Goal: Transaction & Acquisition: Purchase product/service

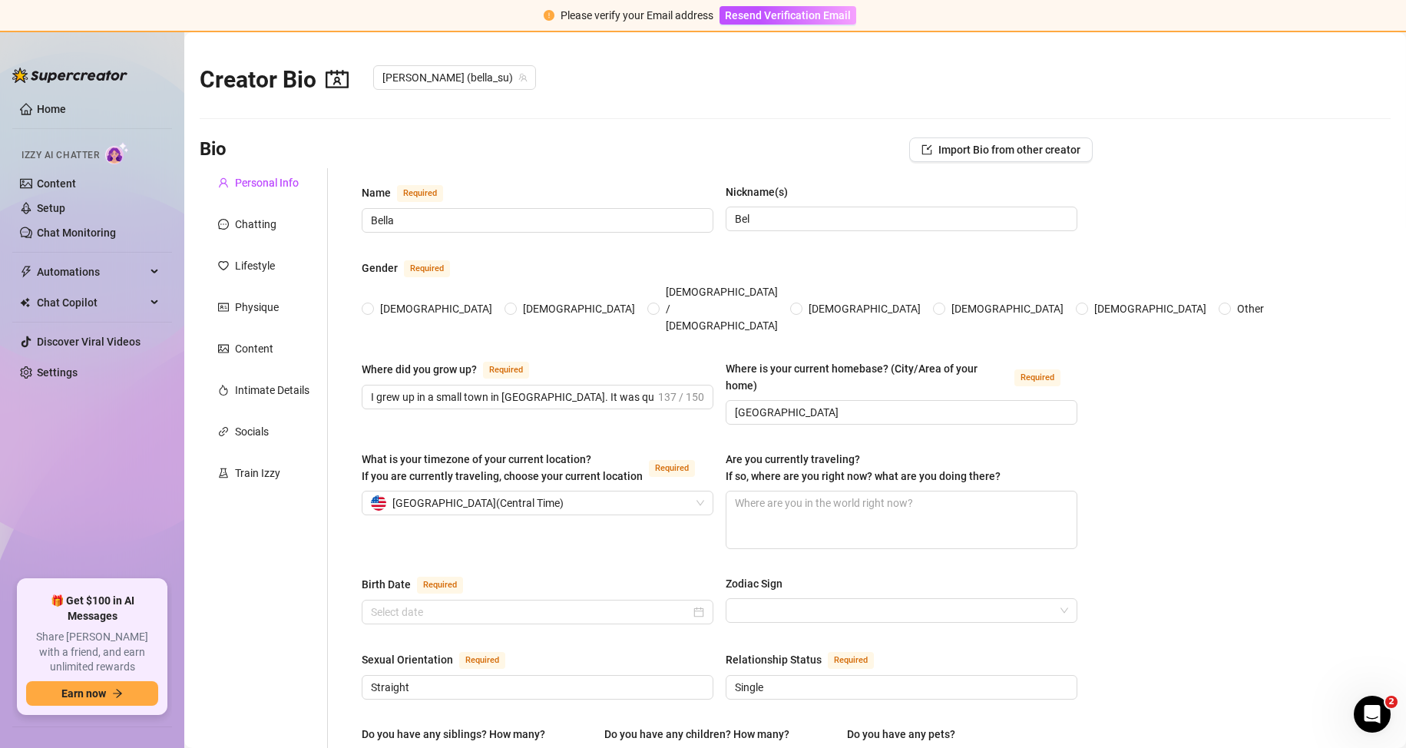
radio input "true"
type input "[DATE]"
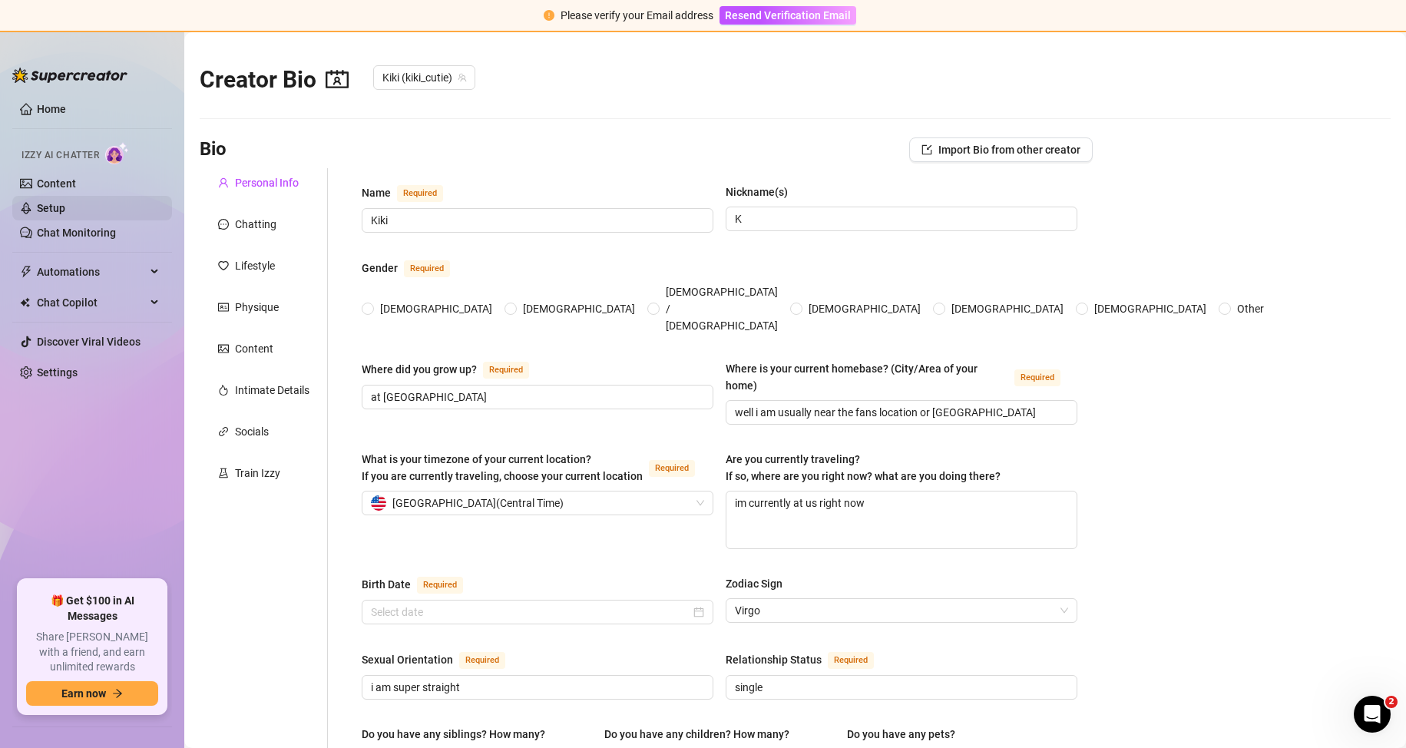
type input "Kiki"
type input "K"
type input "at [GEOGRAPHIC_DATA]"
type input "well i am usually near the fans location or [GEOGRAPHIC_DATA]"
type textarea "im currently at us right now"
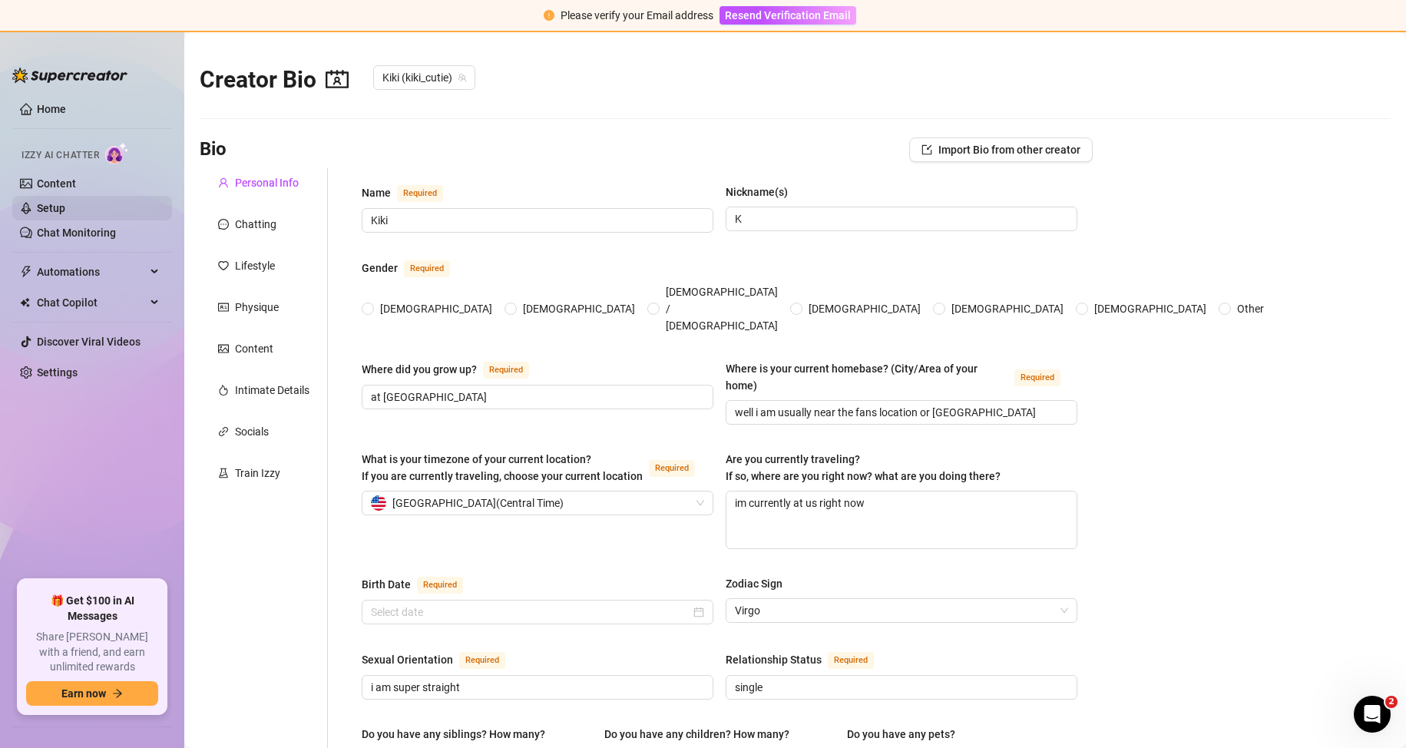
type input "i am super straight"
type input "single"
type input "no"
type input "2 cats, [PERSON_NAME] and [PERSON_NAME]"
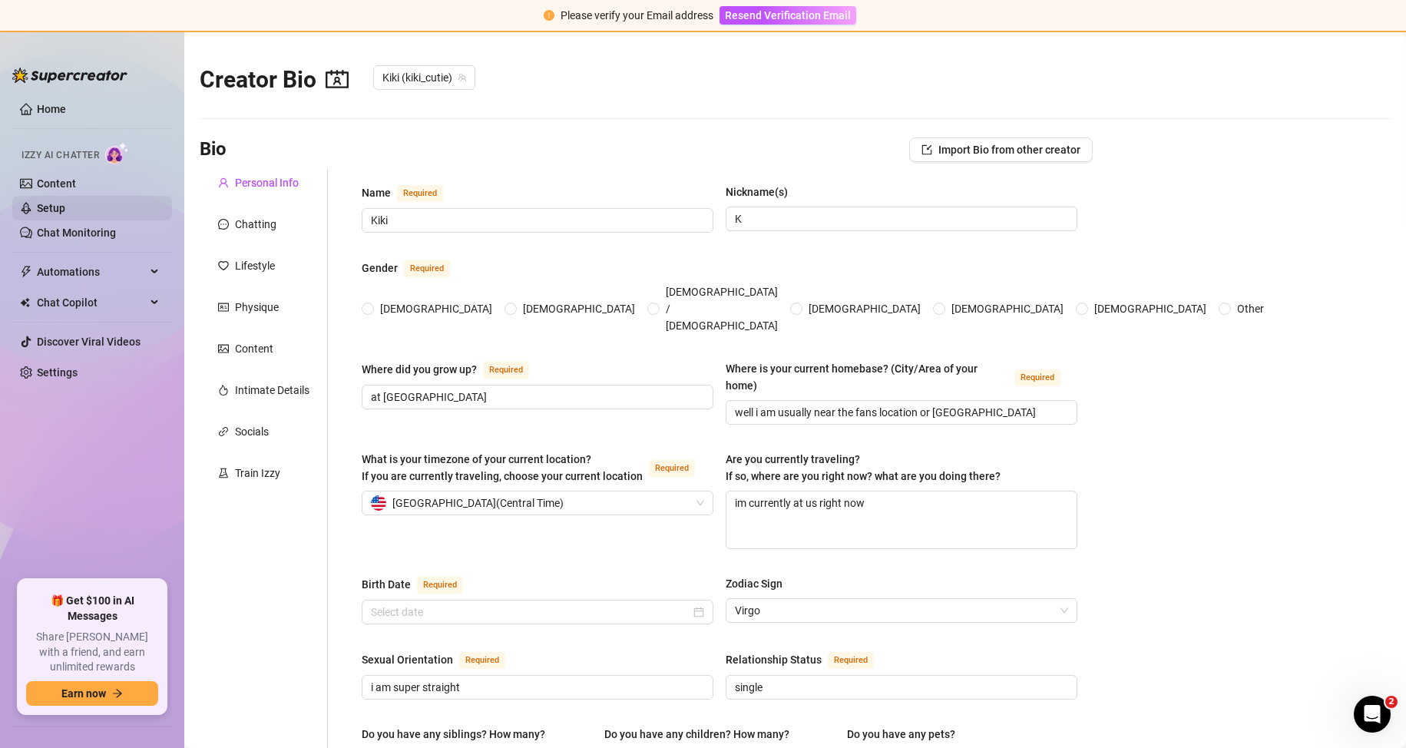
type input "Picks up odd [DEMOGRAPHIC_DATA] jobs wherever i can"
type input "i was a waitress, maid, babysitter"
type input "i am still at college"
type input "I wouldn’t say I follow any specific religion super closely. I believe in good …"
type input "I believe in freedom, to be who you are, love who you want, and live life the w…"
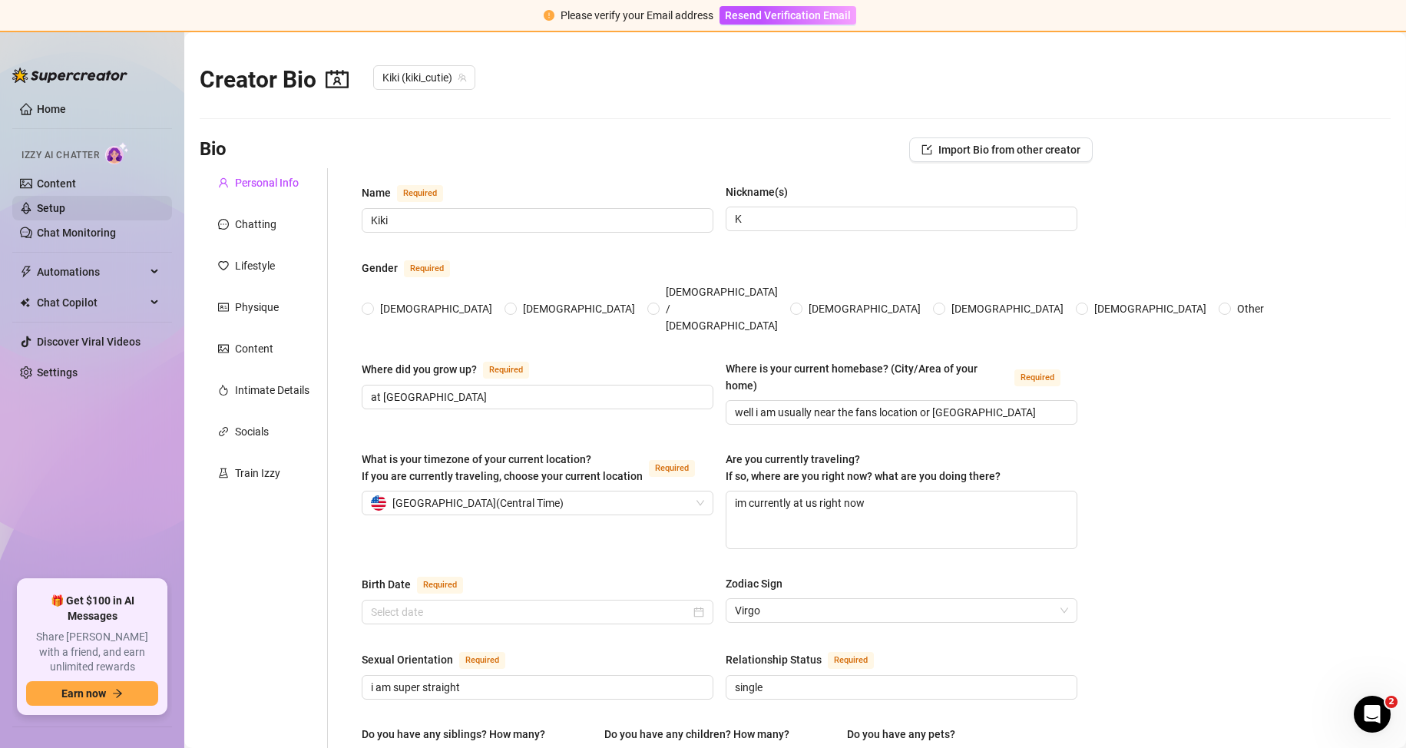
type textarea "I dream of having my own place, something I built for myself, where I can feel …"
type textarea "Okay, so one time I was filming a cute little teasing video, all set up, lookin…"
type textarea "To explore the world, meet new people, and live with freedom"
type textarea "I have tattoos on my arms, a big snake on one shoulder, a snake in the corner o…"
radio input "true"
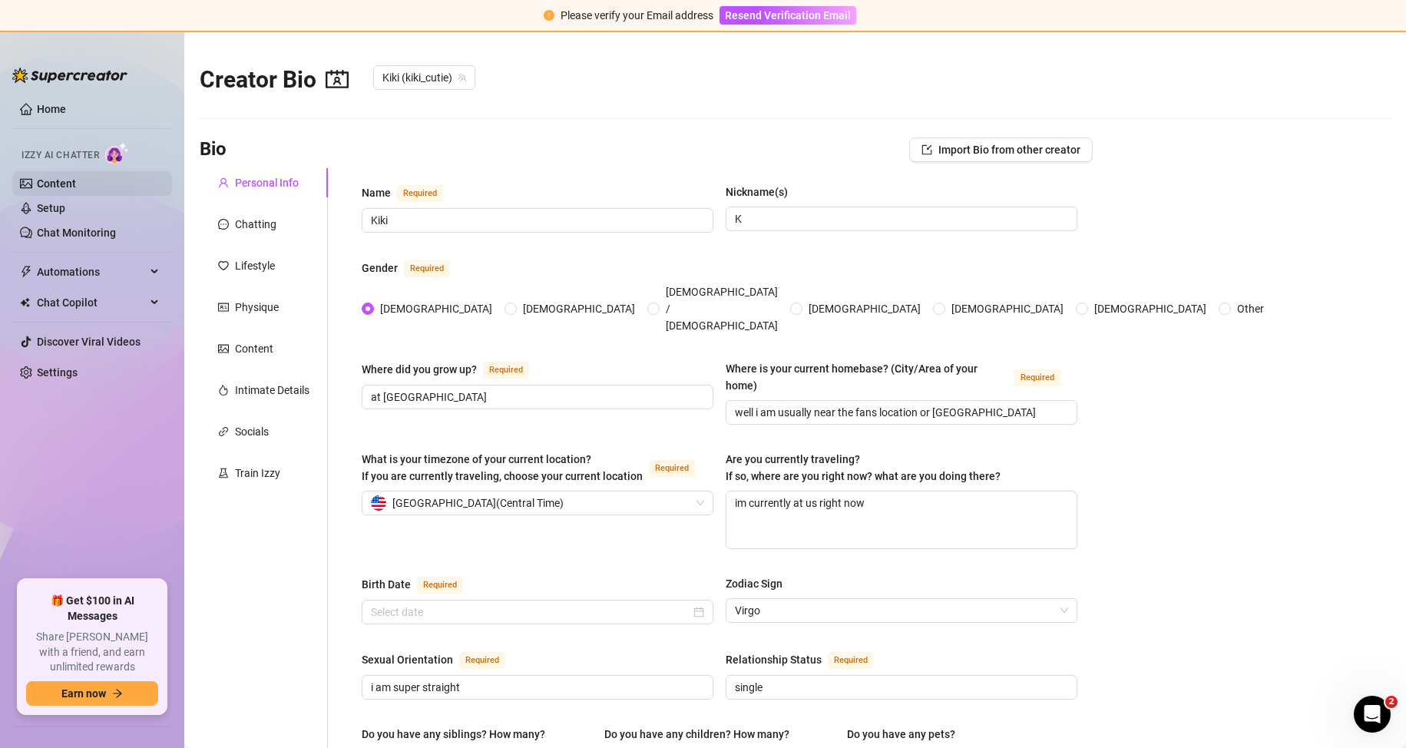
type input "[DATE]"
click at [67, 187] on link "Content" at bounding box center [56, 183] width 39 height 12
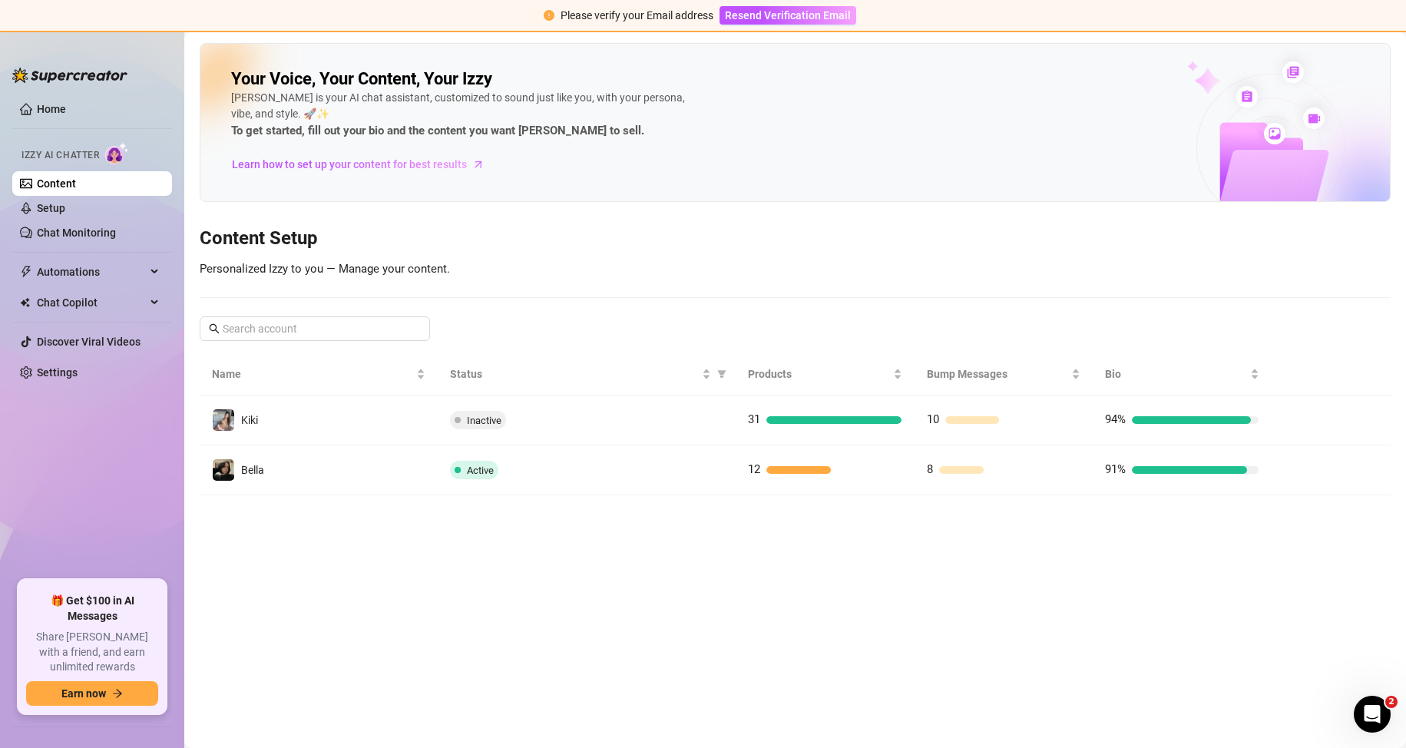
click at [1289, 353] on th at bounding box center [1331, 374] width 119 height 42
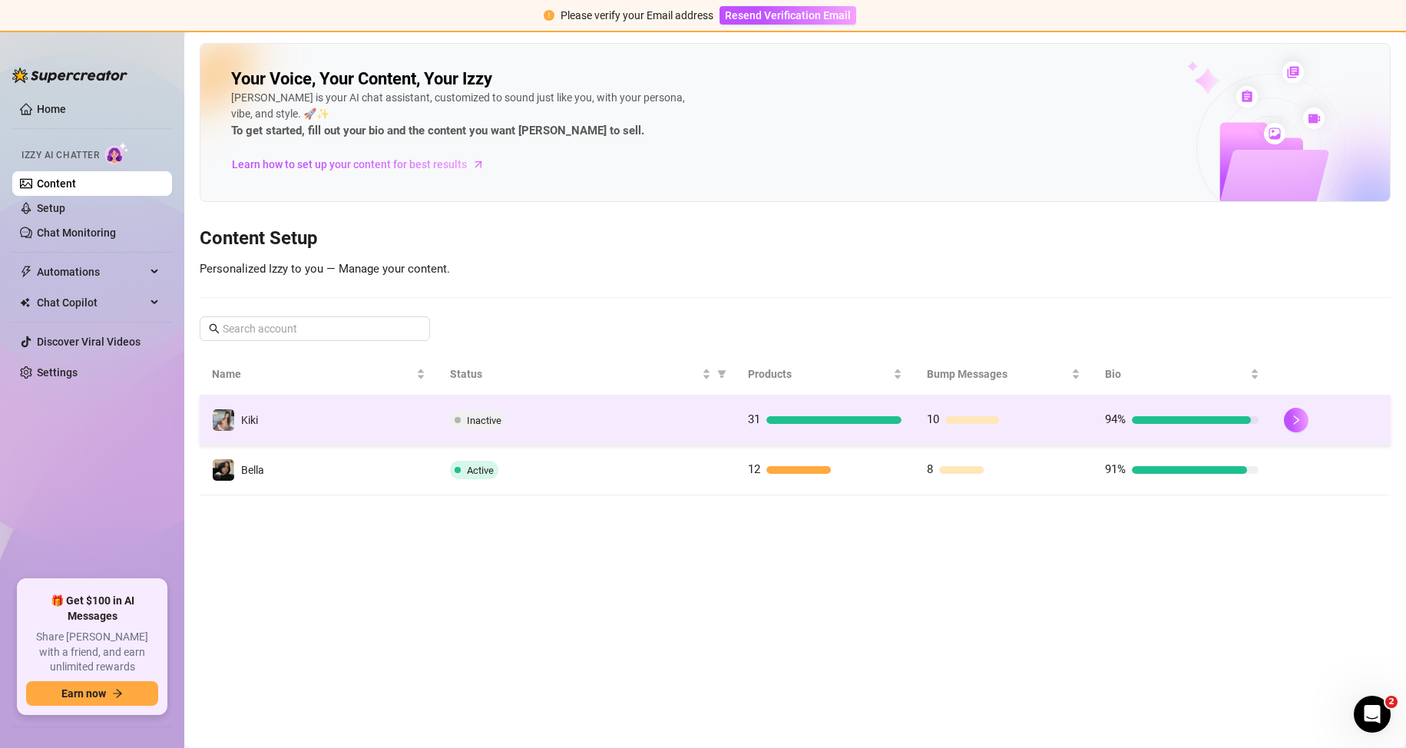
click at [307, 419] on td "Kiki" at bounding box center [319, 421] width 238 height 50
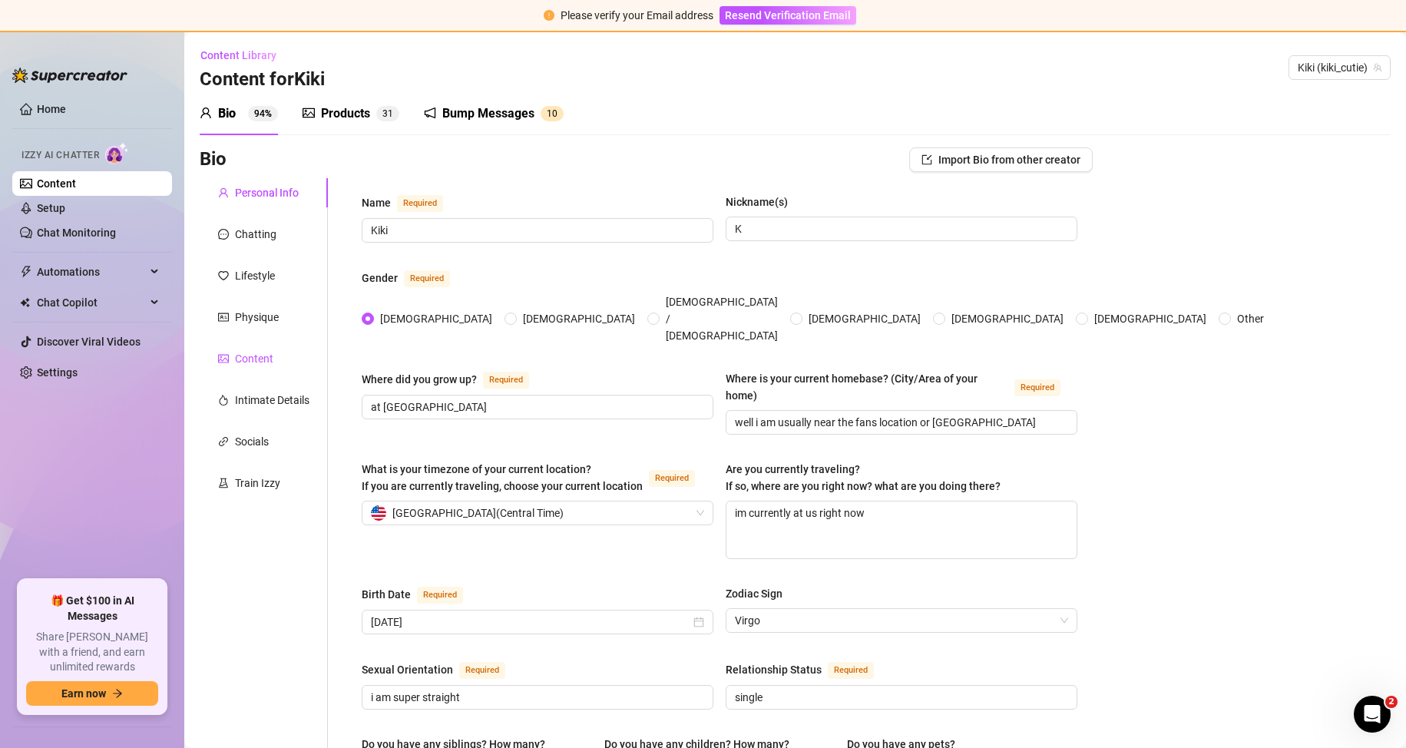
click at [231, 362] on div "Content" at bounding box center [245, 358] width 55 height 17
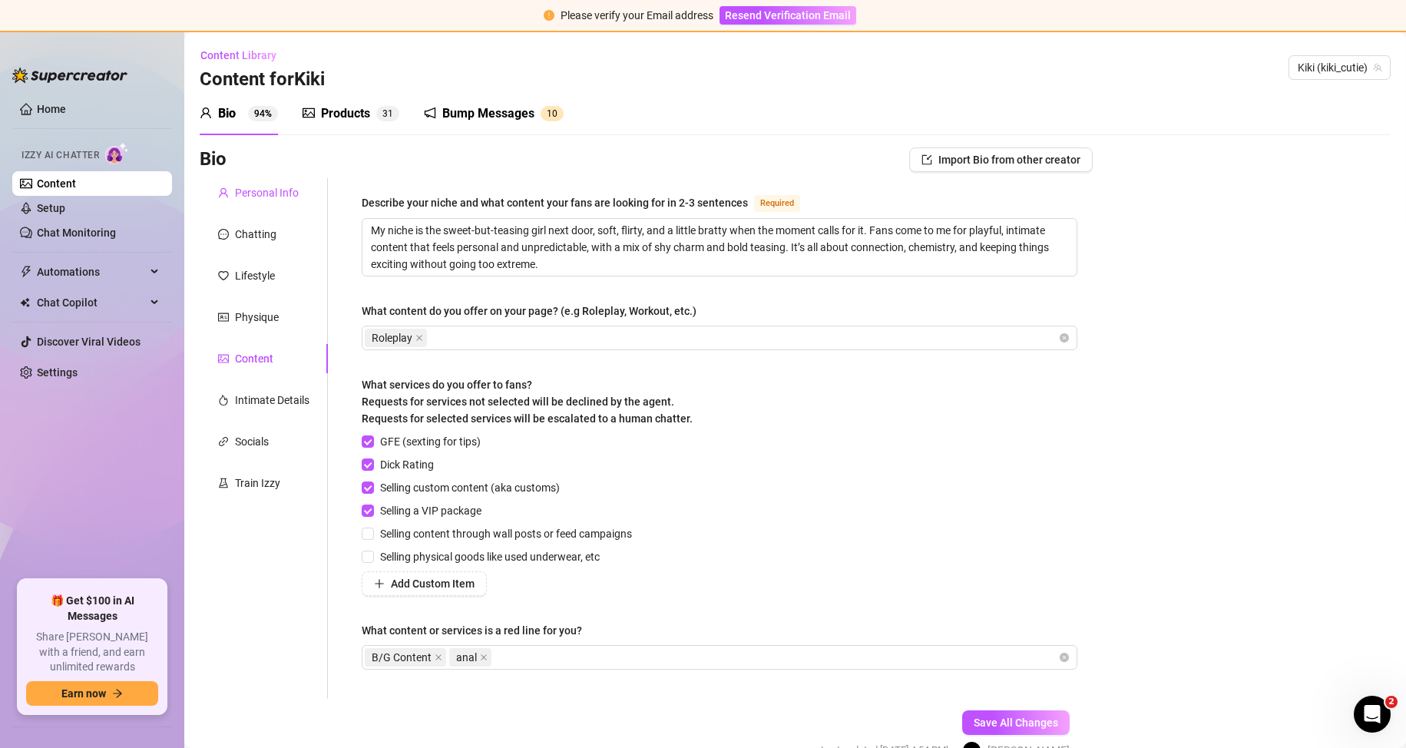
click at [258, 200] on div "Personal Info" at bounding box center [267, 192] width 64 height 17
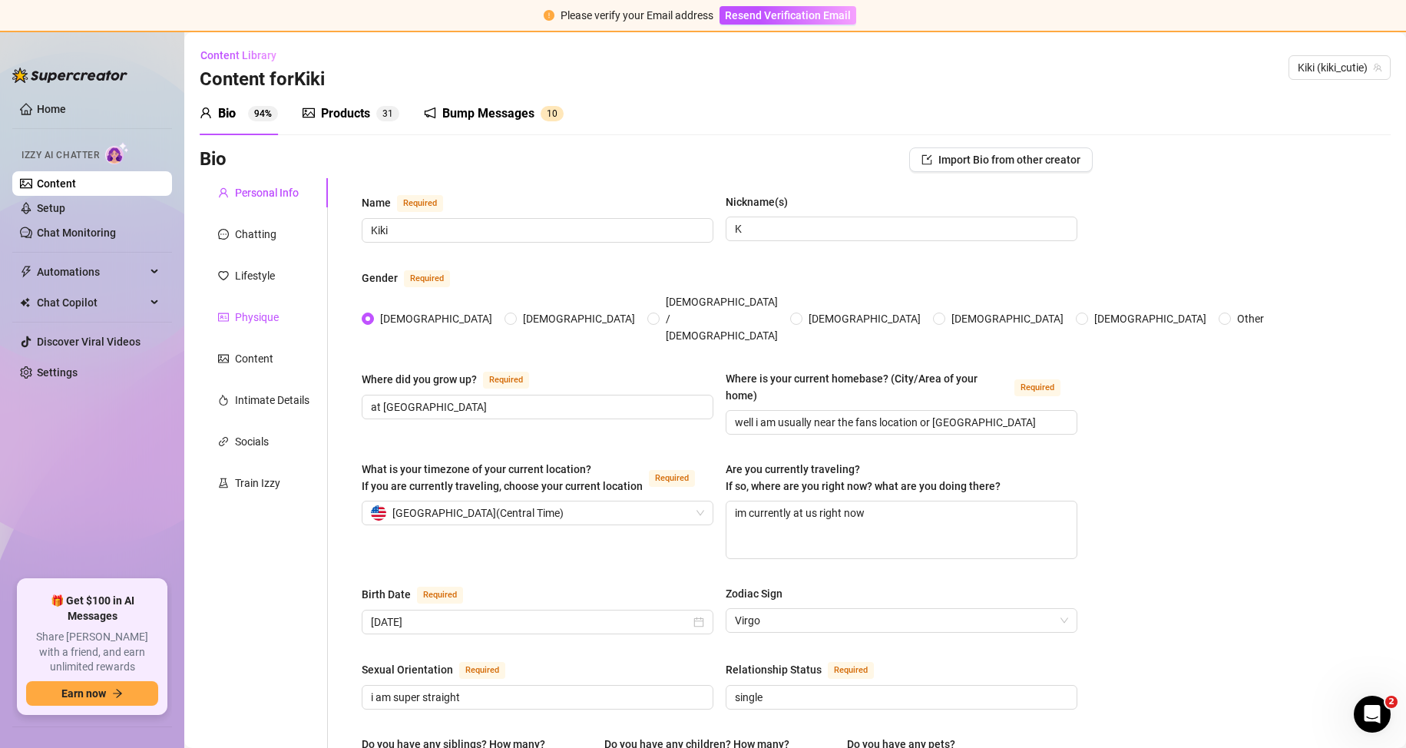
click at [253, 318] on div "Physique" at bounding box center [257, 317] width 44 height 17
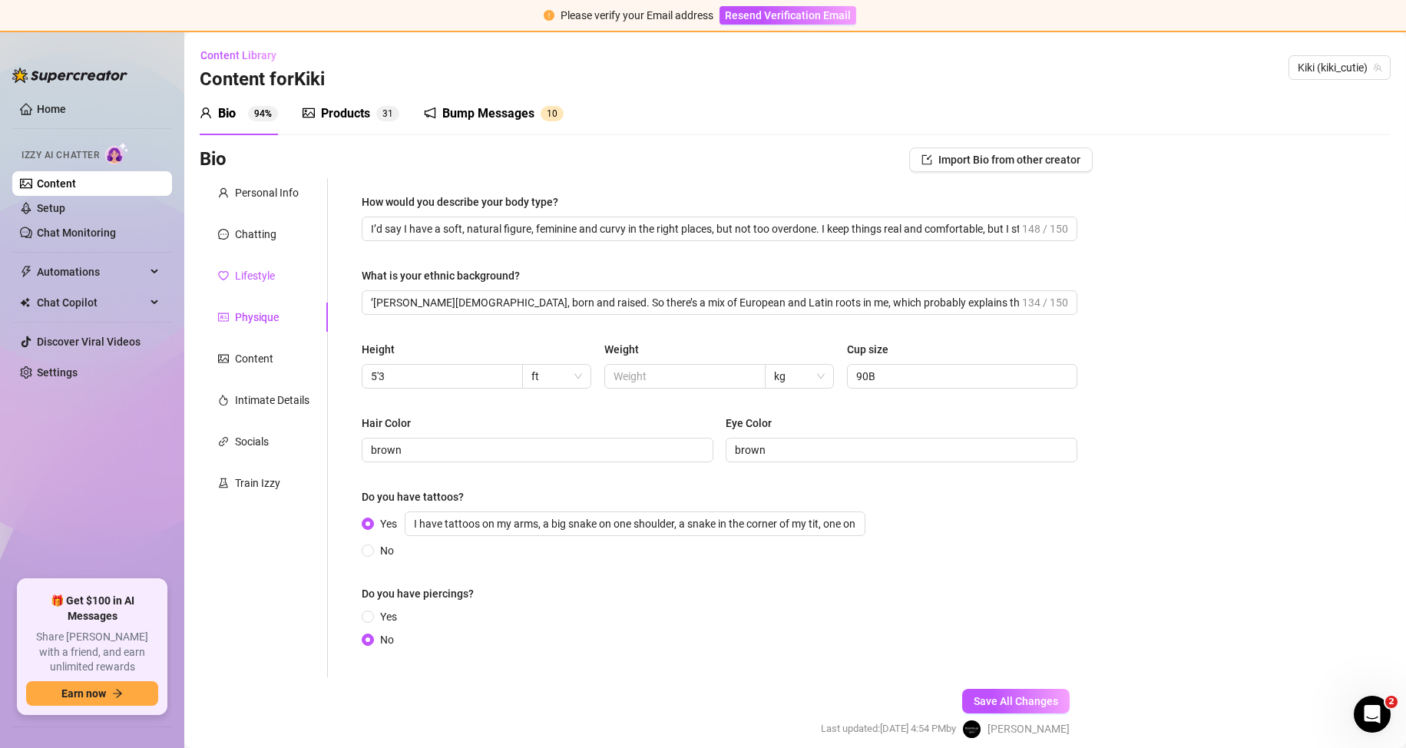
click at [253, 275] on div "Lifestyle" at bounding box center [255, 275] width 40 height 17
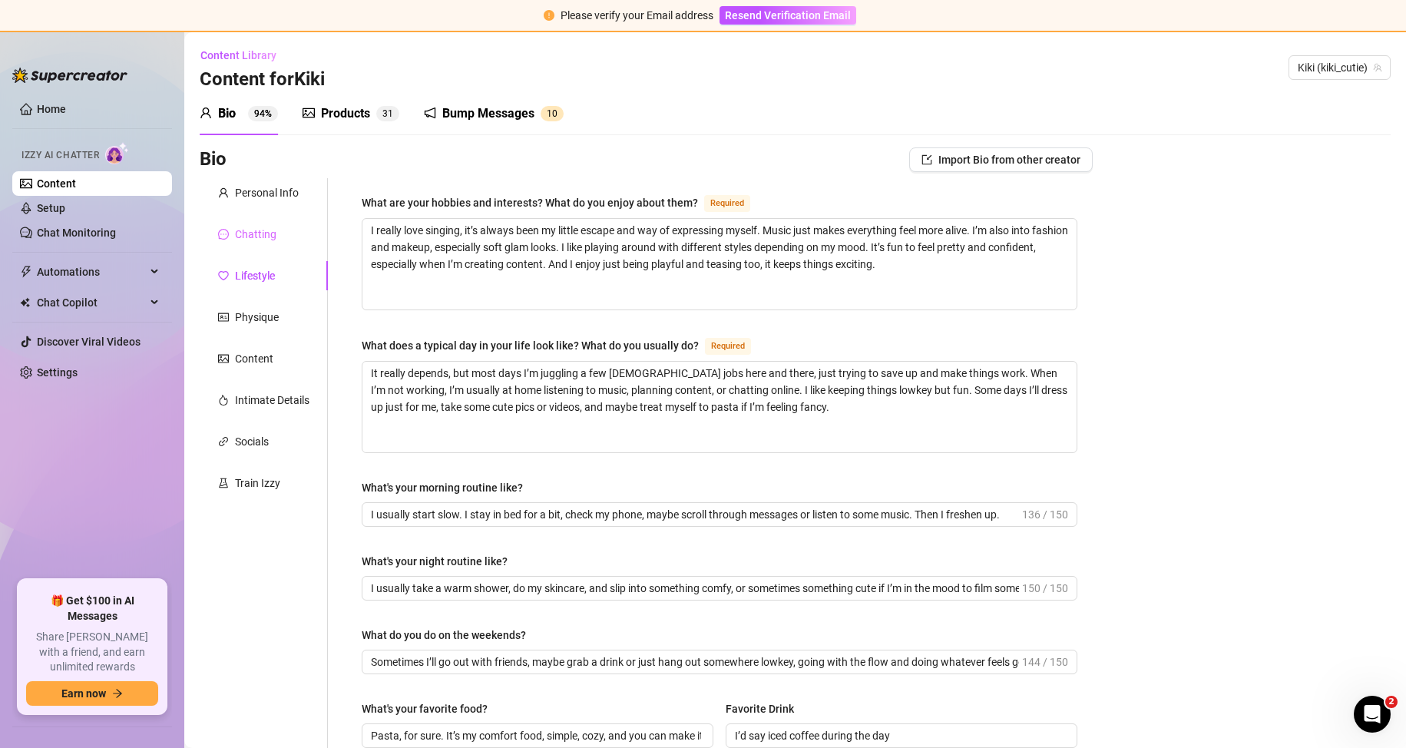
click at [255, 243] on div "Chatting" at bounding box center [264, 234] width 128 height 29
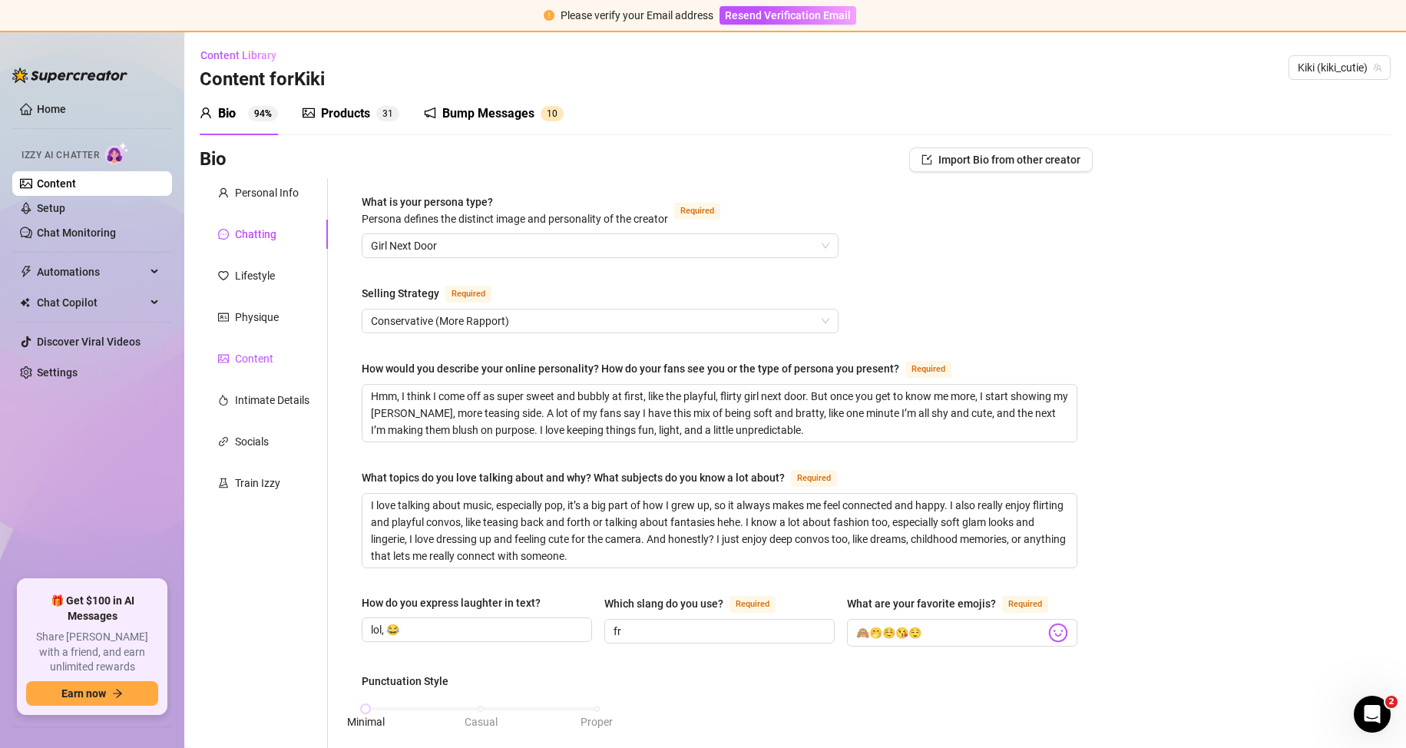
click at [254, 353] on div "Content" at bounding box center [254, 358] width 38 height 17
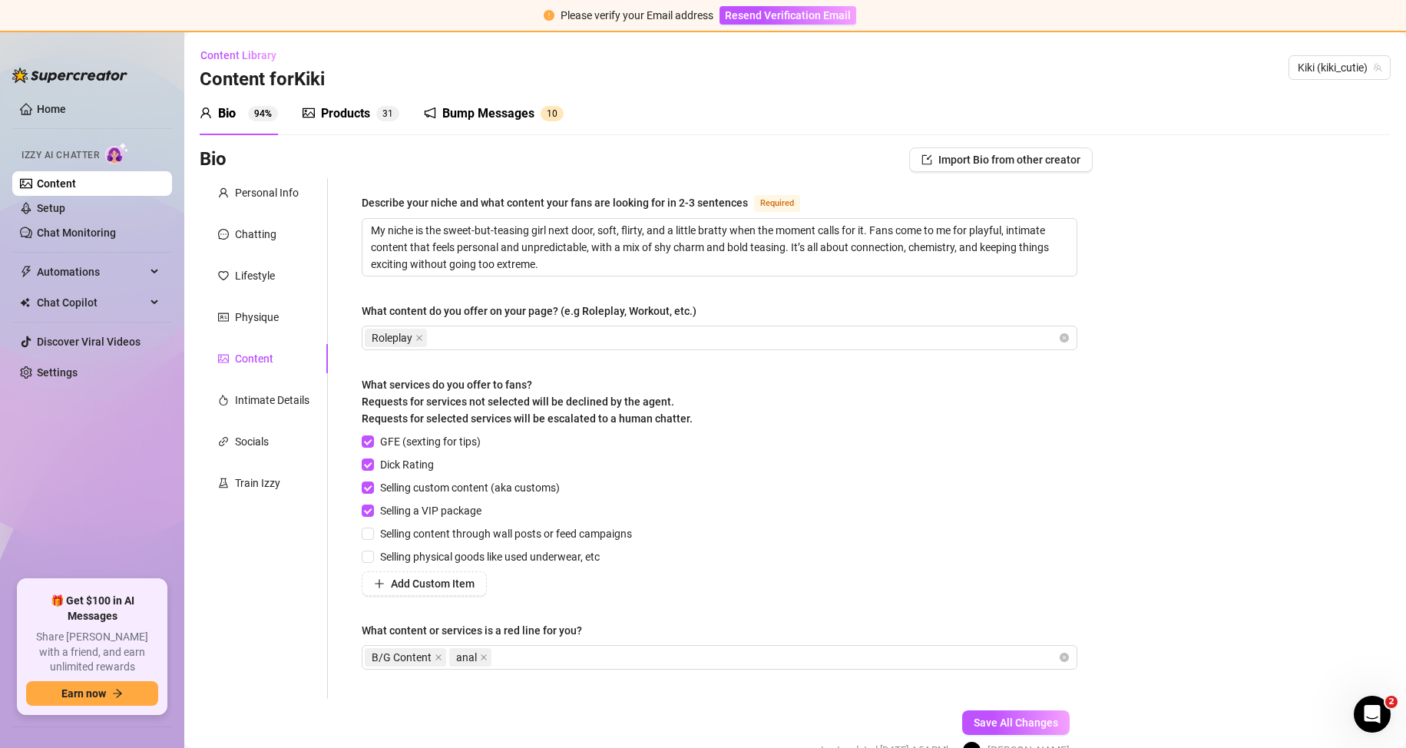
click at [257, 384] on div "Personal Info Chatting Lifestyle Physique Content Intimate Details Socials Trai…" at bounding box center [264, 438] width 128 height 521
click at [257, 410] on div "Intimate Details" at bounding box center [264, 400] width 128 height 29
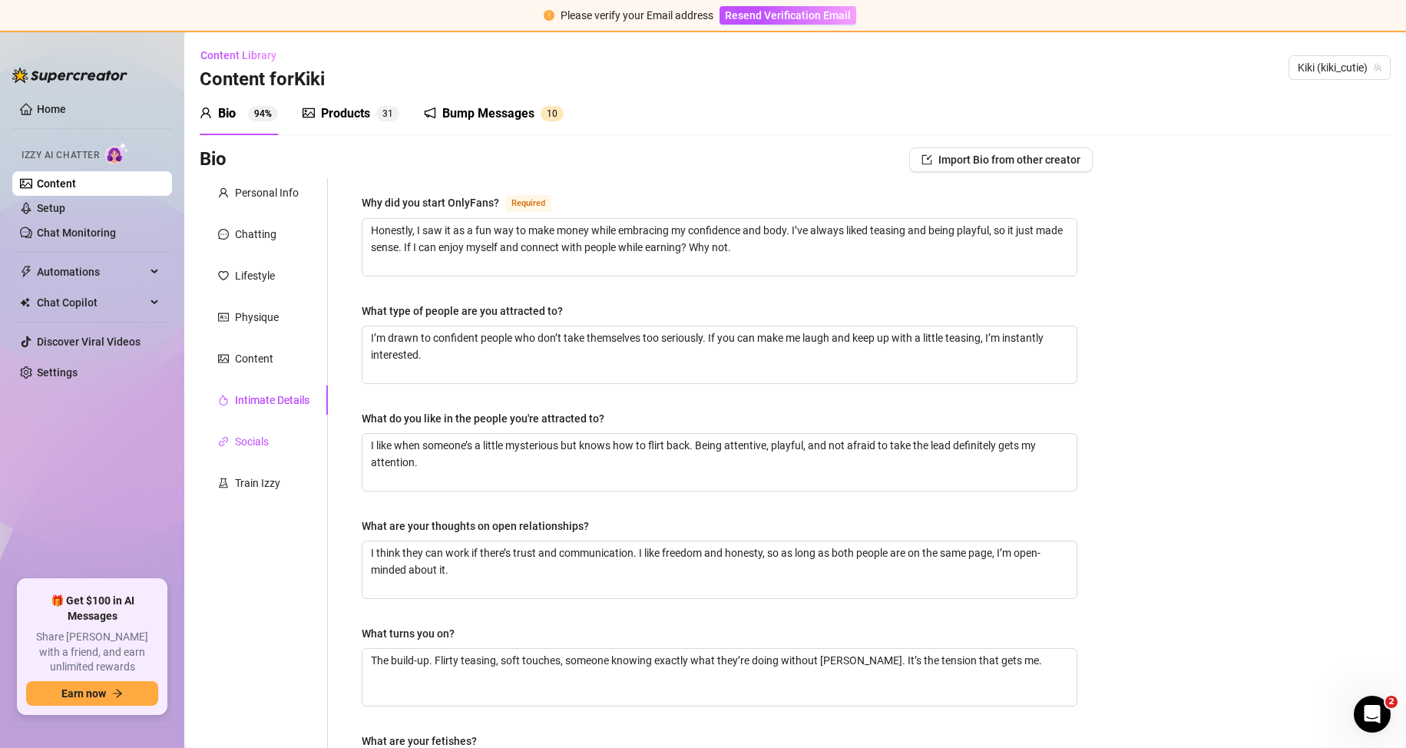
click at [247, 435] on div "Socials" at bounding box center [252, 441] width 34 height 17
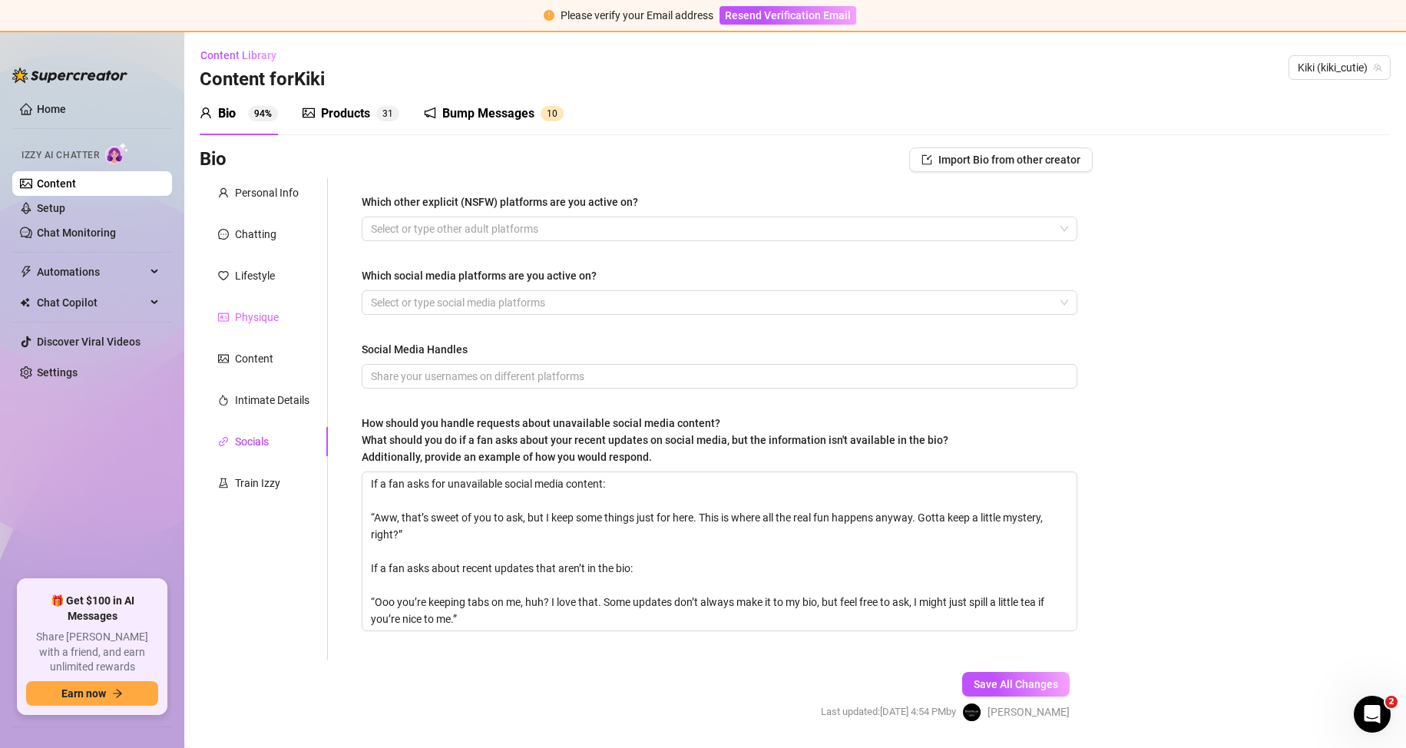
click at [263, 331] on div "Physique" at bounding box center [264, 317] width 128 height 29
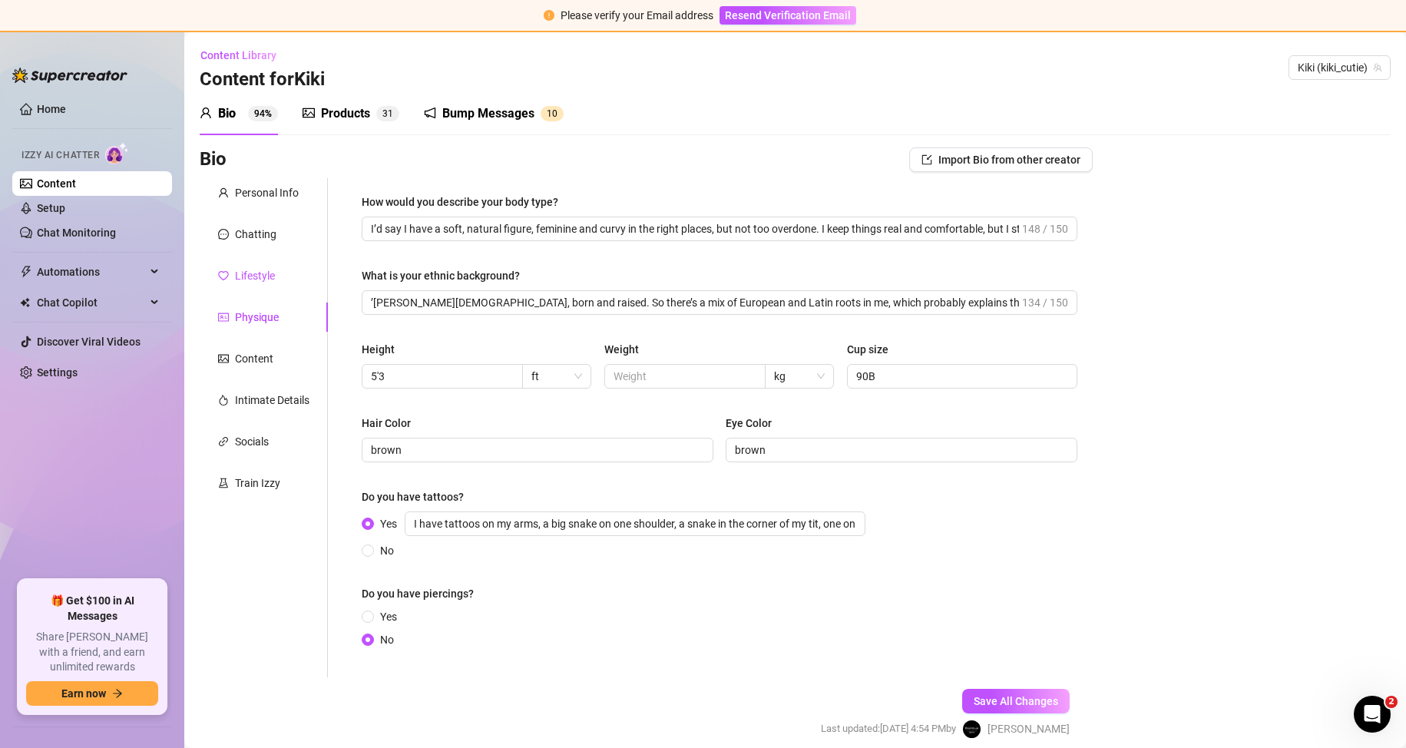
click at [253, 280] on div "Lifestyle" at bounding box center [255, 275] width 40 height 17
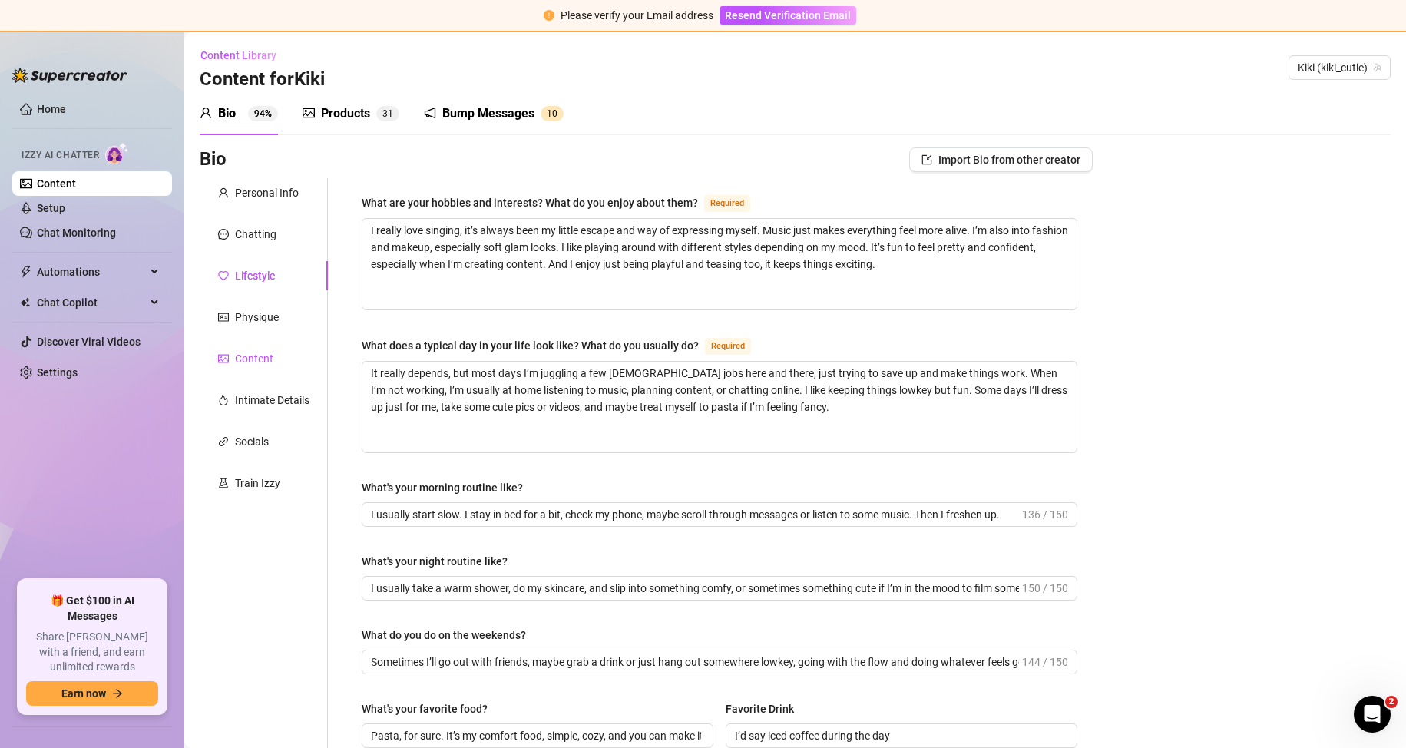
click at [245, 353] on div "Content" at bounding box center [254, 358] width 38 height 17
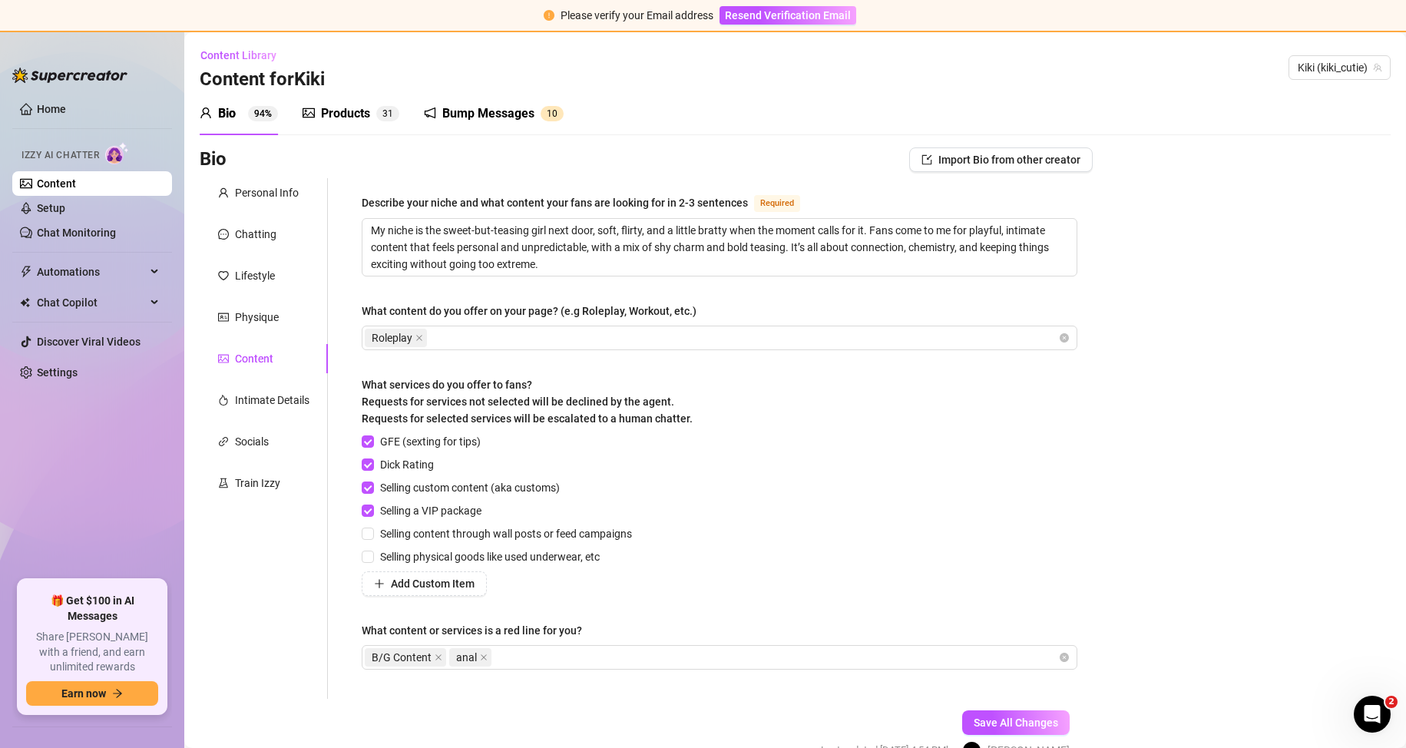
click at [347, 111] on div "Products" at bounding box center [345, 113] width 49 height 18
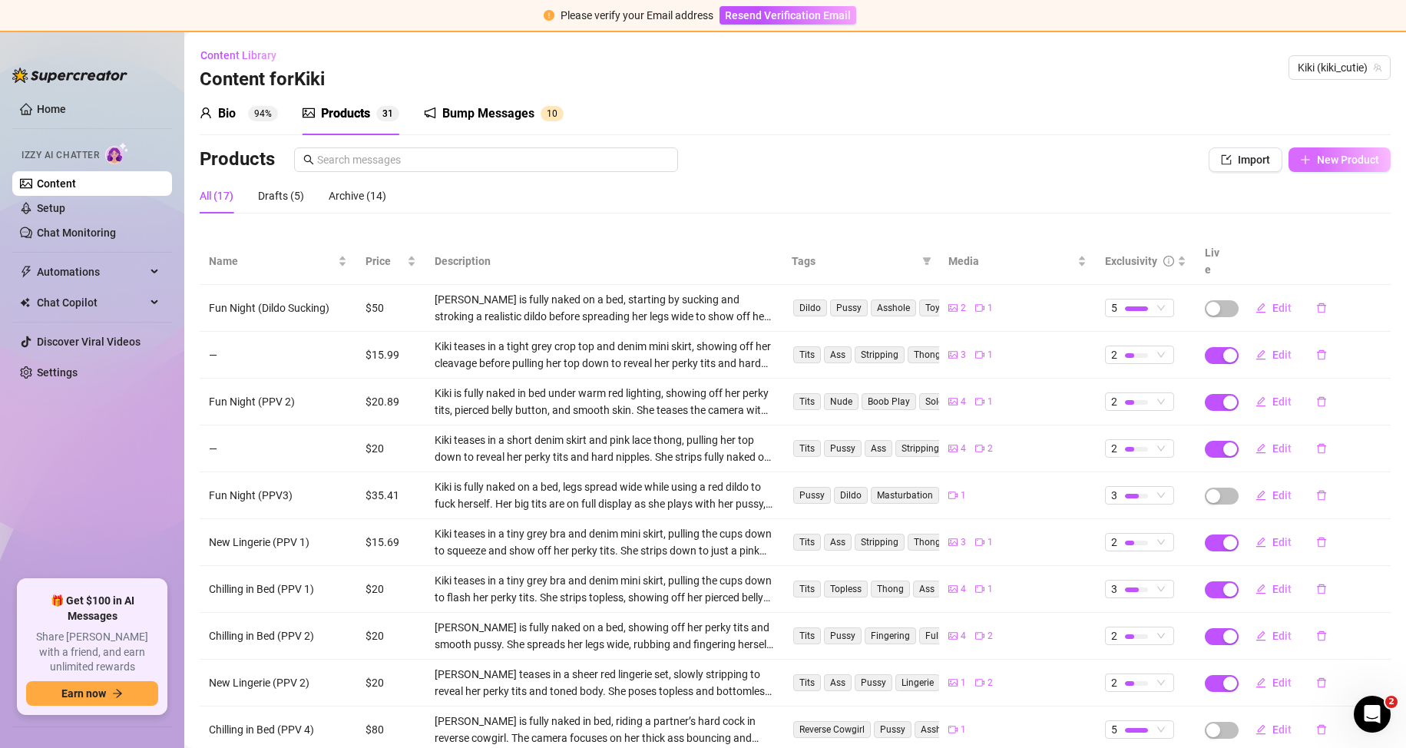
click at [1345, 168] on button "New Product" at bounding box center [1340, 159] width 102 height 25
type textarea "Type your message here..."
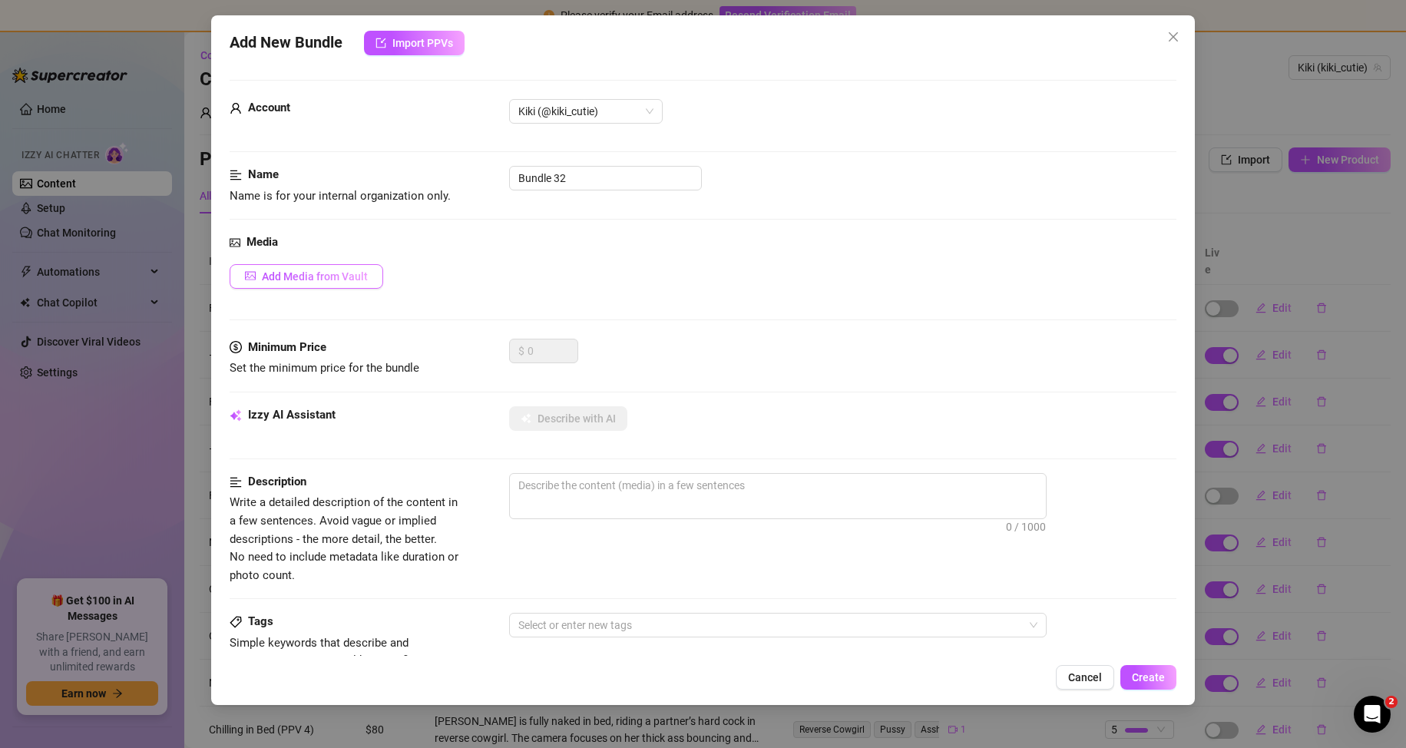
click at [310, 277] on span "Add Media from Vault" at bounding box center [315, 276] width 106 height 12
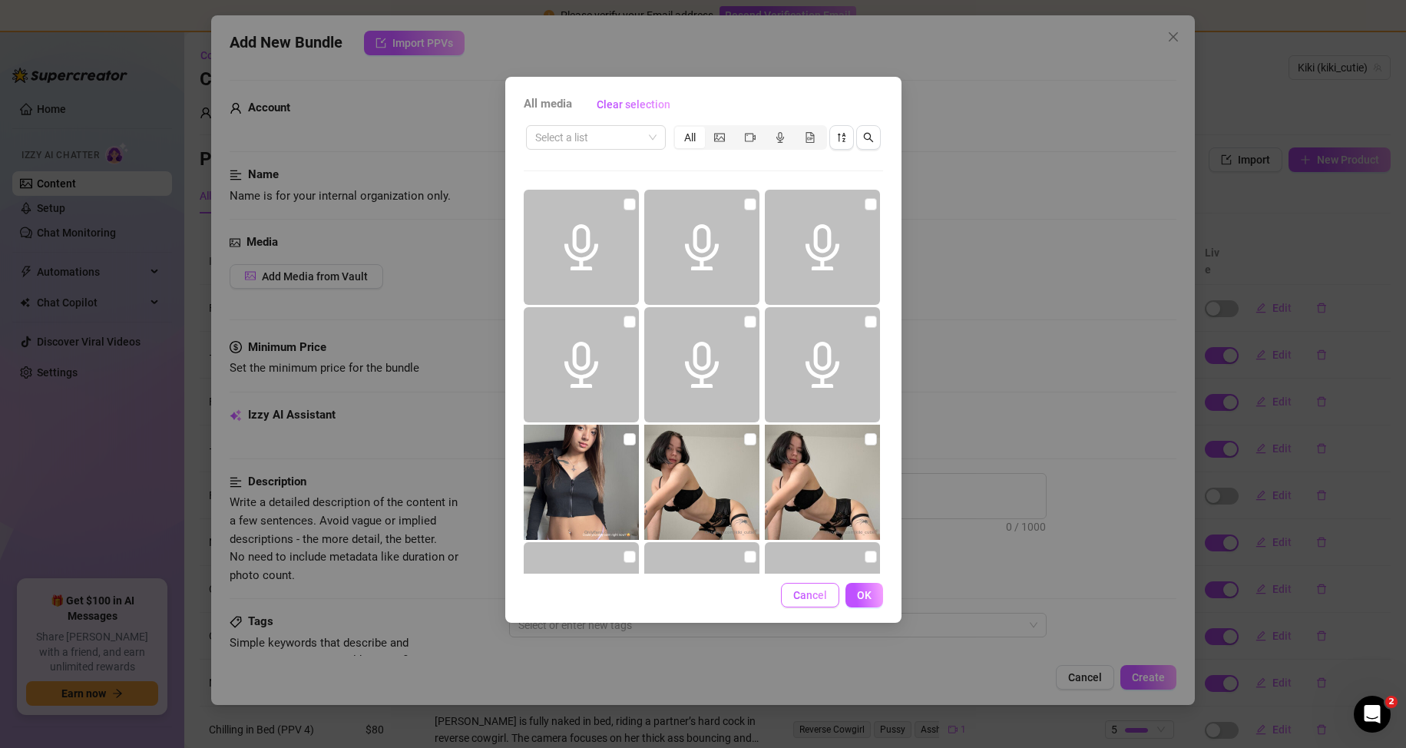
click at [815, 598] on span "Cancel" at bounding box center [810, 595] width 34 height 12
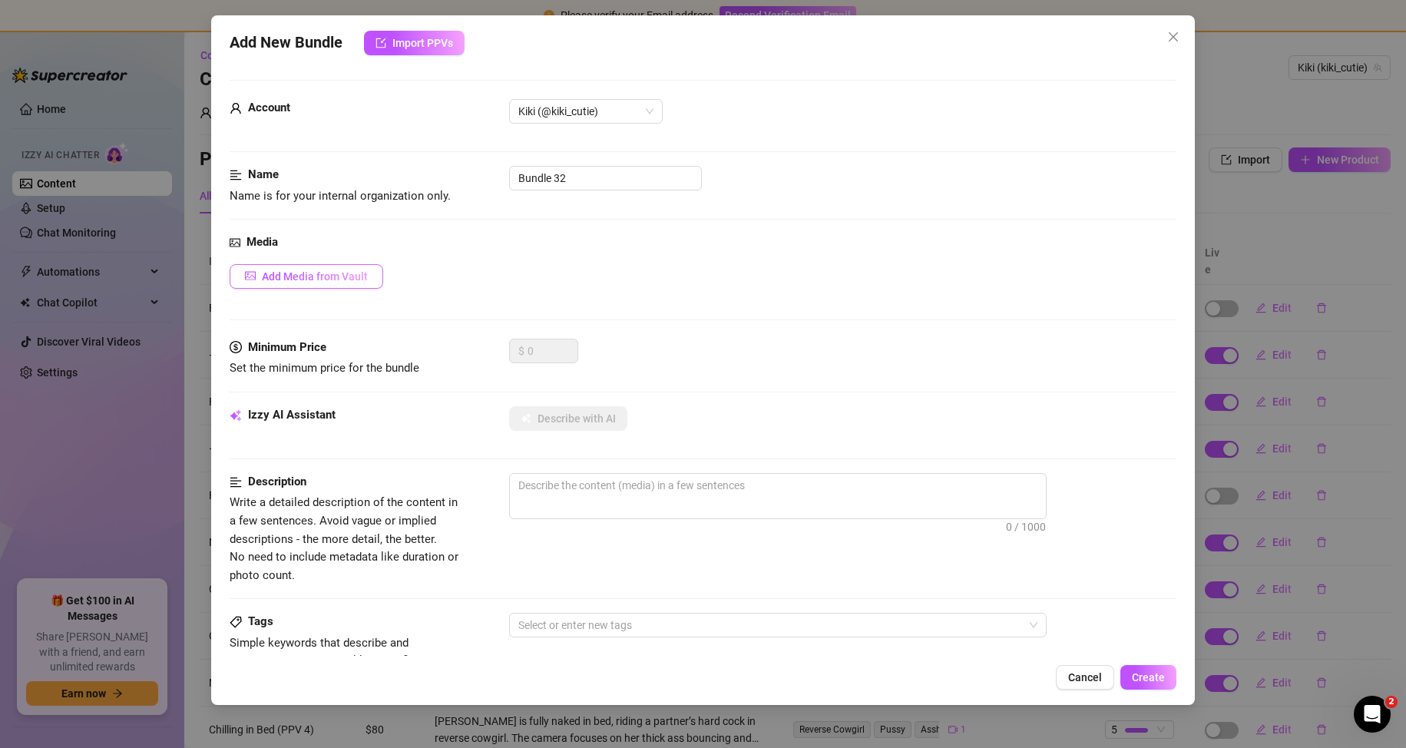
click at [312, 280] on span "Add Media from Vault" at bounding box center [315, 276] width 106 height 12
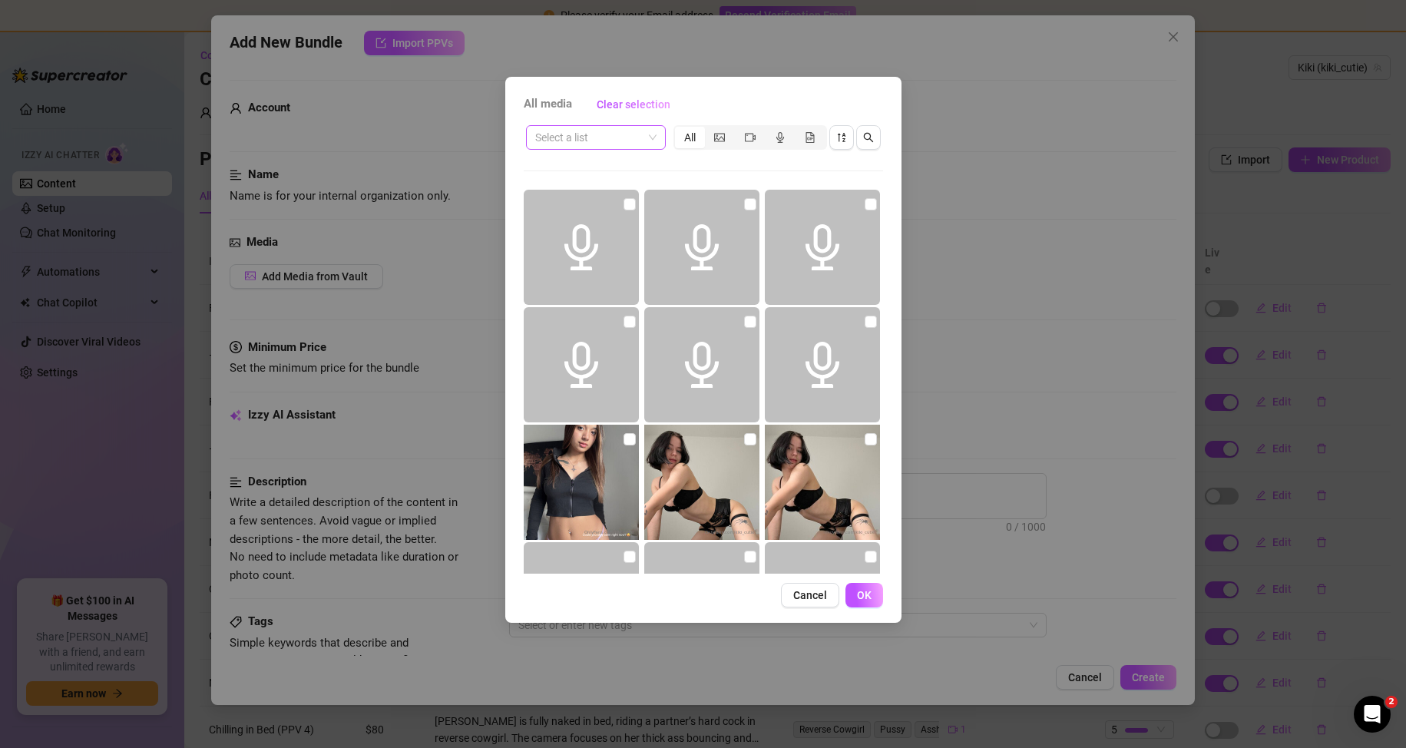
click at [611, 144] on input "search" at bounding box center [589, 137] width 108 height 23
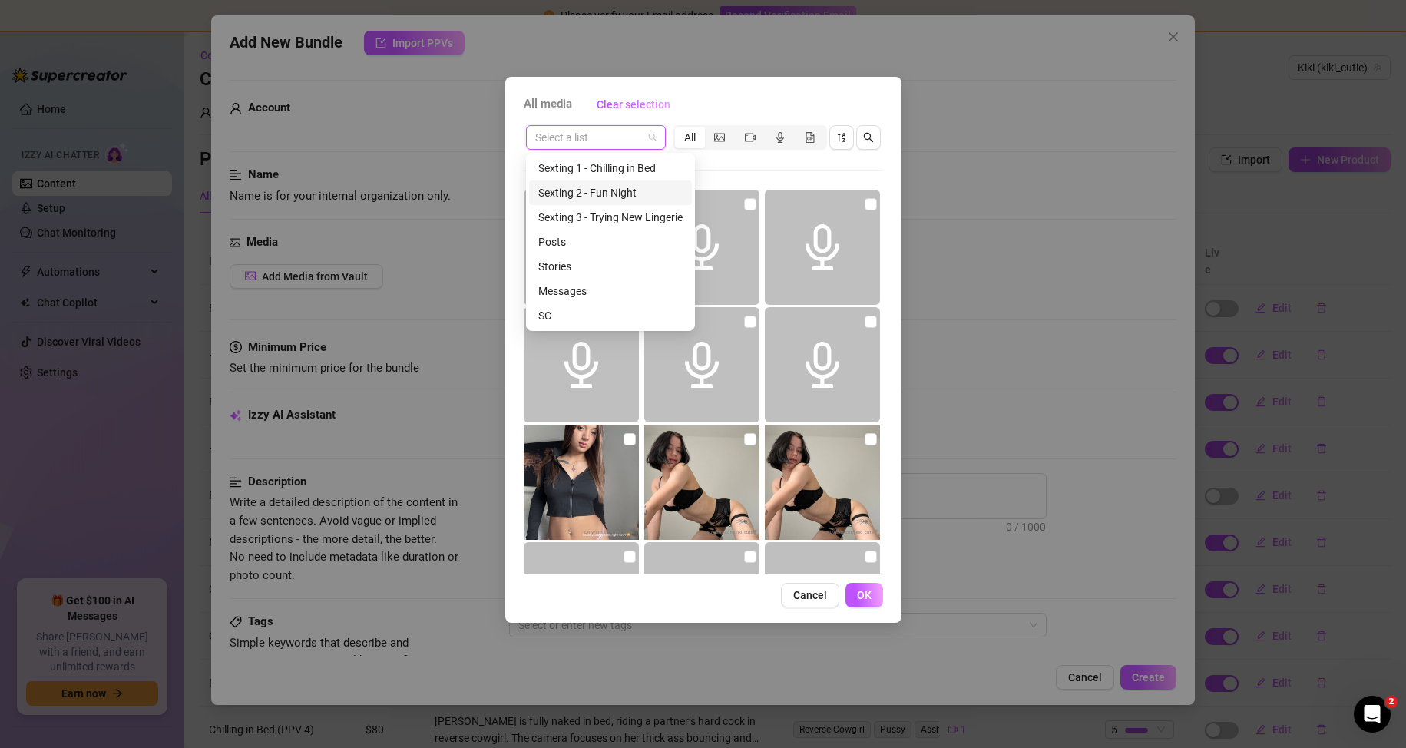
click at [607, 186] on div "Sexting 2 - Fun Night" at bounding box center [610, 192] width 144 height 17
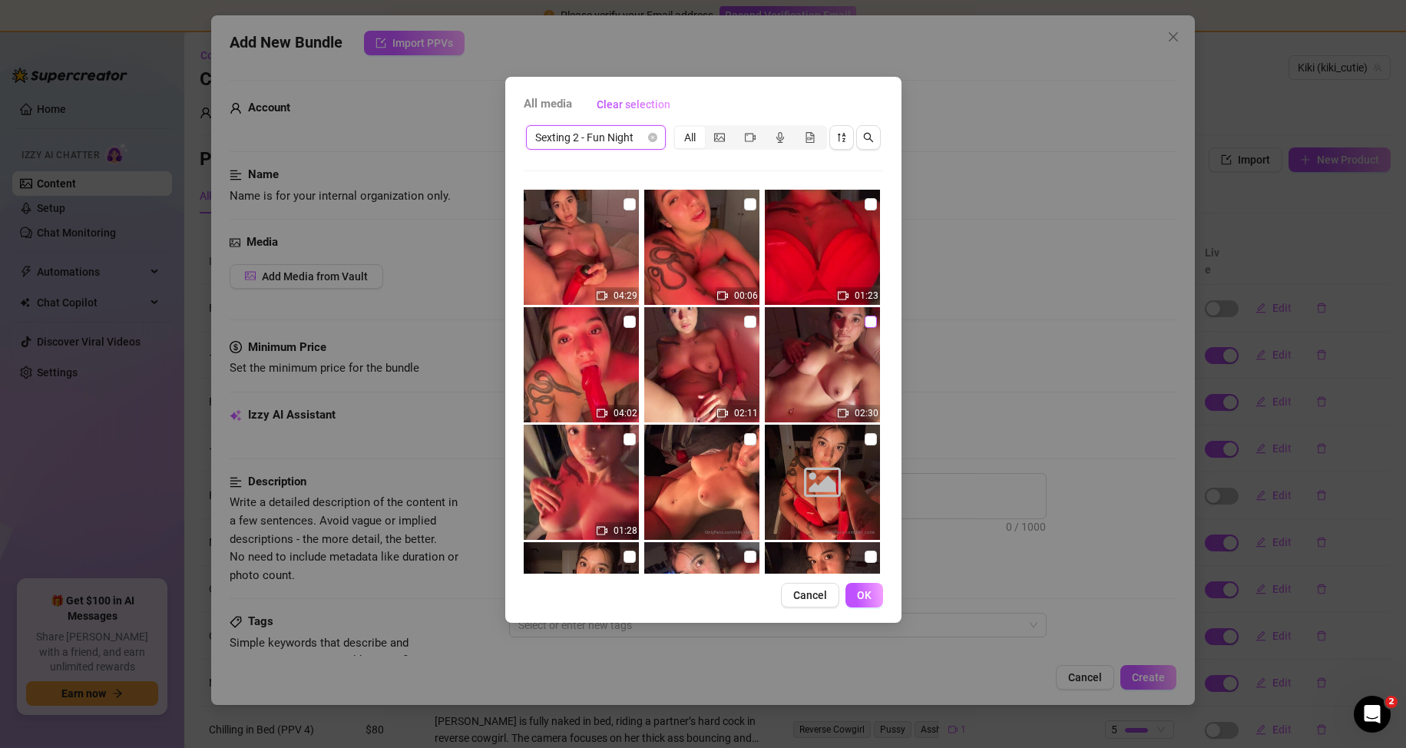
click at [865, 320] on input "checkbox" at bounding box center [871, 322] width 12 height 12
checkbox input "true"
click at [745, 323] on input "checkbox" at bounding box center [750, 322] width 12 height 12
checkbox input "true"
click at [629, 320] on input "checkbox" at bounding box center [630, 322] width 12 height 12
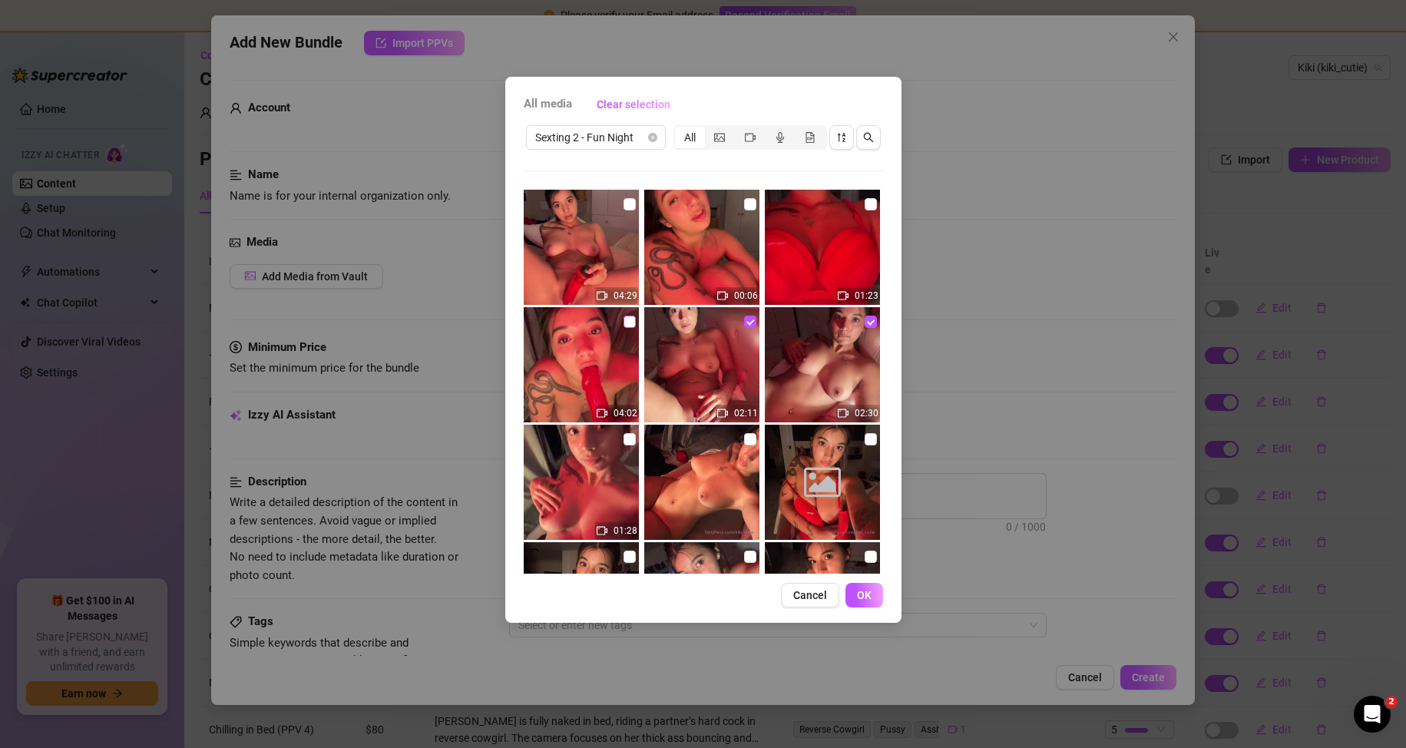
checkbox input "true"
click at [624, 203] on input "checkbox" at bounding box center [630, 204] width 12 height 12
checkbox input "true"
click at [624, 209] on input "checkbox" at bounding box center [630, 204] width 12 height 12
checkbox input "false"
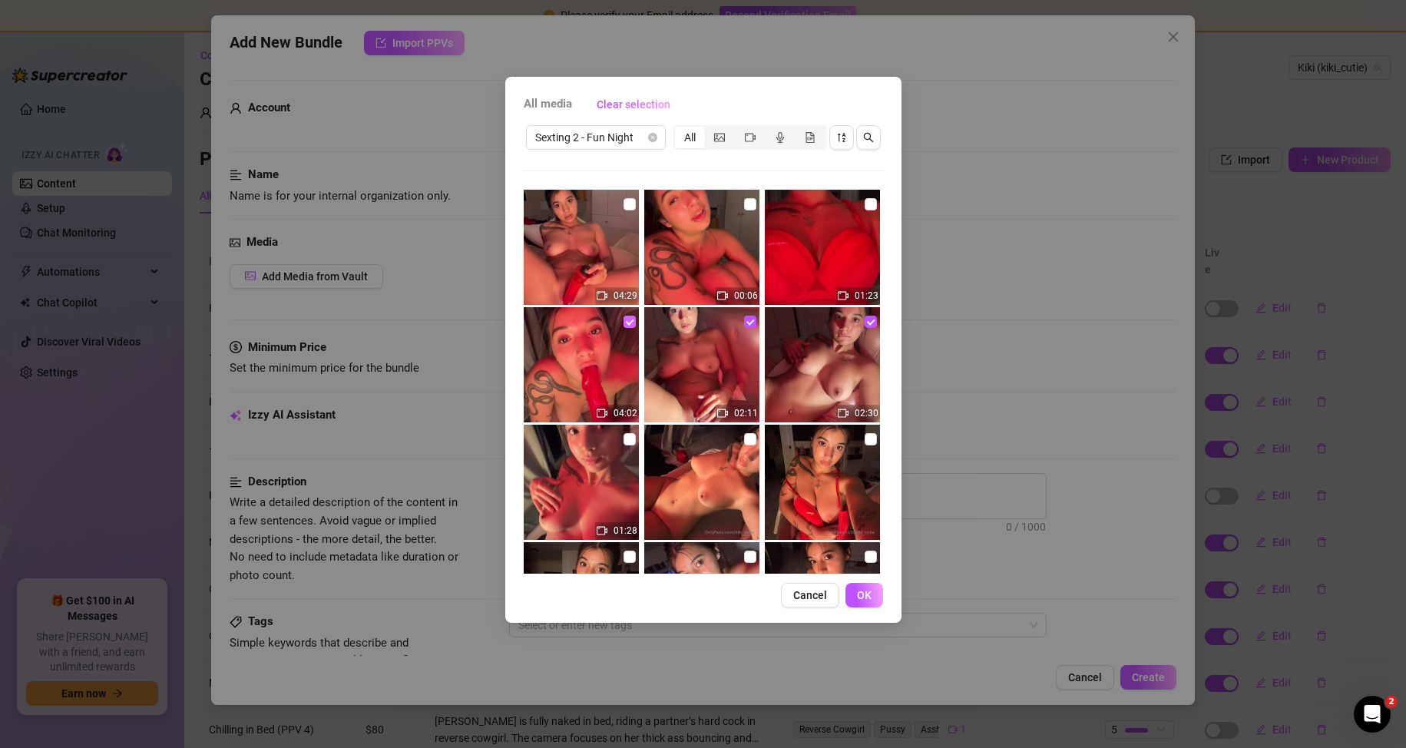
click at [629, 320] on input "checkbox" at bounding box center [630, 322] width 12 height 12
checkbox input "false"
click at [744, 323] on input "checkbox" at bounding box center [750, 322] width 12 height 12
checkbox input "false"
click at [863, 599] on span "OK" at bounding box center [864, 595] width 15 height 12
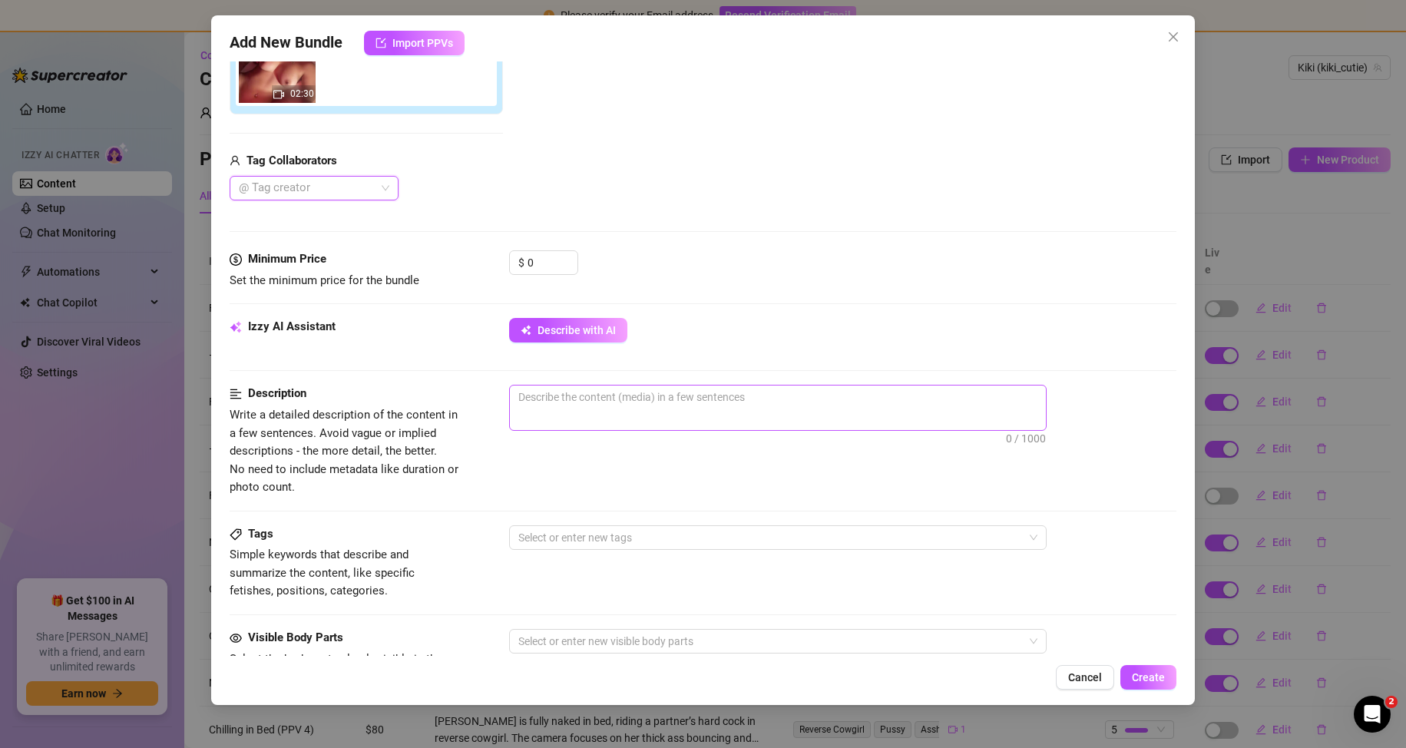
scroll to position [384, 0]
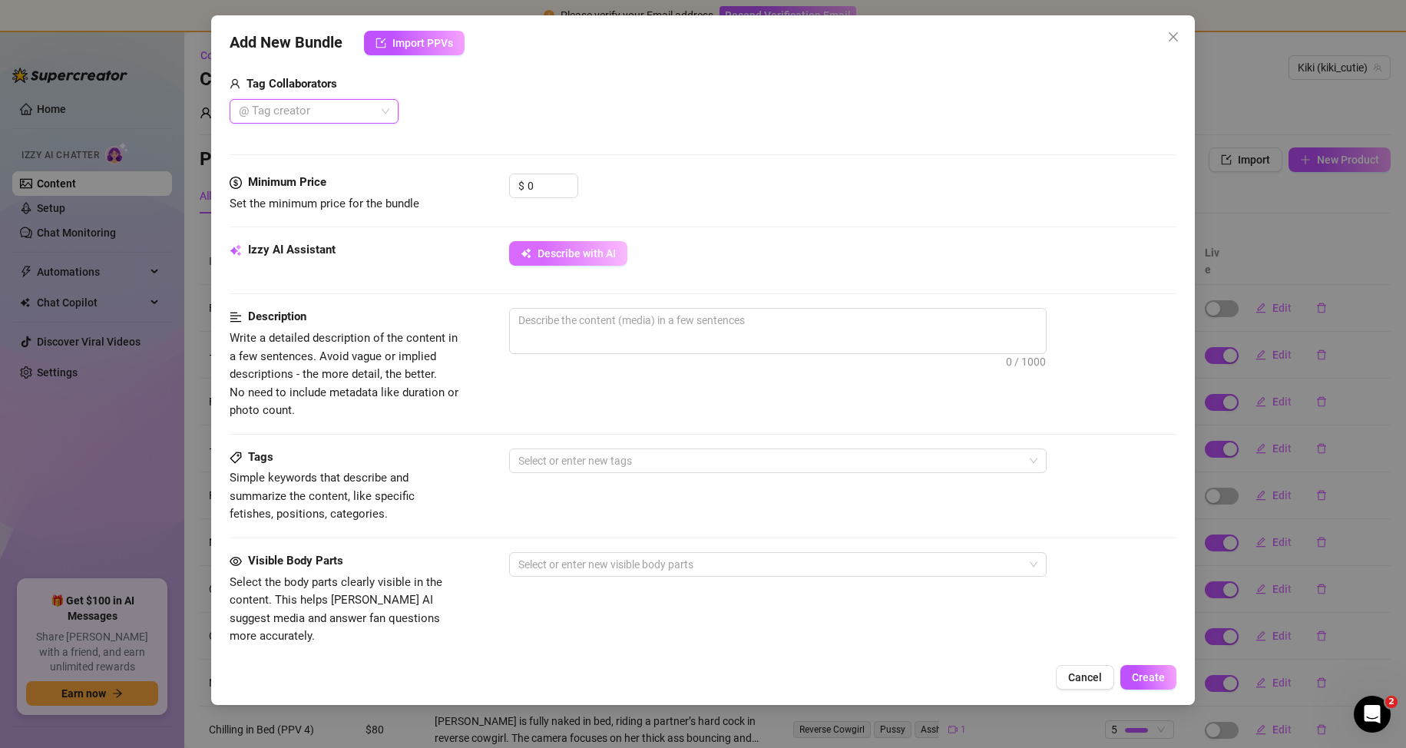
click at [565, 266] on button "Describe with AI" at bounding box center [568, 253] width 118 height 25
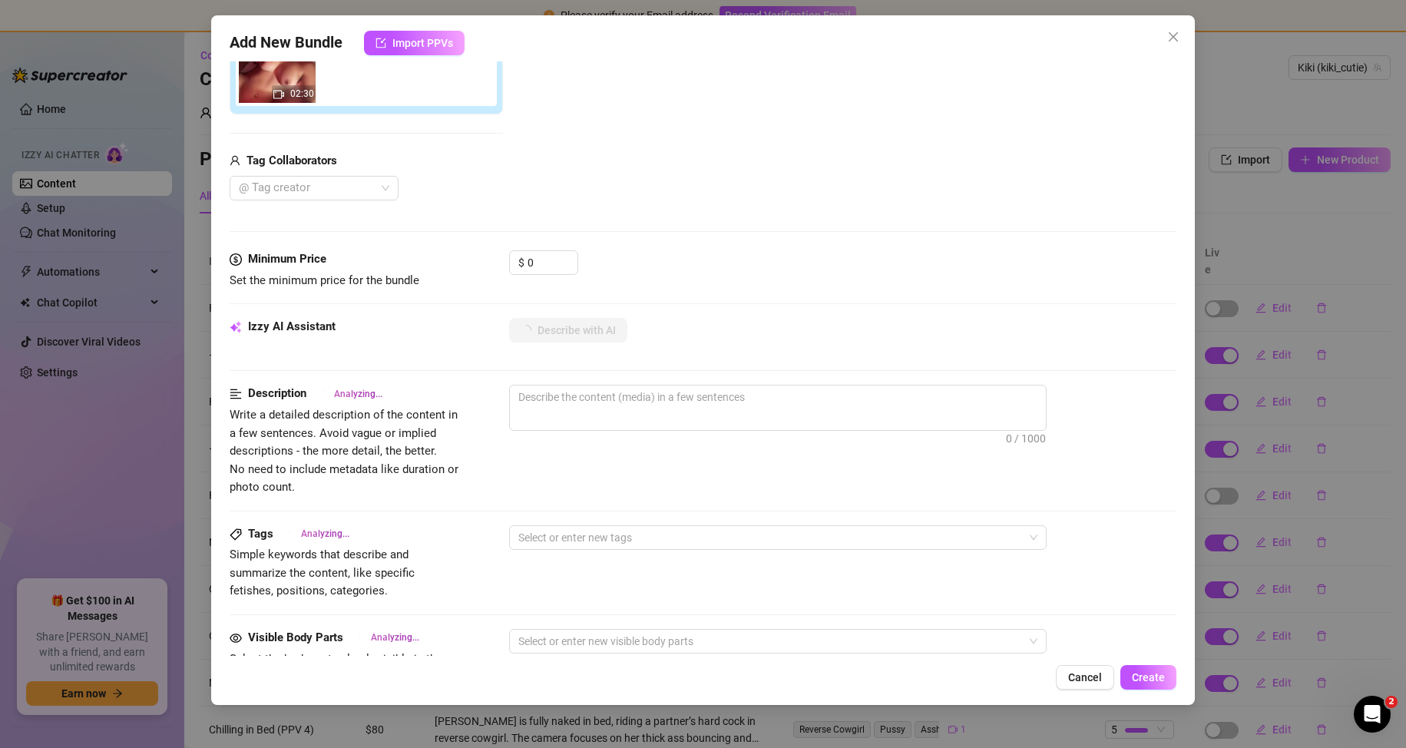
scroll to position [230, 0]
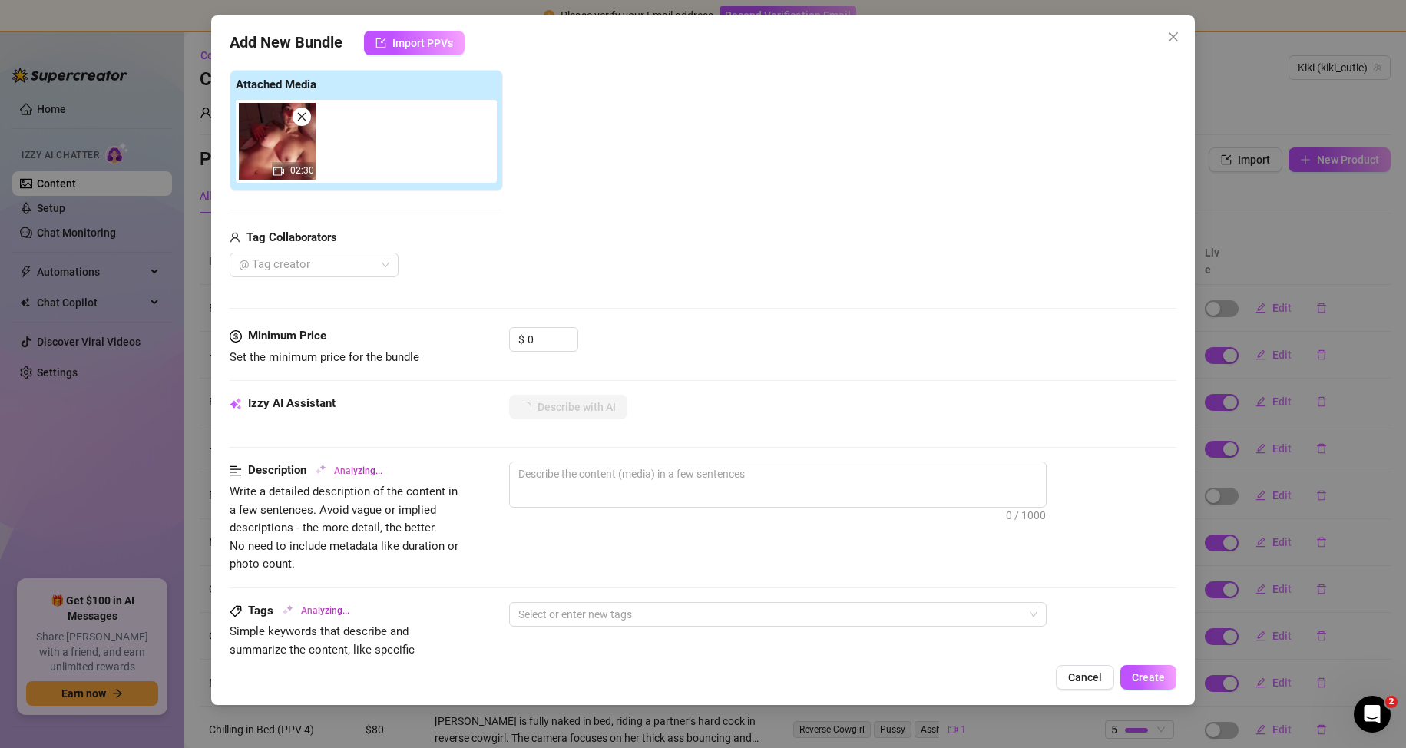
type textarea "Kiki"
type textarea "Kiki is"
type textarea "Kiki is fully"
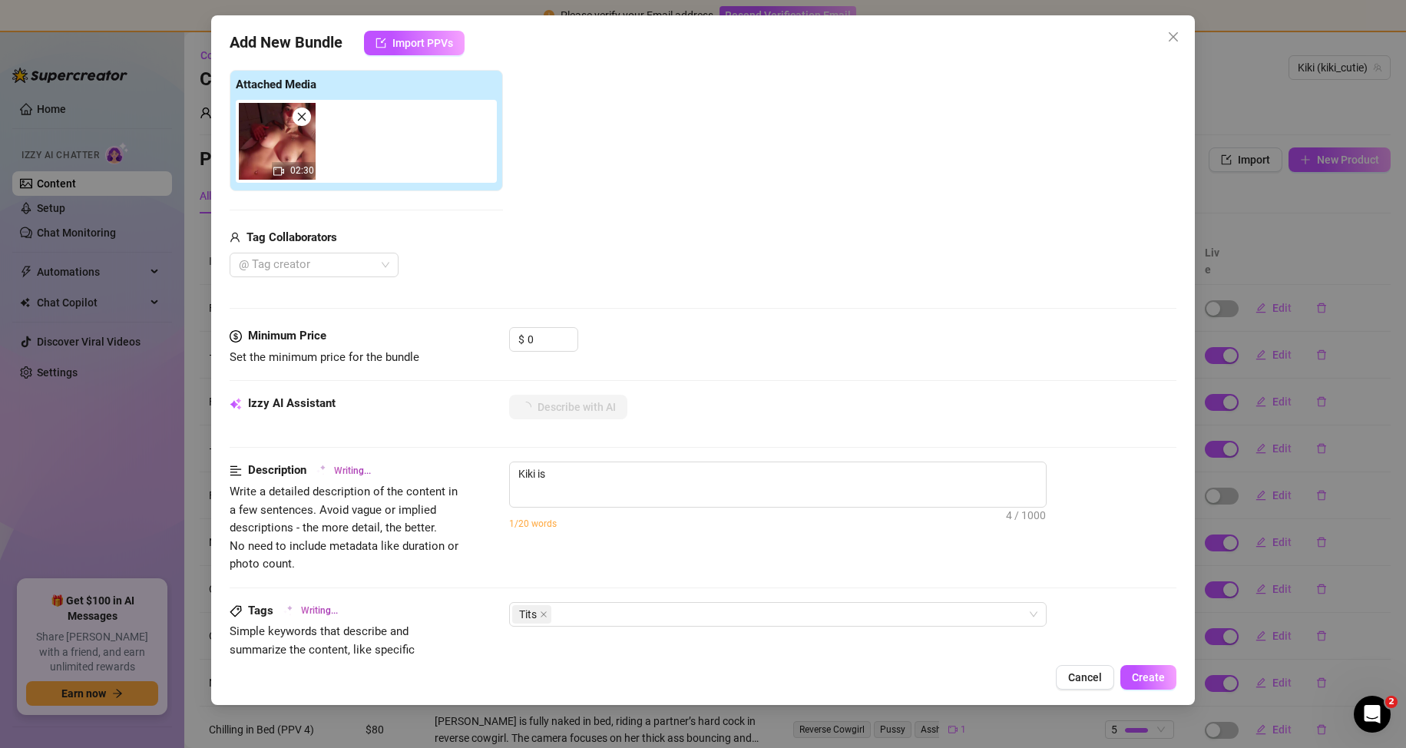
type textarea "Kiki is fully"
type textarea "Kiki is fully naked,"
type textarea "Kiki is fully naked, lounging"
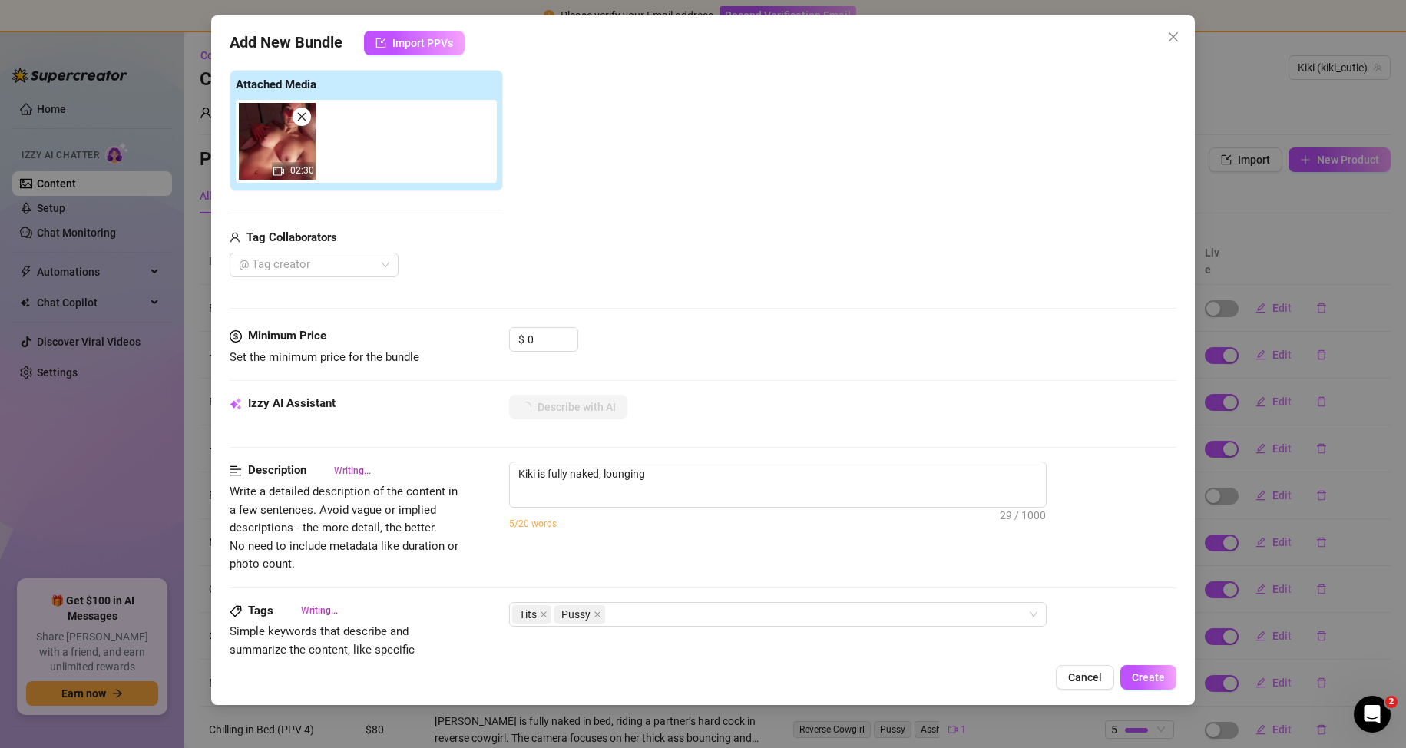
type textarea "Kiki is fully naked, lounging under"
type textarea "Kiki is fully naked, lounging under red"
type textarea "Kiki is fully naked, lounging under red lighting"
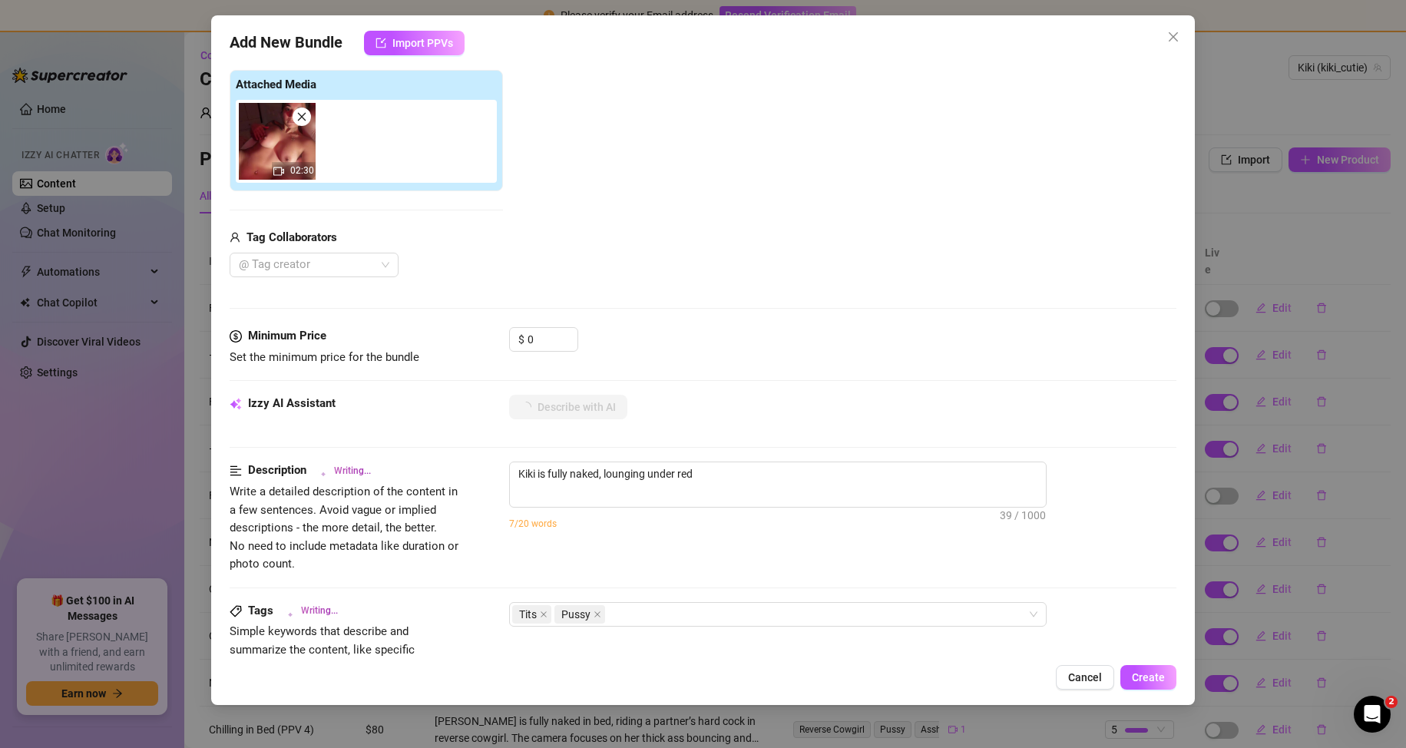
type textarea "Kiki is fully naked, lounging under red lighting"
type textarea "Kiki is fully naked, lounging under red lighting with"
type textarea "Kiki is fully naked, lounging under red lighting with her"
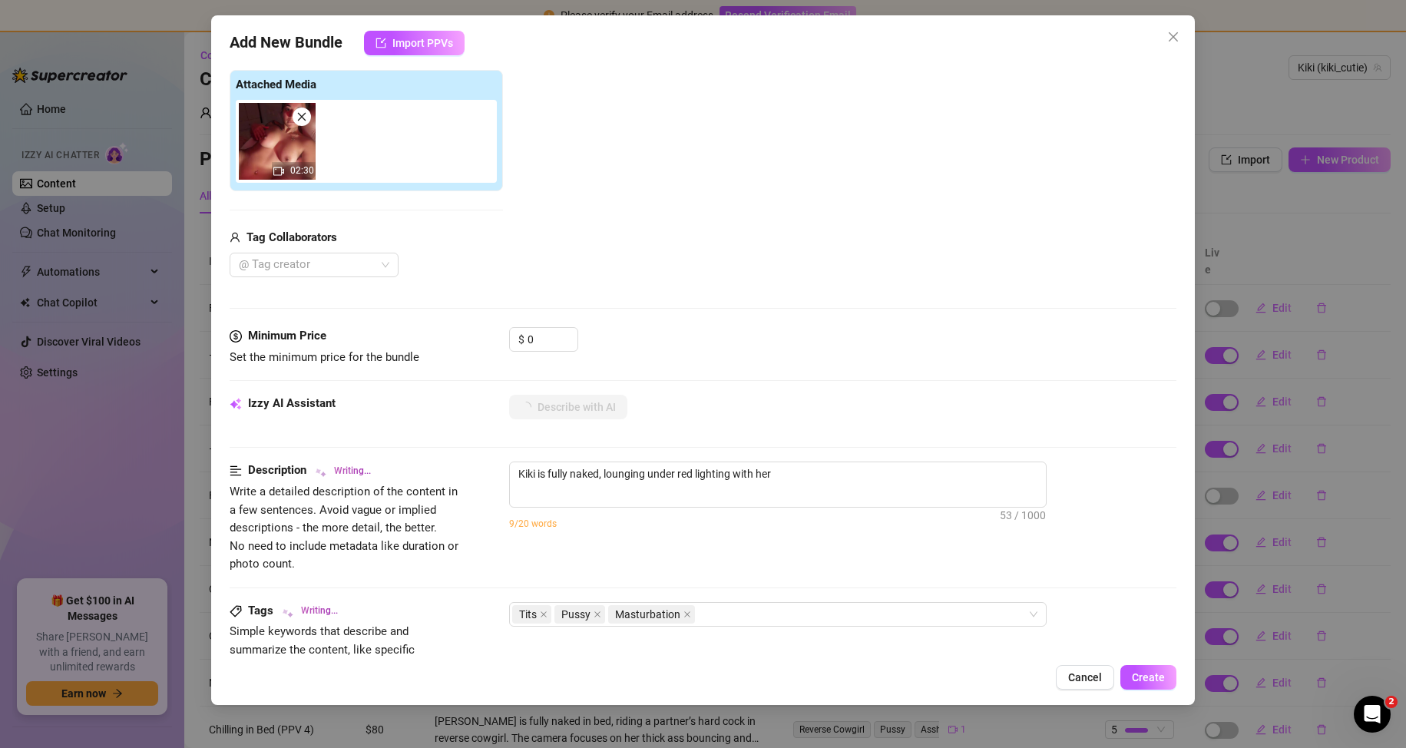
type textarea "Kiki is fully naked, lounging under red lighting with her legs"
type textarea "Kiki is fully naked, lounging under red lighting with her legs spread"
type textarea "Kiki is fully naked, lounging under red lighting with her legs spread wide,"
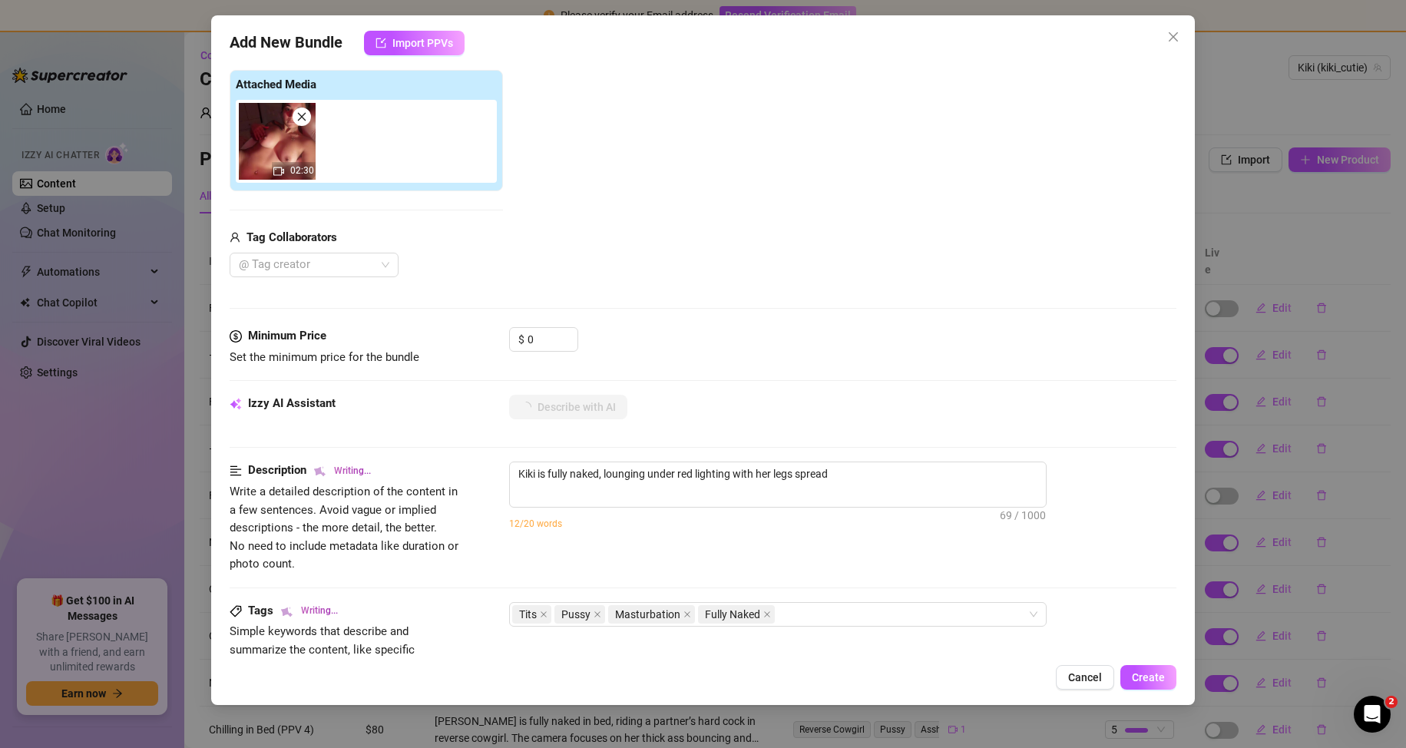
type textarea "Kiki is fully naked, lounging under red lighting with her legs spread wide,"
type textarea "Kiki is fully naked, lounging under red lighting with her legs spread wide, sho…"
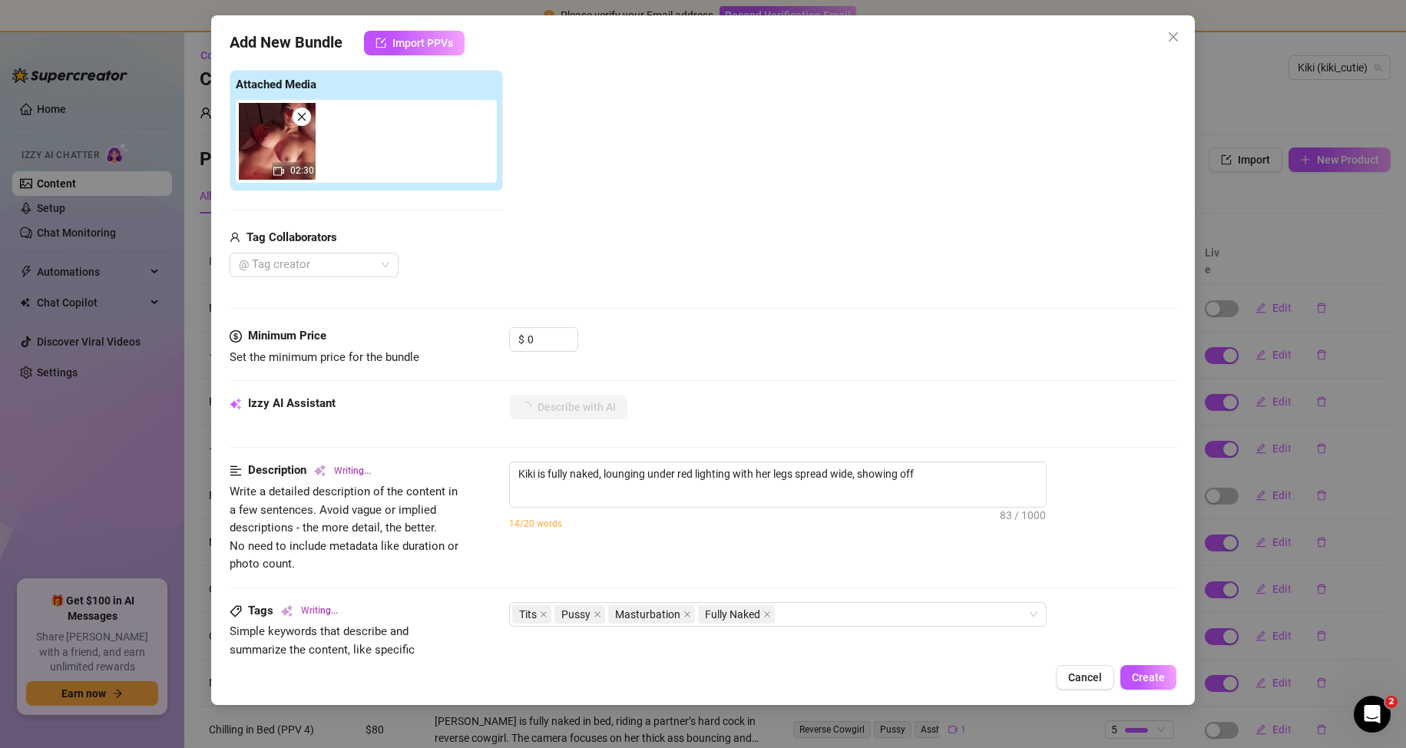
type textarea "Kiki is fully naked, lounging under red lighting with her legs spread wide, sho…"
type textarea "[PERSON_NAME] is fully naked, lounging under red lighting with her legs spread …"
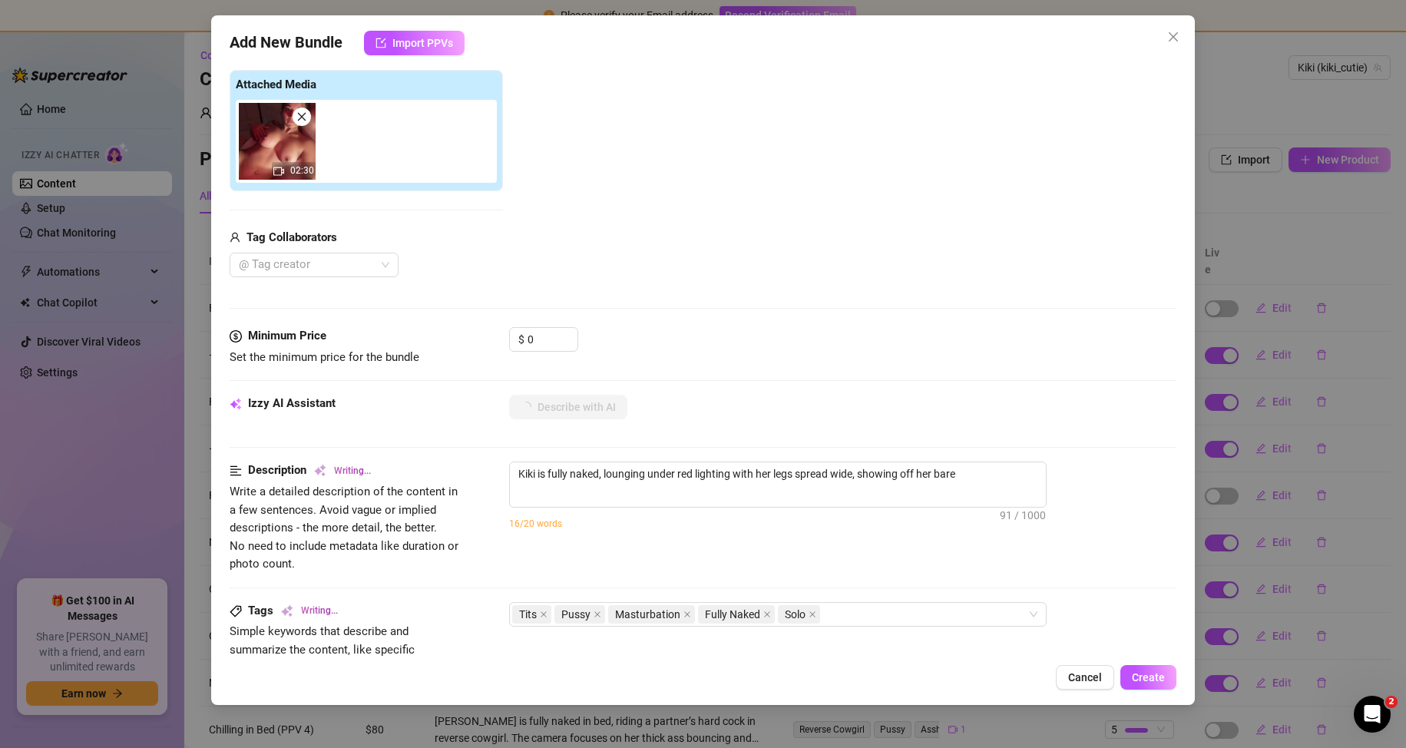
type textarea "[PERSON_NAME] is fully naked, lounging under red lighting with her legs spread …"
type textarea "Kiki is fully naked, lounging under red lighting with her legs spread wide, sho…"
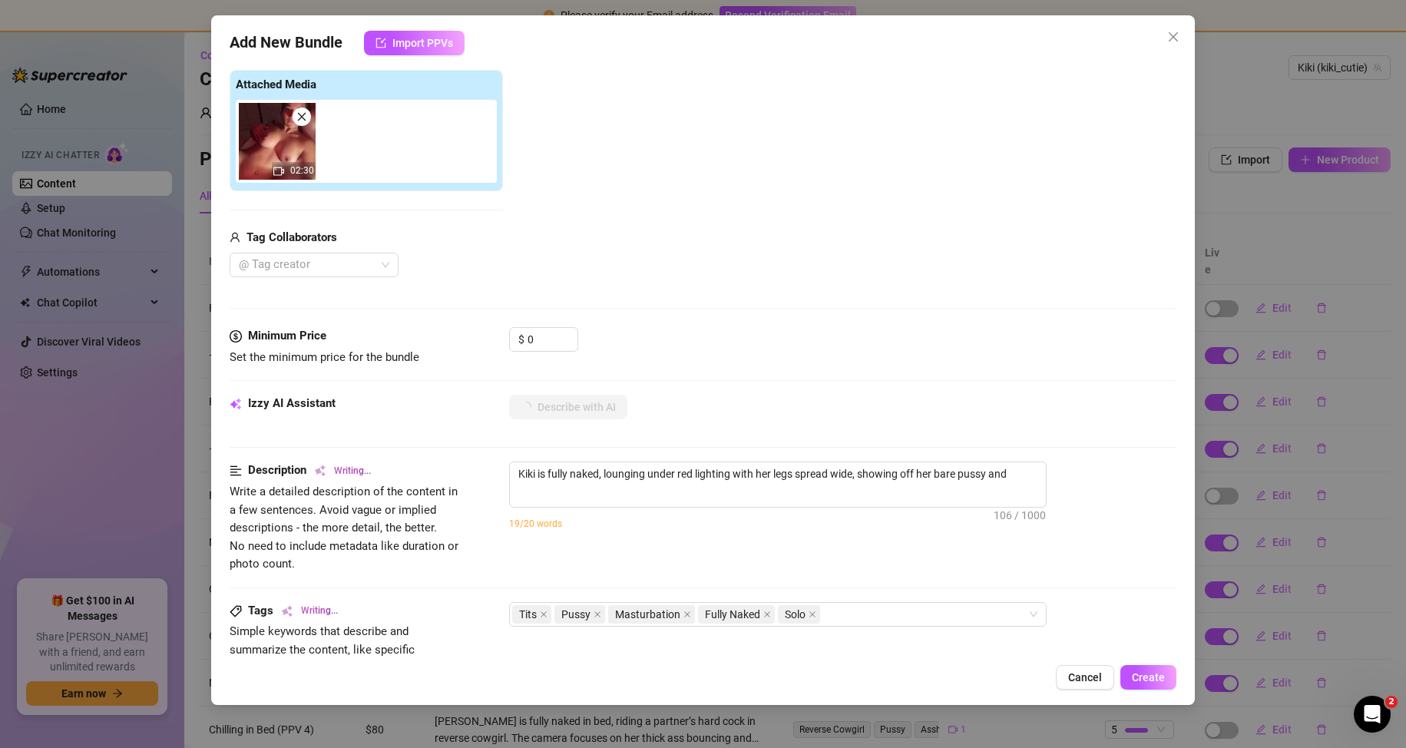
type textarea "Kiki is fully naked, lounging under red lighting with her legs spread wide, sho…"
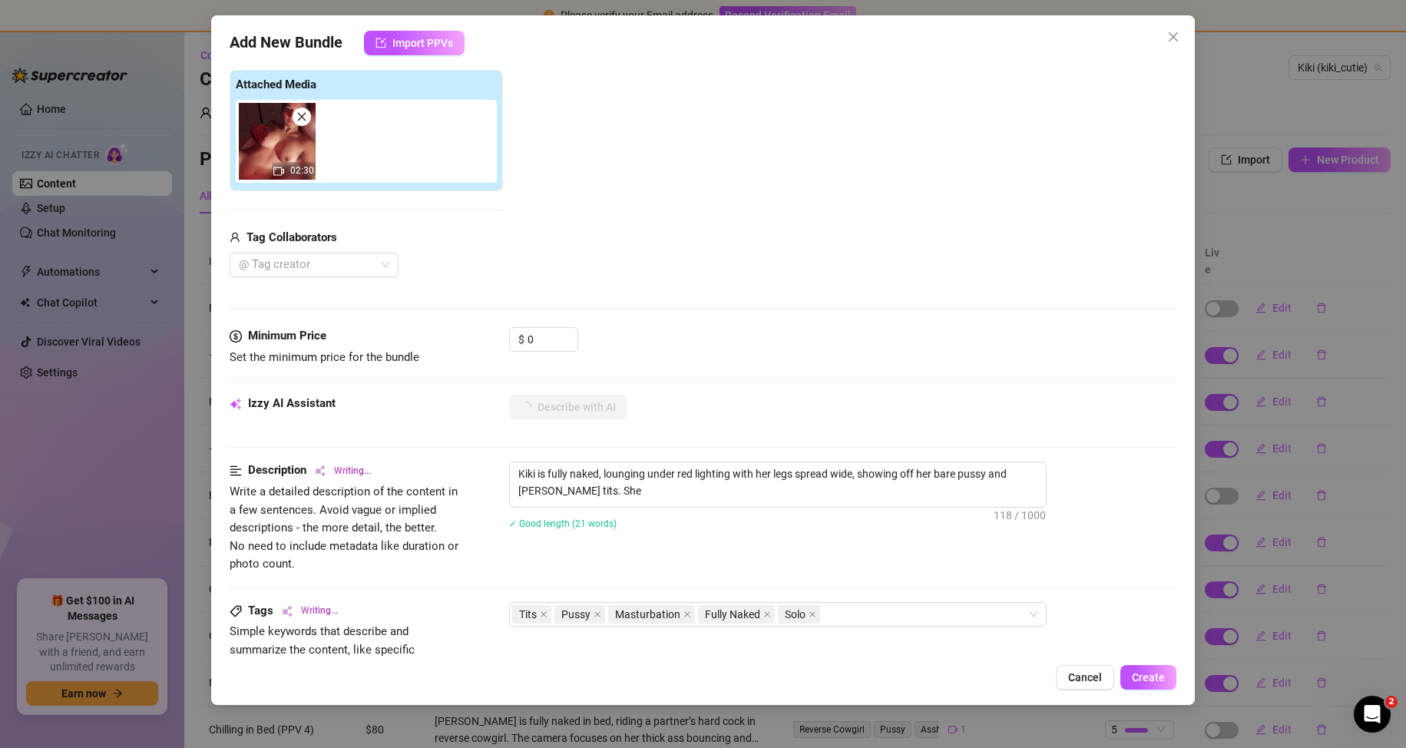
type textarea "Kiki is fully naked, lounging under red lighting with her legs spread wide, sho…"
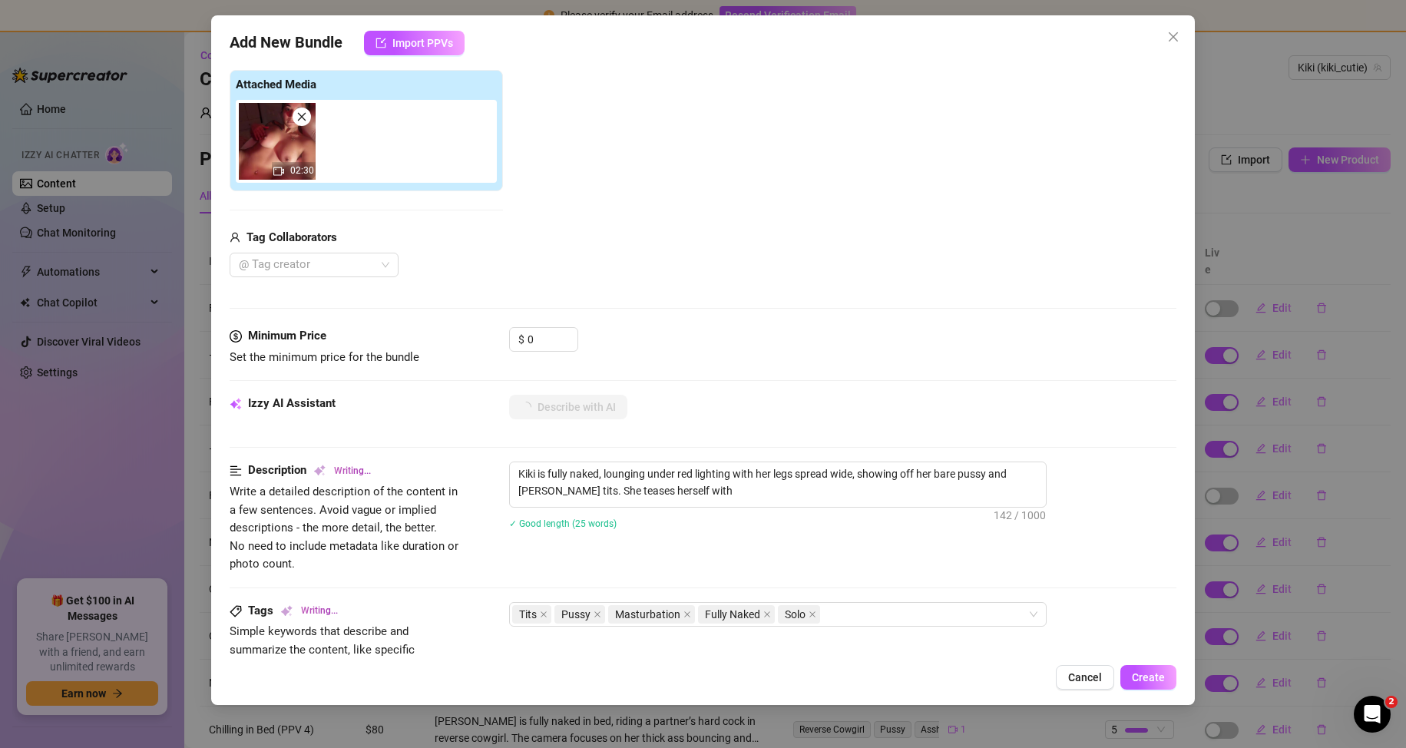
type textarea "Kiki is fully naked, lounging under red lighting with her legs spread wide, sho…"
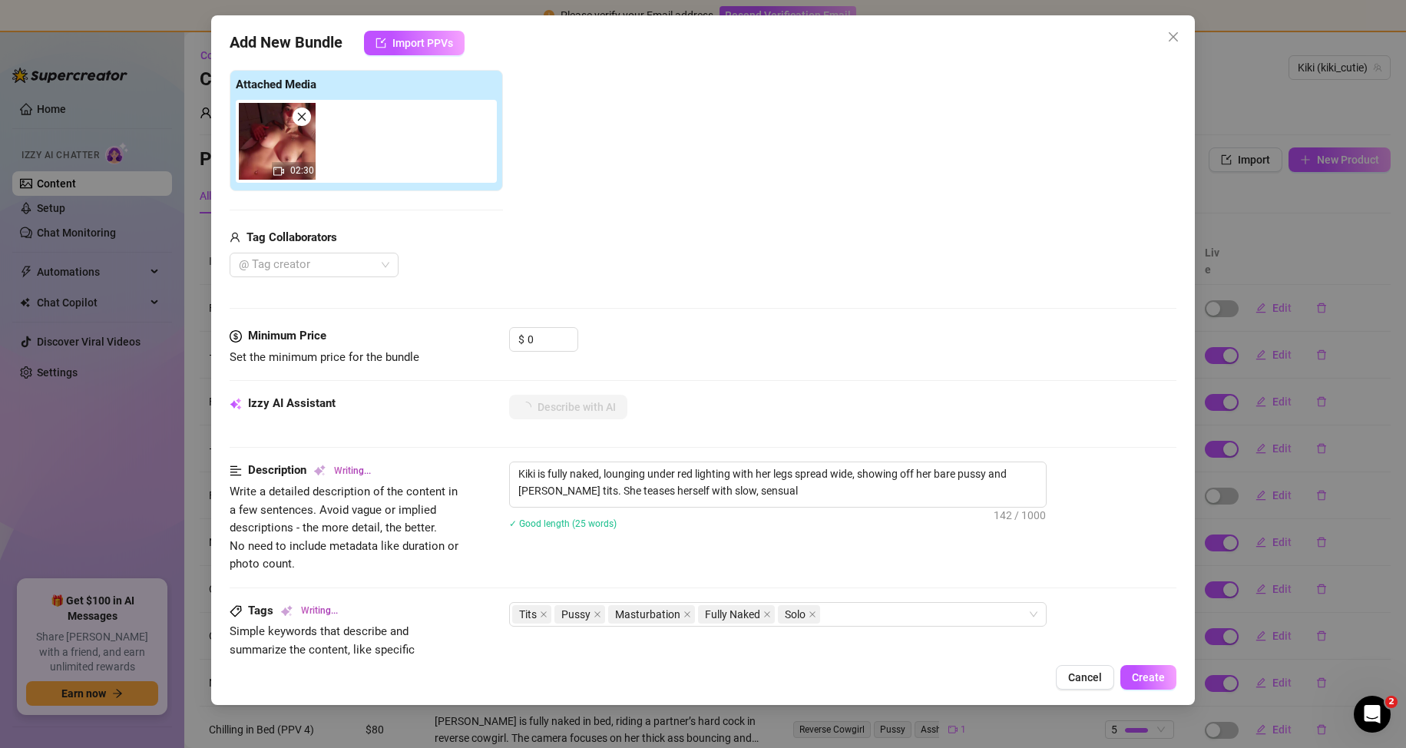
type textarea "Kiki is fully naked, lounging under red lighting with her legs spread wide, sho…"
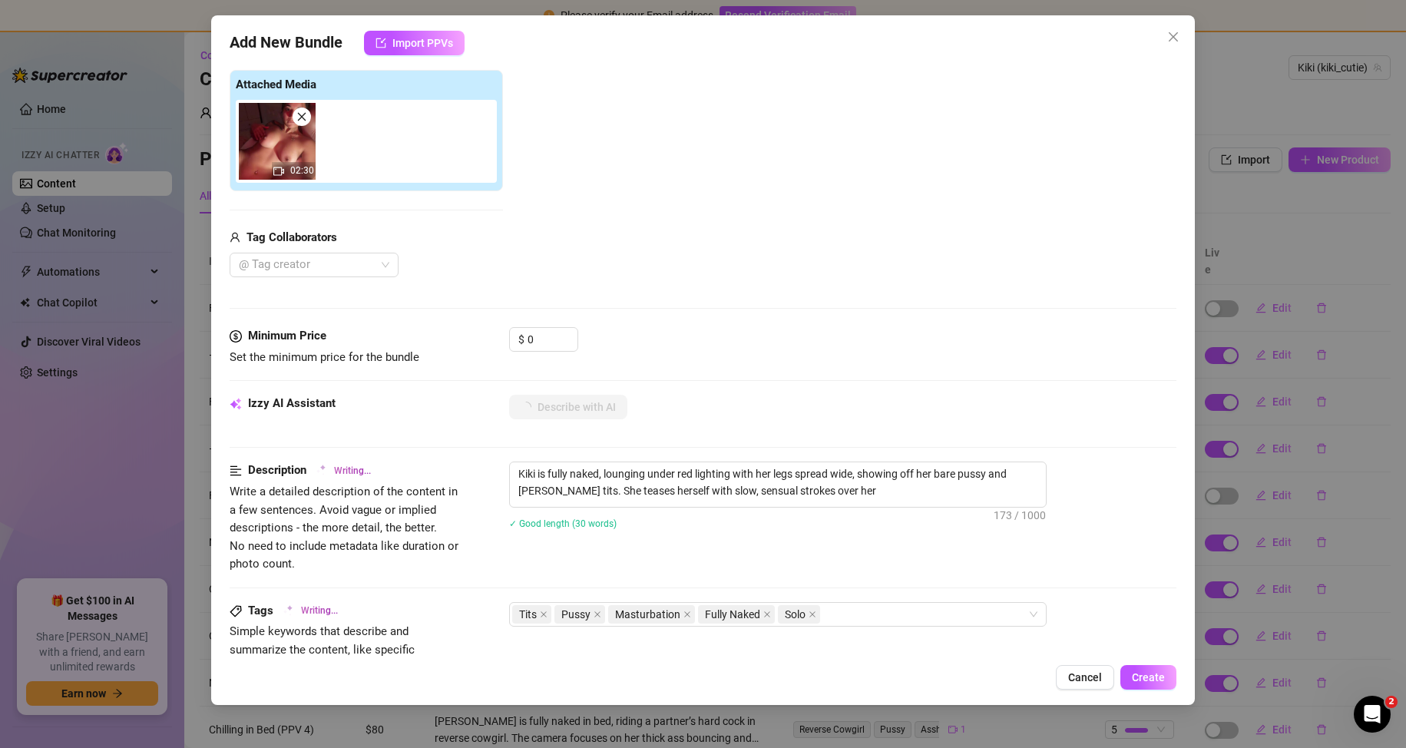
type textarea "Kiki is fully naked, lounging under red lighting with her legs spread wide, sho…"
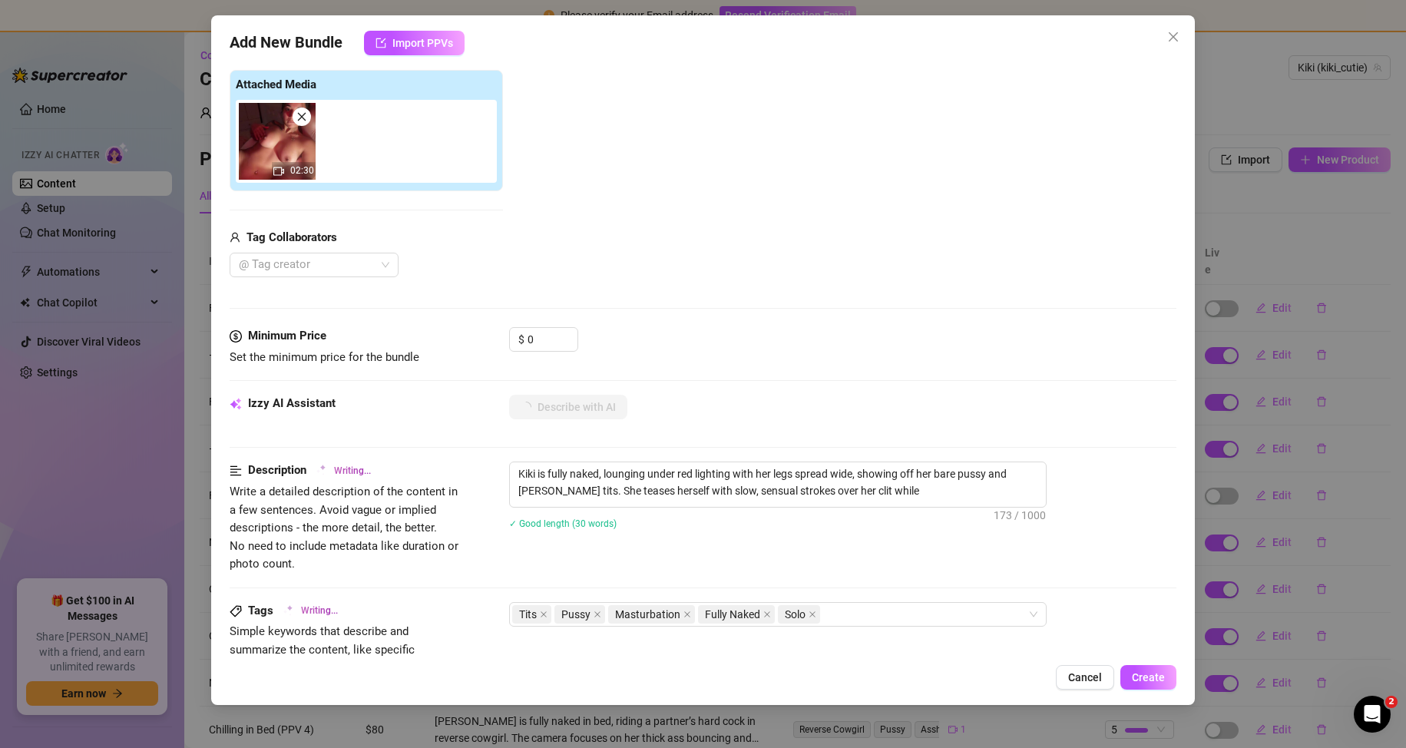
type textarea "Kiki is fully naked, lounging under red lighting with her legs spread wide, sho…"
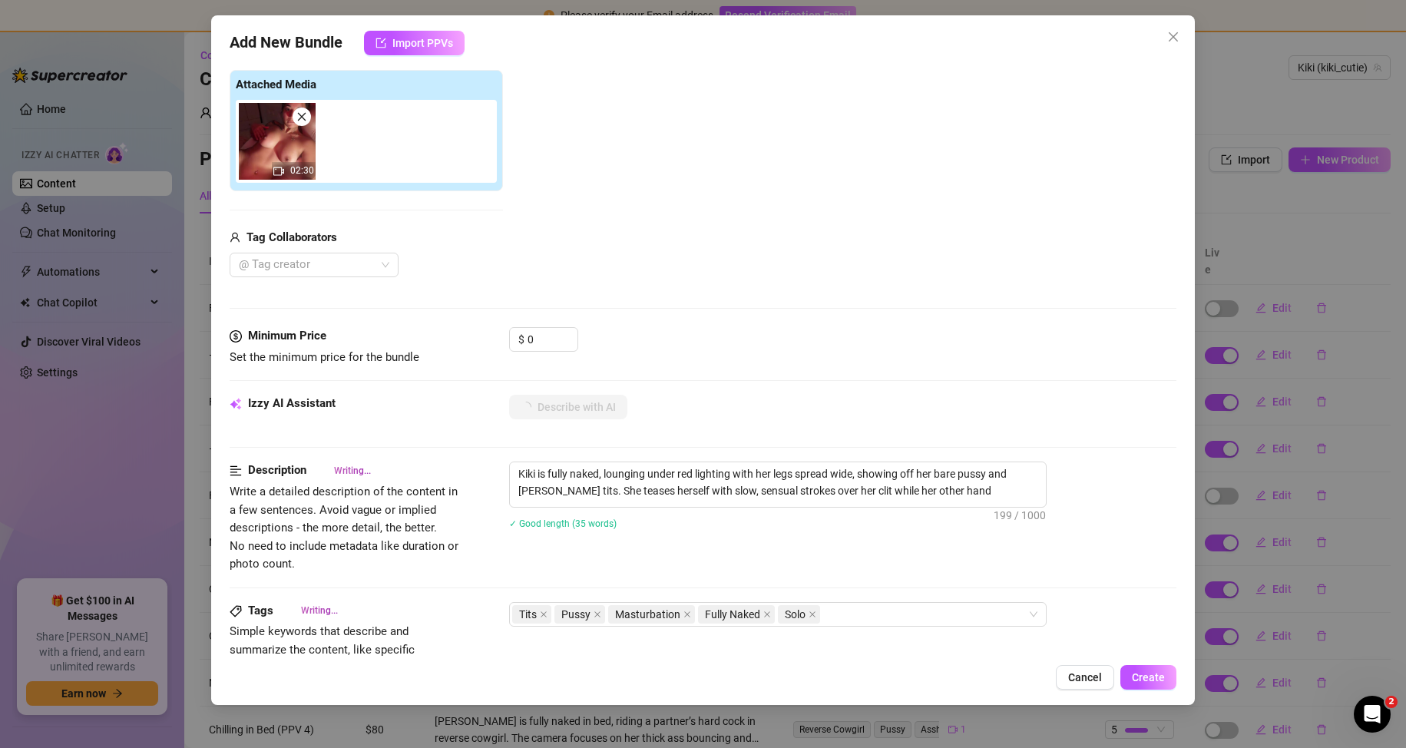
type textarea "Kiki is fully naked, lounging under red lighting with her legs spread wide, sho…"
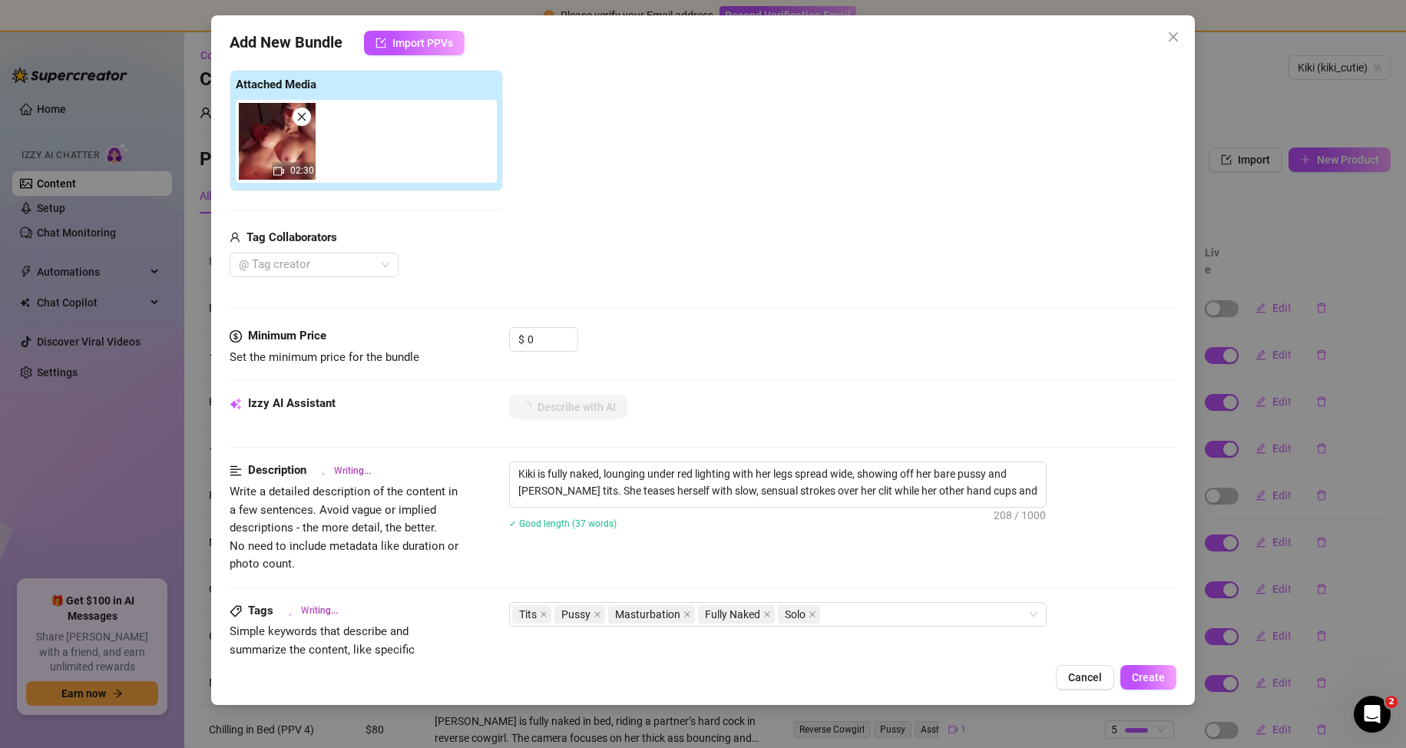
type textarea "Kiki is fully naked, lounging under red lighting with her legs spread wide, sho…"
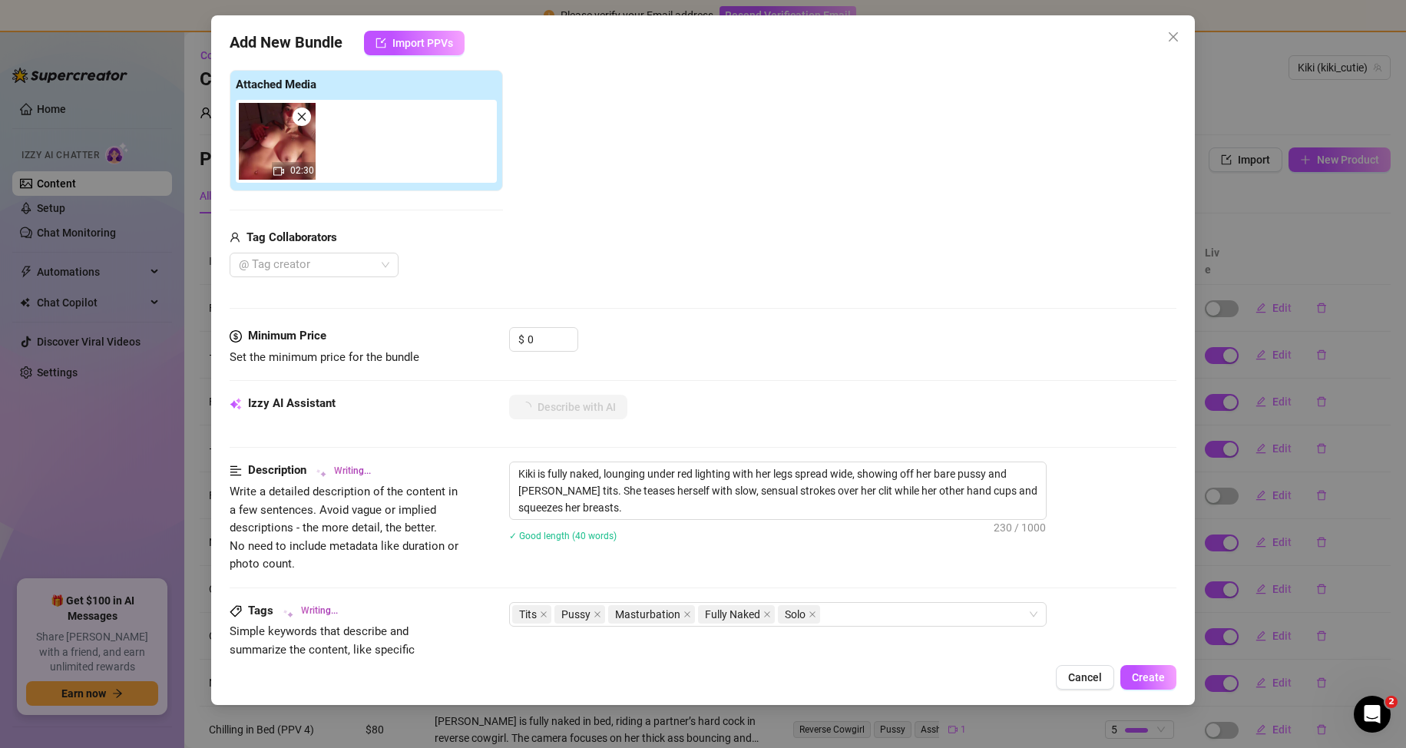
type textarea "Kiki is fully naked, lounging under red lighting with her legs spread wide, sho…"
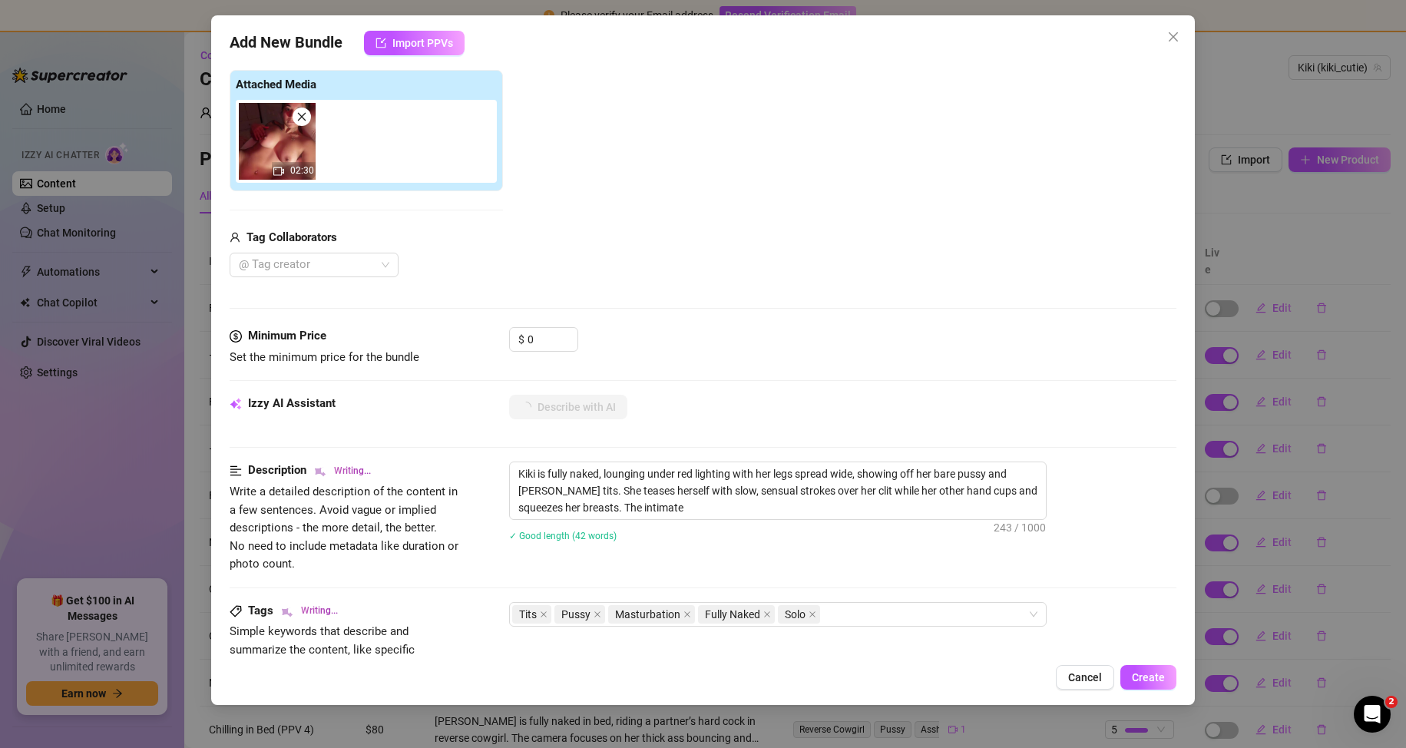
type textarea "Kiki is fully naked, lounging under red lighting with her legs spread wide, sho…"
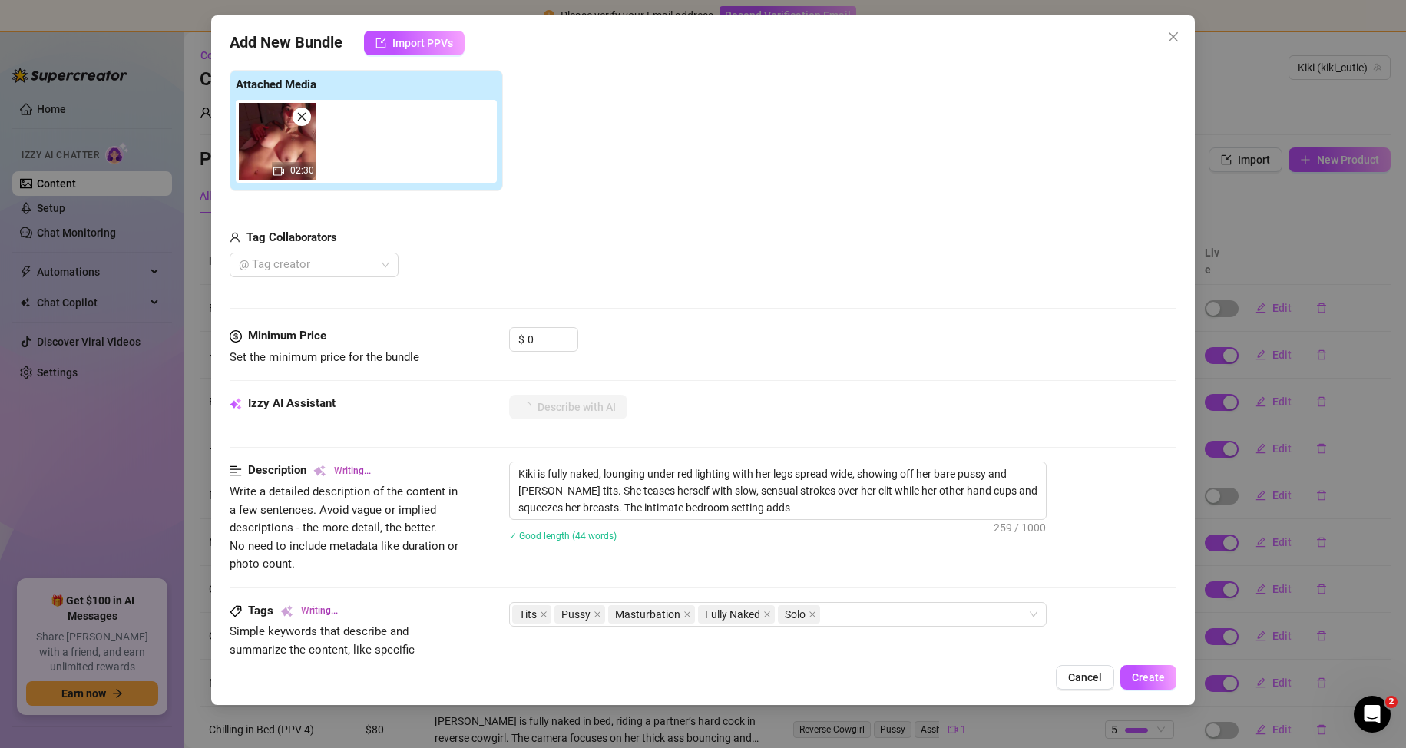
type textarea "Kiki is fully naked, lounging under red lighting with her legs spread wide, sho…"
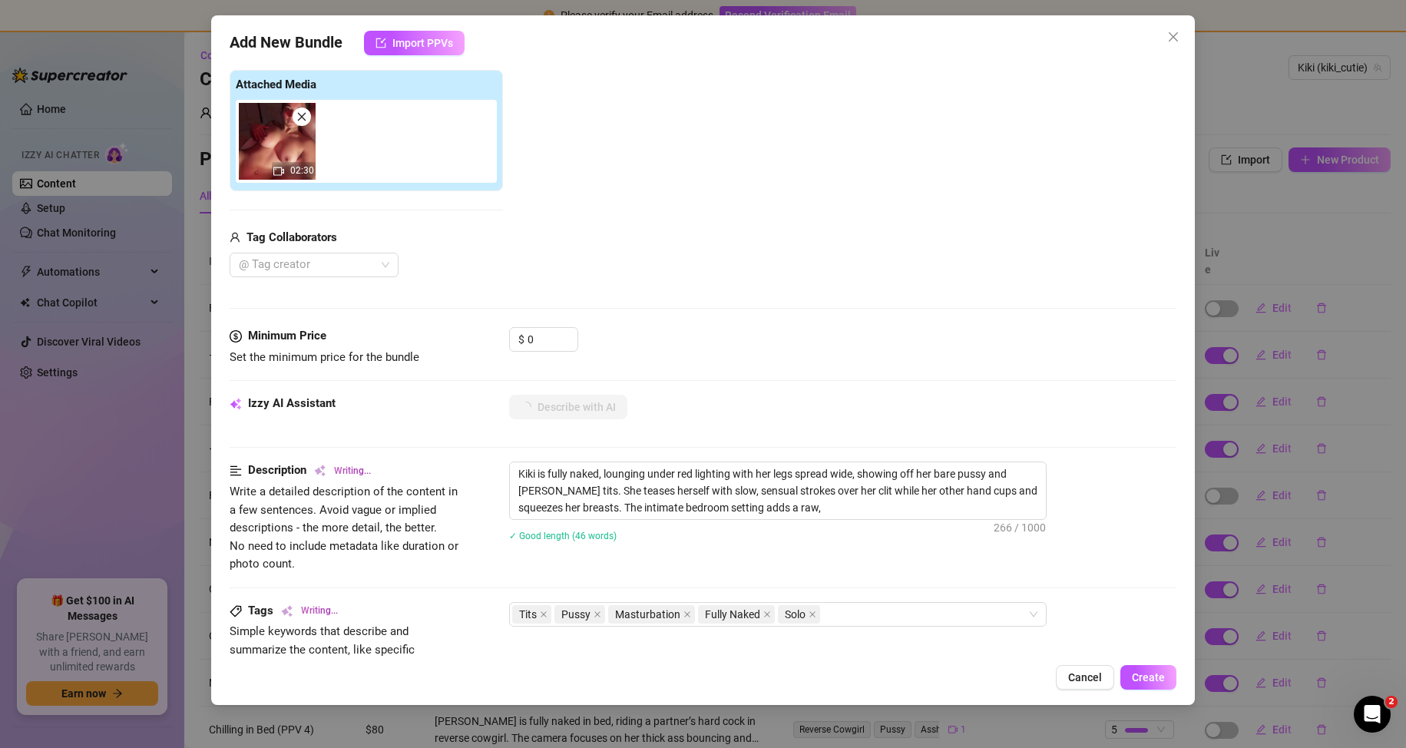
type textarea "Kiki is fully naked, lounging under red lighting with her legs spread wide, sho…"
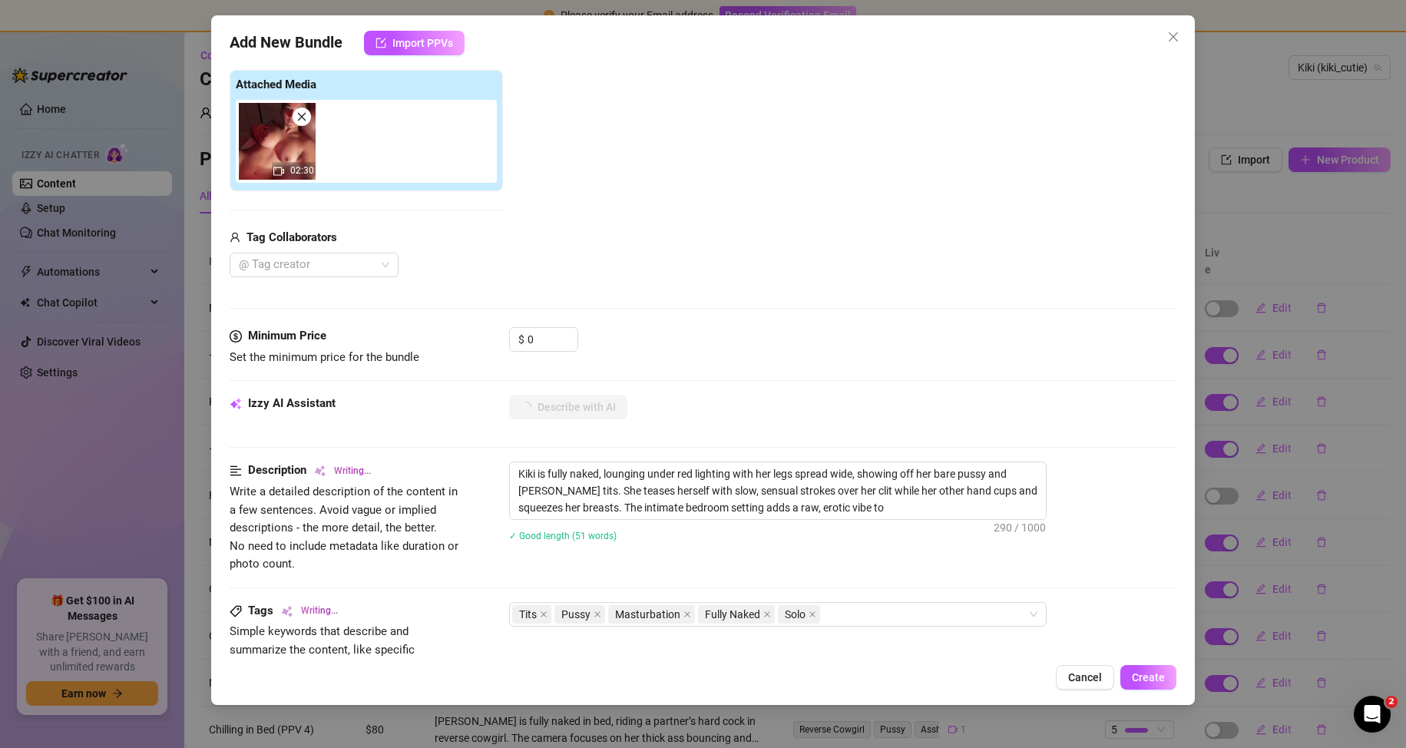
type textarea "Kiki is fully naked, lounging under red lighting with her legs spread wide, sho…"
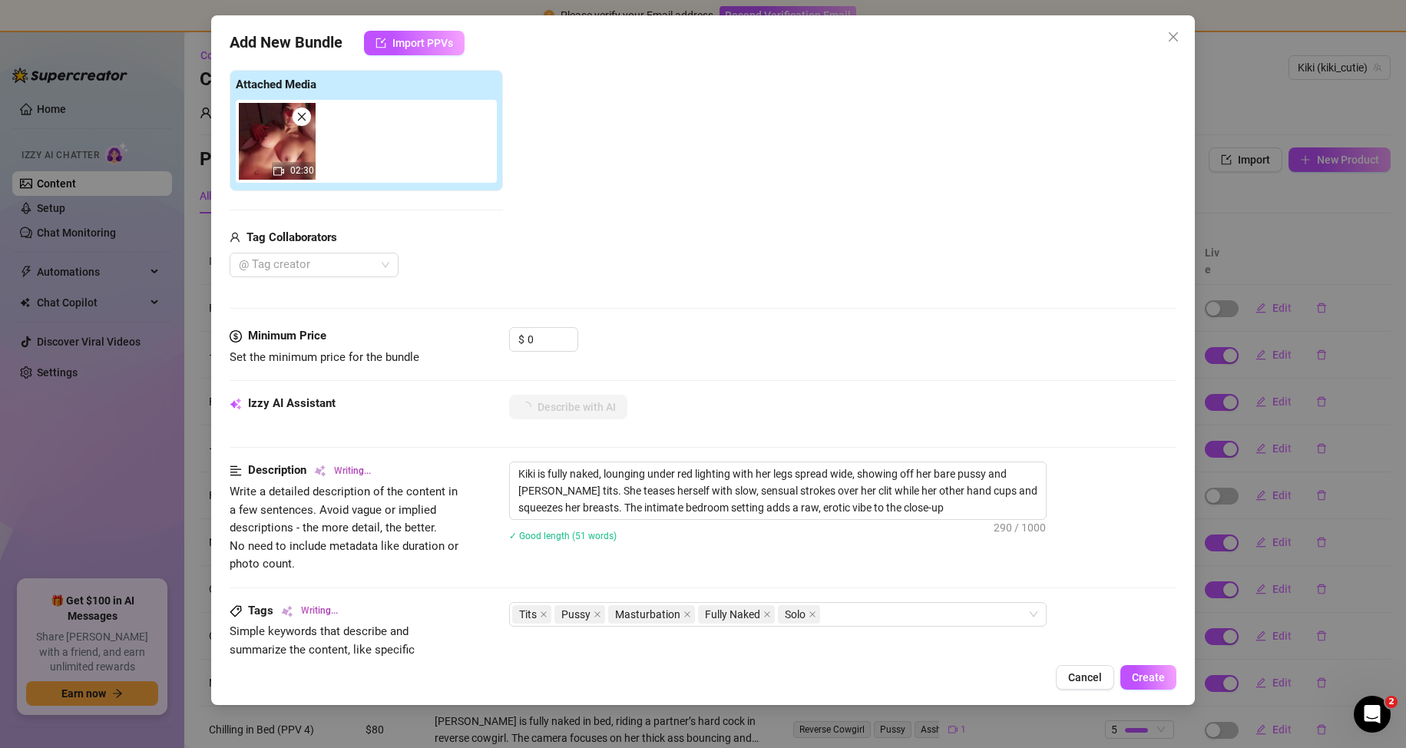
type textarea "Kiki is fully naked, lounging under red lighting with her legs spread wide, sho…"
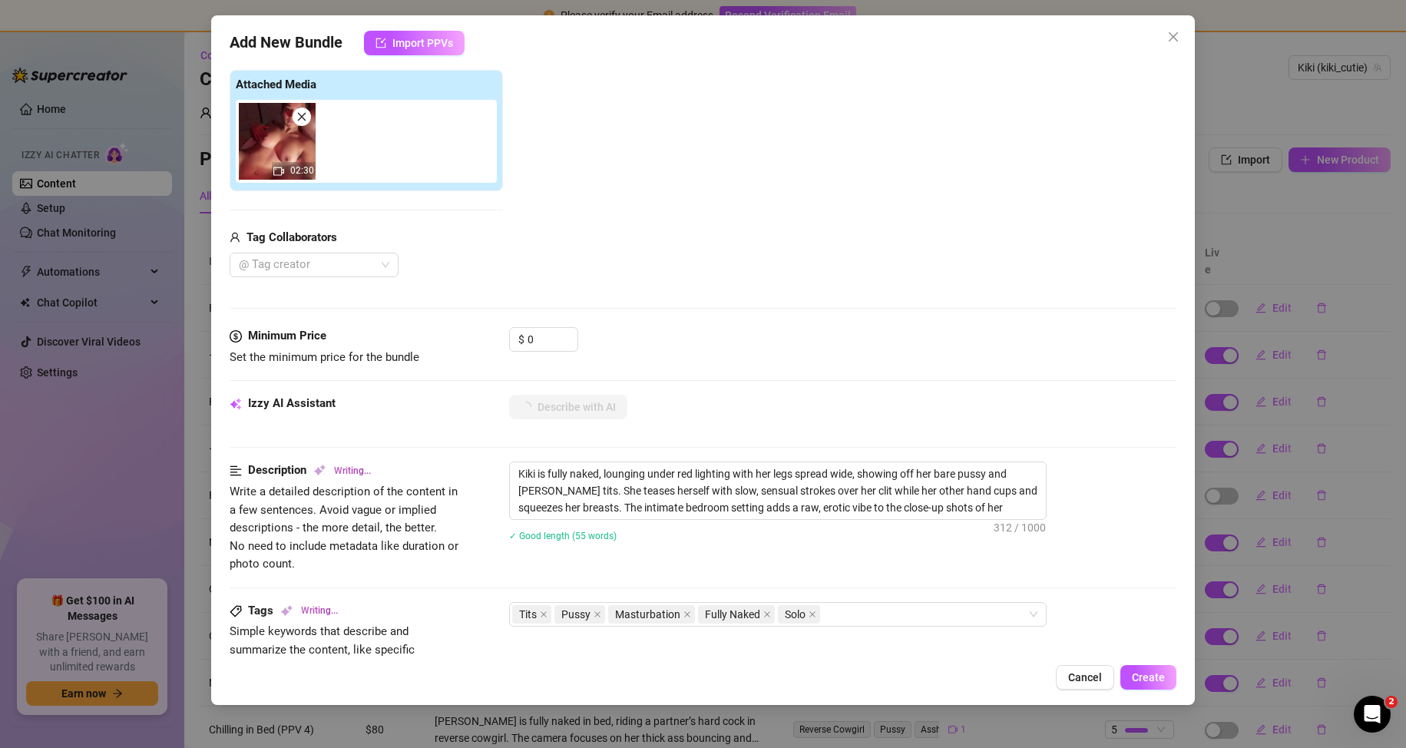
type textarea "Kiki is fully naked, lounging under red lighting with her legs spread wide, sho…"
click at [545, 334] on input "0" at bounding box center [553, 339] width 50 height 23
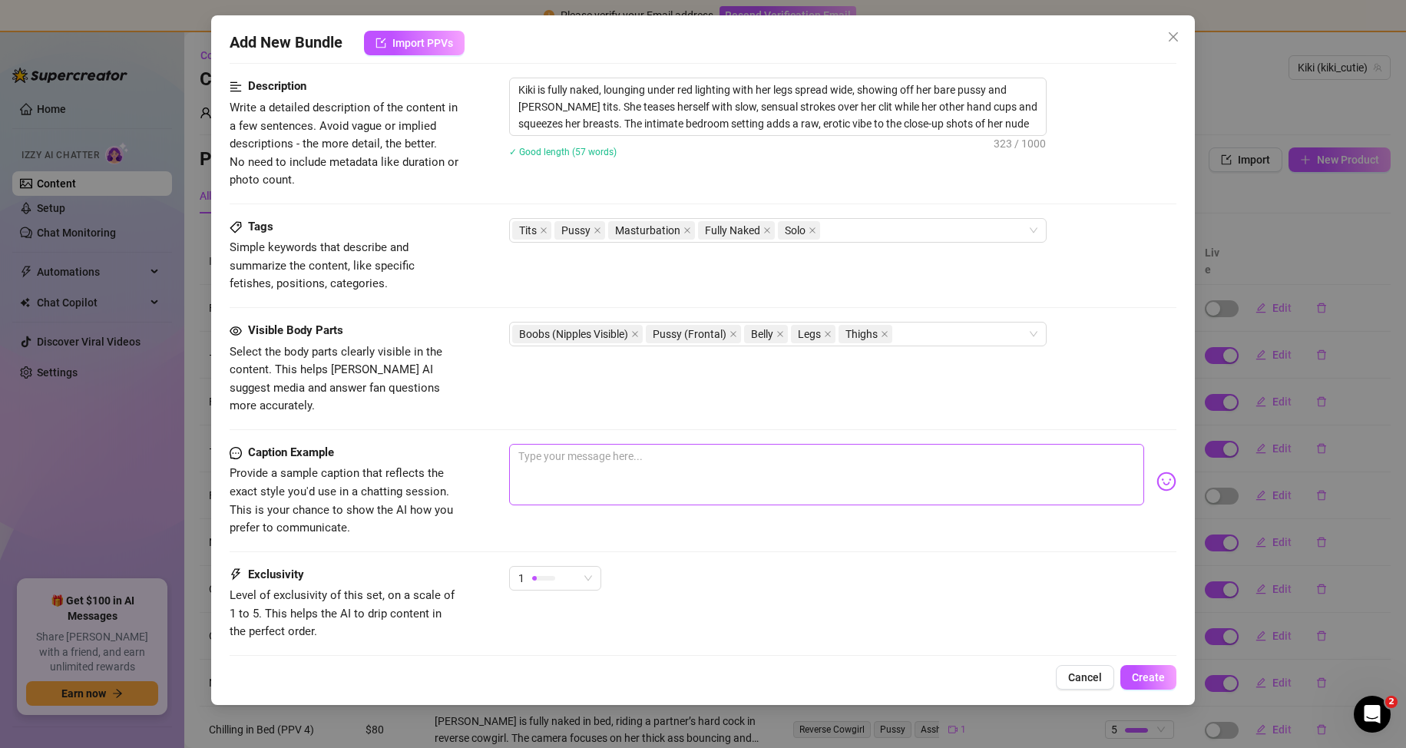
scroll to position [696, 0]
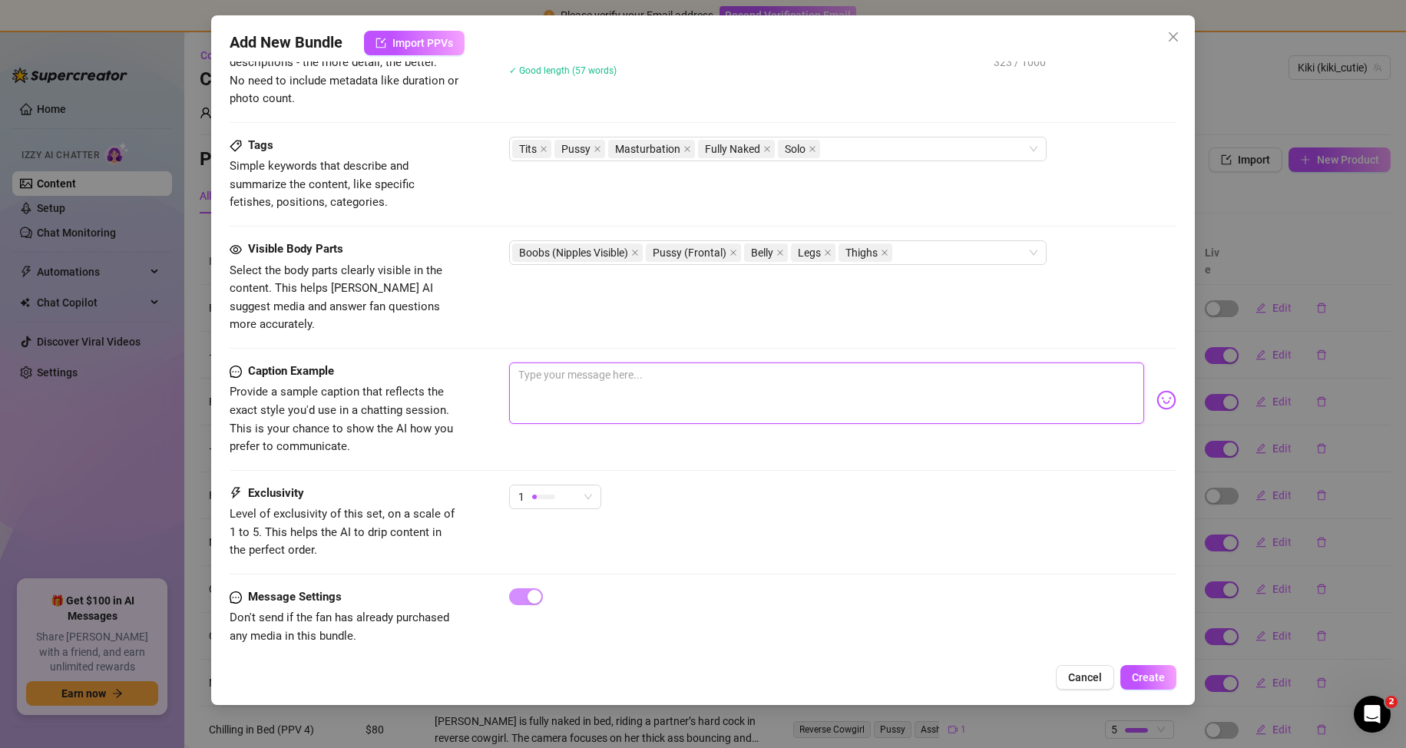
click at [651, 371] on textarea at bounding box center [827, 393] width 636 height 61
type input "60"
paste textarea "i can’t hold myself back anymore babe, i just had to remove everything off and …"
type textarea "i can’t hold myself back anymore babe, i just had to remove everything off and …"
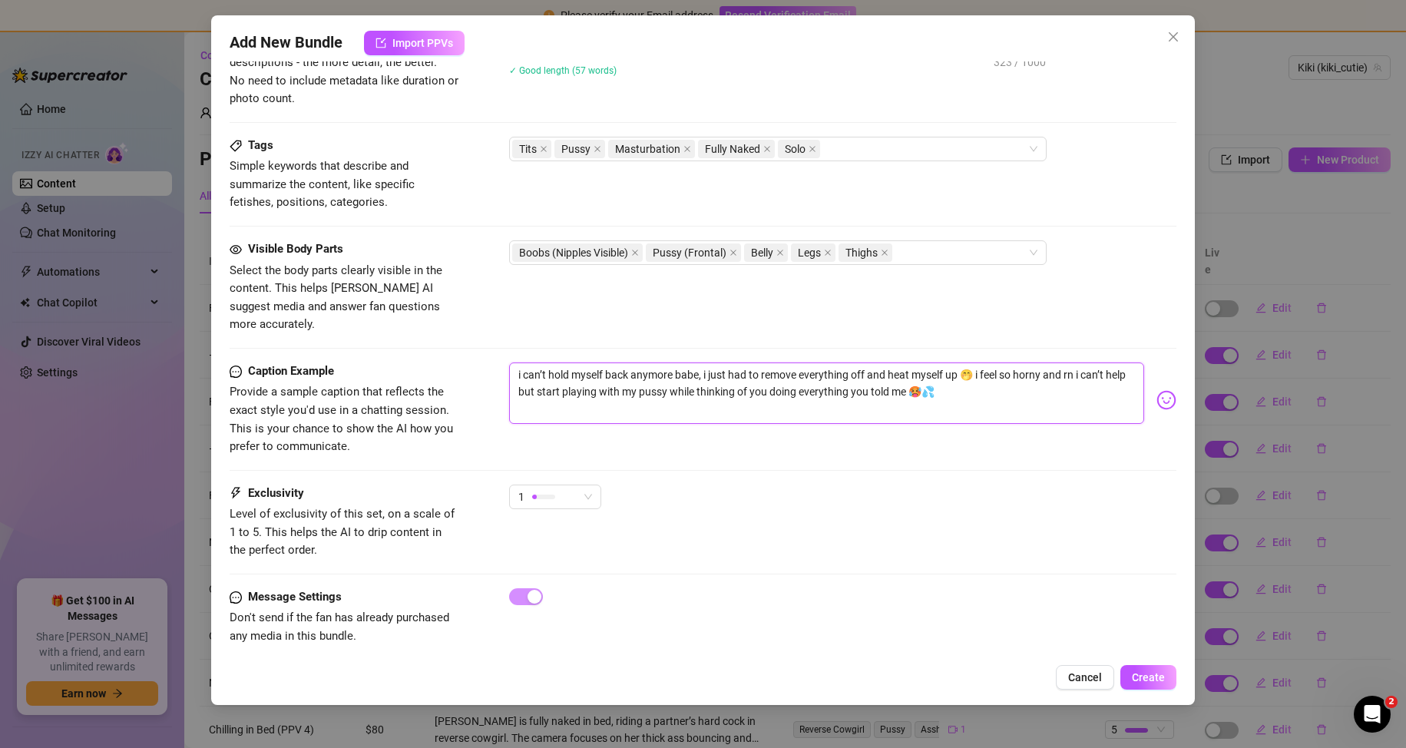
type textarea "i can’t hold myself back anymore babe, i just had to remove everything off and …"
click at [767, 525] on div "Exclusivity Level of exclusivity of this set, on a scale of 1 to 5. This helps …" at bounding box center [704, 522] width 948 height 75
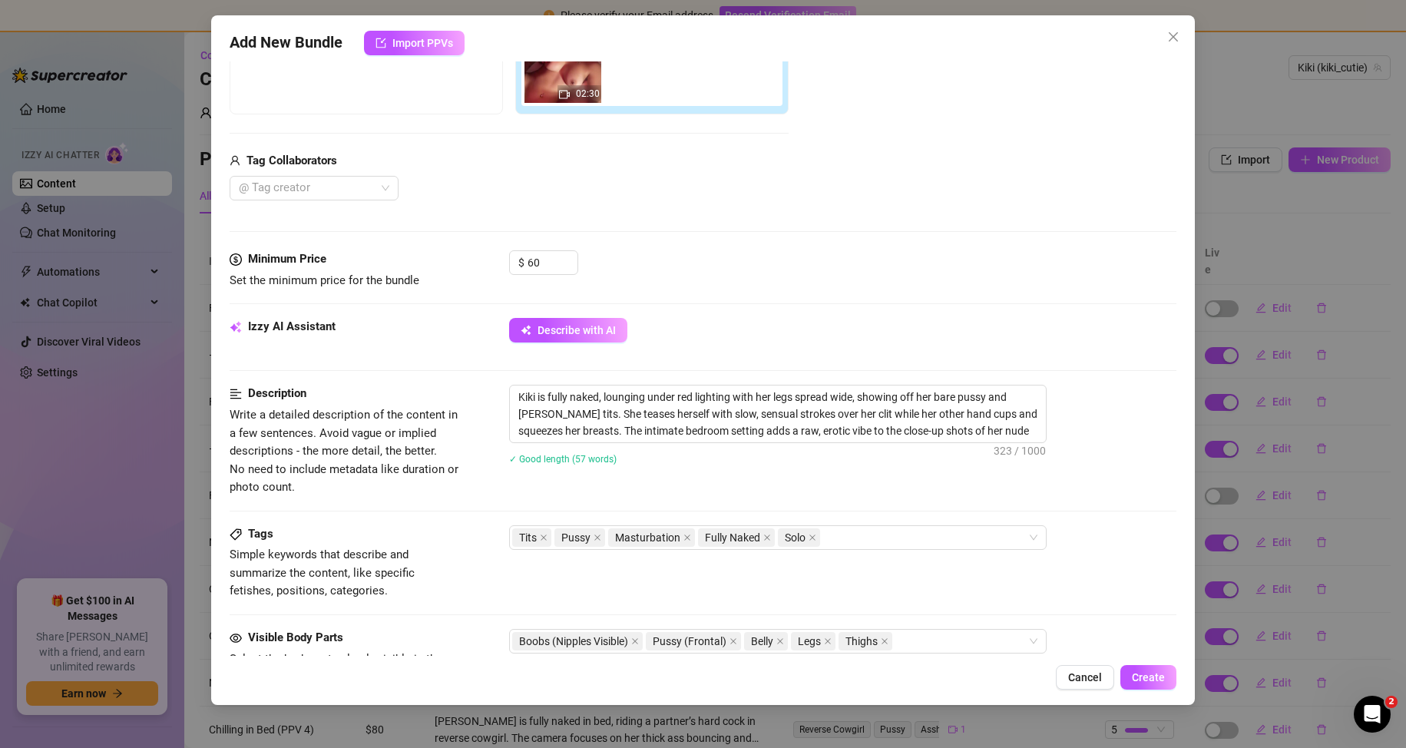
scroll to position [77, 0]
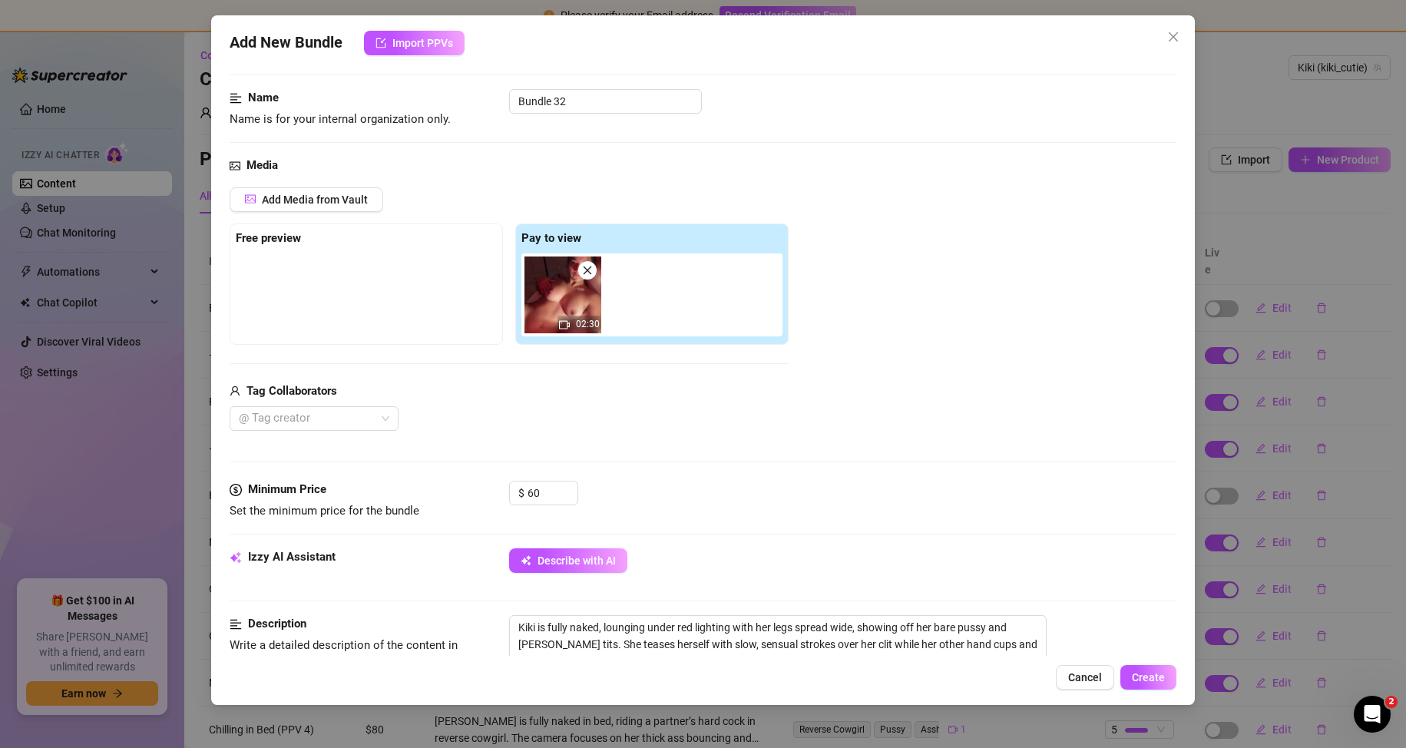
click at [952, 335] on div "Add Media from Vault Free preview Pay to view 02:30 Tag Collaborators @ Tag cre…" at bounding box center [704, 309] width 948 height 244
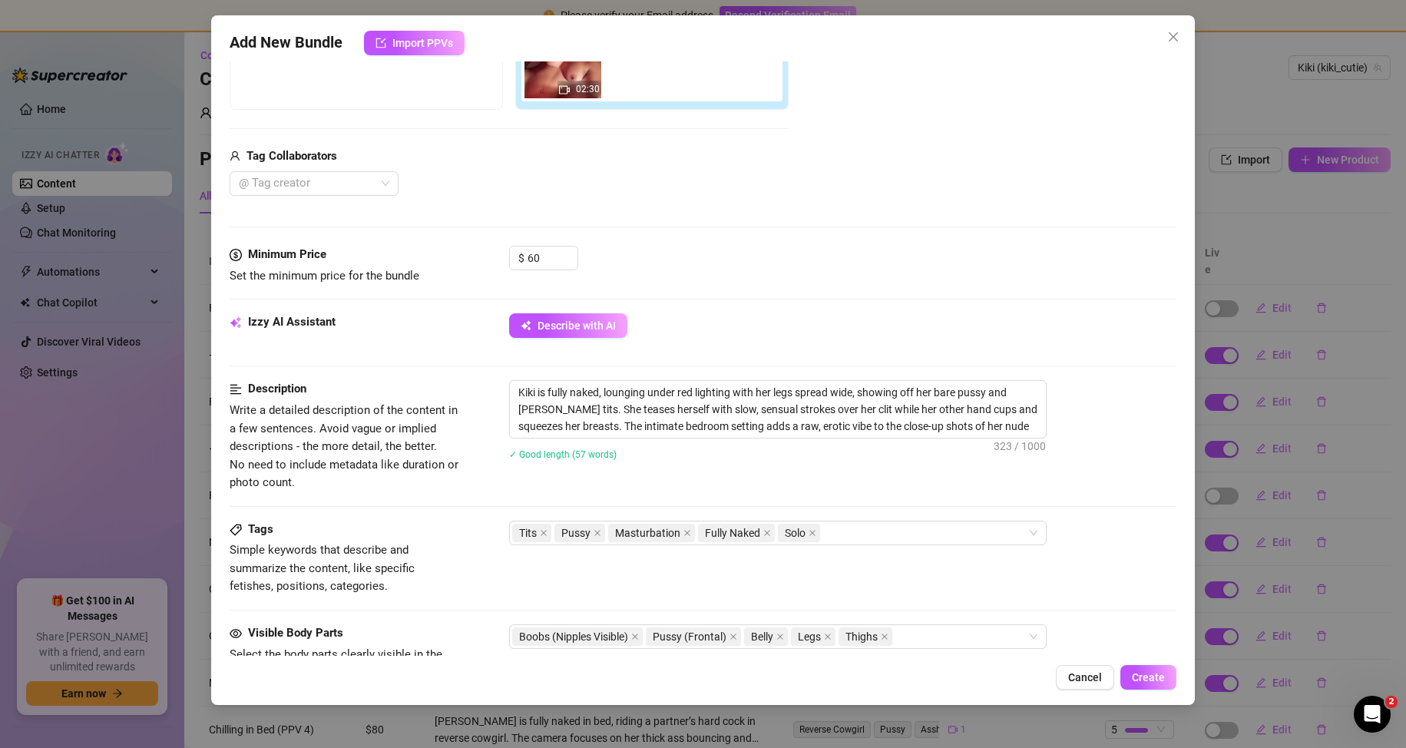
scroll to position [81, 0]
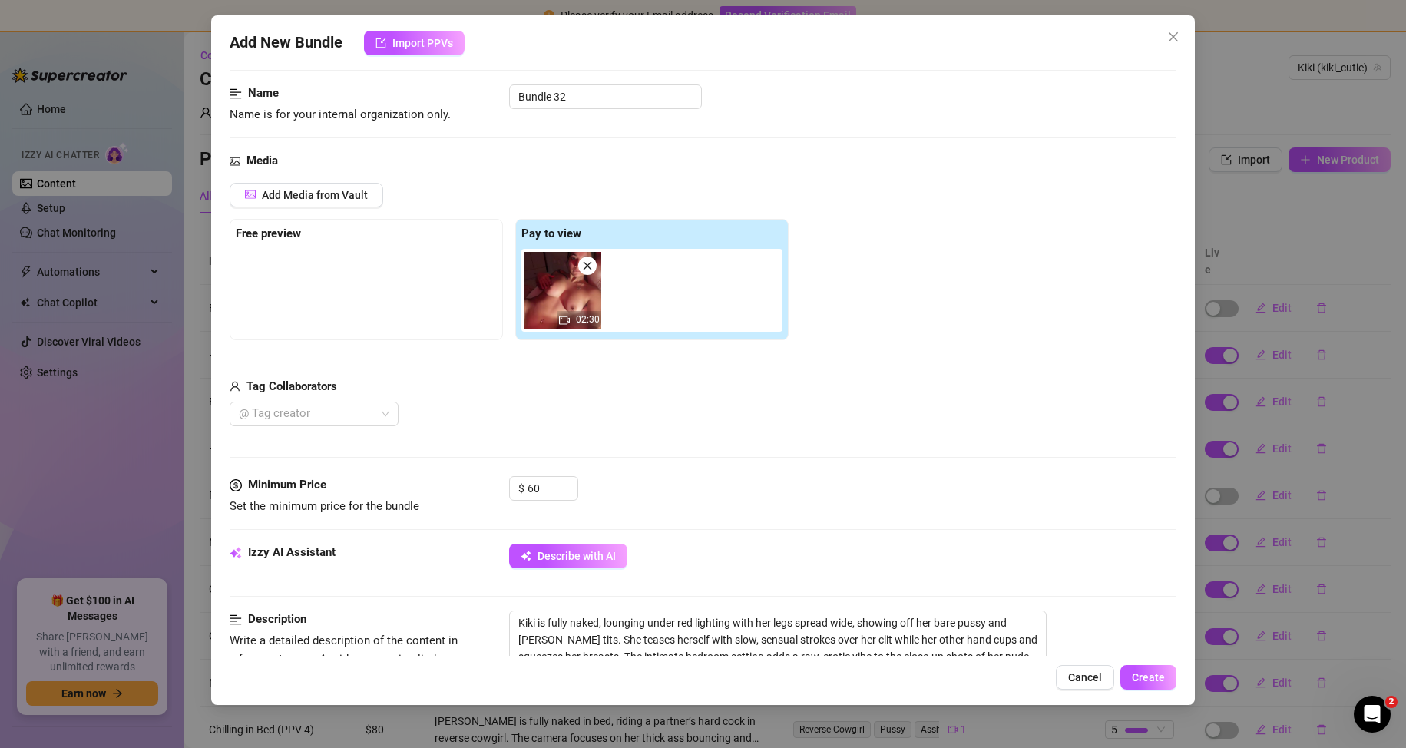
click at [549, 304] on img at bounding box center [563, 290] width 77 height 77
click at [257, 353] on div "Add Media from Vault Free preview Pay to view 02:30 Tag Collaborators @ Tag cre…" at bounding box center [509, 305] width 559 height 244
click at [657, 306] on div "02:30" at bounding box center [655, 290] width 267 height 83
click at [310, 198] on span "Add Media from Vault" at bounding box center [315, 195] width 106 height 12
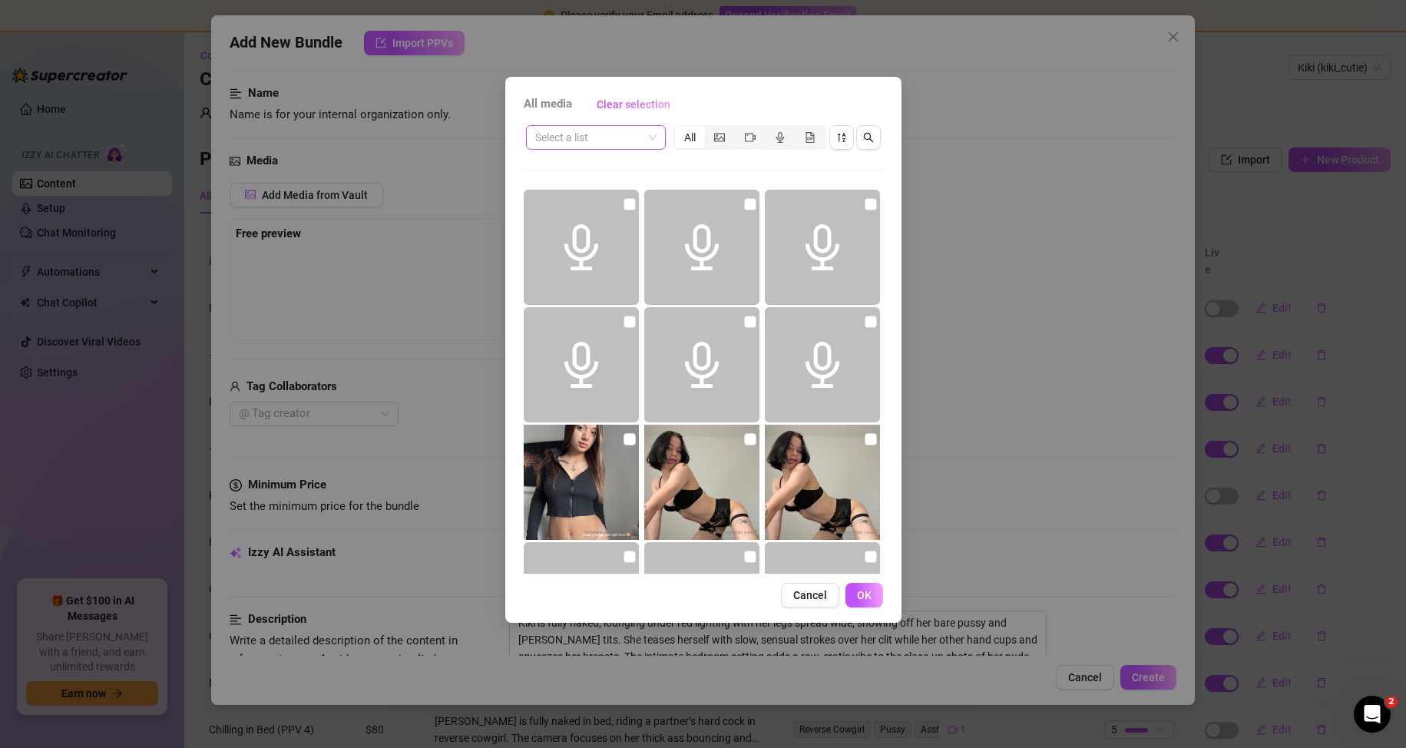
click at [621, 134] on input "search" at bounding box center [589, 137] width 108 height 23
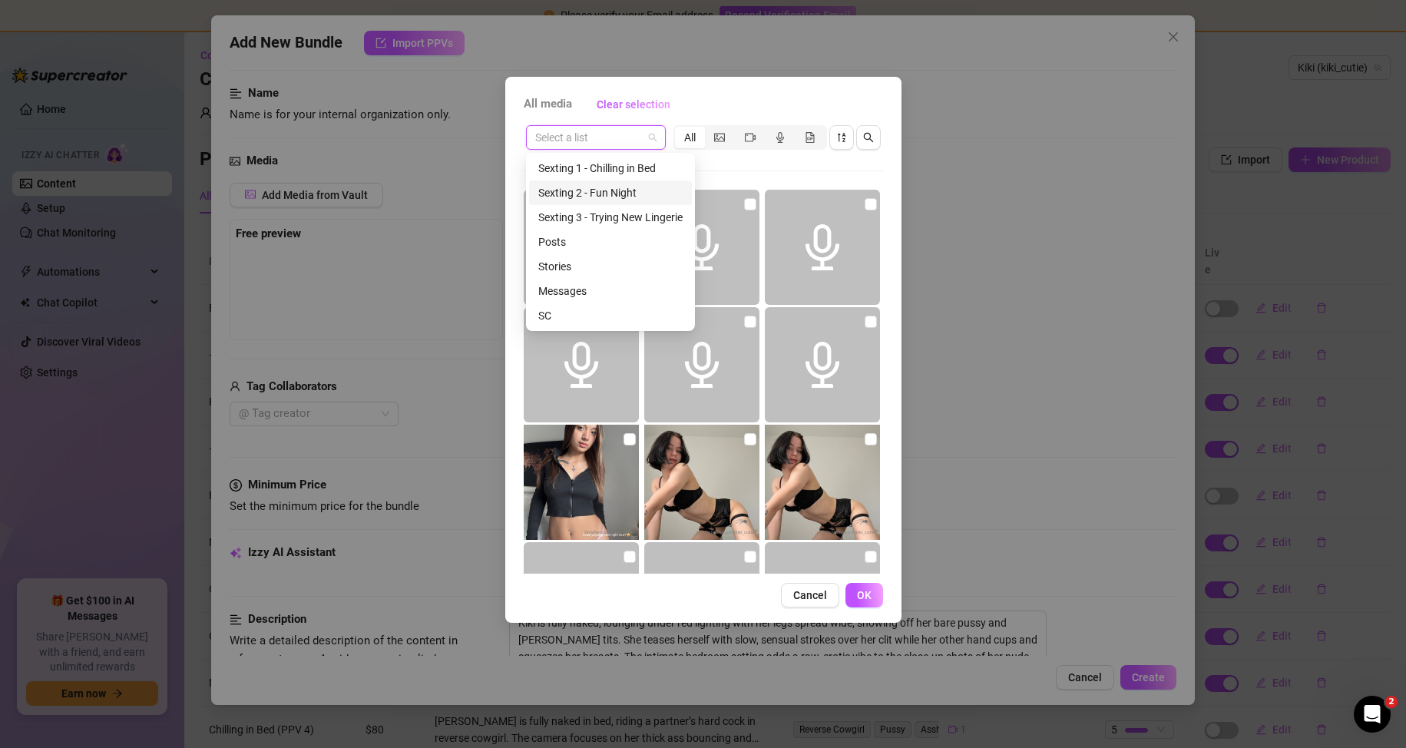
click at [601, 197] on div "Sexting 2 - Fun Night" at bounding box center [610, 192] width 144 height 17
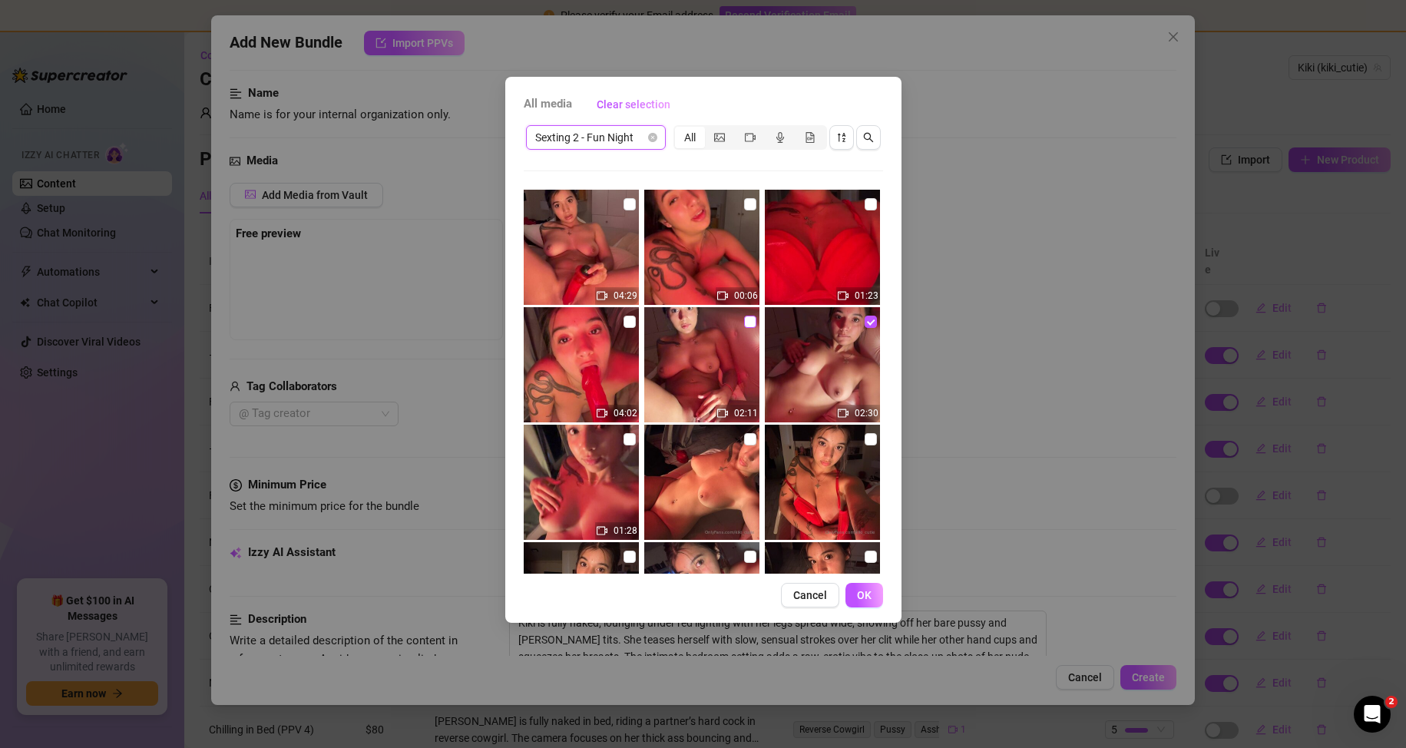
click at [744, 325] on input "checkbox" at bounding box center [750, 322] width 12 height 12
checkbox input "true"
click at [866, 601] on span "OK" at bounding box center [864, 595] width 15 height 12
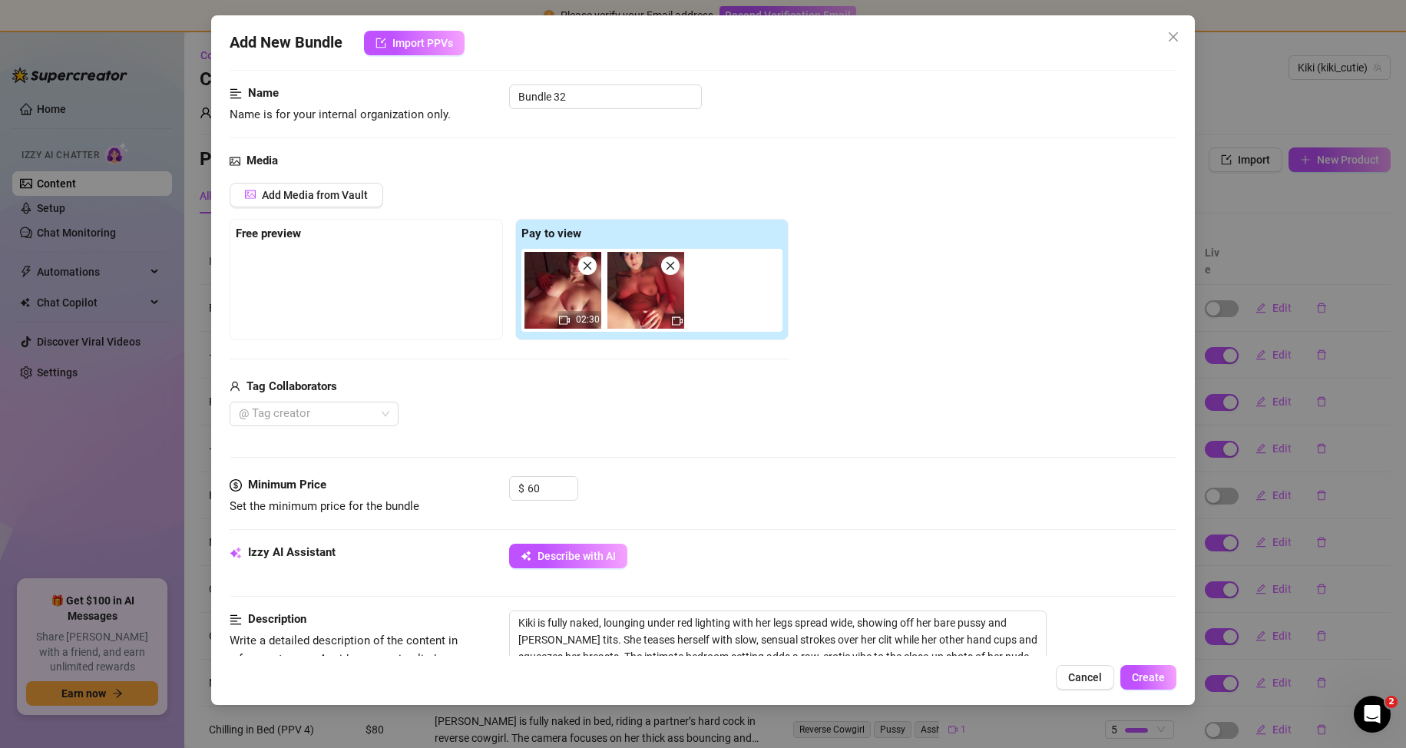
click at [675, 268] on icon "close" at bounding box center [670, 265] width 11 height 11
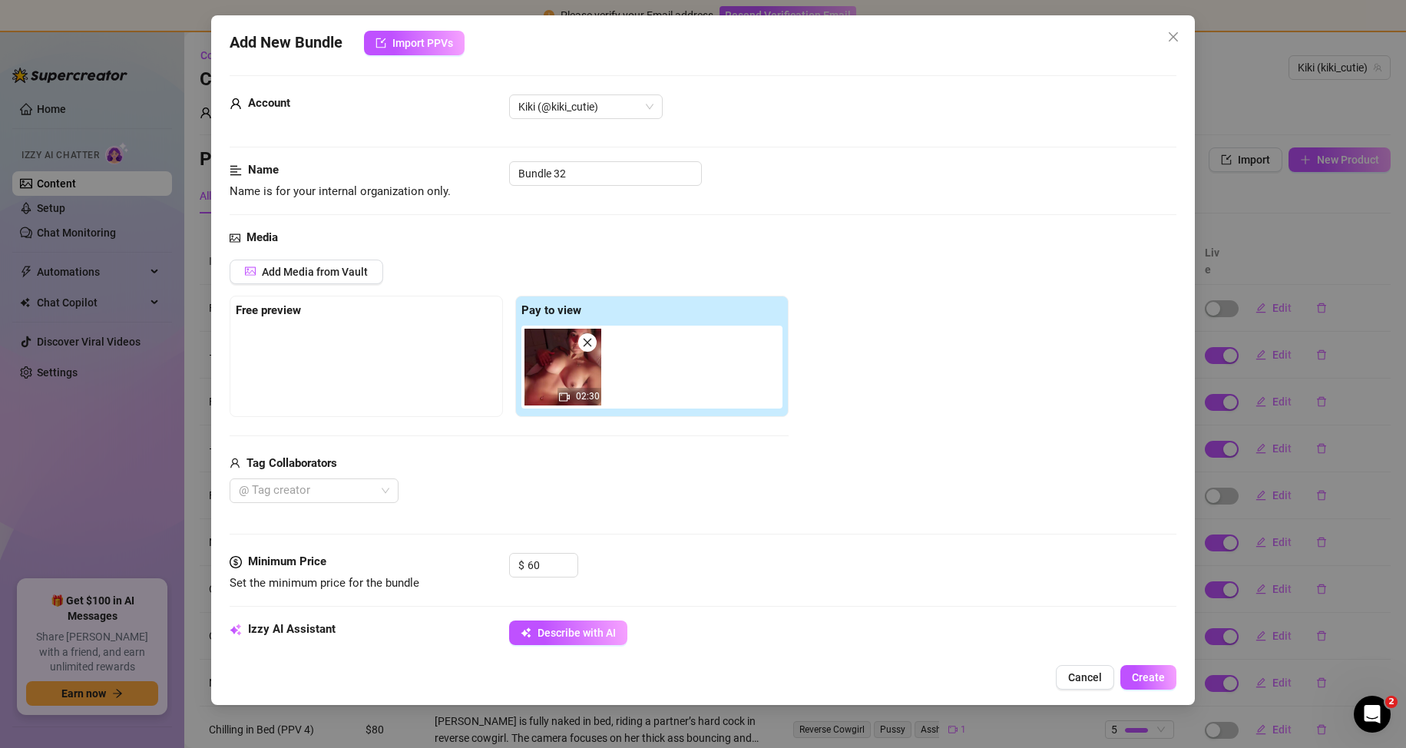
scroll to position [0, 0]
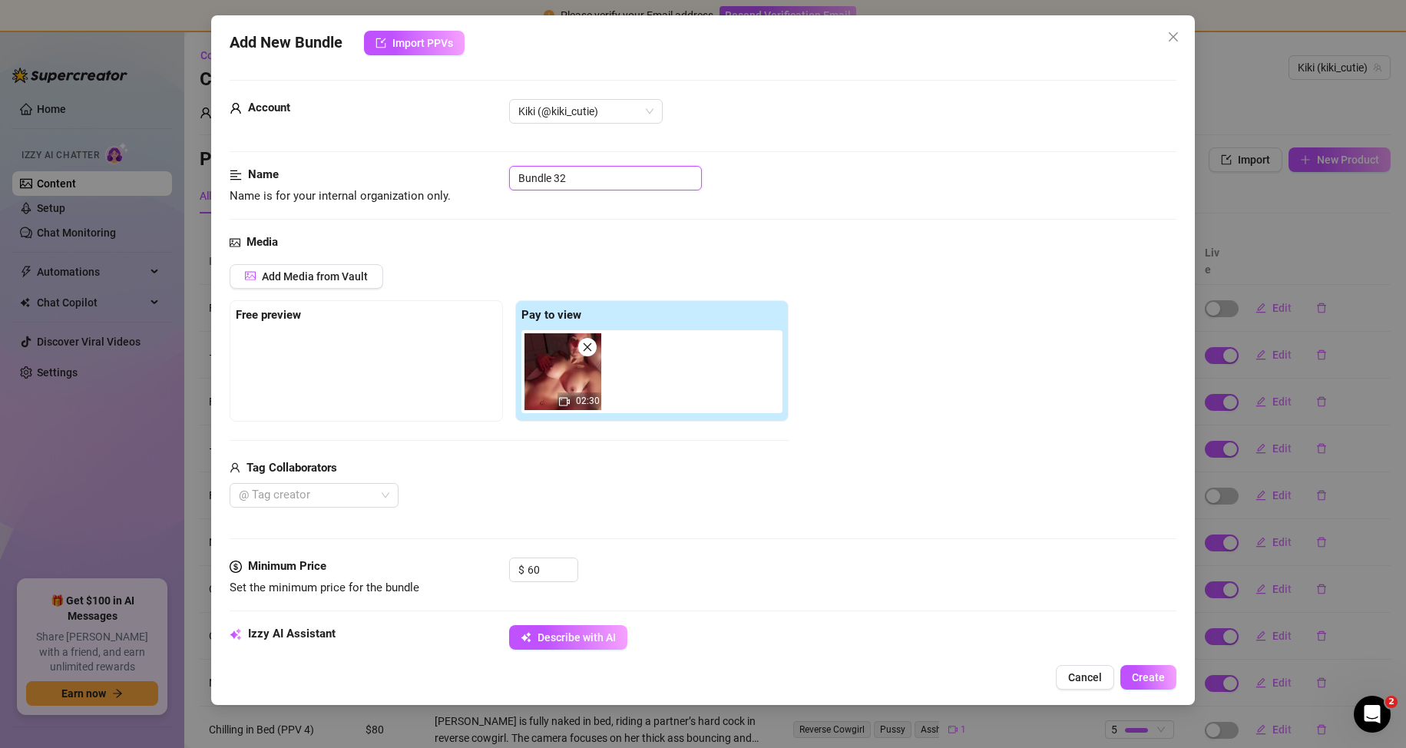
drag, startPoint x: 588, startPoint y: 180, endPoint x: -9, endPoint y: 170, distance: 596.9
click at [0, 170] on html "Please verify your Email address Resend Verification Email Home Izzy AI Chatter…" at bounding box center [703, 374] width 1406 height 748
type input "F"
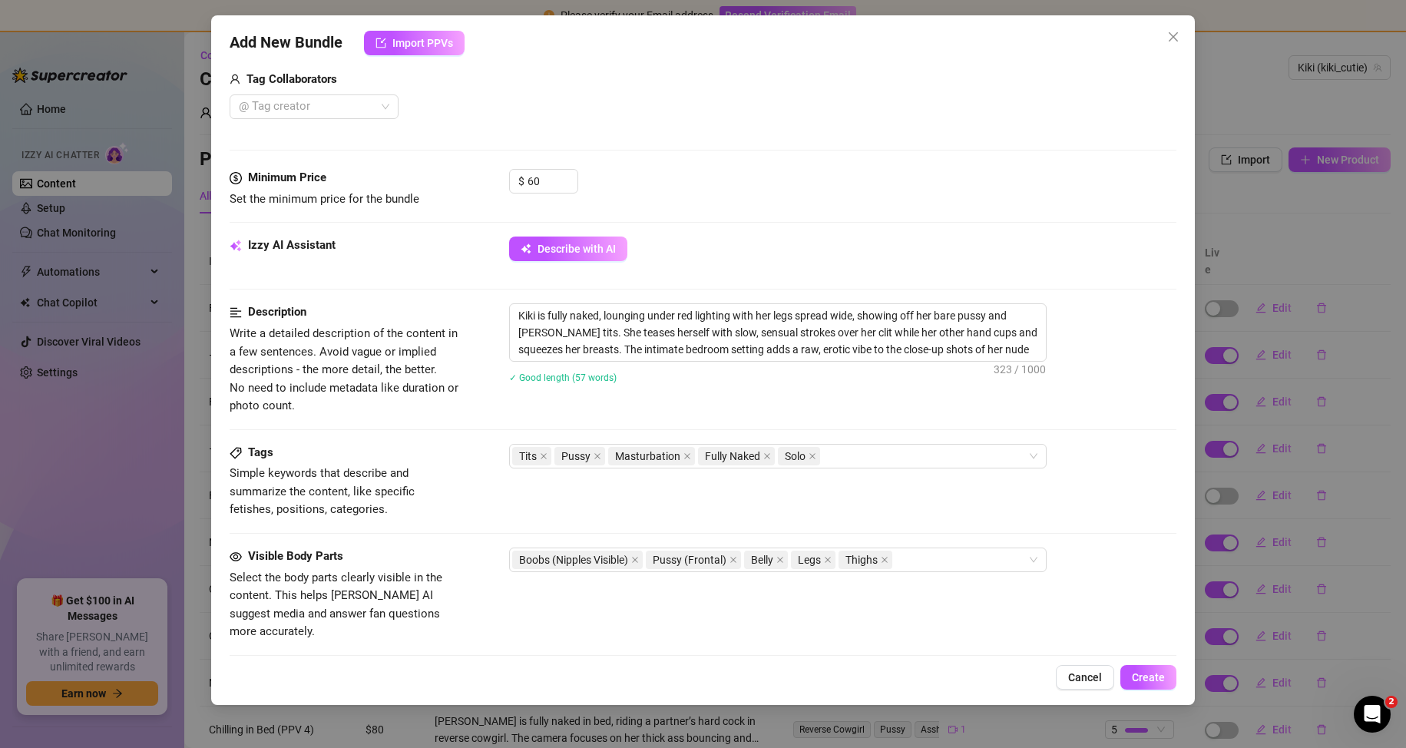
scroll to position [696, 0]
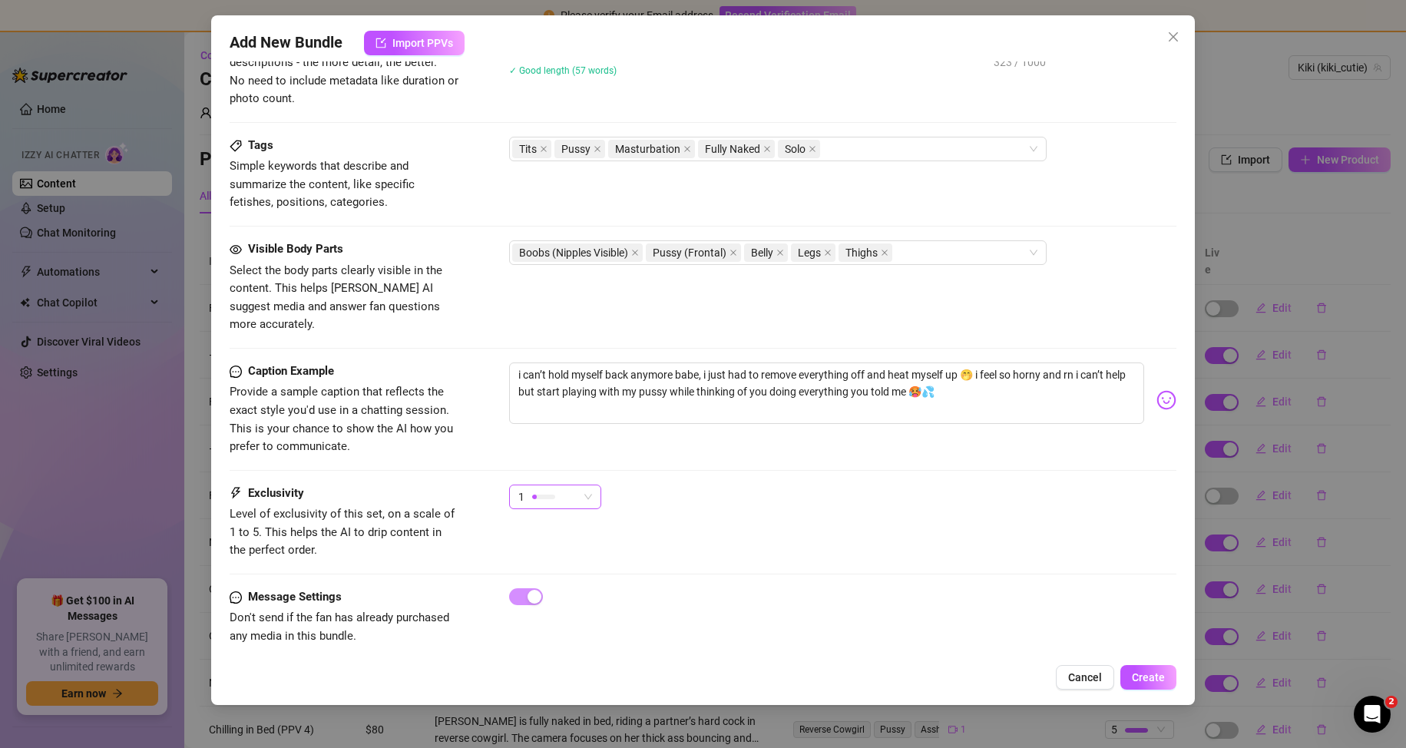
click at [572, 485] on div "1" at bounding box center [548, 496] width 60 height 23
type input "Fun night PPV"
click at [561, 564] on span "3" at bounding box center [572, 558] width 100 height 17
click at [574, 465] on div "Caption Example Provide a sample caption that reflects the exact style you'd us…" at bounding box center [704, 424] width 948 height 122
click at [575, 485] on div "3" at bounding box center [548, 496] width 60 height 23
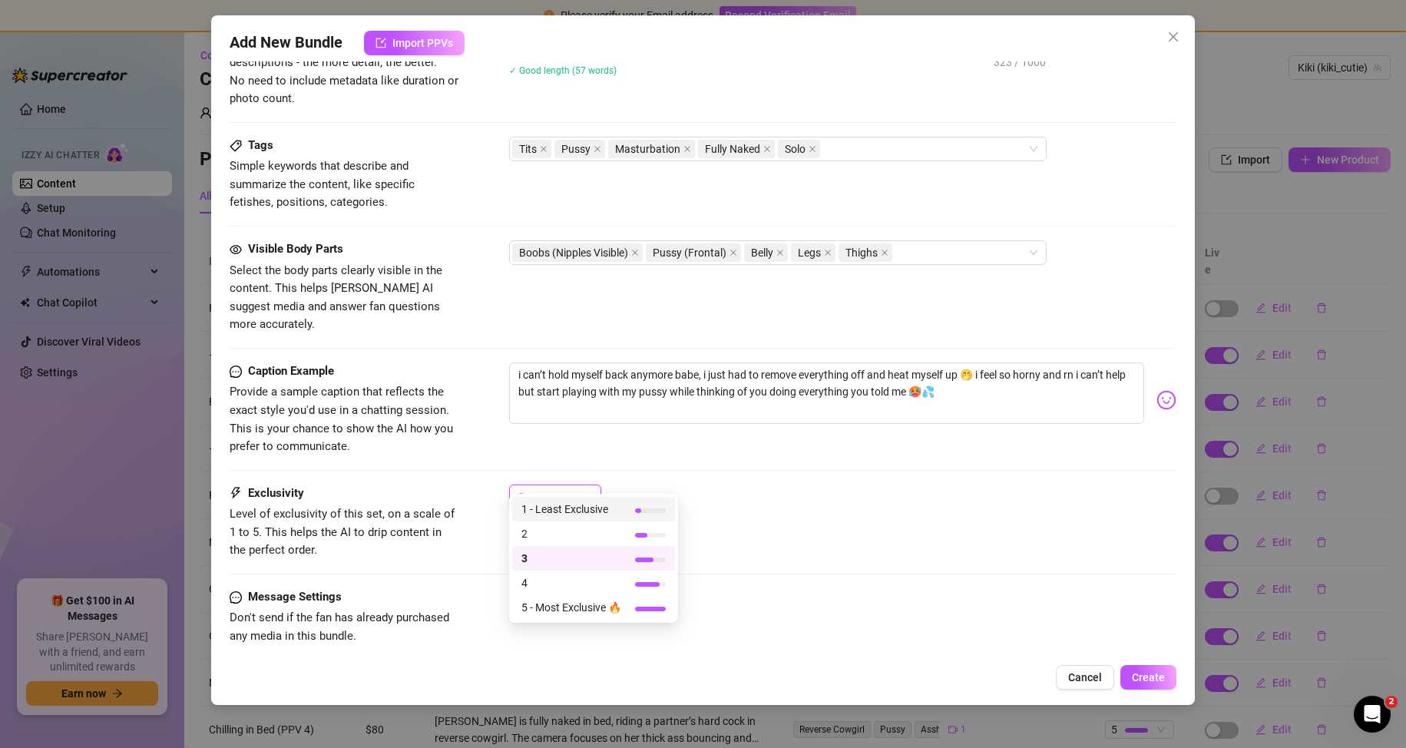
click at [785, 445] on div "Caption Example Provide a sample caption that reflects the exact style you'd us…" at bounding box center [704, 424] width 948 height 122
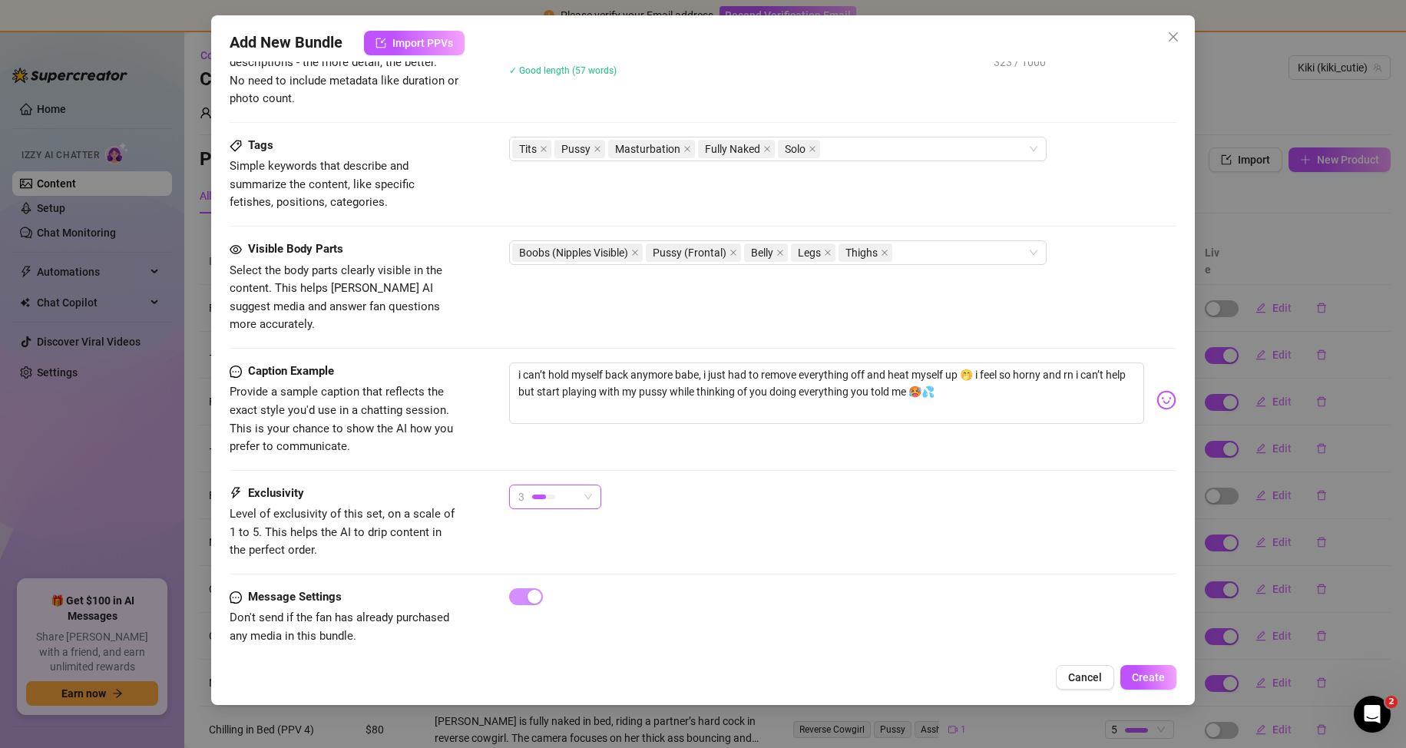
click at [583, 485] on span "3" at bounding box center [555, 496] width 74 height 23
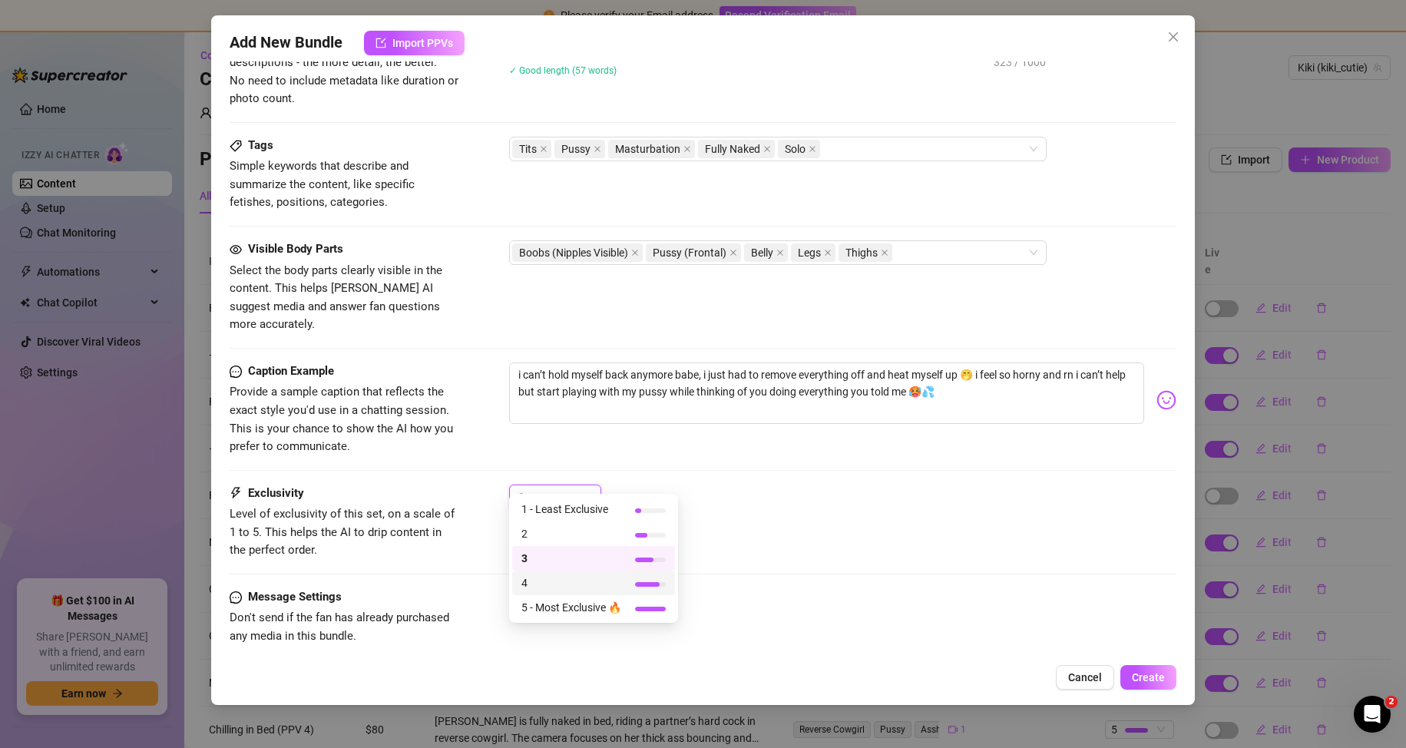
click at [585, 582] on span "4" at bounding box center [572, 583] width 100 height 17
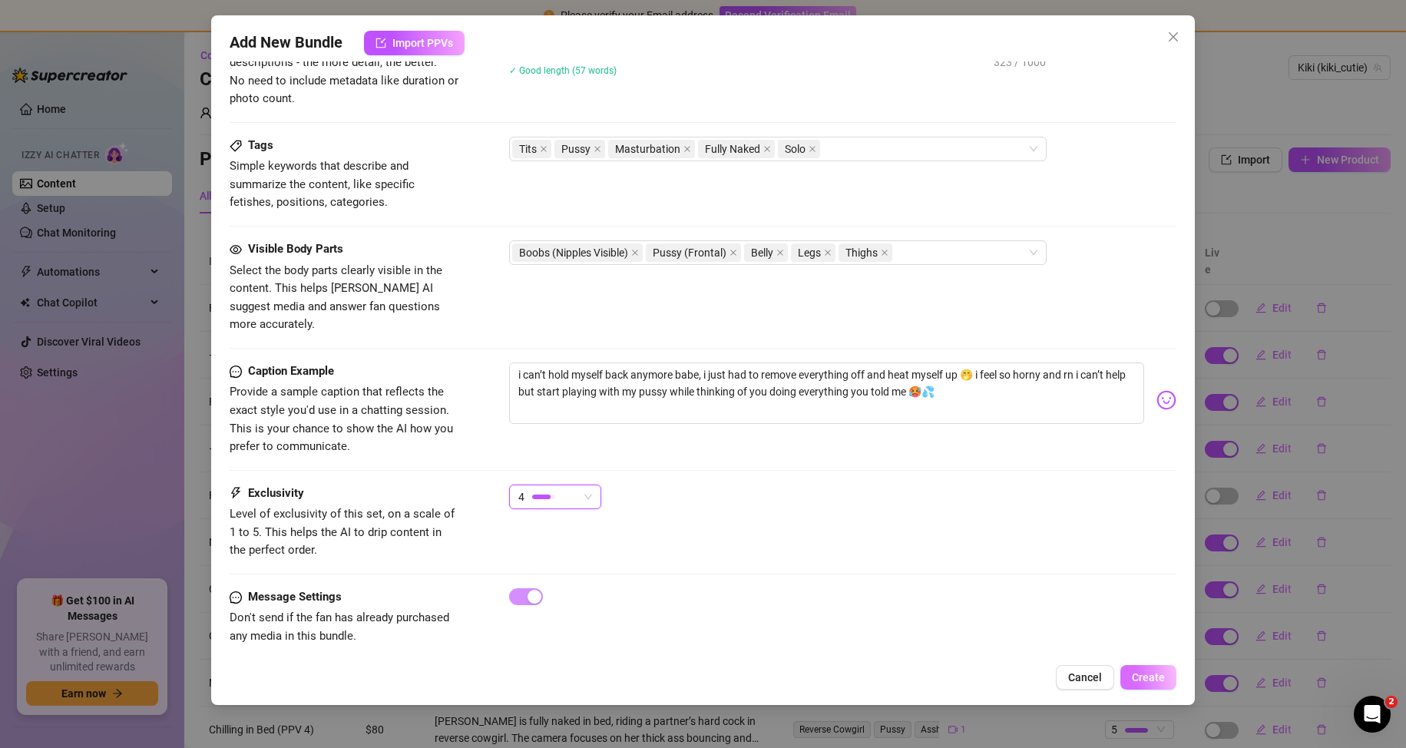
click at [1147, 677] on span "Create" at bounding box center [1148, 677] width 33 height 12
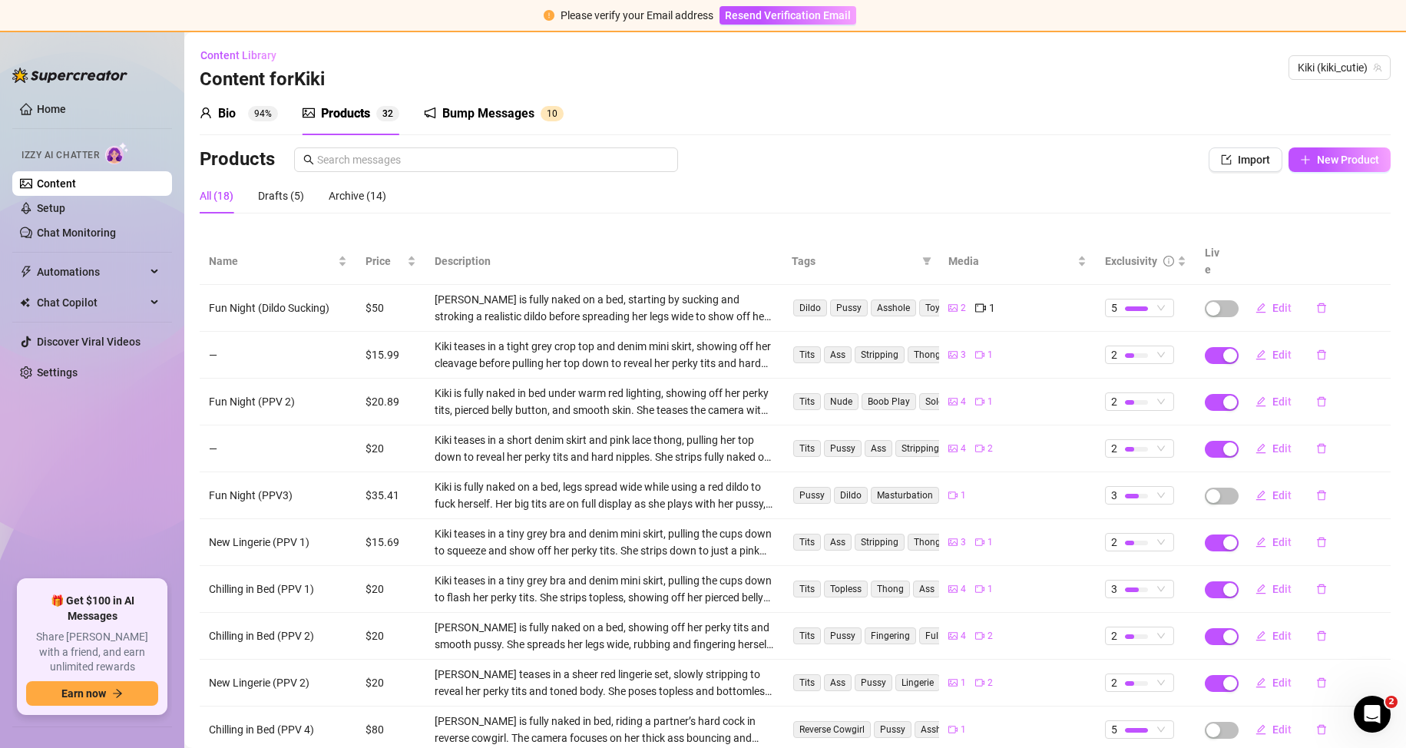
click at [952, 300] on div "2" at bounding box center [958, 308] width 18 height 17
click at [976, 303] on icon "video-camera" at bounding box center [979, 307] width 9 height 9
click at [991, 171] on div "Products" at bounding box center [672, 159] width 944 height 25
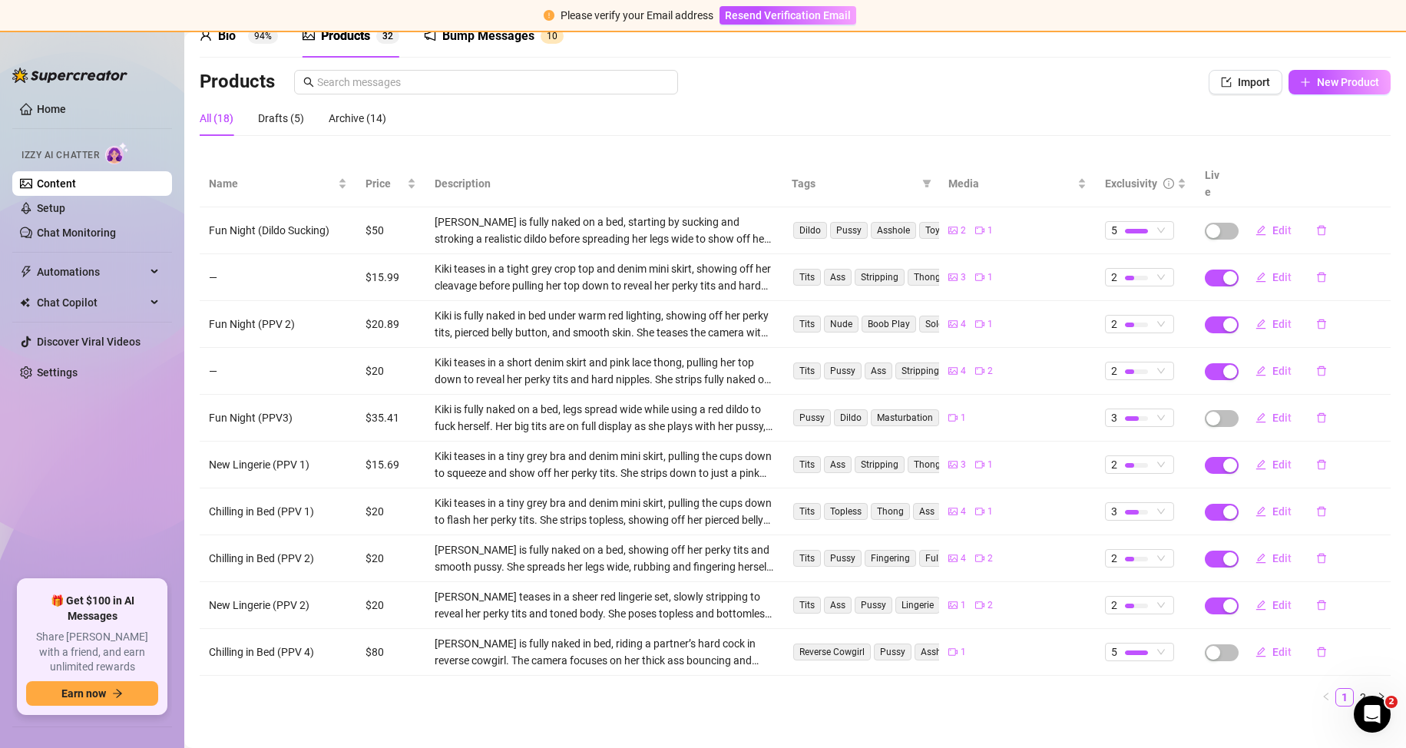
scroll to position [0, 0]
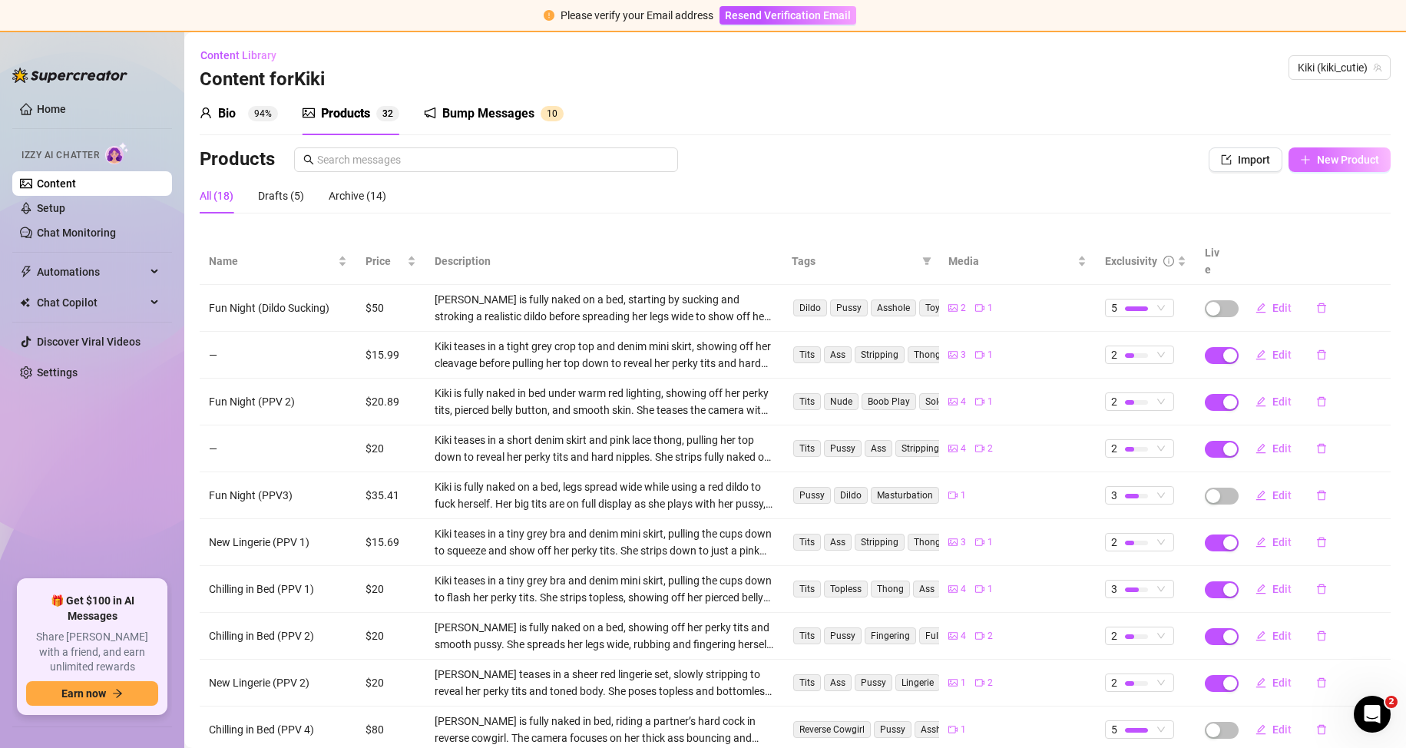
click at [1337, 159] on span "New Product" at bounding box center [1348, 160] width 62 height 12
type textarea "Type your message here..."
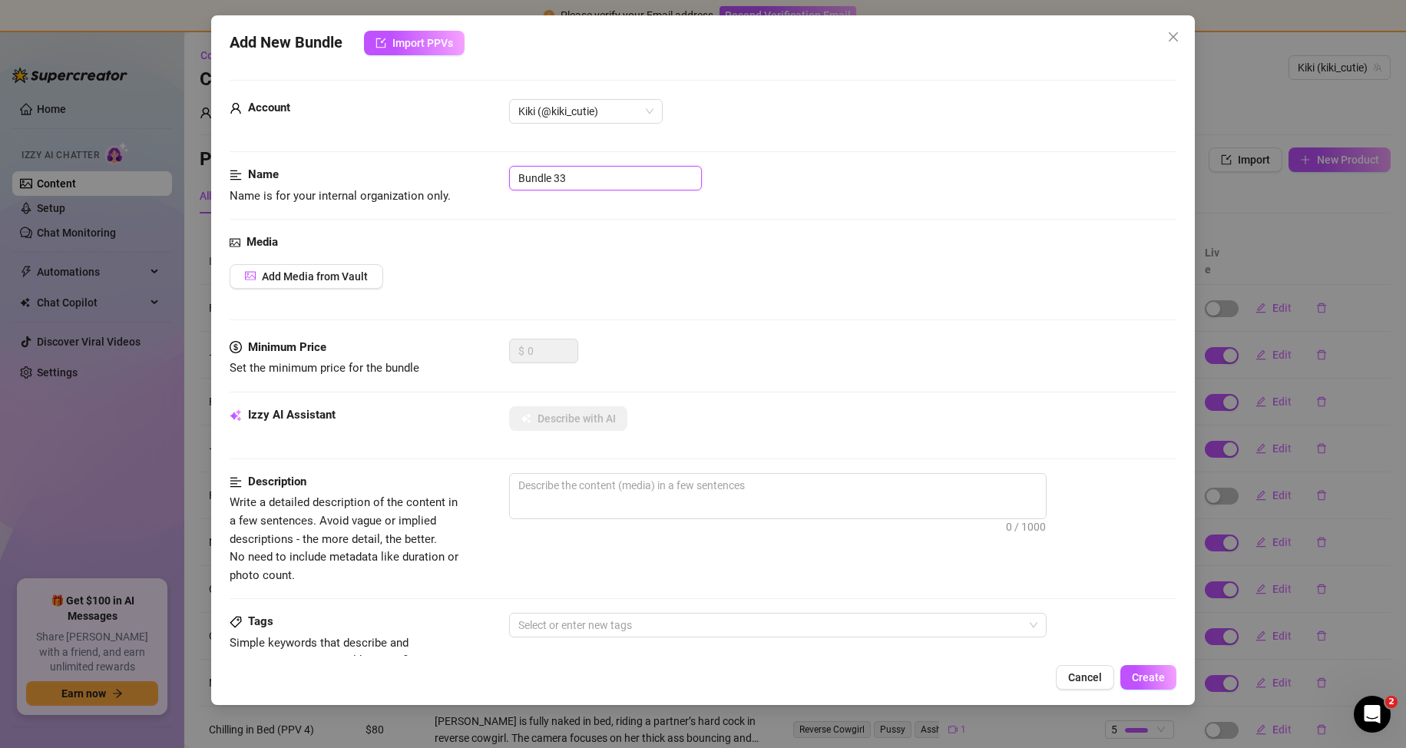
click at [564, 178] on input "Bundle 33" at bounding box center [605, 178] width 193 height 25
type input "Fun night PPV"
click at [316, 268] on button "Add Media from Vault" at bounding box center [307, 276] width 154 height 25
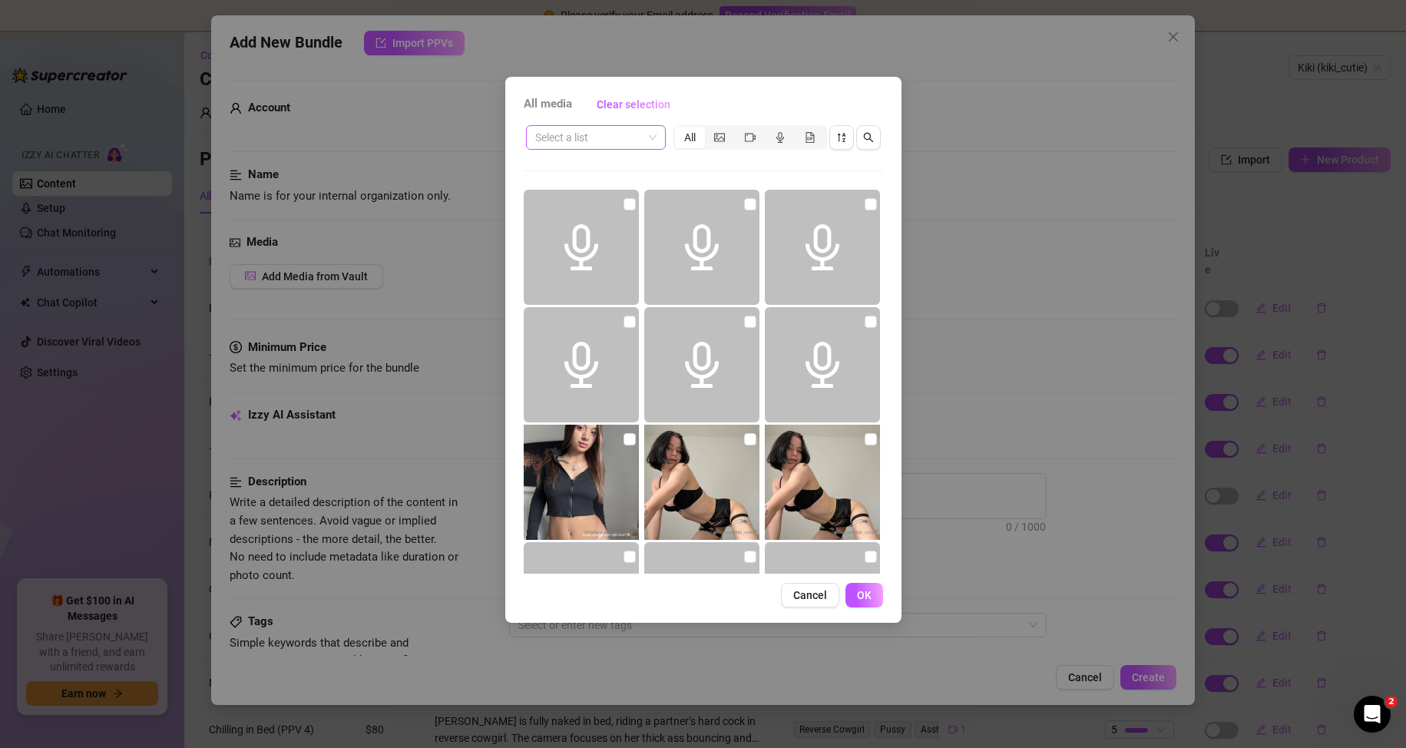
click at [637, 144] on input "search" at bounding box center [589, 137] width 108 height 23
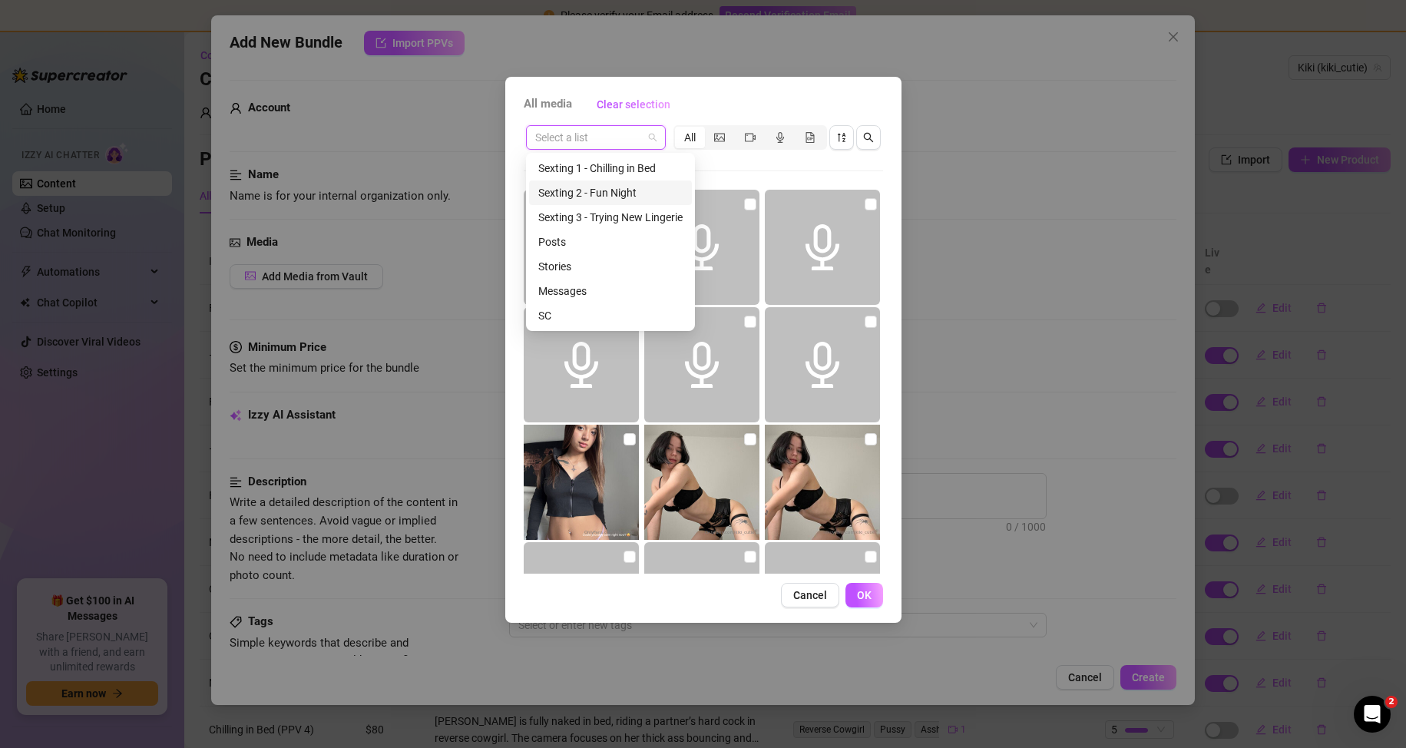
click at [643, 187] on div "Sexting 2 - Fun Night" at bounding box center [610, 192] width 144 height 17
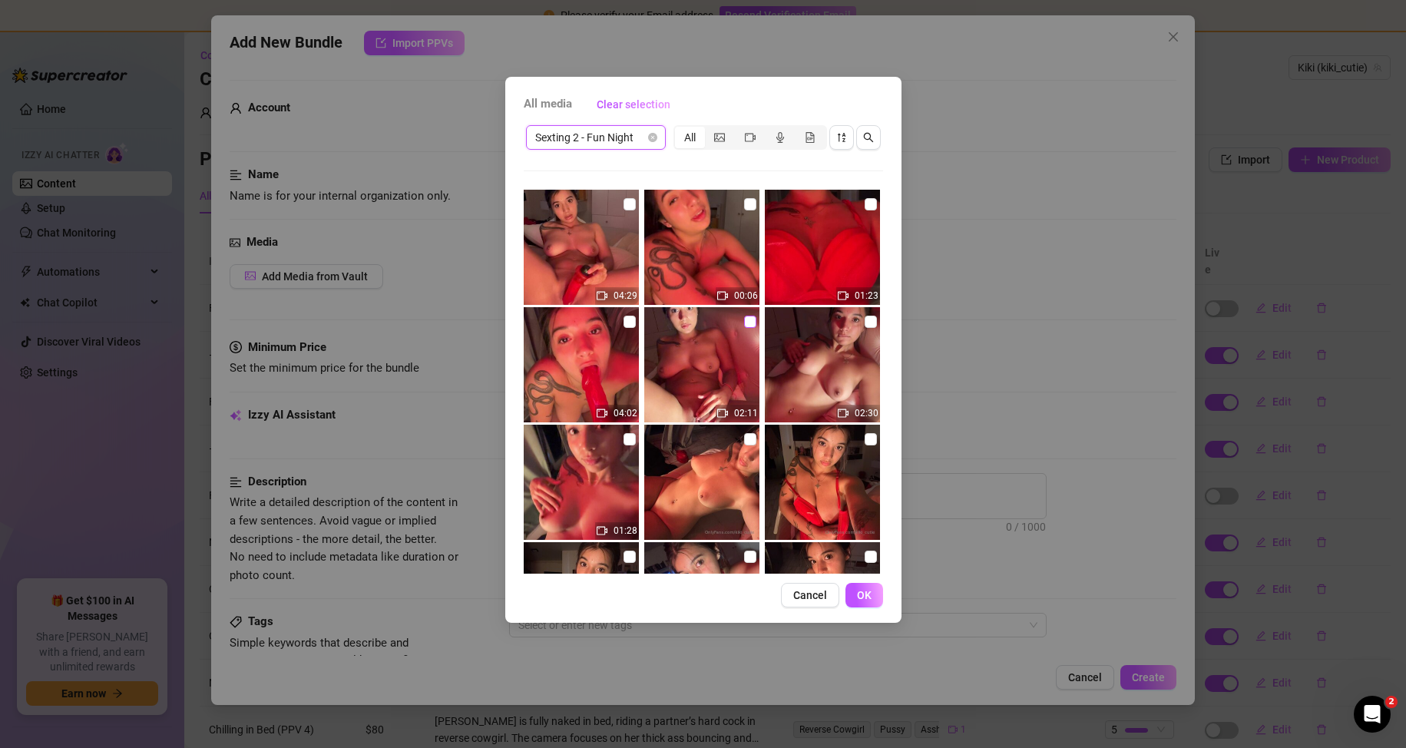
click at [744, 317] on input "checkbox" at bounding box center [750, 322] width 12 height 12
checkbox input "true"
click at [677, 359] on img at bounding box center [701, 364] width 115 height 115
drag, startPoint x: 867, startPoint y: 598, endPoint x: 790, endPoint y: 549, distance: 91.2
click at [867, 598] on span "OK" at bounding box center [864, 595] width 15 height 12
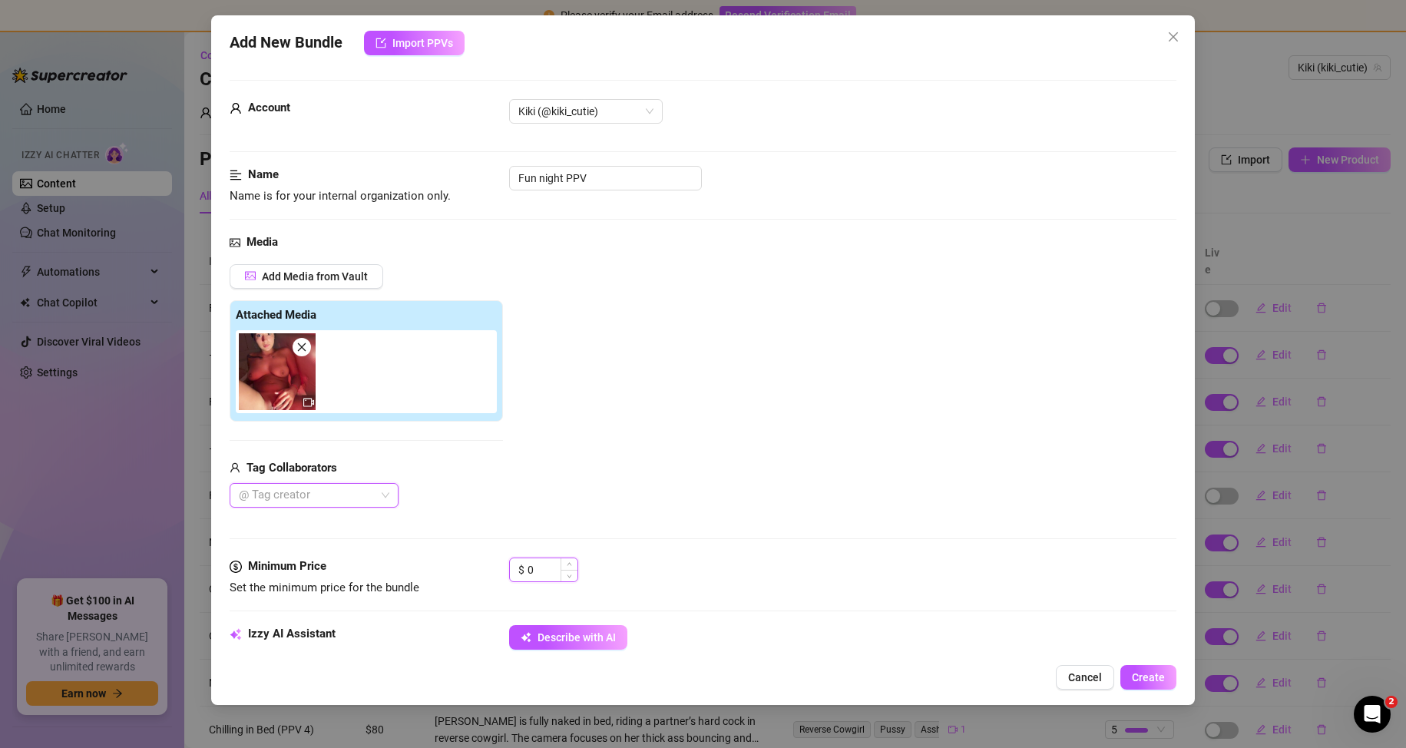
click at [552, 562] on input "0" at bounding box center [553, 569] width 50 height 23
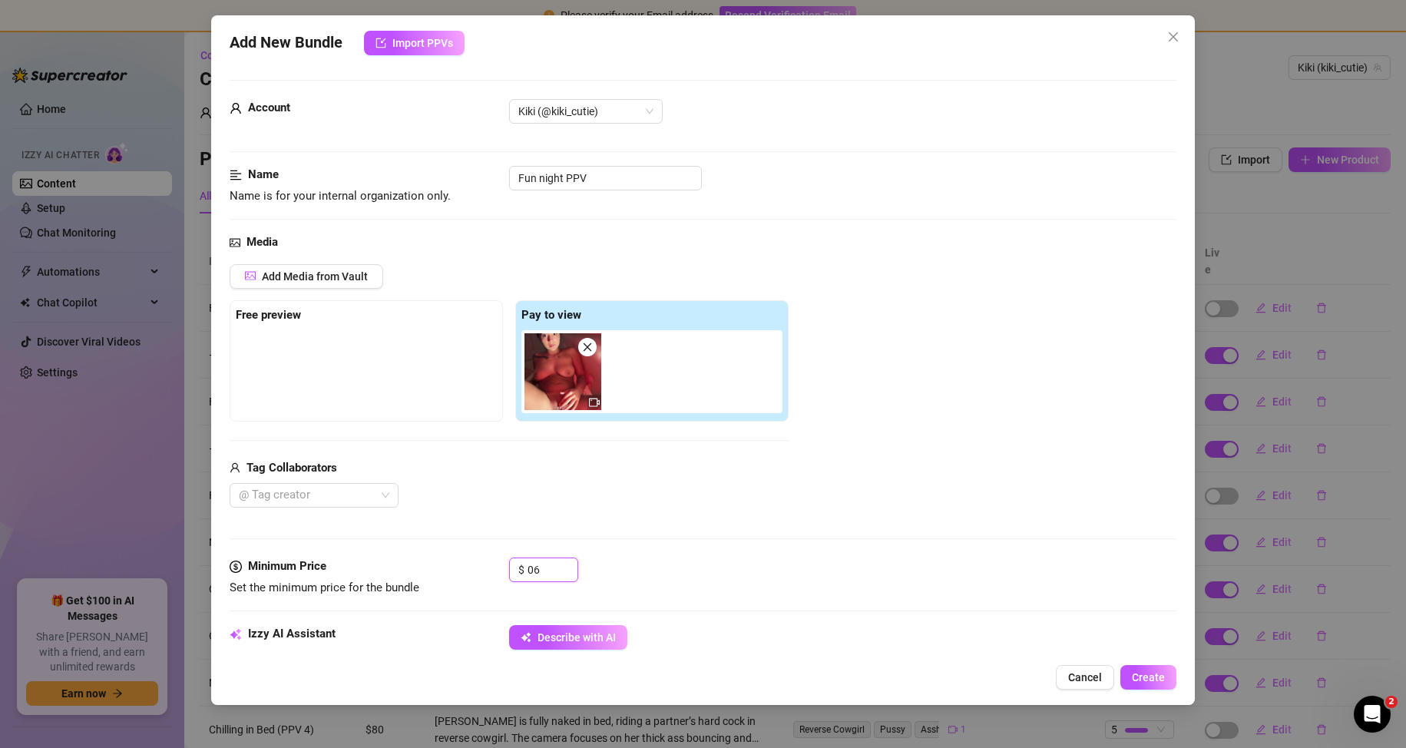
type input "0"
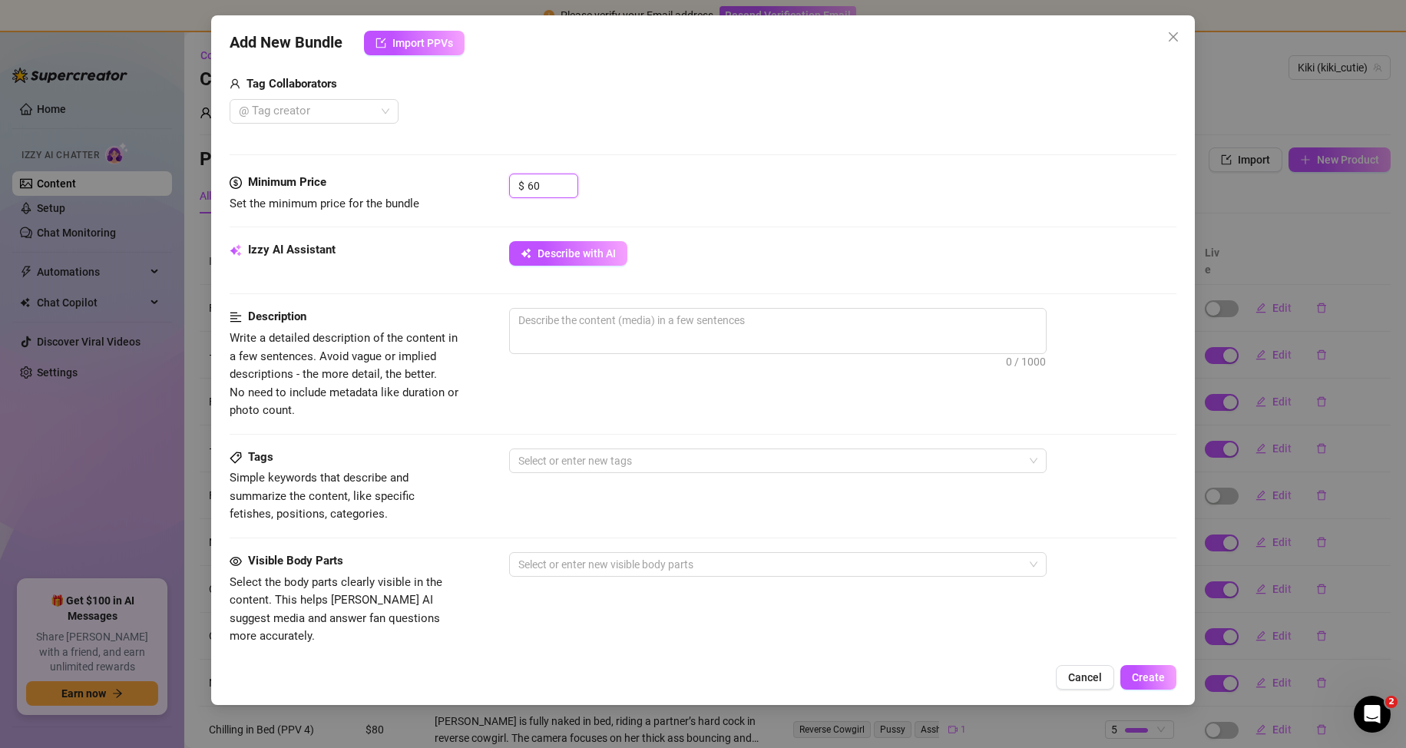
scroll to position [696, 0]
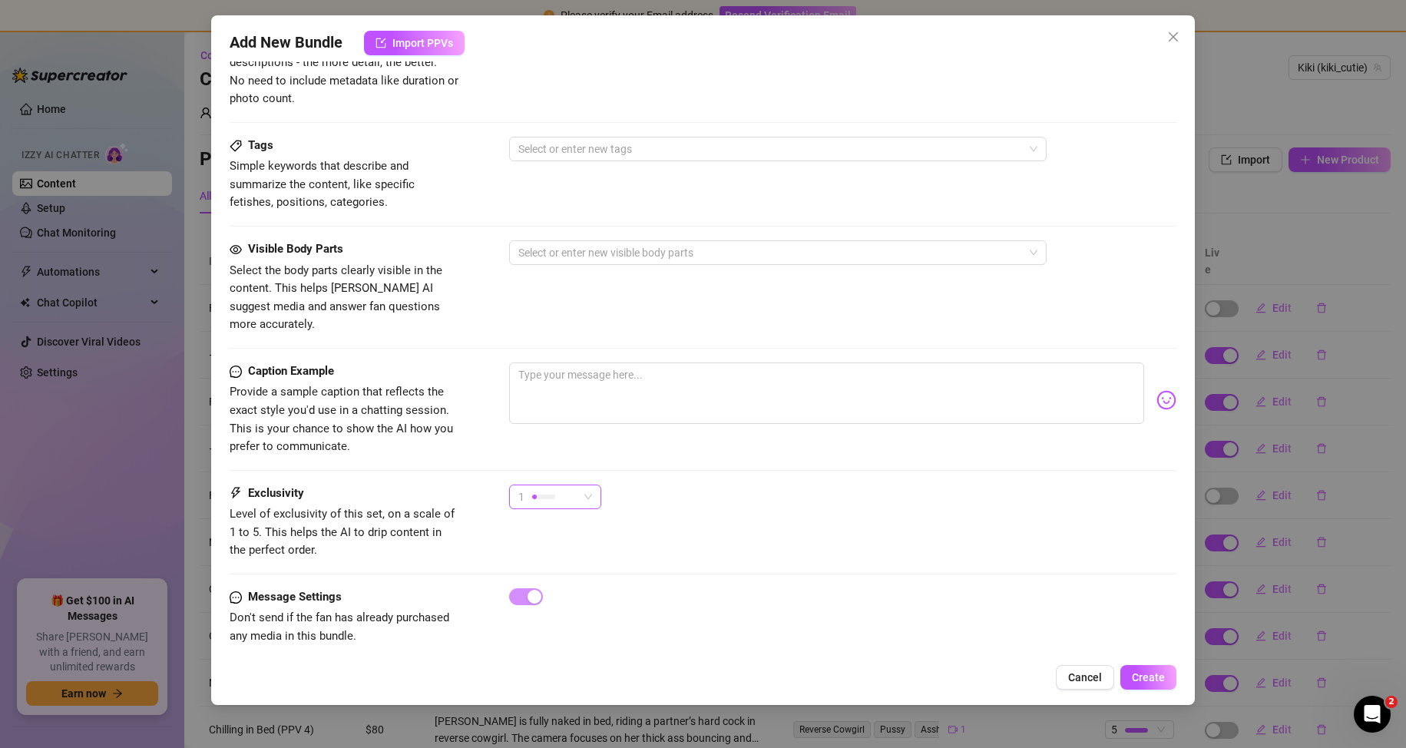
click at [562, 485] on div "1" at bounding box center [548, 496] width 60 height 23
type input "60"
click at [563, 581] on span "4" at bounding box center [572, 583] width 100 height 17
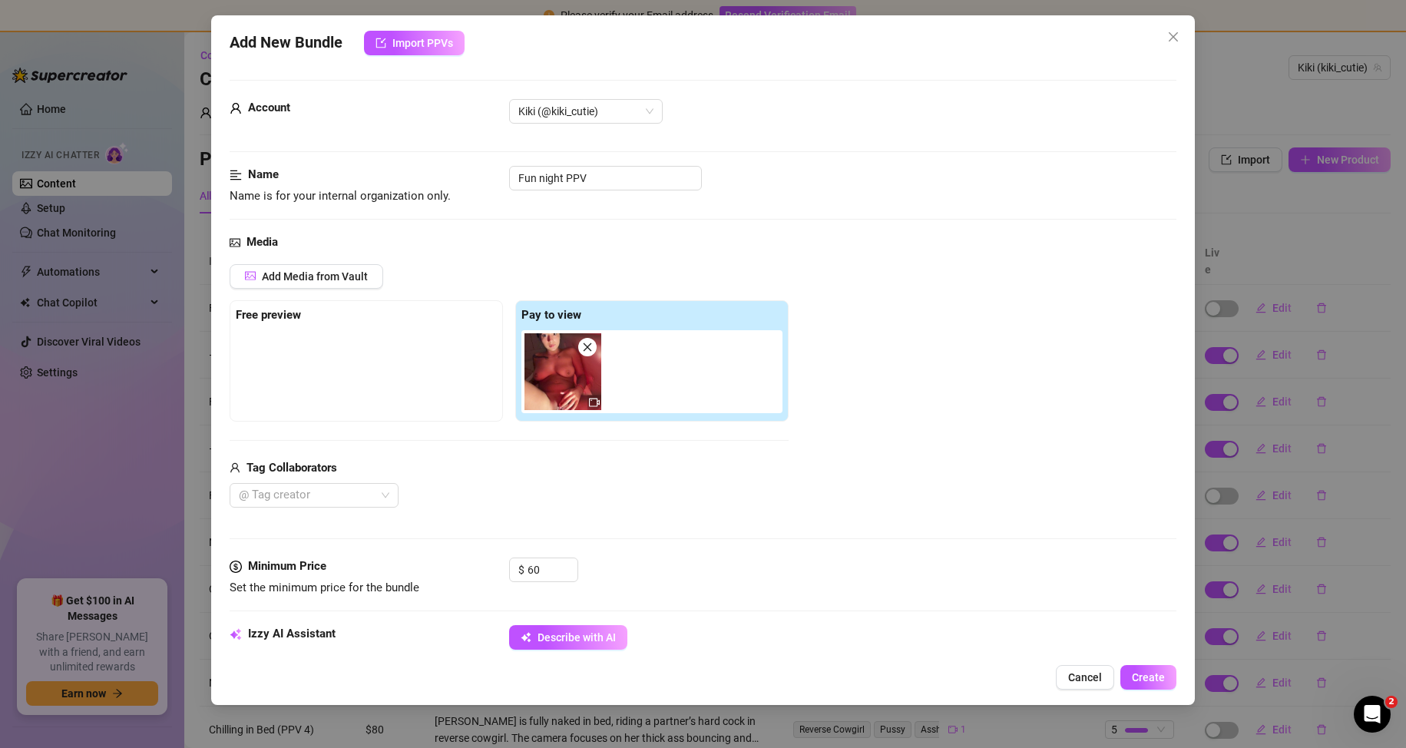
scroll to position [154, 0]
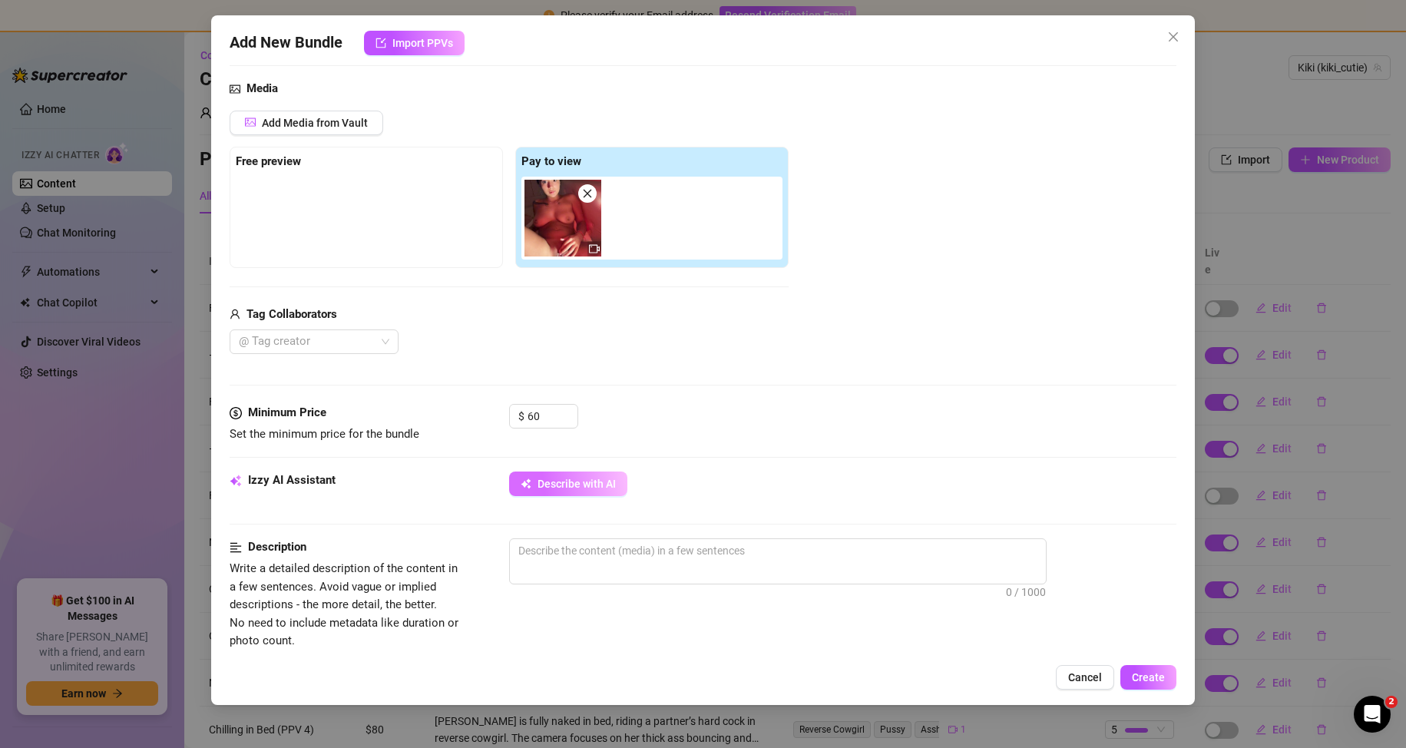
click at [571, 475] on button "Describe with AI" at bounding box center [568, 484] width 118 height 25
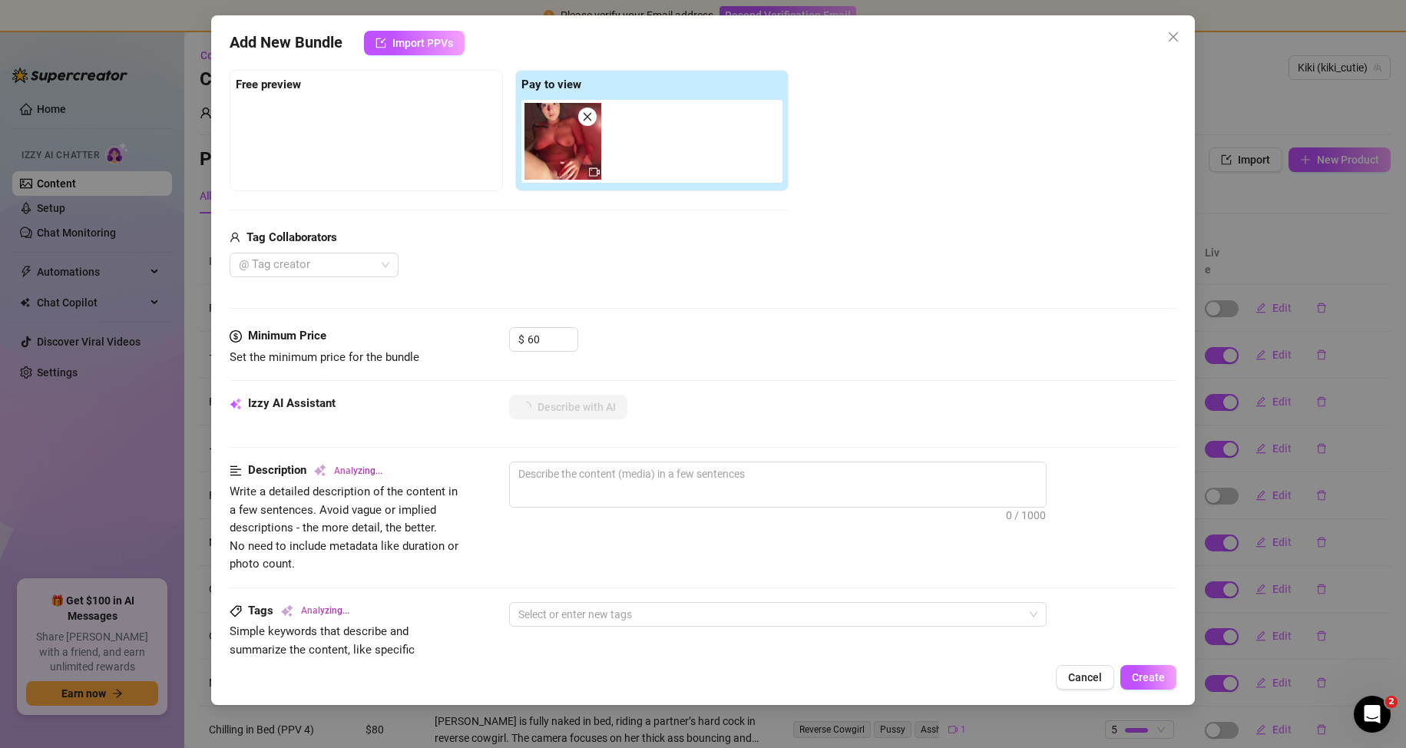
scroll to position [77, 0]
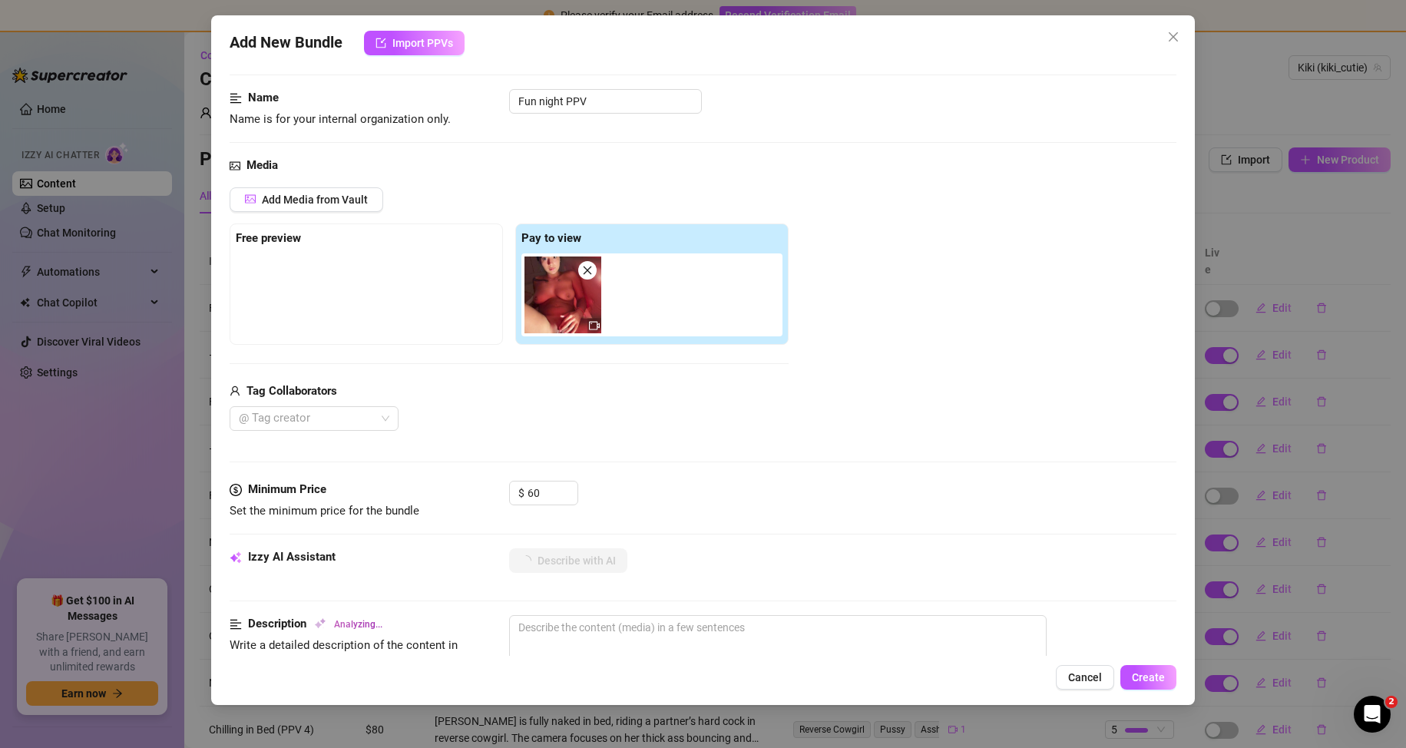
type textarea "Kiki"
type textarea "Kiki is"
type textarea "Kiki is fully"
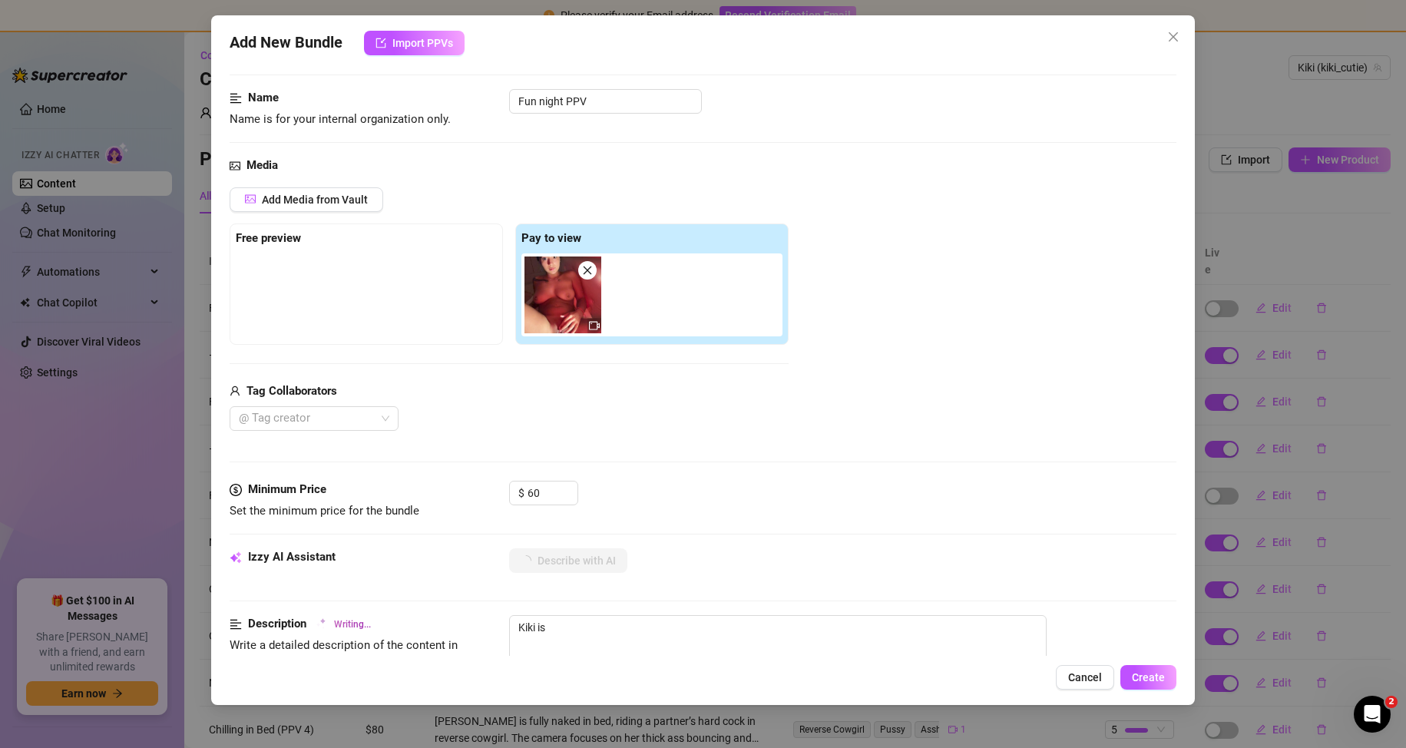
type textarea "Kiki is fully"
type textarea "Kiki is fully naked"
type textarea "Kiki is fully naked on"
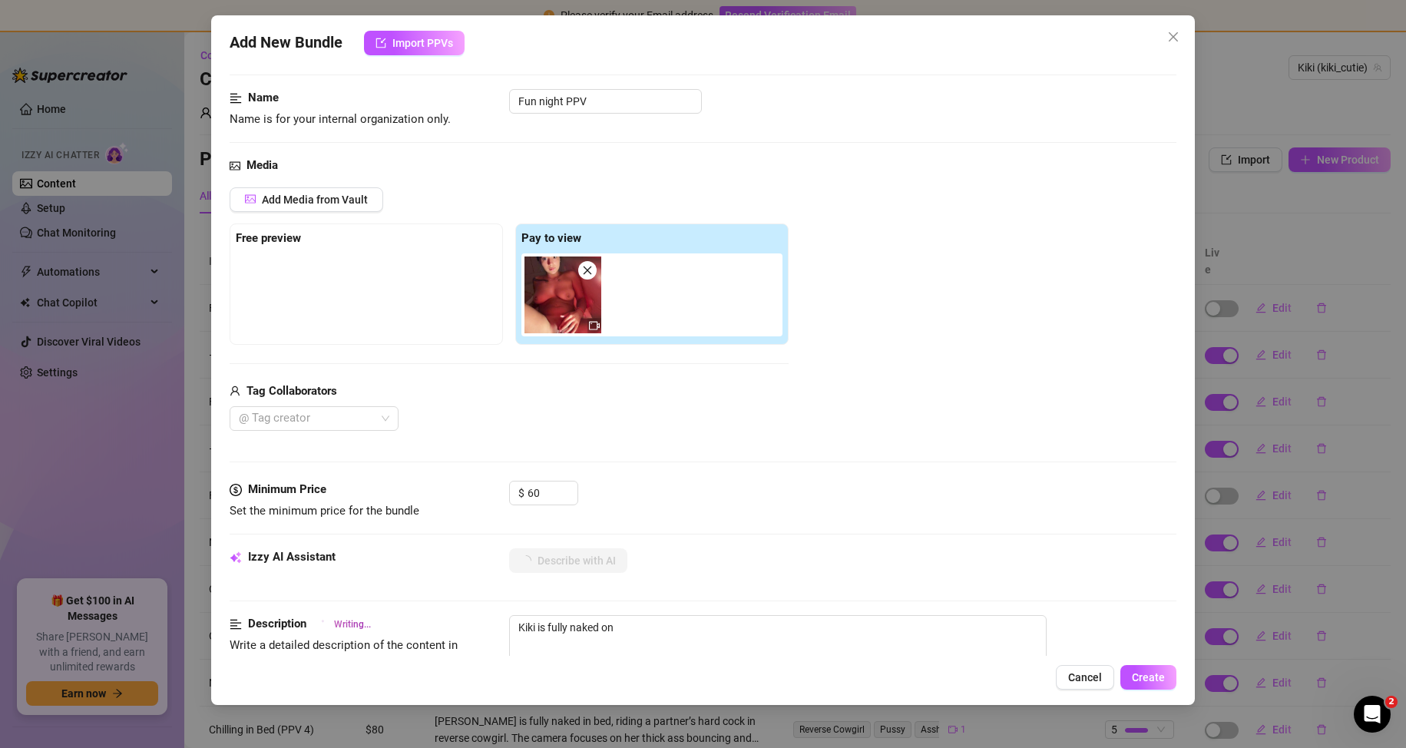
type textarea "Kiki is fully naked on a"
type textarea "Kiki is fully naked on a couch"
type textarea "Kiki is fully naked on a couch under"
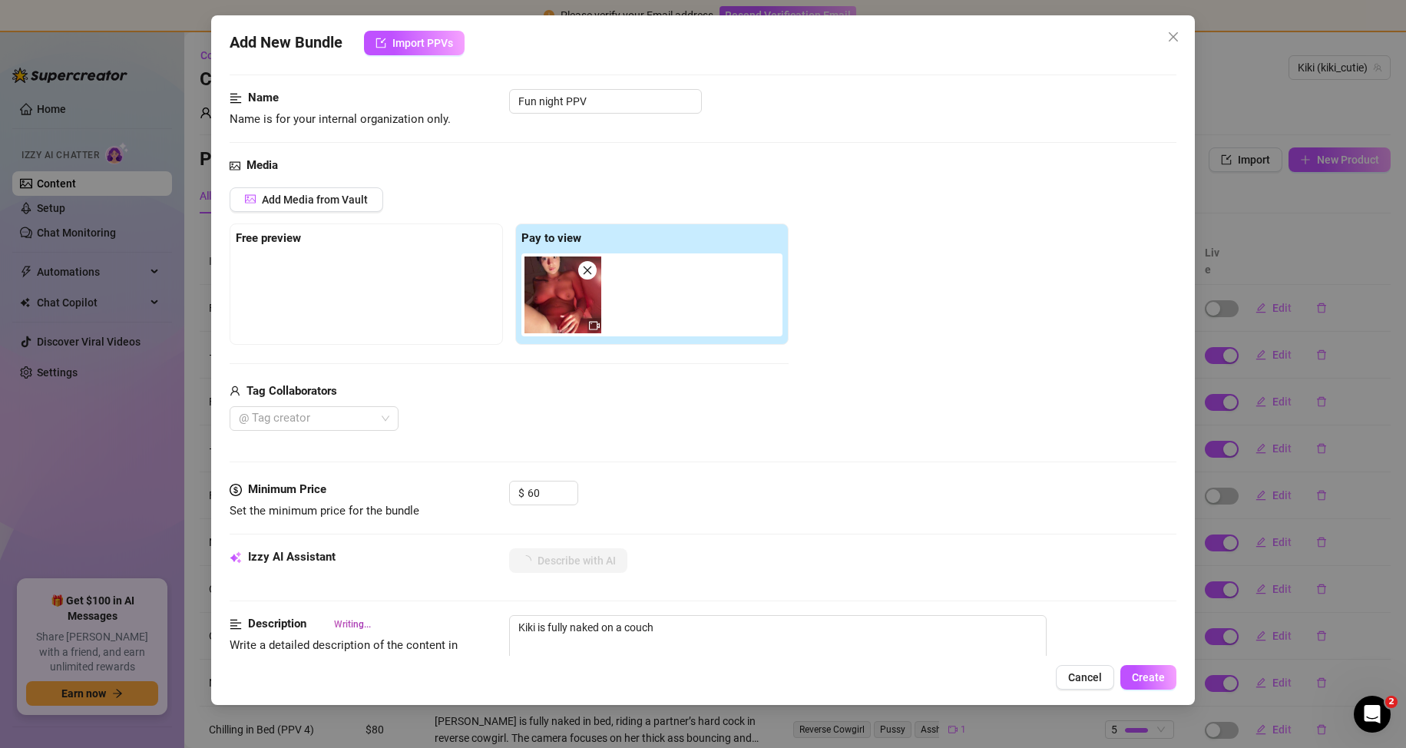
type textarea "Kiki is fully naked on a couch under"
type textarea "Kiki is fully naked on a couch under red"
type textarea "Kiki is fully naked on a couch under red lighting,"
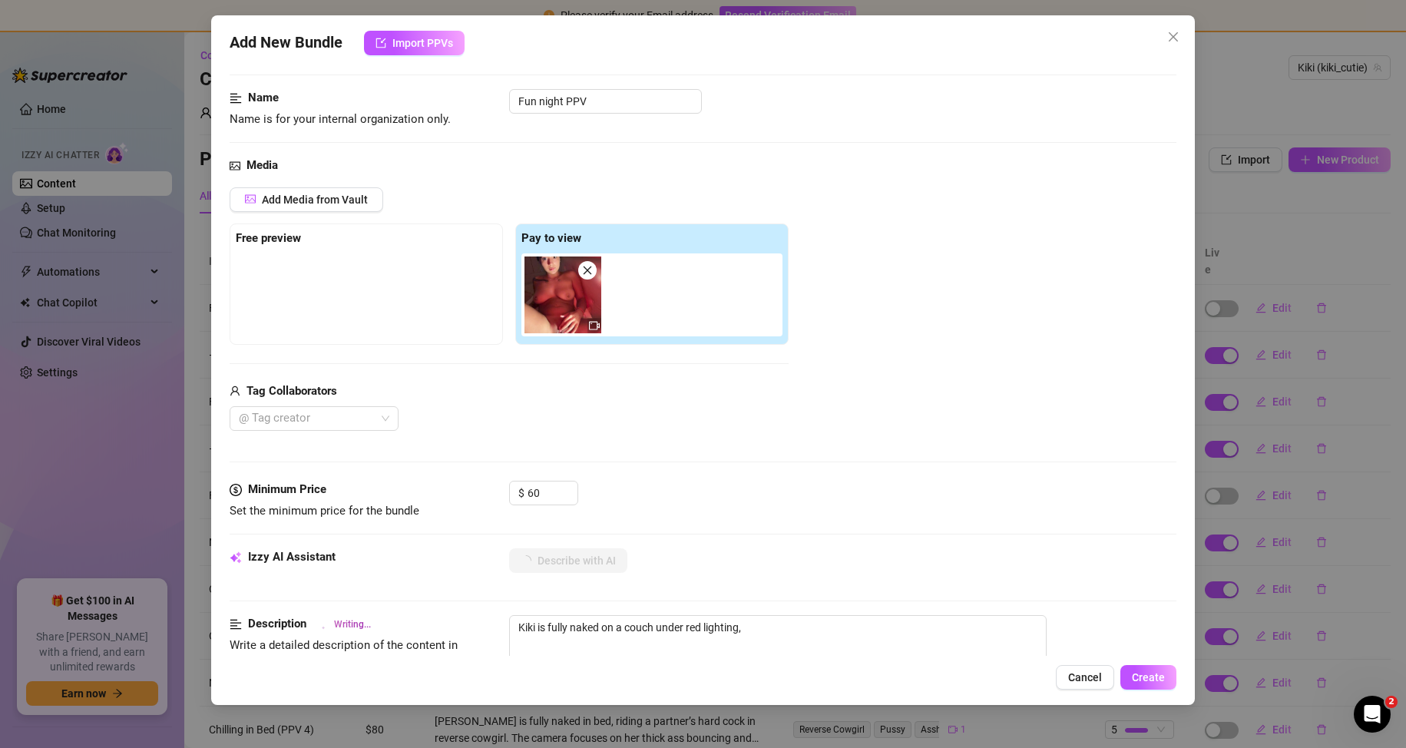
type textarea "Kiki is fully naked on a couch under red lighting, showing"
type textarea "Kiki is fully naked on a couch under red lighting, showing off"
type textarea "Kiki is fully naked on a couch under red lighting, showing off her"
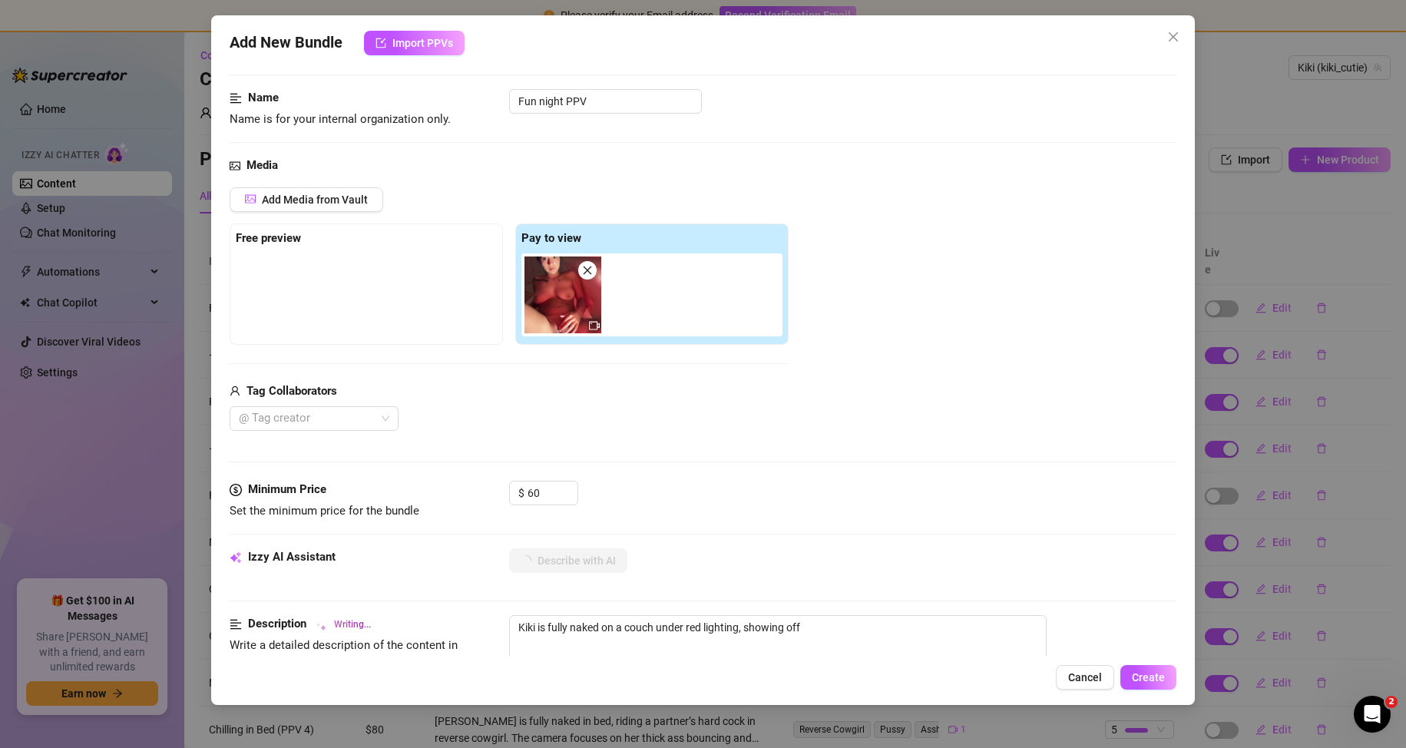
type textarea "Kiki is fully naked on a couch under red lighting, showing off her"
type textarea "Kiki is fully naked on a couch under red lighting, showing off her perky"
type textarea "Kiki is fully naked on a couch under red lighting, showing off her perky tits"
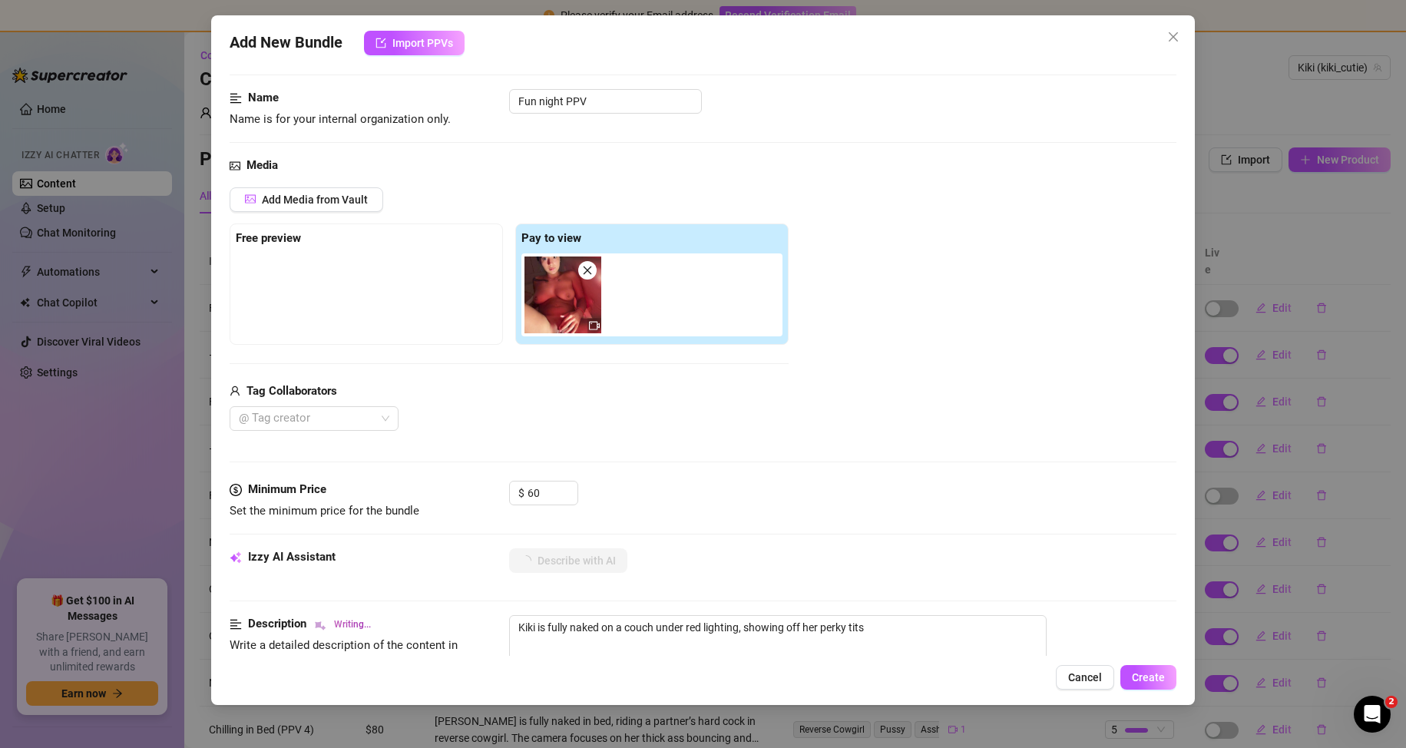
type textarea "Kiki is fully naked on a couch under red lighting, showing off her perky tits a…"
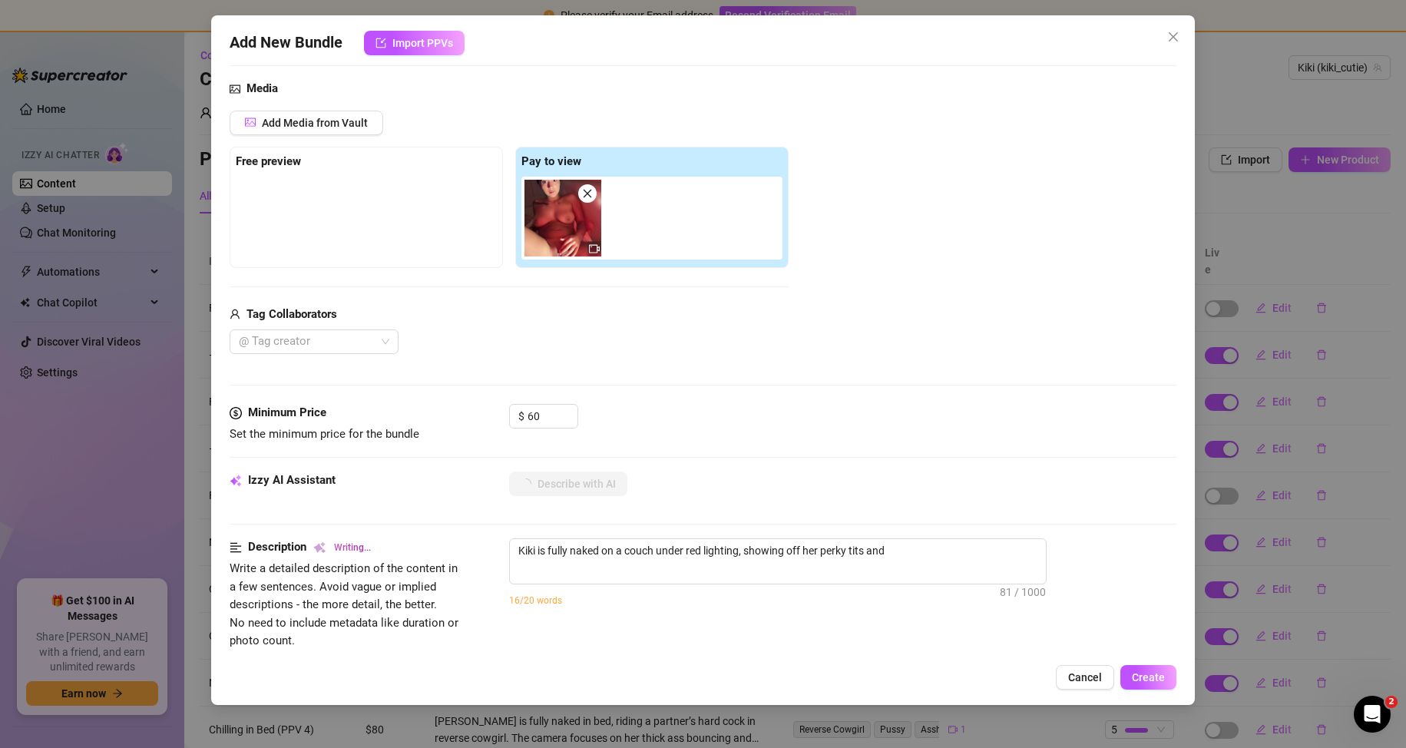
type textarea "Kiki is fully naked on a couch under red lighting, showing off her perky tits a…"
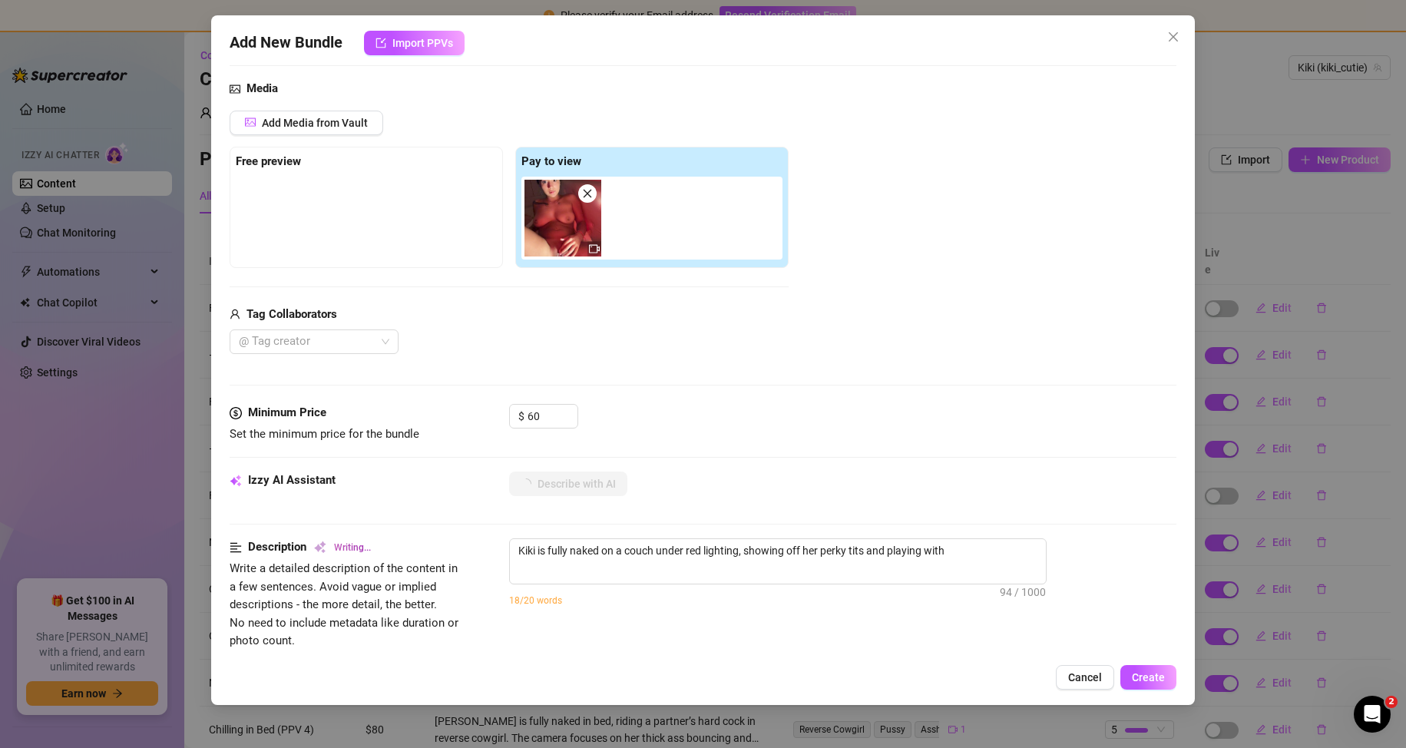
type textarea "Kiki is fully naked on a couch under red lighting, showing off her perky tits a…"
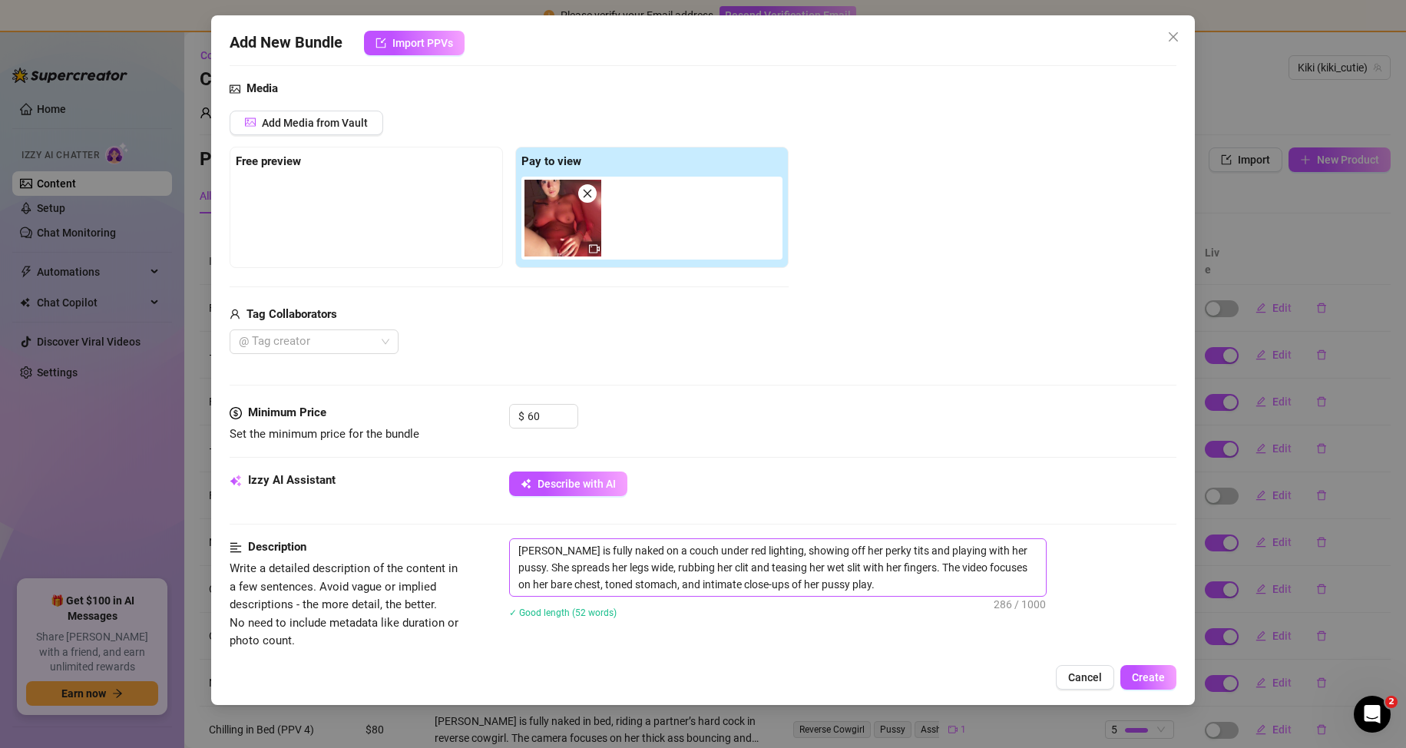
scroll to position [538, 0]
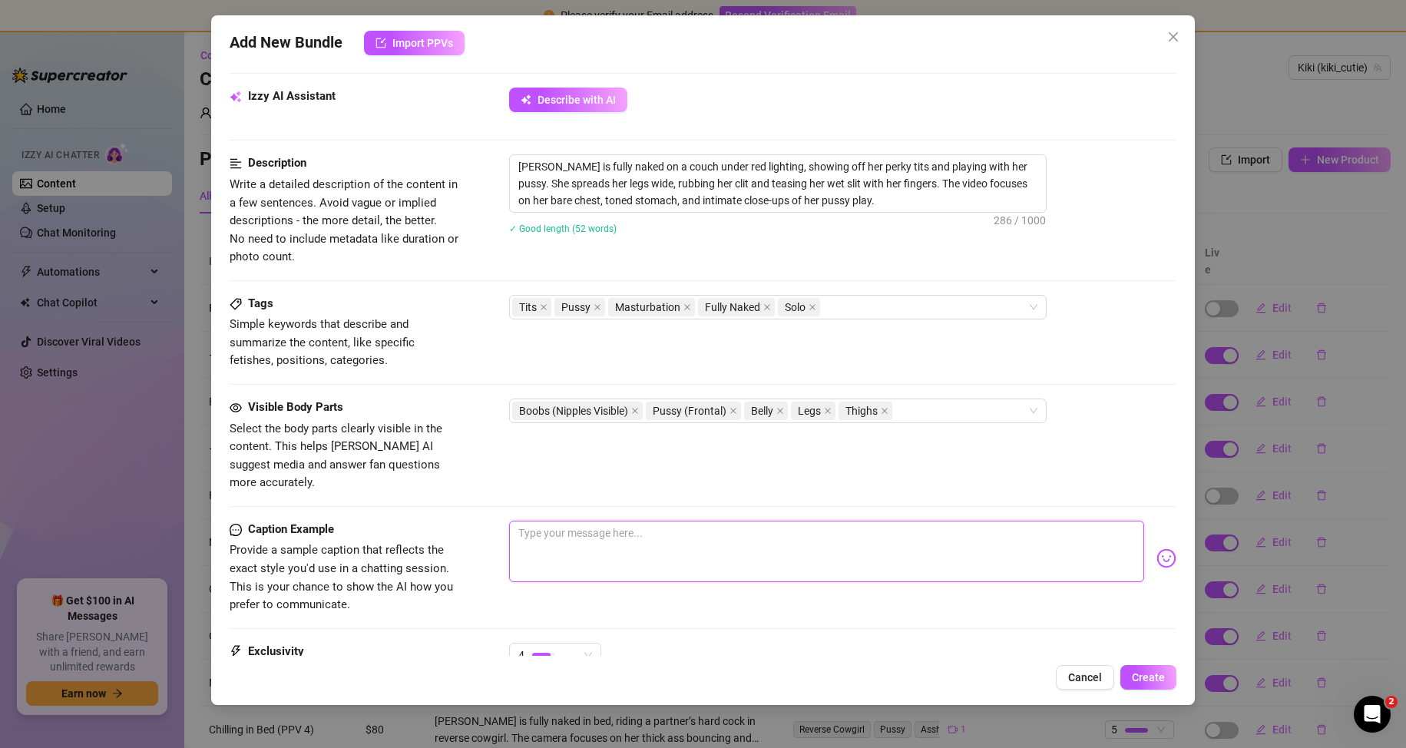
click at [555, 521] on textarea at bounding box center [827, 551] width 636 height 61
click at [648, 537] on textarea at bounding box center [827, 551] width 636 height 61
click at [1157, 548] on img at bounding box center [1167, 558] width 20 height 20
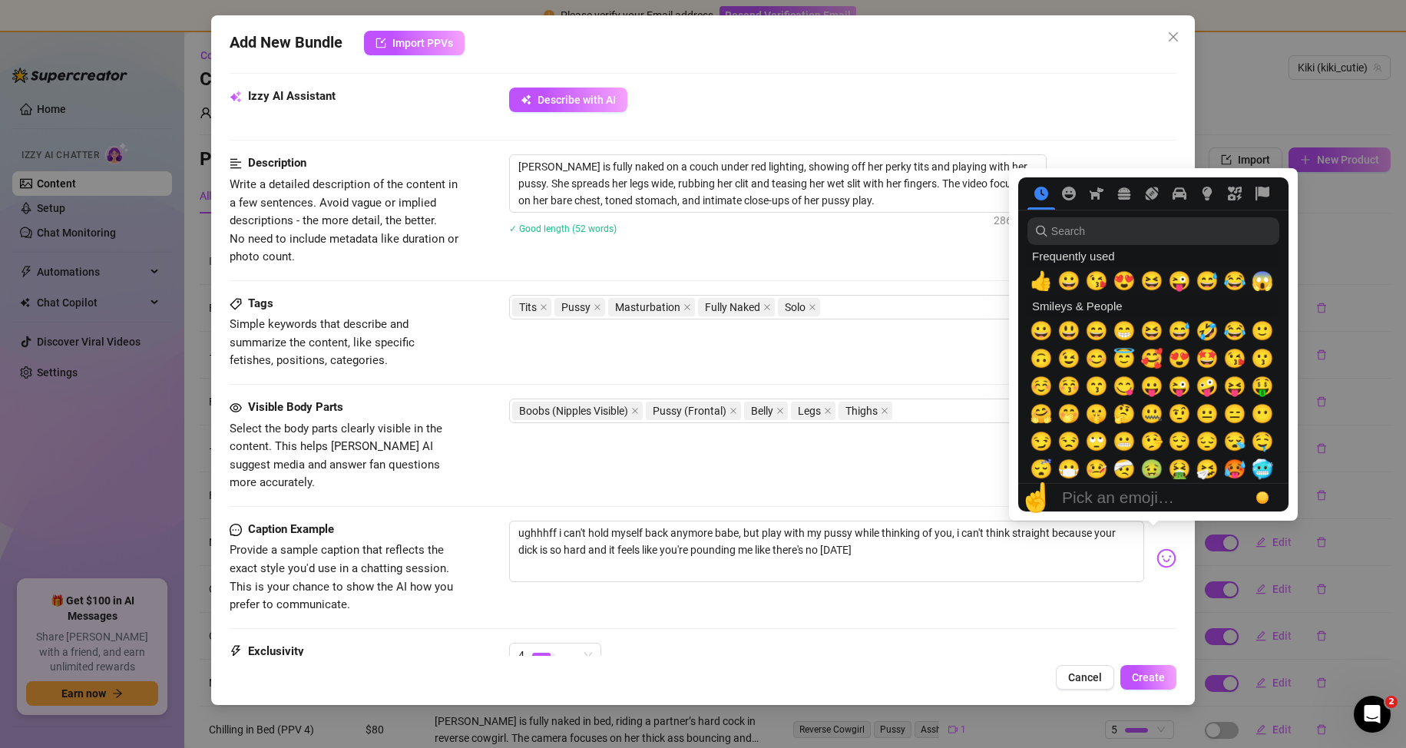
click at [1157, 548] on img at bounding box center [1167, 558] width 20 height 20
drag, startPoint x: 1055, startPoint y: 210, endPoint x: 1067, endPoint y: 232, distance: 25.4
click at [1055, 211] on section "Frequently used 👍 😀 😘 😍 😆 😜 😅 😂 😱 Smileys & People 😀 😃 😄 😁 😆 😅 🤣 😂 🙂 🙃 😉 😊 😇 🥰 …" at bounding box center [1153, 344] width 270 height 334
click at [1070, 237] on input "search" at bounding box center [1154, 231] width 252 height 28
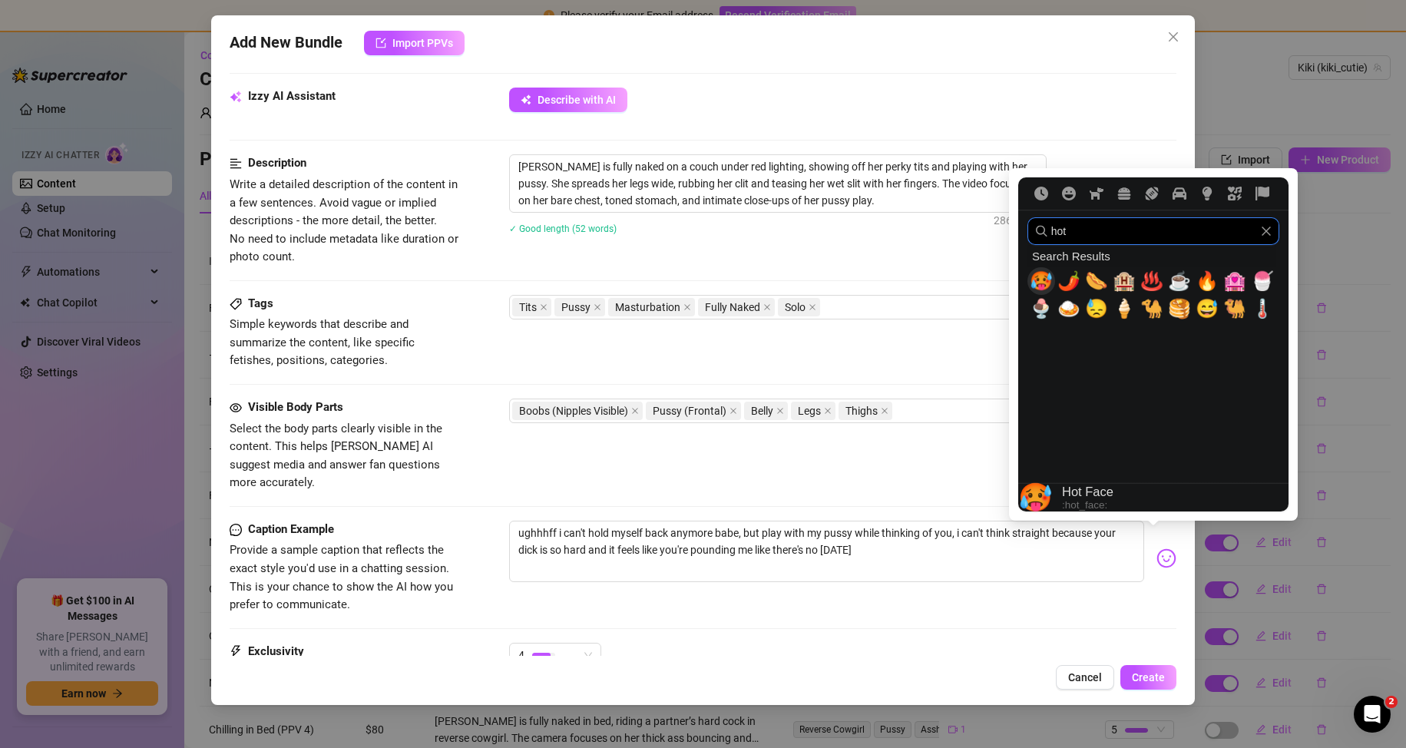
click at [1042, 286] on span "🥵" at bounding box center [1041, 281] width 23 height 22
click at [1093, 235] on input "hot" at bounding box center [1154, 231] width 252 height 28
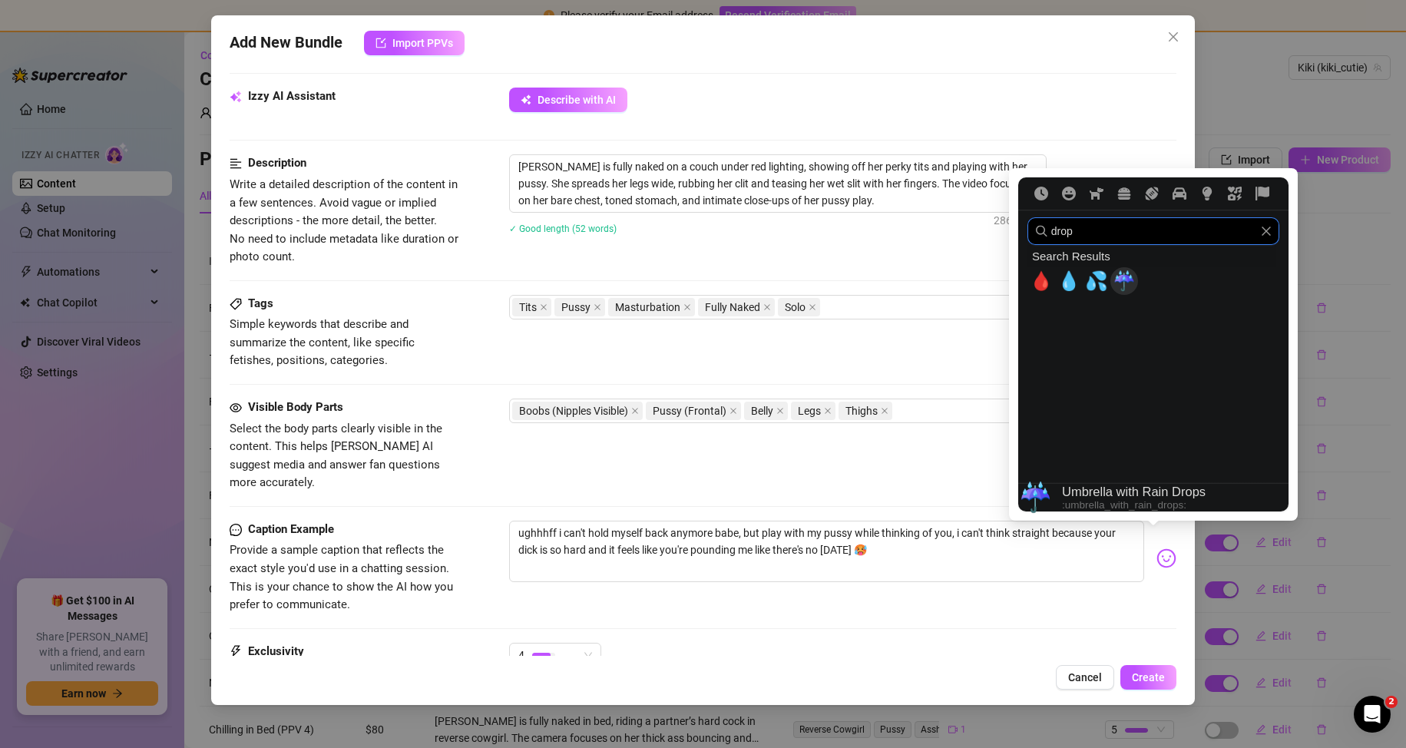
click at [1107, 277] on span "💦" at bounding box center [1096, 281] width 23 height 22
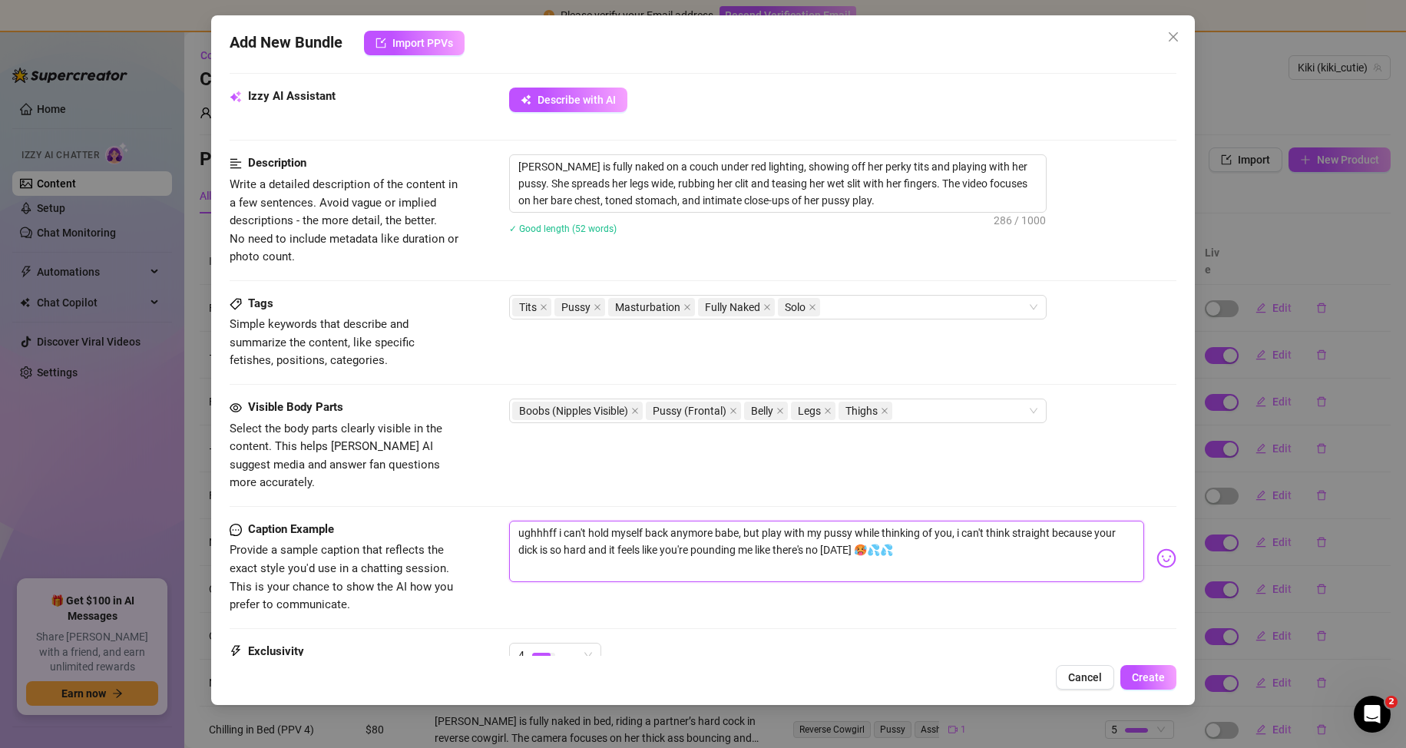
click at [958, 556] on textarea "ughhhff i can't hold myself back anymore babe, but play with my pussy while thi…" at bounding box center [827, 551] width 636 height 61
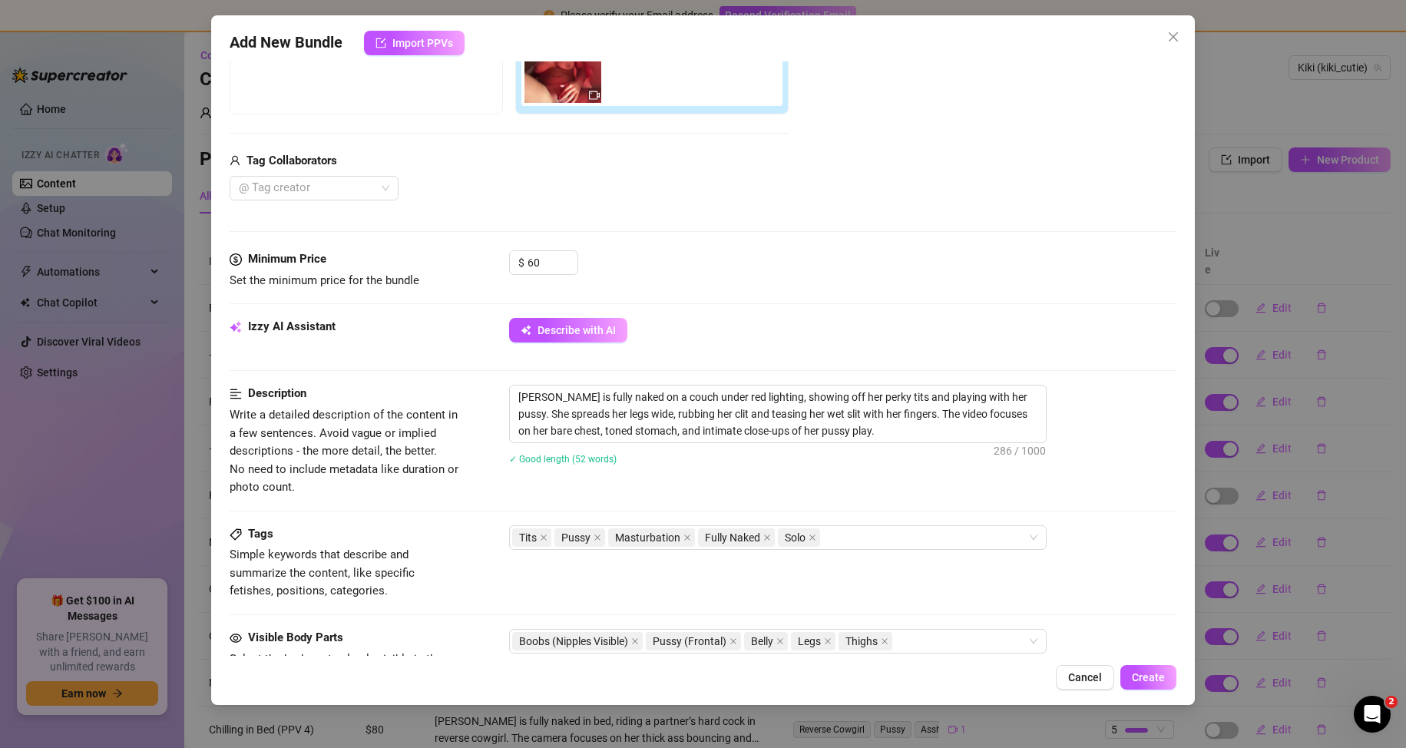
scroll to position [461, 0]
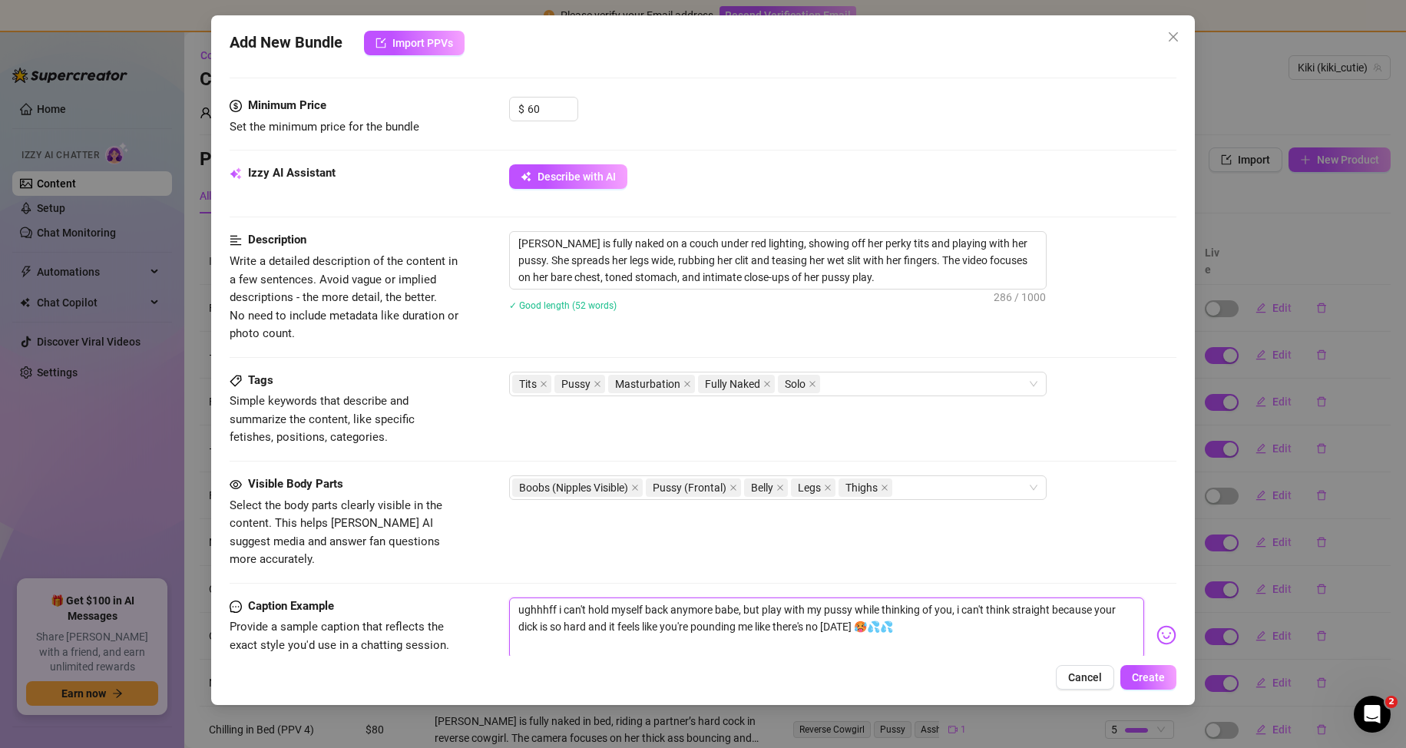
click at [757, 598] on textarea "ughhhff i can't hold myself back anymore babe, but play with my pussy while thi…" at bounding box center [827, 628] width 636 height 61
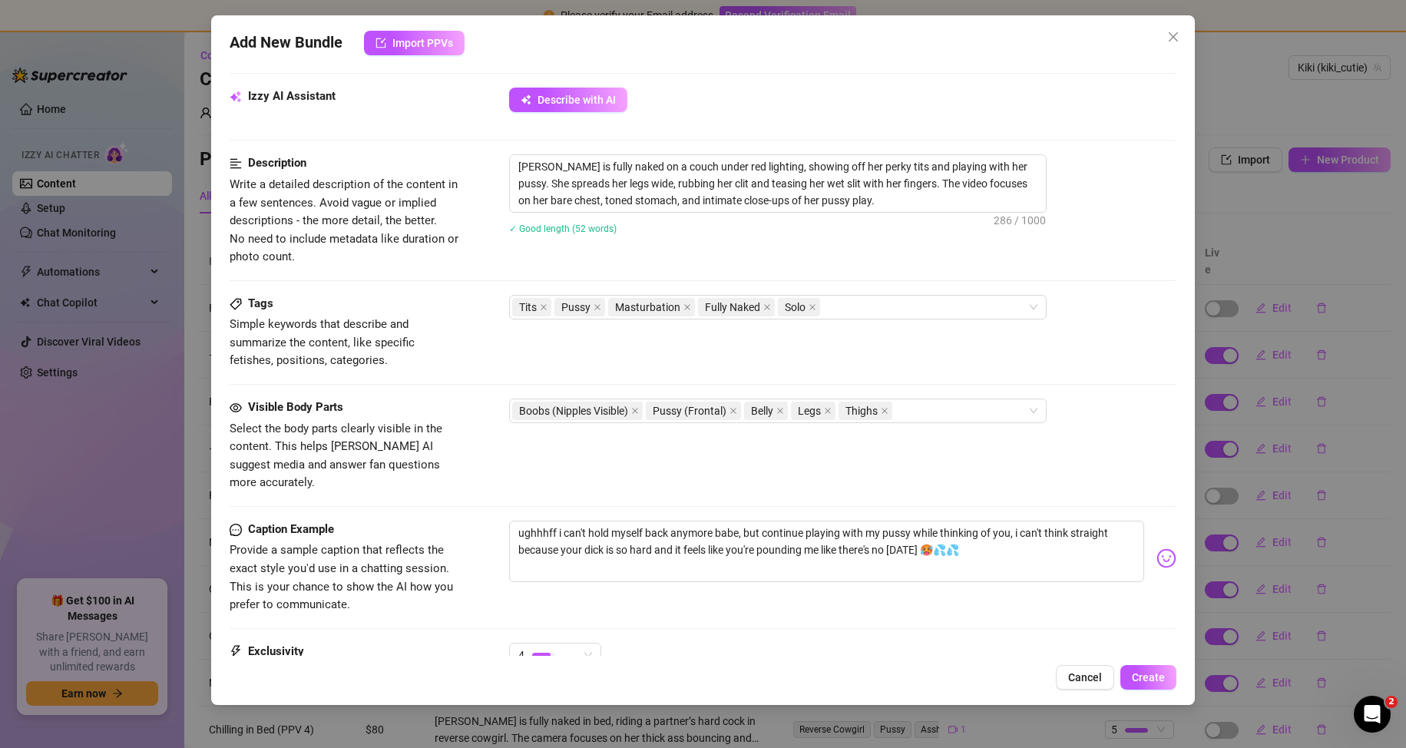
scroll to position [696, 0]
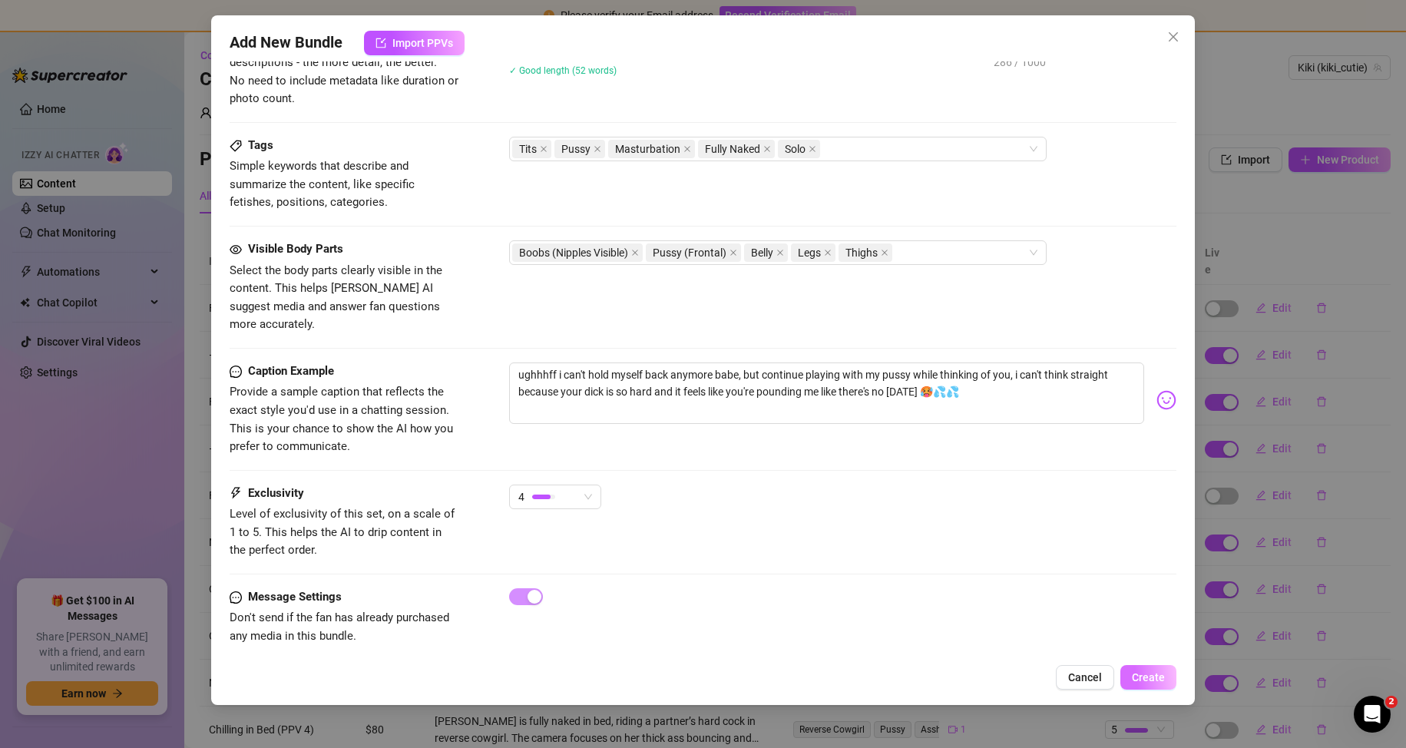
click at [1138, 675] on span "Create" at bounding box center [1148, 677] width 33 height 12
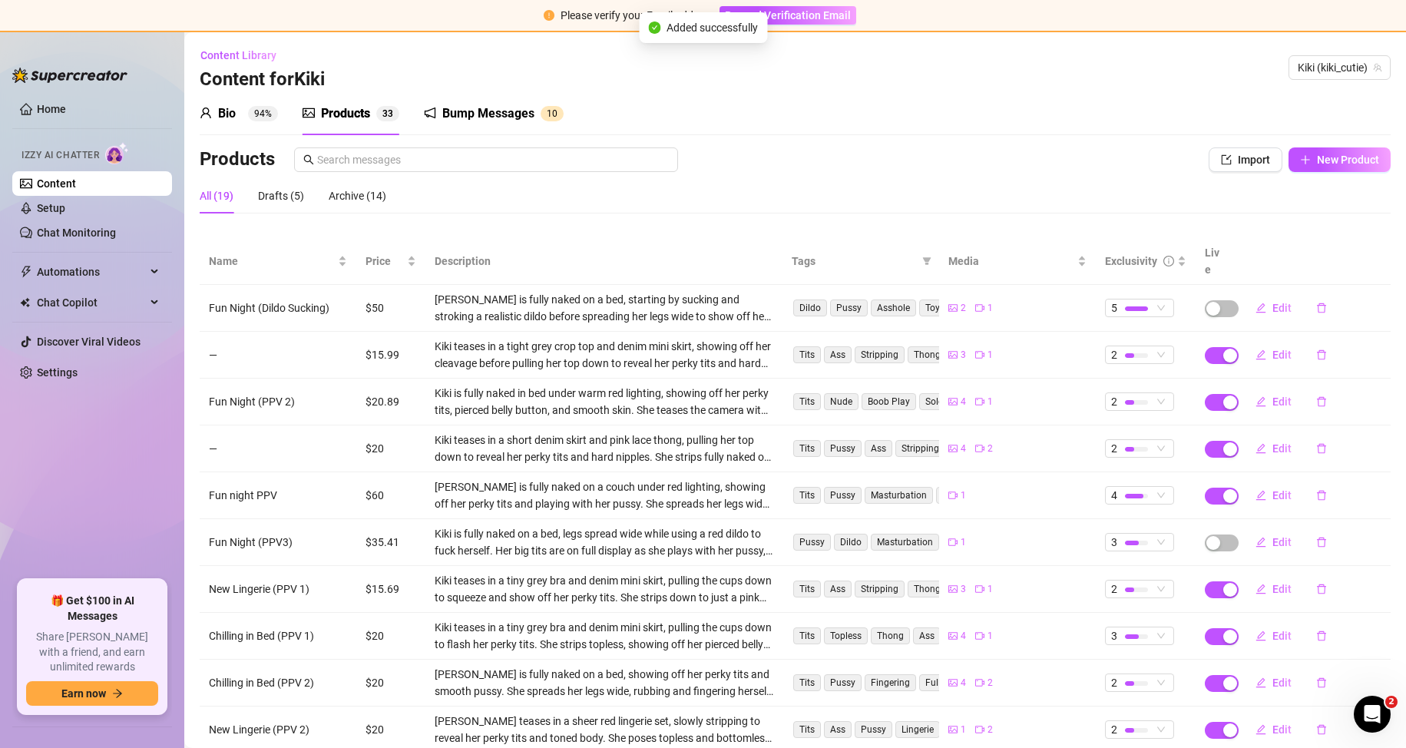
click at [1318, 145] on div "Bio 94% Products 3 3 Bump Messages 1 0 Bio Import Bio from other creator Person…" at bounding box center [795, 444] width 1191 height 704
click at [1317, 165] on span "New Product" at bounding box center [1348, 160] width 62 height 12
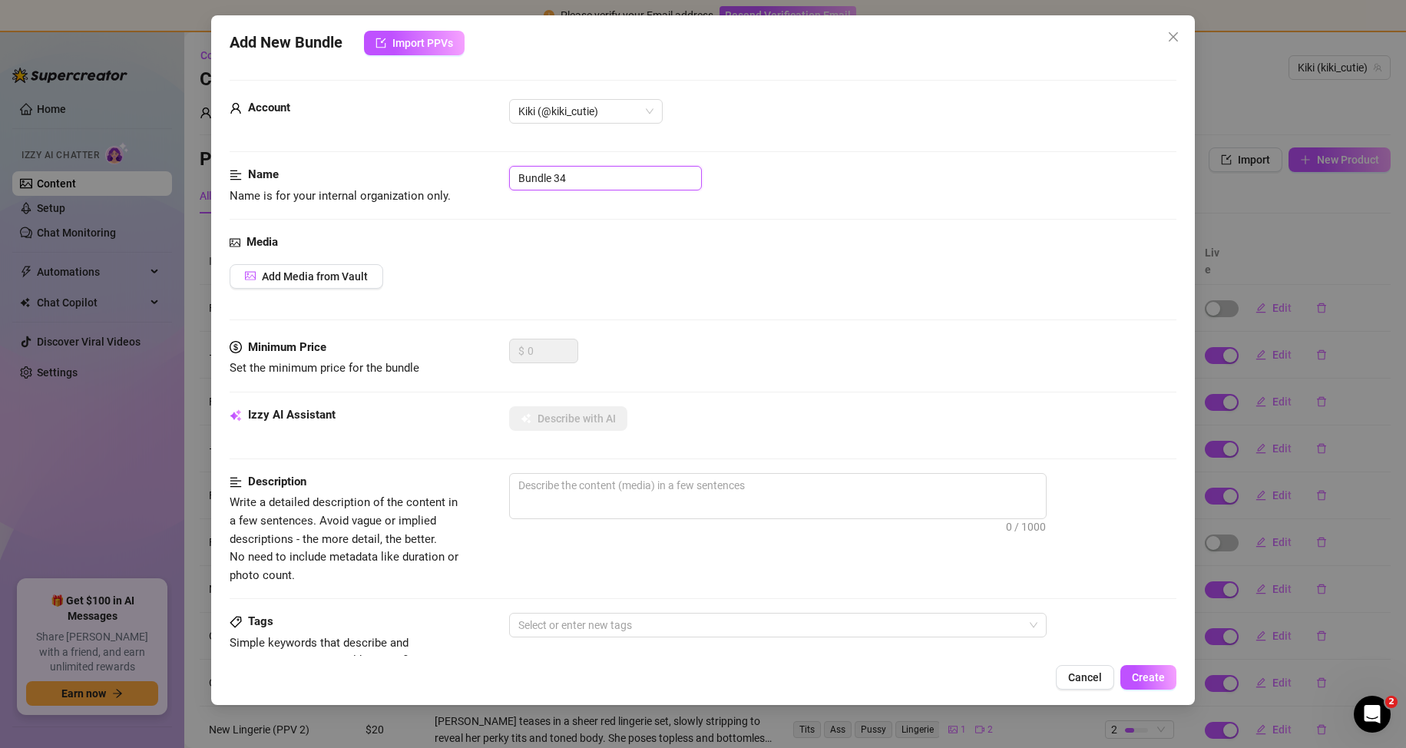
click at [578, 180] on input "Bundle 34" at bounding box center [605, 178] width 193 height 25
click at [282, 280] on button "Add Media from Vault" at bounding box center [307, 276] width 154 height 25
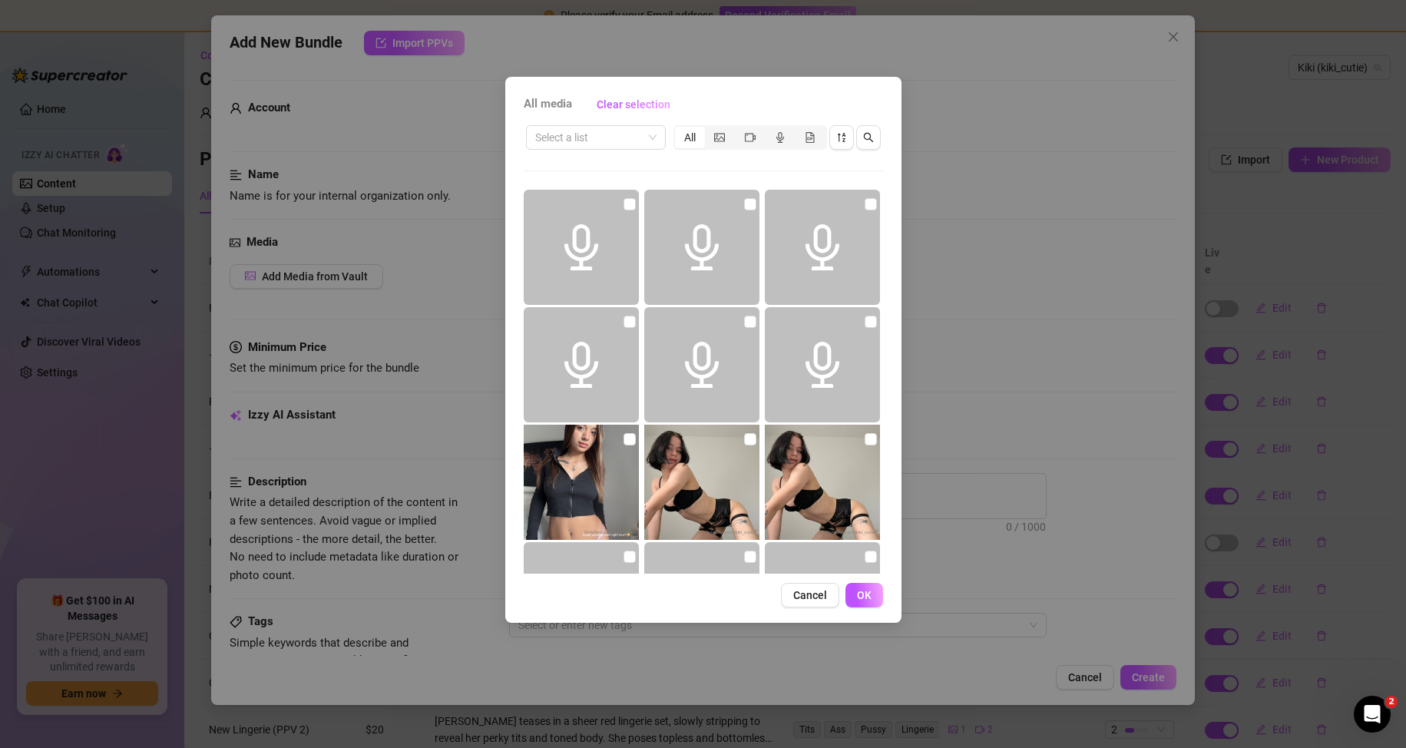
click at [602, 122] on div "All media Clear selection Select a list All Cancel OK" at bounding box center [703, 350] width 396 height 546
click at [602, 136] on input "search" at bounding box center [589, 137] width 108 height 23
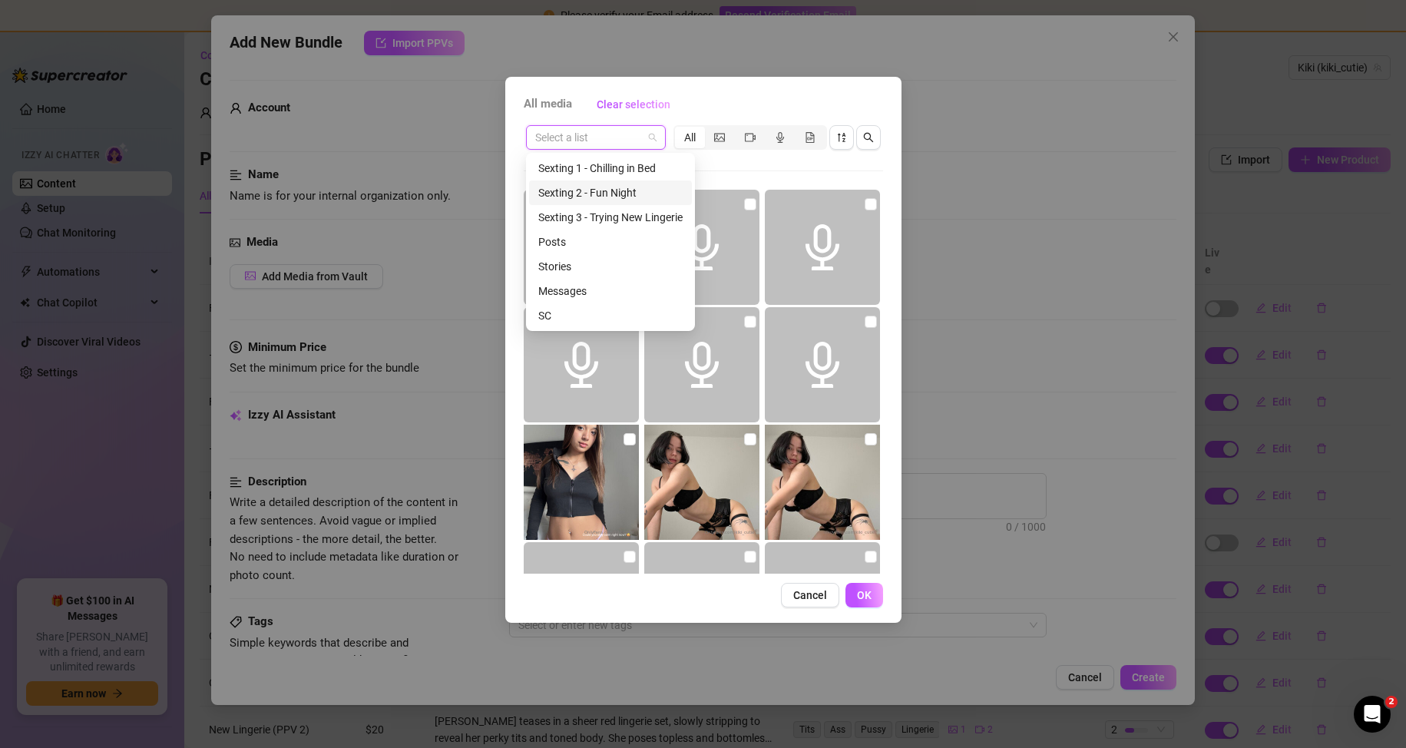
click at [613, 199] on div "Sexting 2 - Fun Night" at bounding box center [610, 192] width 144 height 17
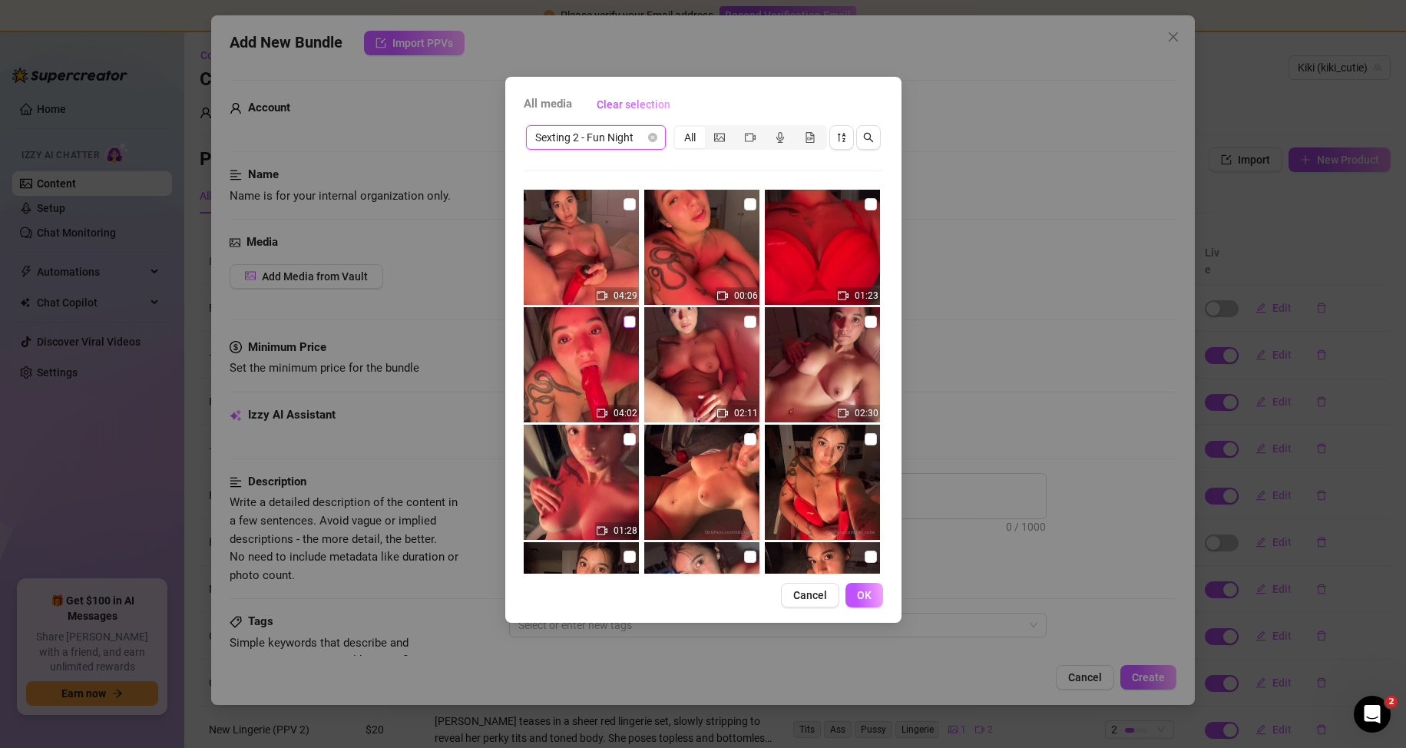
click at [626, 326] on input "checkbox" at bounding box center [630, 322] width 12 height 12
click at [869, 588] on button "OK" at bounding box center [865, 595] width 38 height 25
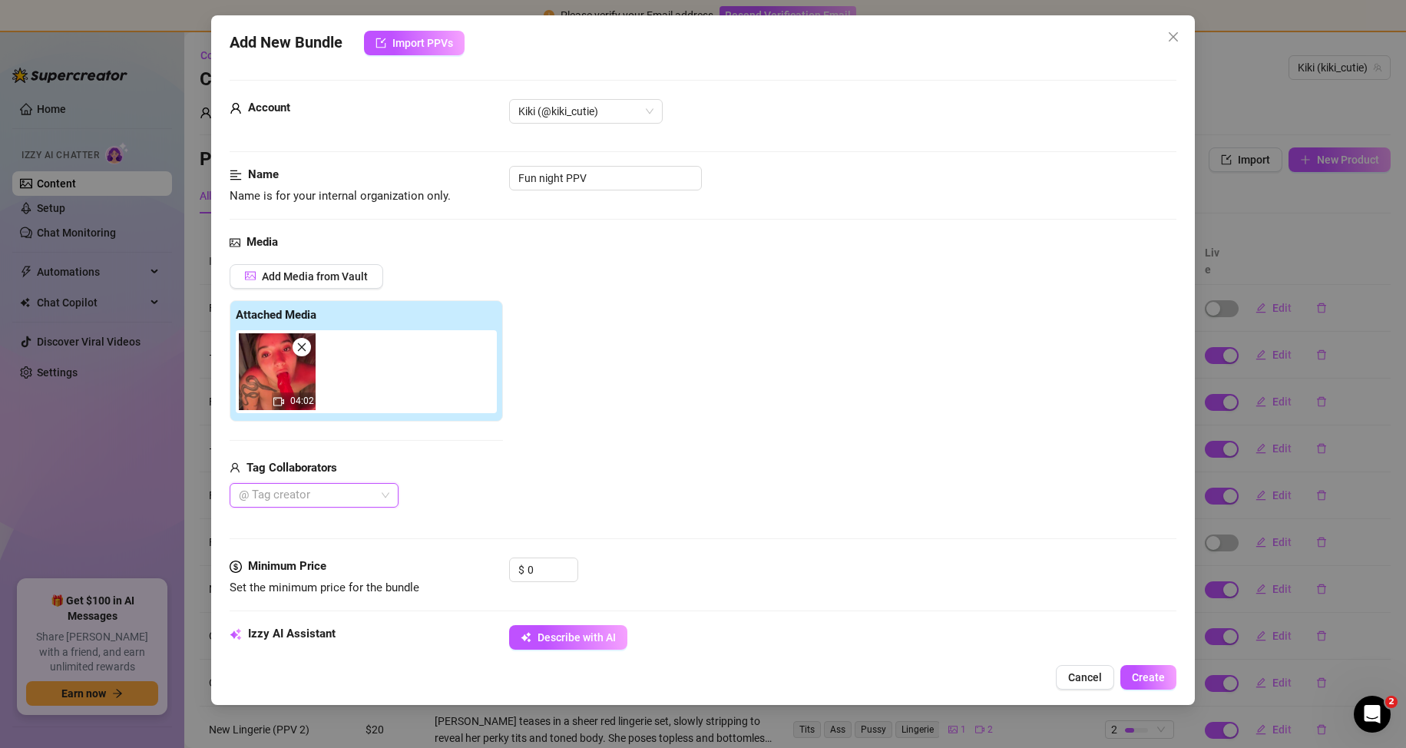
scroll to position [77, 0]
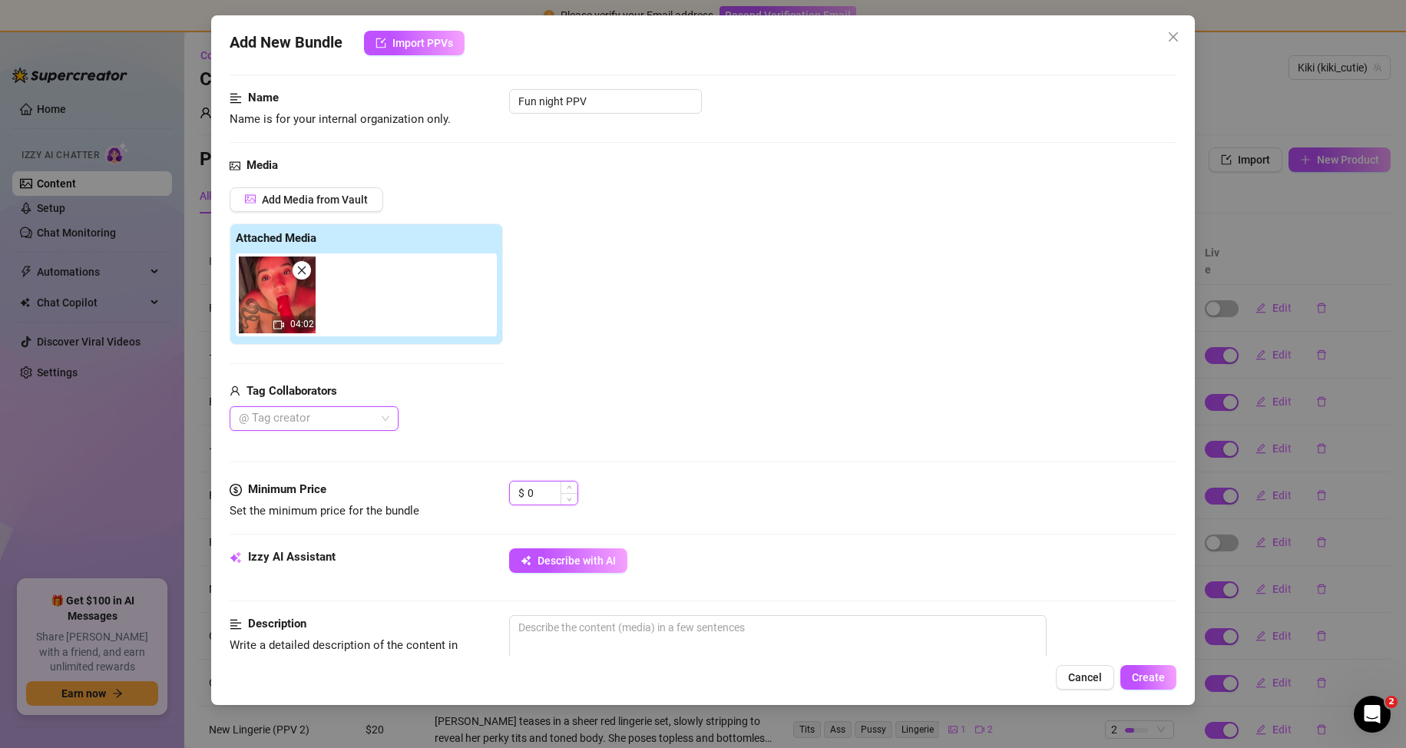
click at [535, 492] on input "0" at bounding box center [553, 493] width 50 height 23
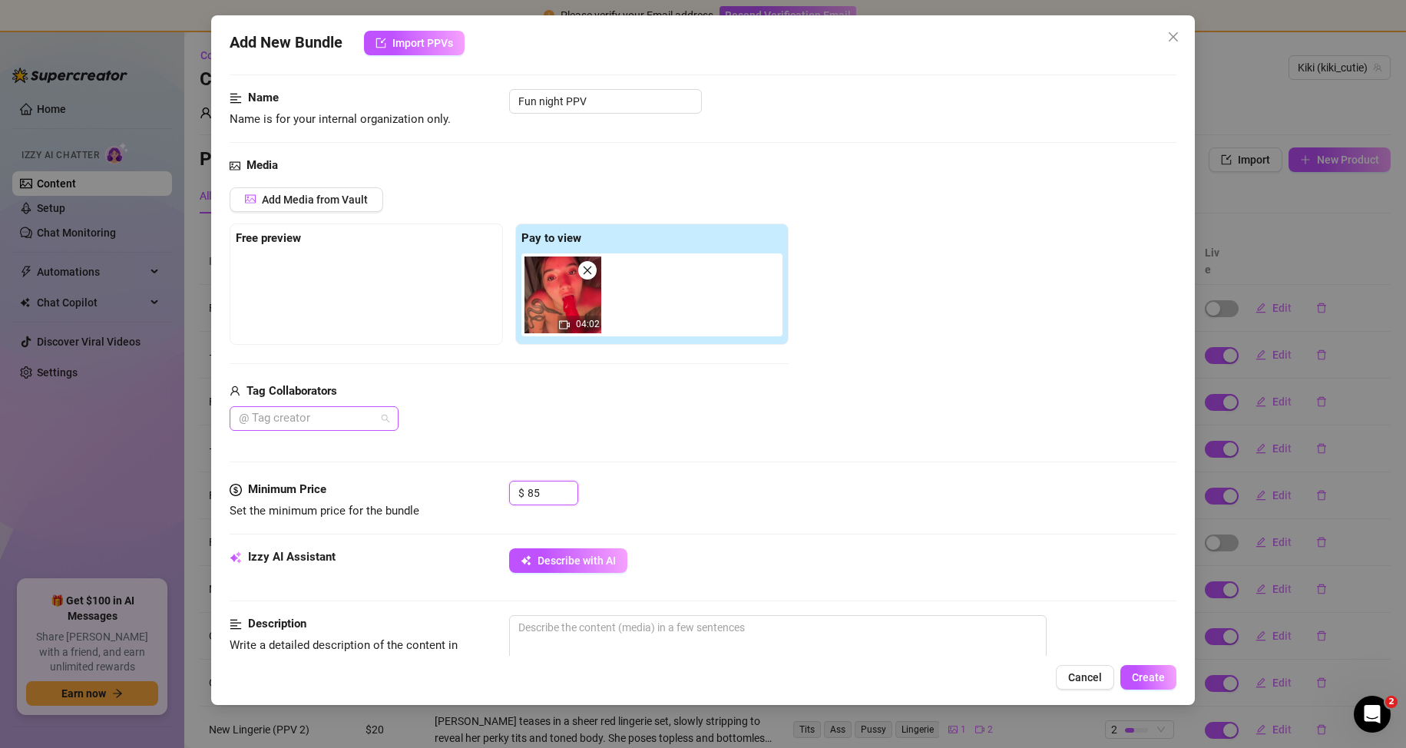
click at [316, 420] on div at bounding box center [306, 419] width 147 height 22
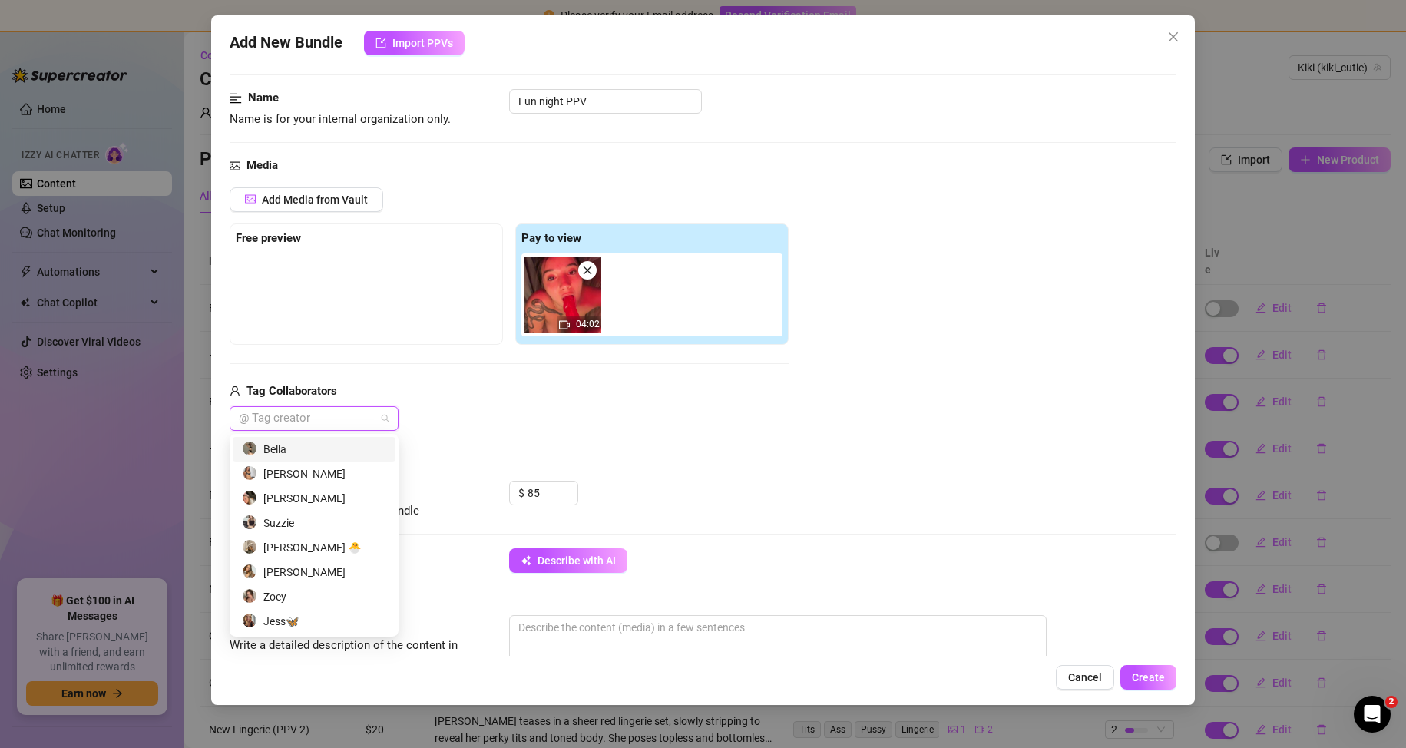
click at [316, 420] on div at bounding box center [306, 419] width 147 height 22
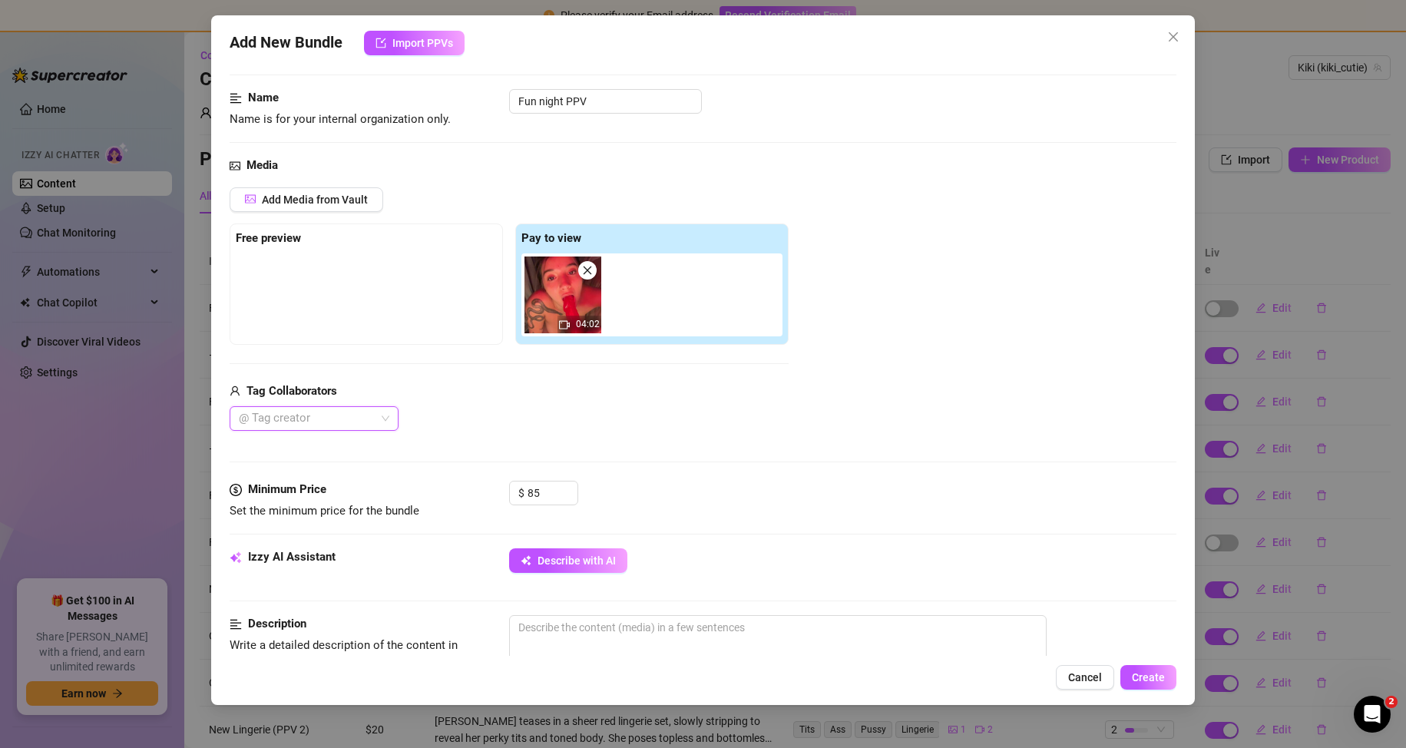
click at [573, 421] on div "@ Tag creator" at bounding box center [509, 418] width 559 height 25
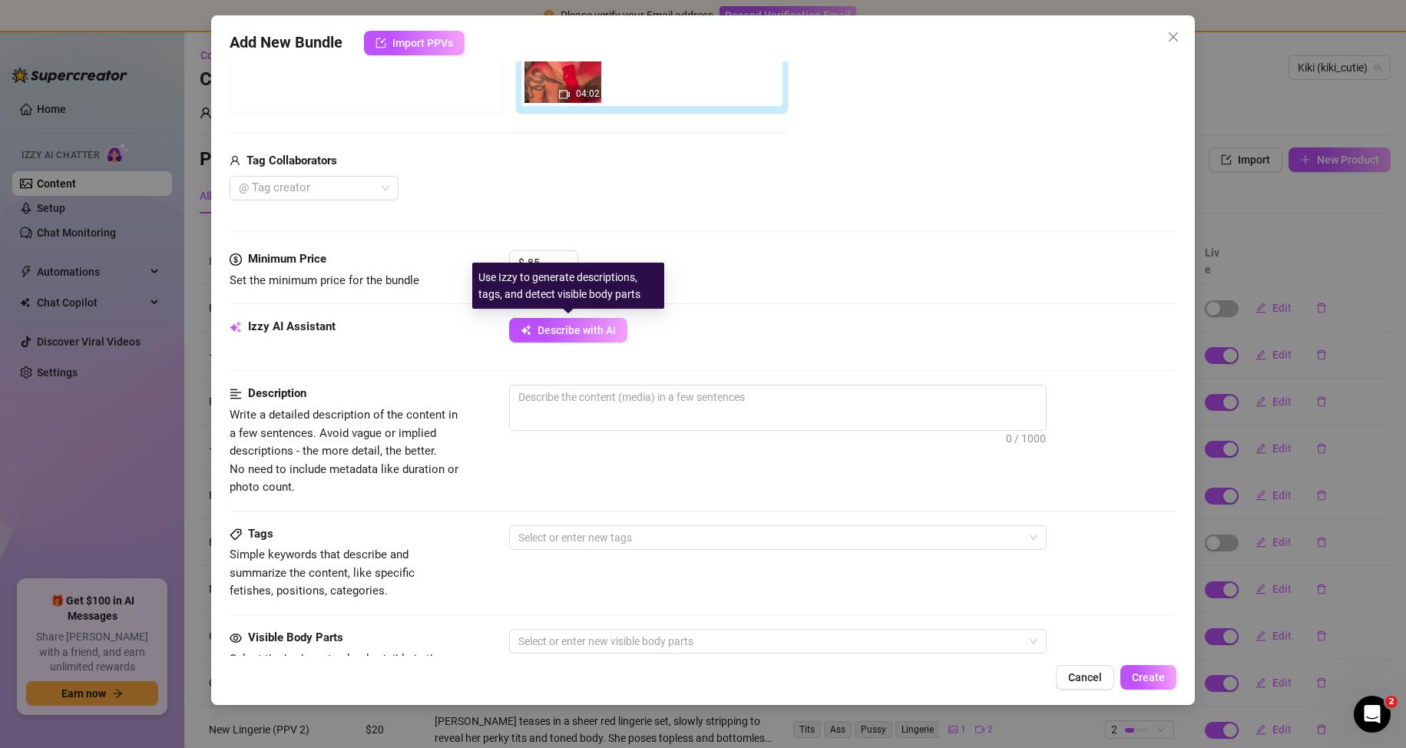
scroll to position [696, 0]
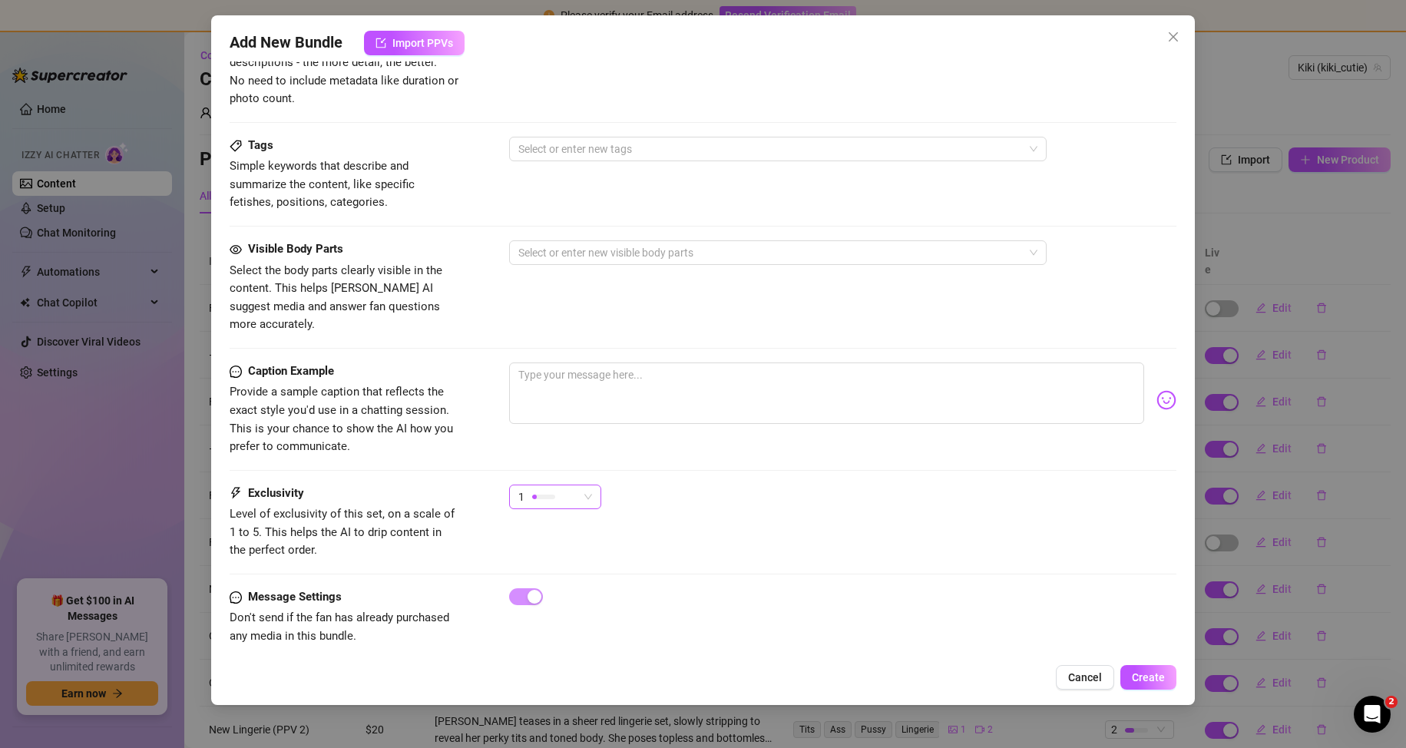
click at [566, 485] on div "1" at bounding box center [548, 496] width 60 height 23
click at [561, 582] on span "4" at bounding box center [572, 583] width 100 height 17
click at [568, 464] on div "Caption Example Provide a sample caption that reflects the exact style you'd us…" at bounding box center [704, 424] width 948 height 122
click at [568, 485] on div "4" at bounding box center [548, 496] width 60 height 23
click at [589, 620] on div "1 - Least Exclusive 2 3 4 5 - Most Exclusive 🔥" at bounding box center [593, 558] width 169 height 129
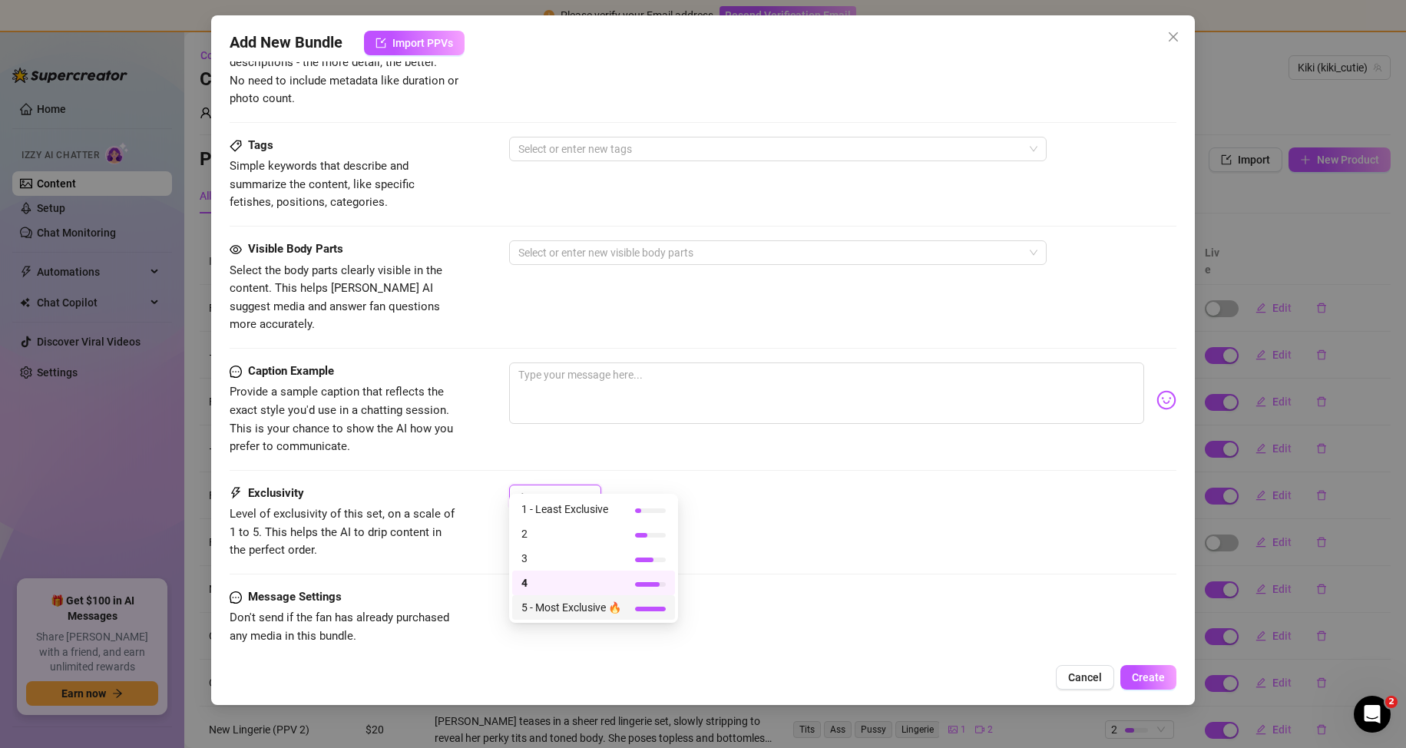
click at [581, 605] on span "5 - Most Exclusive 🔥" at bounding box center [572, 607] width 100 height 17
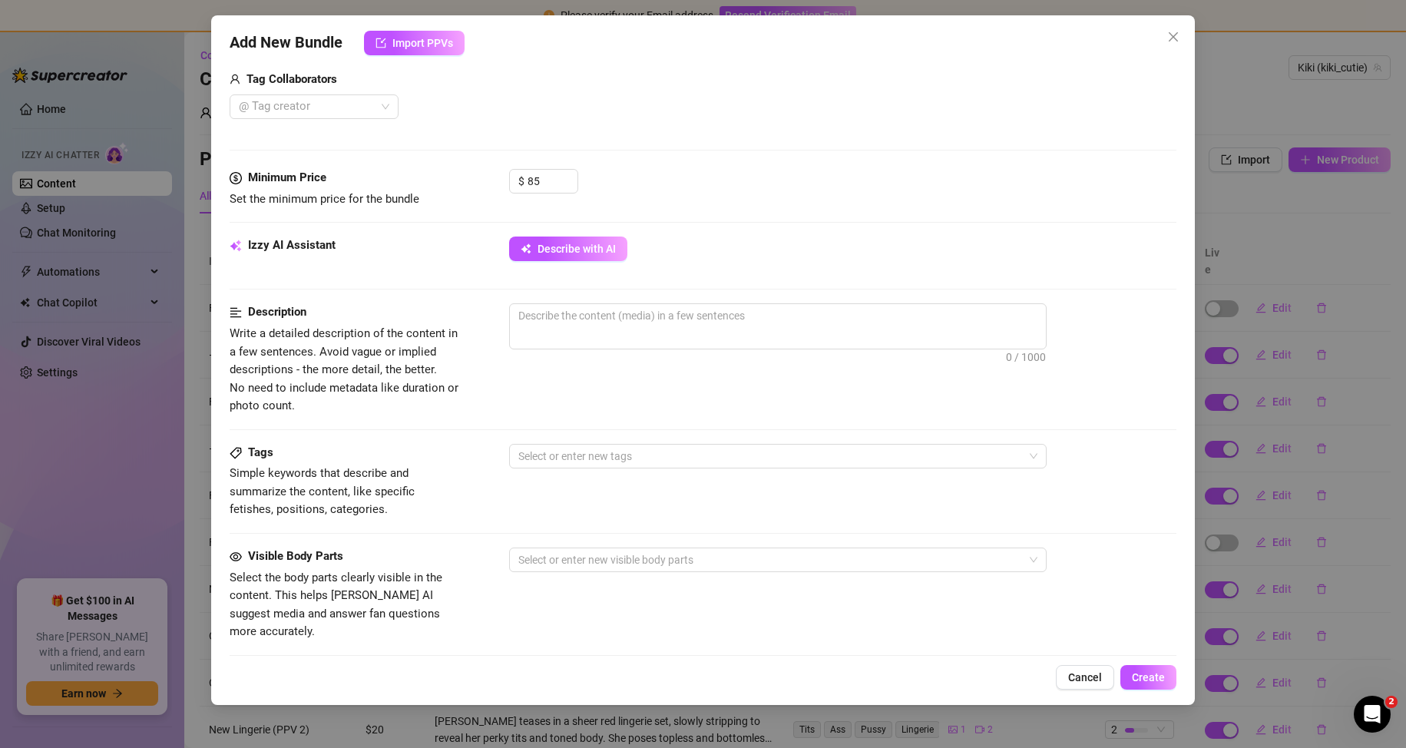
scroll to position [81, 0]
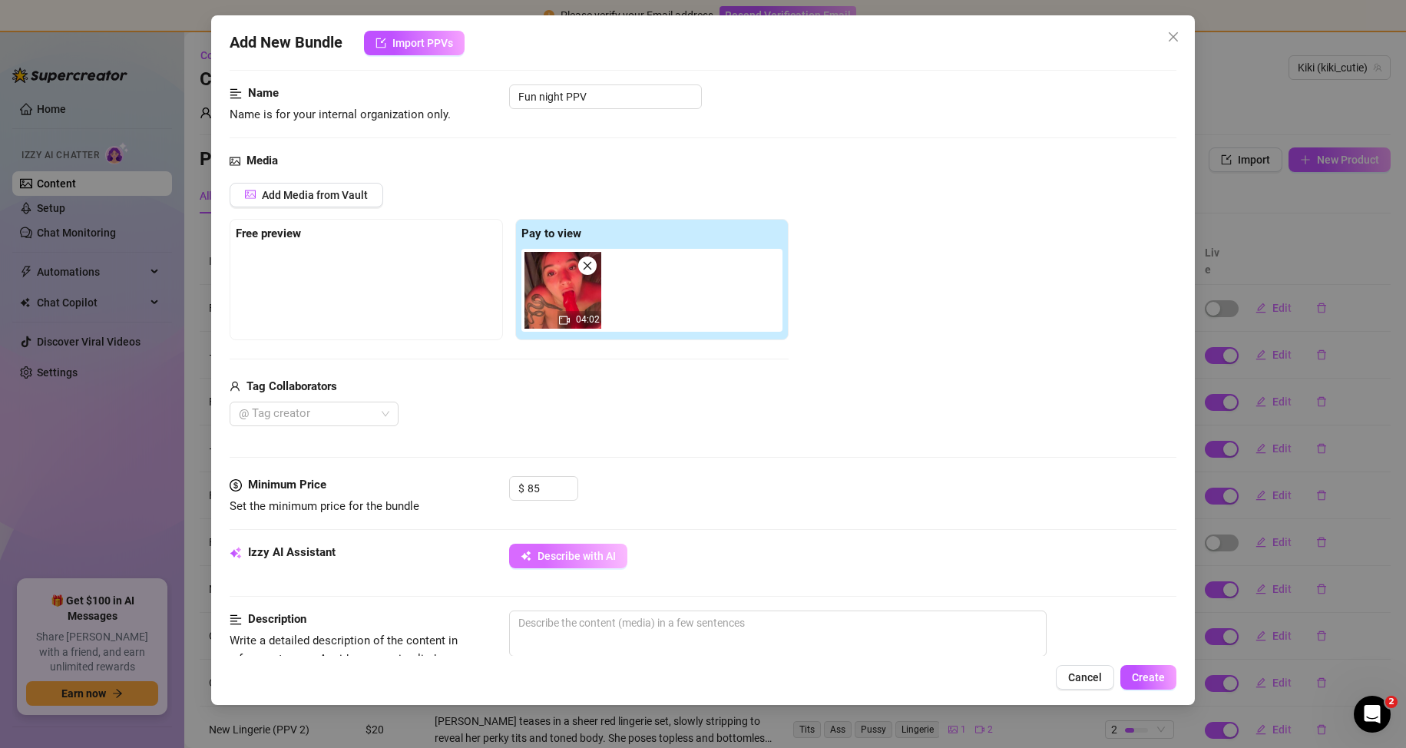
click at [570, 564] on button "Describe with AI" at bounding box center [568, 556] width 118 height 25
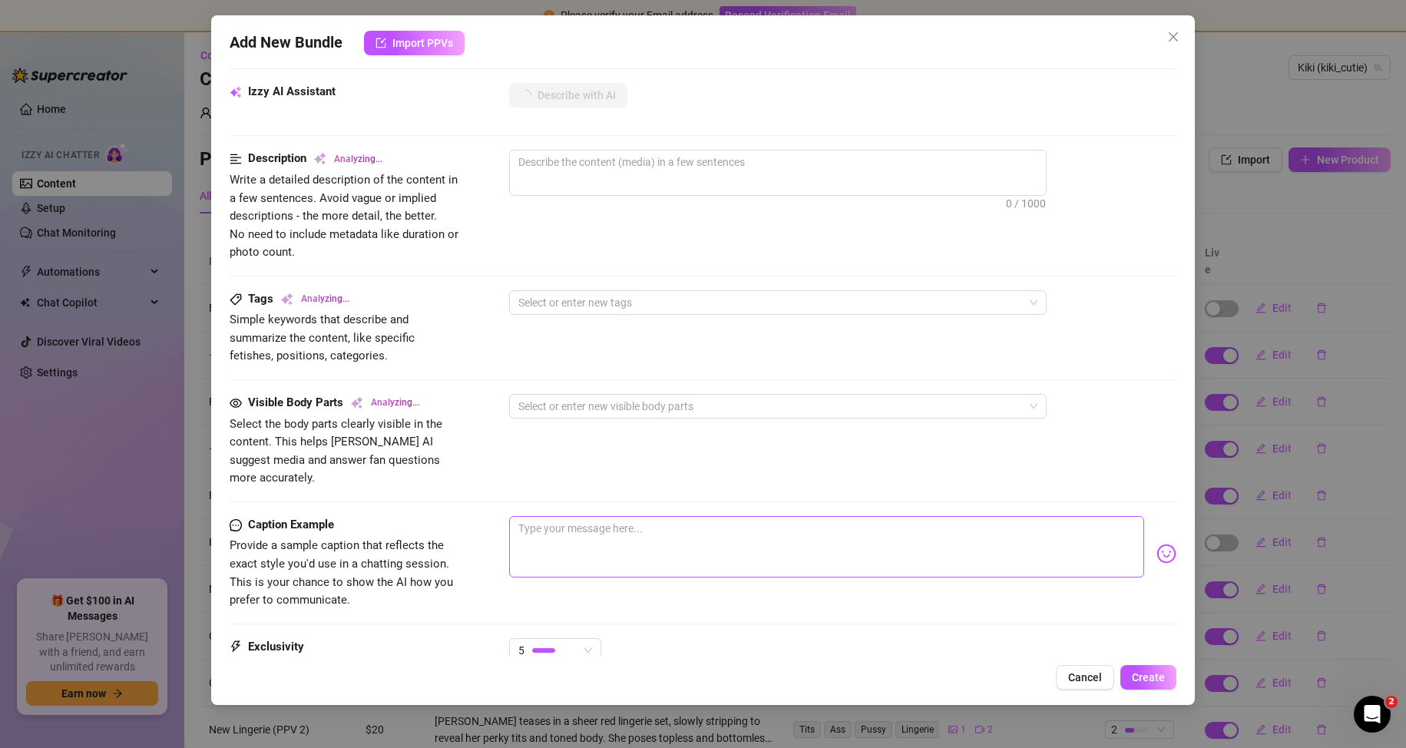
scroll to position [619, 0]
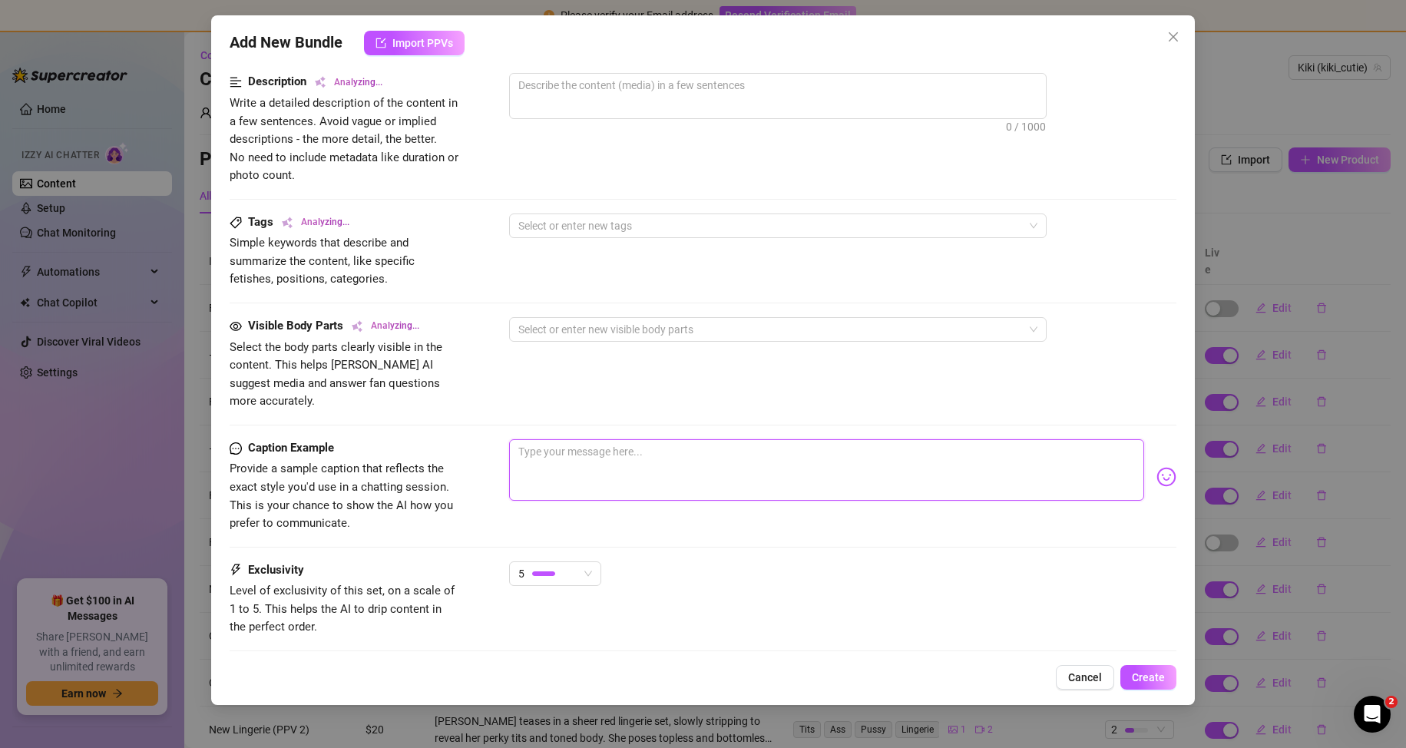
click at [621, 452] on textarea at bounding box center [827, 469] width 636 height 61
paste textarea "made me even get my toy babe, i can’t think about something to make your dick s…"
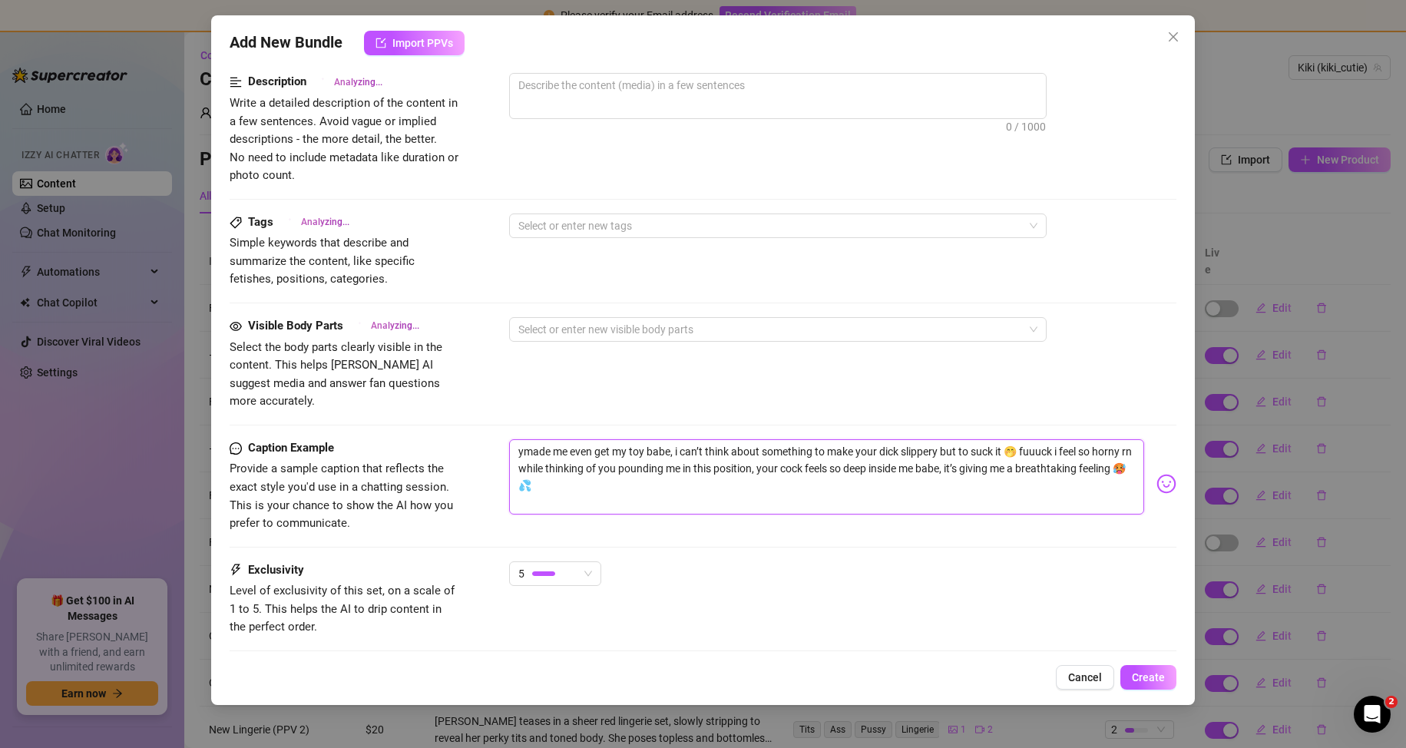
scroll to position [0, 0]
click at [528, 439] on textarea "ymade me even get my toy babe, i can’t think about something to make your dick …" at bounding box center [827, 476] width 636 height 75
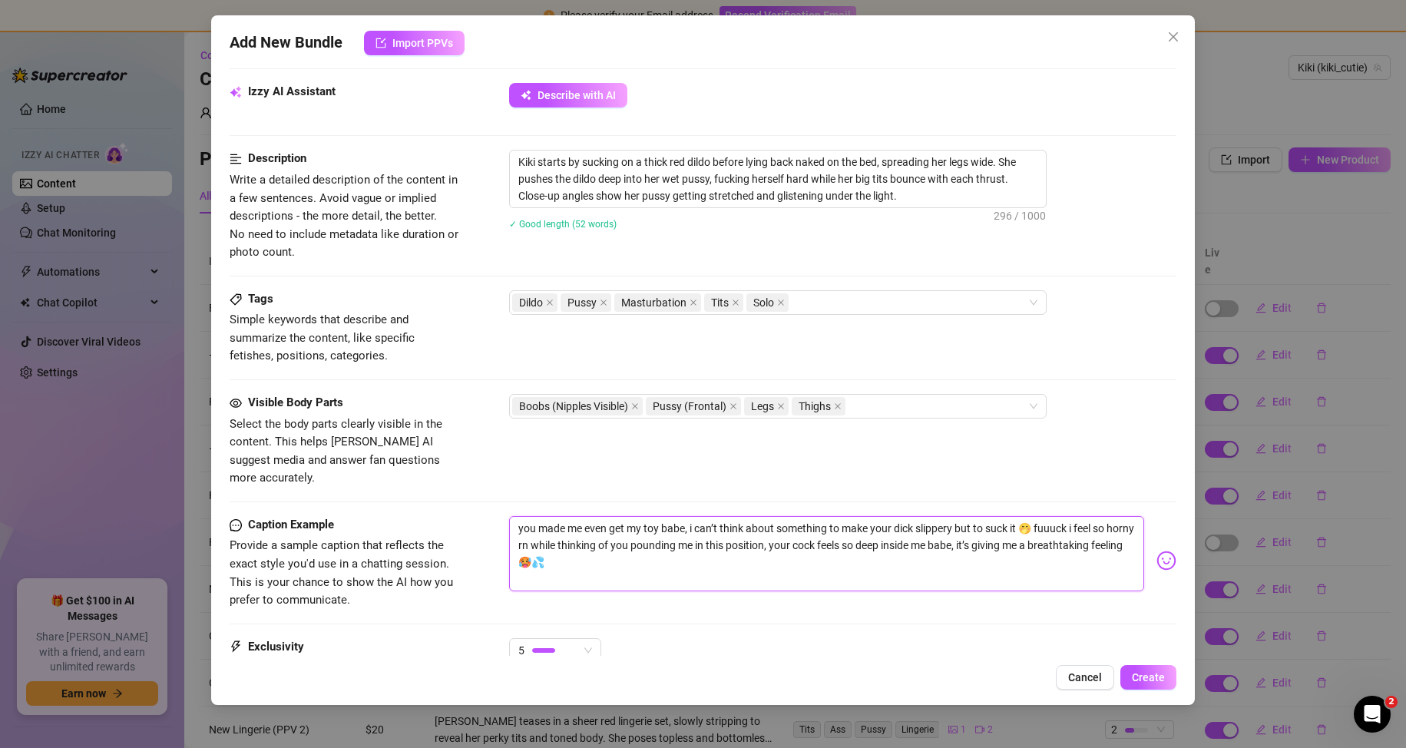
scroll to position [696, 0]
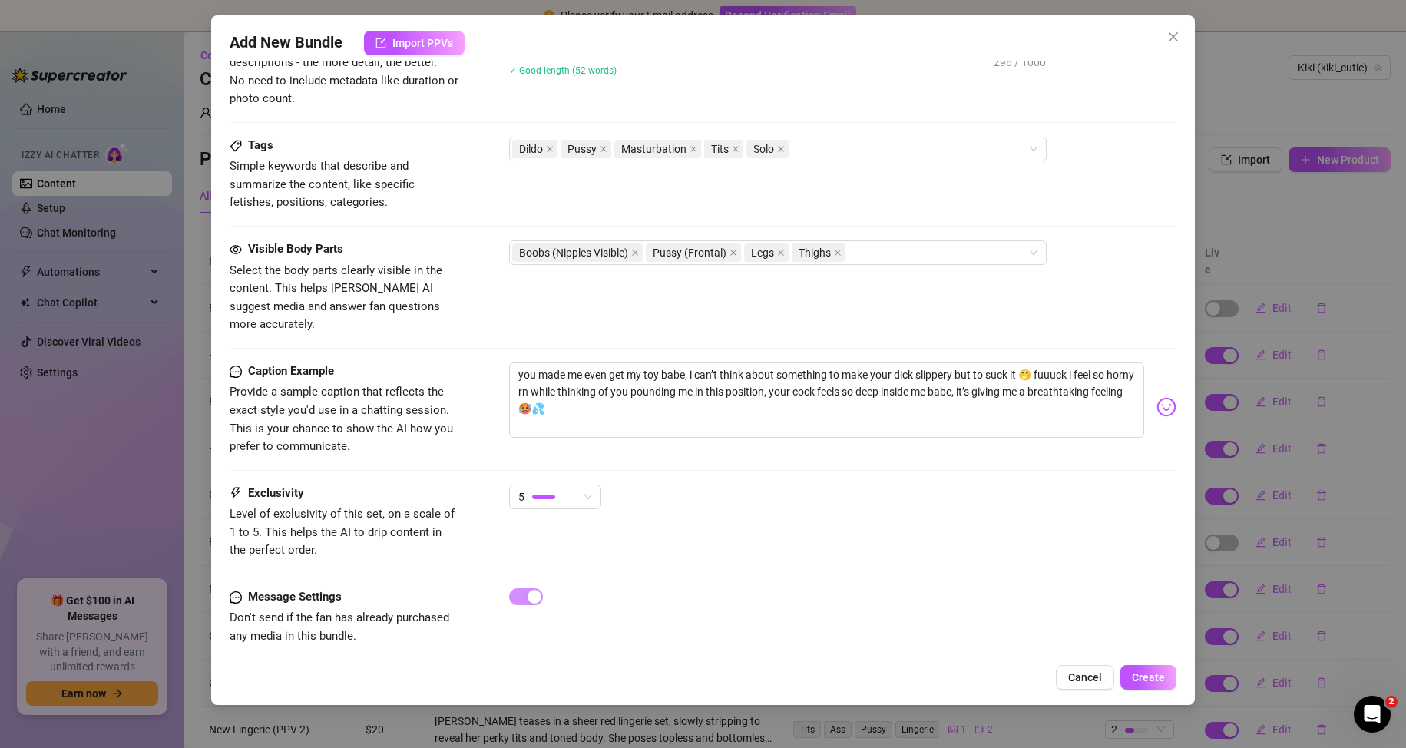
drag, startPoint x: 1136, startPoint y: 671, endPoint x: 950, endPoint y: 618, distance: 193.3
click at [1137, 671] on span "Create" at bounding box center [1148, 677] width 33 height 12
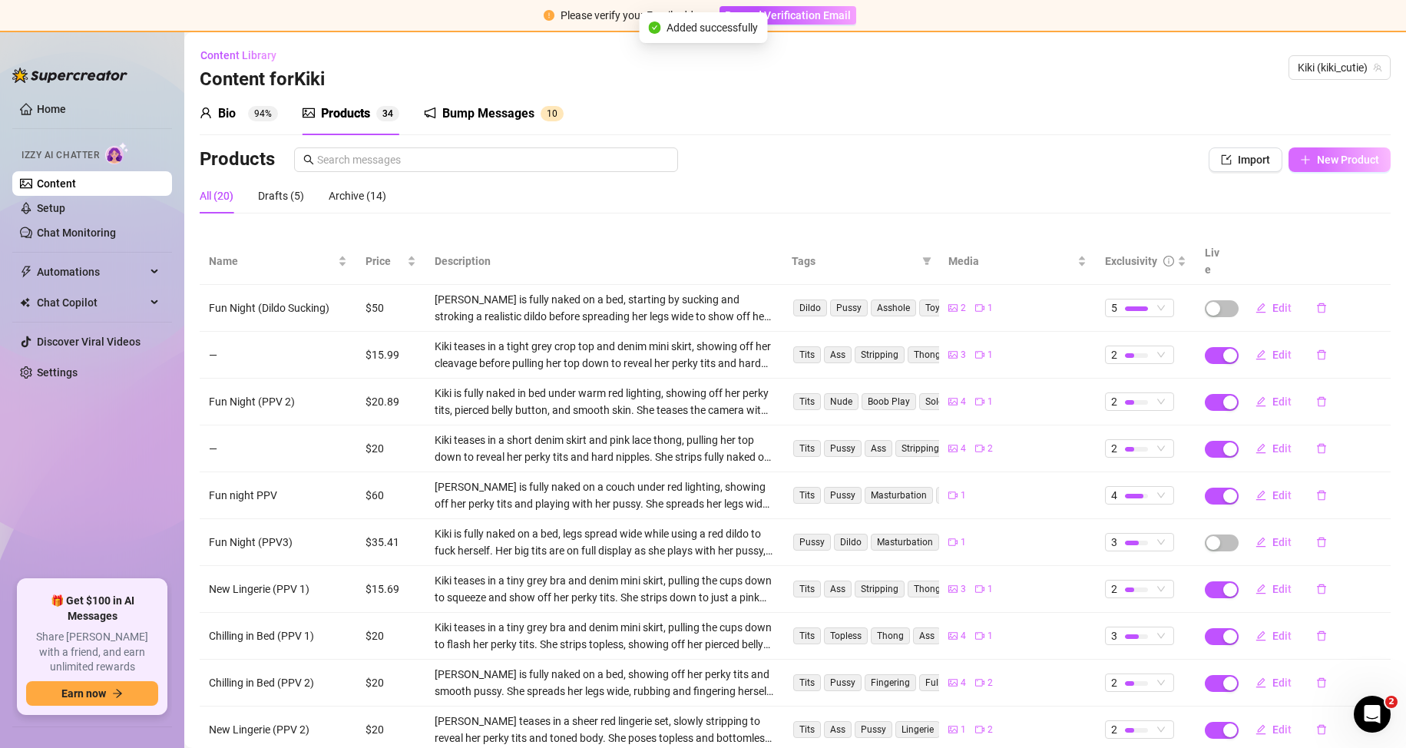
click at [1318, 149] on button "New Product" at bounding box center [1340, 159] width 102 height 25
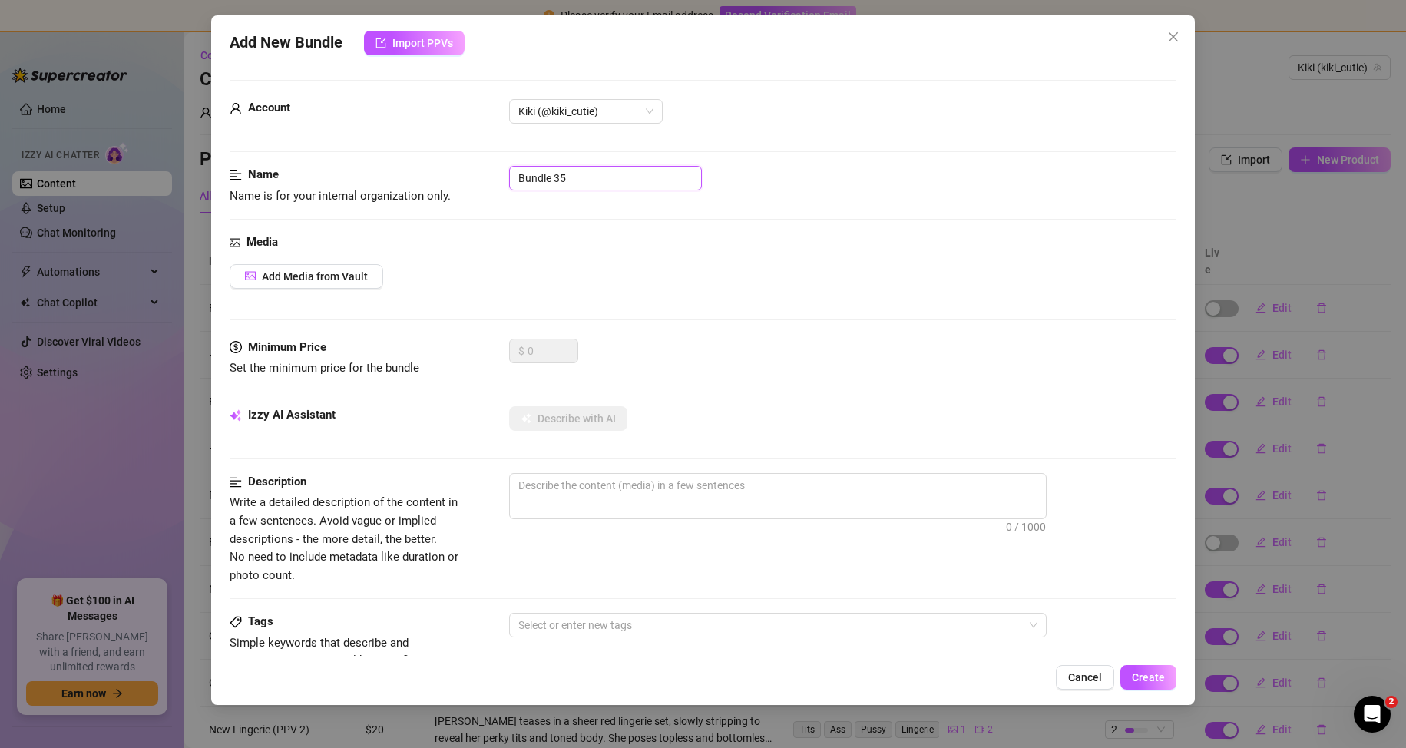
click at [586, 177] on input "Bundle 35" at bounding box center [605, 178] width 193 height 25
click at [587, 177] on input "Bundle 35" at bounding box center [605, 178] width 193 height 25
click at [347, 273] on span "Add Media from Vault" at bounding box center [315, 276] width 106 height 12
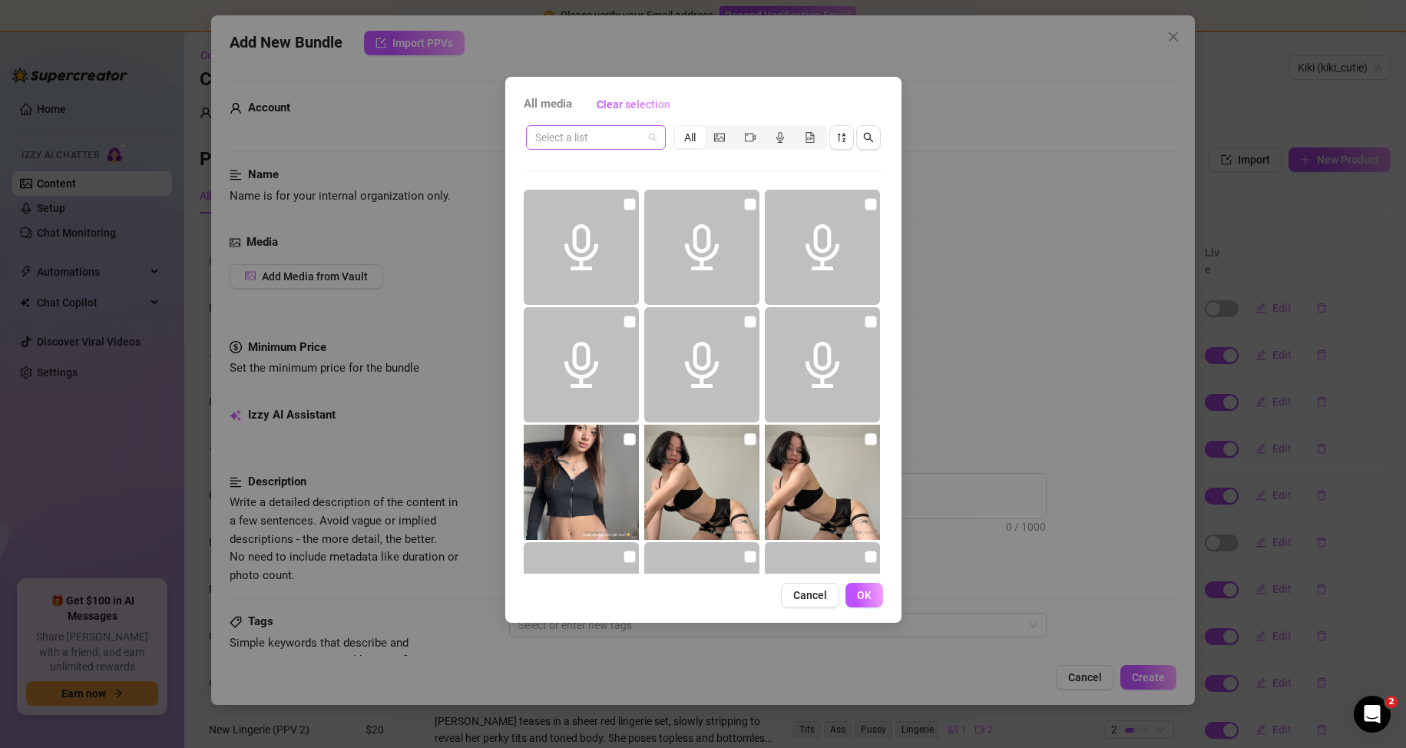
click at [610, 136] on input "search" at bounding box center [589, 137] width 108 height 23
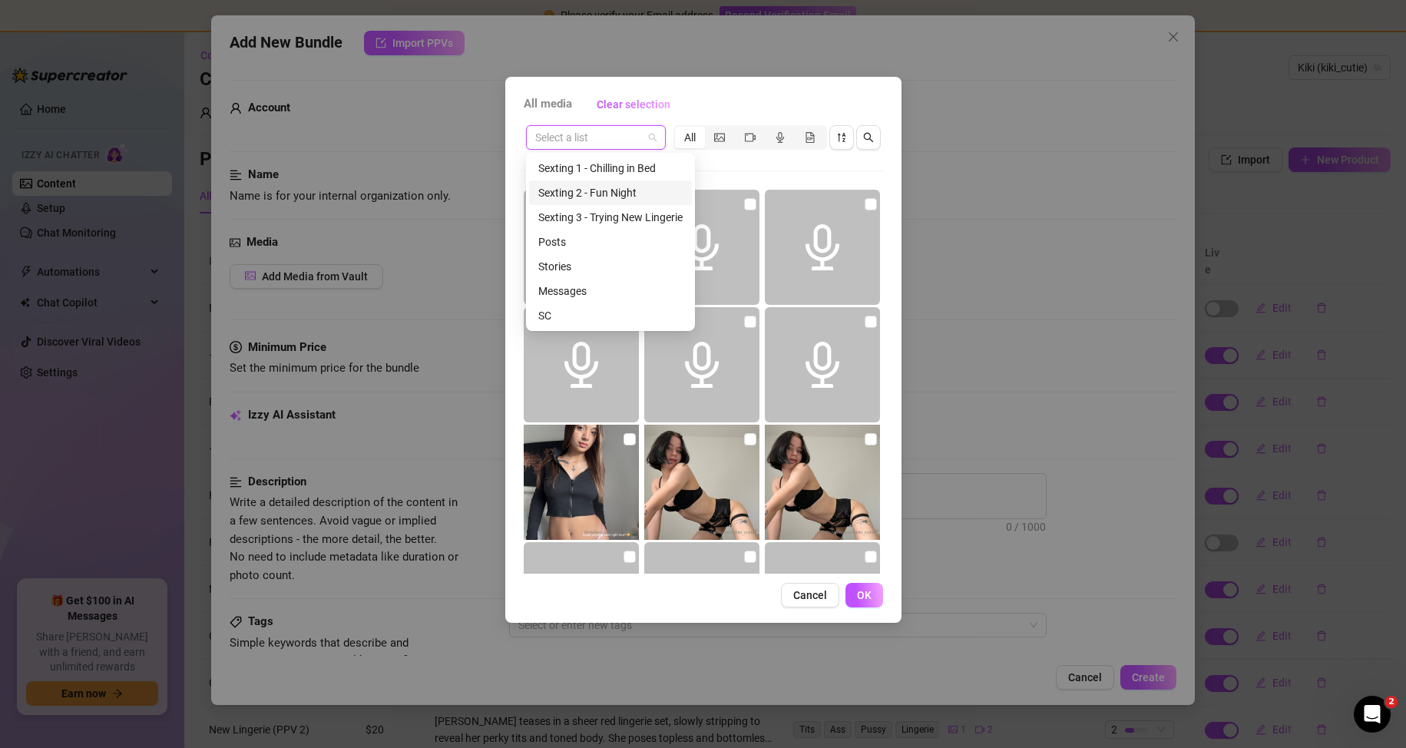
click at [622, 188] on div "Sexting 2 - Fun Night" at bounding box center [610, 192] width 144 height 17
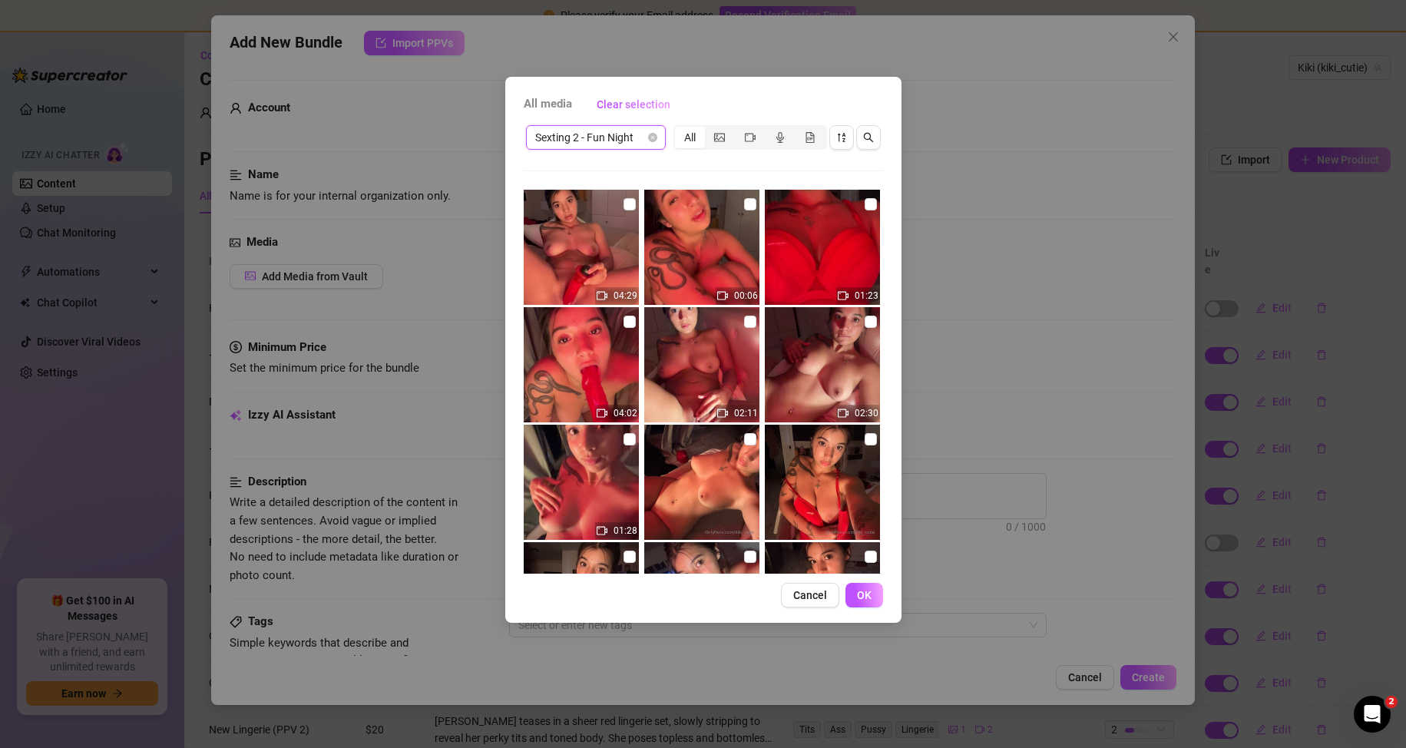
click at [618, 204] on img at bounding box center [581, 247] width 115 height 115
click at [627, 207] on input "checkbox" at bounding box center [630, 204] width 12 height 12
drag, startPoint x: 866, startPoint y: 591, endPoint x: 863, endPoint y: 581, distance: 10.7
click at [866, 591] on span "OK" at bounding box center [864, 595] width 15 height 12
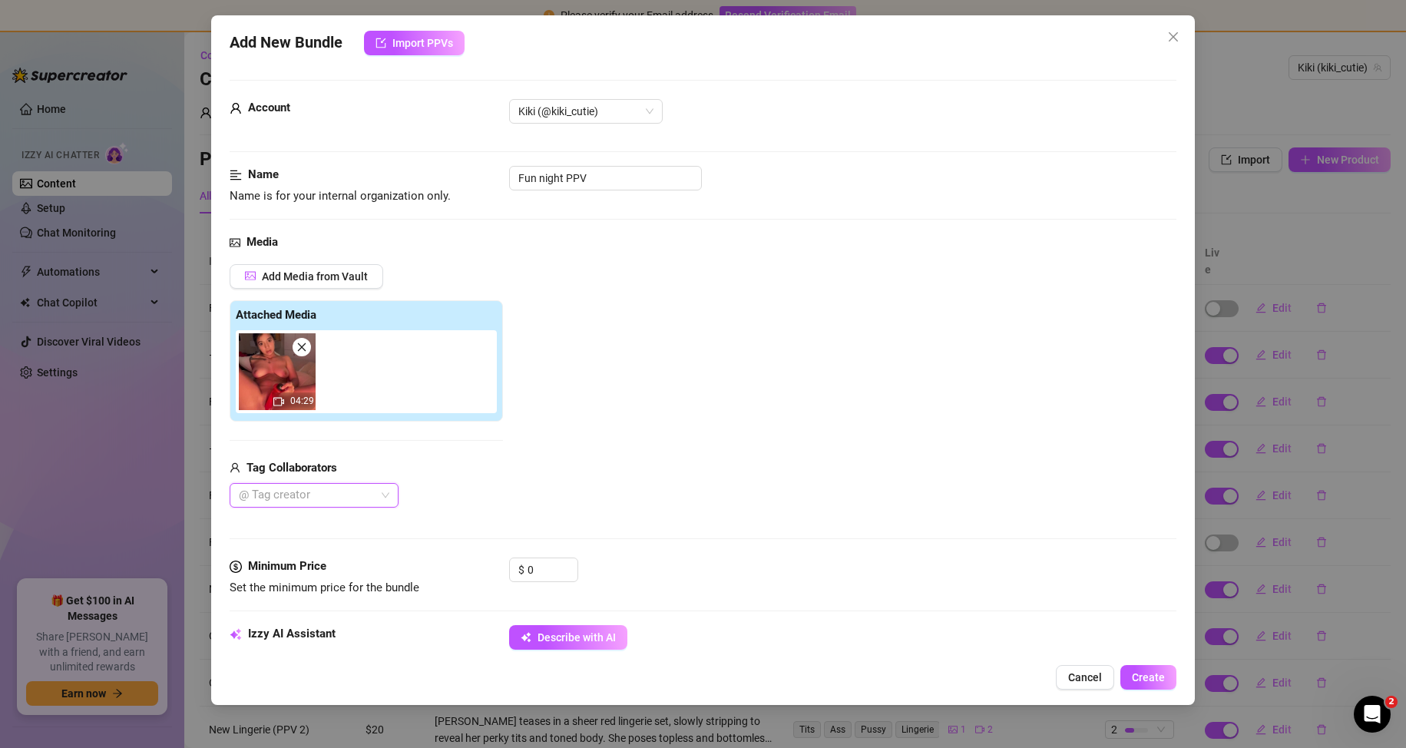
scroll to position [230, 0]
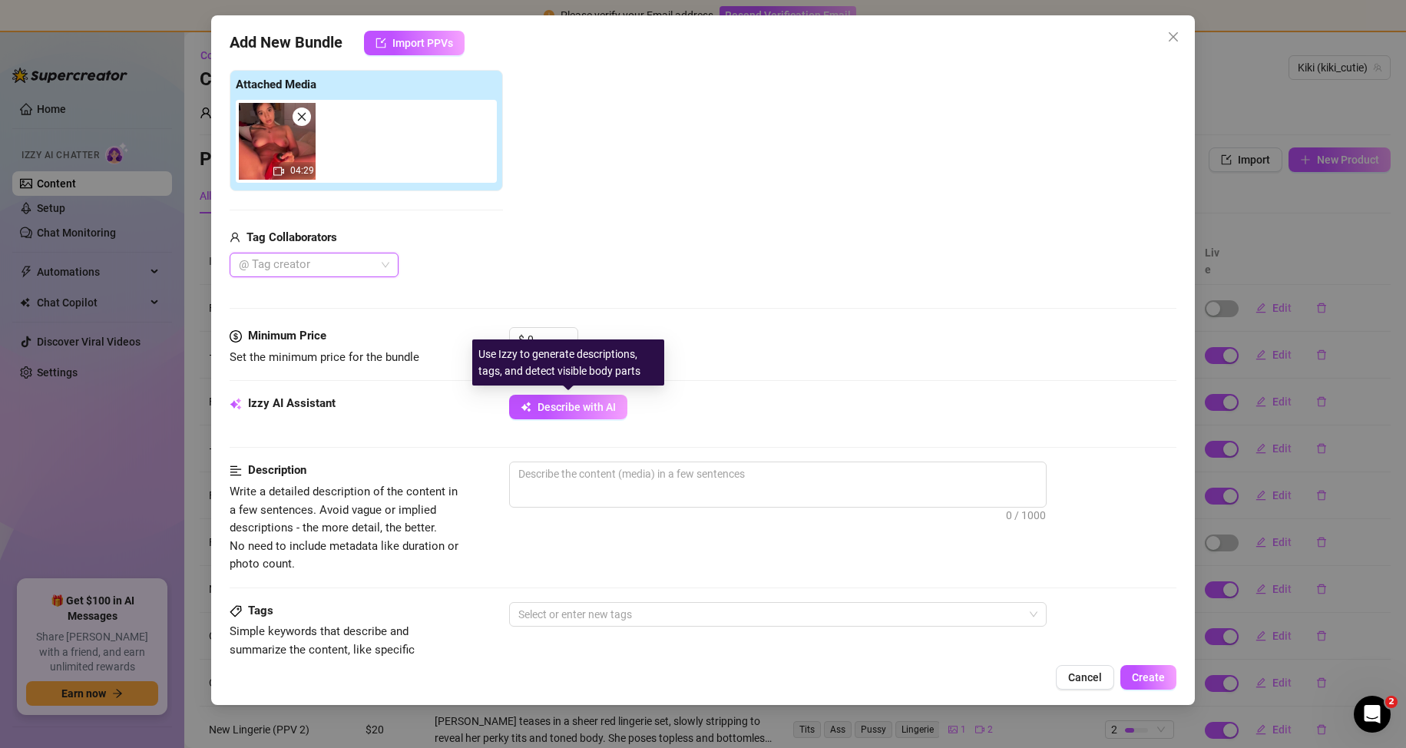
click at [543, 340] on div "Use Izzy to generate descriptions, tags, and detect visible body parts" at bounding box center [568, 362] width 192 height 46
click at [557, 334] on input "0" at bounding box center [553, 339] width 50 height 23
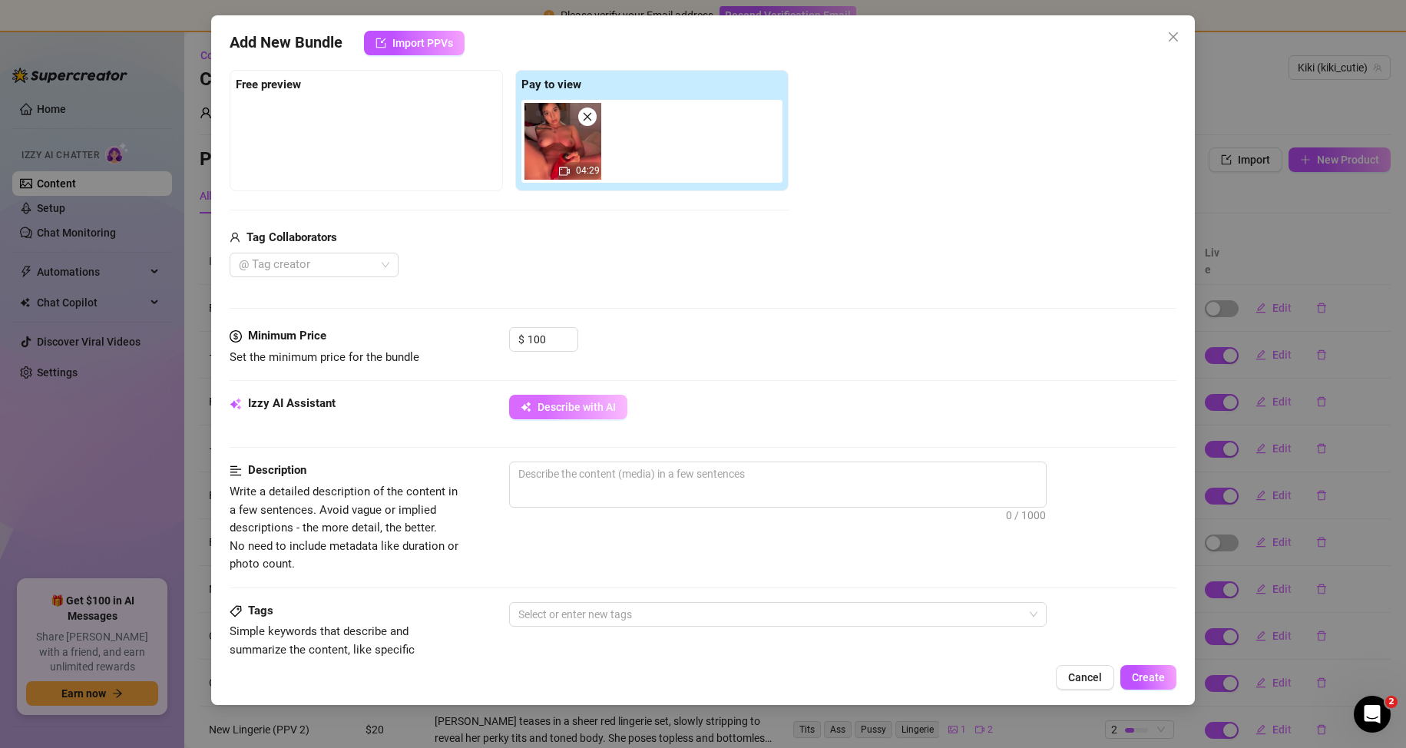
click at [615, 408] on button "Describe with AI" at bounding box center [568, 407] width 118 height 25
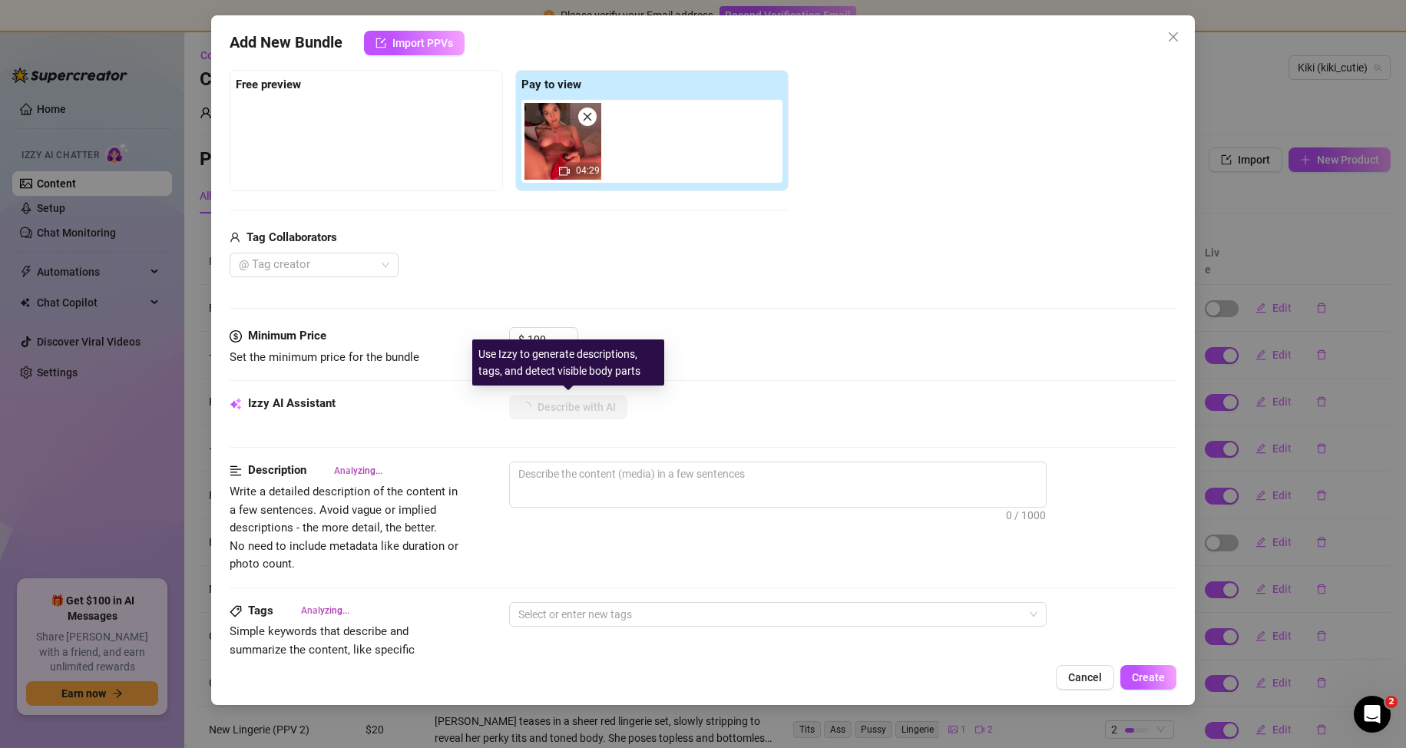
scroll to position [614, 0]
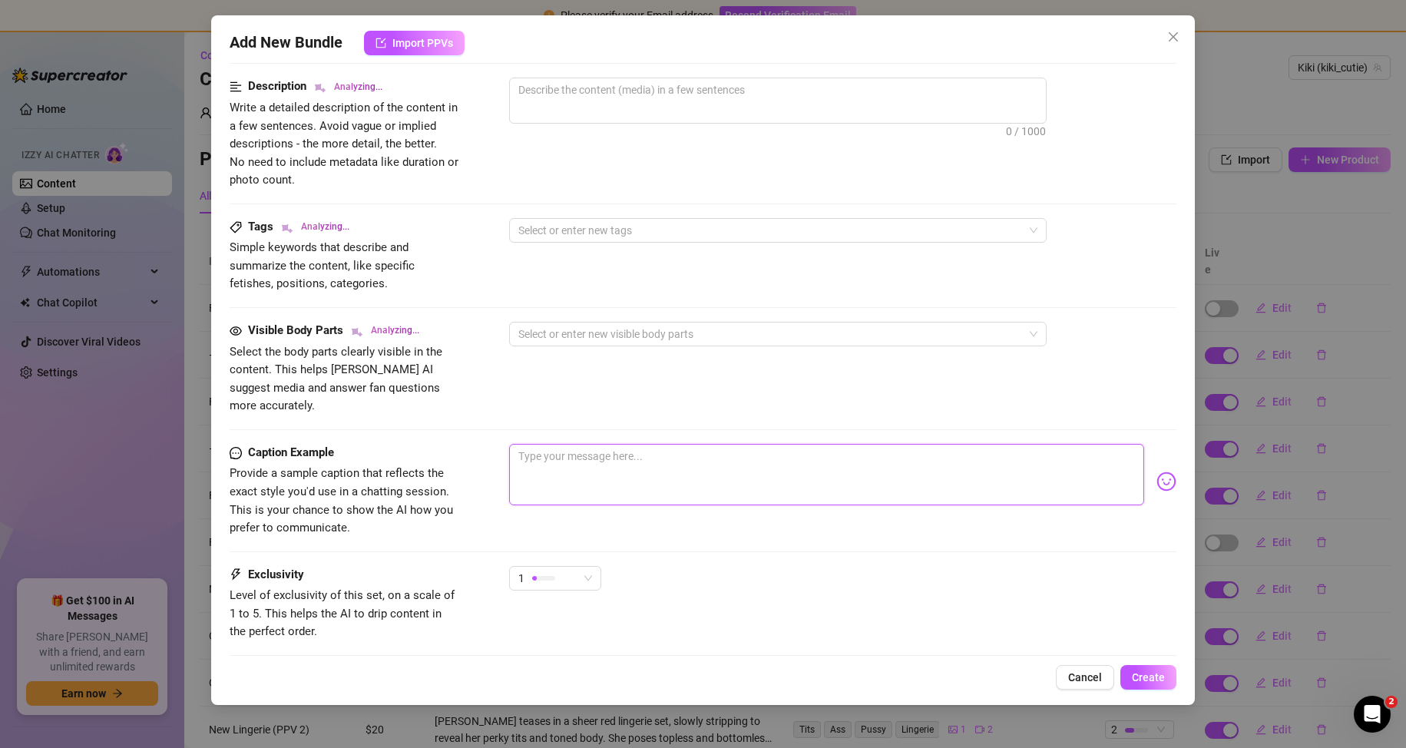
click at [596, 465] on textarea at bounding box center [827, 474] width 636 height 61
paste textarea "here i am thinking of you pummeling my pussy, i can’t think straight rn because…"
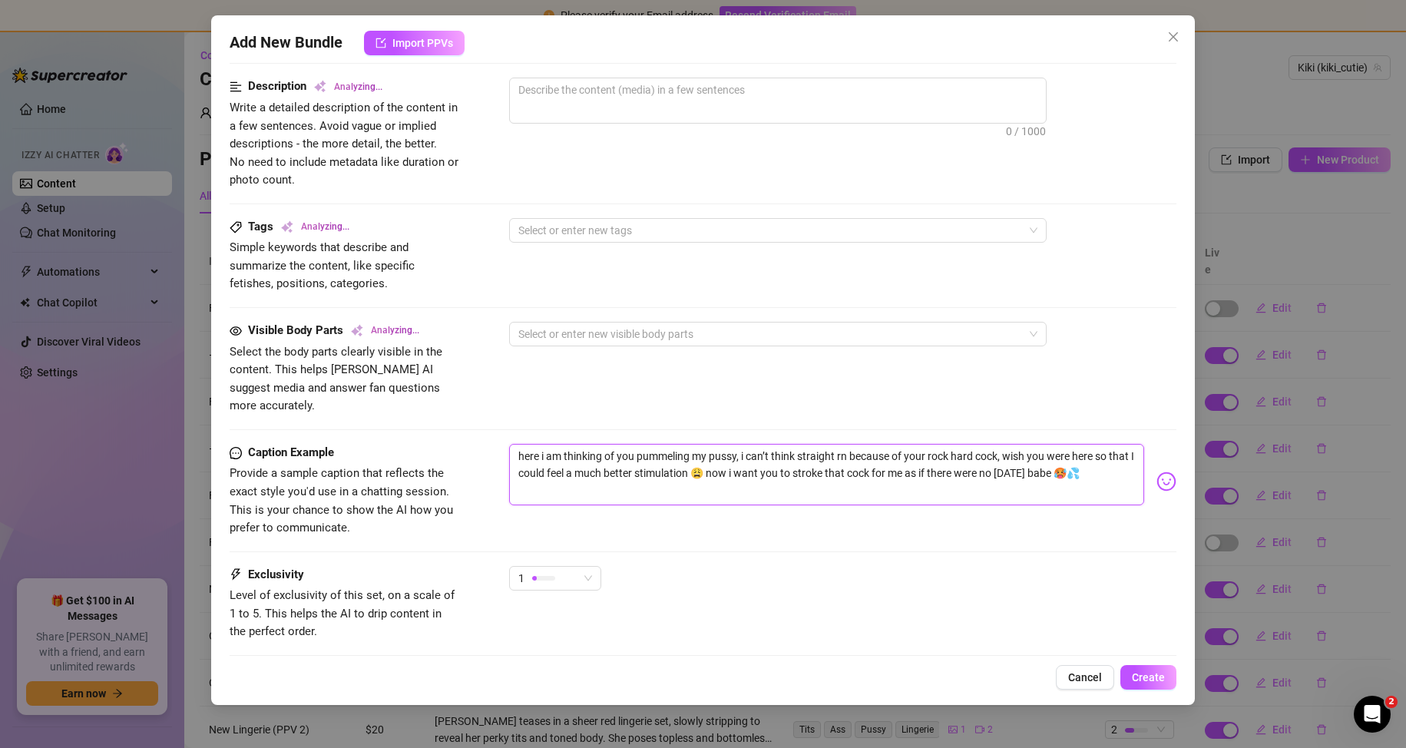
scroll to position [696, 0]
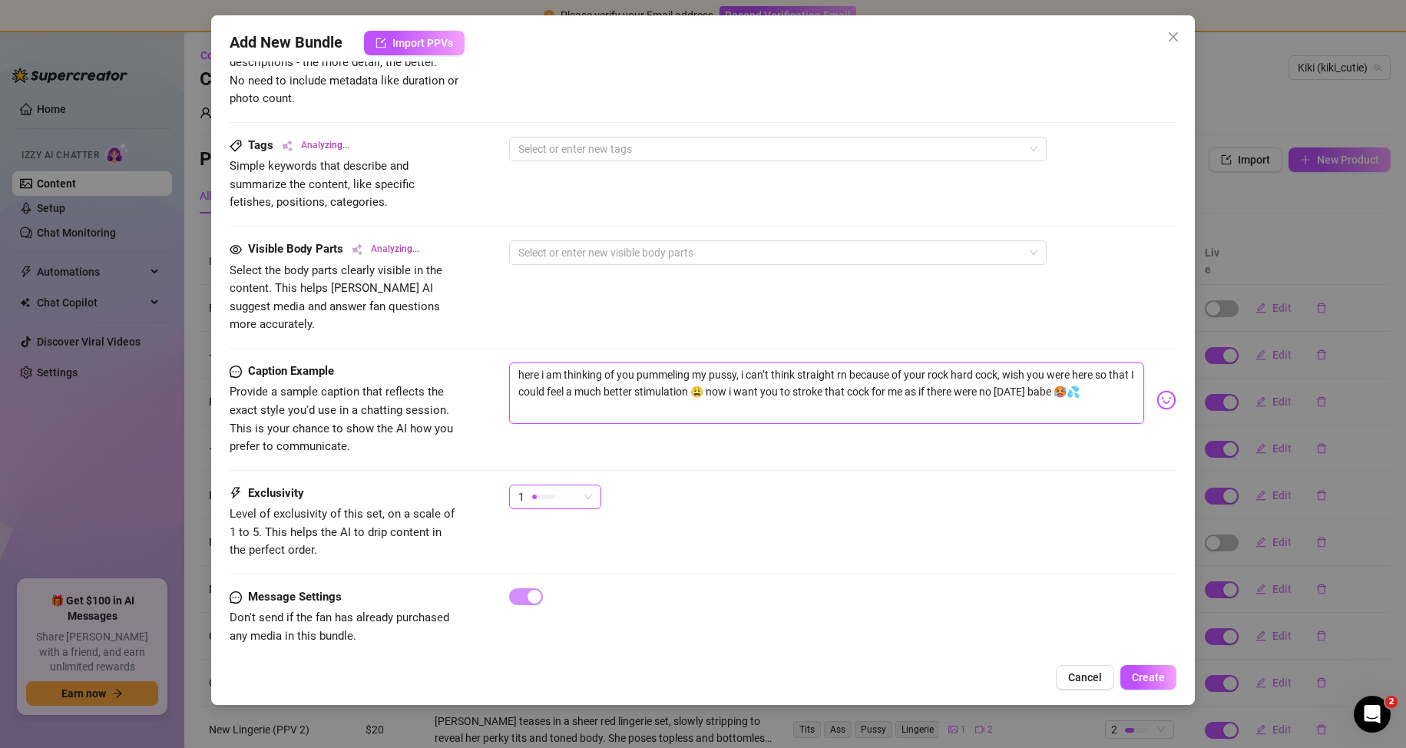
click at [564, 485] on div "1" at bounding box center [548, 496] width 60 height 23
click at [553, 601] on span "5 - Most Exclusive 🔥" at bounding box center [572, 607] width 100 height 17
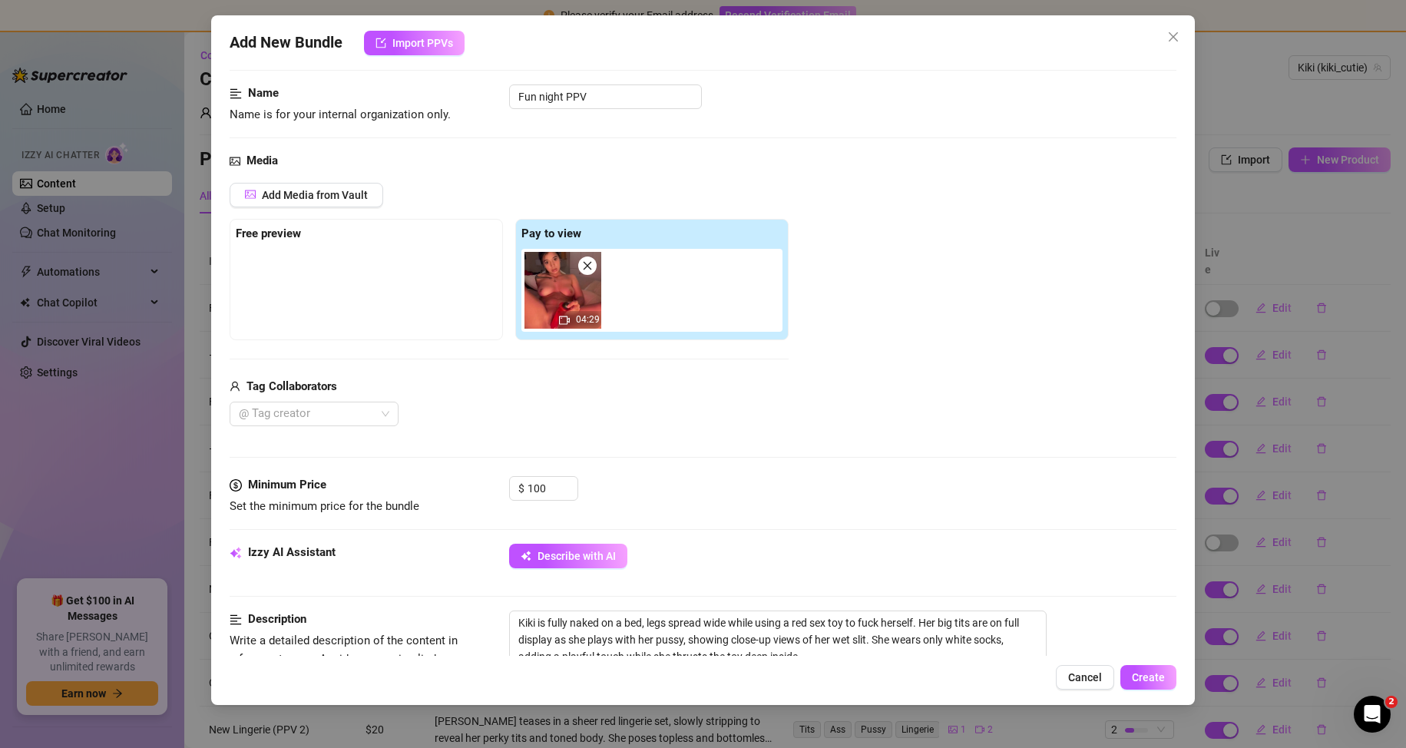
scroll to position [0, 0]
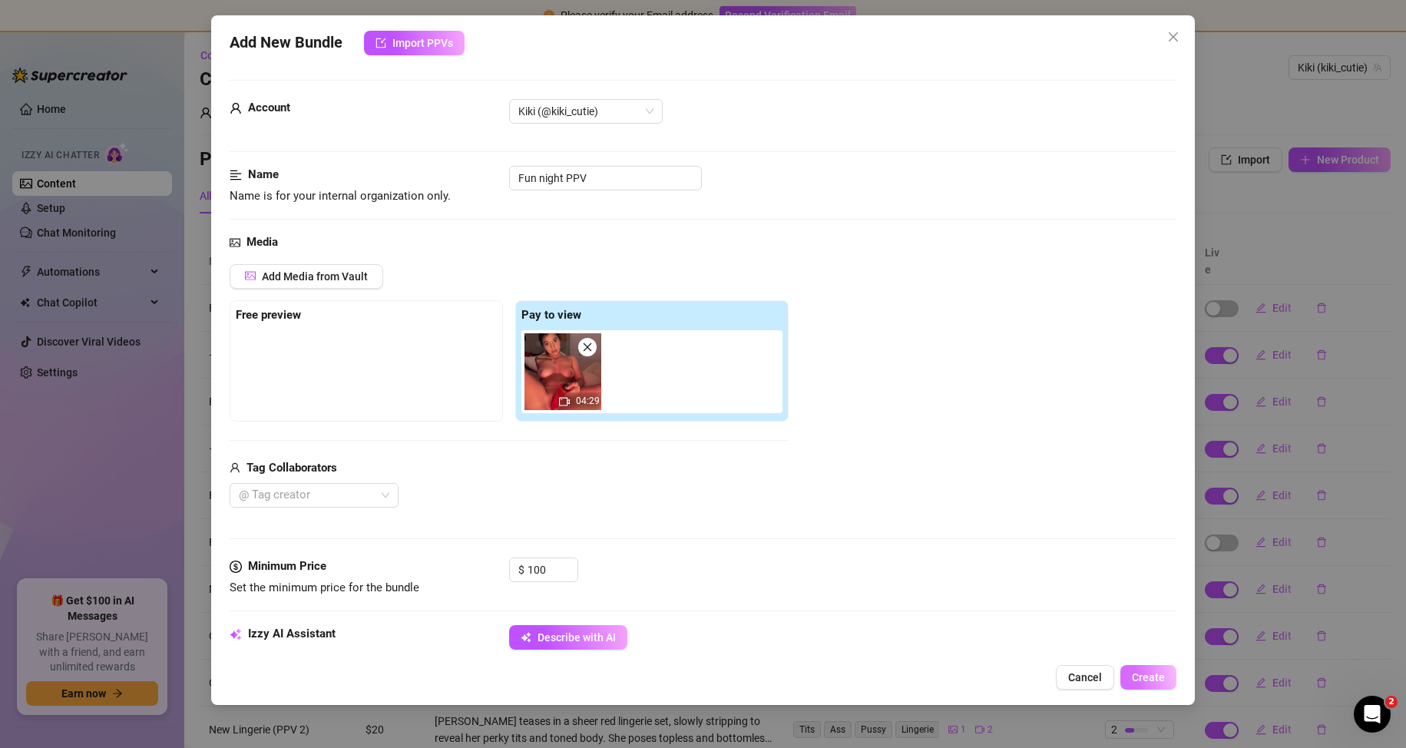
click at [1161, 681] on span "Create" at bounding box center [1148, 677] width 33 height 12
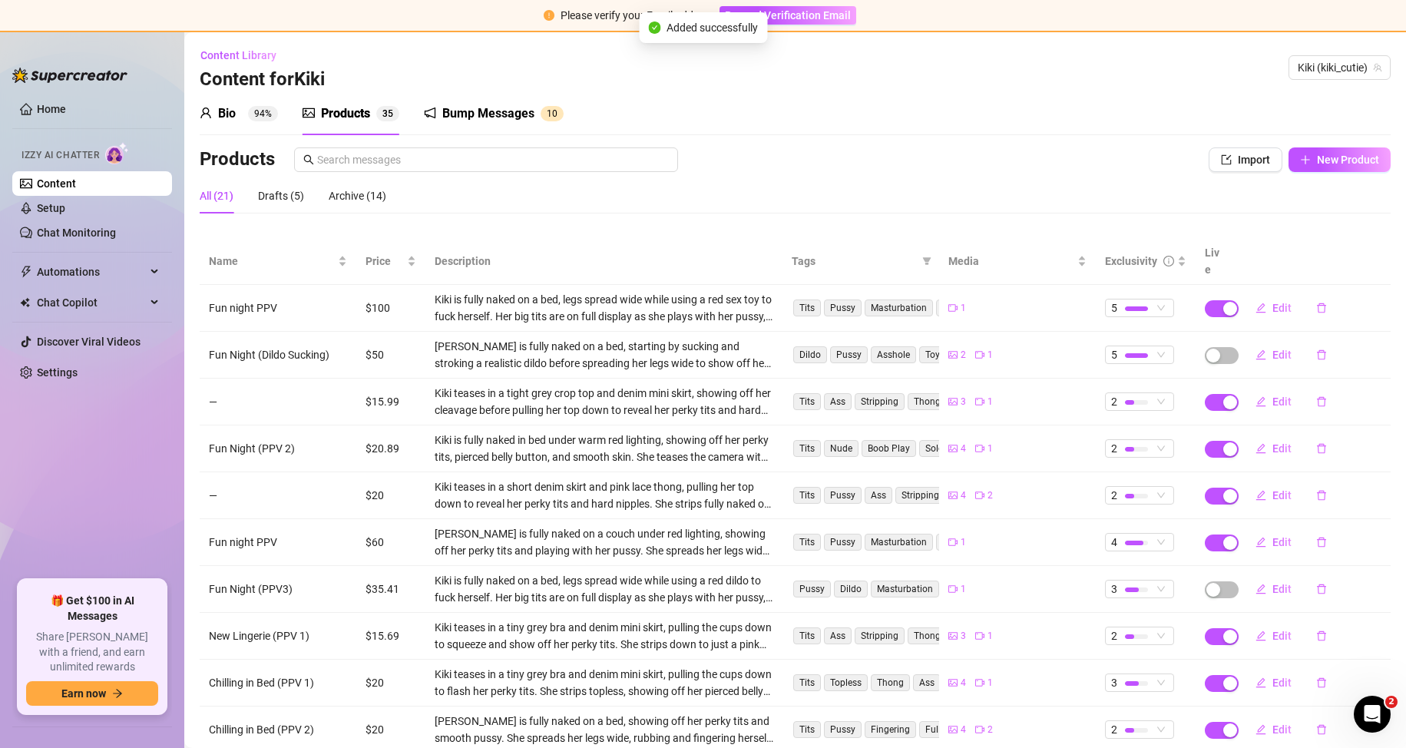
scroll to position [78, 0]
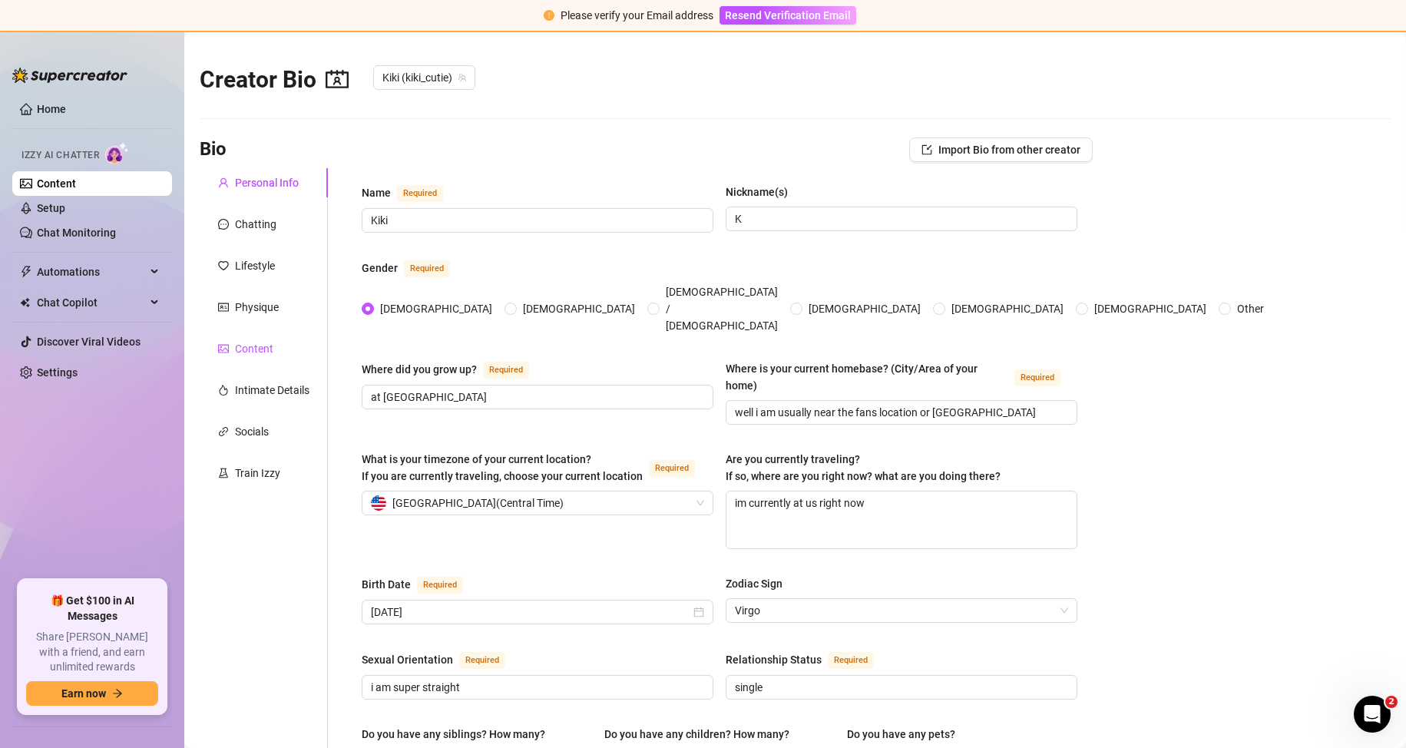
click at [263, 343] on div "Content" at bounding box center [254, 348] width 38 height 17
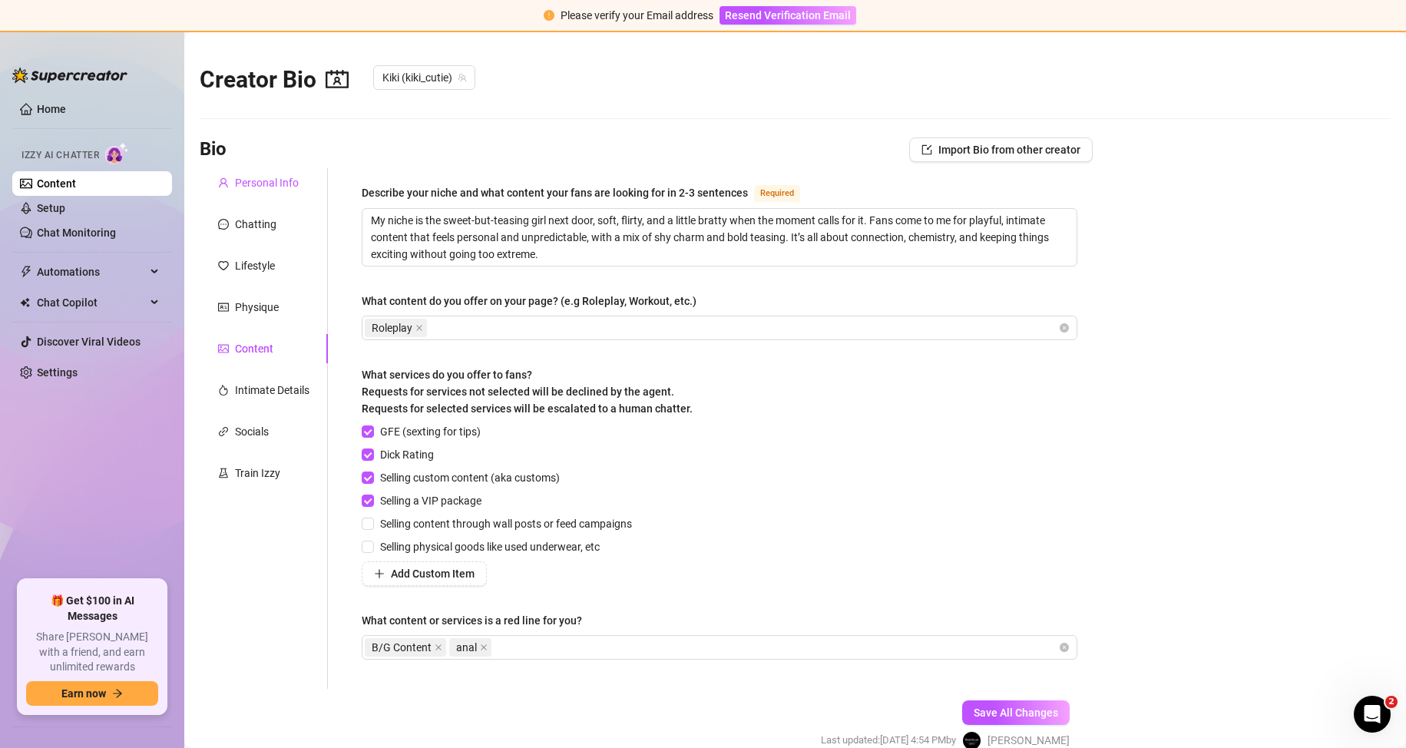
click at [252, 188] on div "Personal Info" at bounding box center [267, 182] width 64 height 17
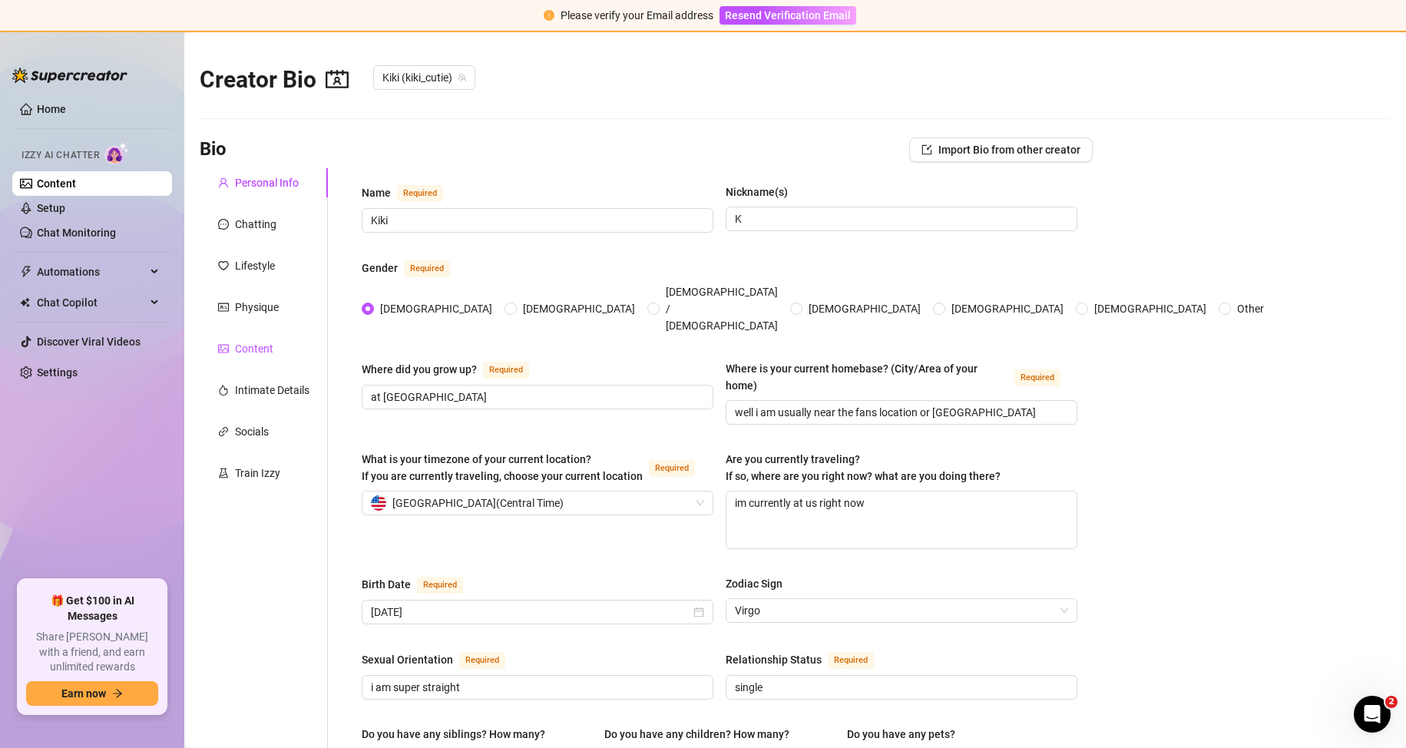
click at [261, 349] on div "Content" at bounding box center [254, 348] width 38 height 17
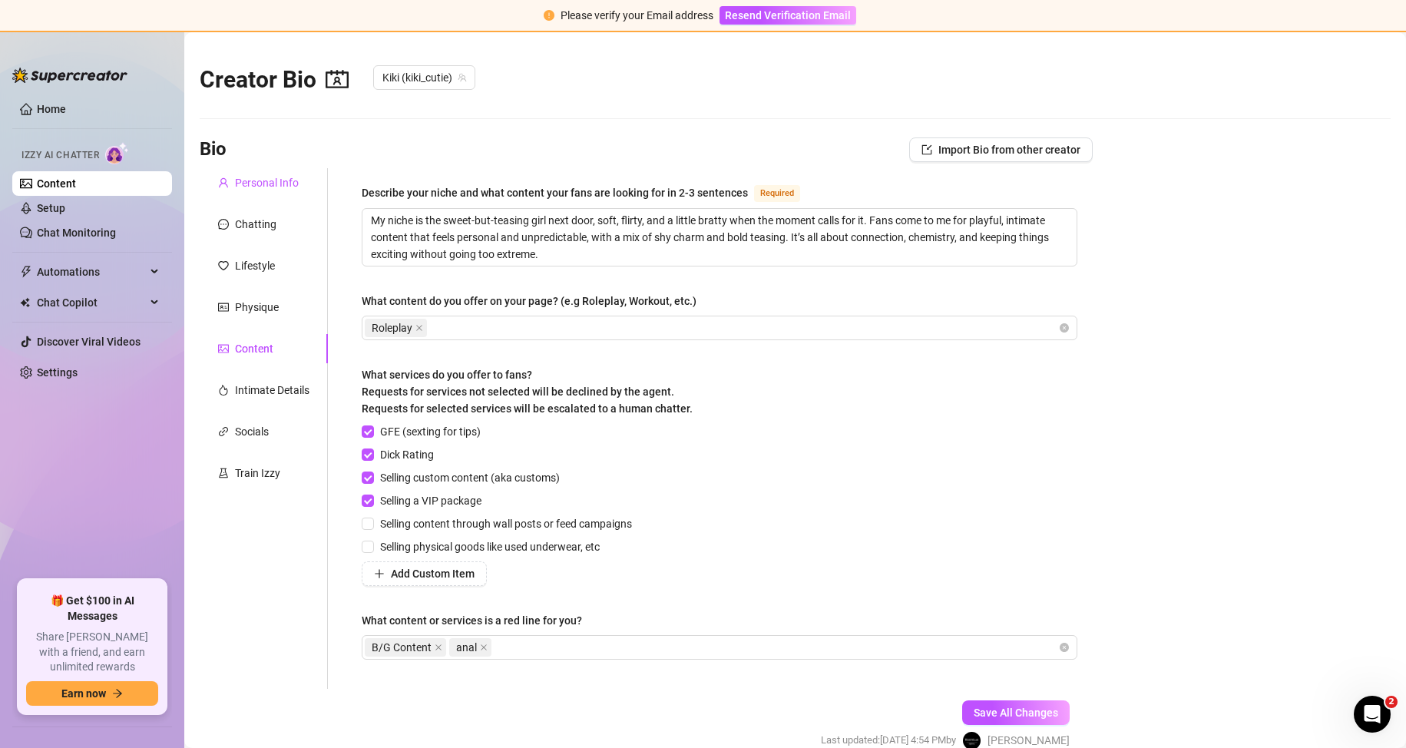
drag, startPoint x: 263, startPoint y: 189, endPoint x: 257, endPoint y: 207, distance: 18.5
click at [263, 188] on div "Personal Info" at bounding box center [267, 182] width 64 height 17
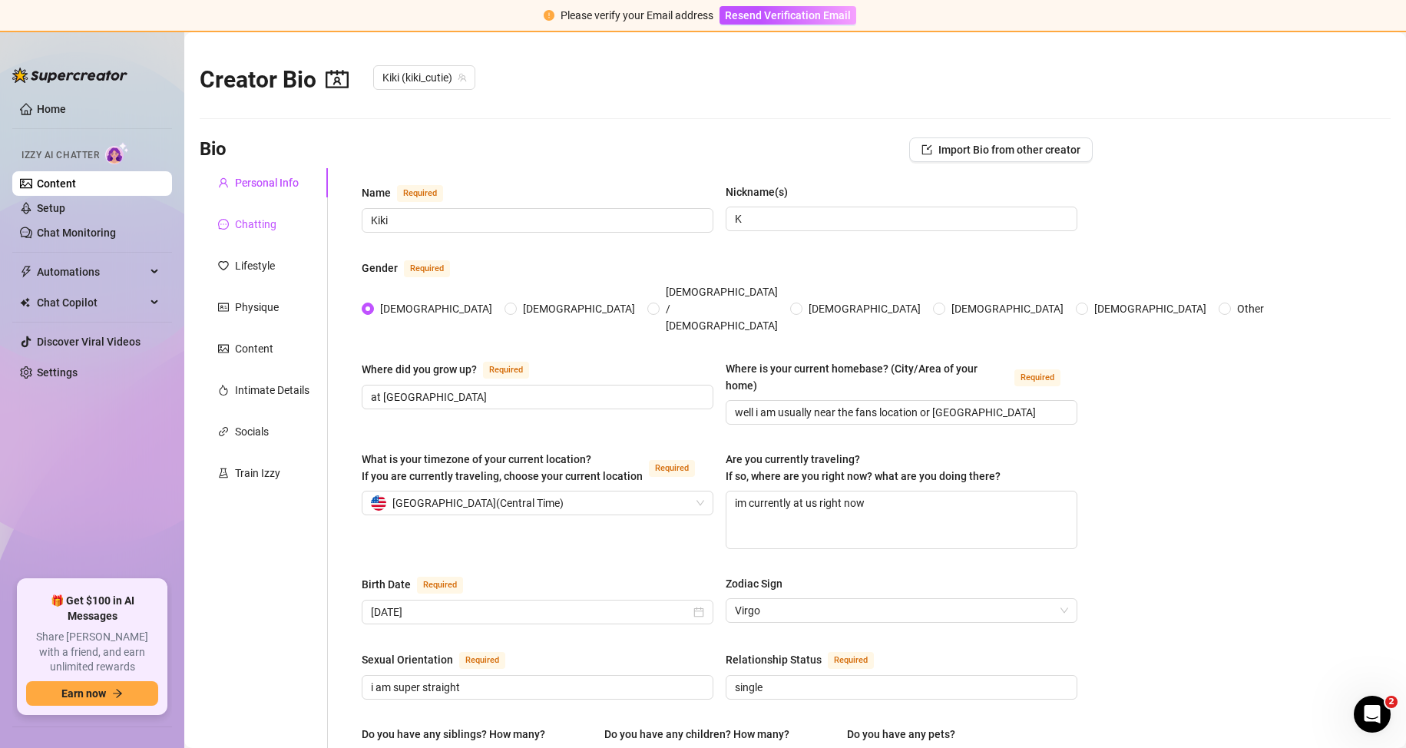
click at [256, 220] on div "Chatting" at bounding box center [255, 224] width 41 height 17
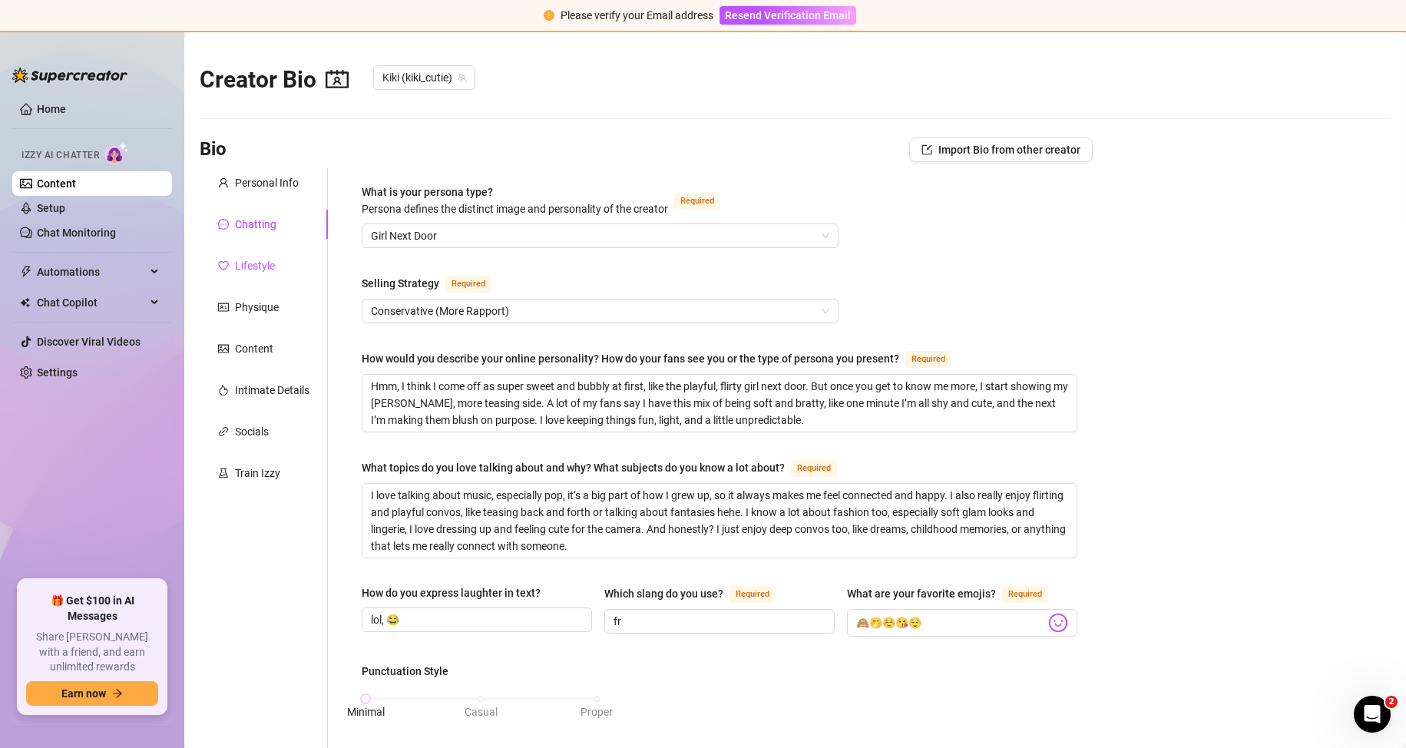
click at [258, 261] on div "Lifestyle" at bounding box center [255, 265] width 40 height 17
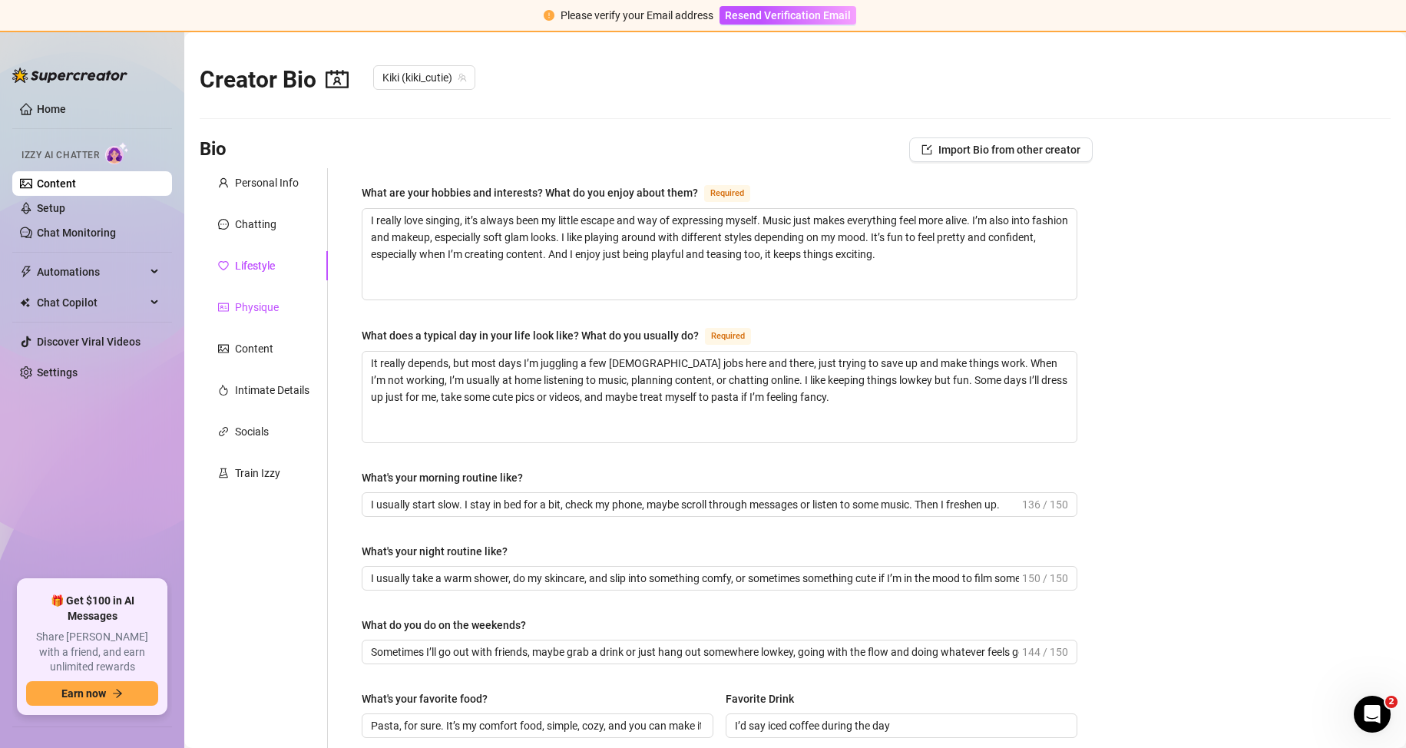
click at [260, 310] on div "Physique" at bounding box center [257, 307] width 44 height 17
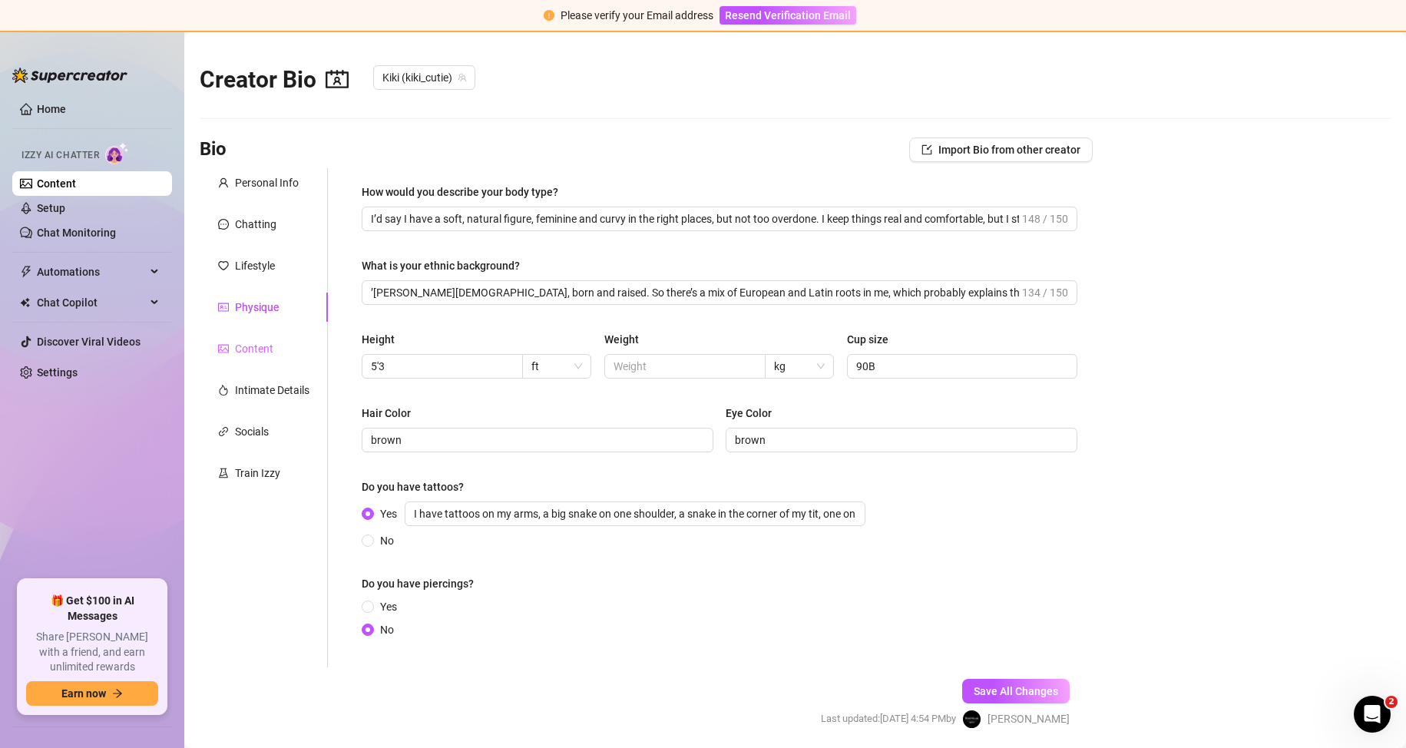
click at [261, 338] on div "Content" at bounding box center [264, 348] width 128 height 29
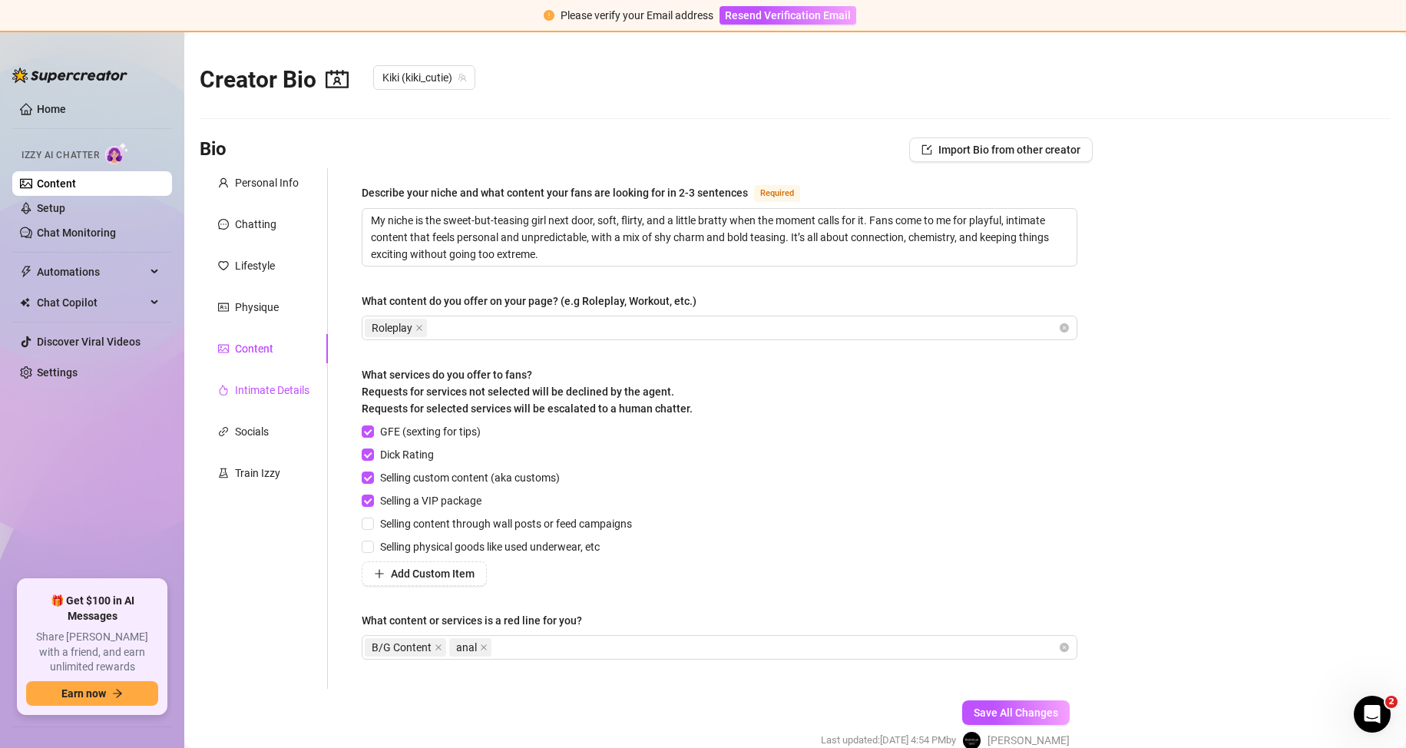
click at [254, 387] on div "Intimate Details" at bounding box center [272, 390] width 75 height 17
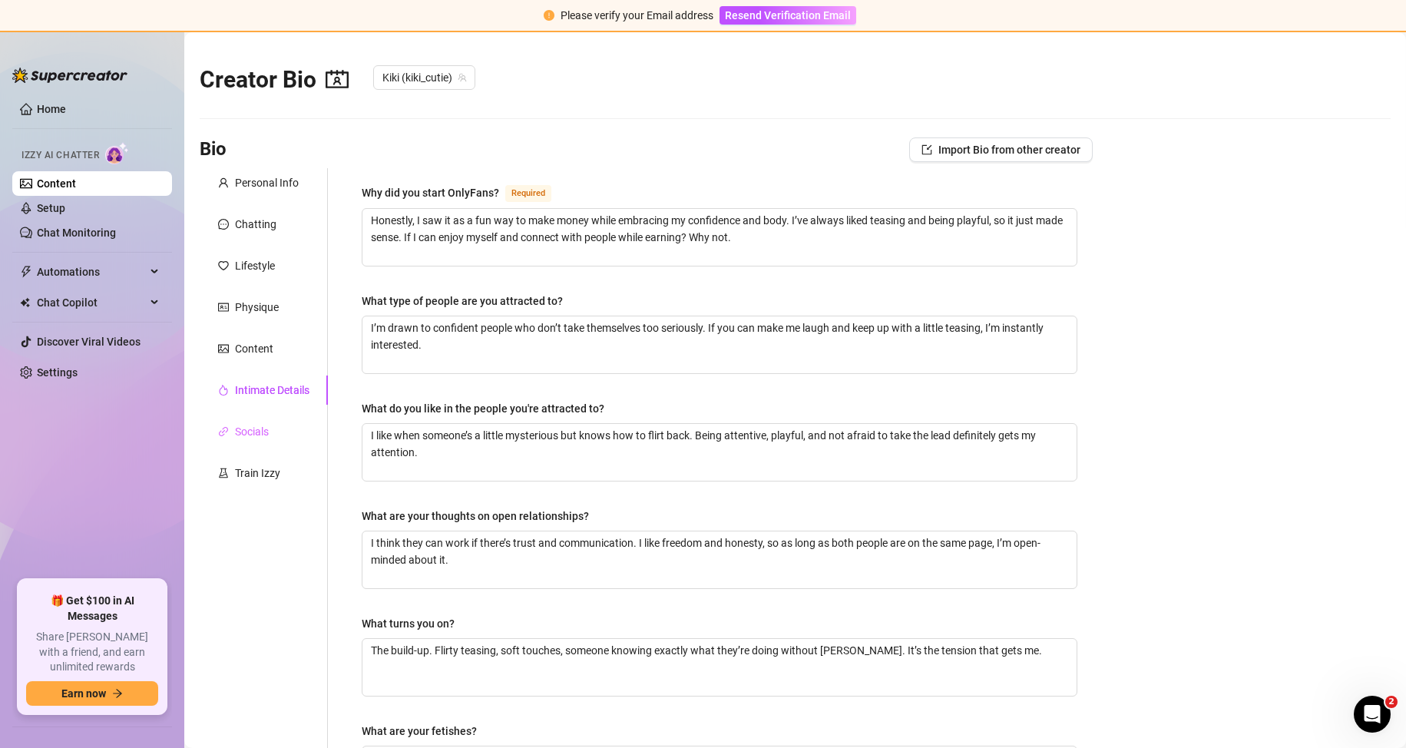
click at [250, 422] on div "Socials" at bounding box center [264, 431] width 128 height 29
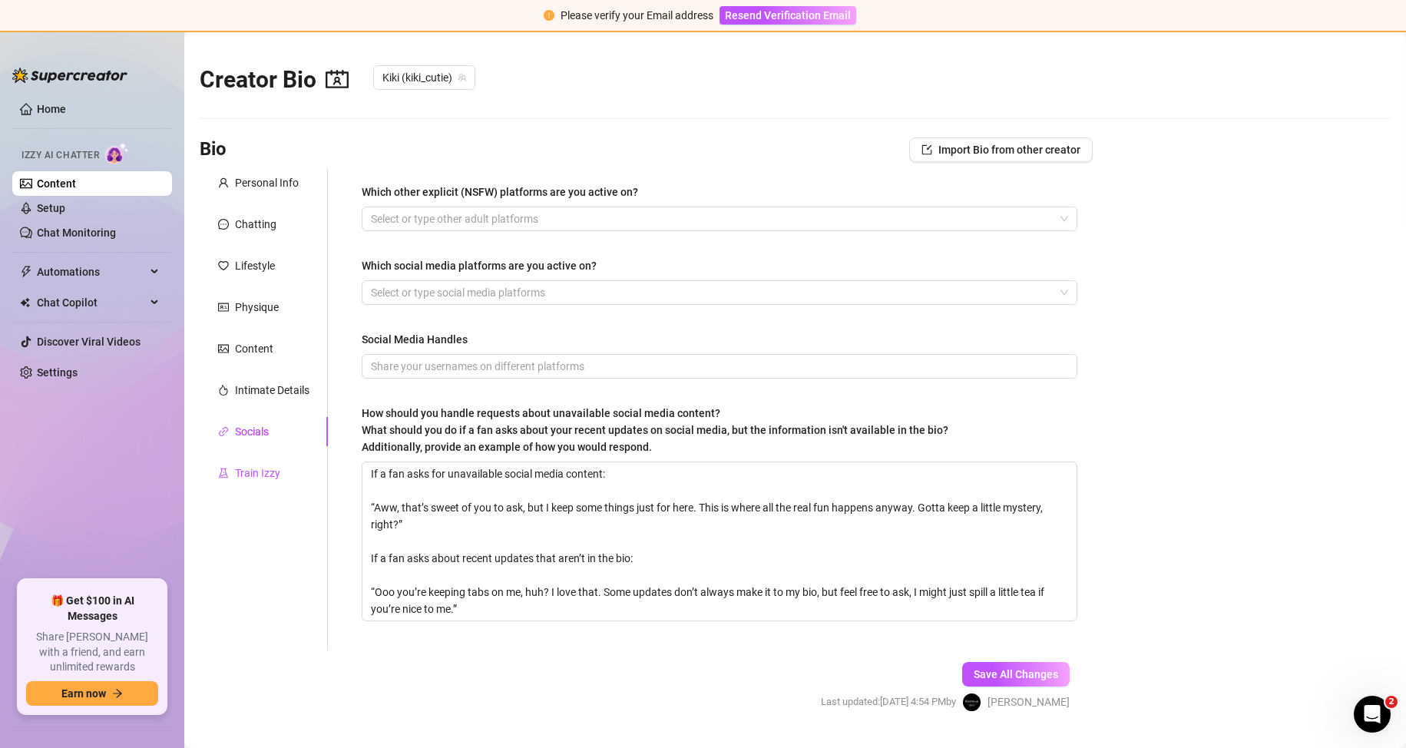
click at [255, 475] on div "Train Izzy" at bounding box center [257, 473] width 45 height 17
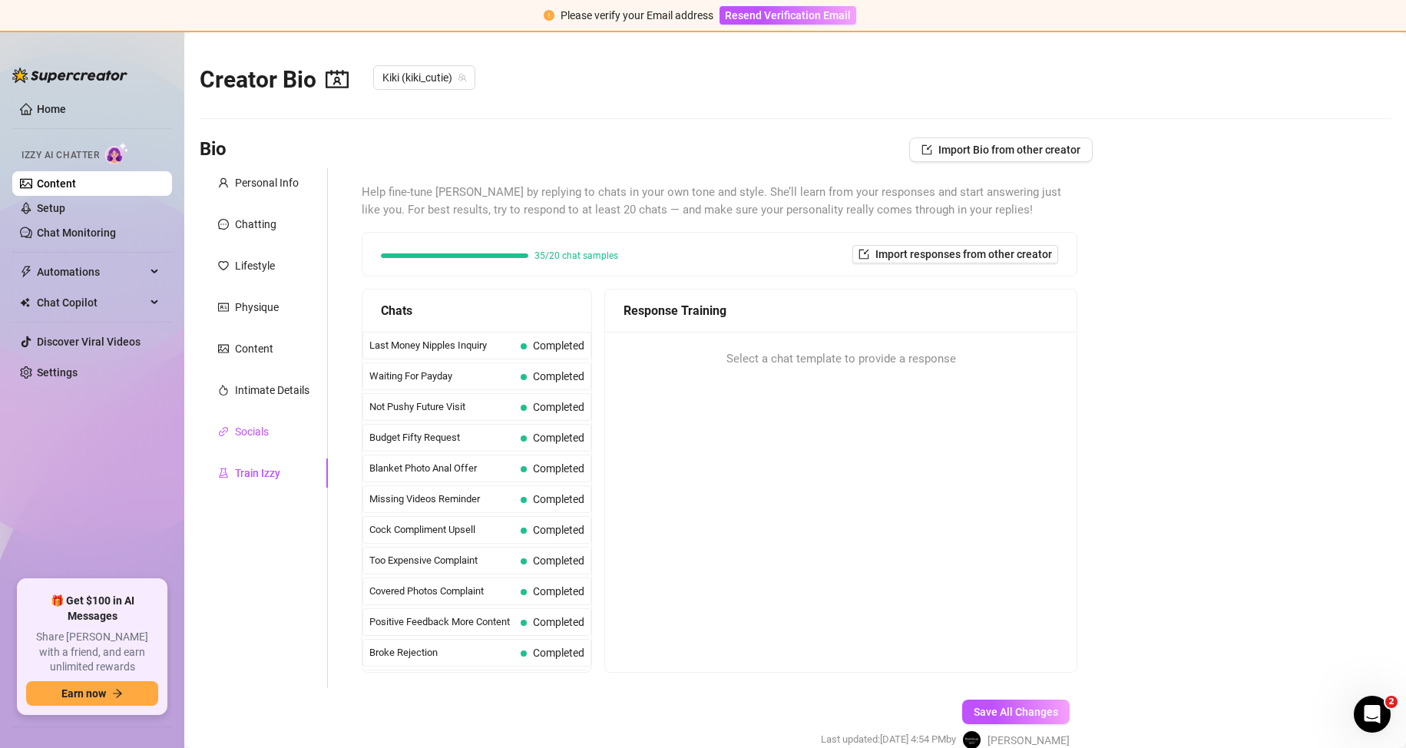
click at [248, 439] on div "Socials" at bounding box center [252, 431] width 34 height 17
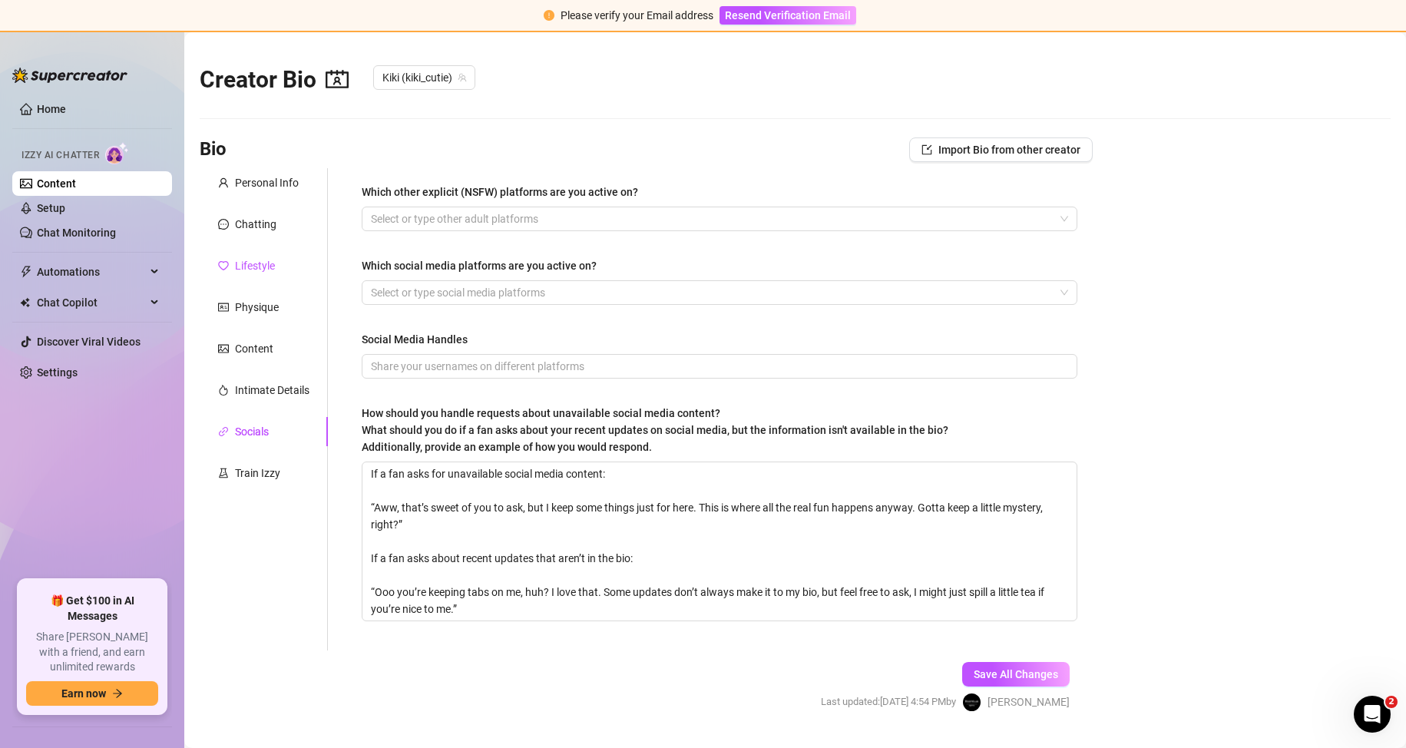
click at [250, 261] on div "Lifestyle" at bounding box center [255, 265] width 40 height 17
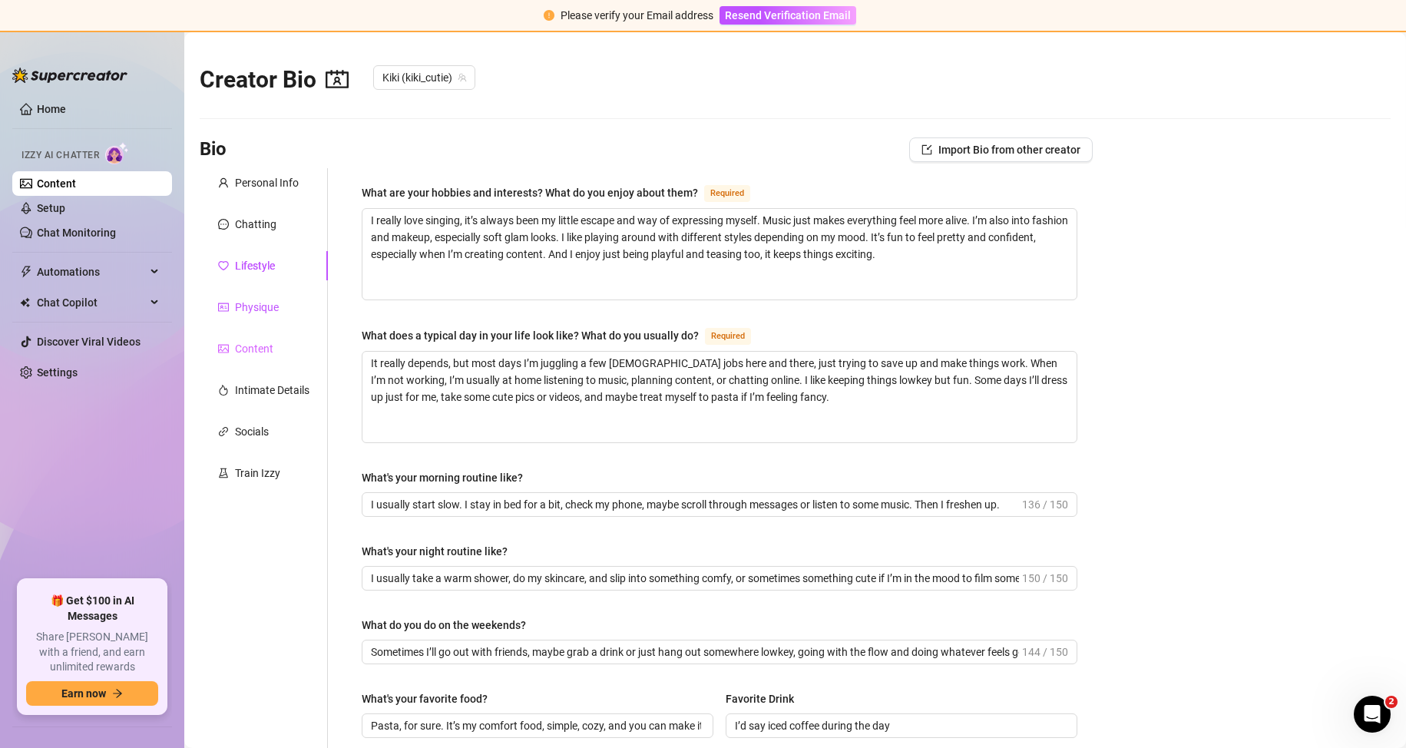
click at [259, 306] on div "Physique" at bounding box center [257, 307] width 44 height 17
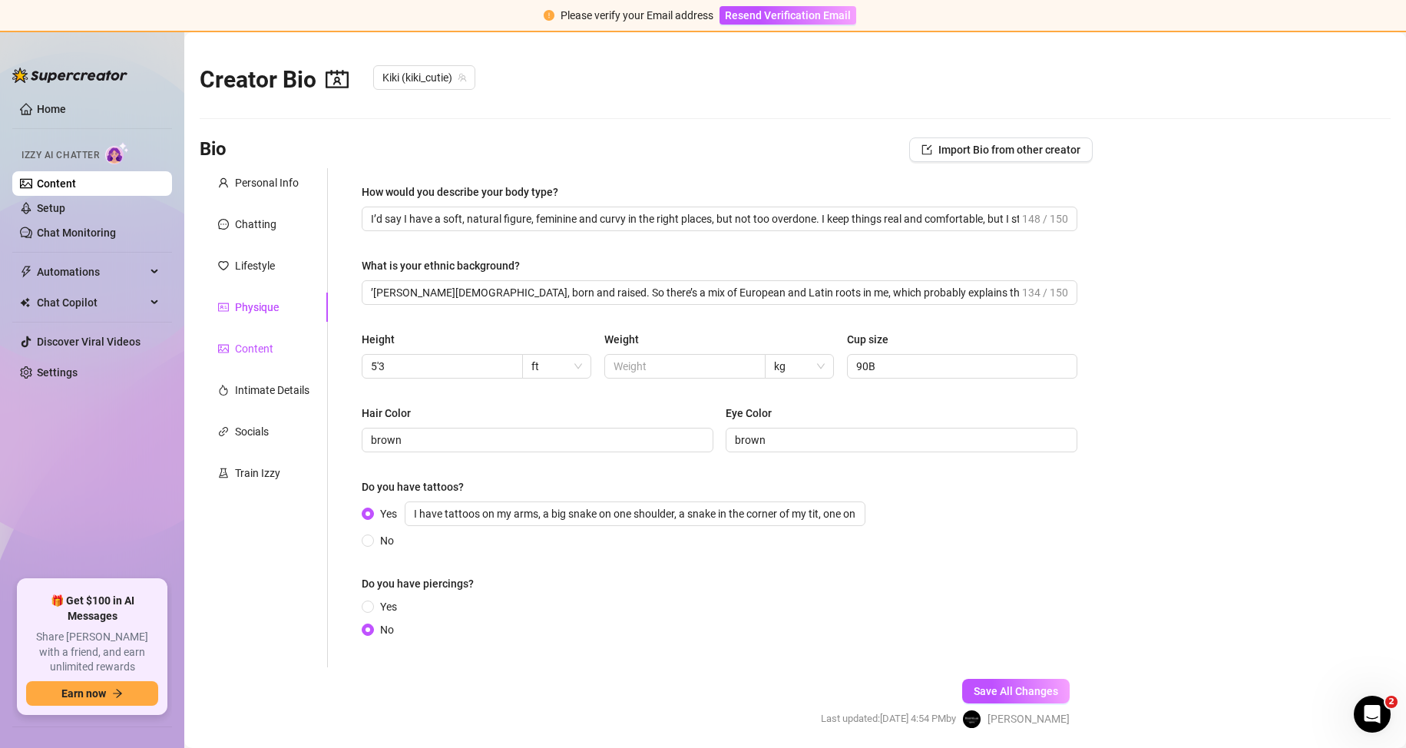
click at [252, 349] on div "Content" at bounding box center [254, 348] width 38 height 17
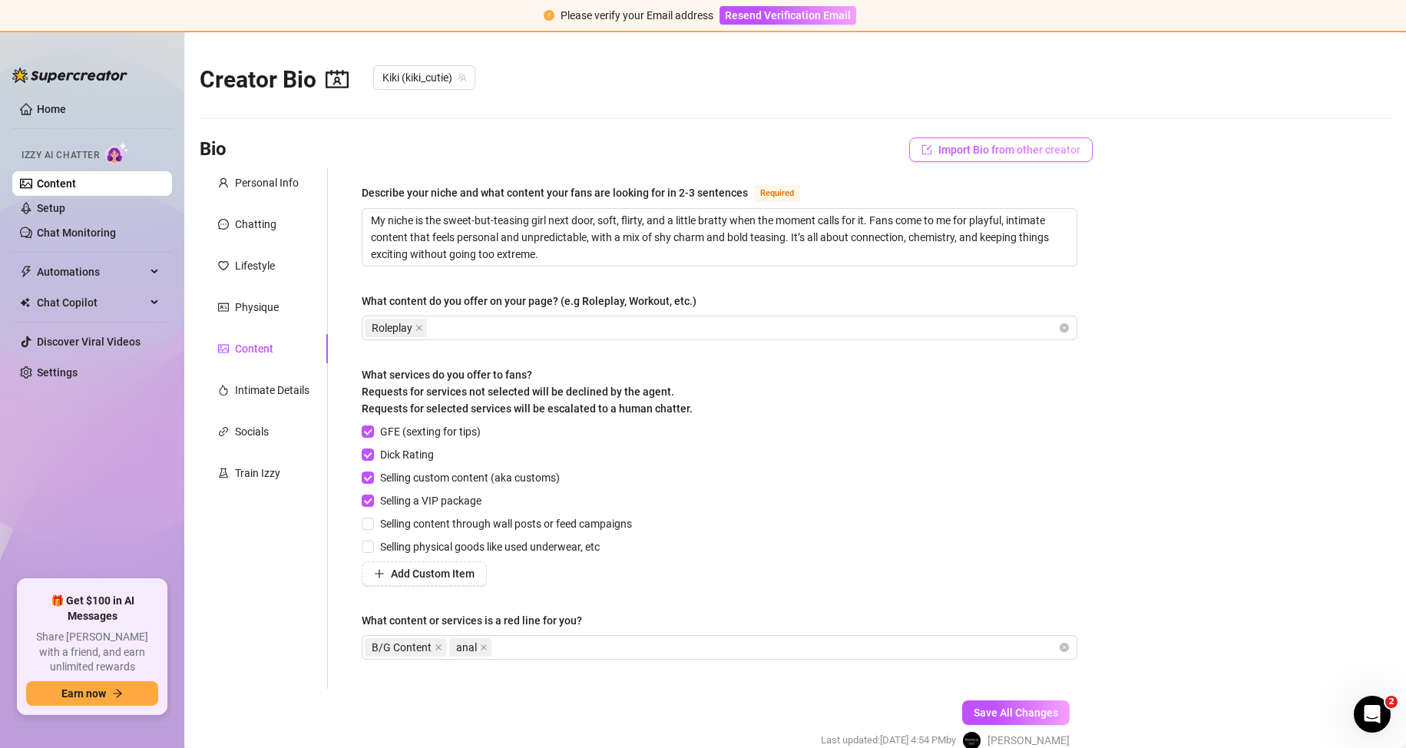
click at [941, 150] on span "Import Bio from other creator" at bounding box center [1010, 150] width 142 height 12
click at [1108, 350] on main "Creator Bio Kiki (kiki_cutie) Bio Import Bio from other creator Personal Info C…" at bounding box center [795, 427] width 1222 height 791
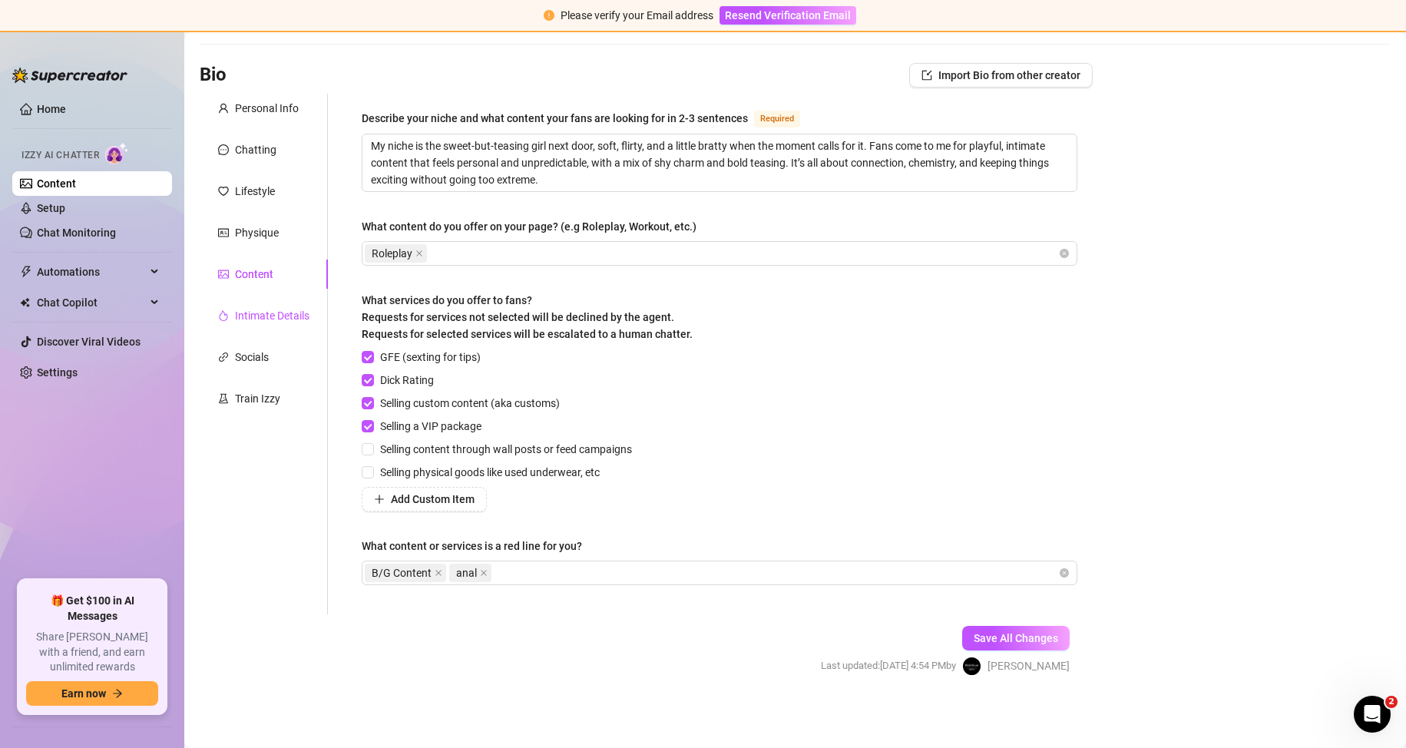
click at [265, 310] on div "Intimate Details" at bounding box center [272, 315] width 75 height 17
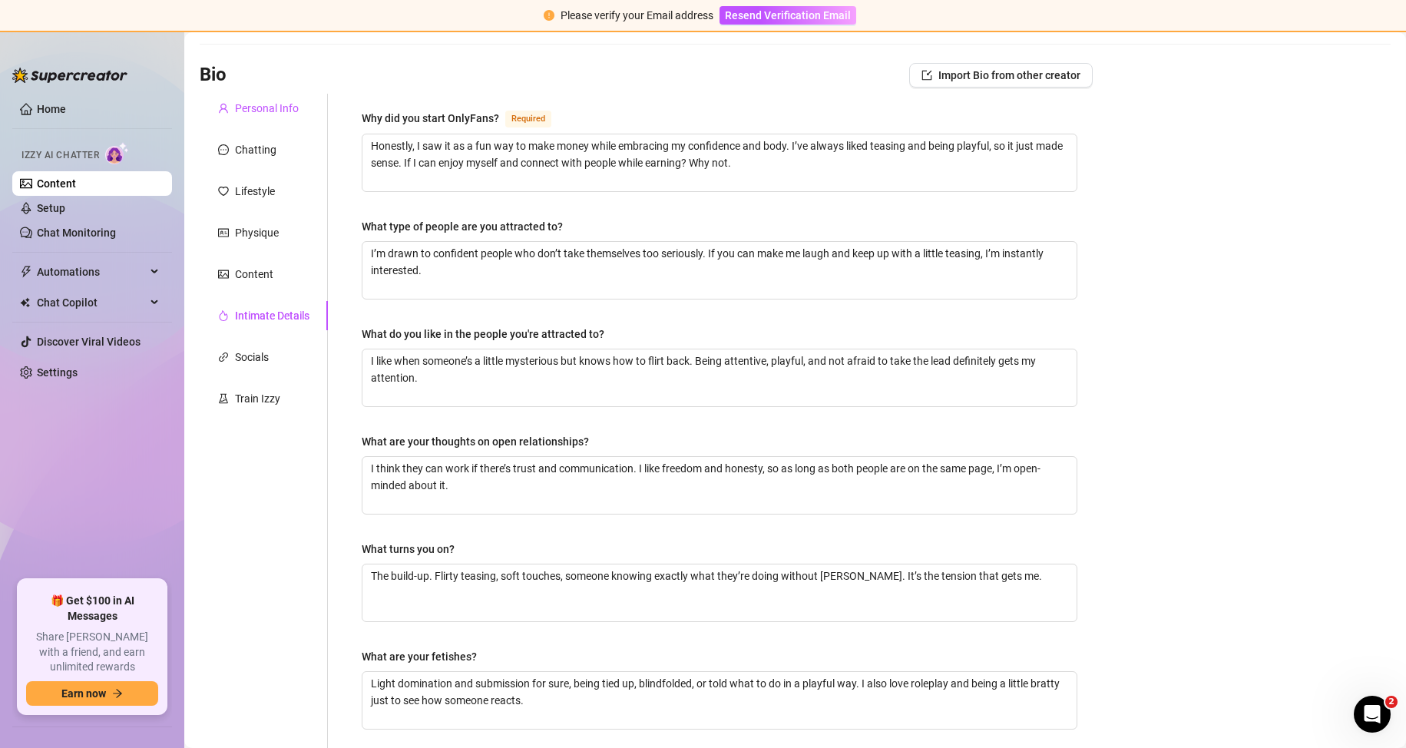
click at [258, 105] on div "Personal Info" at bounding box center [267, 108] width 64 height 17
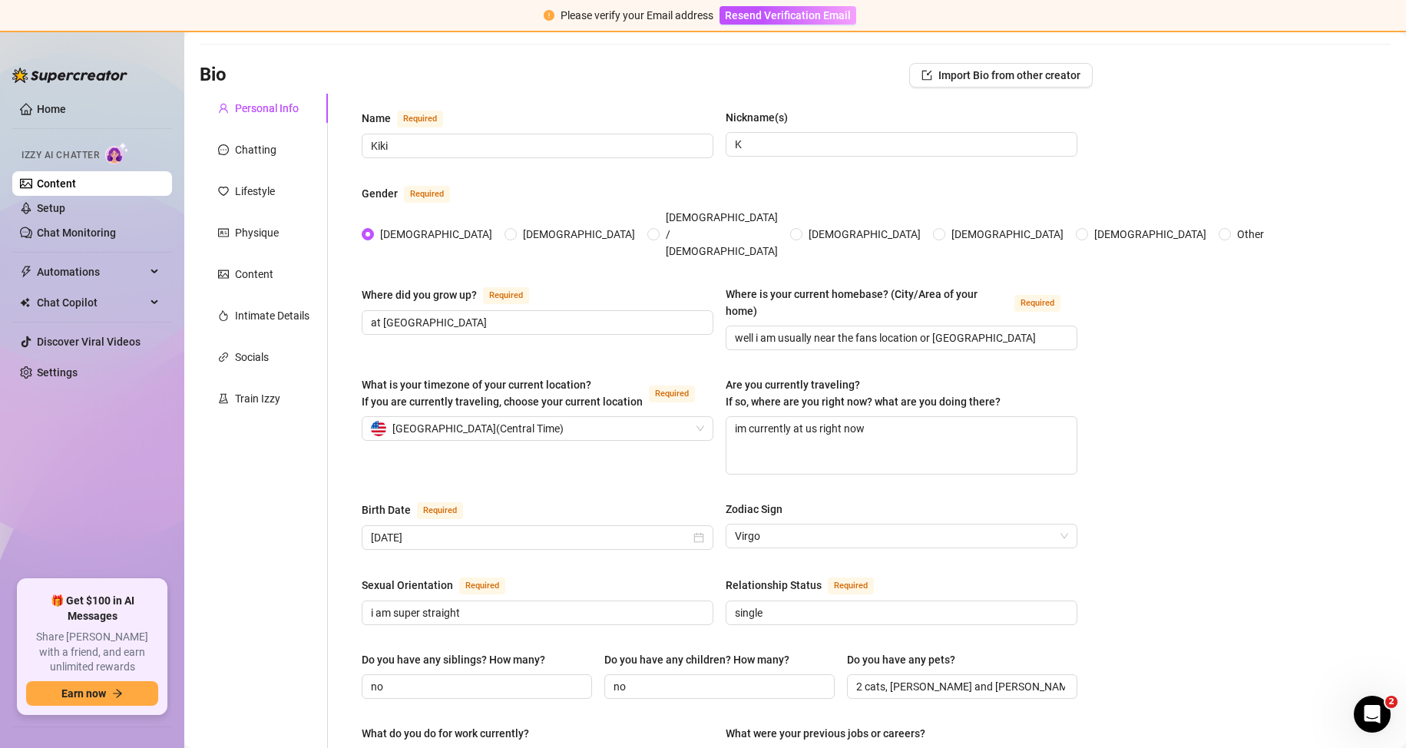
click at [258, 164] on div "Personal Info Chatting Lifestyle Physique Content Intimate Details Socials Trai…" at bounding box center [264, 737] width 128 height 1287
click at [257, 170] on div "Personal Info Chatting Lifestyle Physique Content Intimate Details Socials Trai…" at bounding box center [264, 737] width 128 height 1287
click at [261, 148] on div "Chatting" at bounding box center [255, 149] width 41 height 17
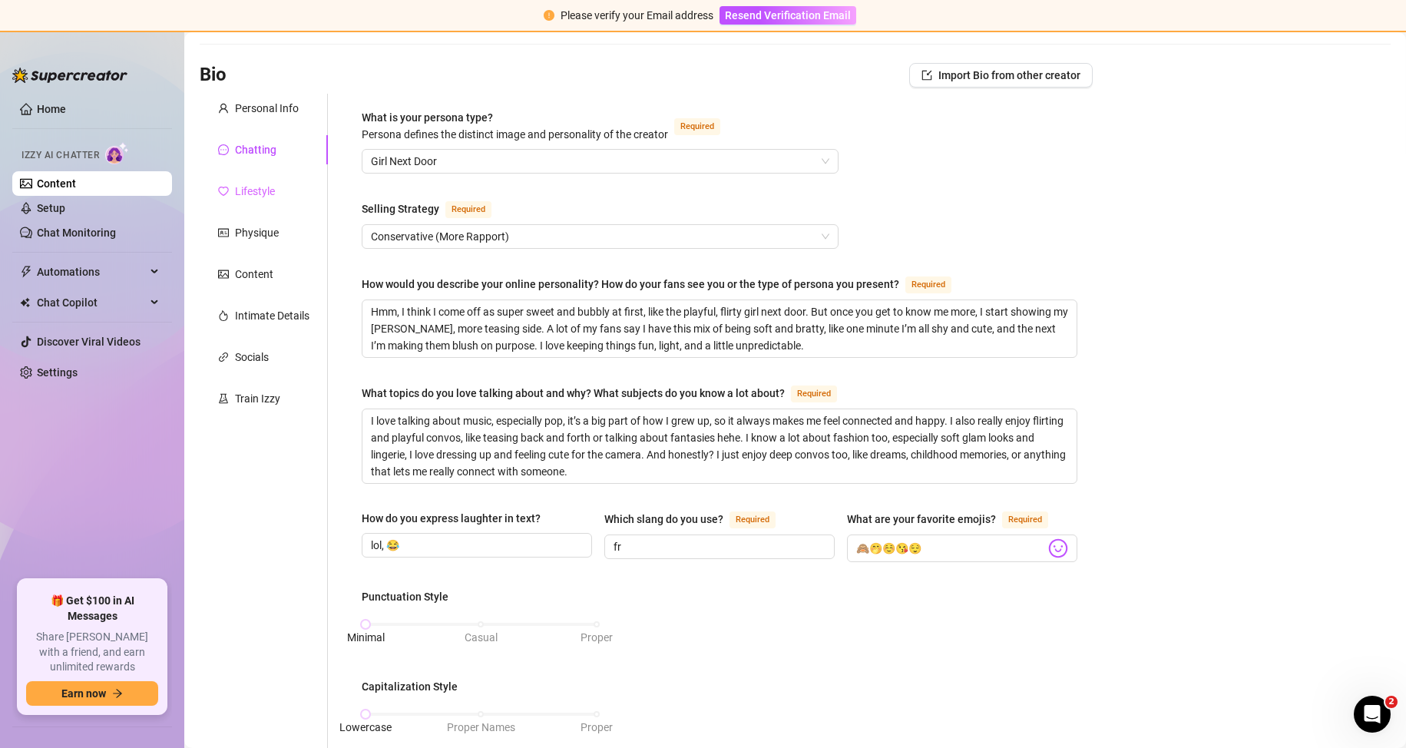
click at [254, 180] on div "Lifestyle" at bounding box center [264, 191] width 128 height 29
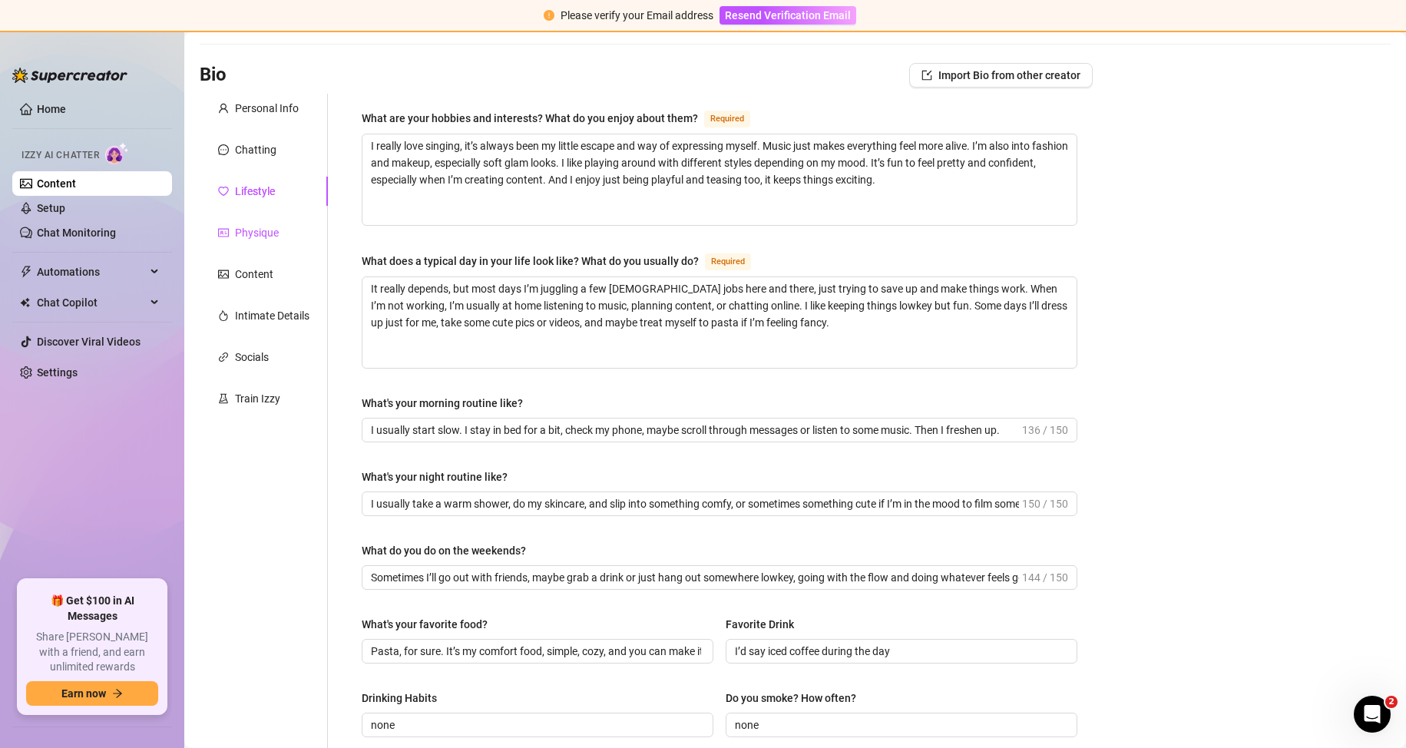
click at [262, 237] on div "Physique" at bounding box center [257, 232] width 44 height 17
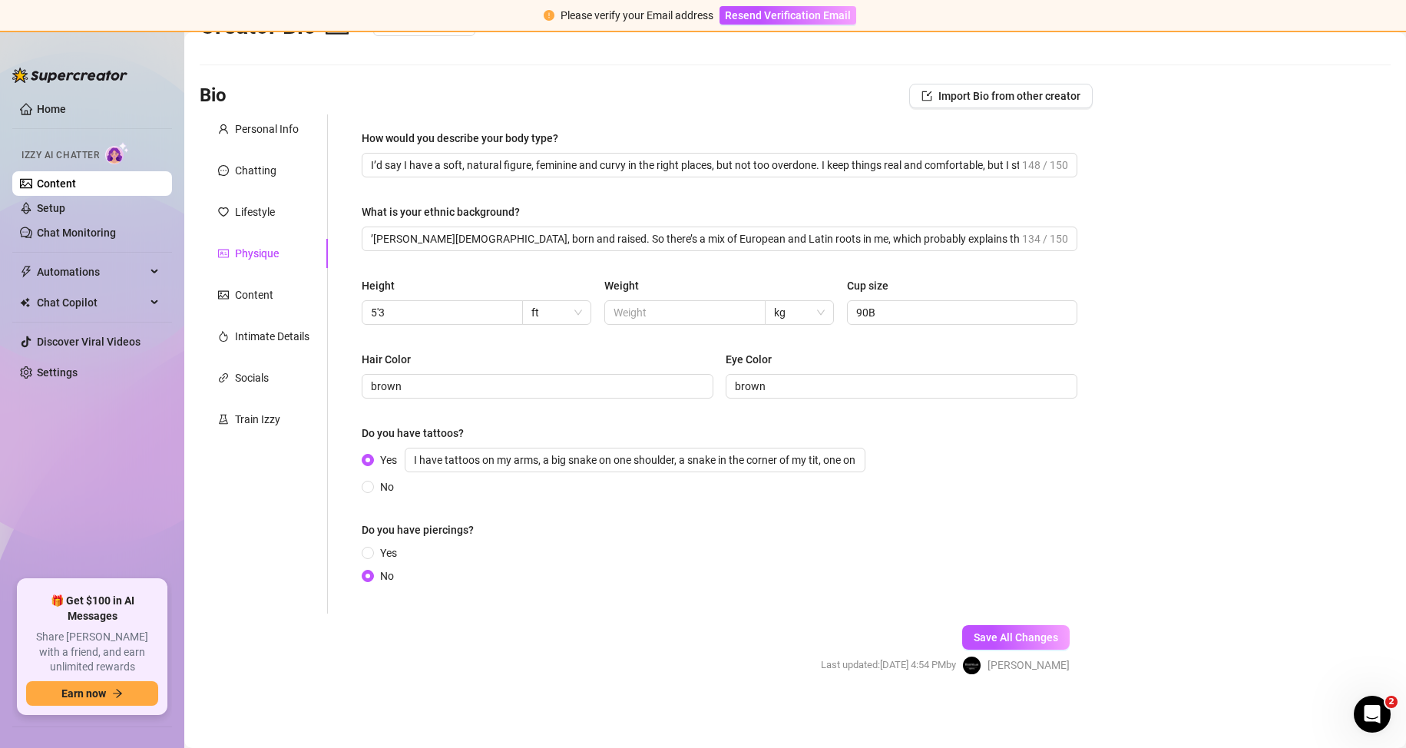
scroll to position [54, 0]
click at [253, 305] on div "Content" at bounding box center [264, 294] width 128 height 29
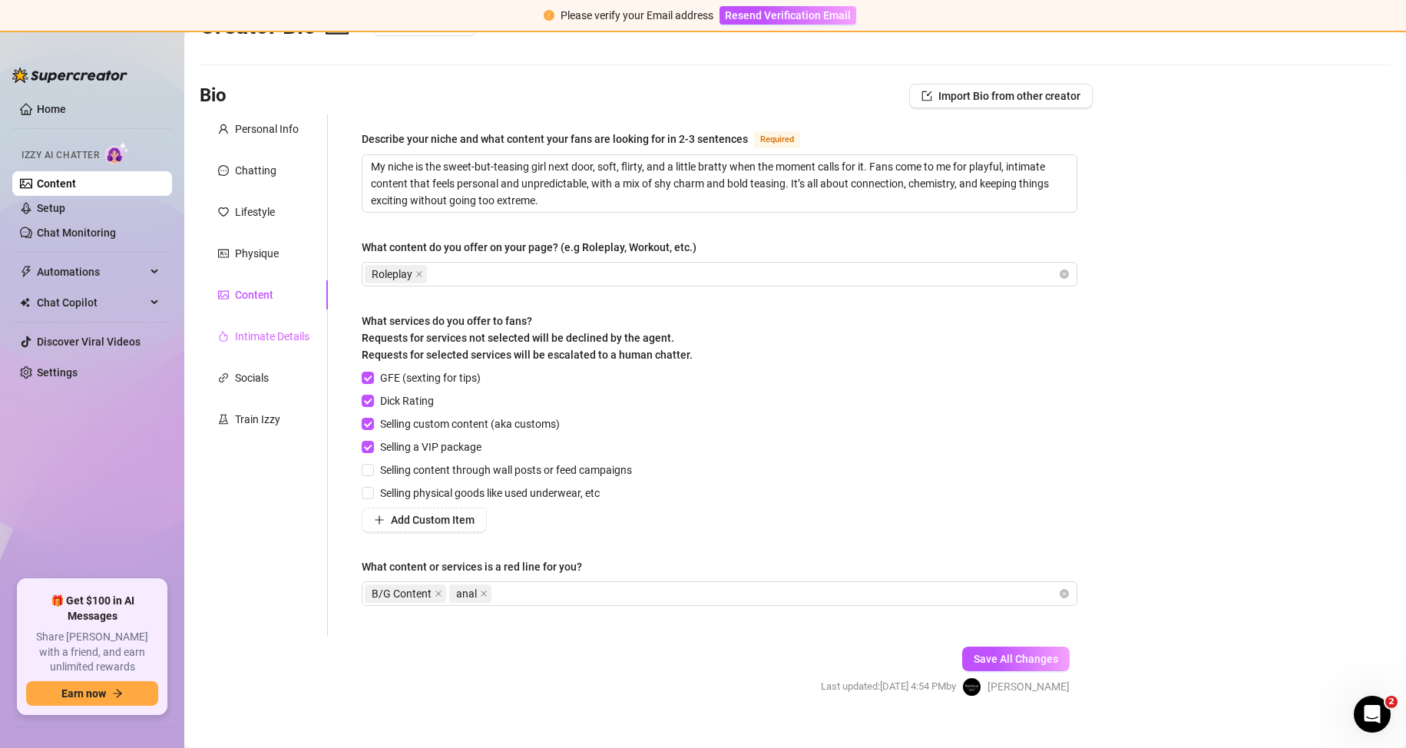
click at [255, 346] on div "Intimate Details" at bounding box center [264, 336] width 128 height 29
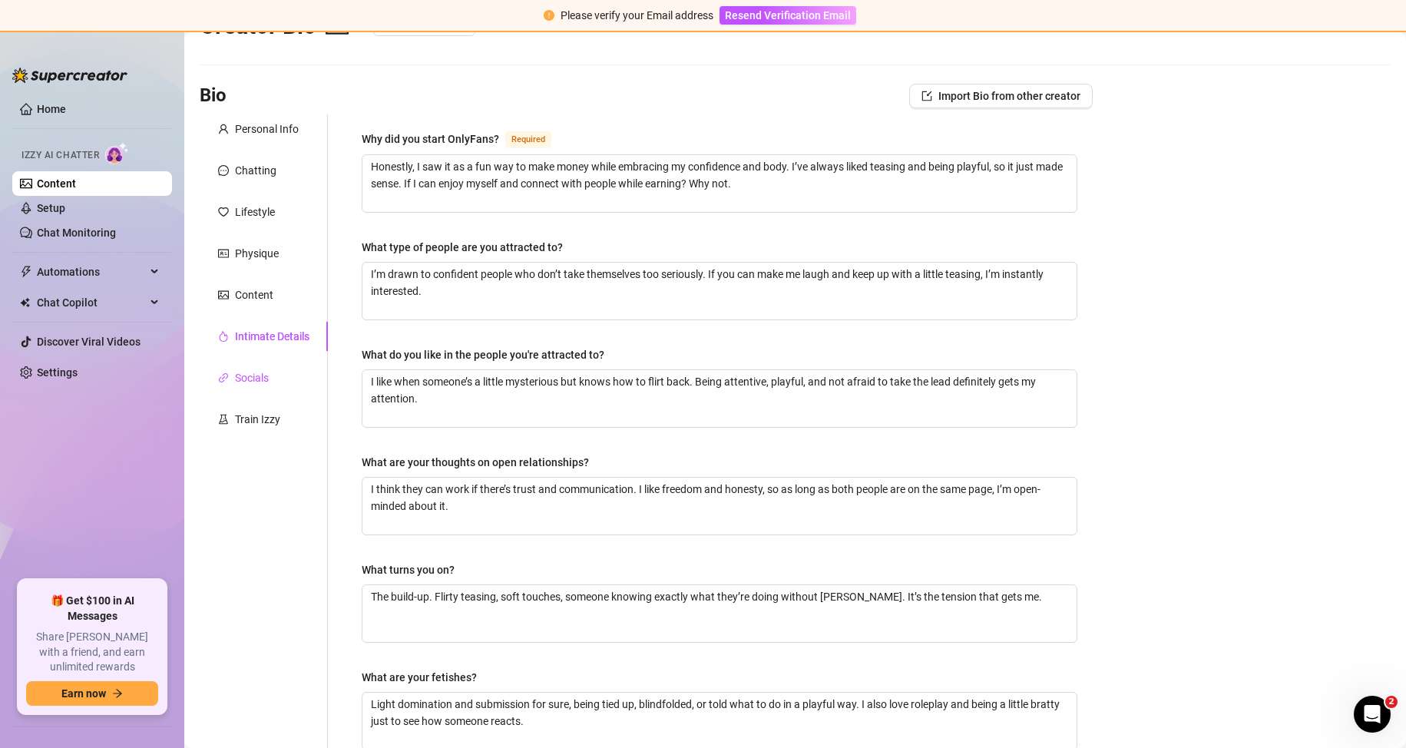
click at [258, 377] on div "Socials" at bounding box center [252, 377] width 34 height 17
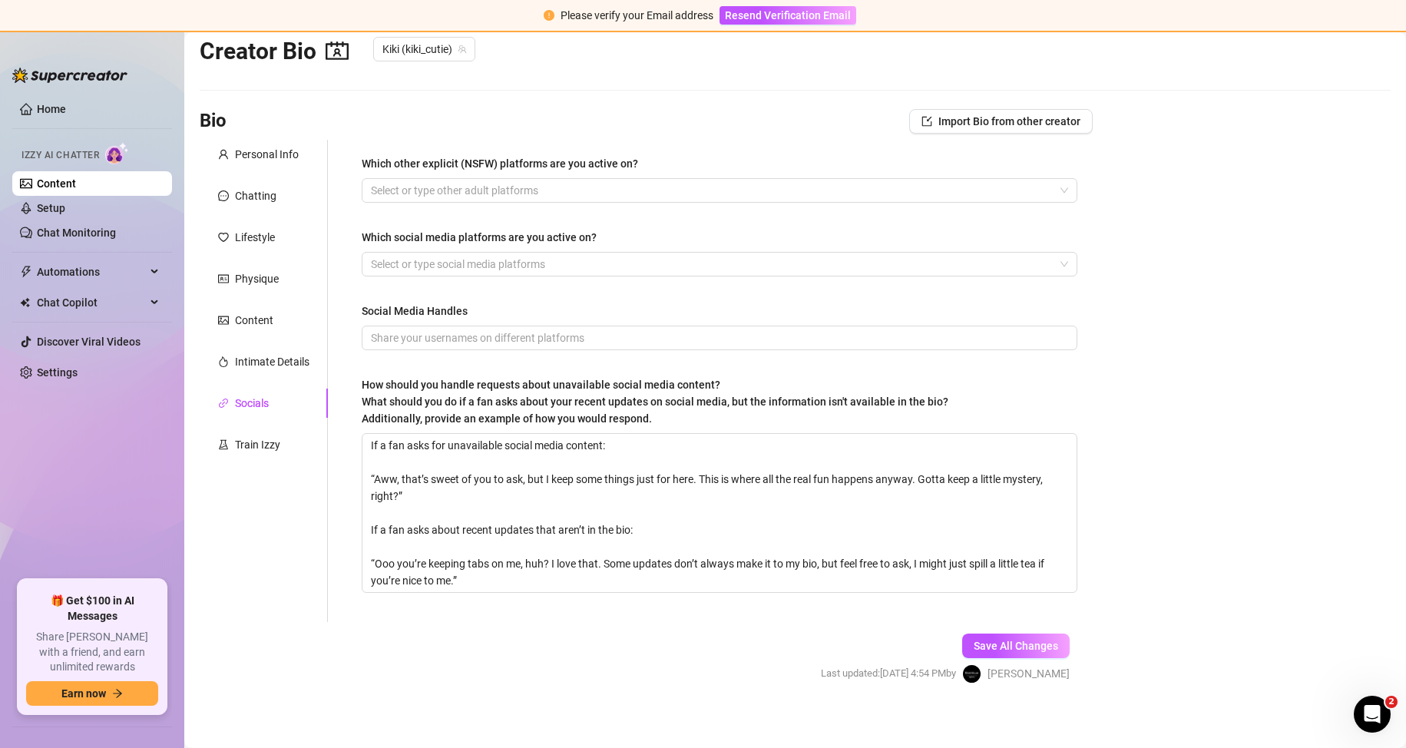
scroll to position [37, 0]
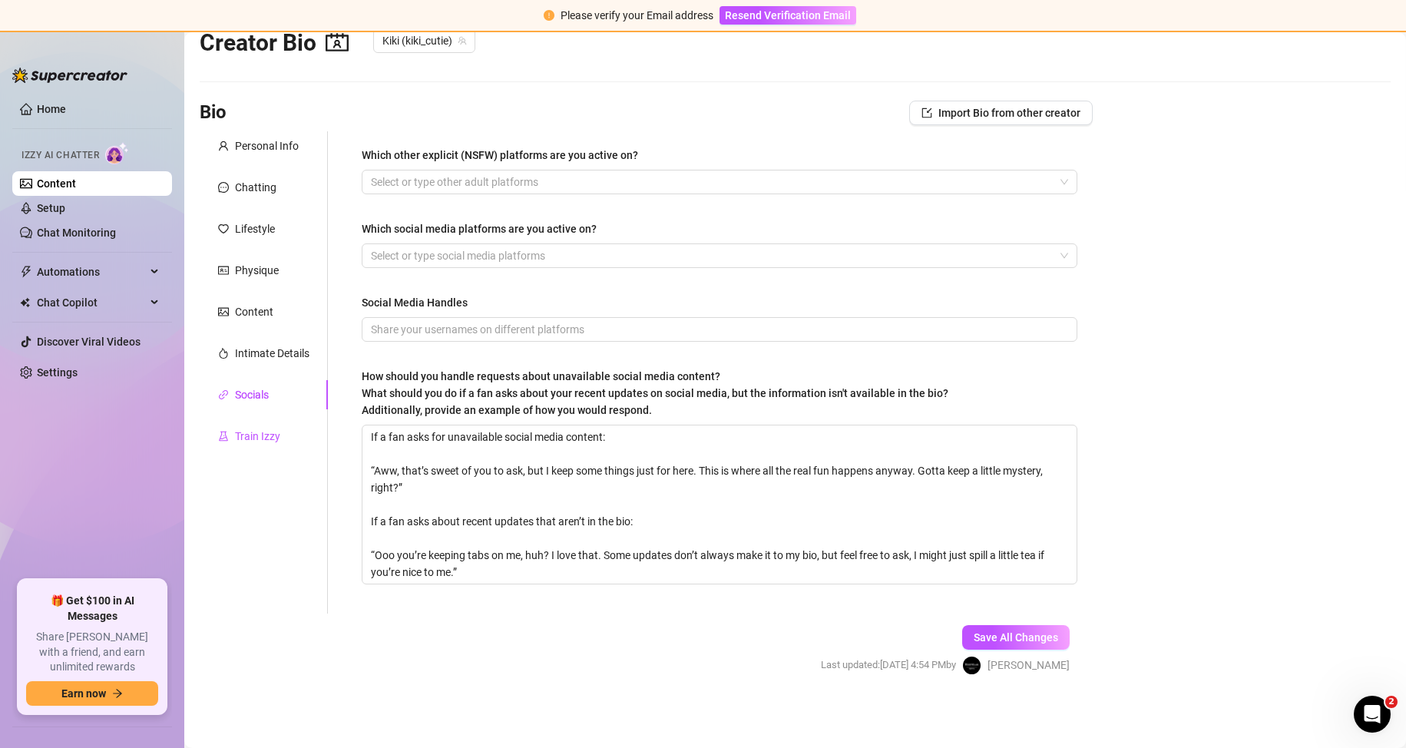
click at [261, 433] on div "Train Izzy" at bounding box center [257, 436] width 45 height 17
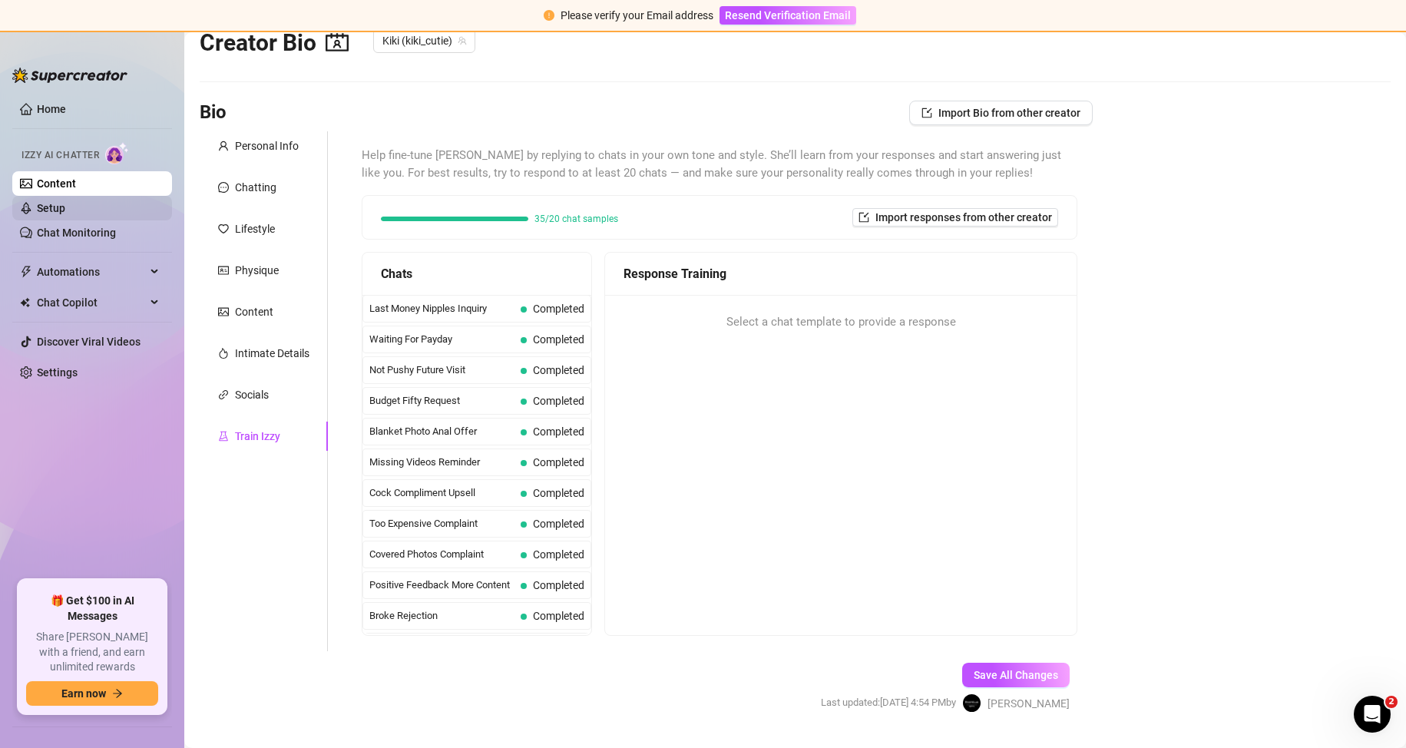
click at [65, 202] on link "Setup" at bounding box center [51, 208] width 28 height 12
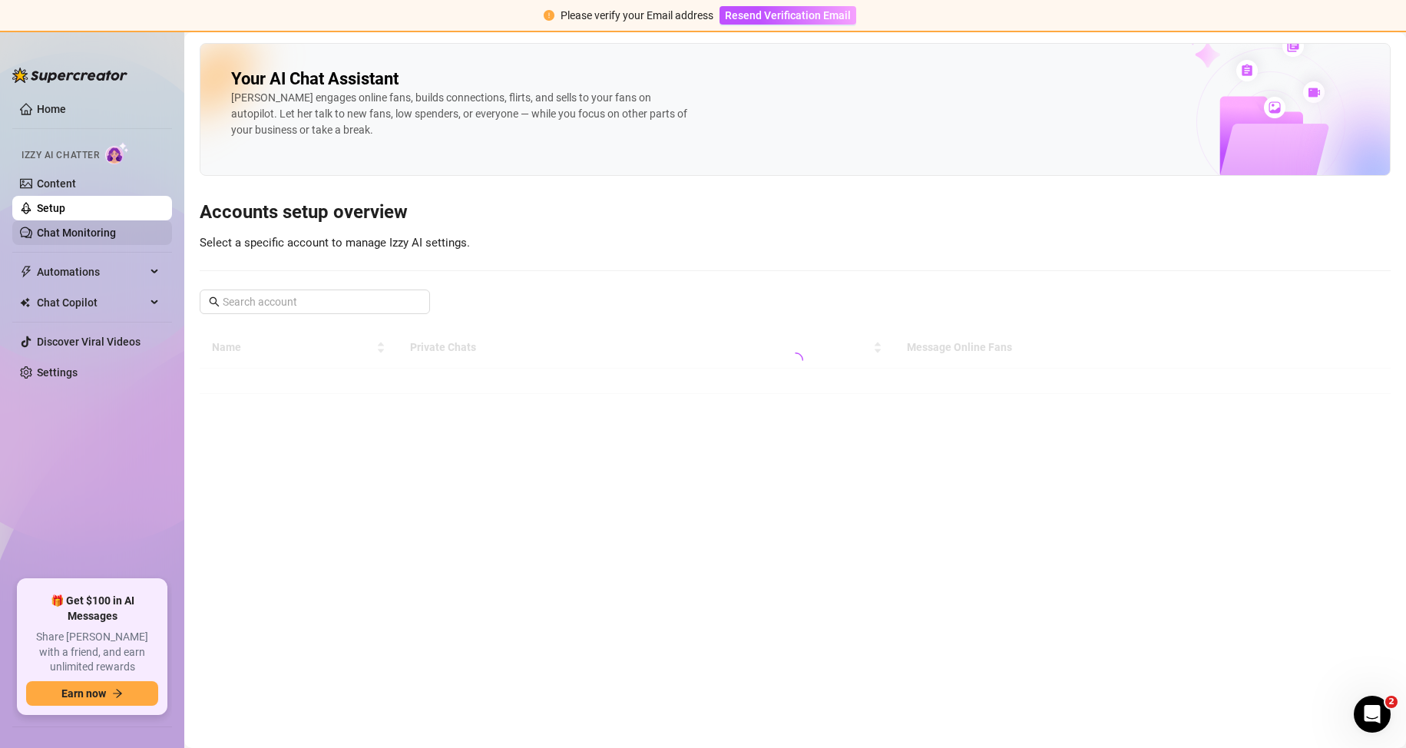
click at [98, 230] on link "Chat Monitoring" at bounding box center [76, 233] width 79 height 12
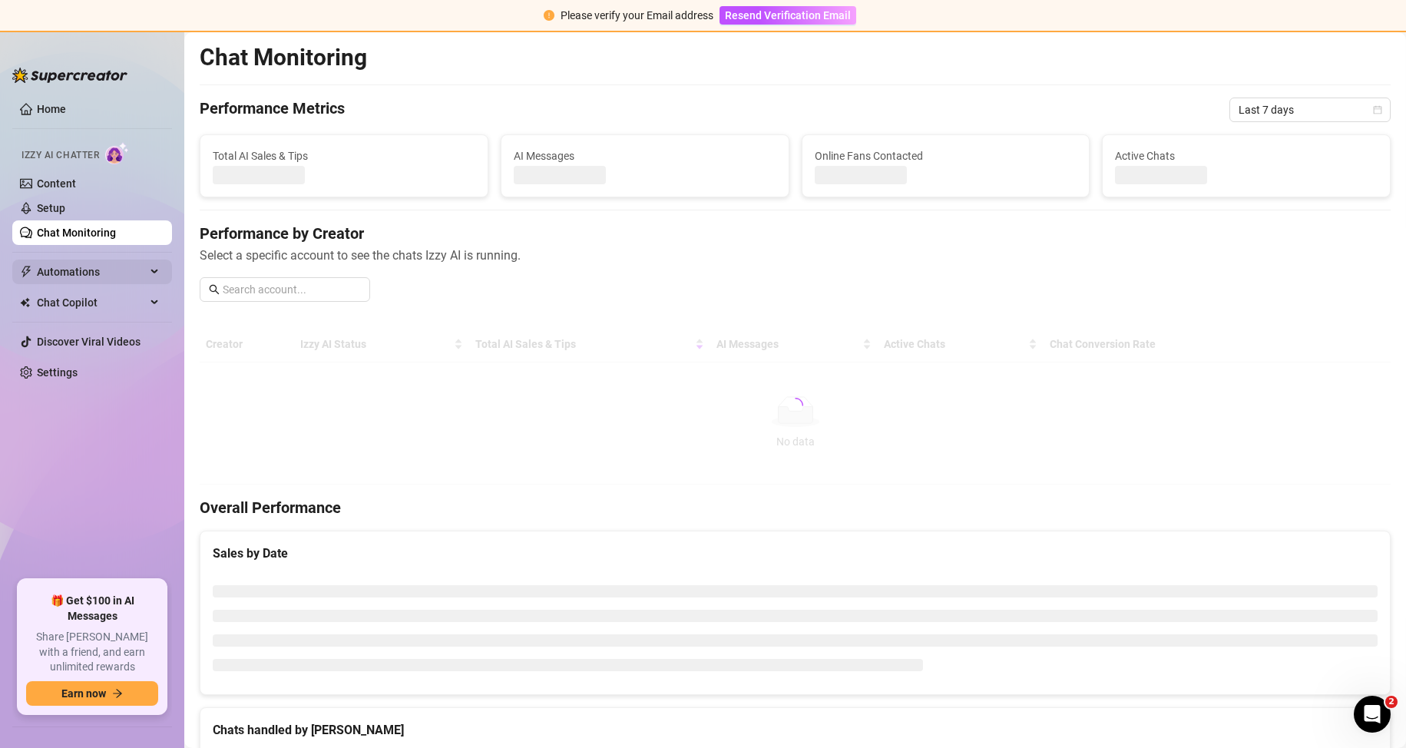
click at [97, 265] on span "Automations" at bounding box center [91, 272] width 109 height 25
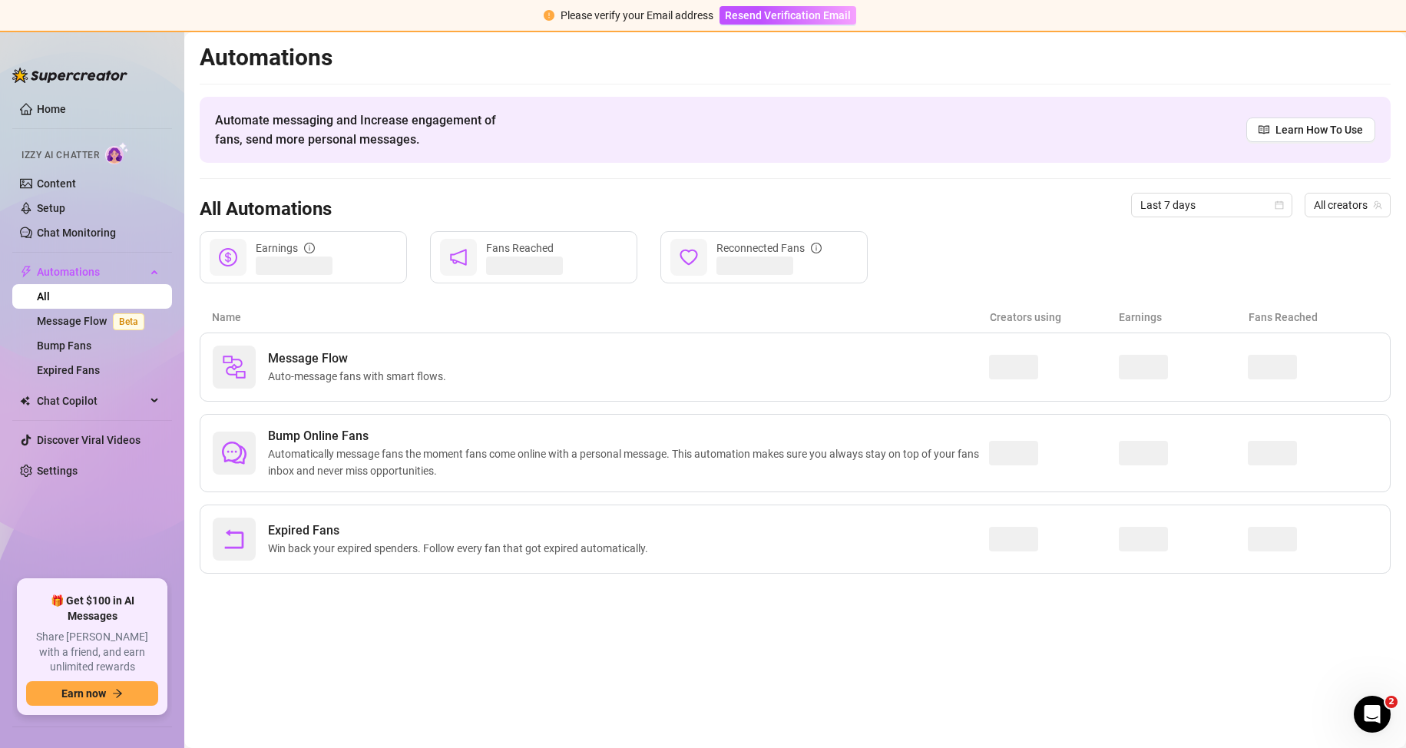
click at [50, 300] on link "All" at bounding box center [43, 296] width 13 height 12
click at [65, 210] on link "Setup" at bounding box center [51, 208] width 28 height 12
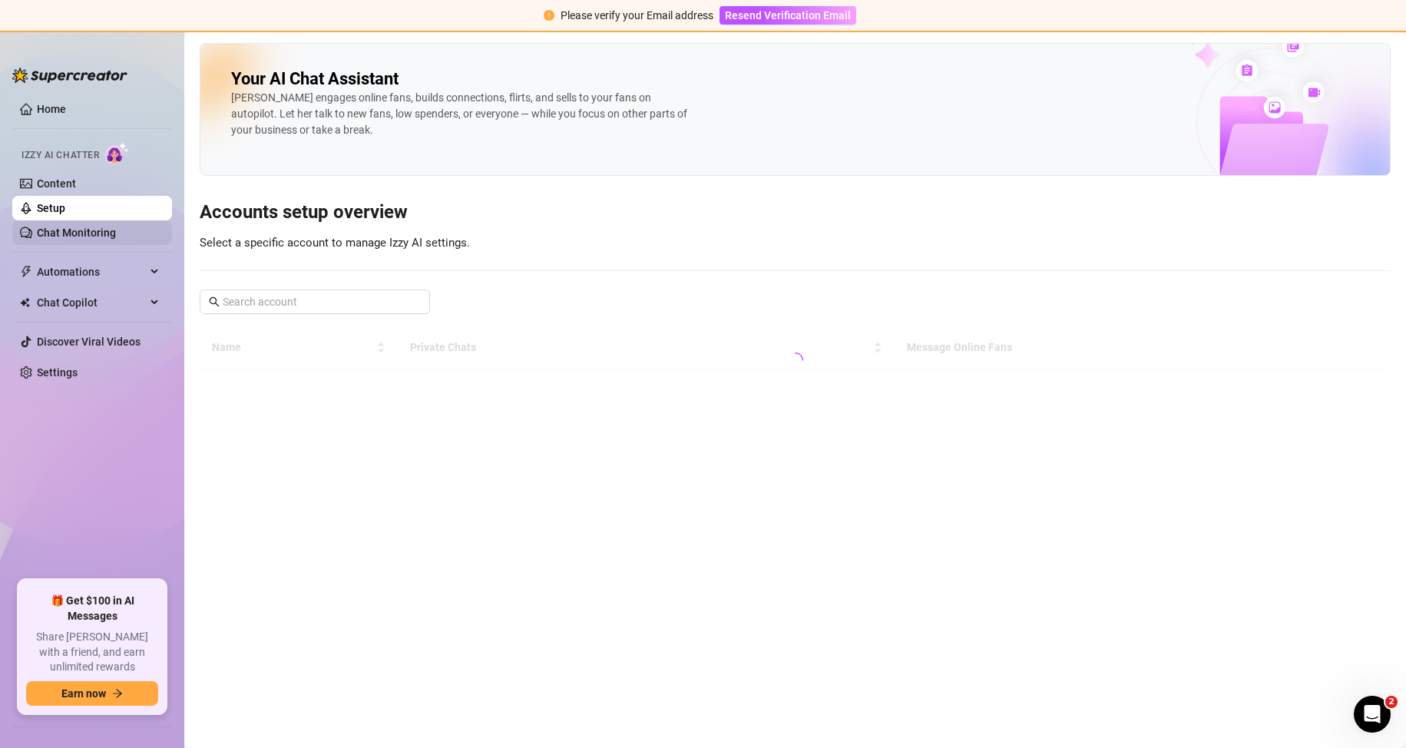
click at [78, 239] on link "Chat Monitoring" at bounding box center [76, 233] width 79 height 12
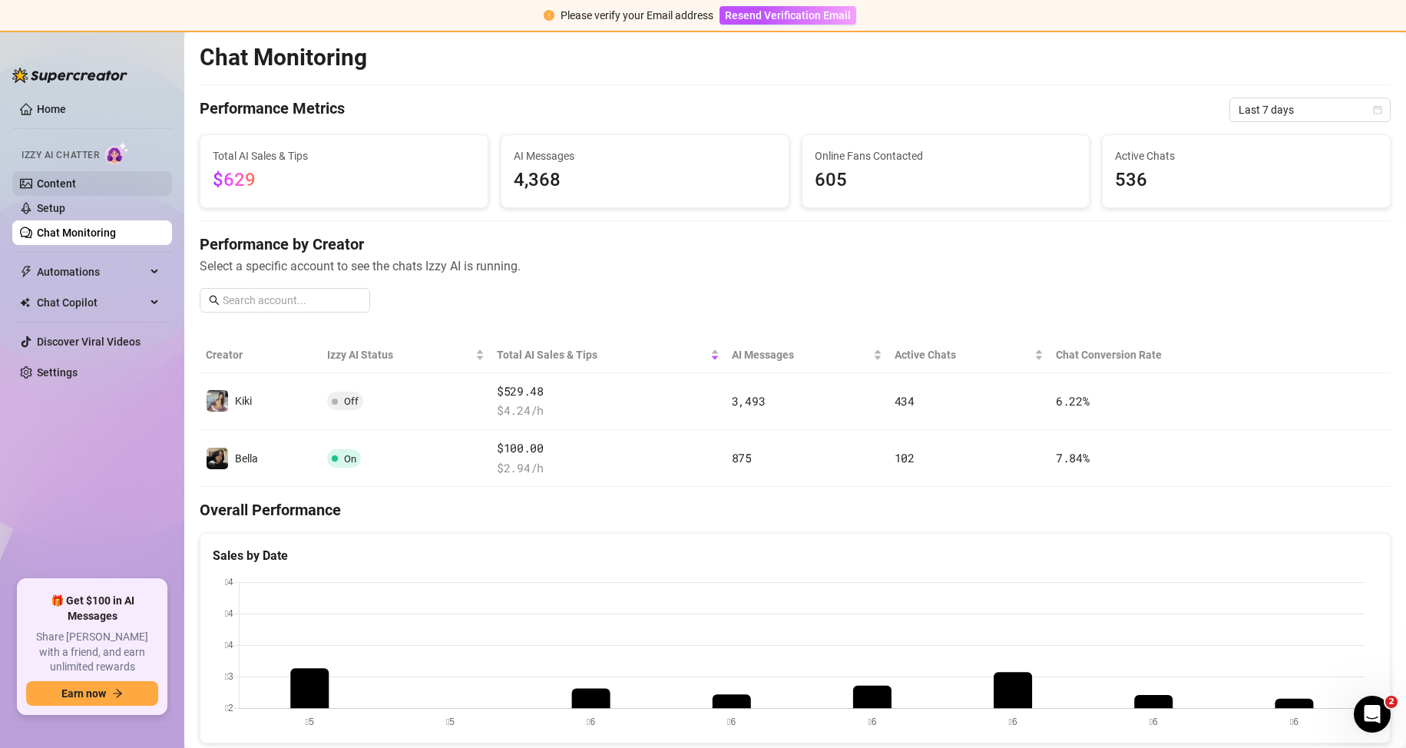
click at [62, 178] on link "Content" at bounding box center [56, 183] width 39 height 12
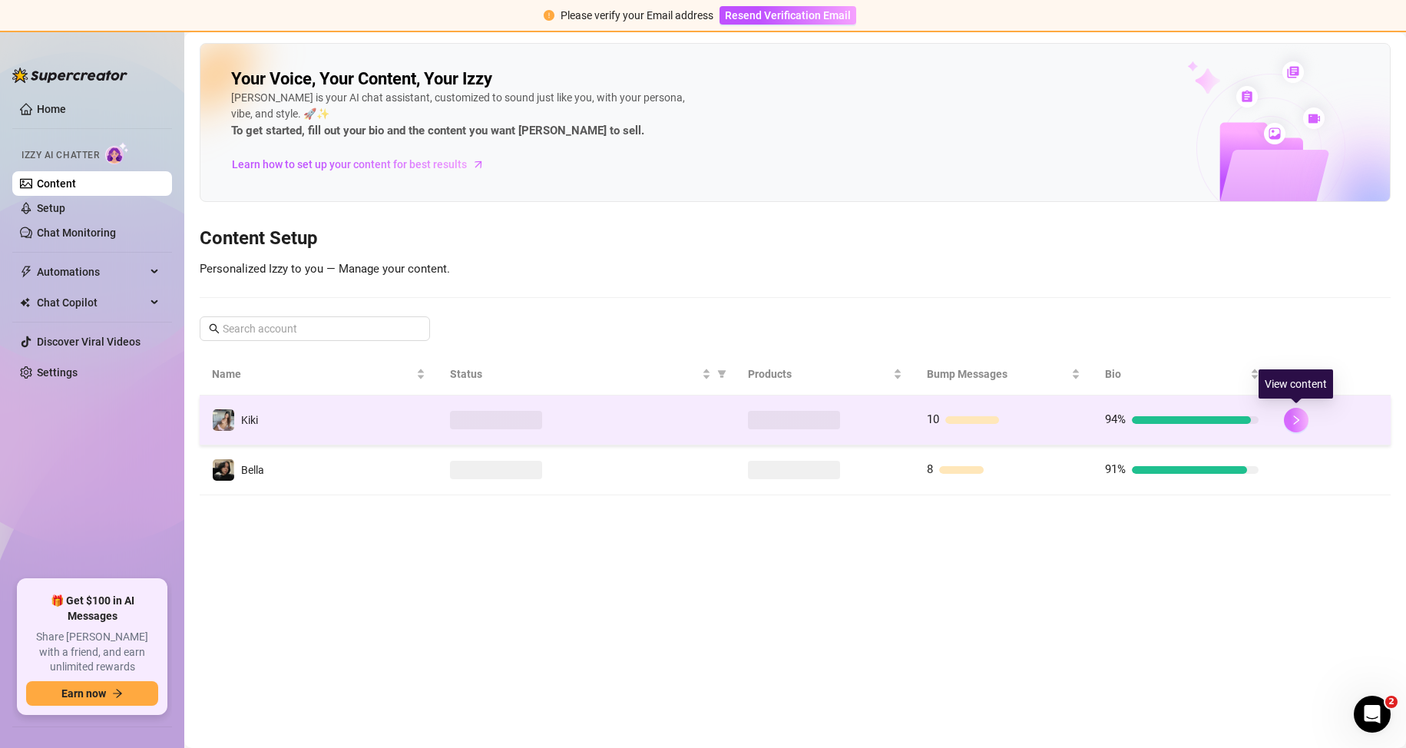
click at [1297, 416] on icon "right" at bounding box center [1296, 420] width 11 height 11
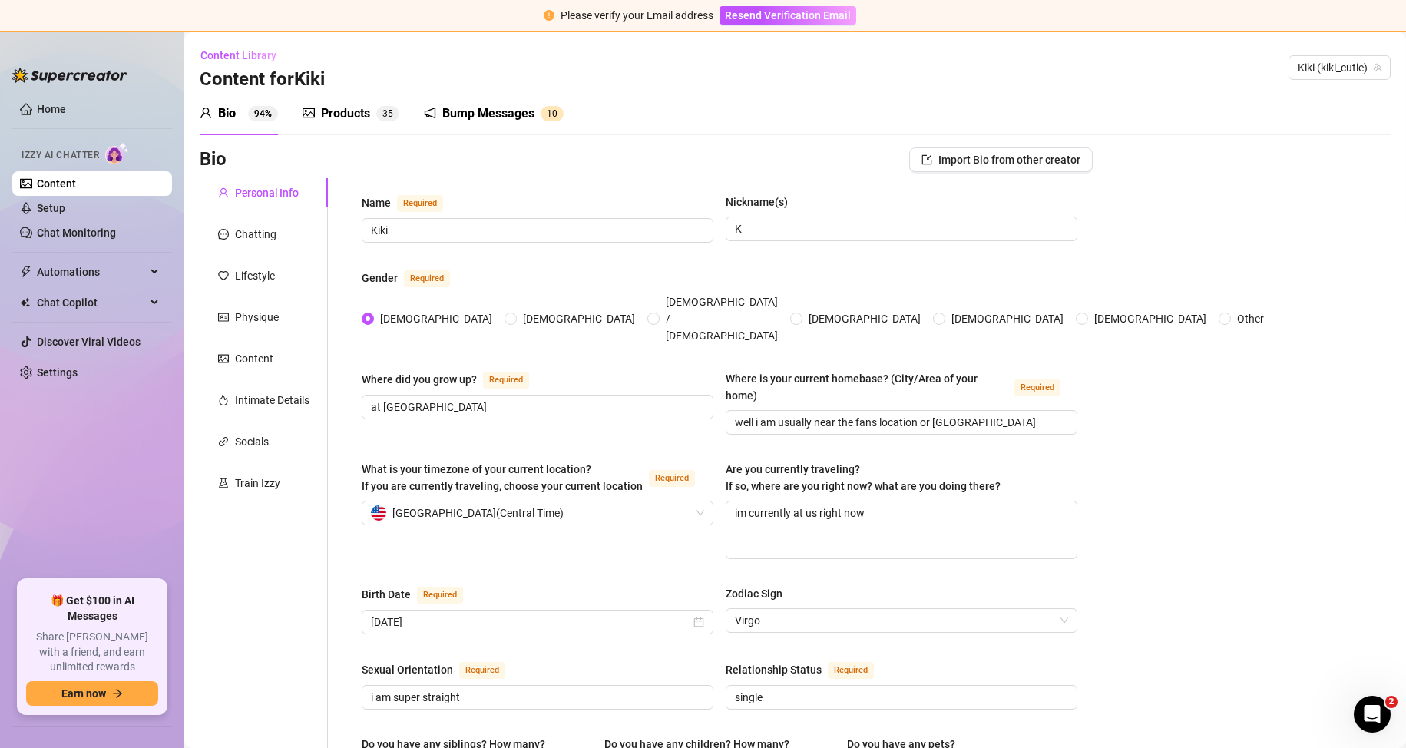
click at [335, 99] on div "Products 3 5" at bounding box center [351, 113] width 97 height 43
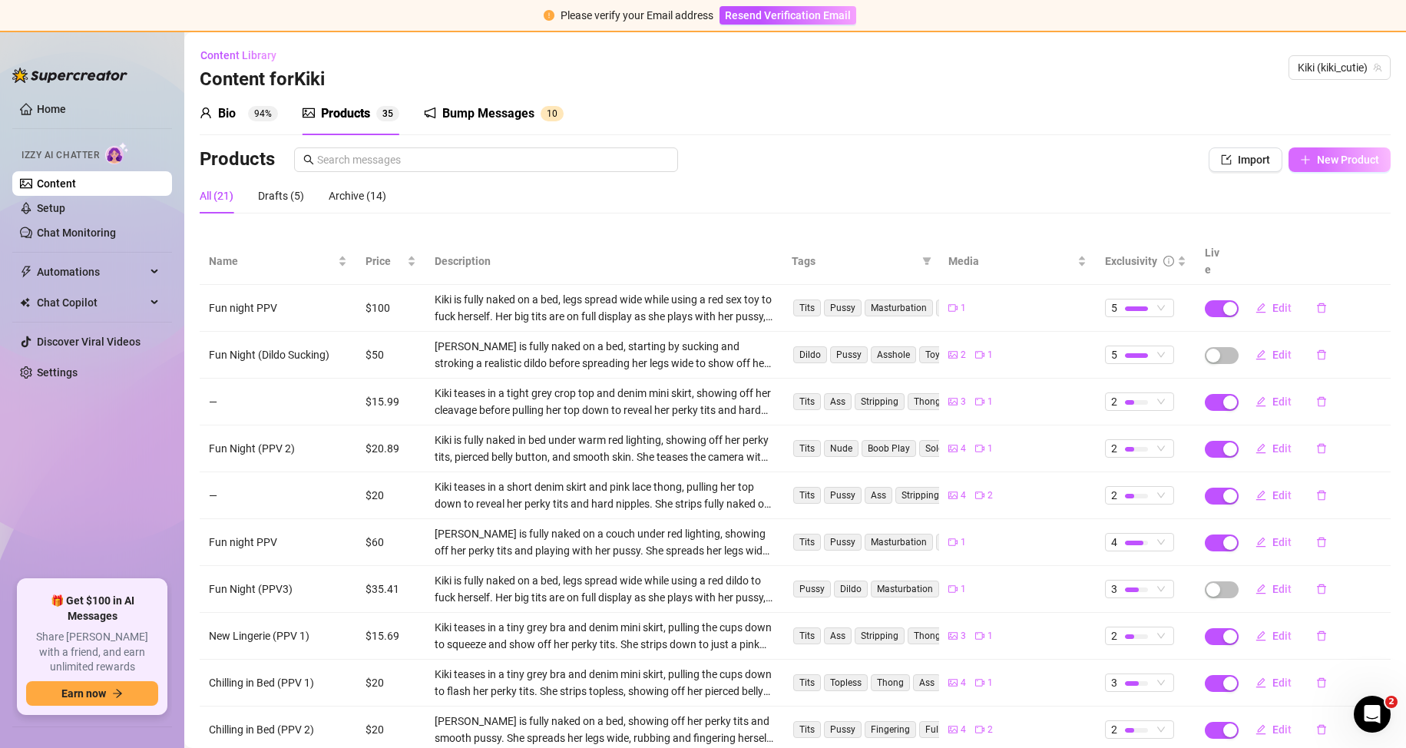
click at [1300, 154] on span "button" at bounding box center [1305, 160] width 11 height 12
type textarea "Type your message here..."
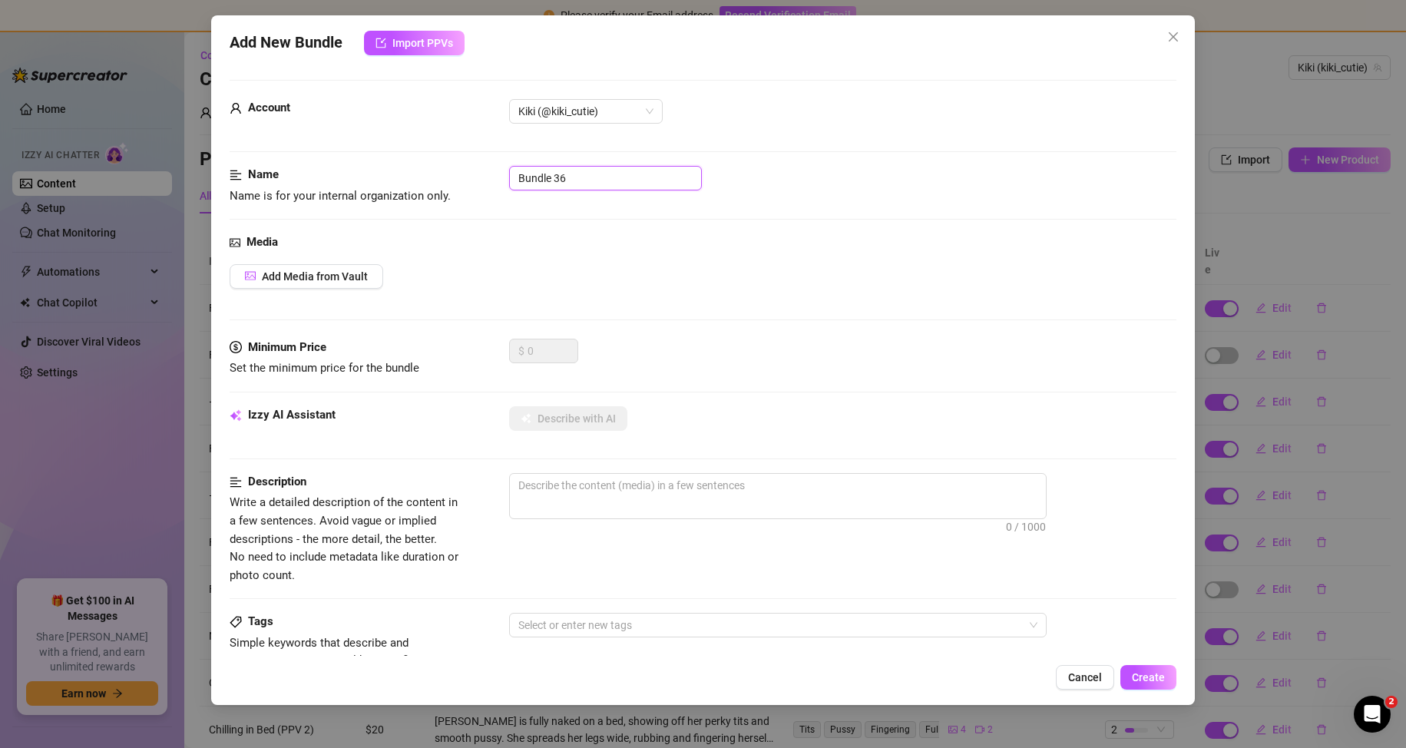
click at [561, 184] on input "Bundle 36" at bounding box center [605, 178] width 193 height 25
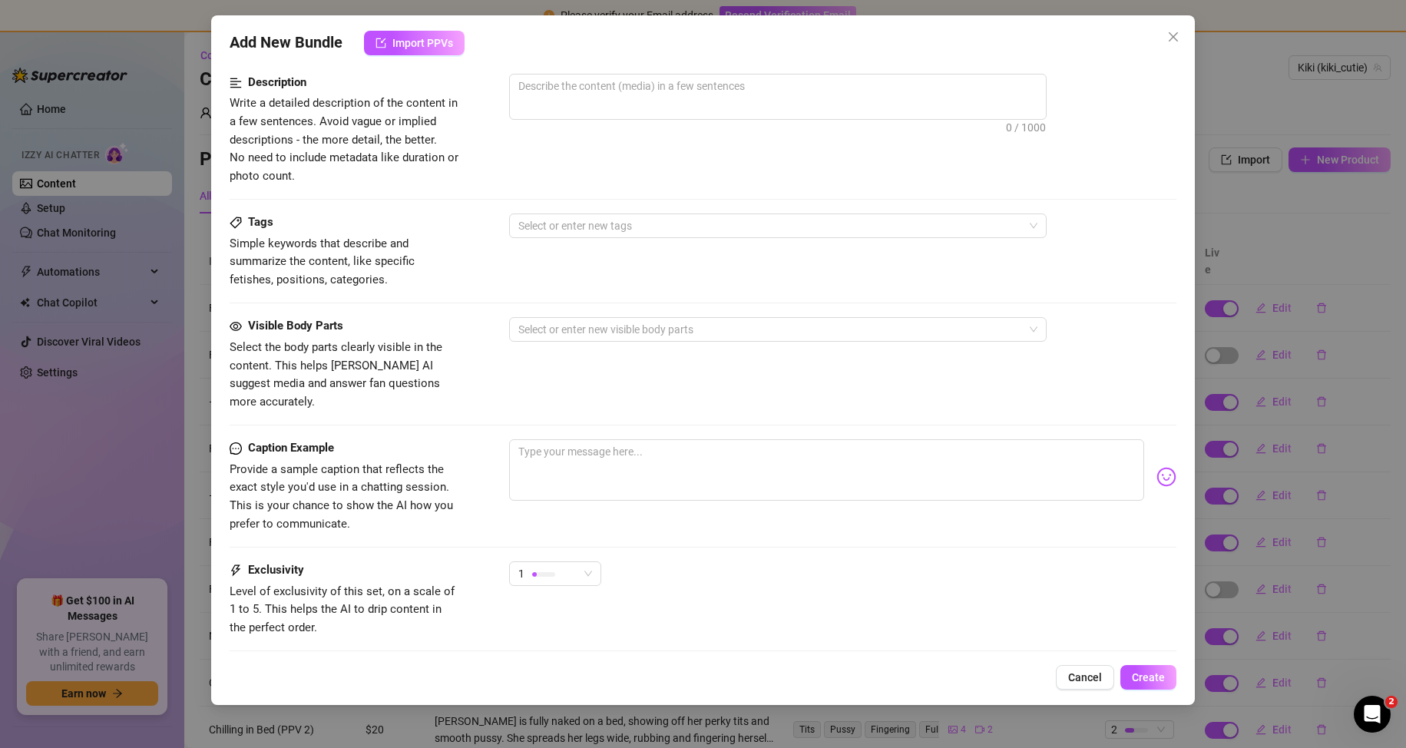
scroll to position [476, 0]
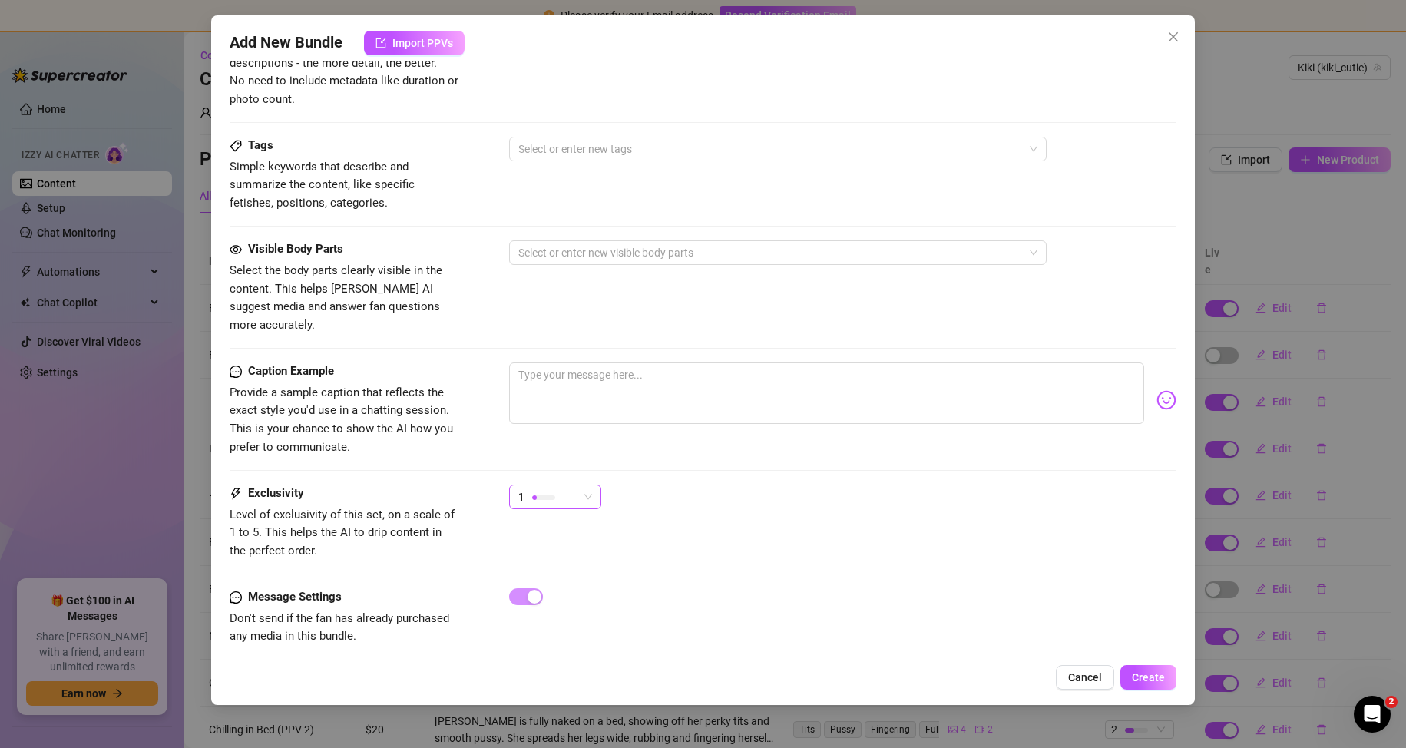
click at [553, 495] on div at bounding box center [543, 497] width 23 height 5
type input "Fun night bundle"
click at [578, 605] on span "5 - Most Exclusive 🔥" at bounding box center [572, 608] width 100 height 17
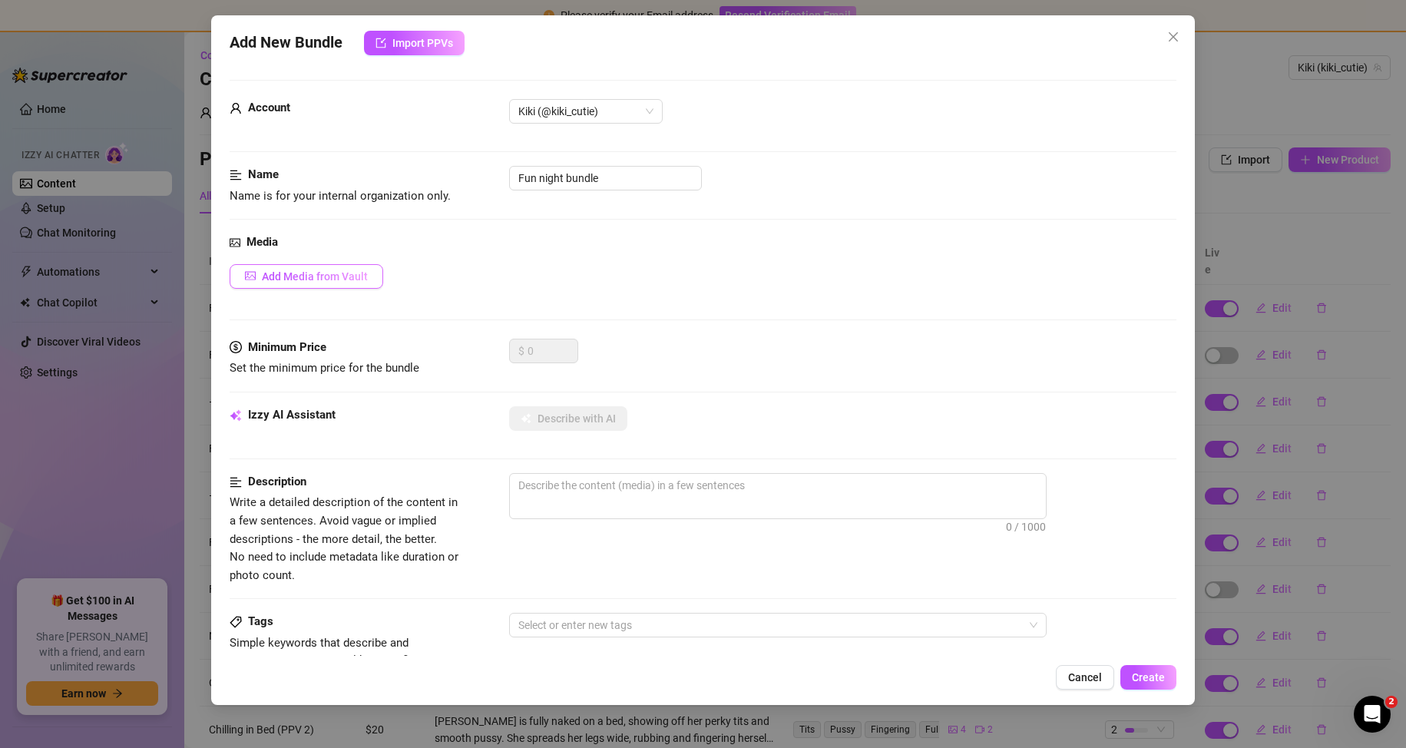
click at [314, 278] on span "Add Media from Vault" at bounding box center [315, 276] width 106 height 12
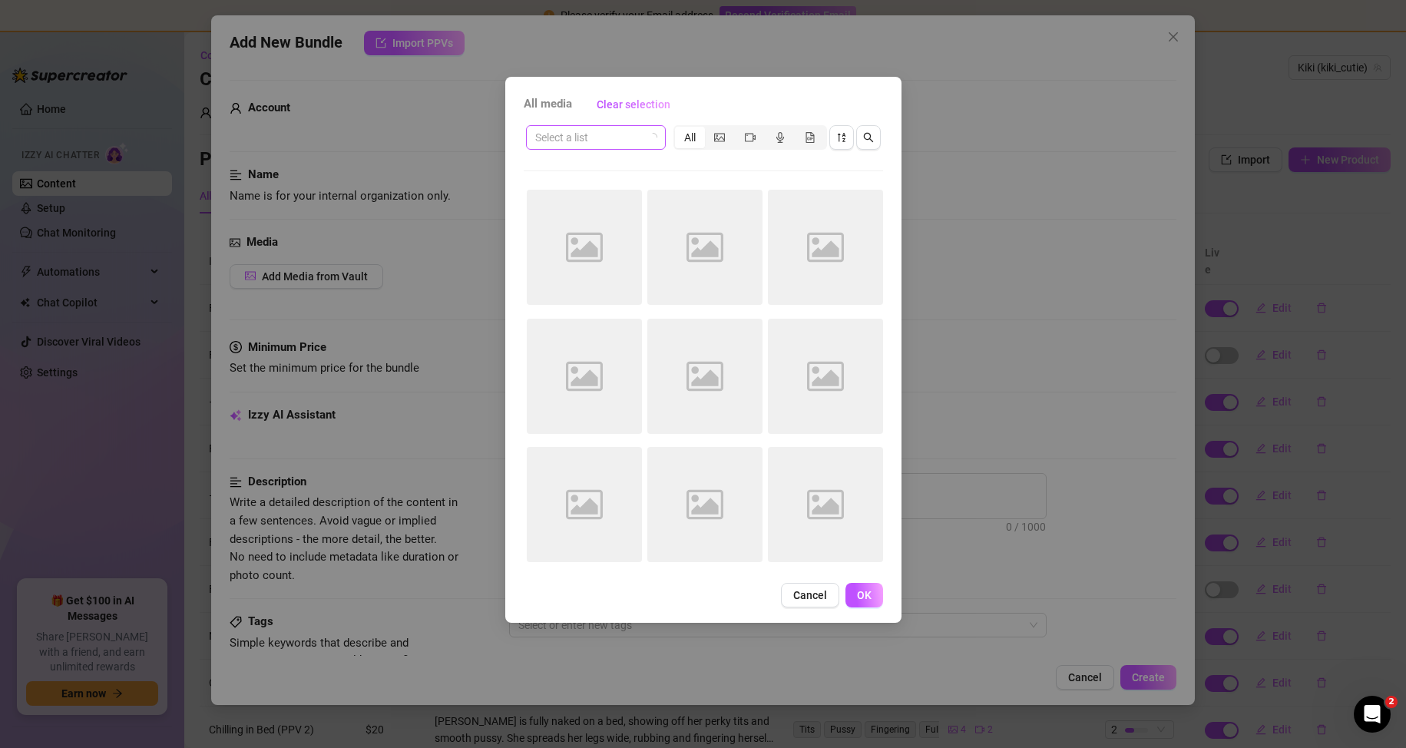
click at [616, 132] on input "search" at bounding box center [589, 137] width 108 height 23
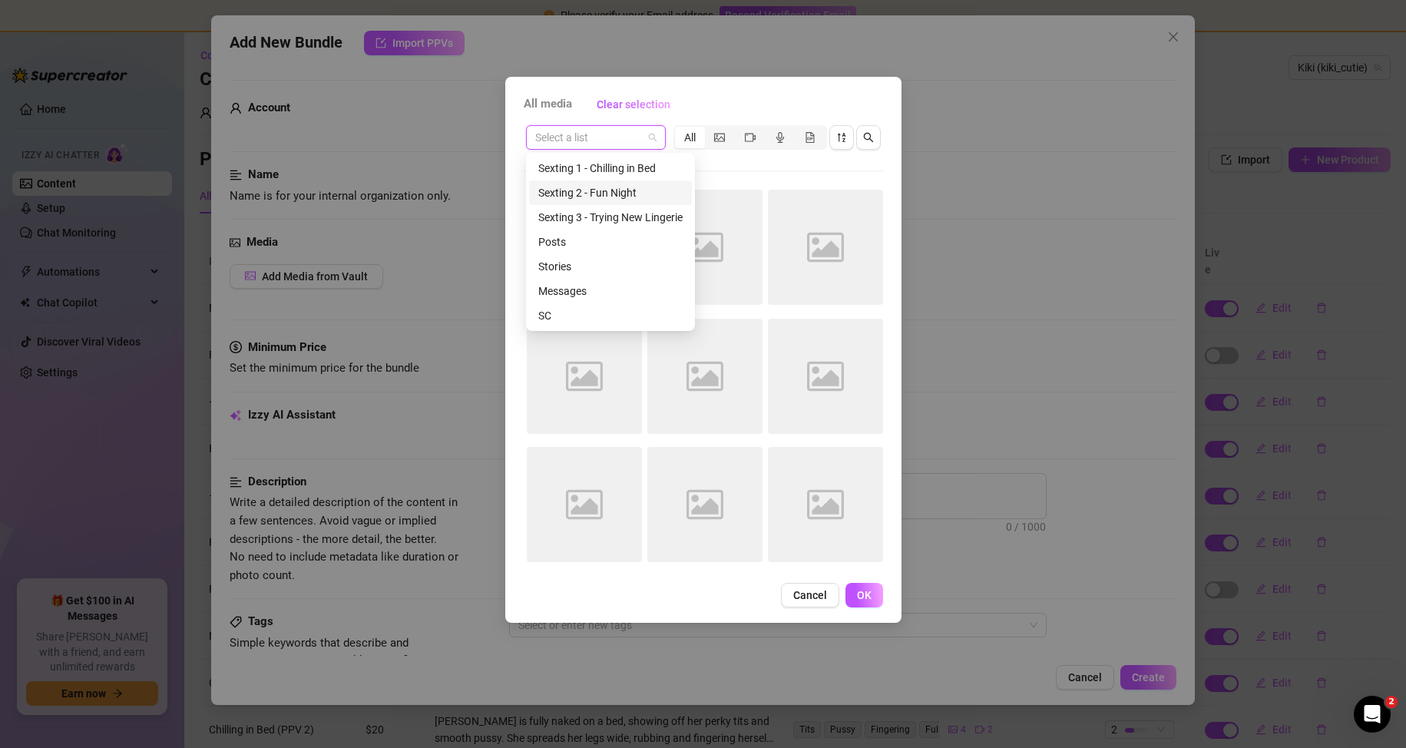
click at [608, 187] on div "Sexting 2 - Fun Night" at bounding box center [610, 192] width 144 height 17
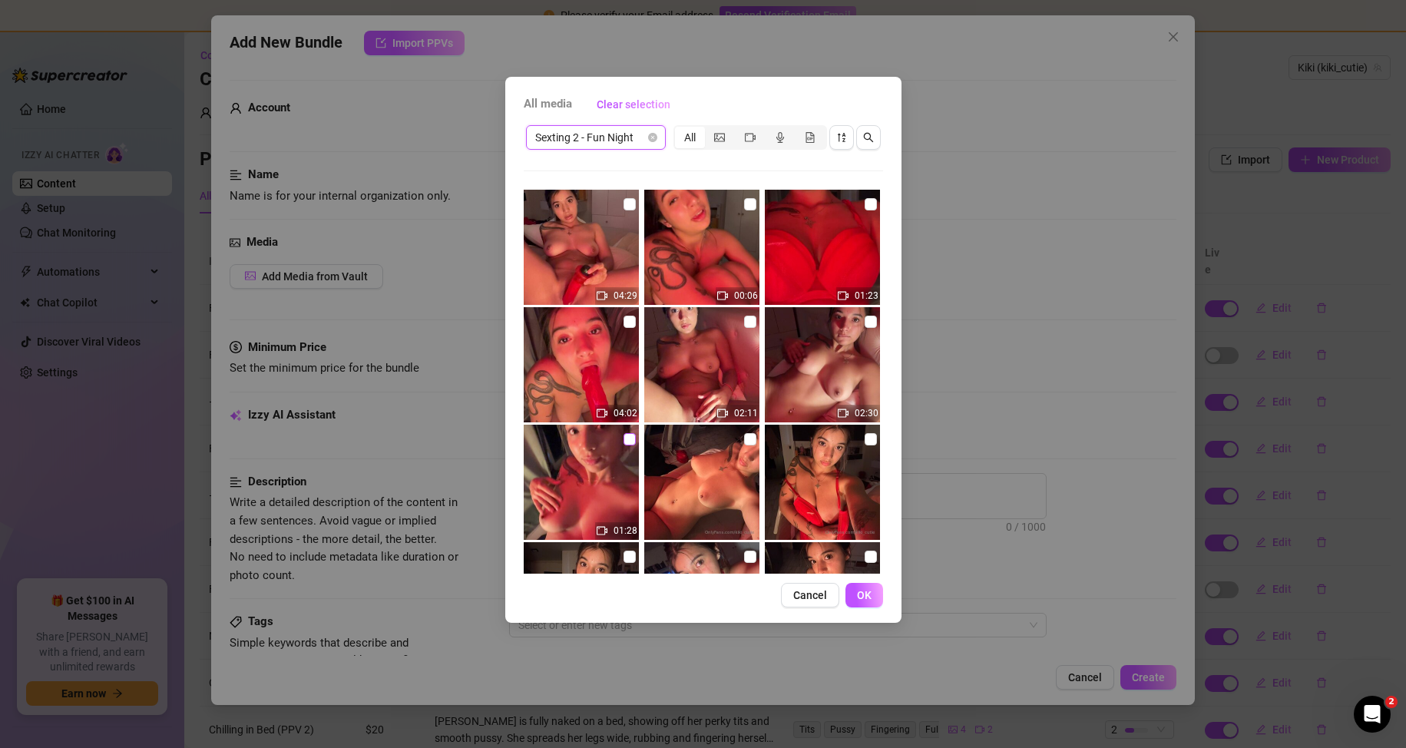
click at [624, 442] on input "checkbox" at bounding box center [630, 439] width 12 height 12
click at [624, 440] on input "checkbox" at bounding box center [630, 439] width 12 height 12
checkbox input "false"
click at [865, 210] on label at bounding box center [871, 204] width 12 height 17
click at [865, 210] on input "checkbox" at bounding box center [871, 204] width 12 height 12
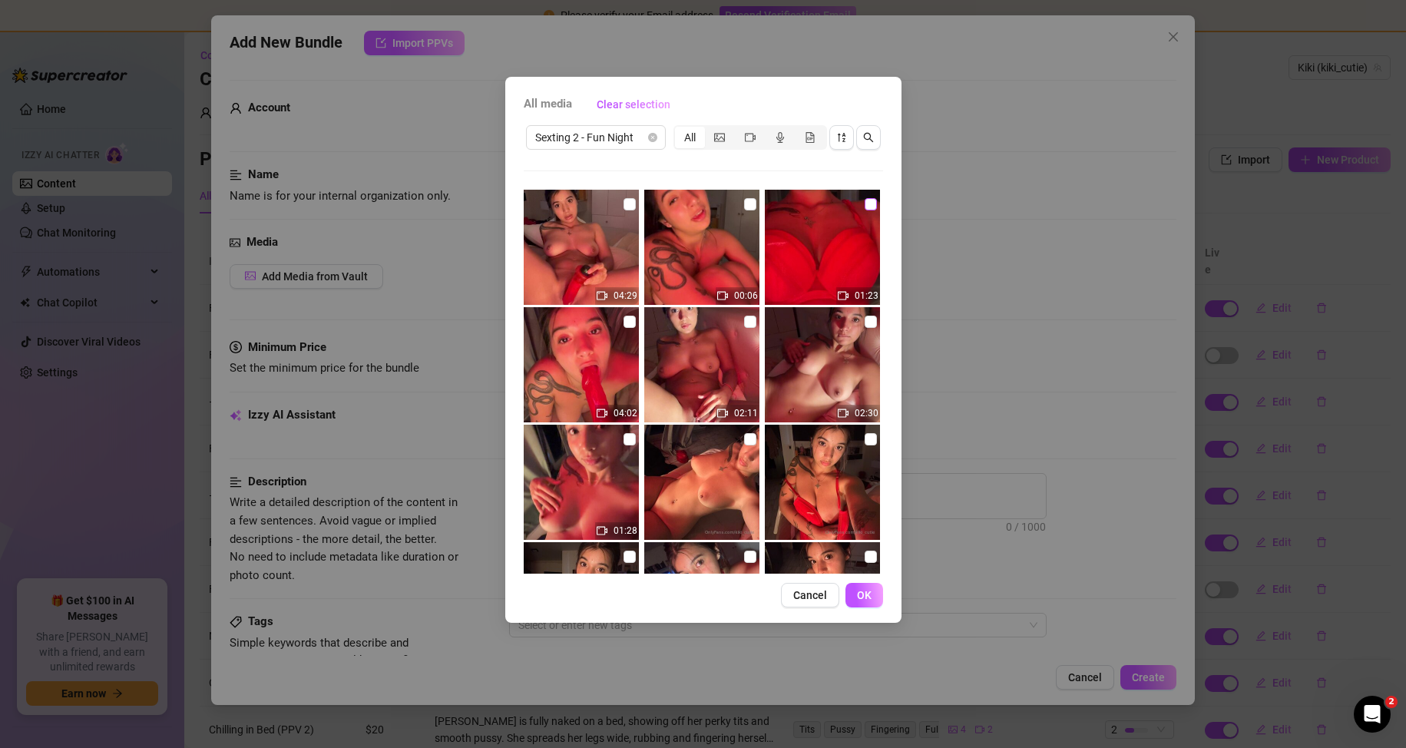
checkbox input "true"
drag, startPoint x: 618, startPoint y: 449, endPoint x: 627, endPoint y: 435, distance: 16.2
click at [618, 448] on img at bounding box center [581, 482] width 115 height 115
click at [624, 439] on input "checkbox" at bounding box center [630, 439] width 12 height 12
checkbox input "true"
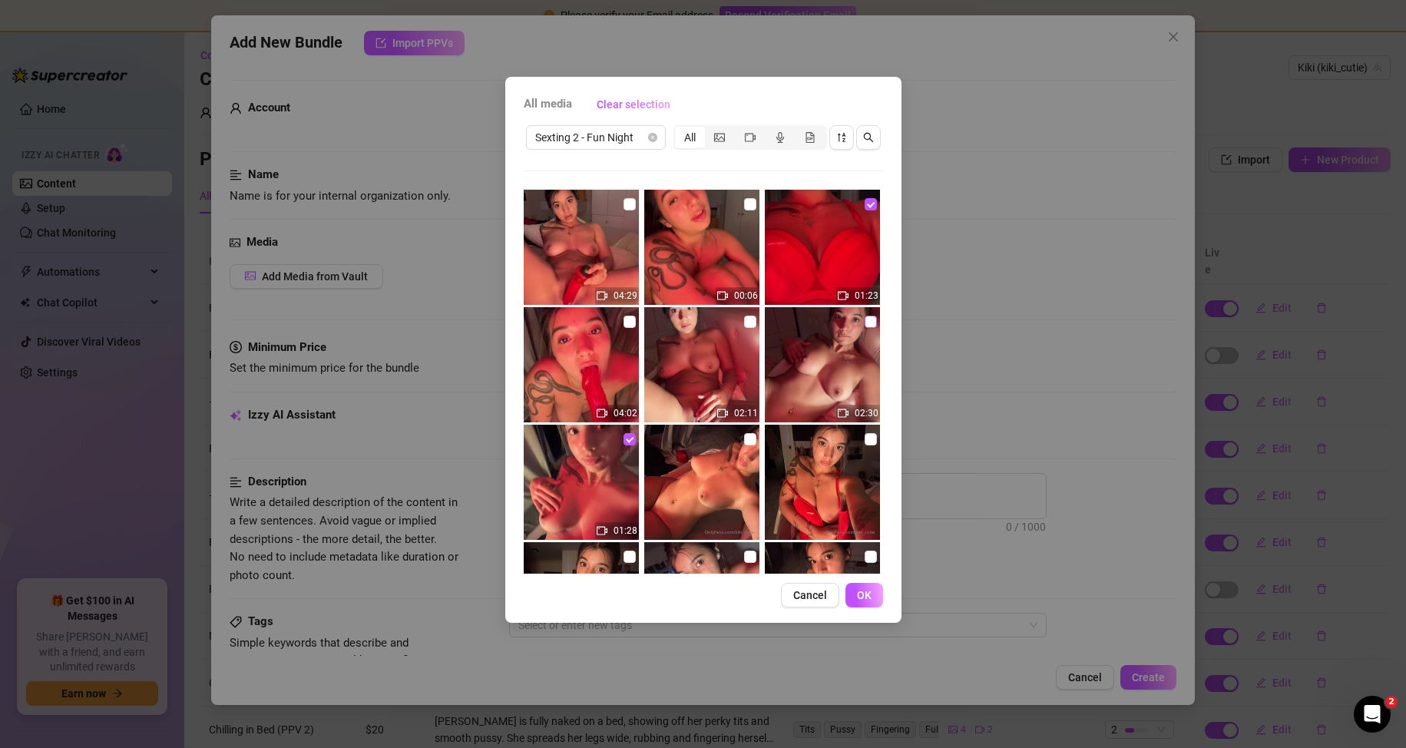
click at [865, 320] on input "checkbox" at bounding box center [871, 322] width 12 height 12
checkbox input "true"
click at [742, 330] on img at bounding box center [701, 364] width 115 height 115
click at [744, 326] on input "checkbox" at bounding box center [750, 322] width 12 height 12
checkbox input "true"
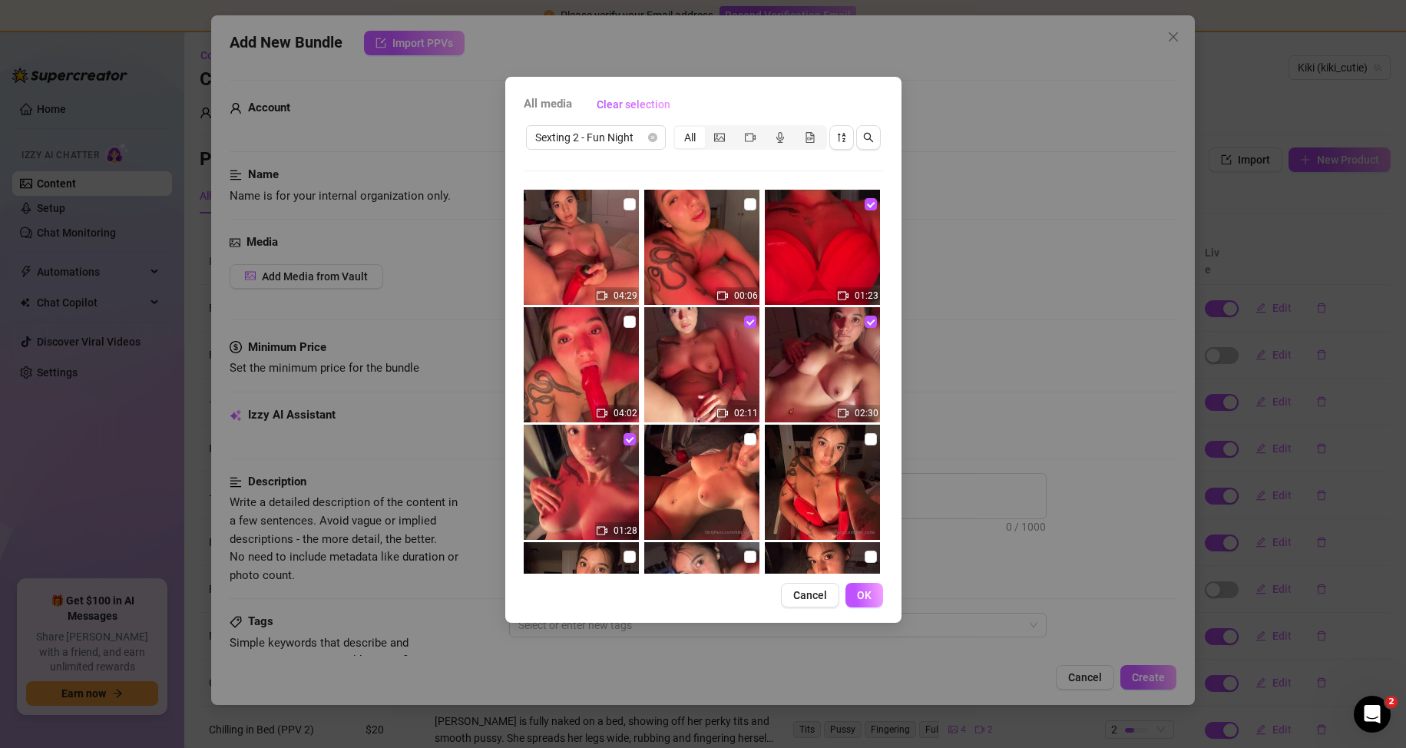
drag, startPoint x: 627, startPoint y: 323, endPoint x: 638, endPoint y: 300, distance: 25.1
click at [627, 322] on input "checkbox" at bounding box center [630, 322] width 12 height 12
checkbox input "true"
click at [627, 209] on input "checkbox" at bounding box center [630, 204] width 12 height 12
checkbox input "true"
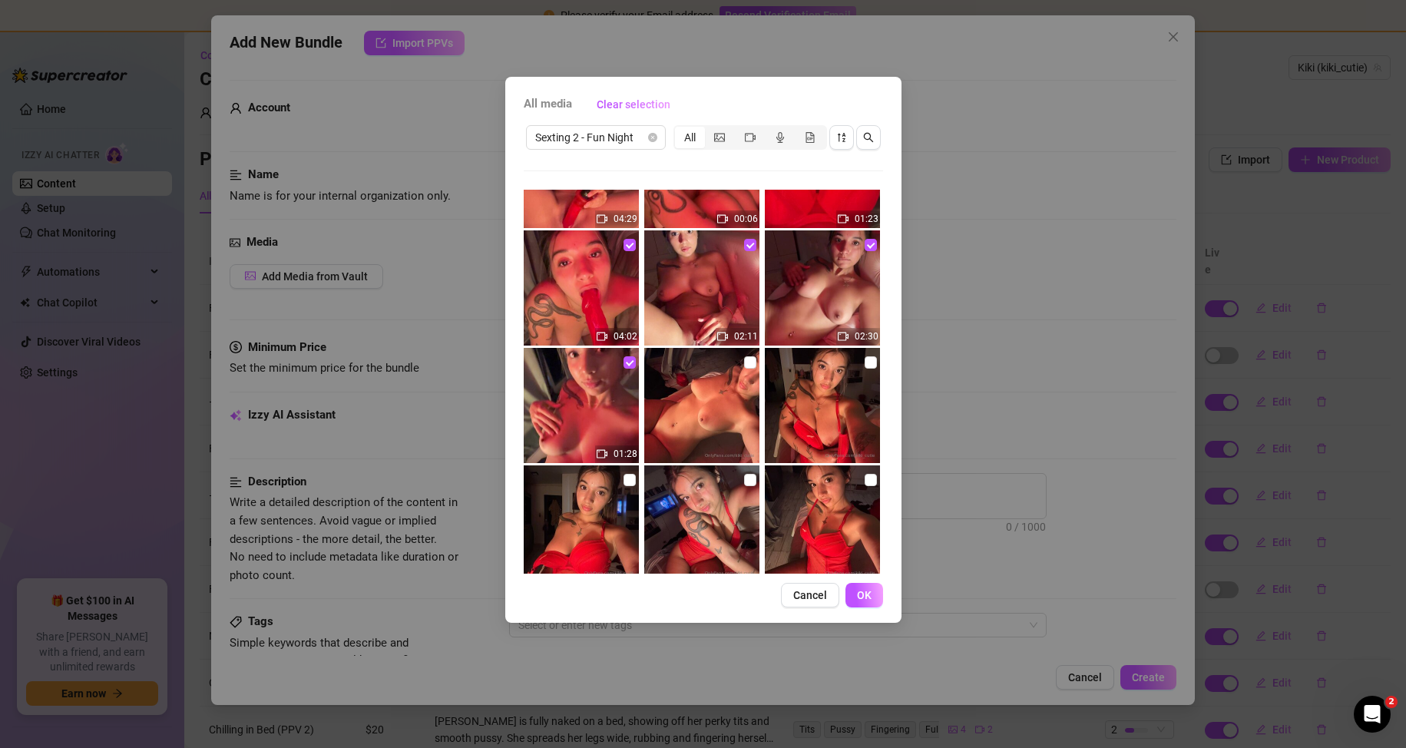
scroll to position [154, 0]
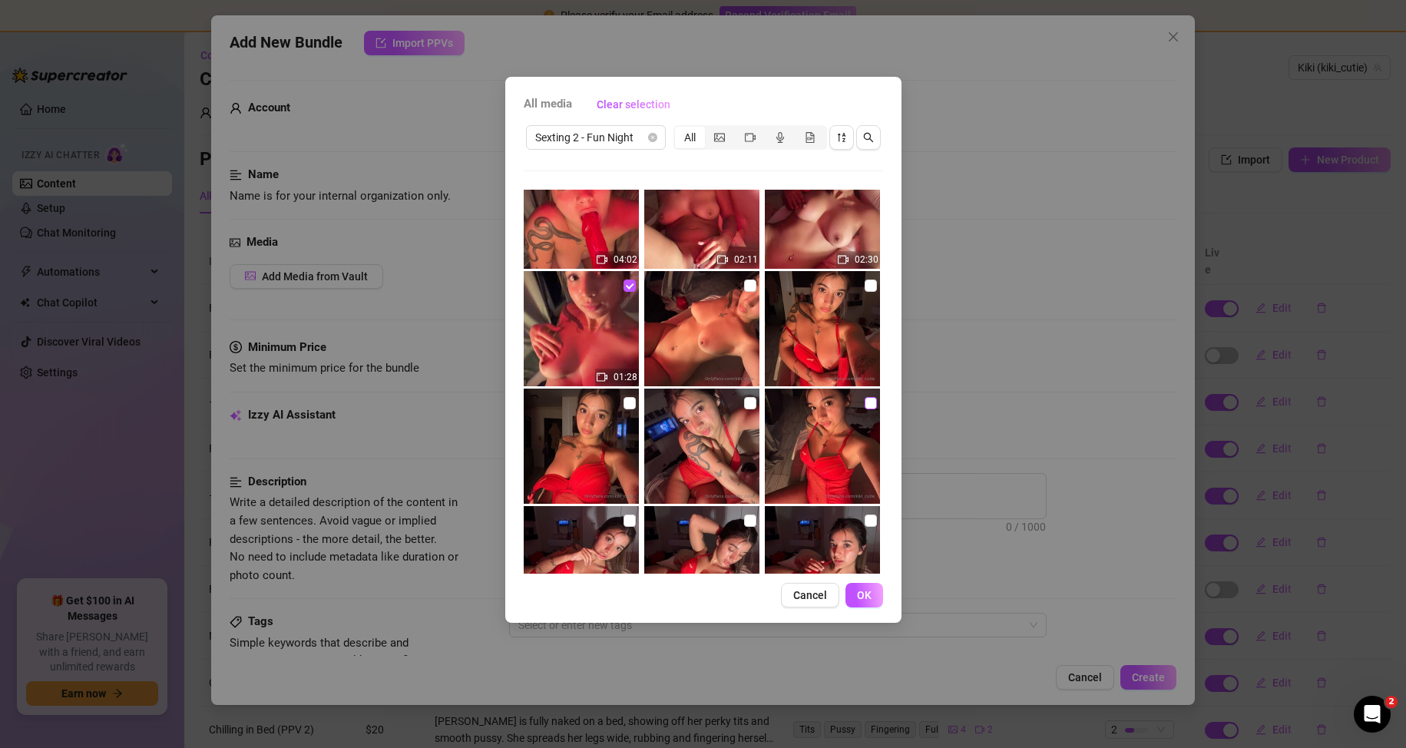
click at [865, 399] on input "checkbox" at bounding box center [871, 403] width 12 height 12
checkbox input "true"
click at [865, 280] on input "checkbox" at bounding box center [871, 286] width 12 height 12
checkbox input "true"
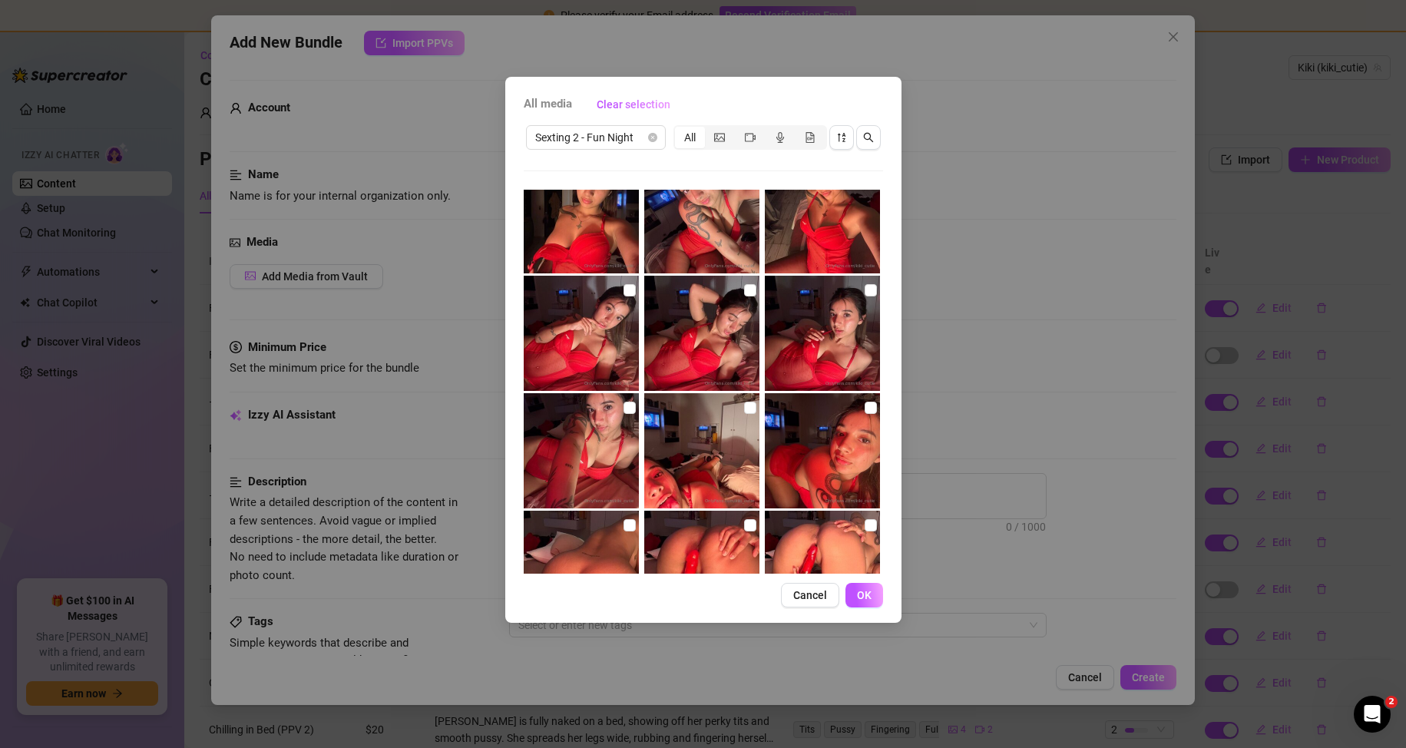
scroll to position [538, 0]
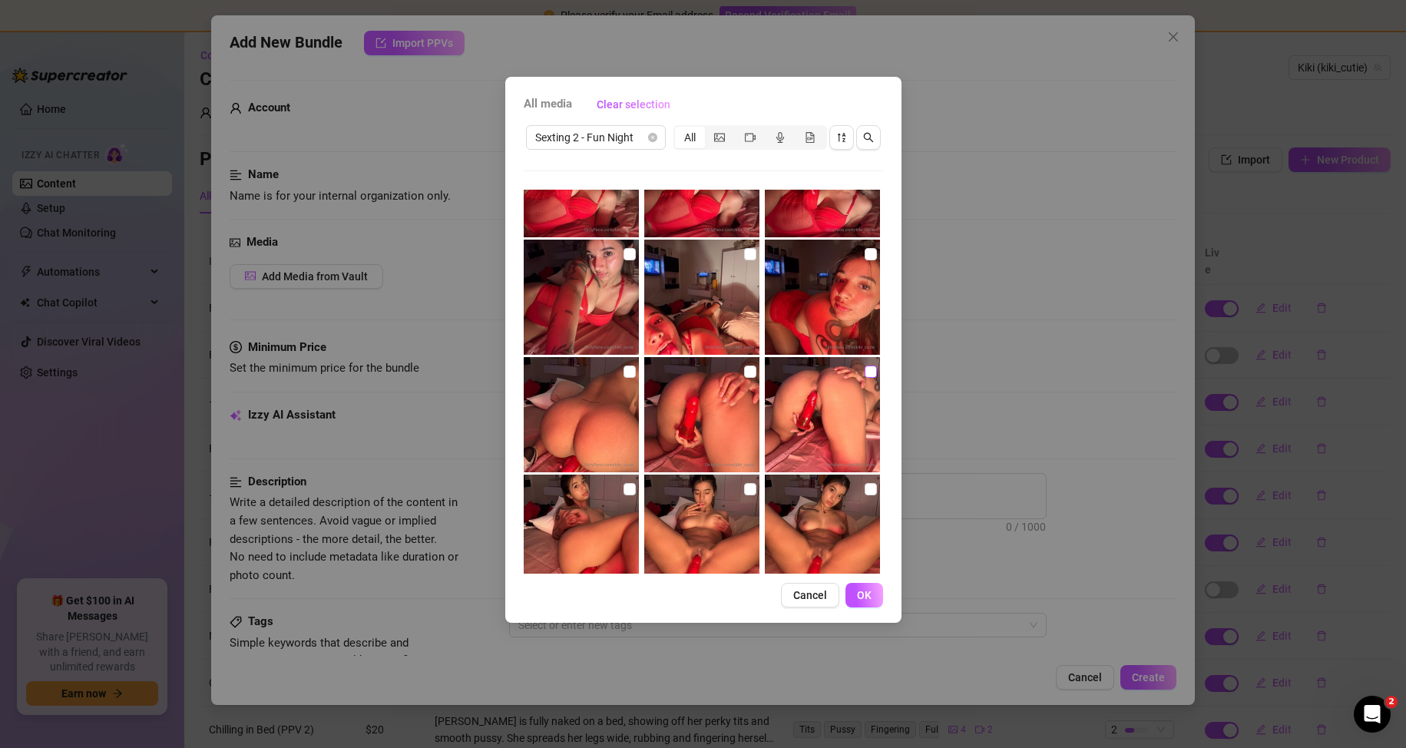
click at [865, 369] on input "checkbox" at bounding box center [871, 372] width 12 height 12
checkbox input "true"
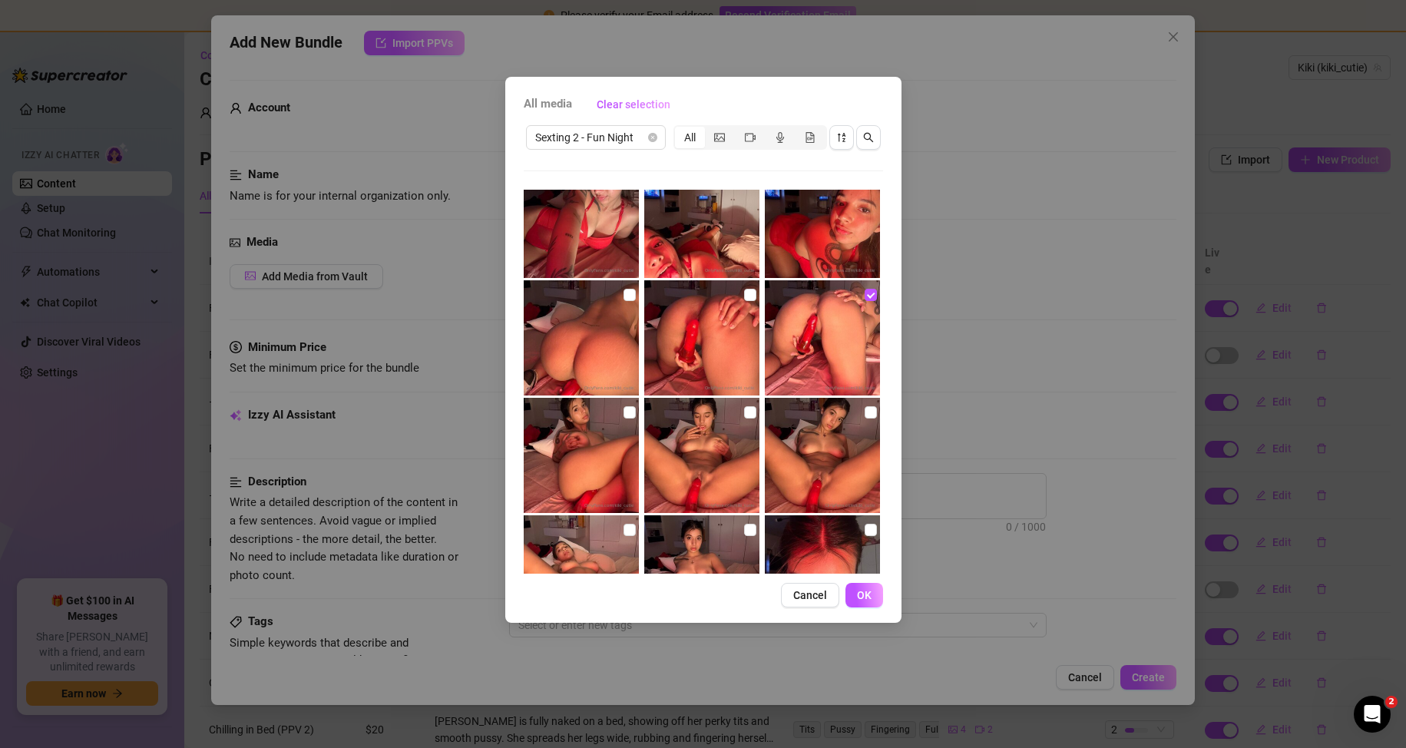
click at [853, 416] on img at bounding box center [822, 455] width 115 height 115
click at [865, 412] on input "checkbox" at bounding box center [871, 412] width 12 height 12
checkbox input "true"
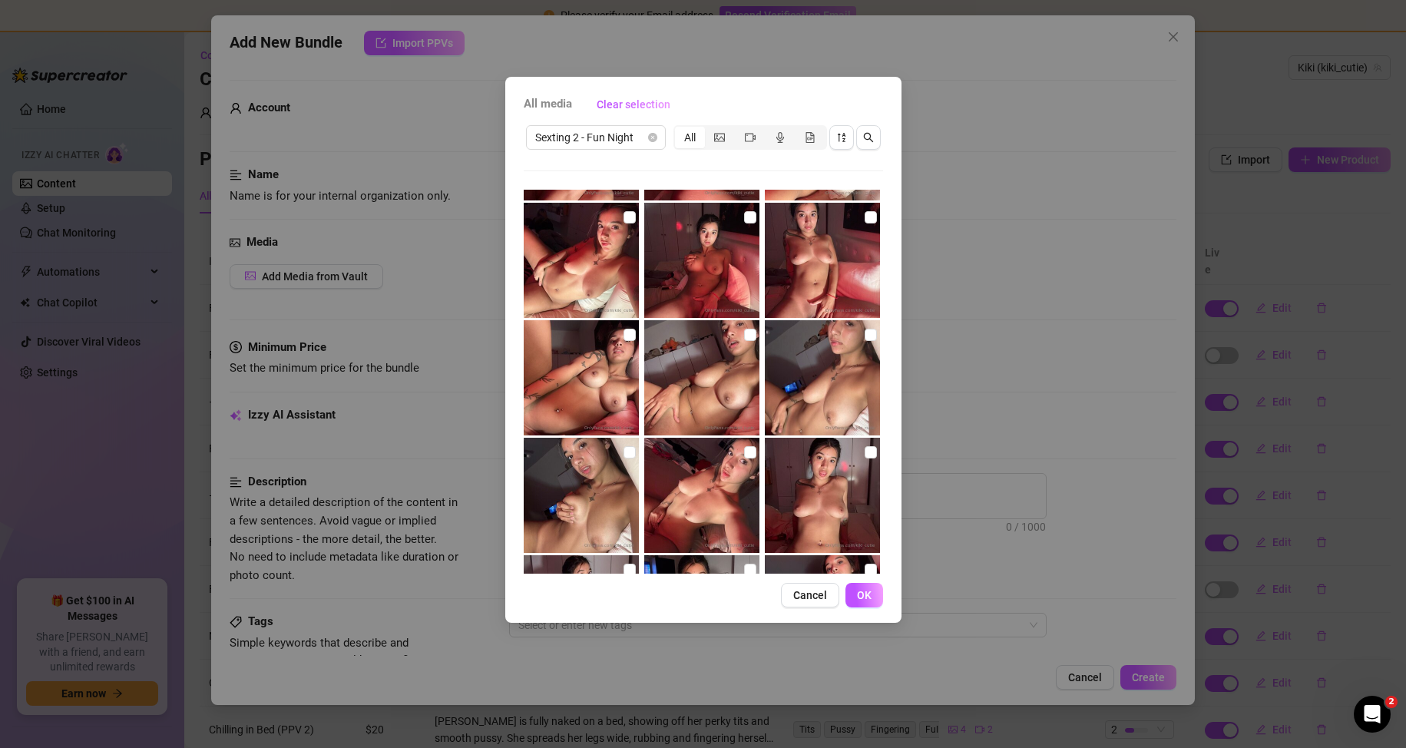
scroll to position [1826, 0]
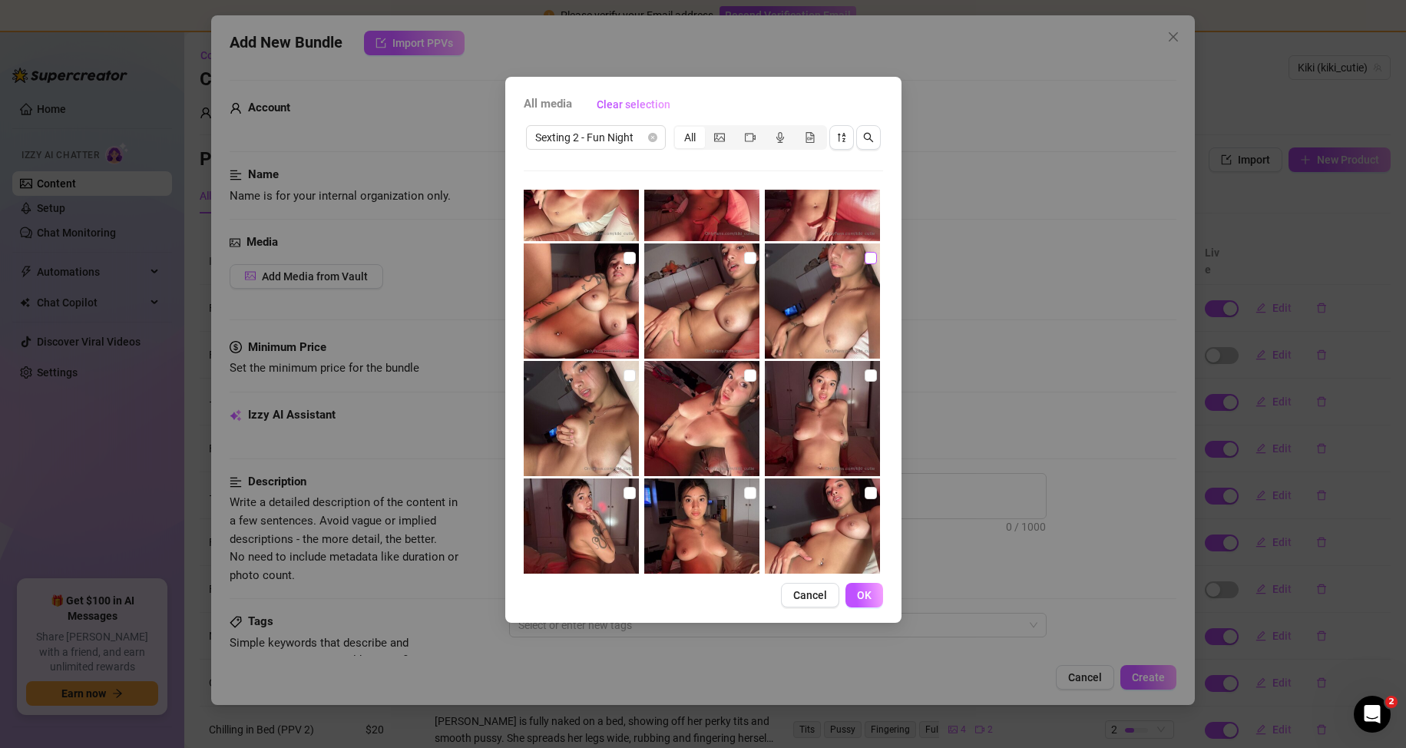
click at [865, 261] on input "checkbox" at bounding box center [871, 258] width 12 height 12
checkbox input "true"
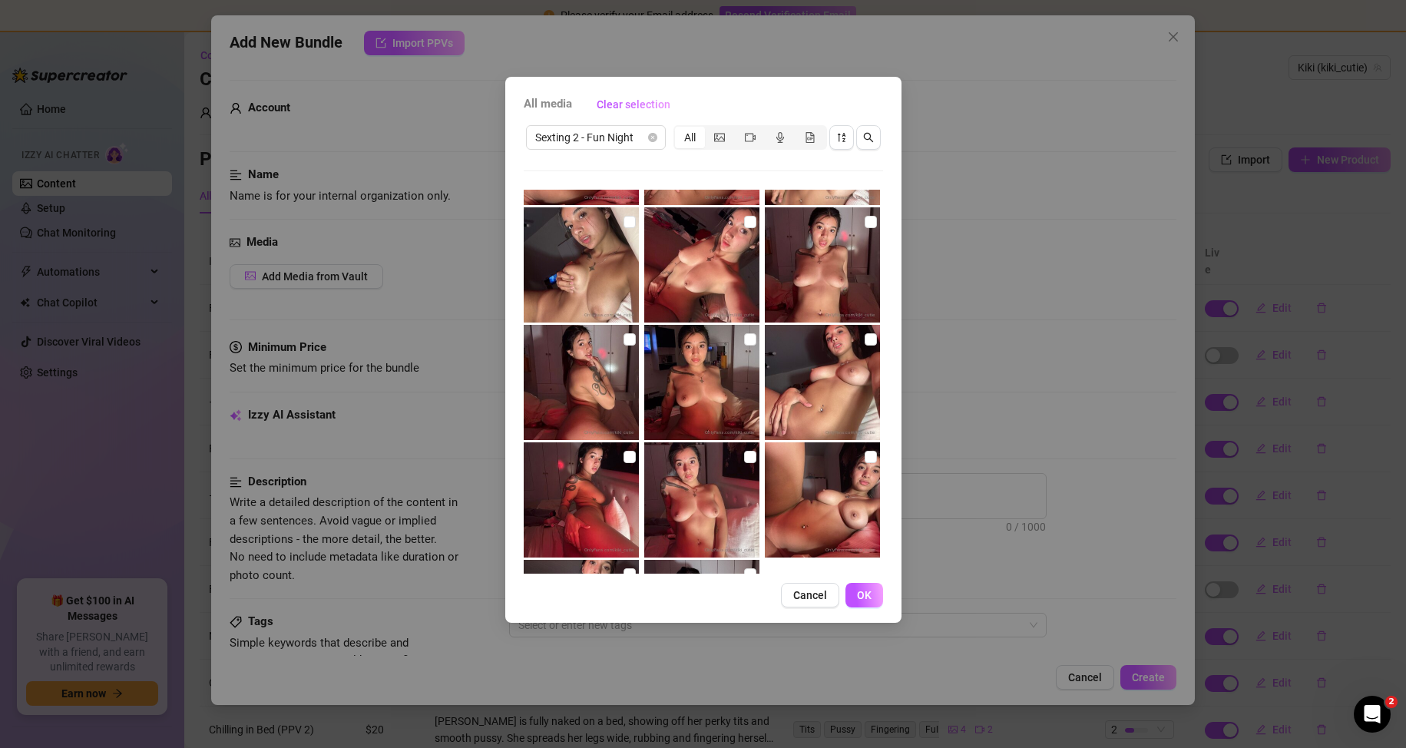
scroll to position [2107, 0]
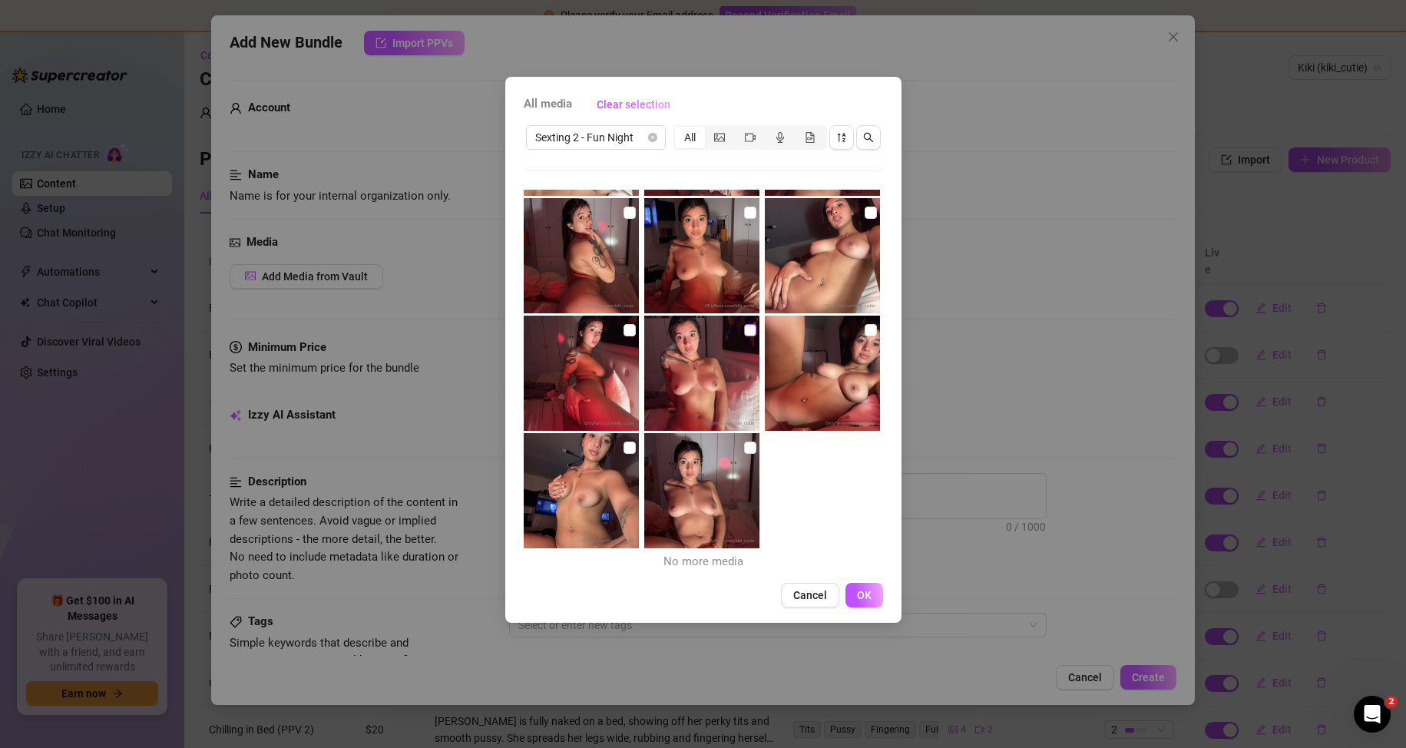
click at [744, 336] on label at bounding box center [750, 330] width 12 height 17
click at [744, 336] on input "checkbox" at bounding box center [750, 330] width 12 height 12
checkbox input "true"
click at [865, 326] on input "checkbox" at bounding box center [871, 330] width 12 height 12
checkbox input "true"
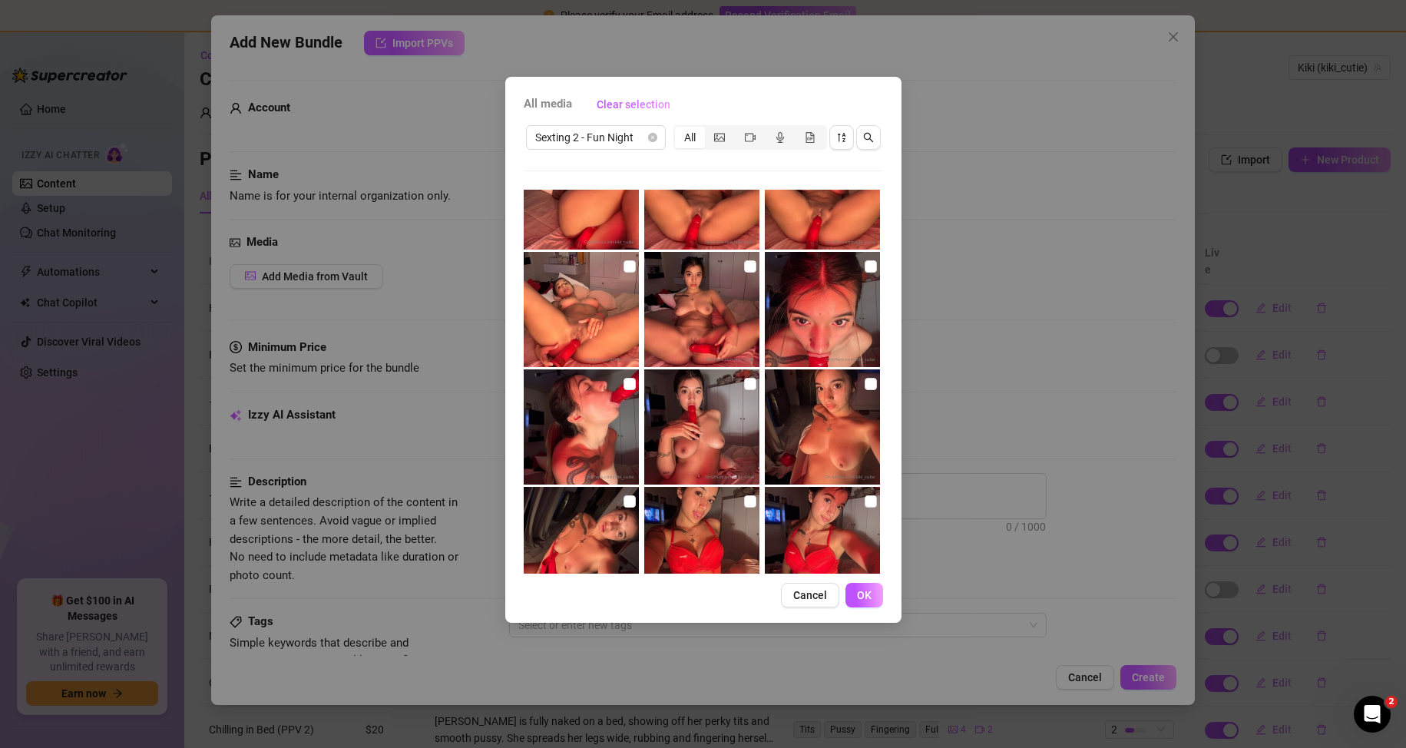
scroll to position [801, 0]
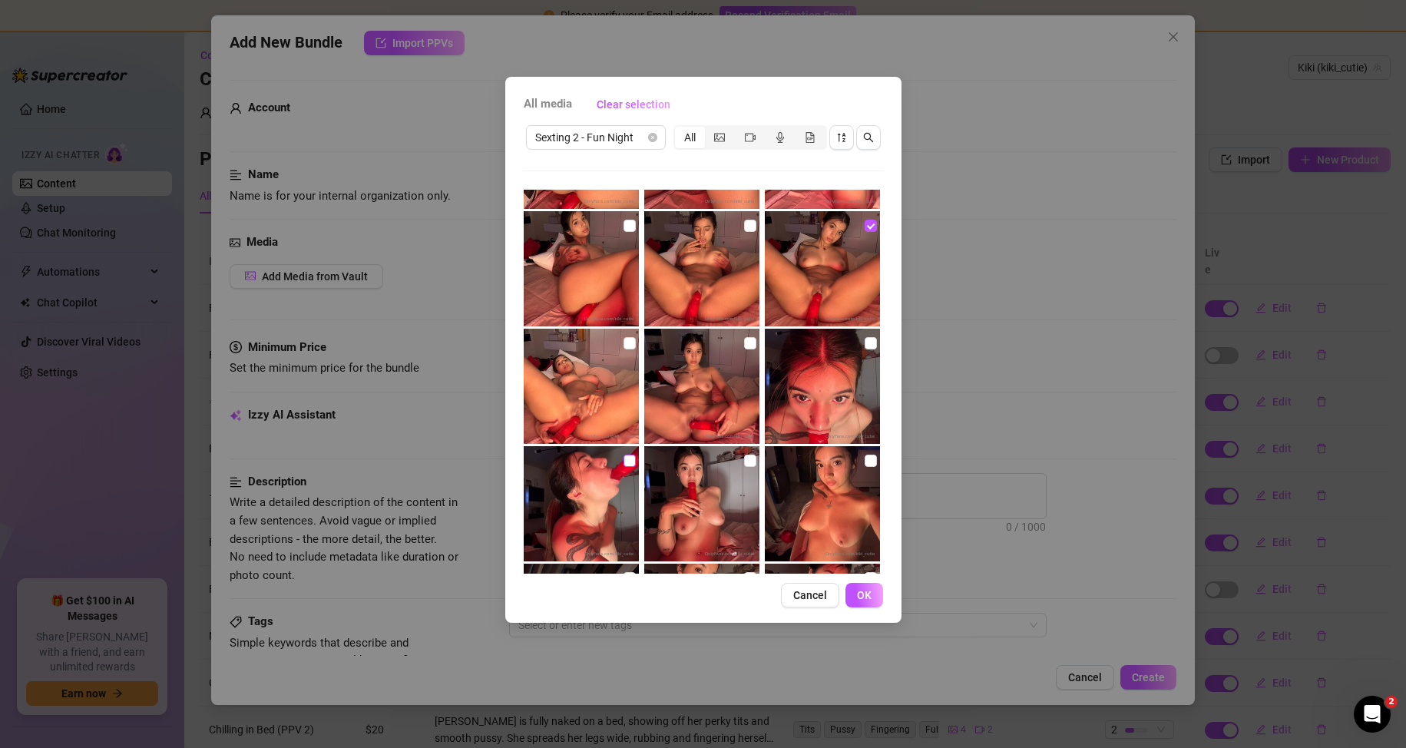
click at [629, 461] on input "checkbox" at bounding box center [630, 461] width 12 height 12
checkbox input "true"
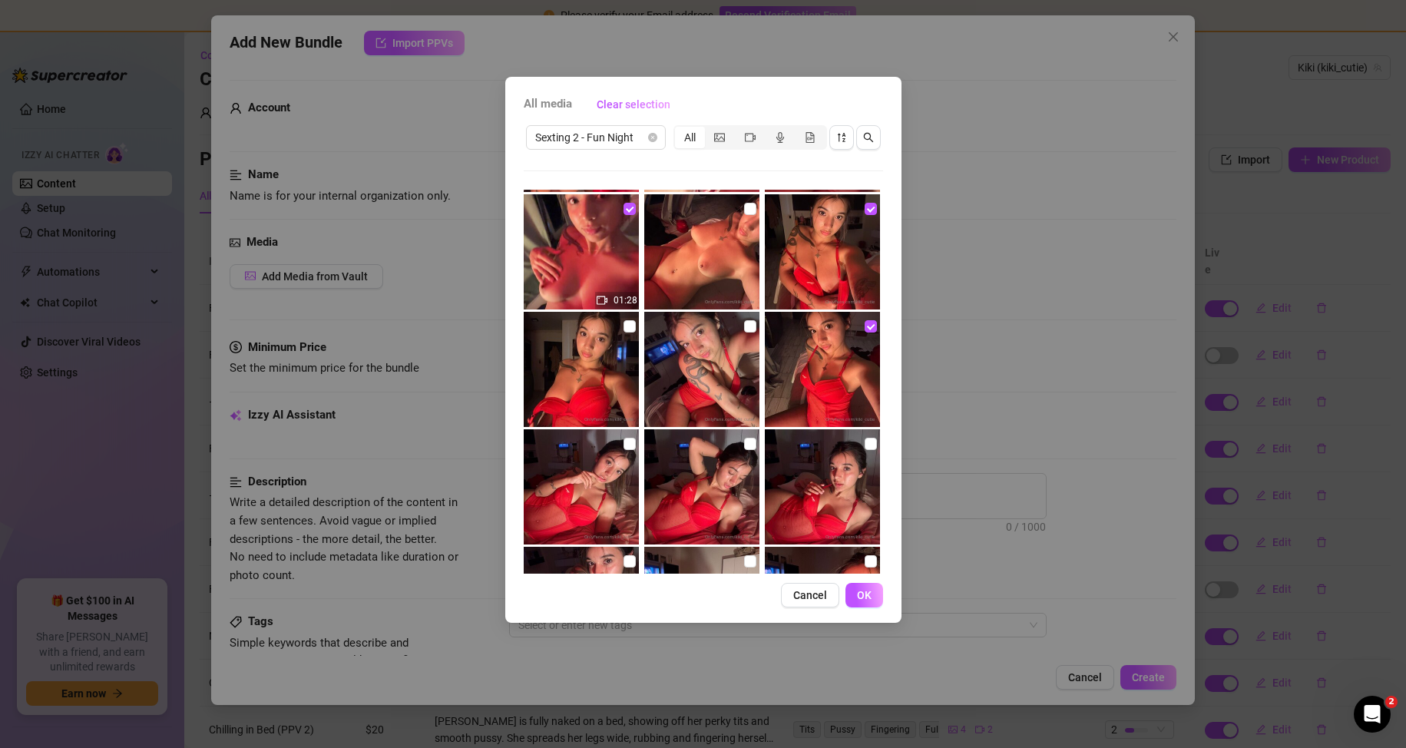
scroll to position [461, 0]
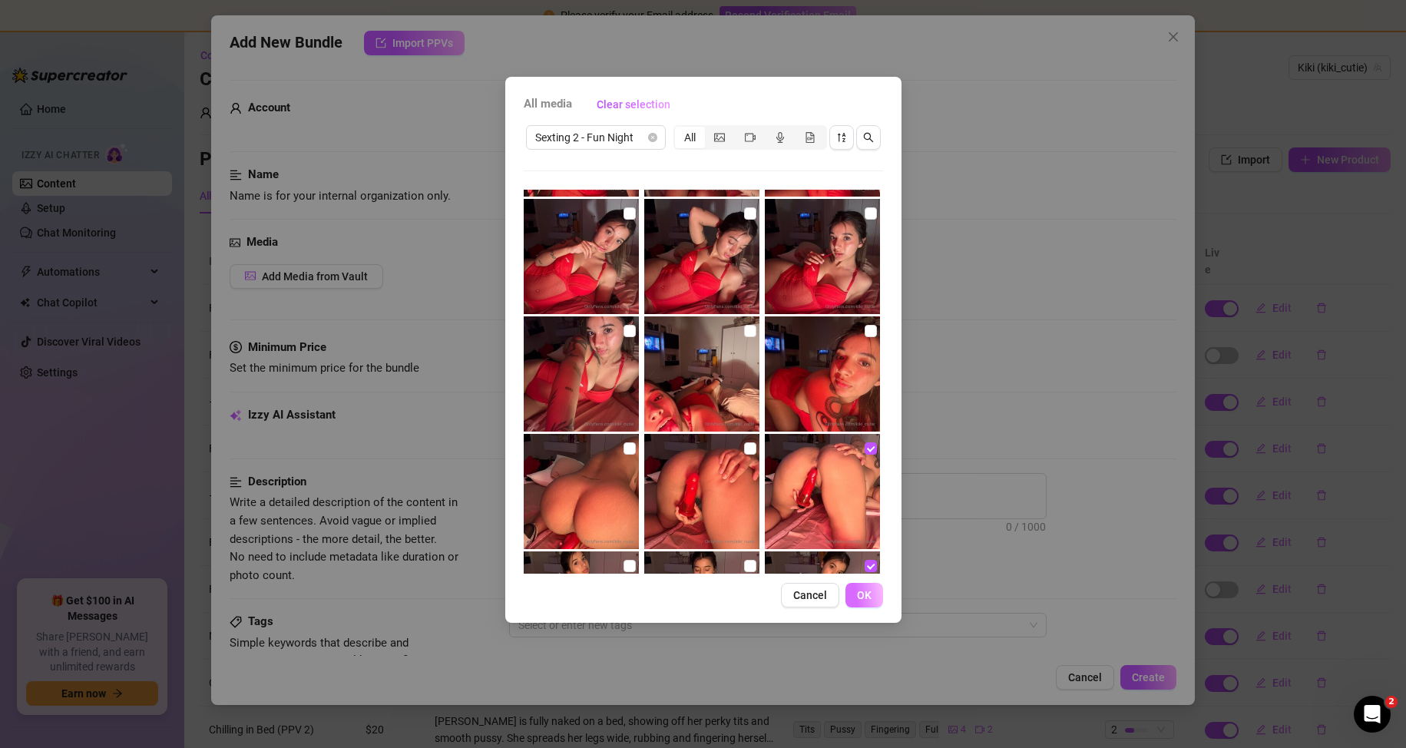
click at [859, 594] on span "OK" at bounding box center [864, 595] width 15 height 12
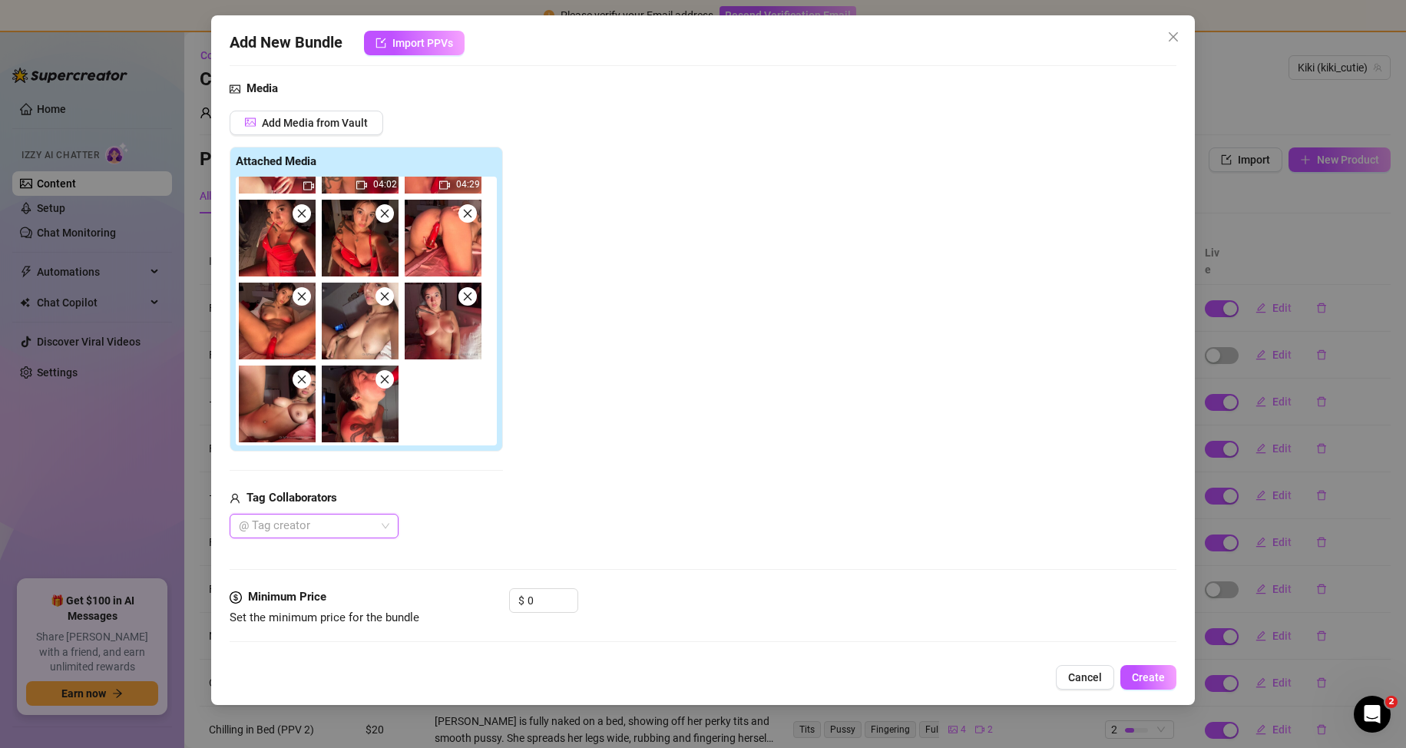
scroll to position [538, 0]
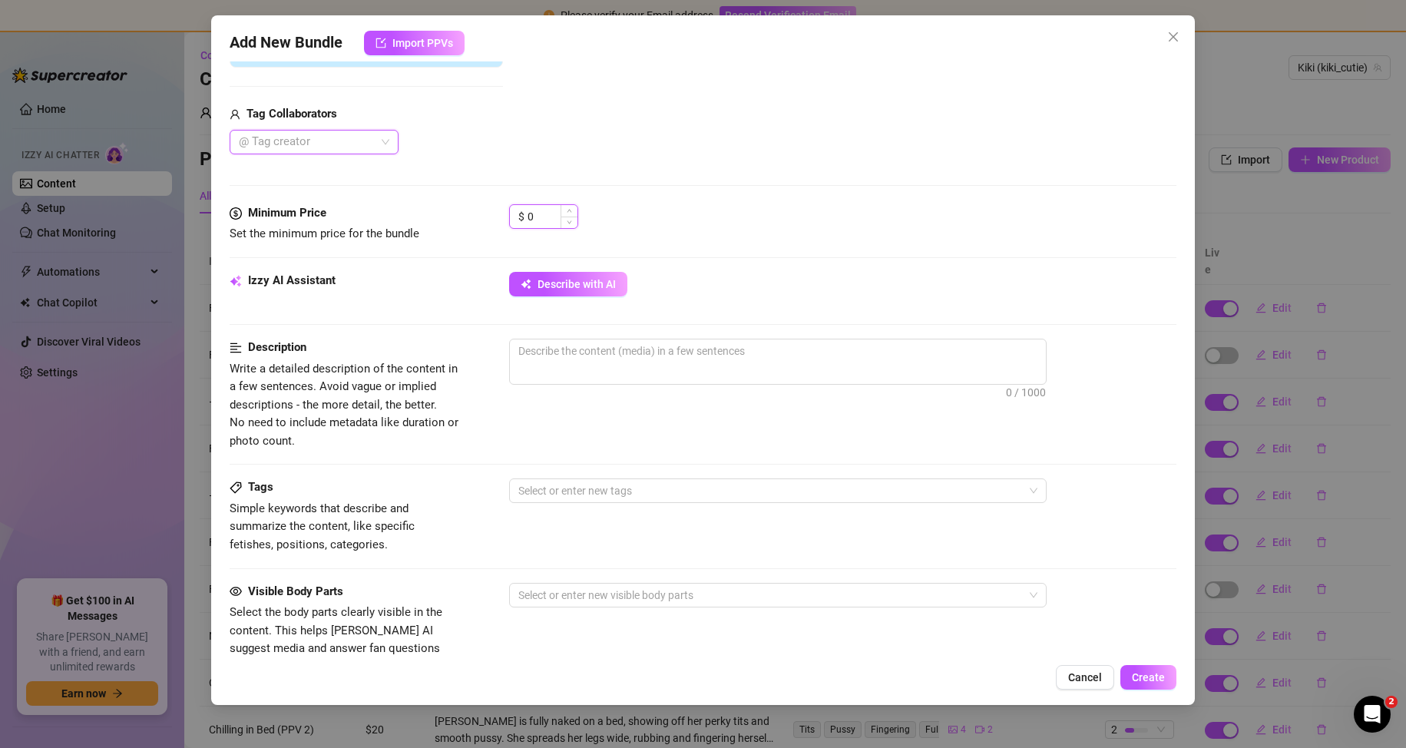
click at [551, 220] on input "0" at bounding box center [553, 216] width 50 height 23
type input "0"
click at [820, 263] on div "Minimum Price Set the minimum price for the bundle $ 2000" at bounding box center [704, 238] width 948 height 68
drag, startPoint x: 546, startPoint y: 218, endPoint x: 605, endPoint y: 211, distance: 59.5
click at [547, 218] on input "2000" at bounding box center [553, 216] width 50 height 23
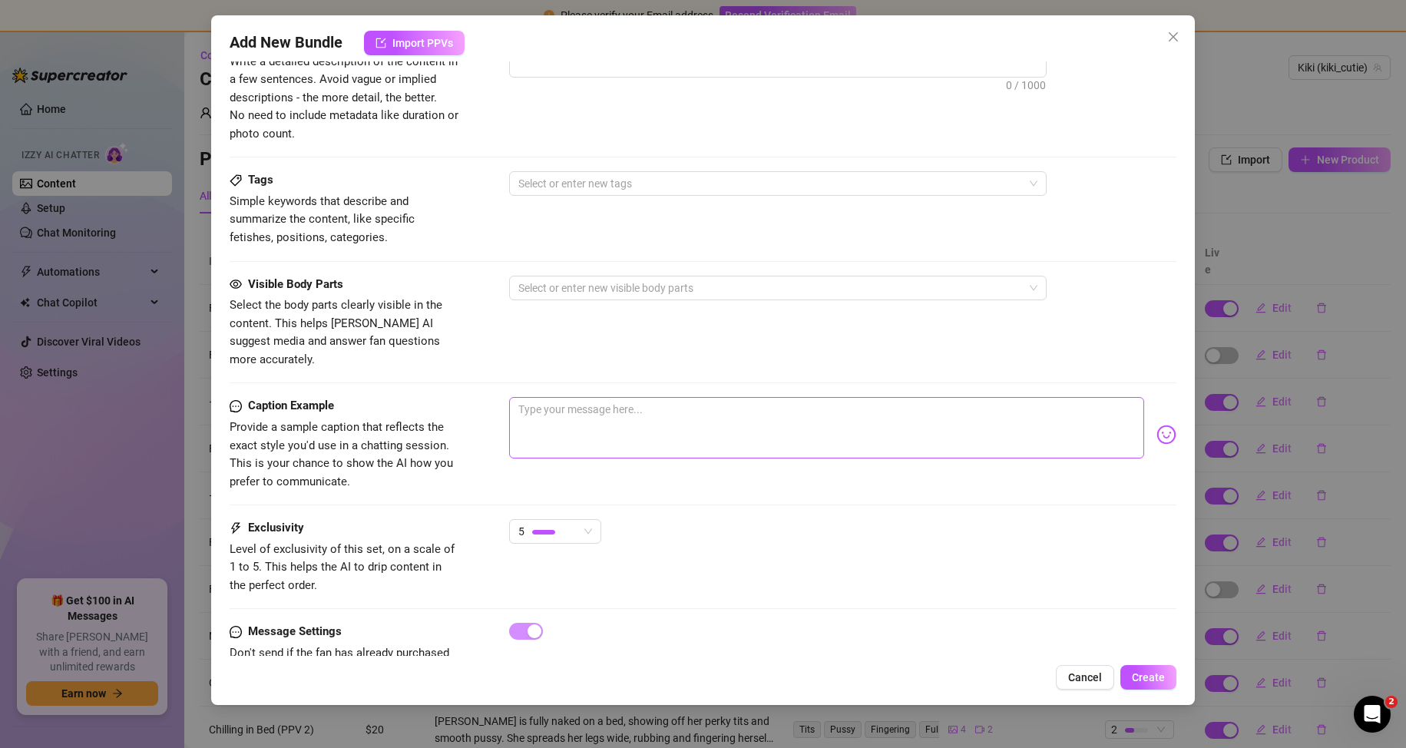
scroll to position [614, 0]
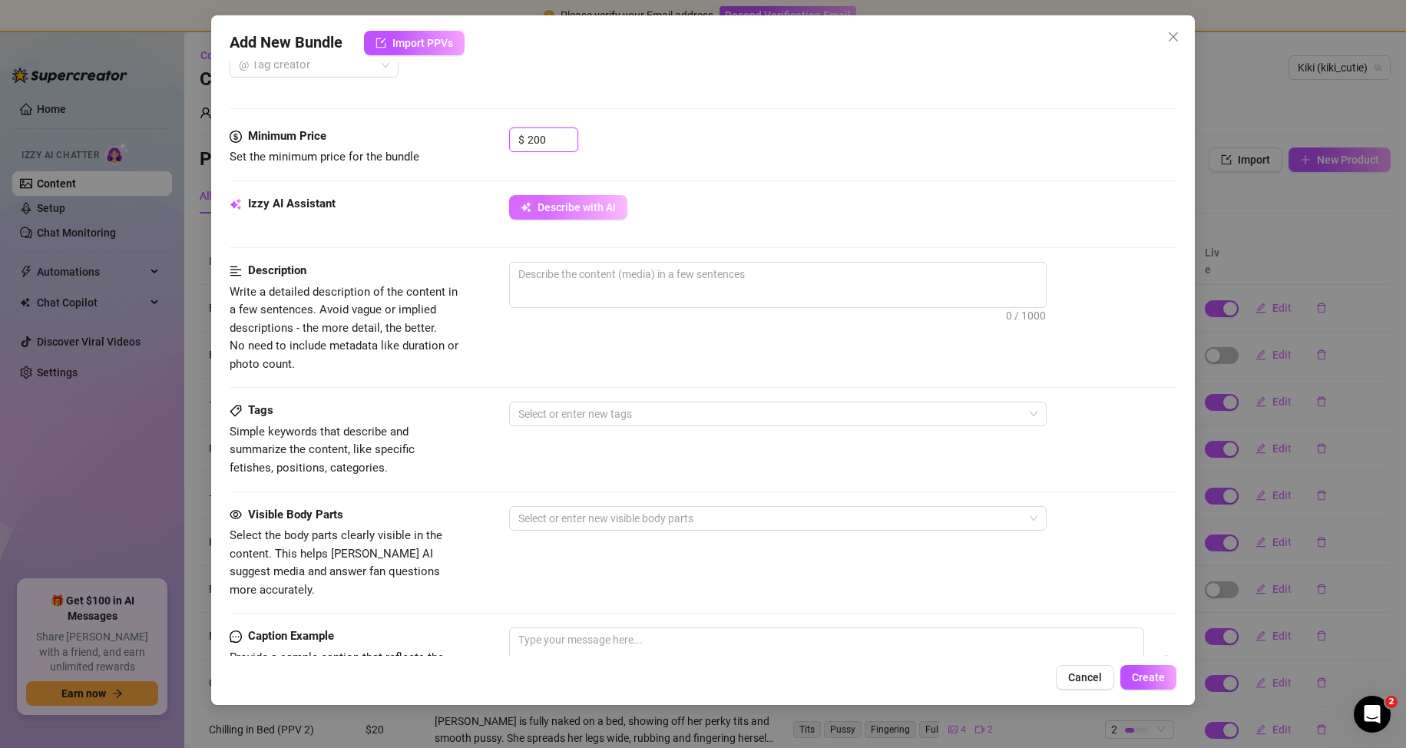
type input "200"
click at [544, 207] on span "Describe with AI" at bounding box center [577, 207] width 78 height 12
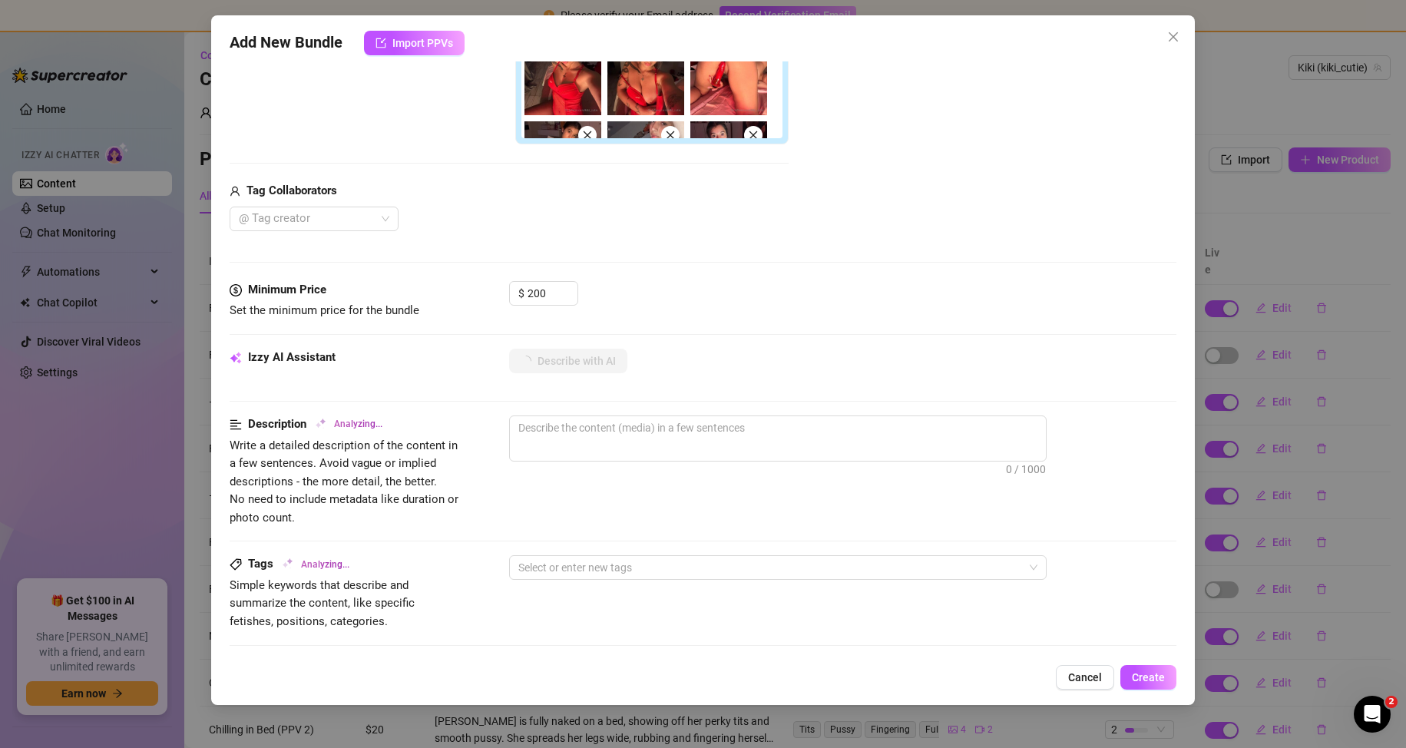
scroll to position [845, 0]
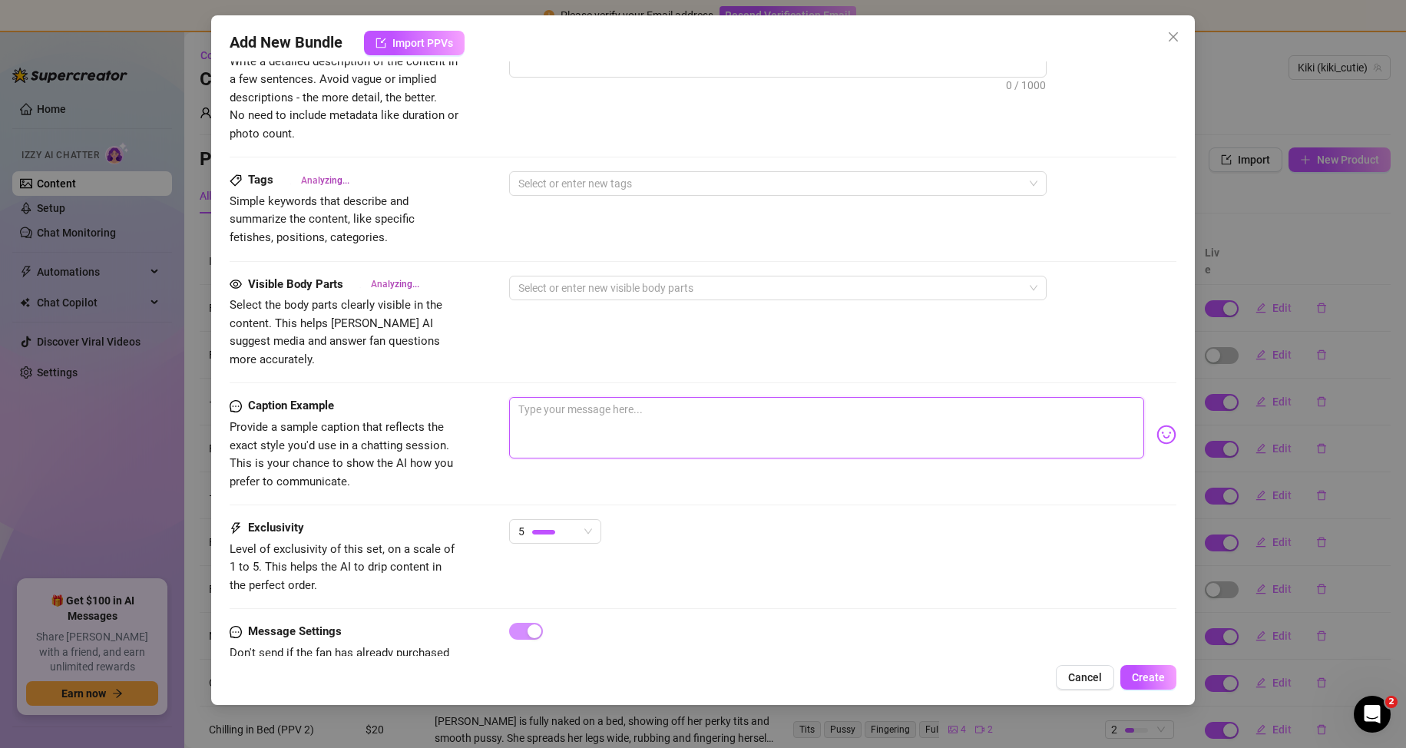
click at [817, 397] on textarea at bounding box center [827, 427] width 636 height 61
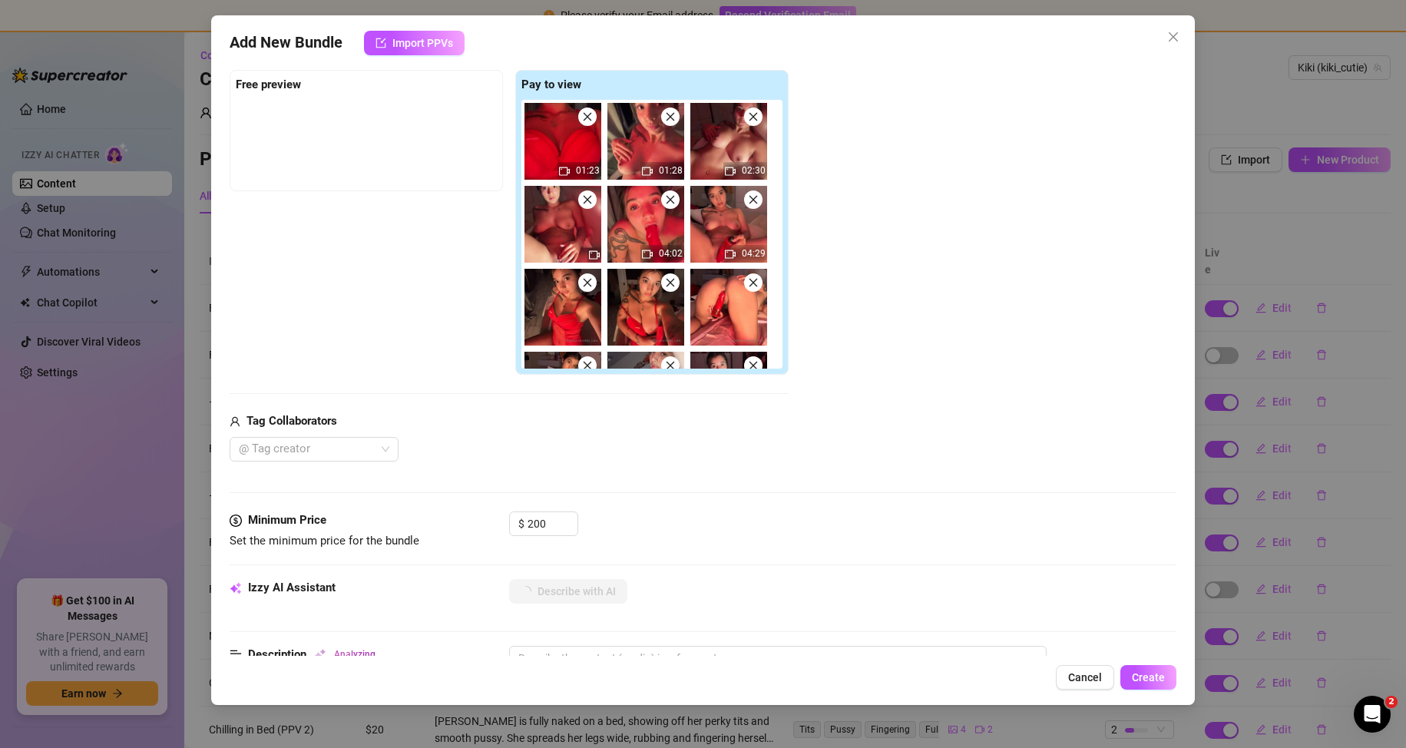
scroll to position [146, 0]
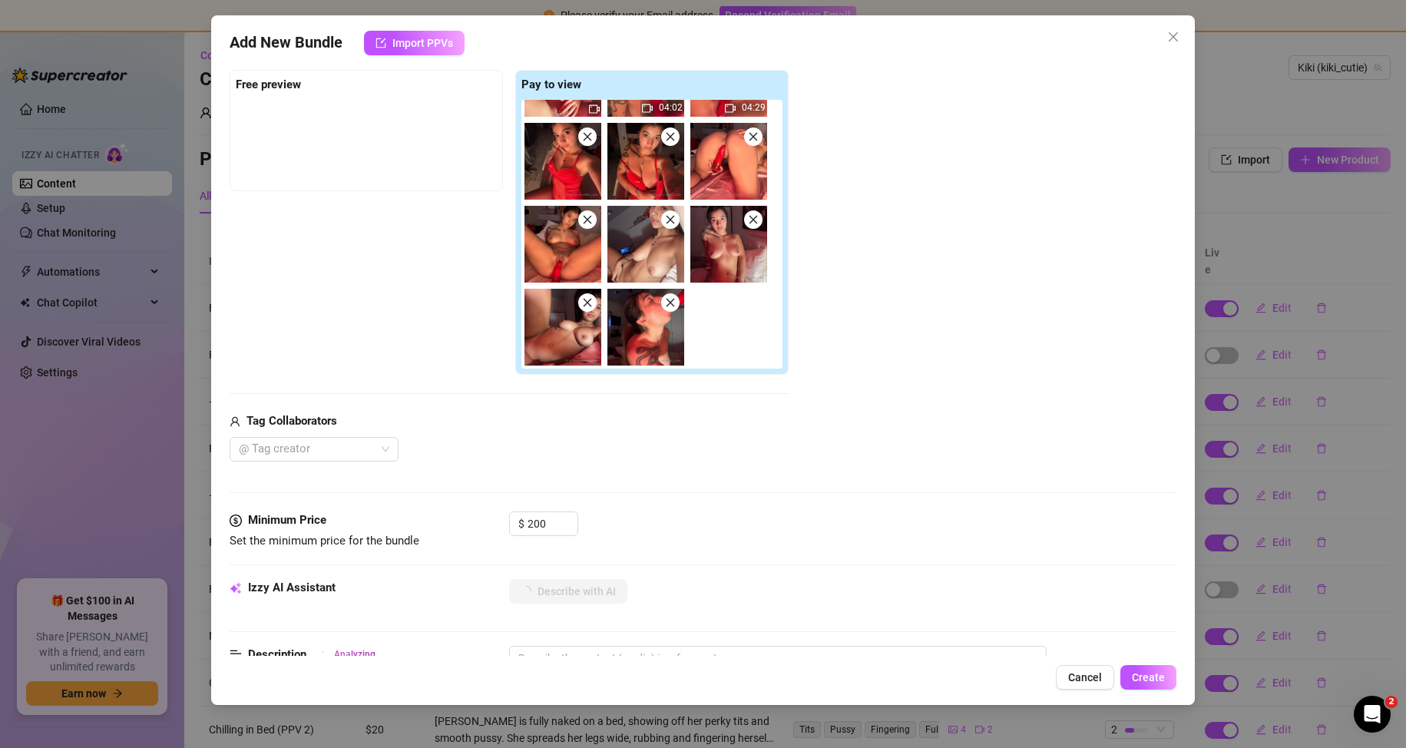
type textarea "Kiki"
type textarea "Kiki teases"
type textarea "Kiki teases in"
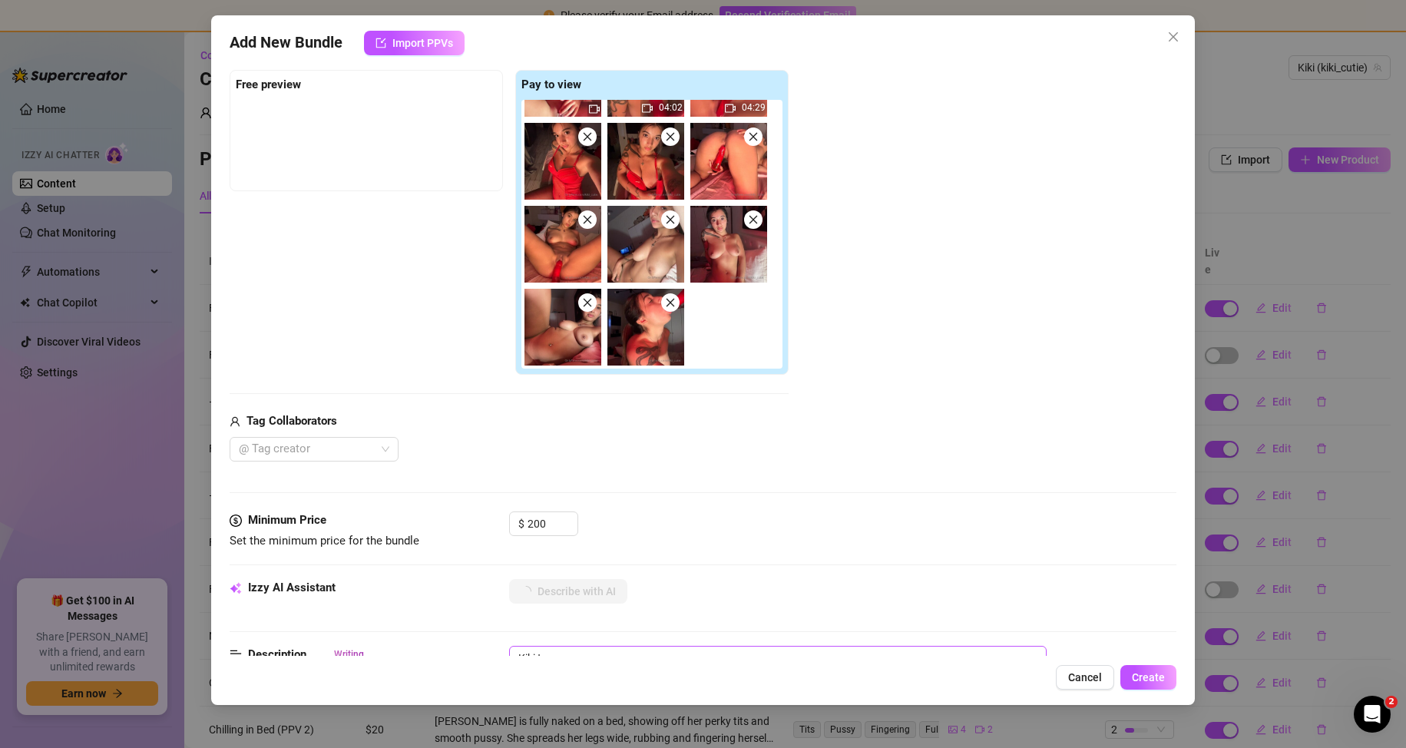
type textarea "Kiki teases in"
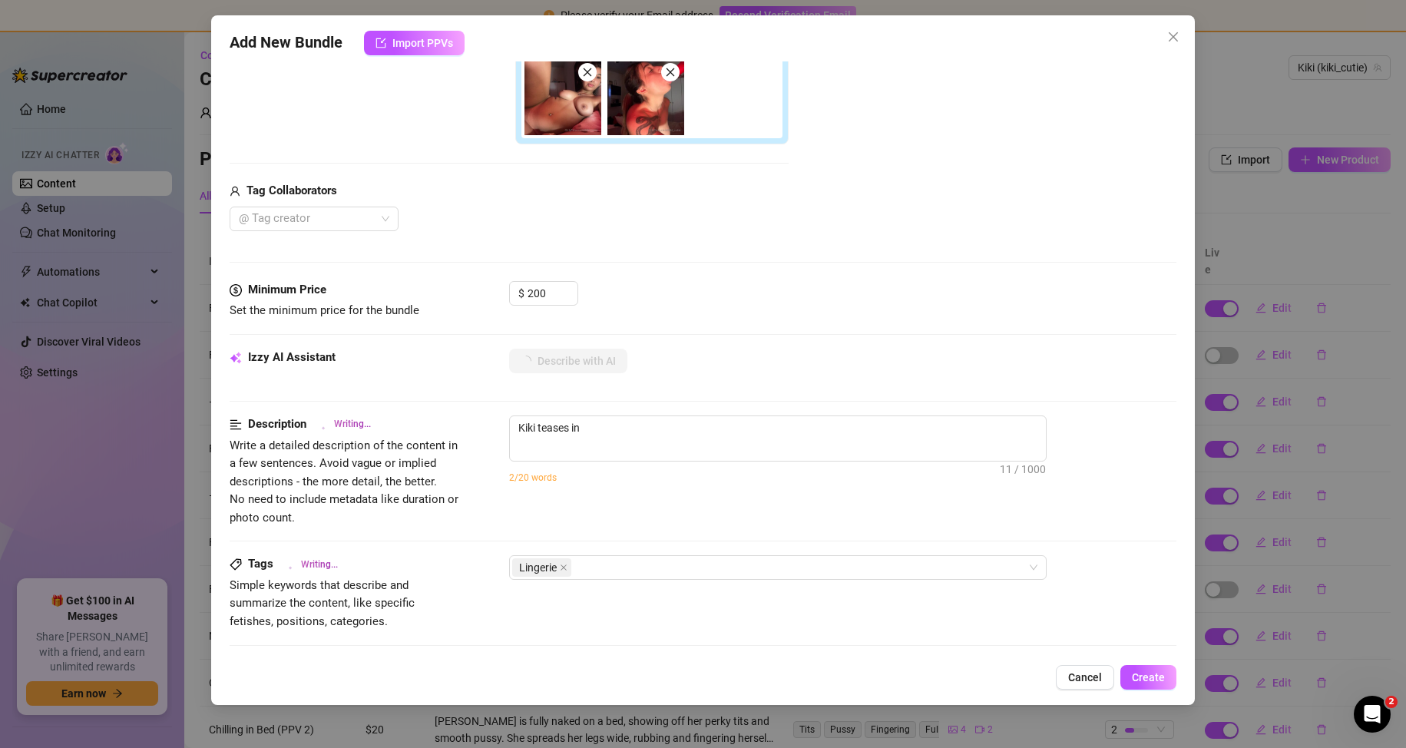
type textarea "Kiki teases in a"
type textarea "Kiki teases in a tight"
type textarea "Kiki teases in a tight red"
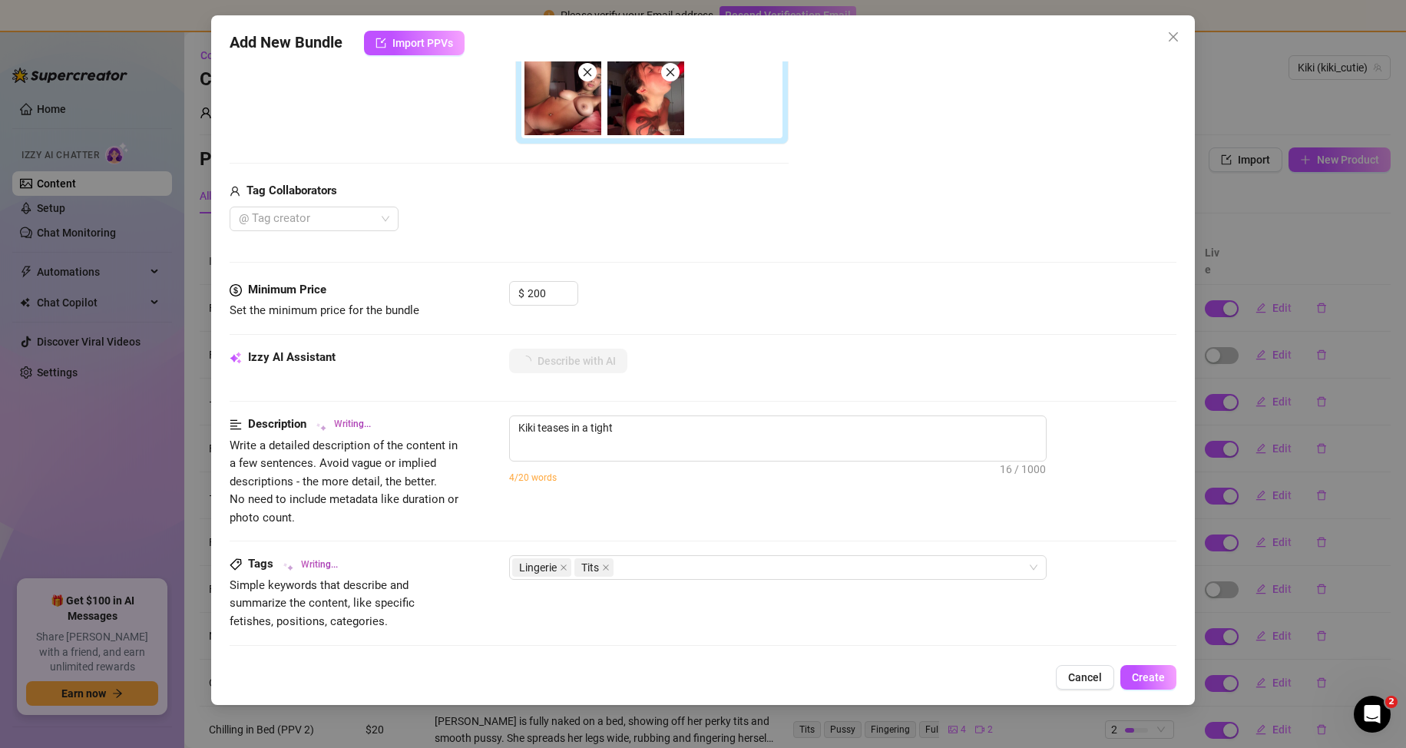
type textarea "Kiki teases in a tight red"
type textarea "Kiki teases in a tight red lingerie"
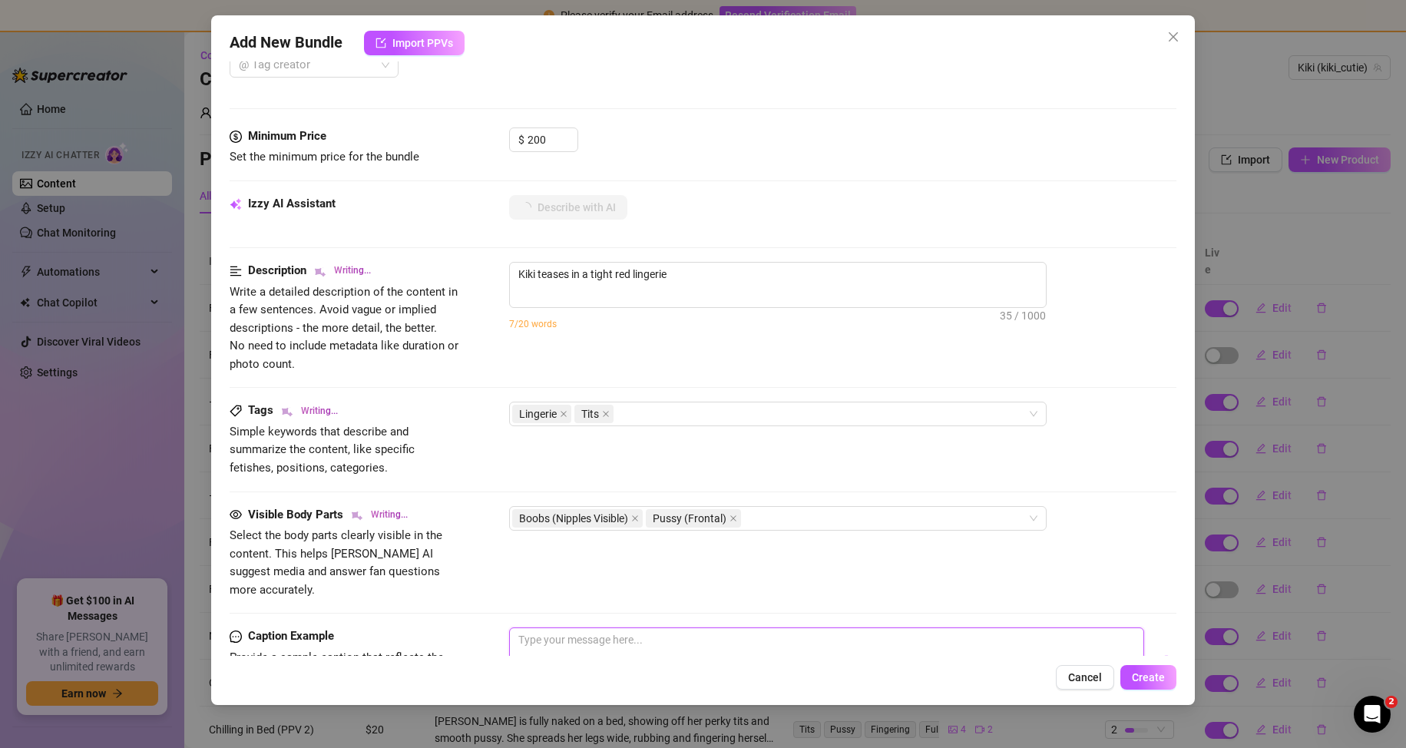
type textarea "Kiki teases in a tight red lingerie set,"
type textarea "Kiki teases in a tight red lingerie set, slowly"
type textarea "Kiki teases in a tight red lingerie set, slowly stripping"
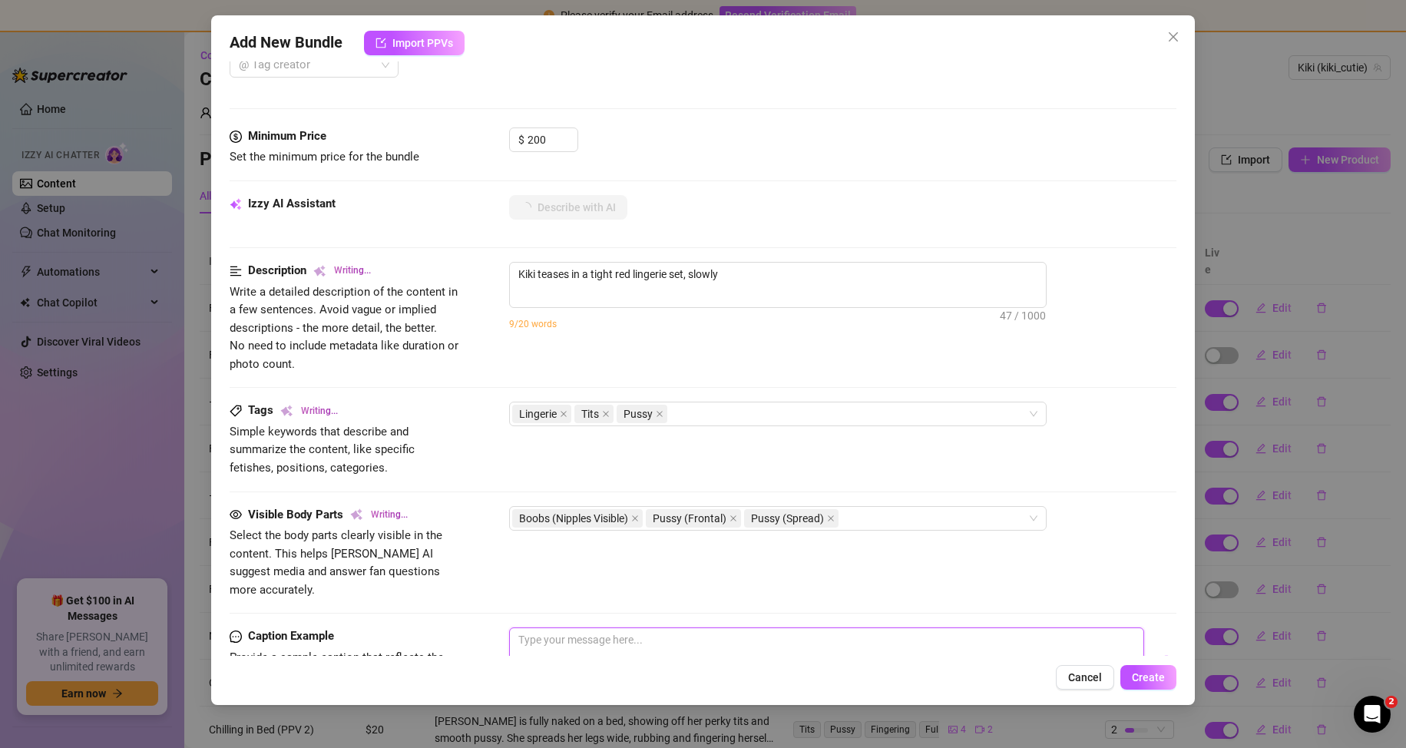
type textarea "Kiki teases in a tight red lingerie set, slowly stripping"
type textarea "Kiki teases in a tight red lingerie set, slowly stripping to"
type textarea "Kiki teases in a tight red lingerie set, slowly stripping to reveal"
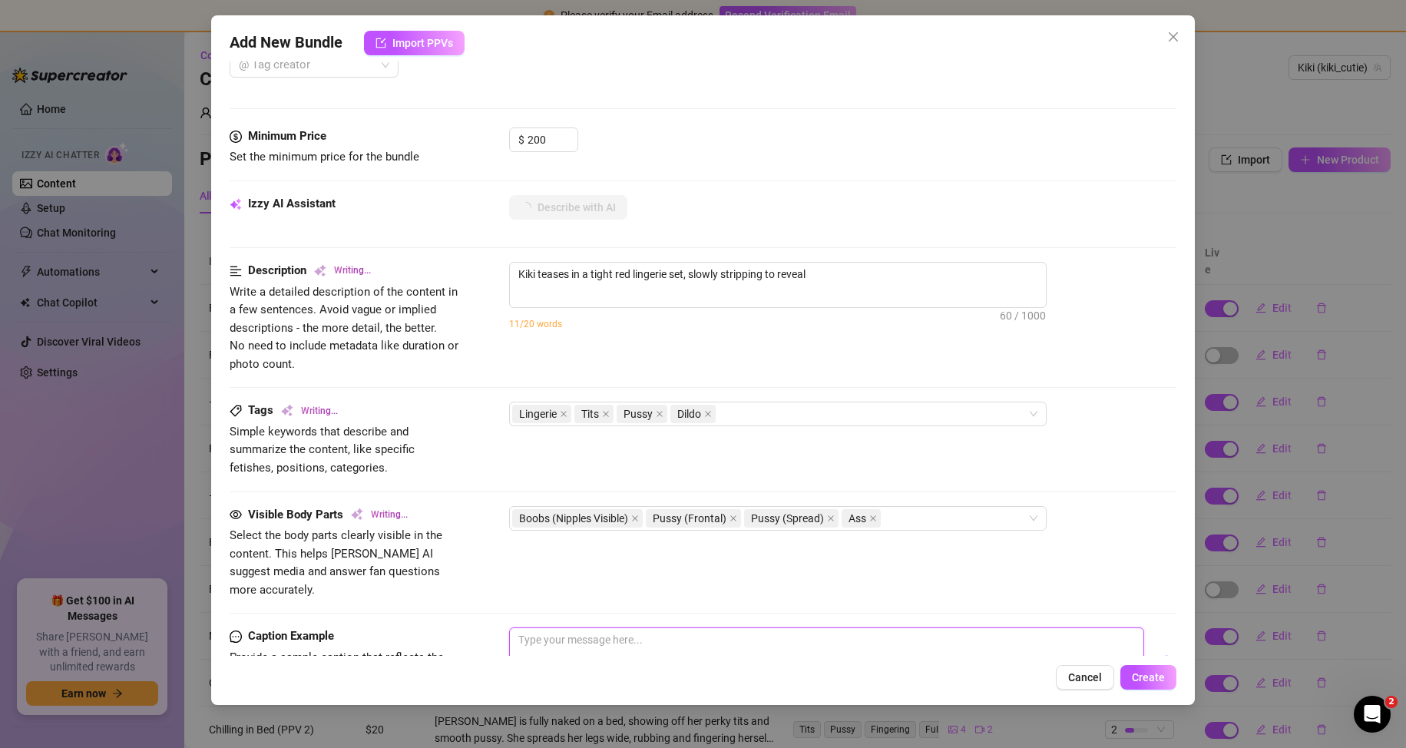
type textarea "Kiki teases in a tight red lingerie set, slowly stripping to reveal her"
type textarea "Kiki teases in a tight red lingerie set, slowly stripping to reveal her perky"
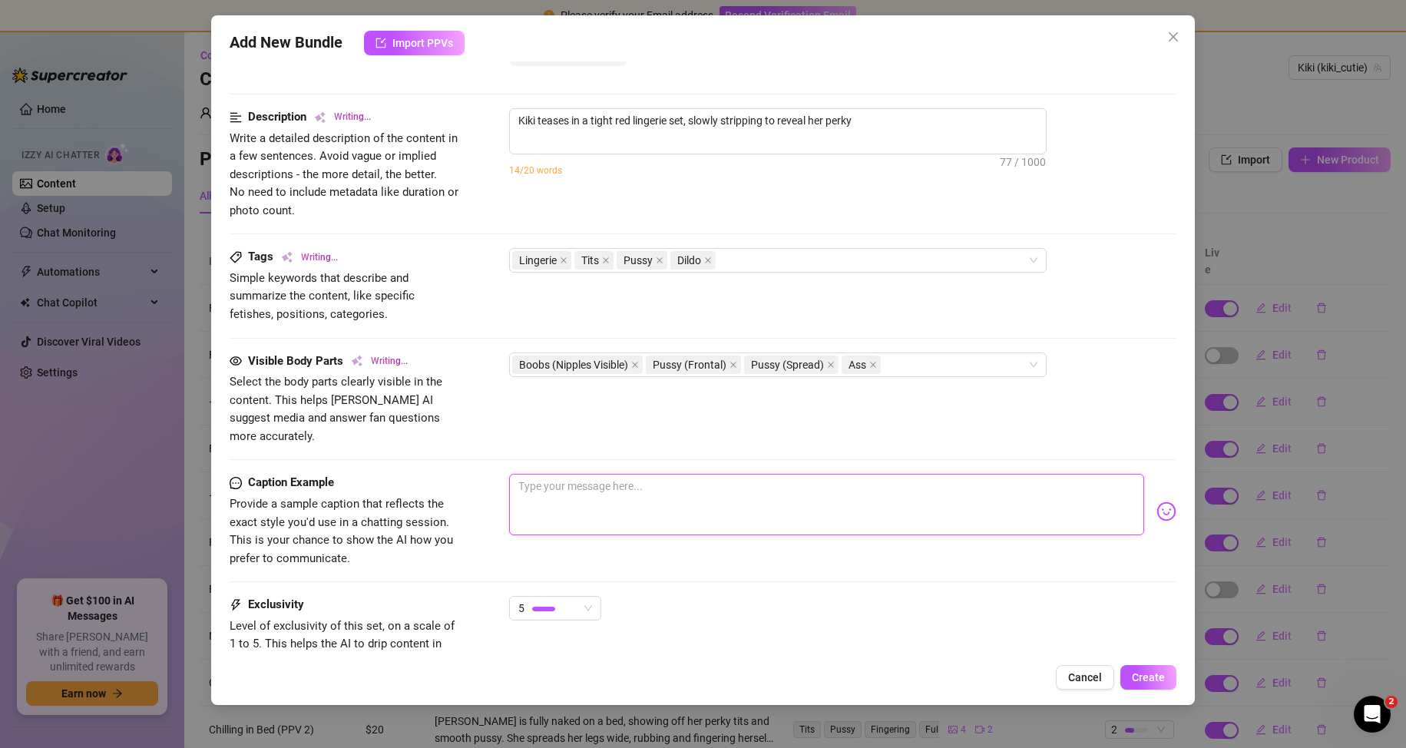
type textarea "Kiki teases in a tight red lingerie set, slowly stripping to reveal her perky t…"
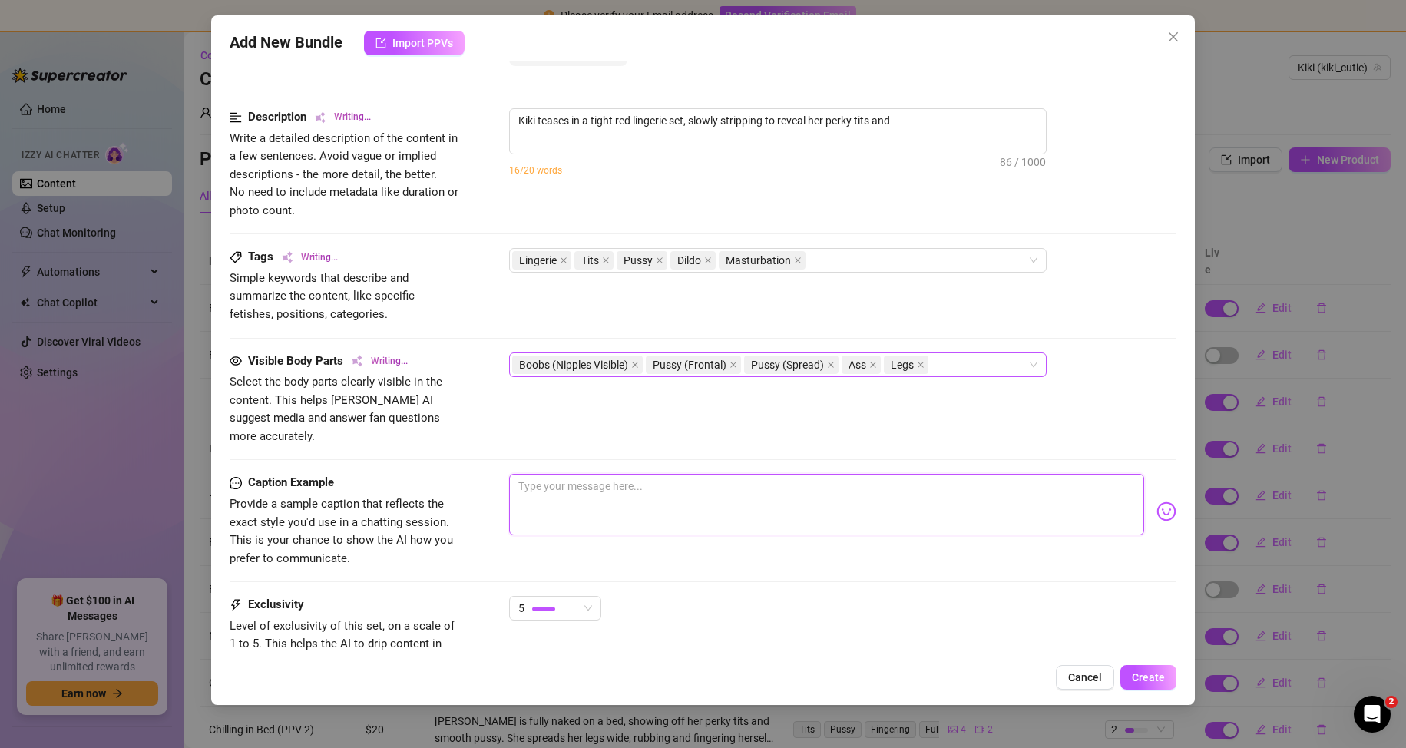
type textarea "Kiki teases in a tight red lingerie set, slowly stripping to reveal her perky t…"
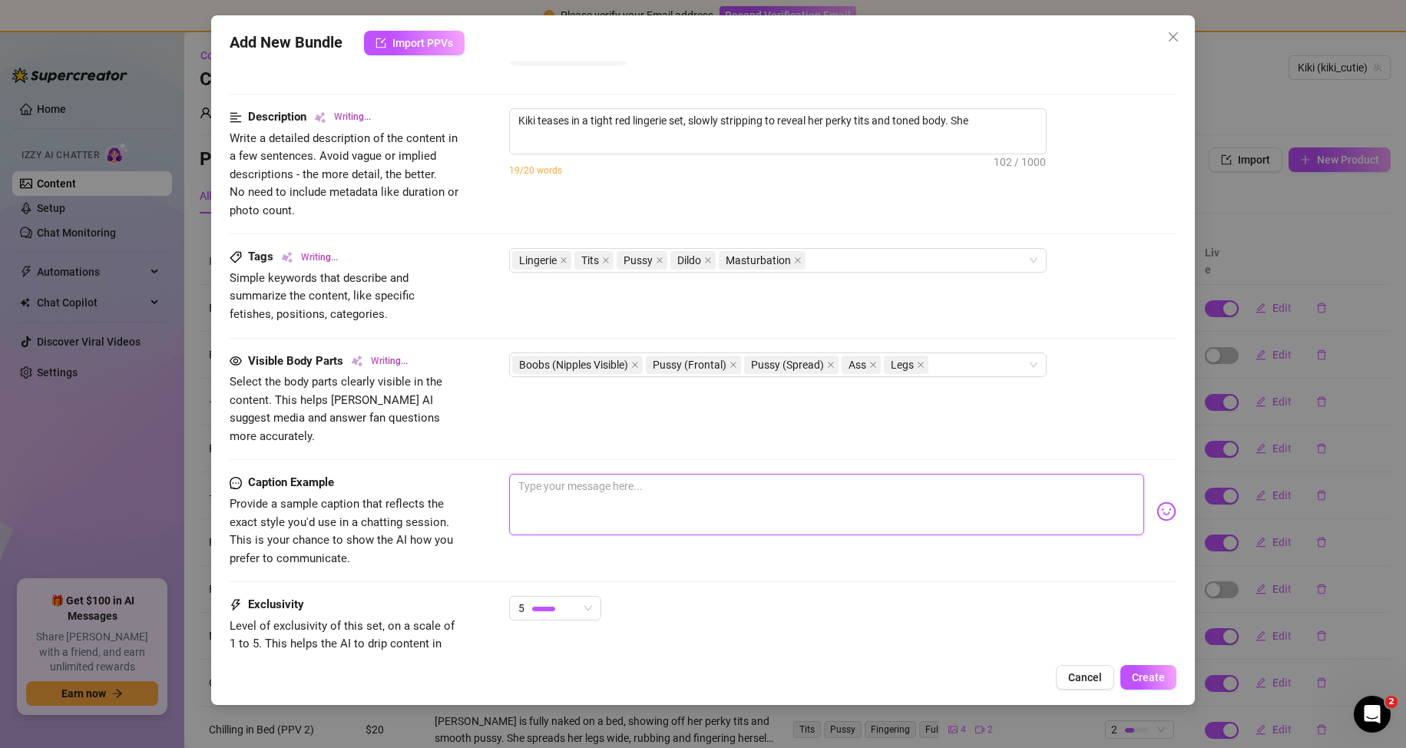
type textarea "Kiki teases in a tight red lingerie set, slowly stripping to reveal her perky t…"
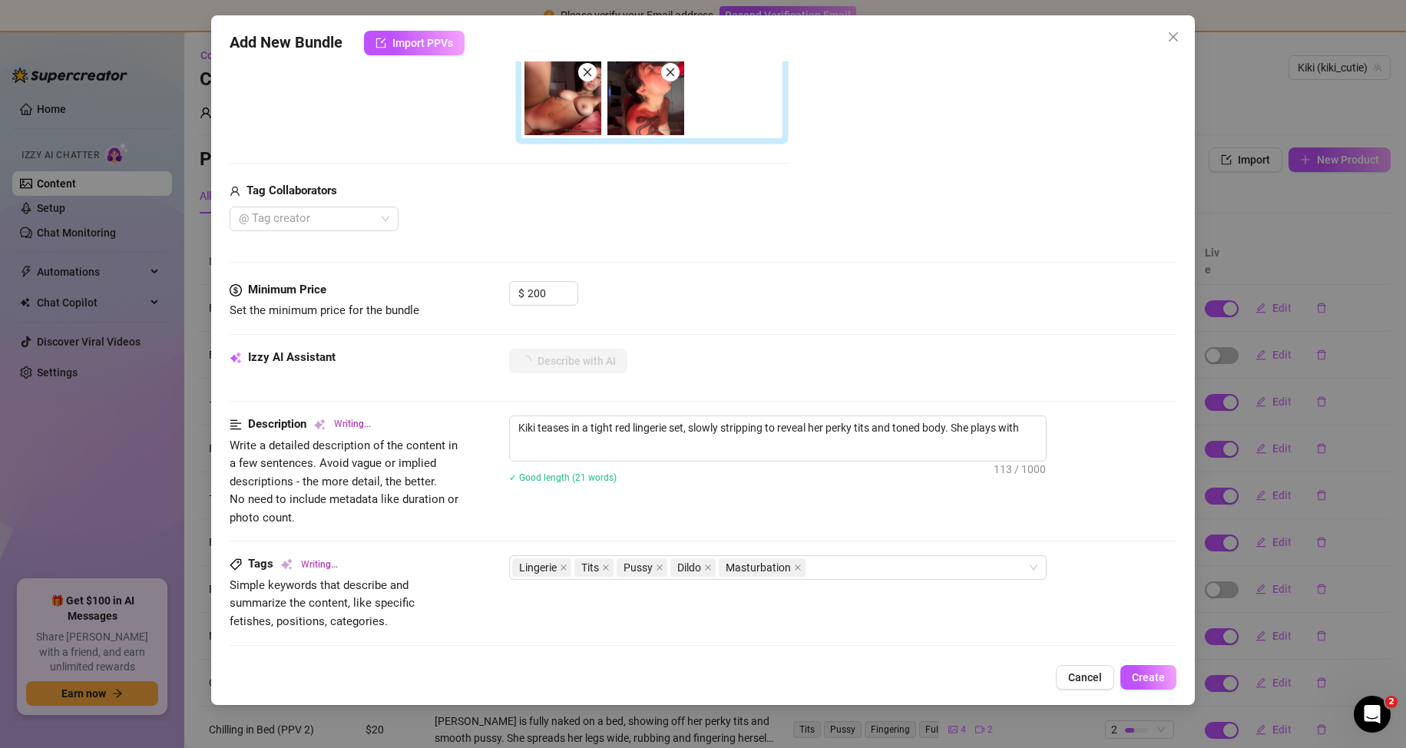
type textarea "Kiki teases in a tight red lingerie set, slowly stripping to reveal her perky t…"
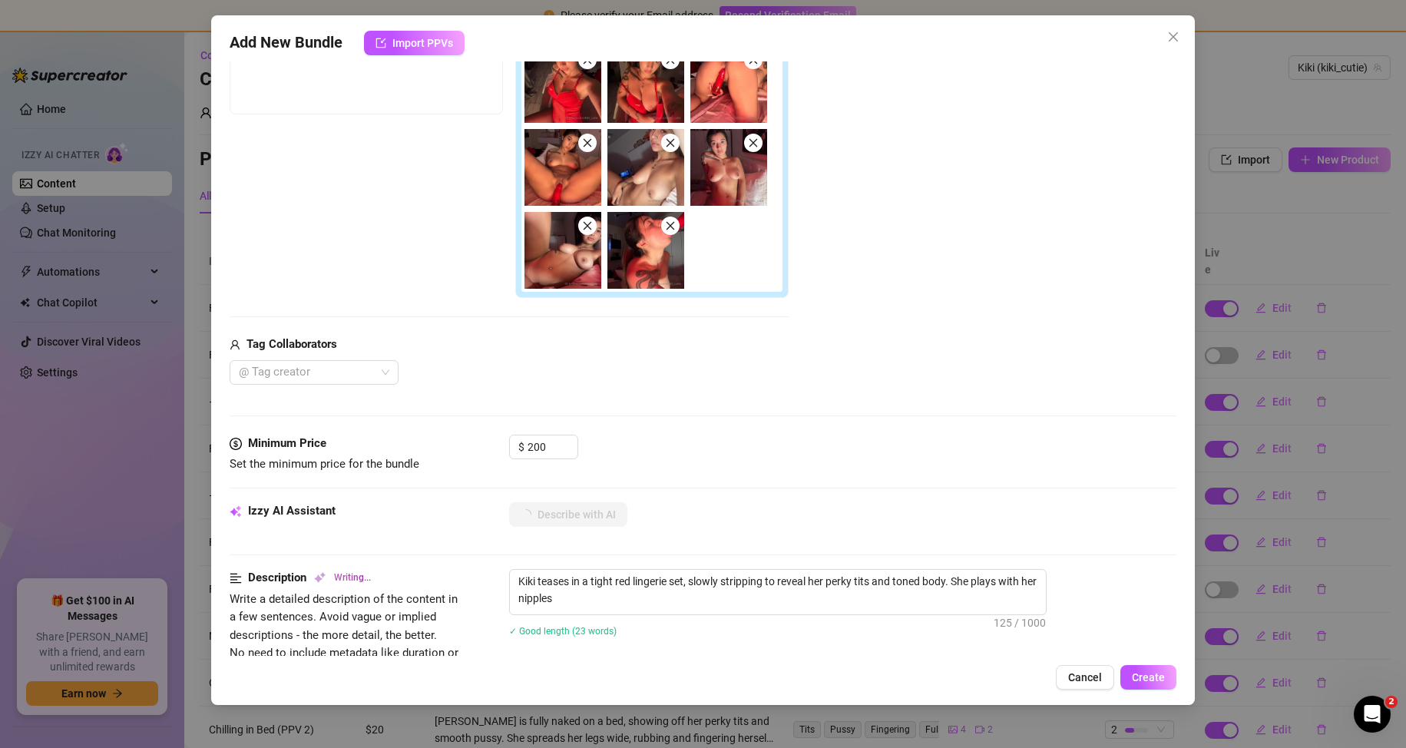
type textarea "Kiki teases in a tight red lingerie set, slowly stripping to reveal her perky t…"
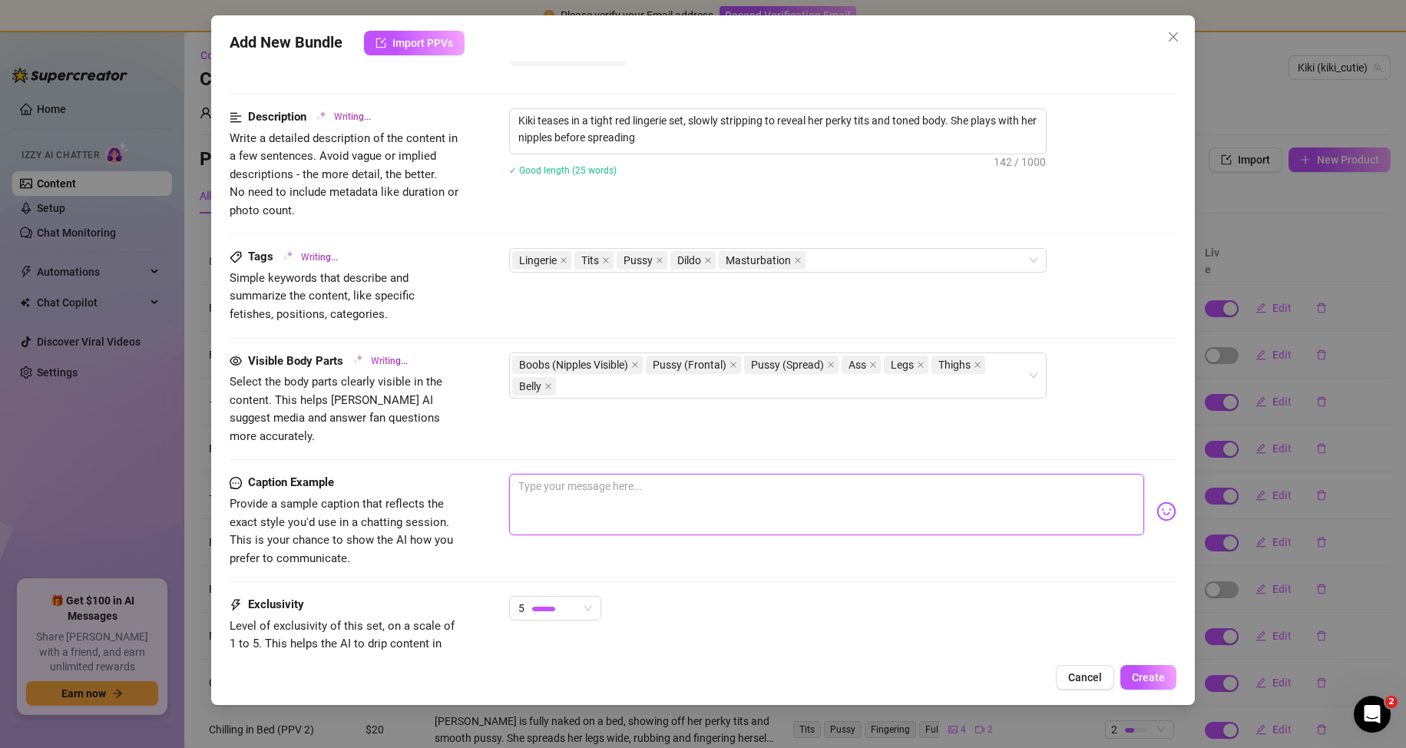
type textarea "Kiki teases in a tight red lingerie set, slowly stripping to reveal her perky t…"
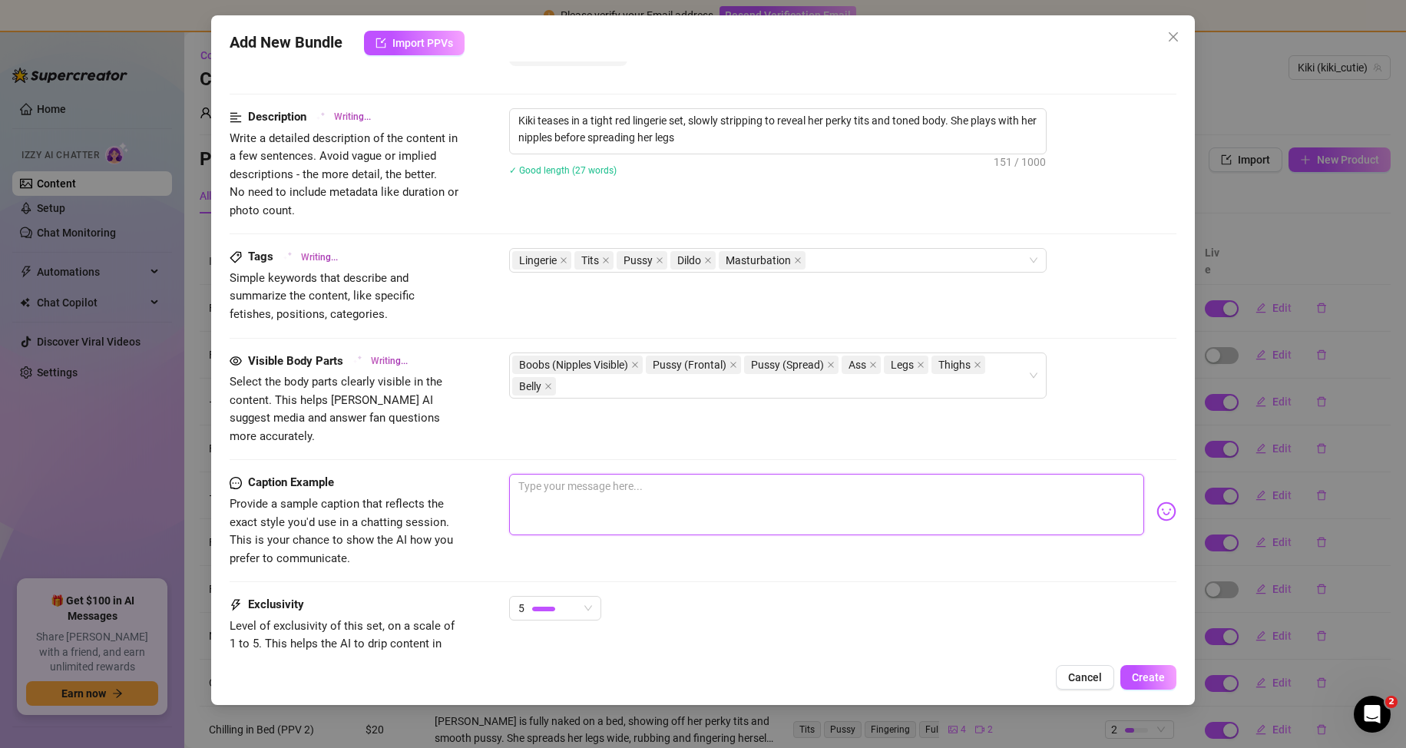
type textarea "Kiki teases in a tight red lingerie set, slowly stripping to reveal her perky t…"
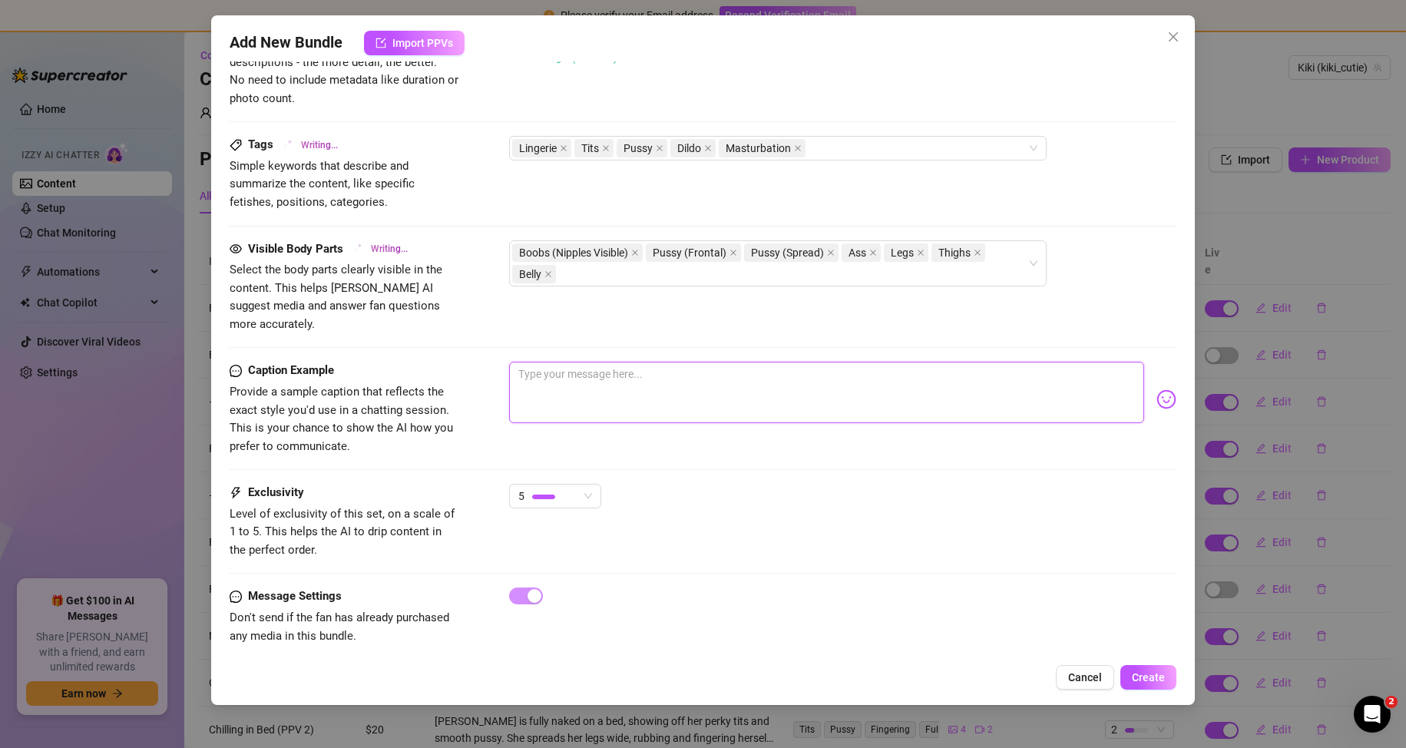
type textarea "Kiki teases in a tight red lingerie set, slowly stripping to reveal her perky t…"
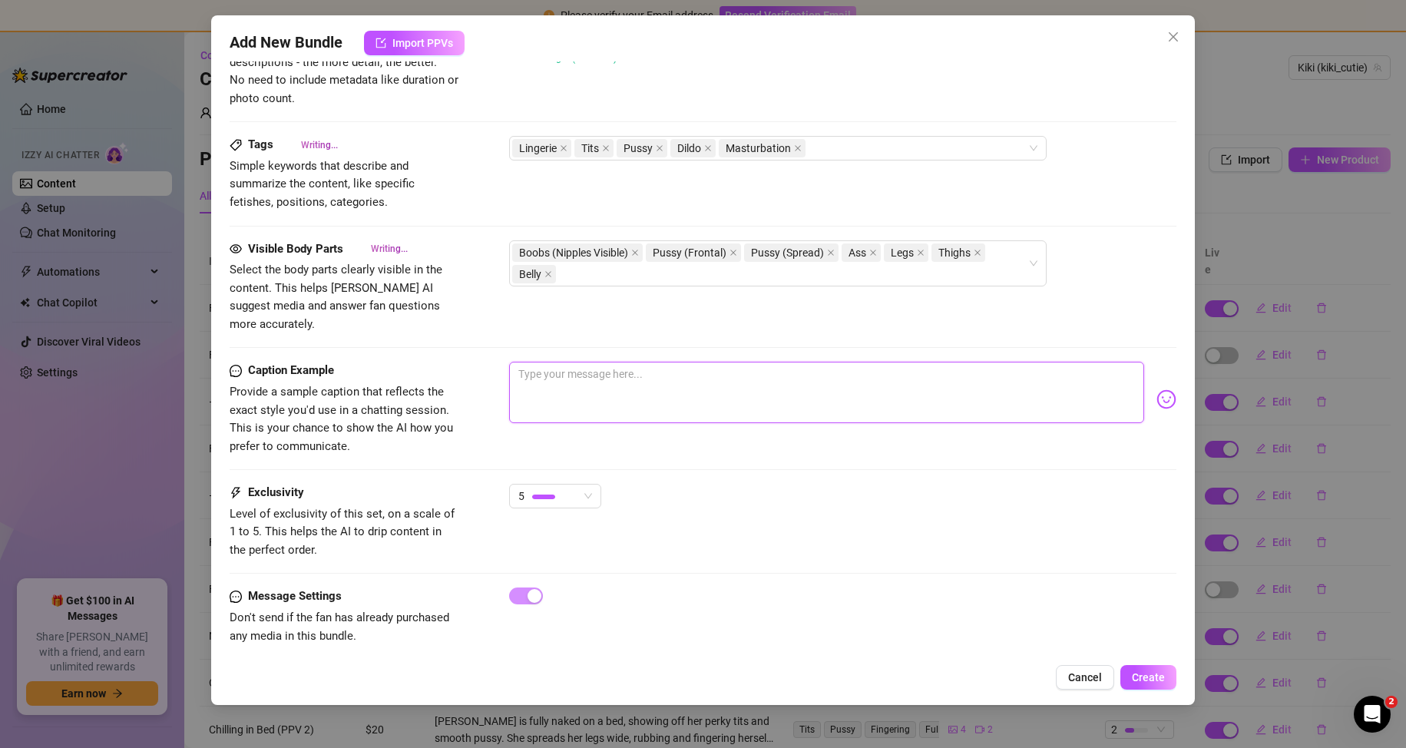
type textarea "Kiki teases in a tight red lingerie set, slowly stripping to reveal her perky t…"
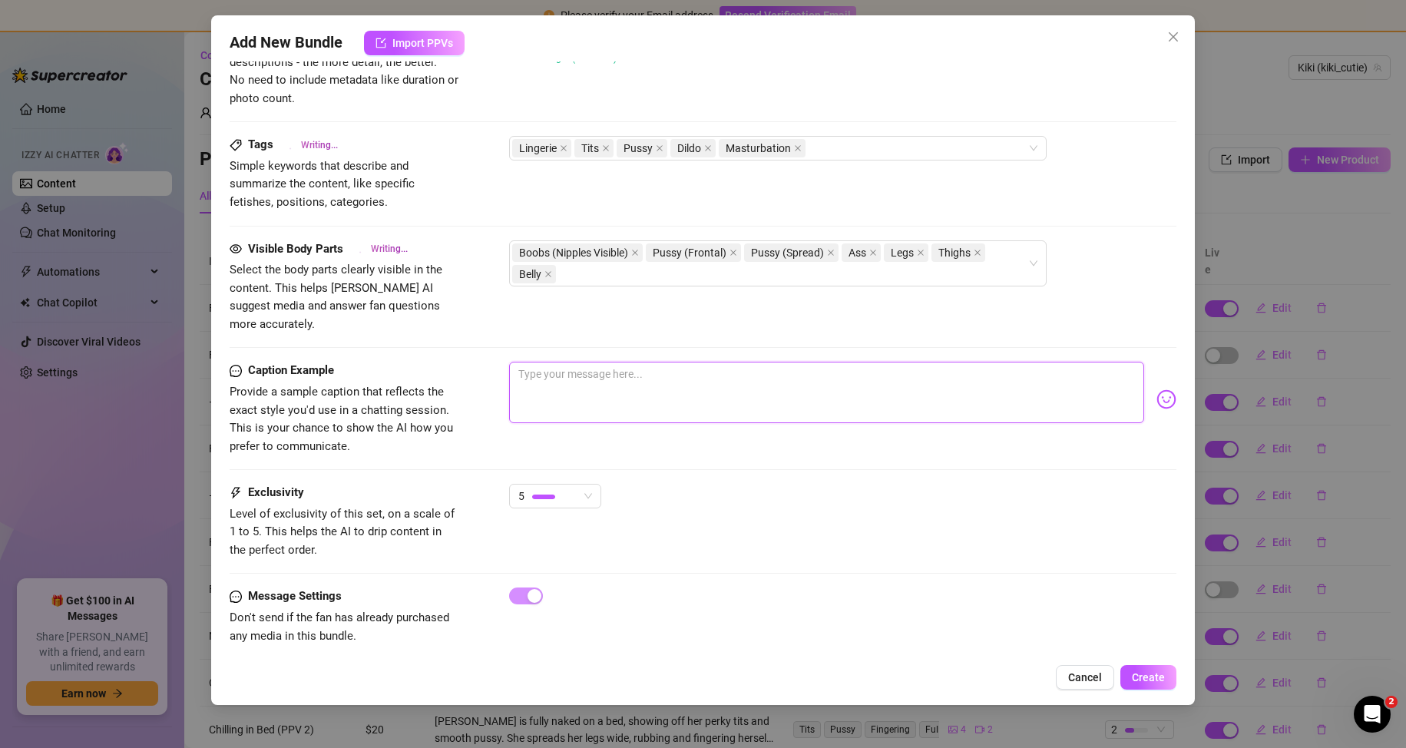
type textarea "Kiki teases in a tight red lingerie set, slowly stripping to reveal her perky t…"
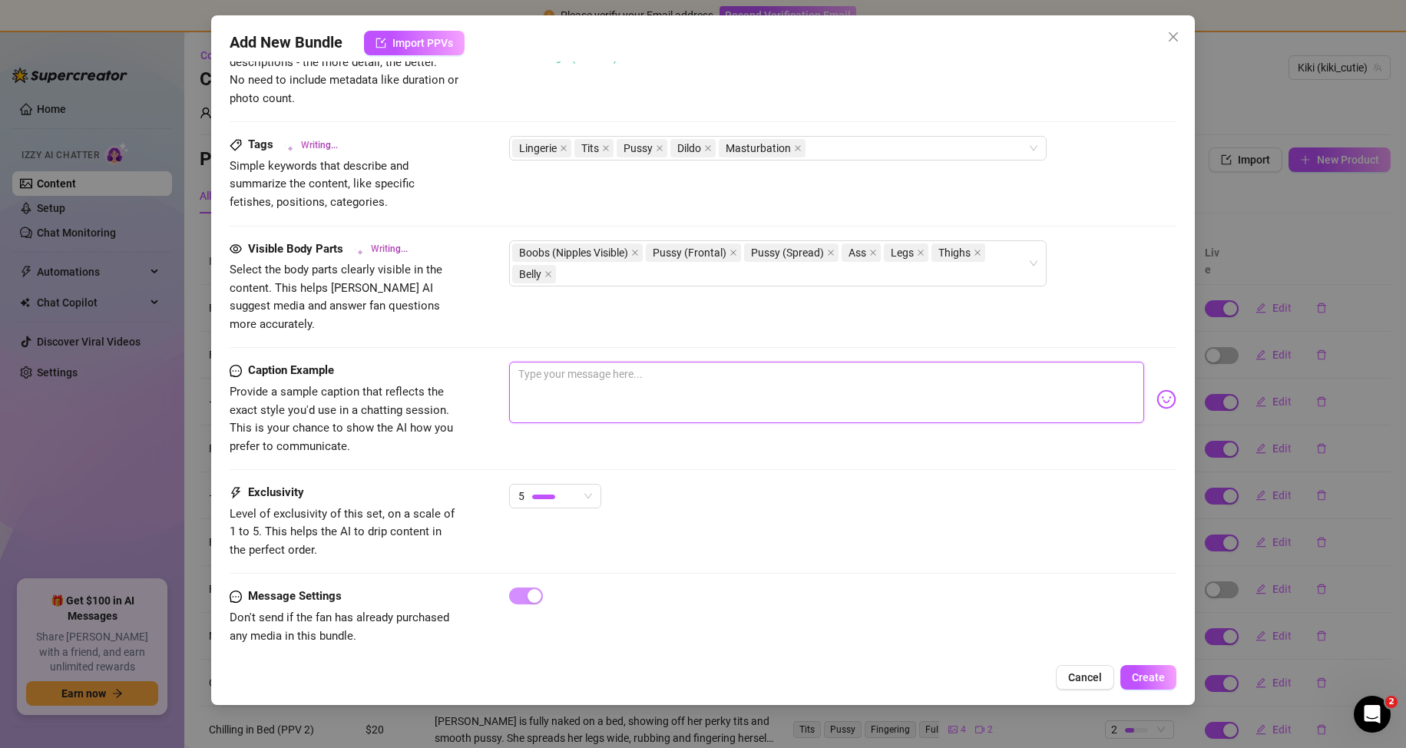
type textarea "Kiki teases in a tight red lingerie set, slowly stripping to reveal her perky t…"
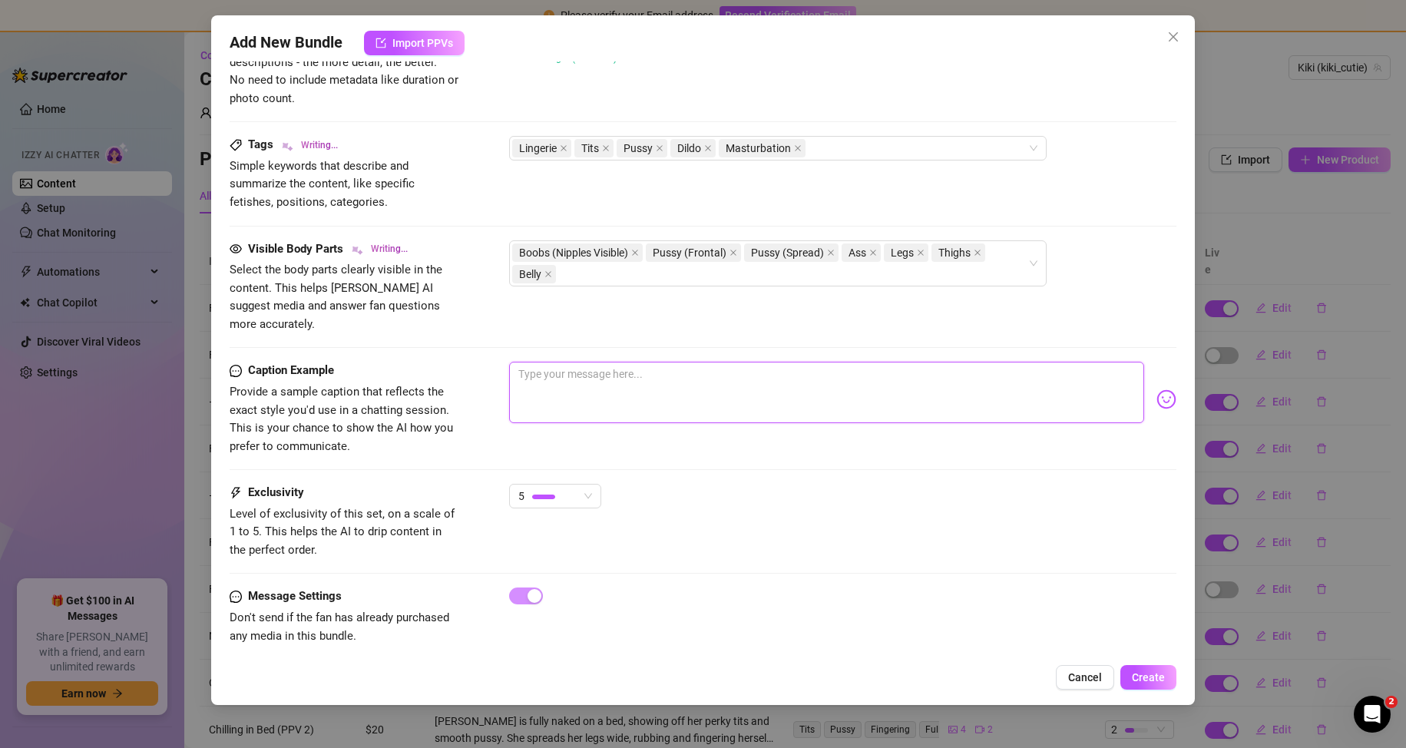
type textarea "Kiki teases in a tight red lingerie set, slowly stripping to reveal her perky t…"
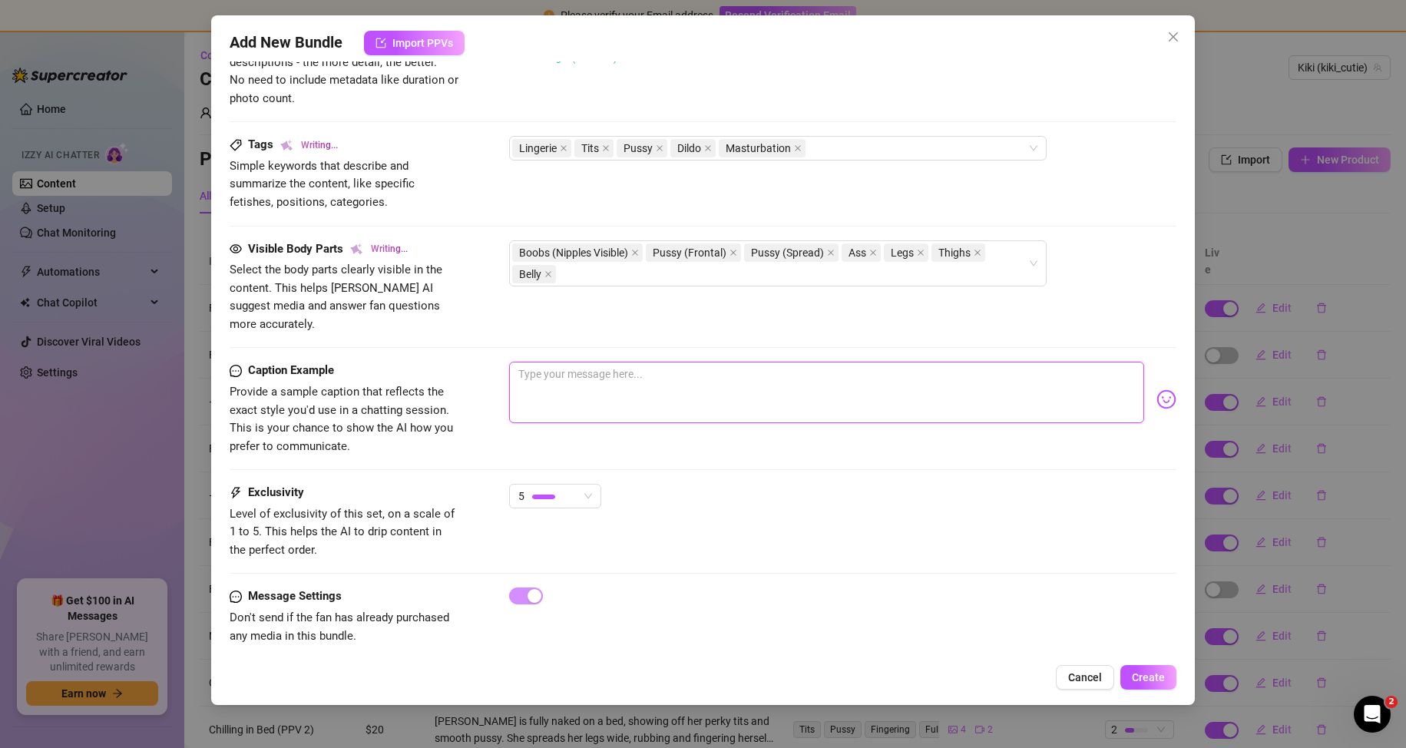
type textarea "Kiki teases in a tight red lingerie set, slowly stripping to reveal her perky t…"
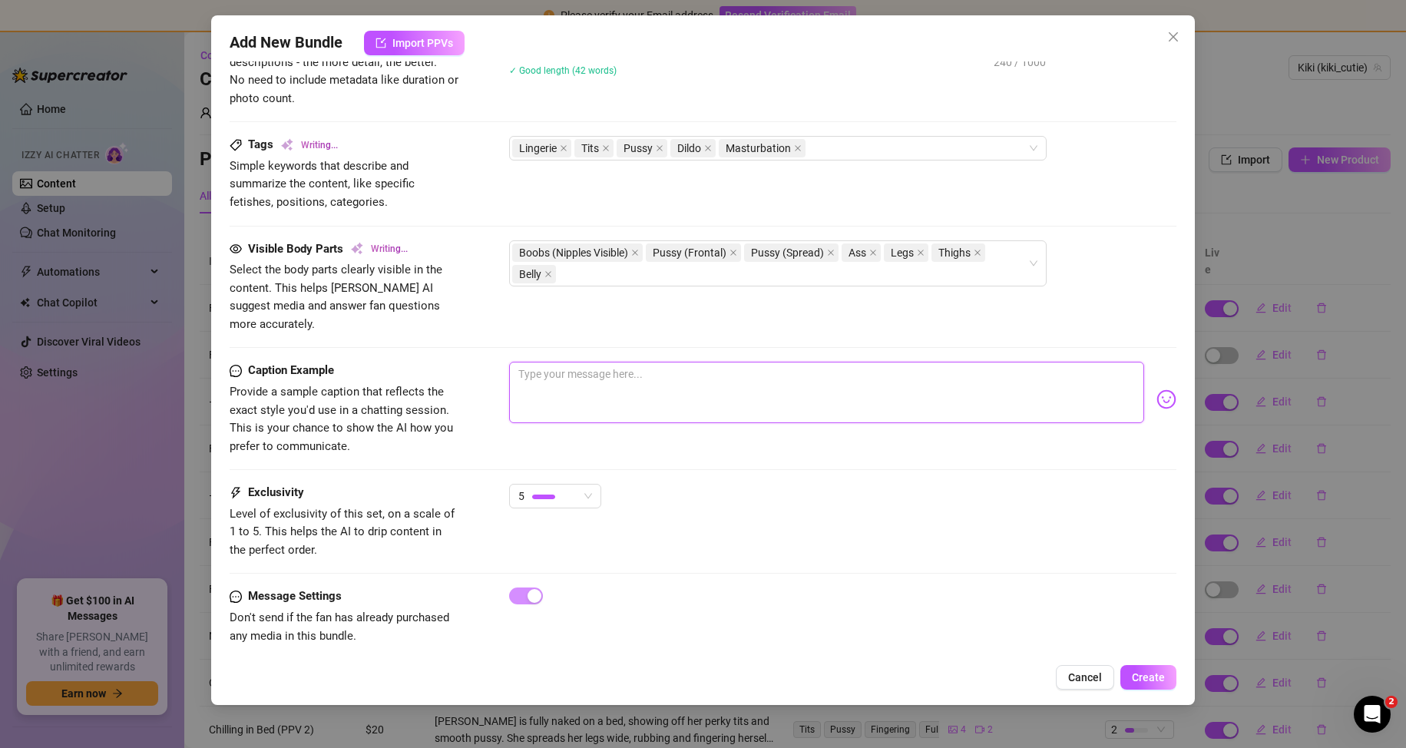
type textarea "Kiki teases in a tight red lingerie set, slowly stripping to reveal her perky t…"
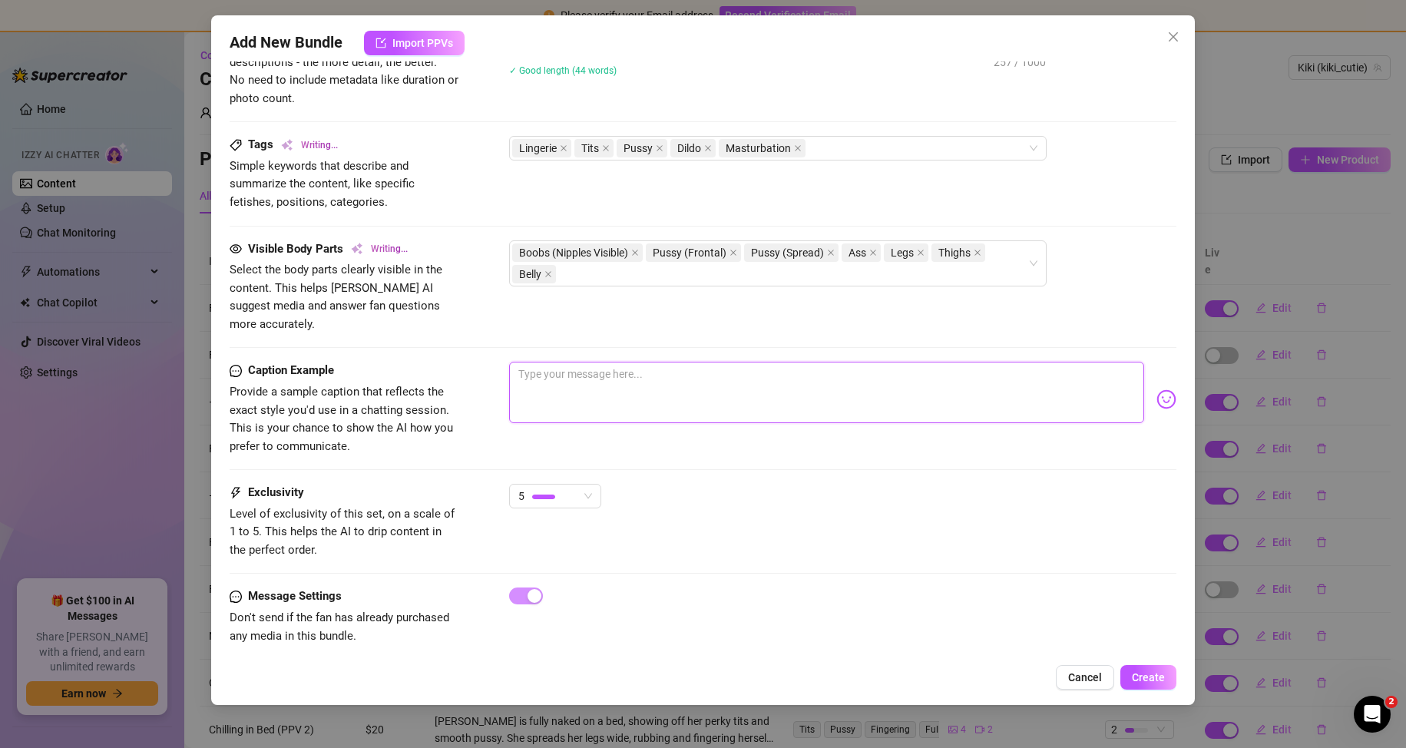
type textarea "Kiki teases in a tight red lingerie set, slowly stripping to reveal her perky t…"
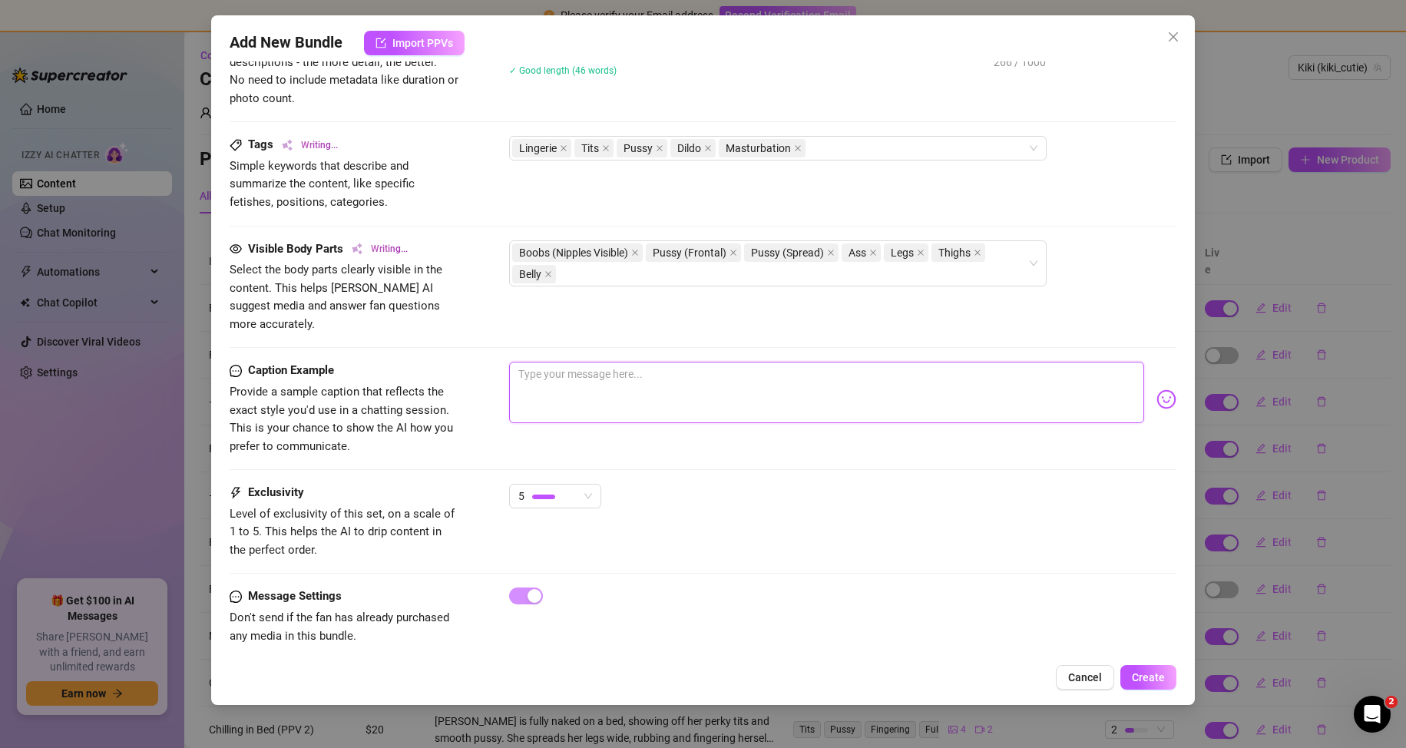
type textarea "Kiki teases in a tight red lingerie set, slowly stripping to reveal her perky t…"
type textarea "T"
type textarea "Kiki teases in a tight red lingerie set, slowly stripping to reveal her perky t…"
type textarea "TH"
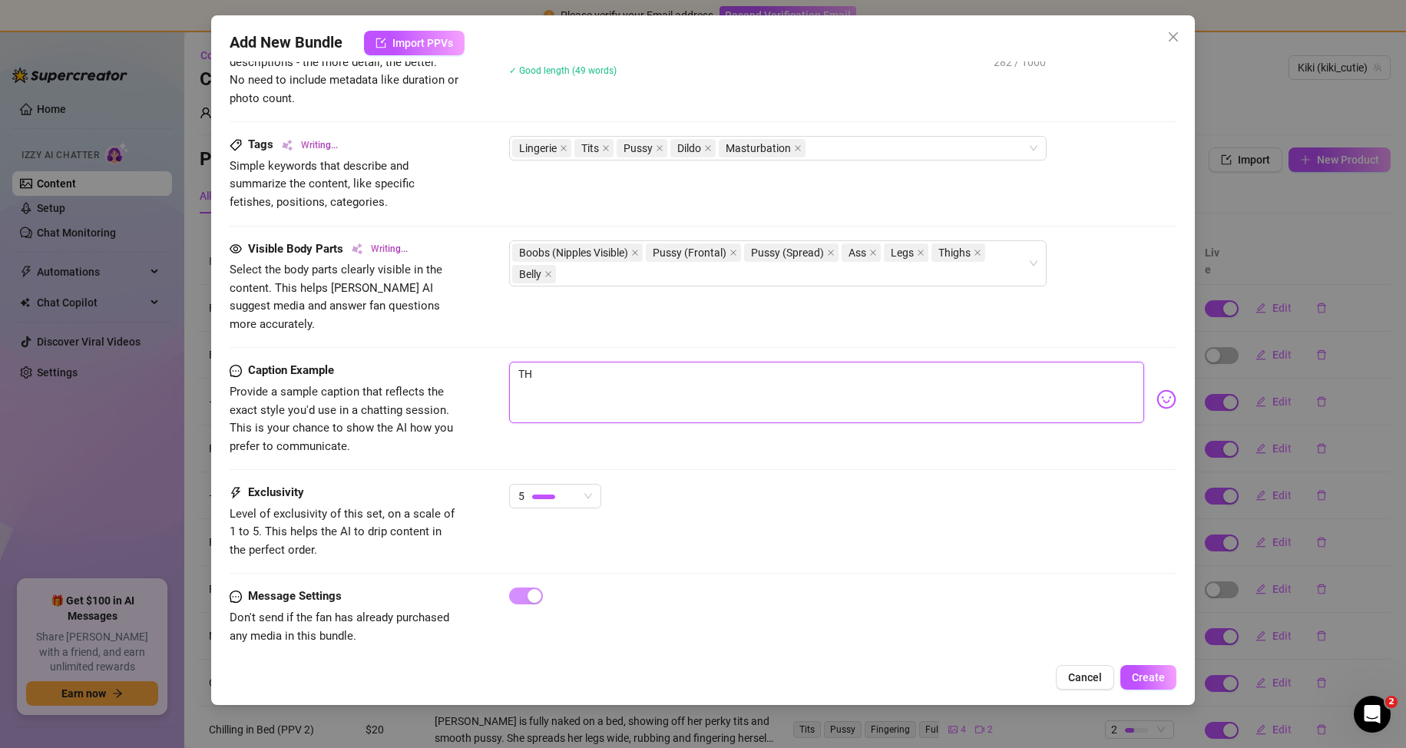
type textarea "Kiki teases in a tight red lingerie set, slowly stripping to reveal her perky t…"
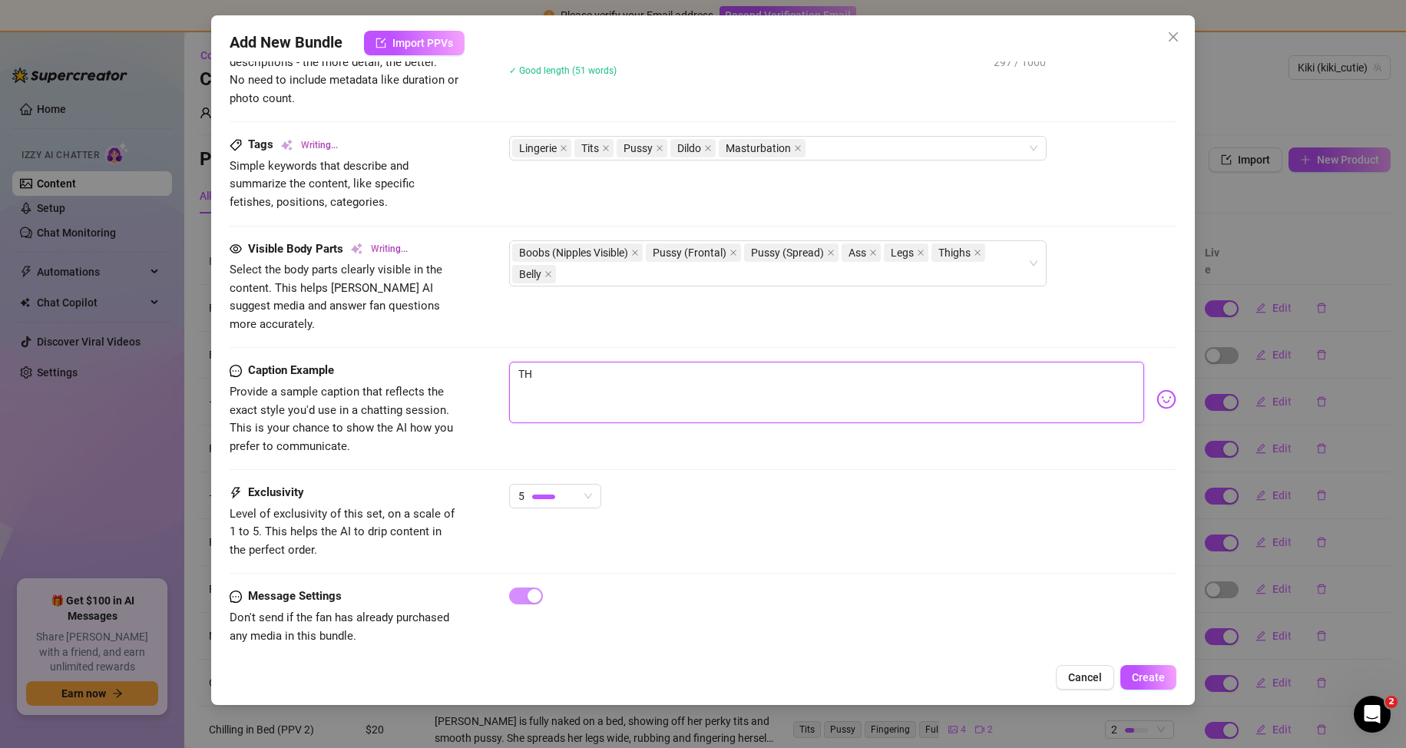
type textarea "Kiki teases in a tight red lingerie set, slowly stripping to reveal her perky t…"
type textarea "T"
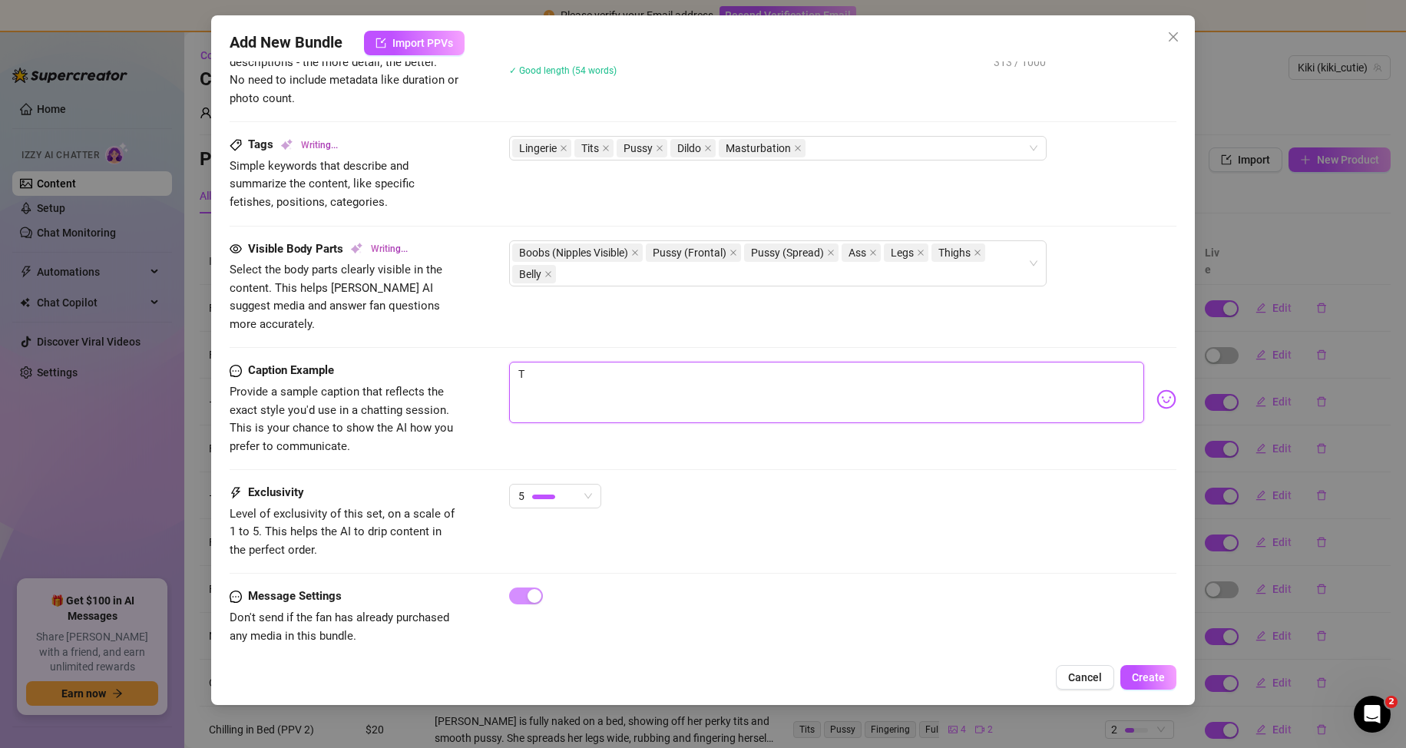
type textarea "Kiki teases in a tight red lingerie set, slowly stripping to reveal her perky t…"
type textarea "Type your message here..."
type textarea "Kiki teases in a tight red lingerie set, slowly stripping to reveal her perky t…"
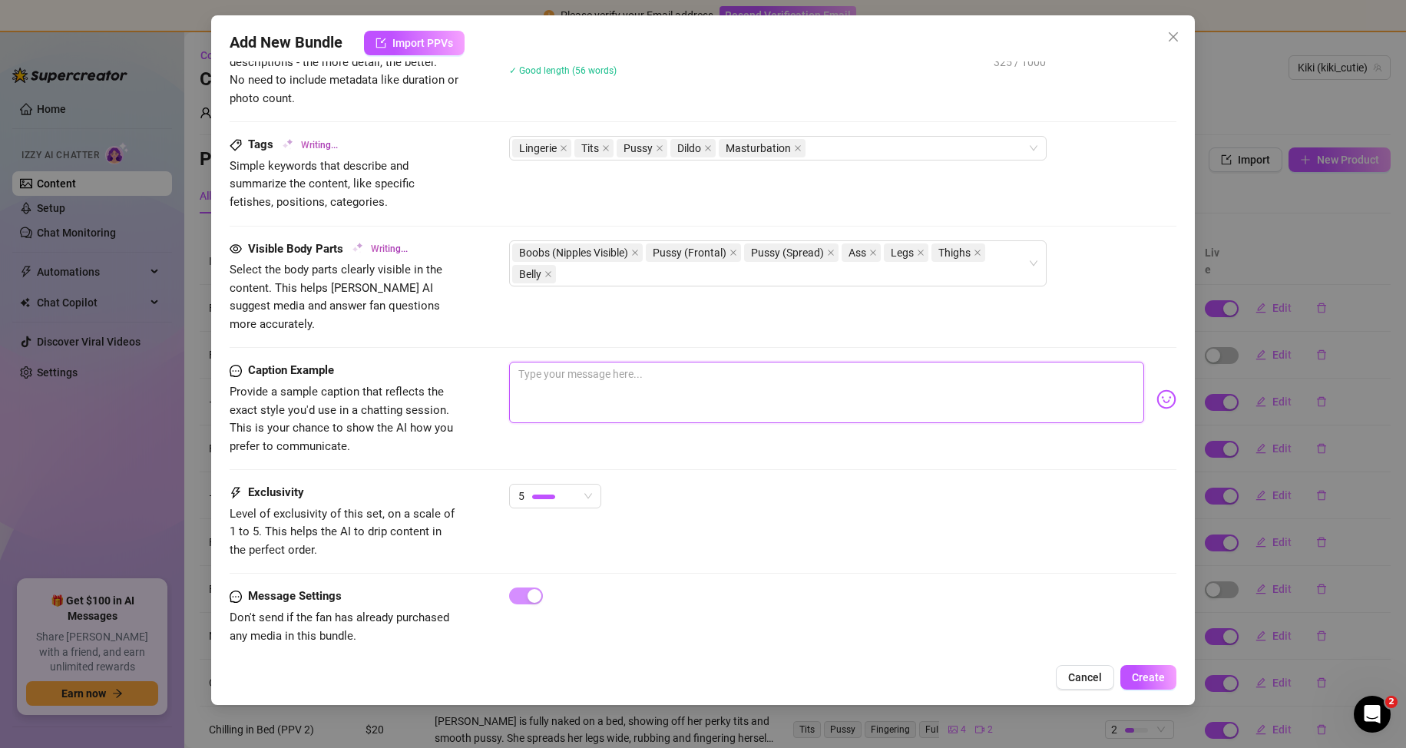
type textarea "Kiki teases in a tight red lingerie set, slowly stripping to reveal her perky t…"
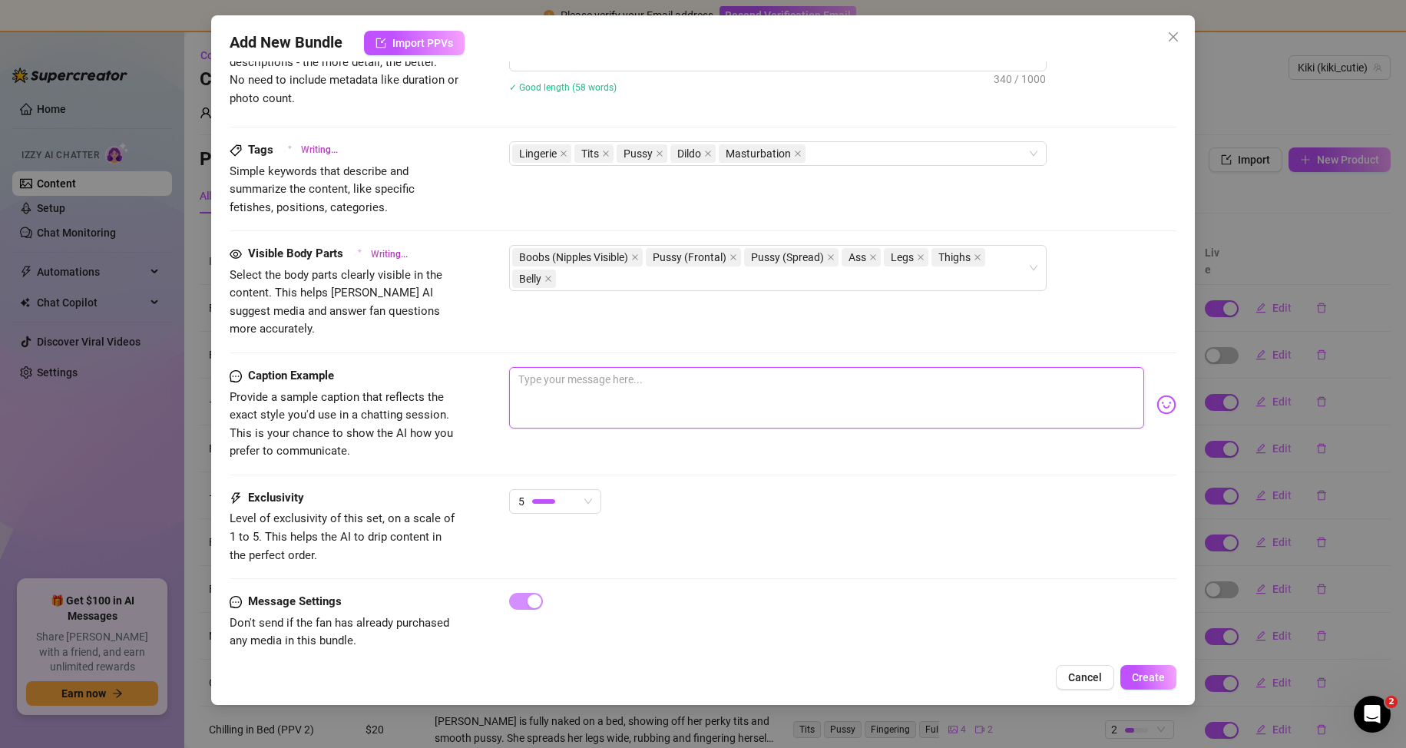
type textarea "Kiki teases in a tight red lingerie set, slowly stripping to reveal her perky t…"
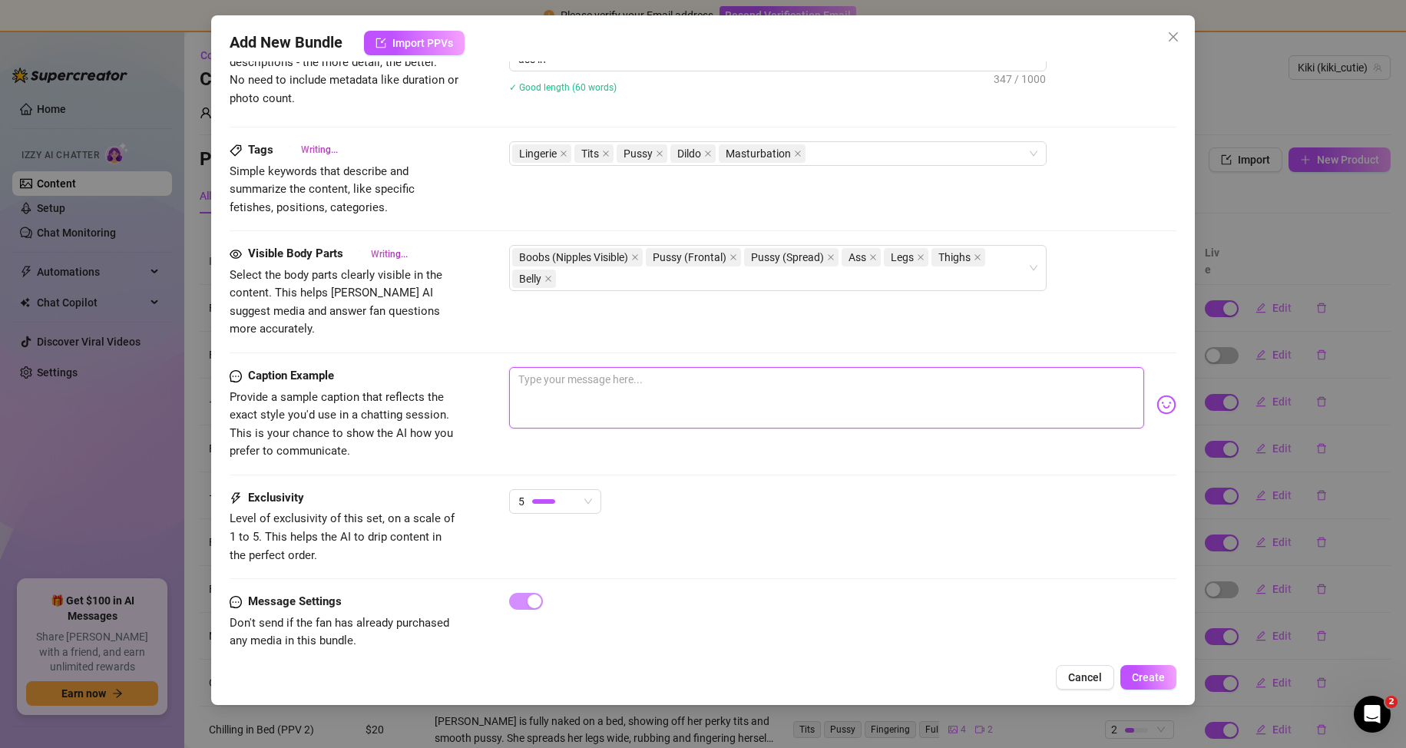
type textarea "Kiki teases in a tight red lingerie set, slowly stripping to reveal her perky t…"
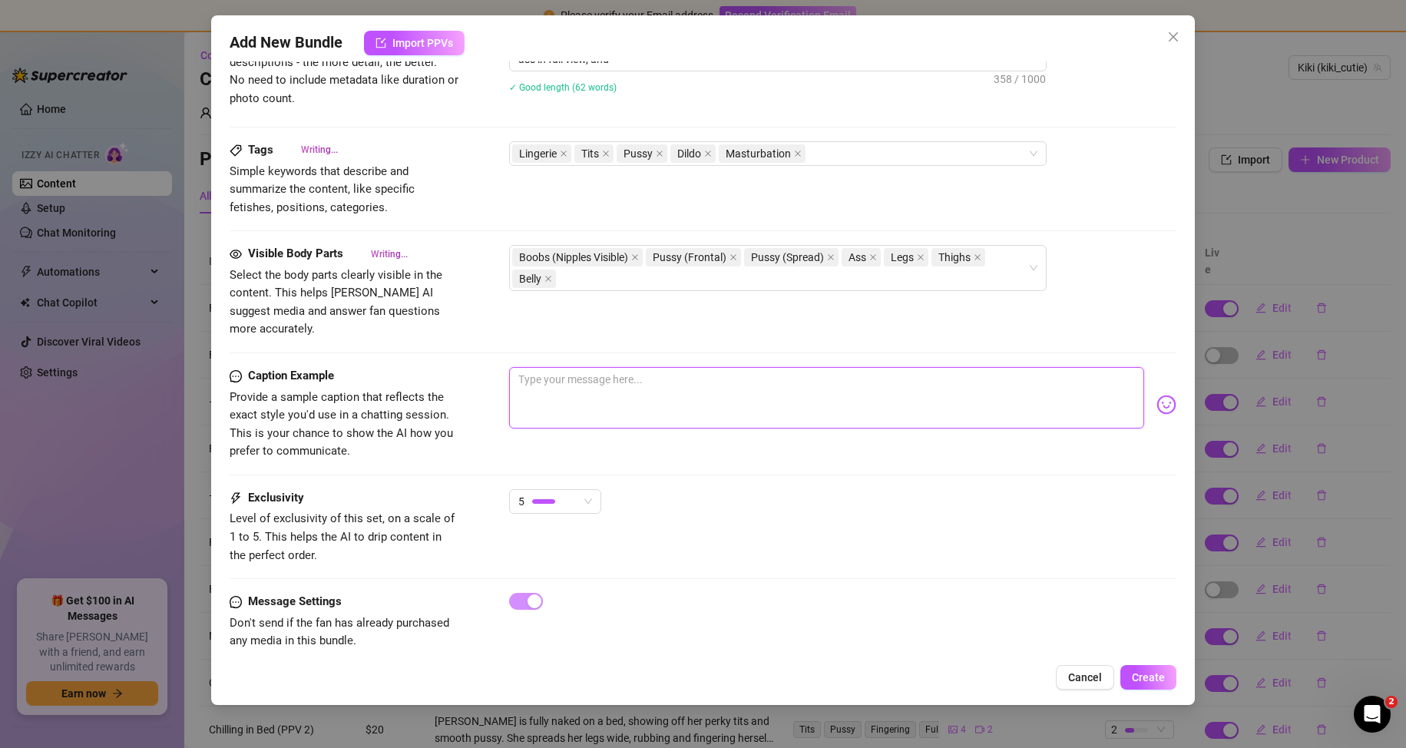
type textarea "h"
type textarea "Kiki teases in a tight red lingerie set, slowly stripping to reveal her perky t…"
type textarea "hi"
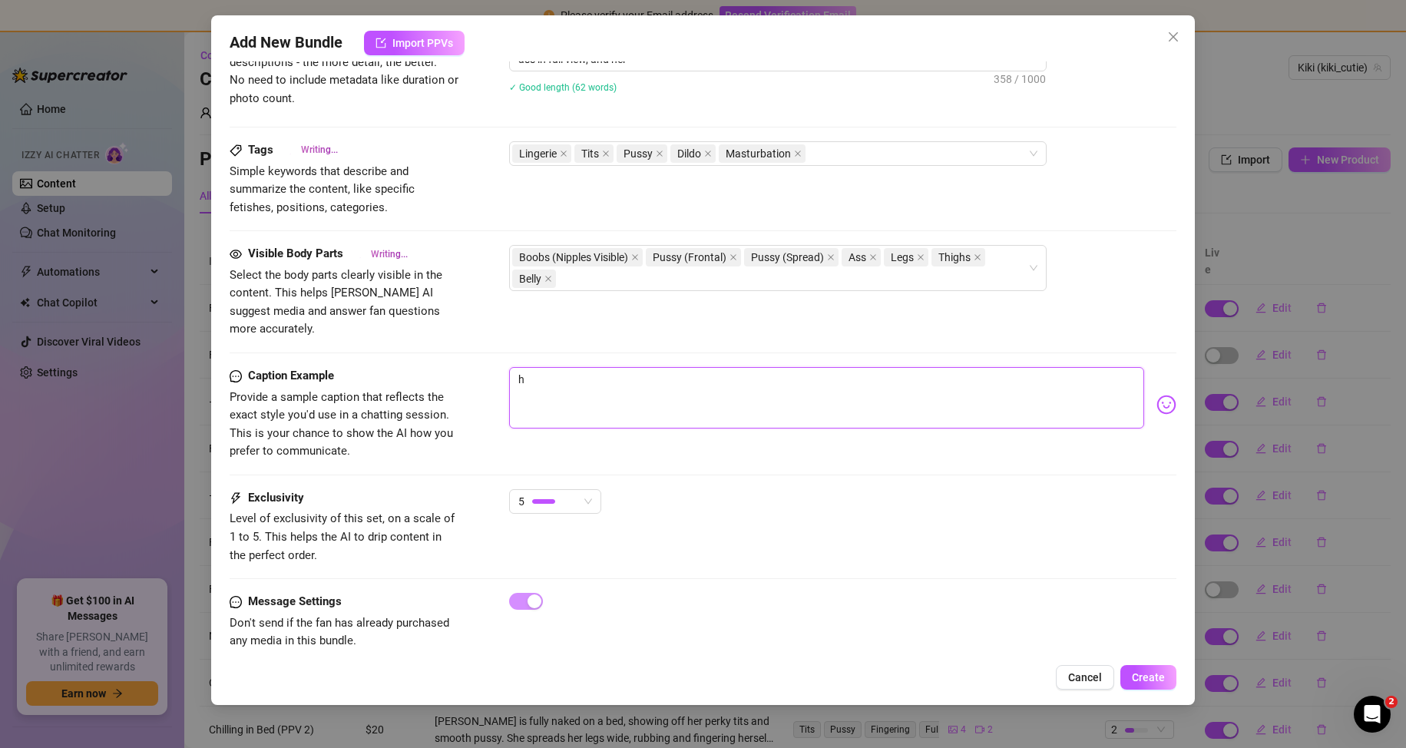
type textarea "Kiki teases in a tight red lingerie set, slowly stripping to reveal her perky t…"
type textarea "hi"
type textarea "his"
type textarea "Kiki teases in a tight red lingerie set, slowly stripping to reveal her perky t…"
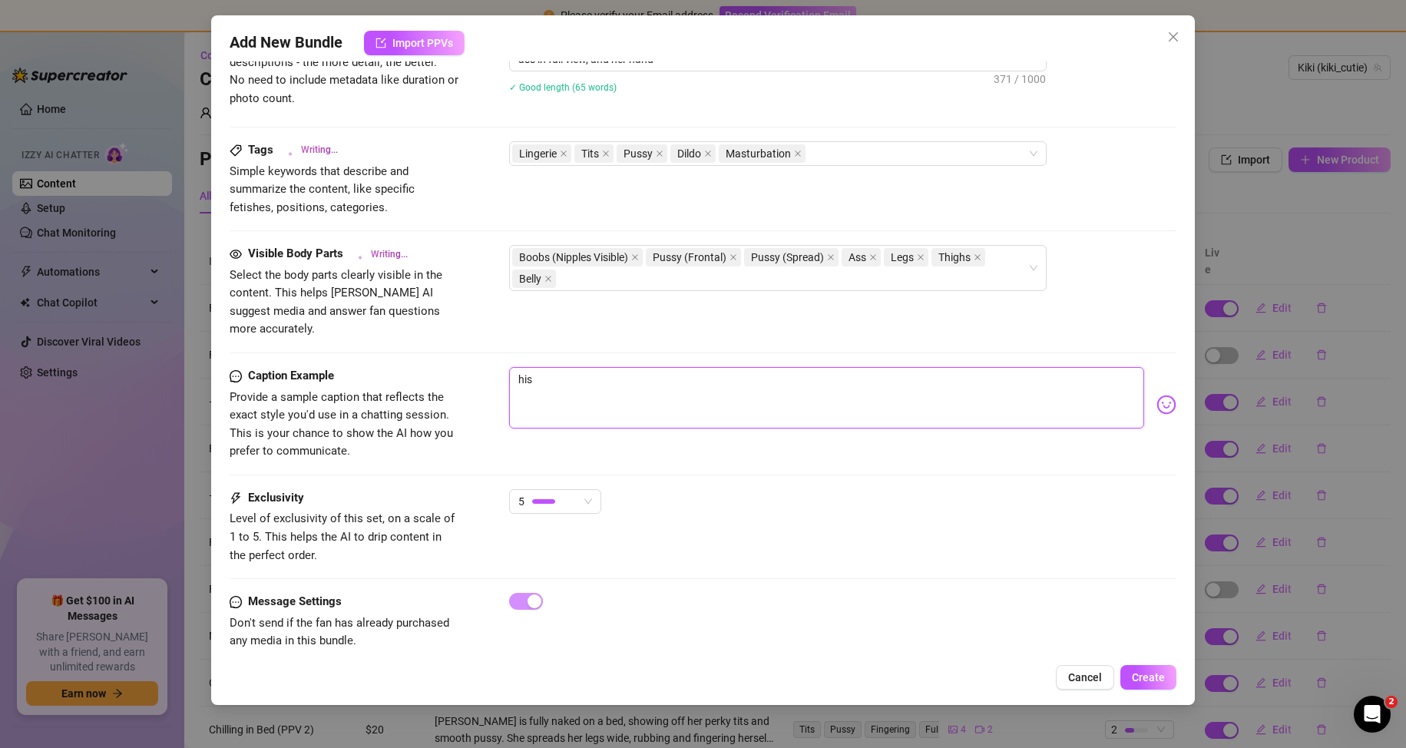
type textarea "Kiki teases in a tight red lingerie set, slowly stripping to reveal her perky t…"
type textarea "his"
type textarea "Kiki teases in a tight red lingerie set, slowly stripping to reveal her perky t…"
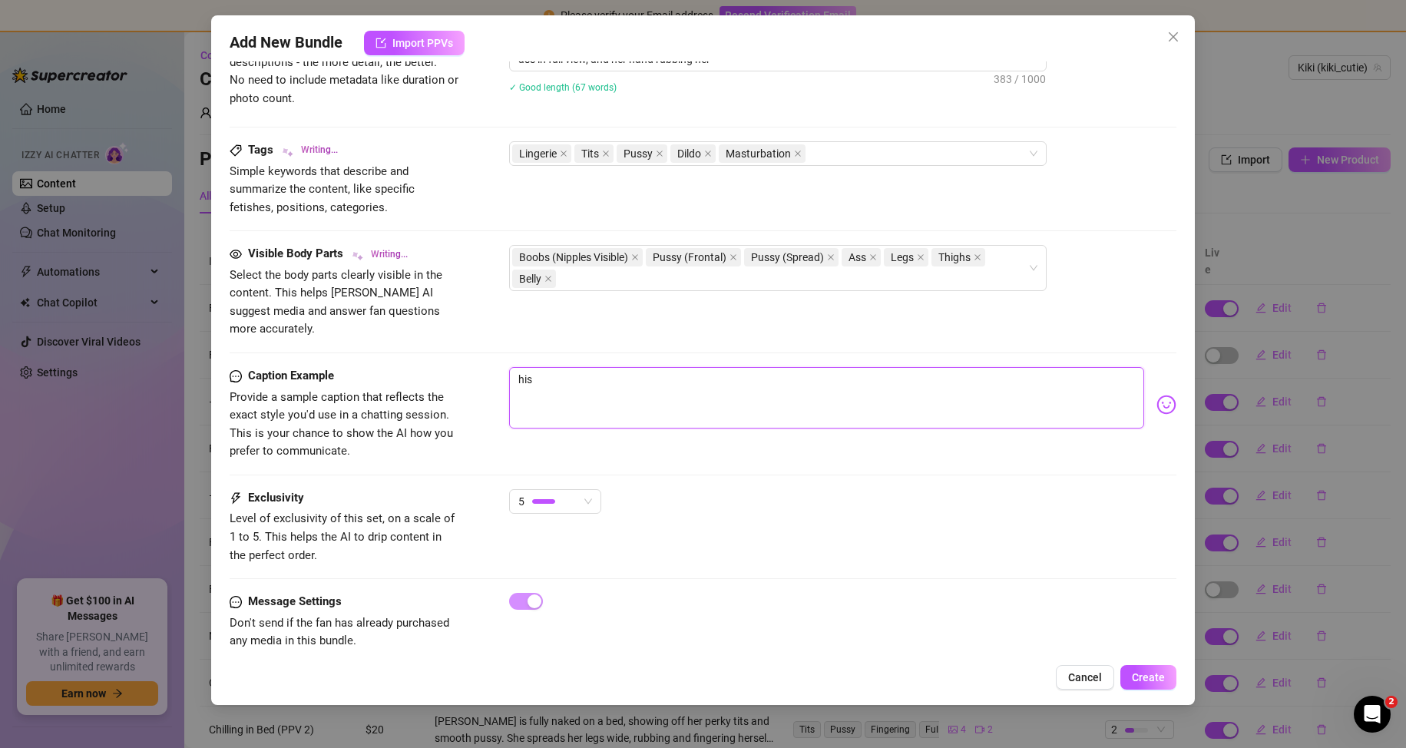
type textarea "Kiki teases in a tight red lingerie set, slowly stripping to reveal her perky t…"
type textarea "his"
type textarea "Kiki teases in a tight red lingerie set, slowly stripping to reveal her perky t…"
type textarea "his"
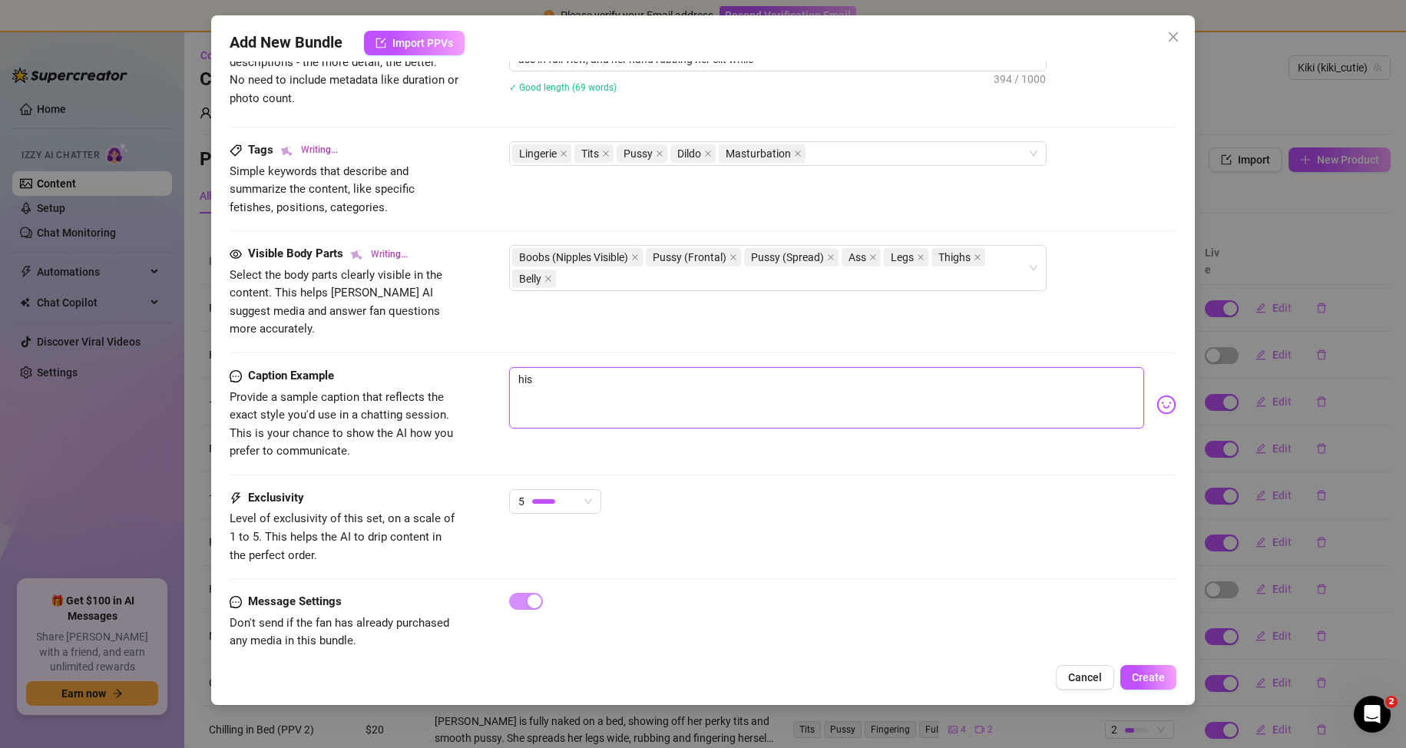
type textarea "hi"
type textarea "Kiki teases in a tight red lingerie set, slowly stripping to reveal her perky t…"
type textarea "hi"
type textarea "h"
type textarea "Kiki teases in a tight red lingerie set, slowly stripping to reveal her perky t…"
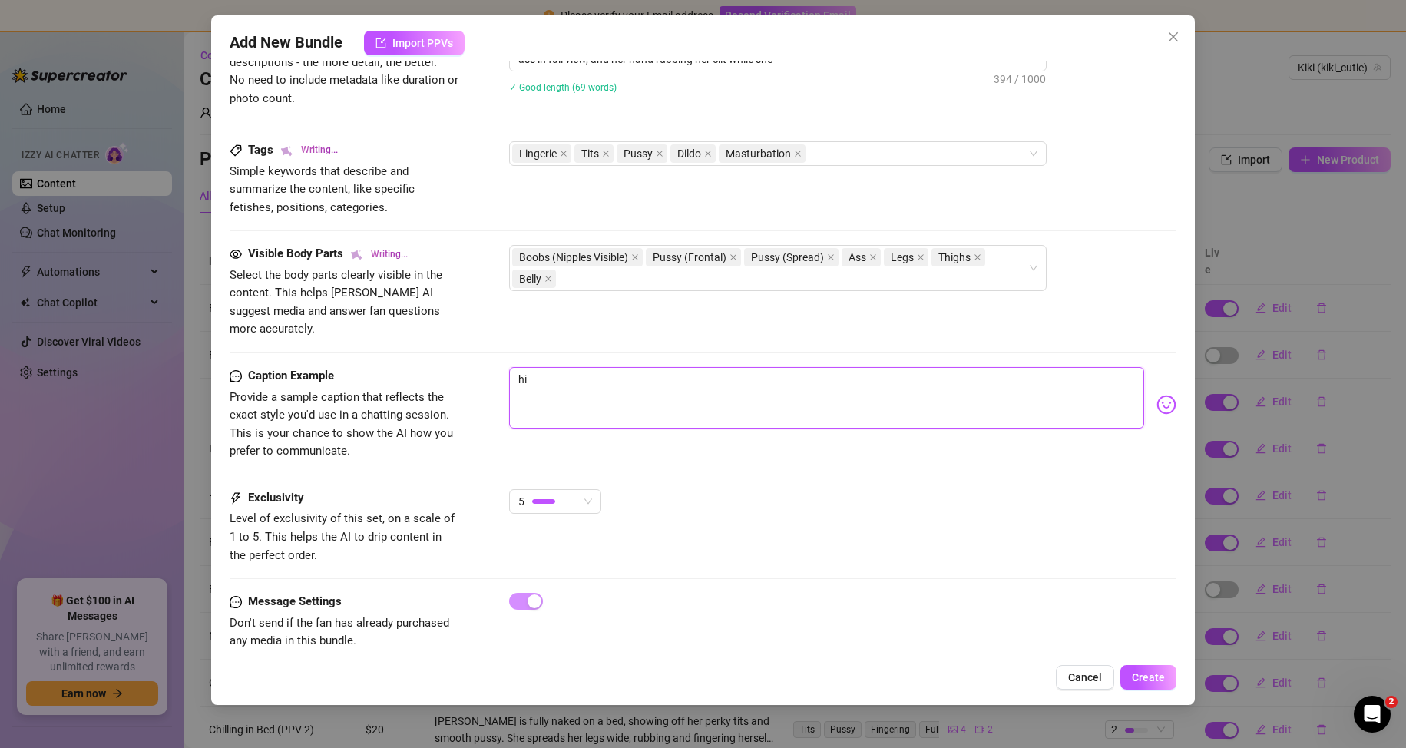
type textarea "h"
type textarea "Type your message here..."
type textarea "Kiki teases in a tight red lingerie set, slowly stripping to reveal her perky t…"
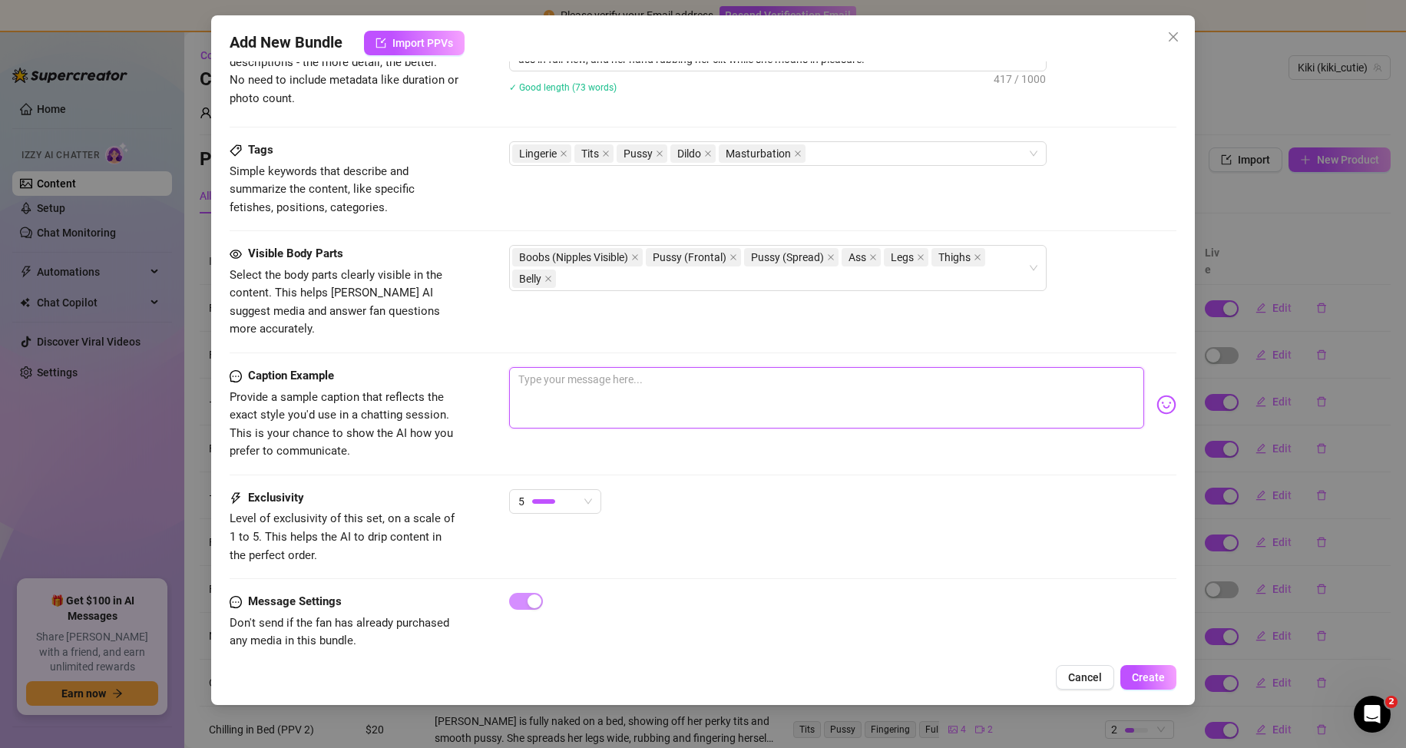
type textarea "T"
type textarea "Th"
type textarea "Thi"
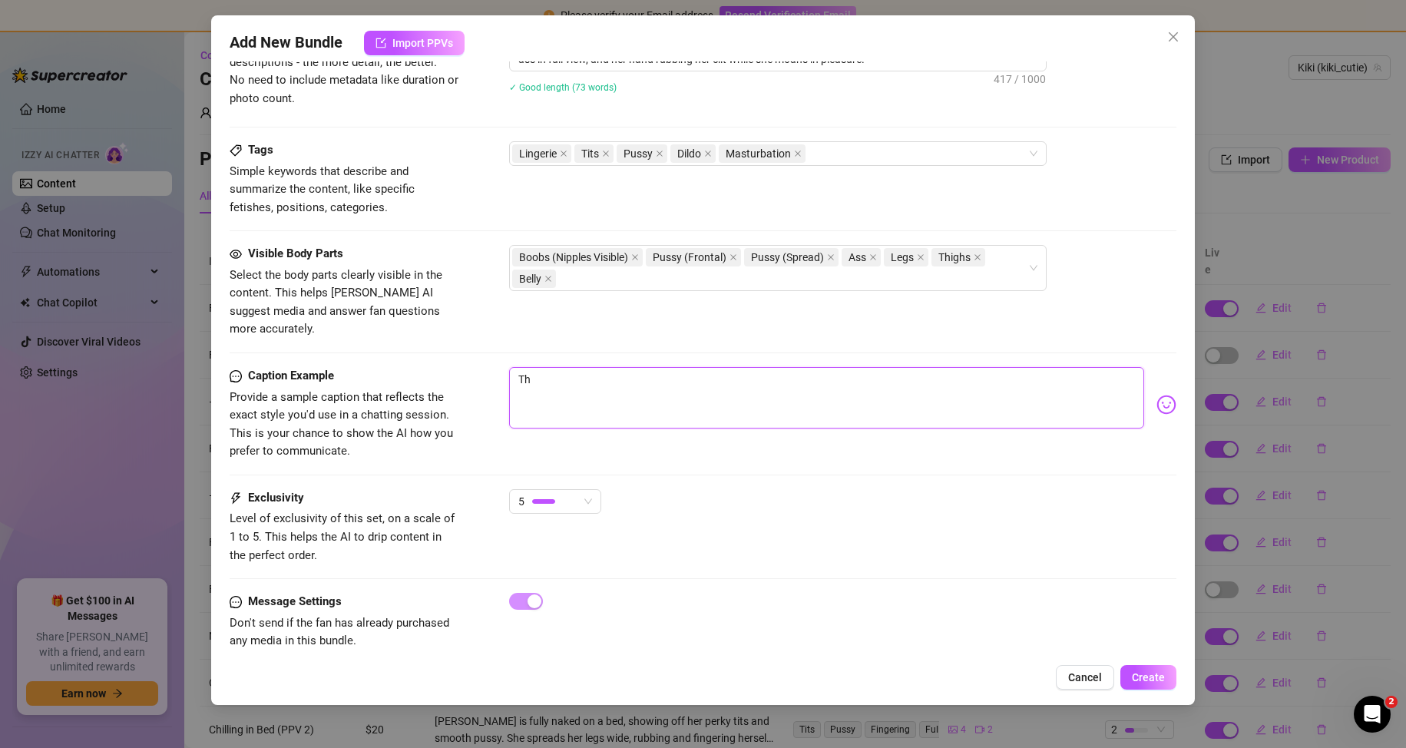
type textarea "Thi"
type textarea "This"
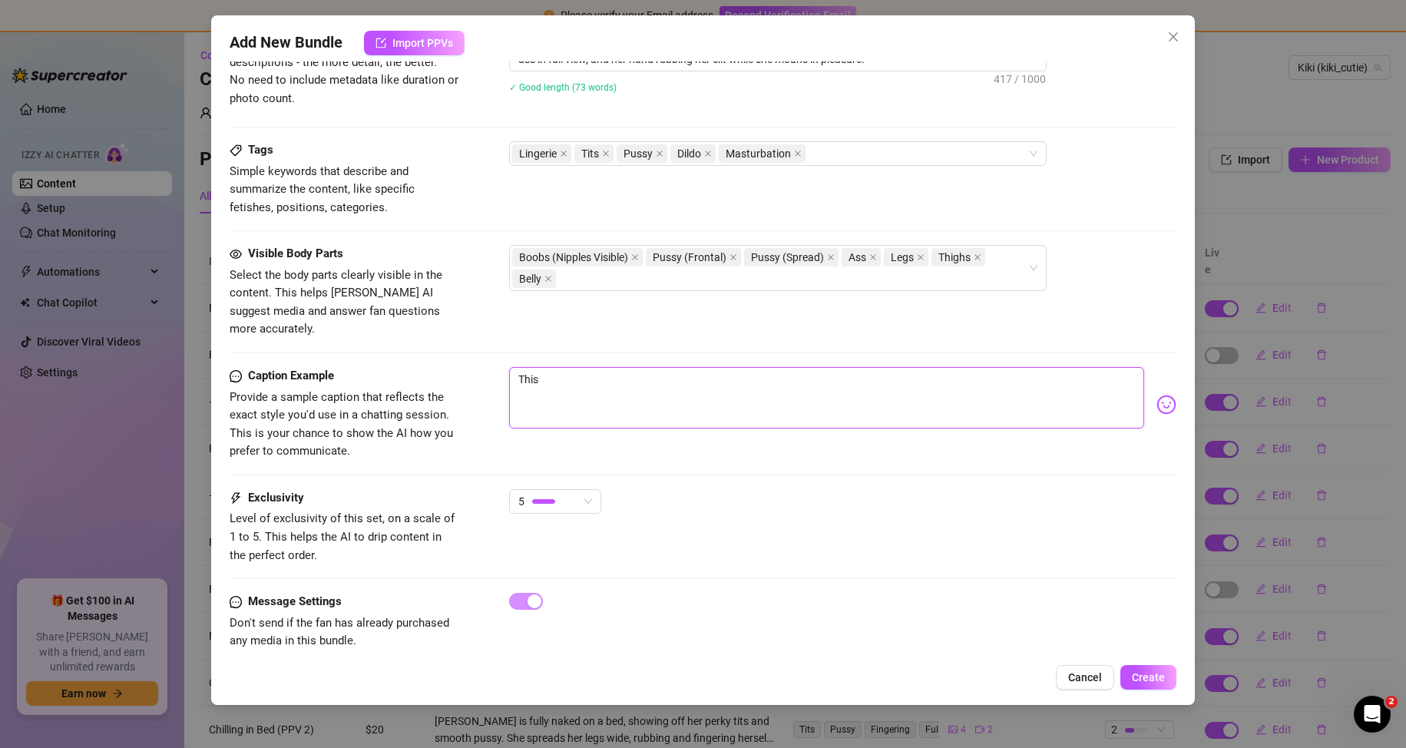
type textarea "This i"
type textarea "This is"
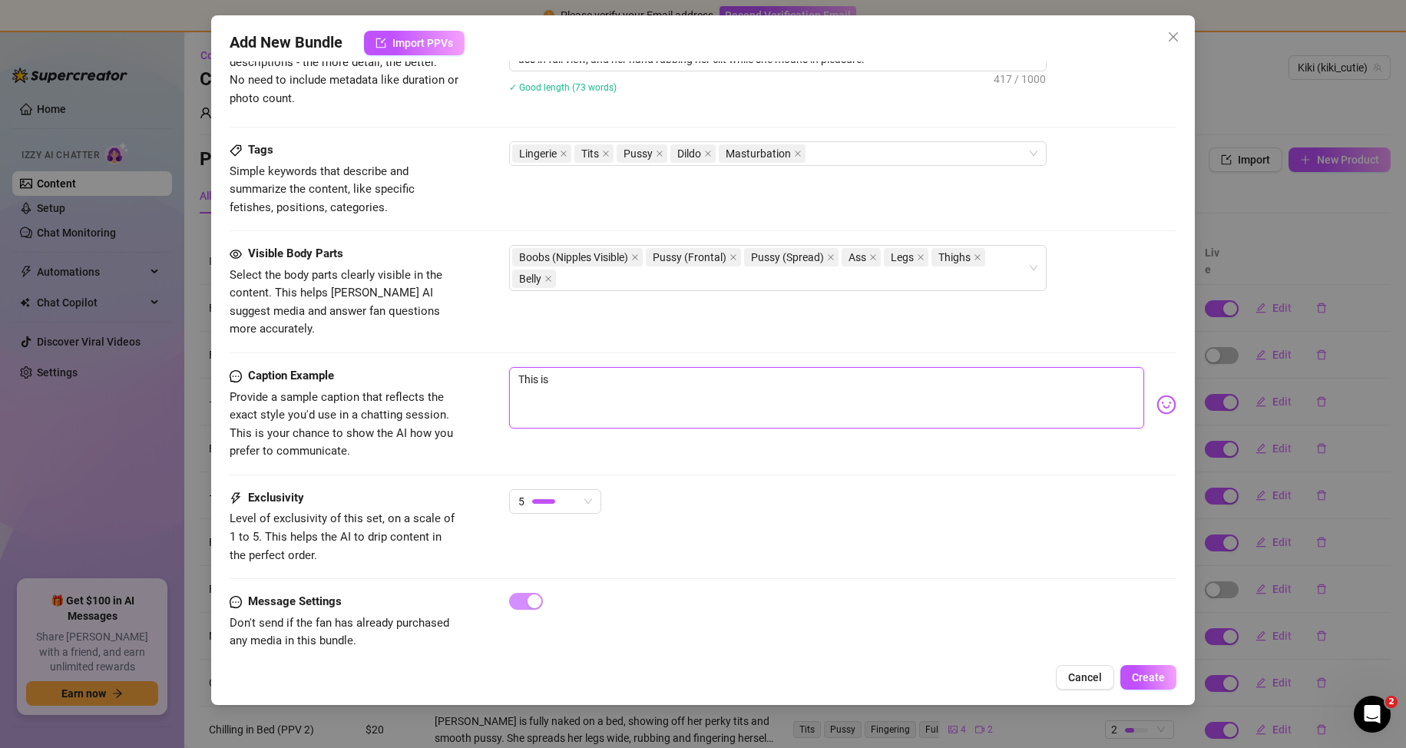
type textarea "This is"
type textarea "This is o"
type textarea "This is on"
click at [1157, 395] on img at bounding box center [1167, 405] width 20 height 20
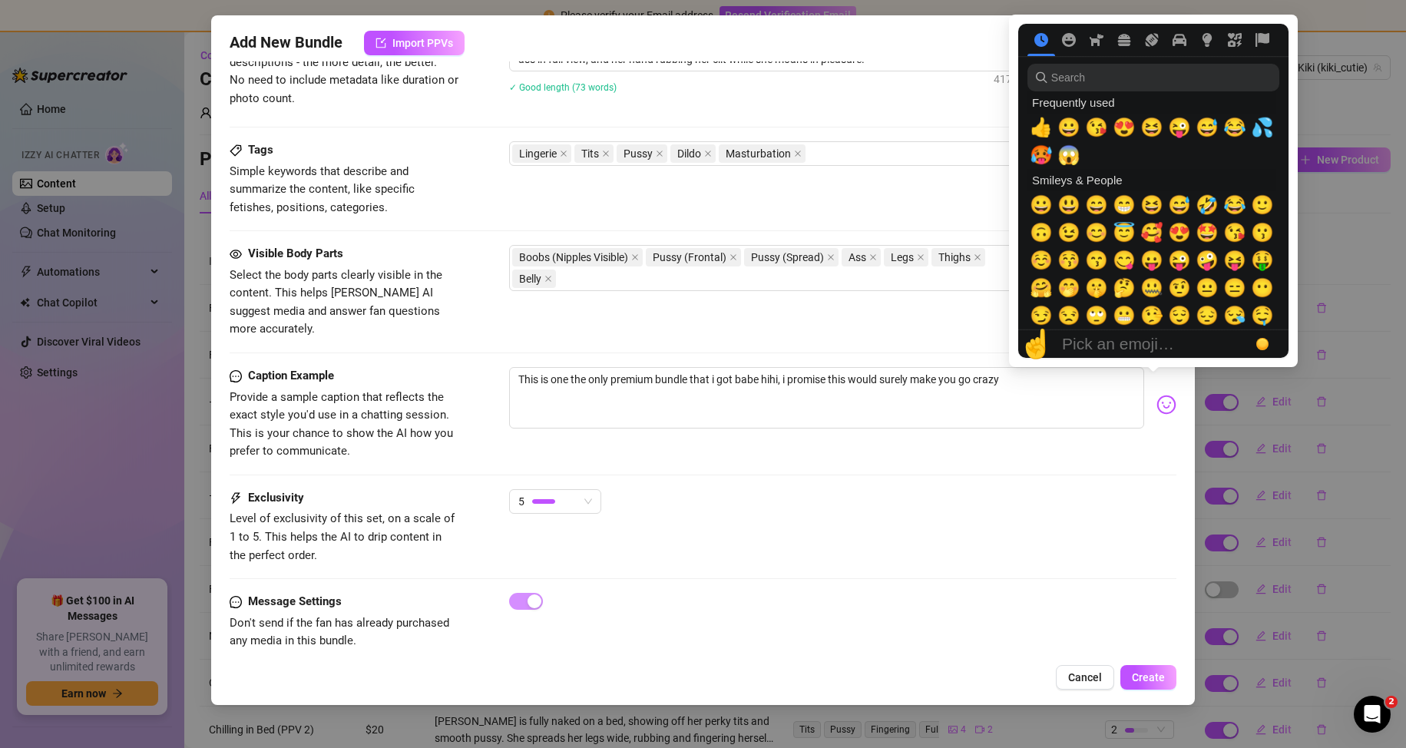
click at [1157, 395] on img at bounding box center [1167, 405] width 20 height 20
click at [1063, 288] on span "🤭" at bounding box center [1069, 288] width 23 height 22
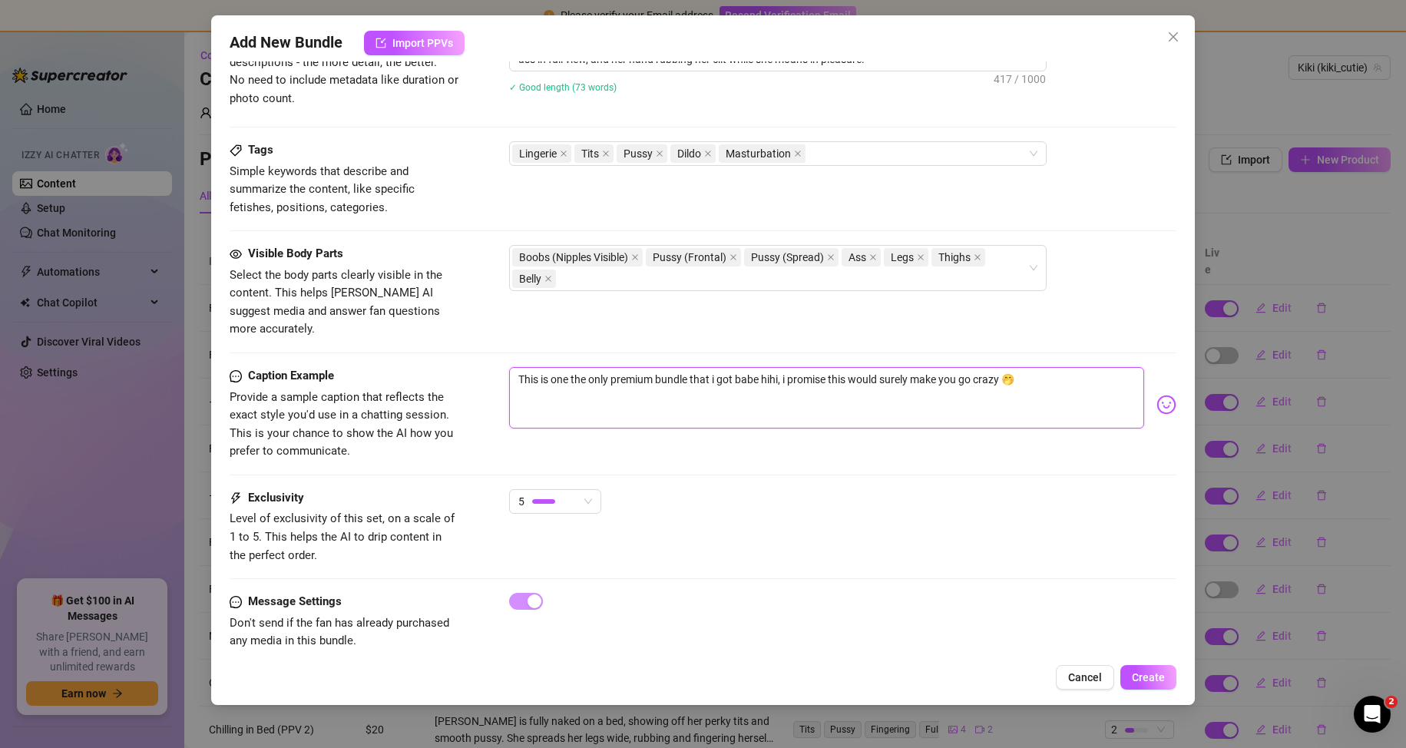
click at [1045, 367] on textarea "This is one the only premium bundle that i got babe hihi, i promise this would …" at bounding box center [827, 397] width 636 height 61
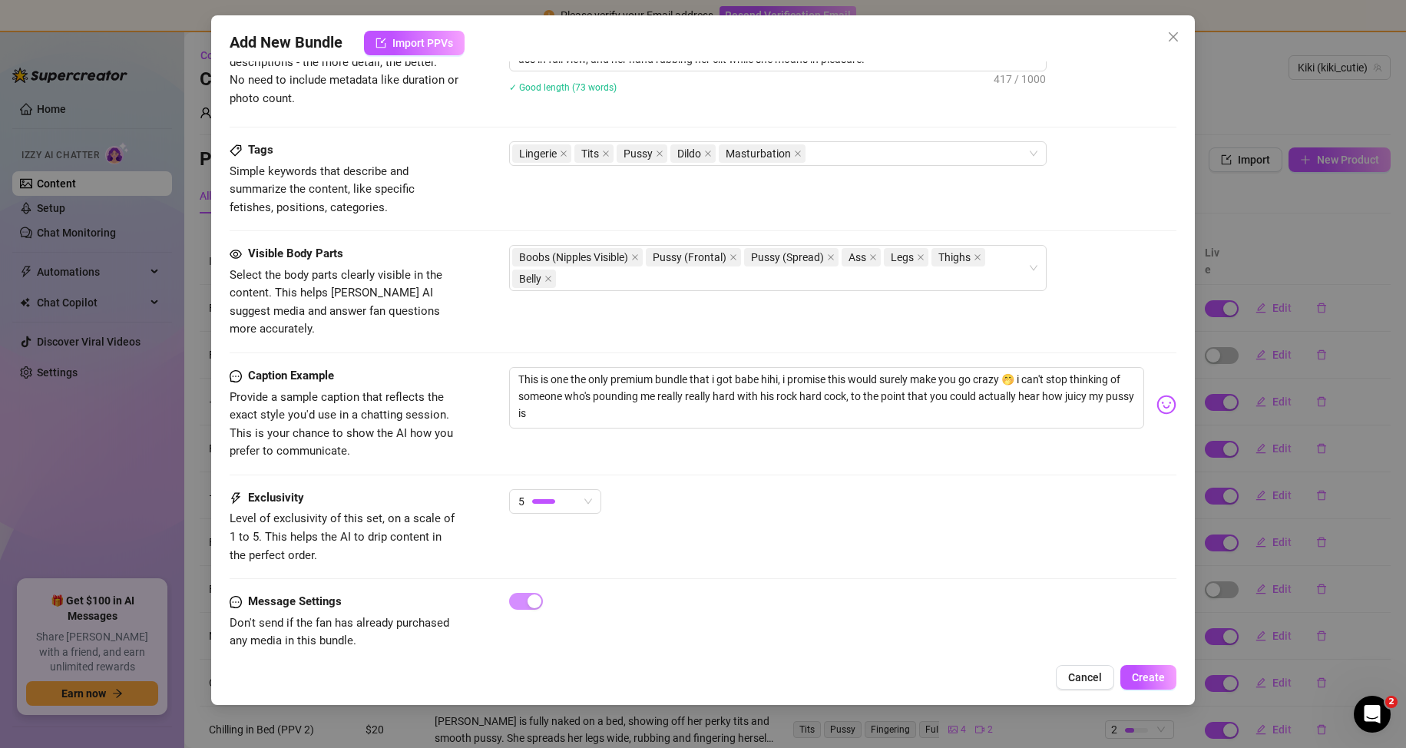
click at [1157, 395] on img at bounding box center [1167, 405] width 20 height 20
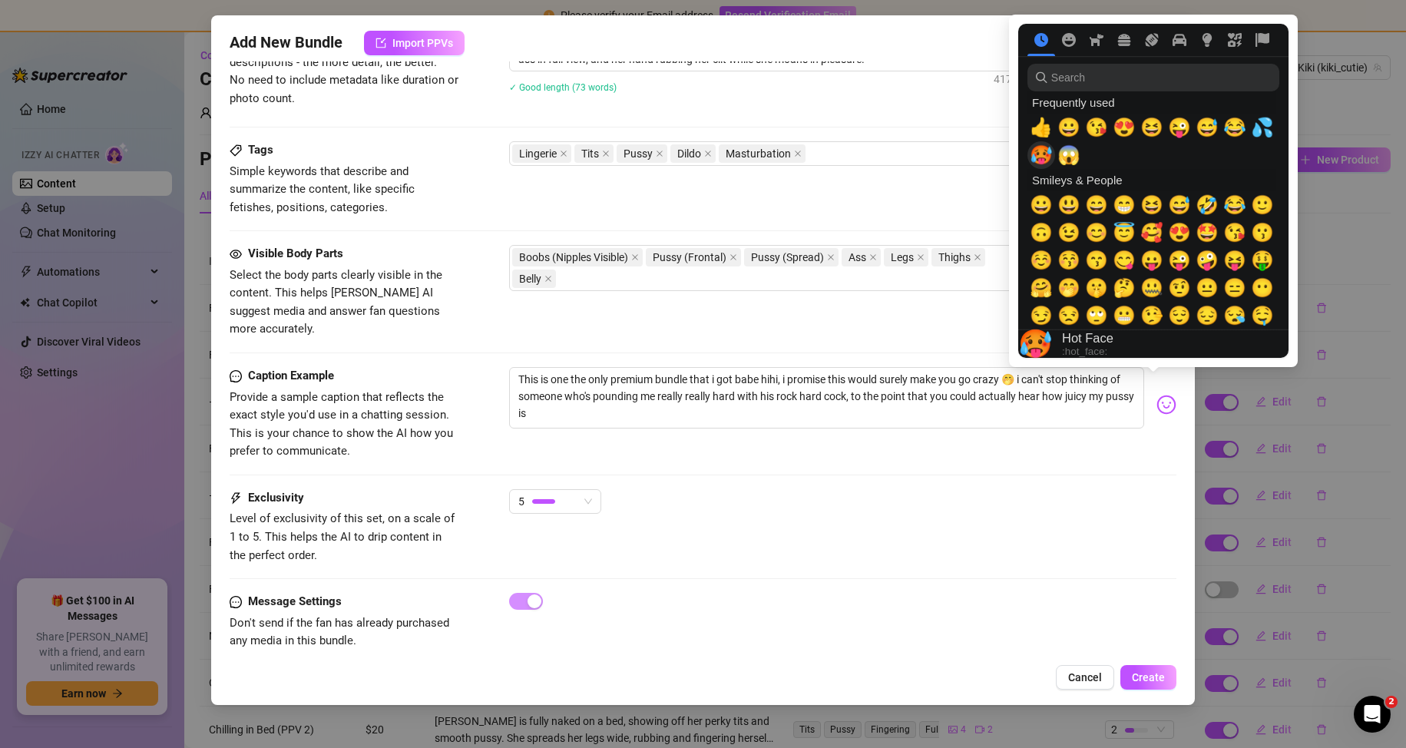
click at [1044, 160] on span "🥵" at bounding box center [1041, 155] width 23 height 22
click at [1262, 126] on span "💦" at bounding box center [1262, 128] width 23 height 22
drag, startPoint x: 1262, startPoint y: 126, endPoint x: 1253, endPoint y: 129, distance: 9.7
click at [1262, 125] on span "💦" at bounding box center [1262, 128] width 23 height 22
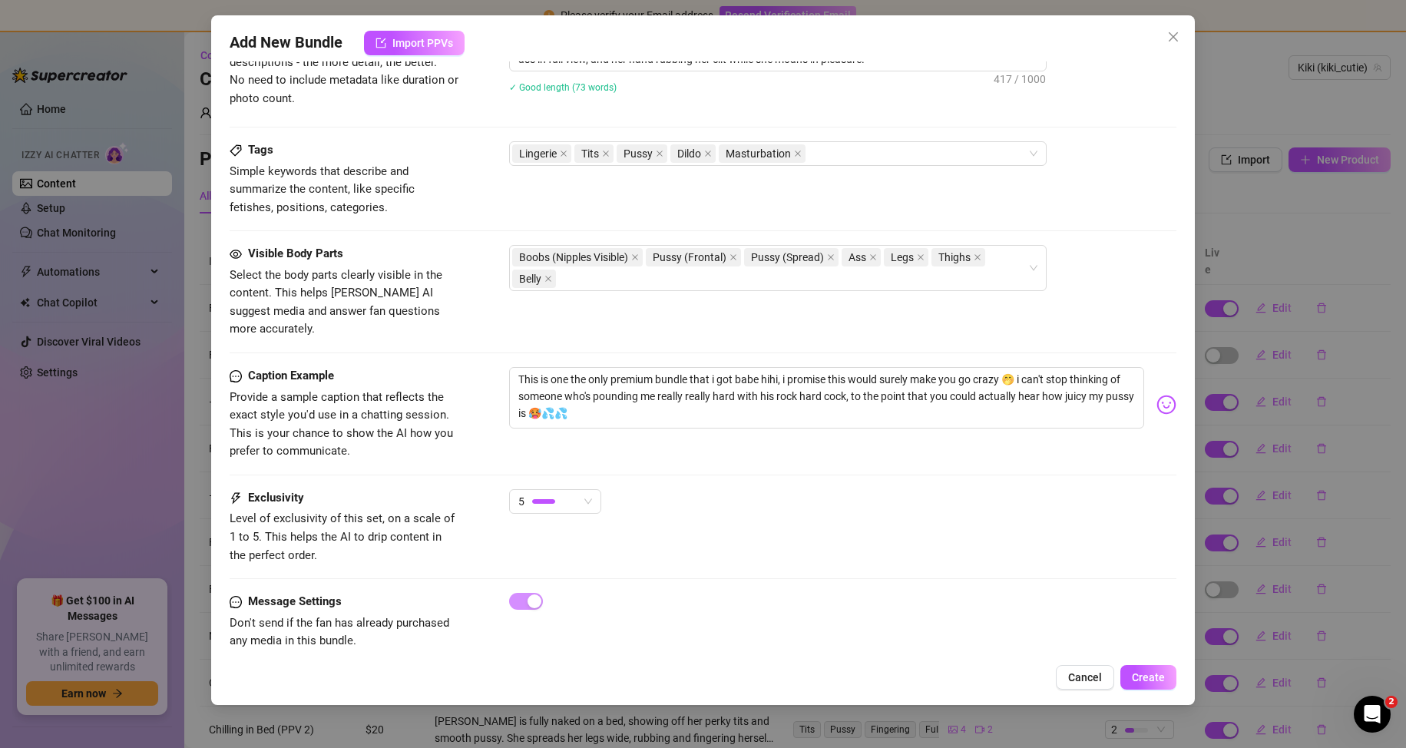
click at [664, 421] on div "This is one the only premium bundle that i got babe hihi, i promise this would …" at bounding box center [843, 404] width 668 height 75
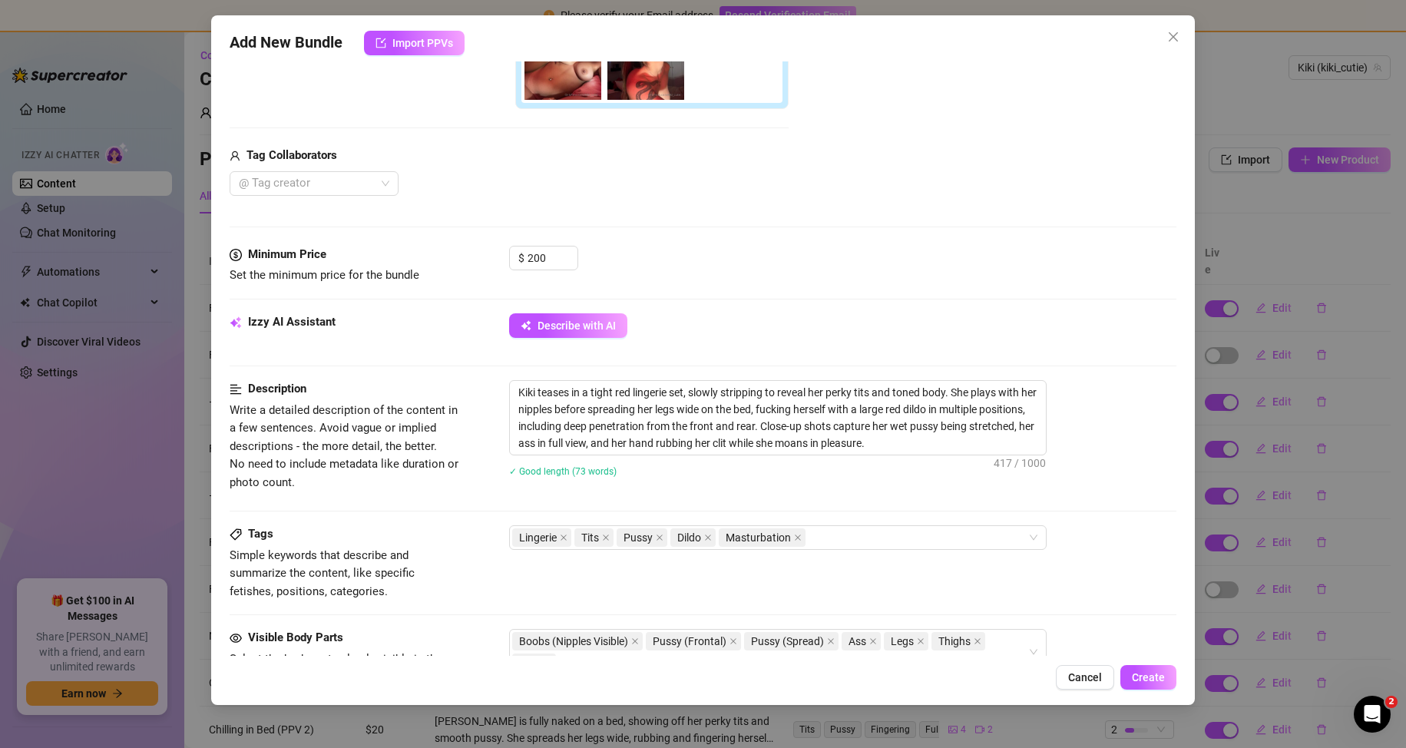
scroll to position [727, 0]
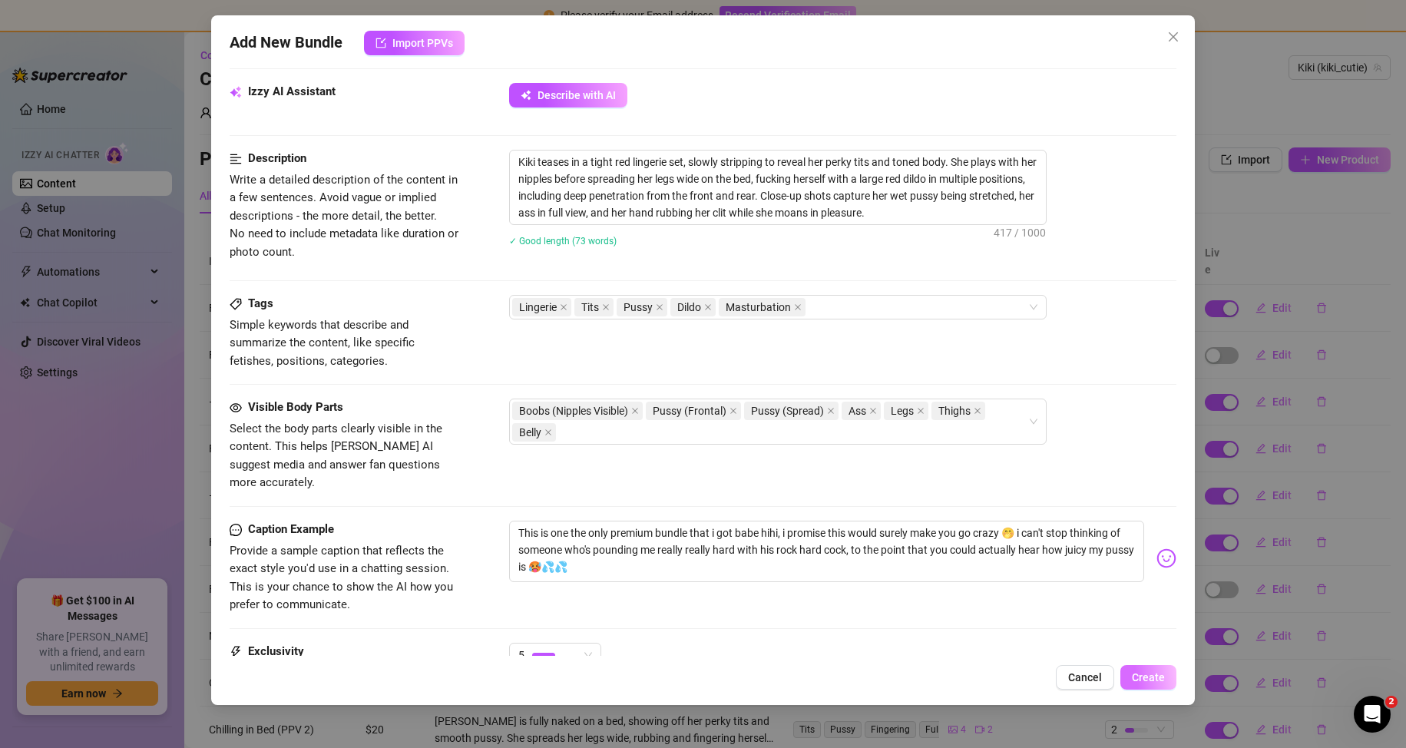
click at [1148, 681] on span "Create" at bounding box center [1148, 677] width 33 height 12
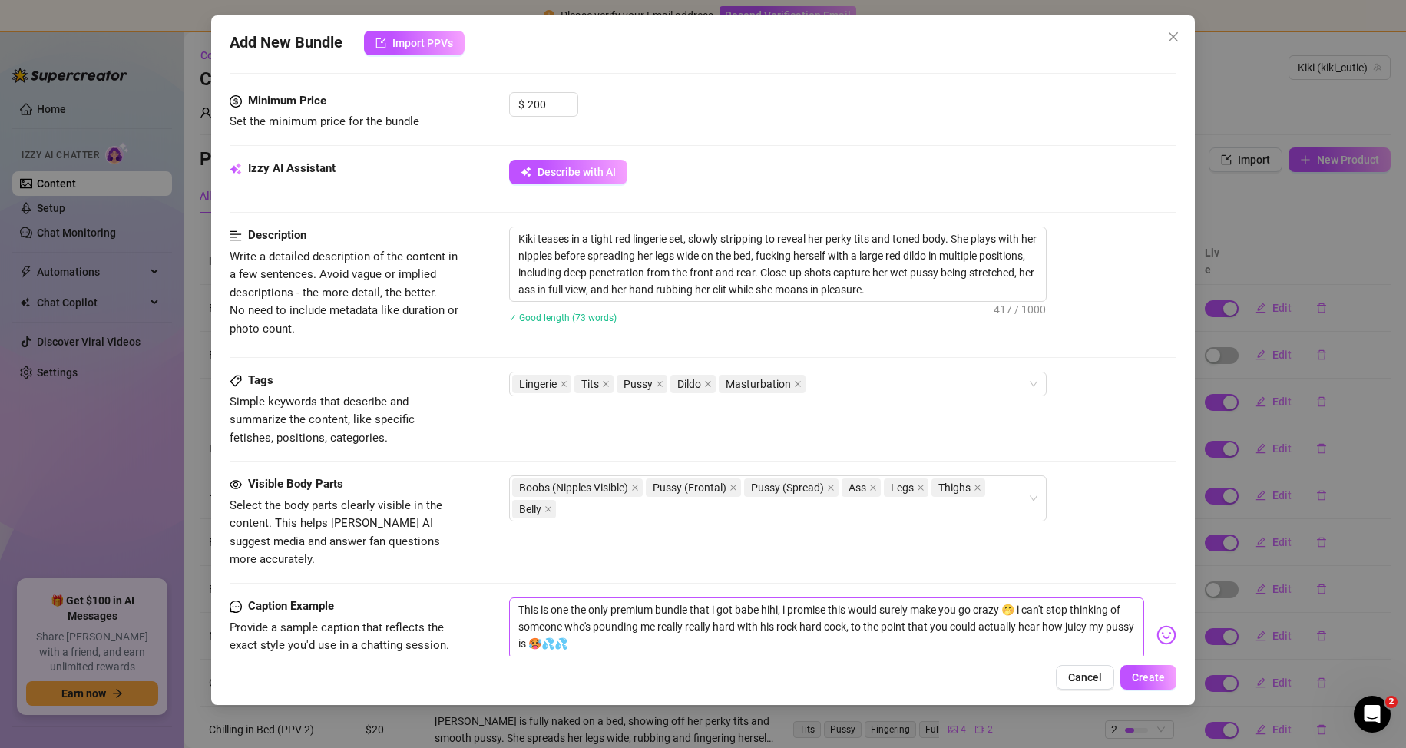
scroll to position [885, 0]
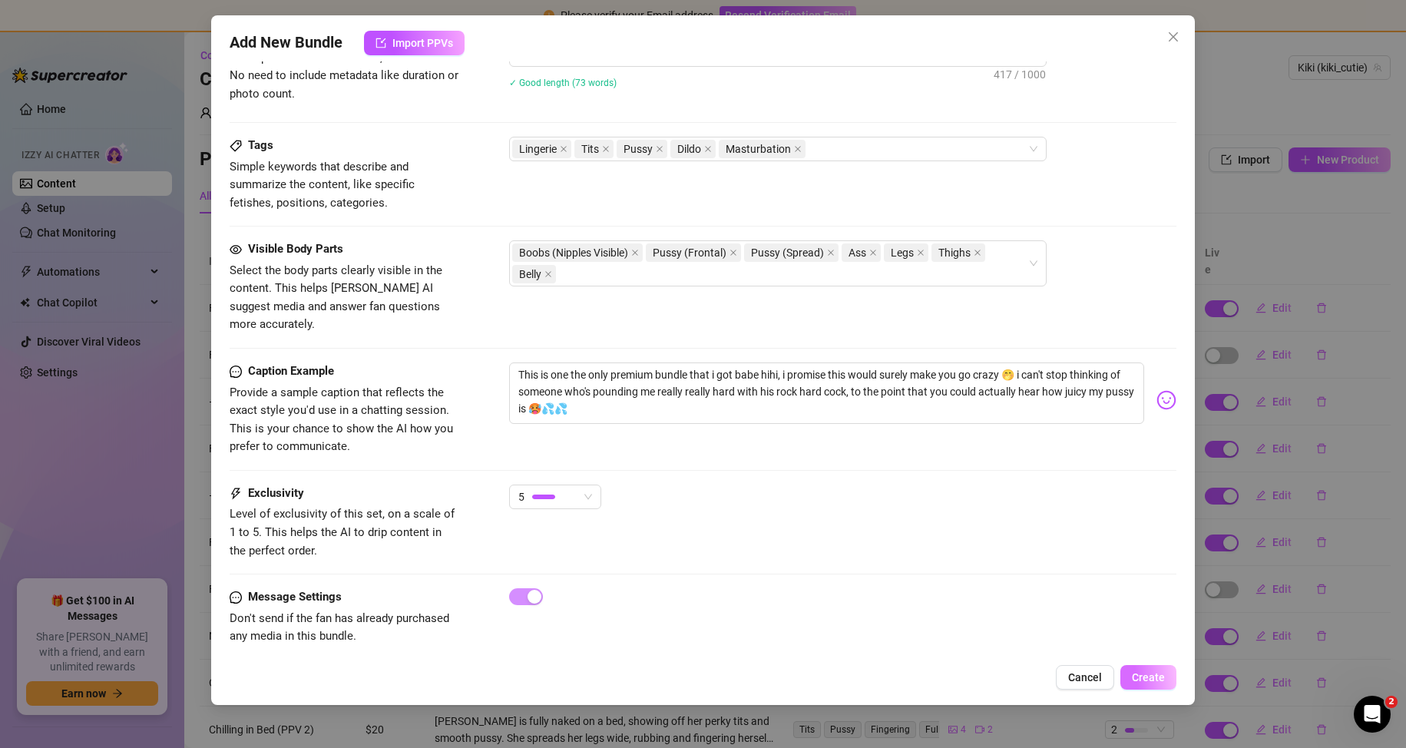
click at [1155, 677] on span "Create" at bounding box center [1148, 677] width 33 height 12
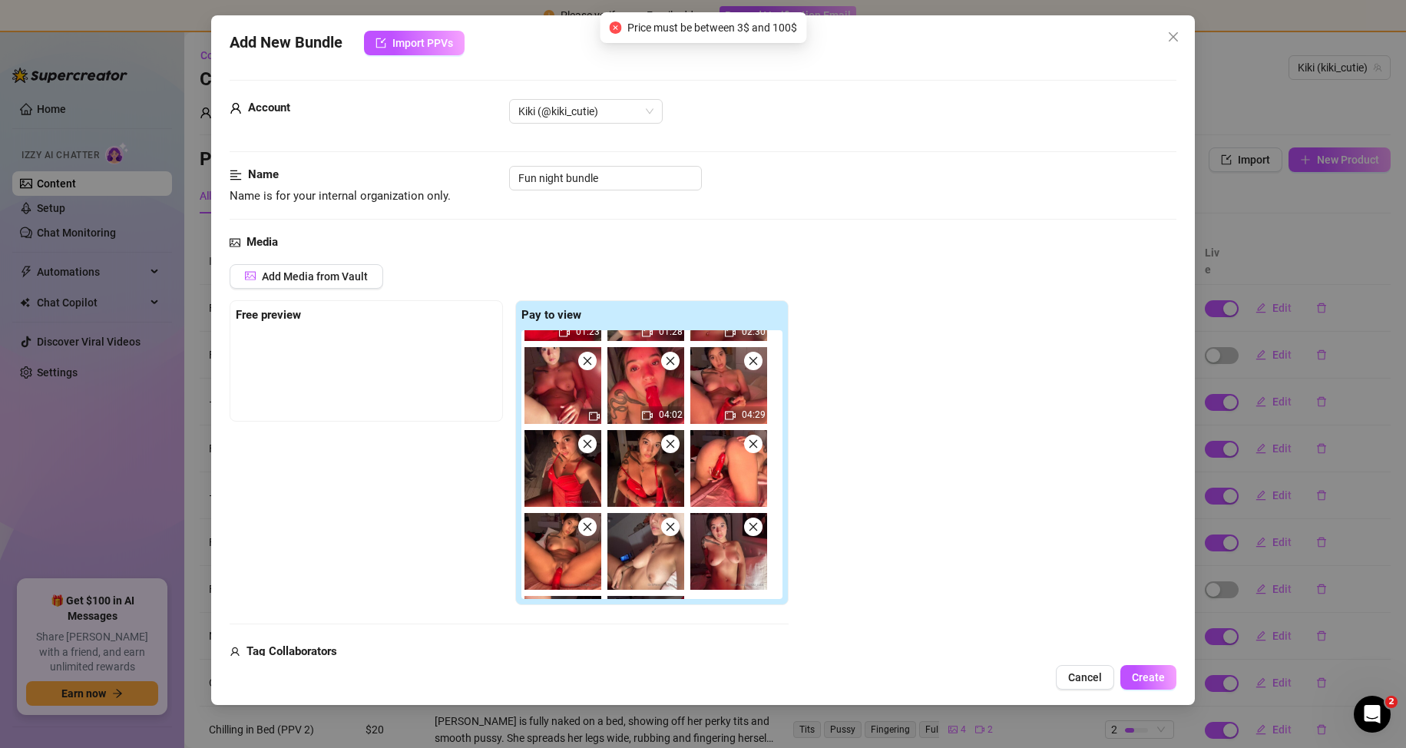
scroll to position [384, 0]
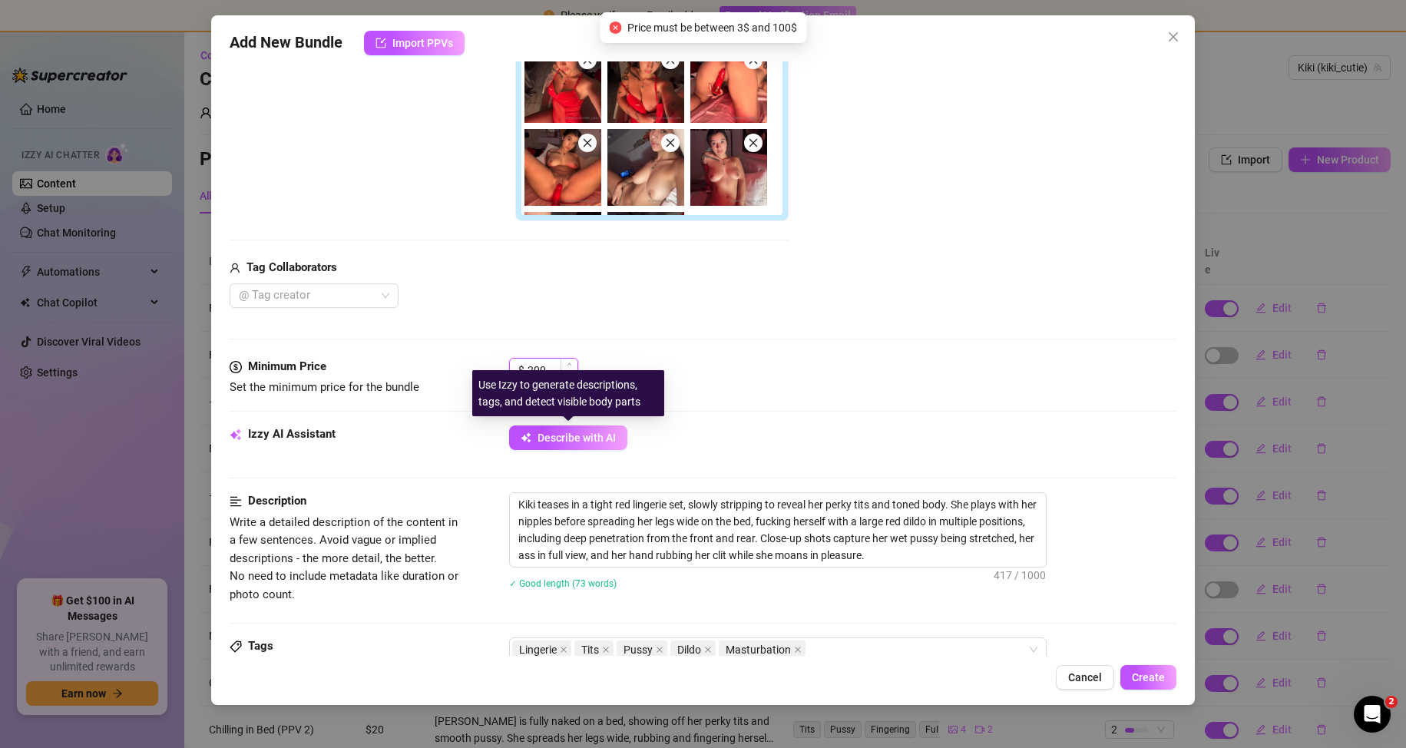
click at [554, 366] on input "200" at bounding box center [553, 370] width 50 height 23
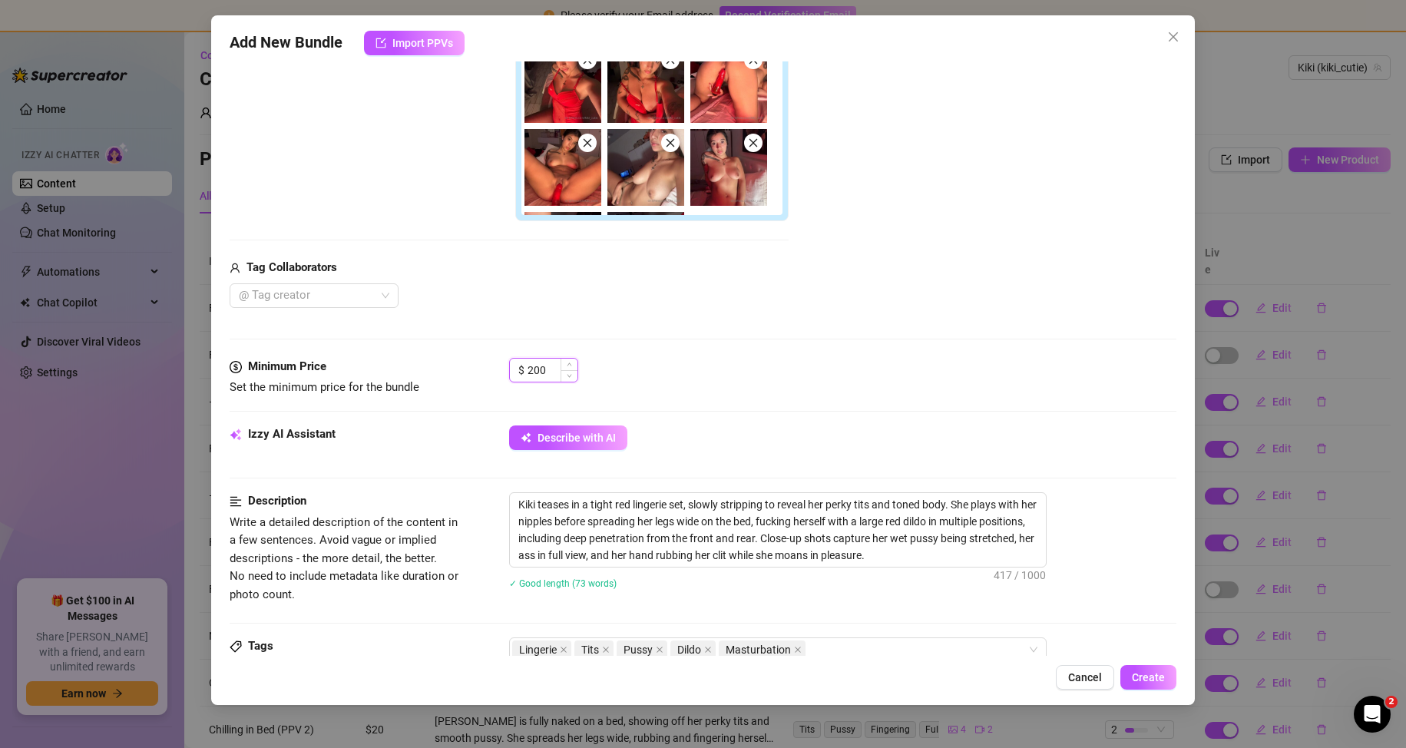
click at [554, 366] on input "200" at bounding box center [553, 370] width 50 height 23
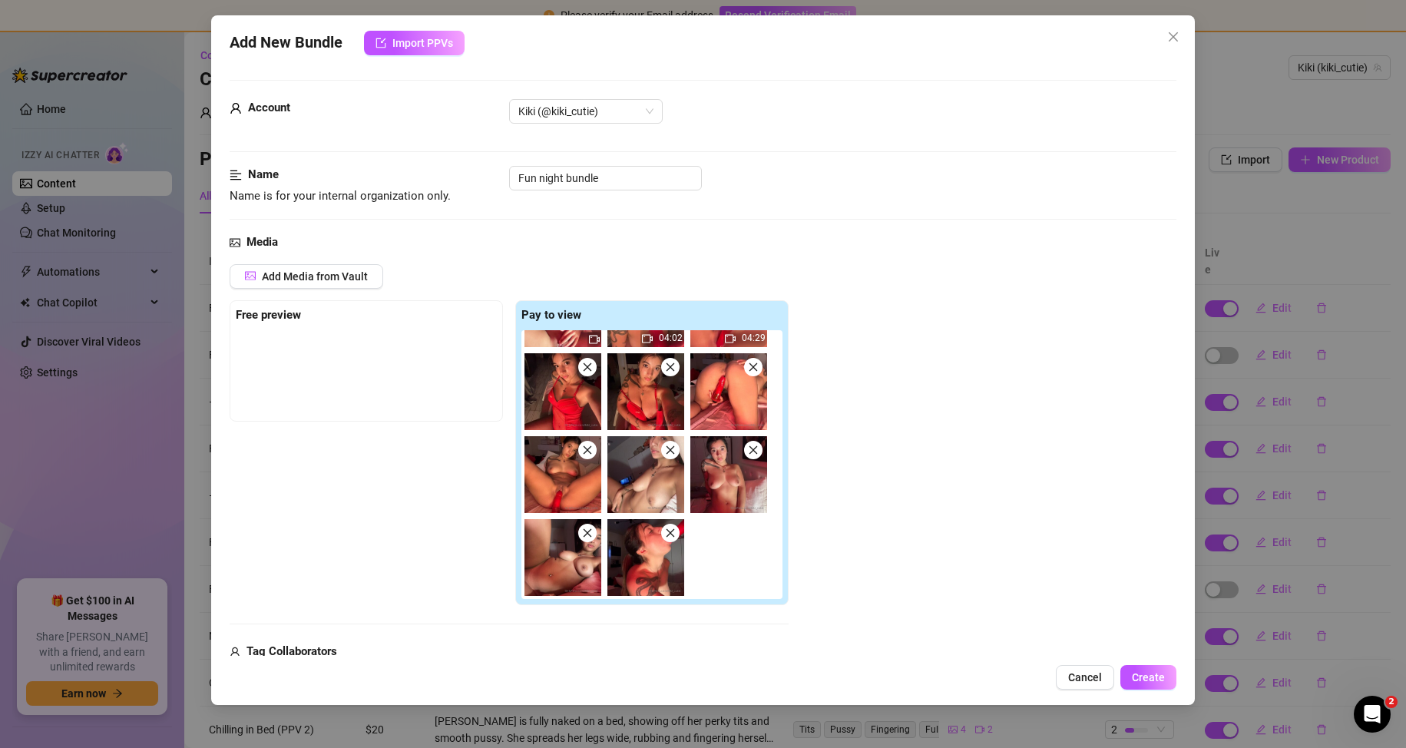
scroll to position [0, 0]
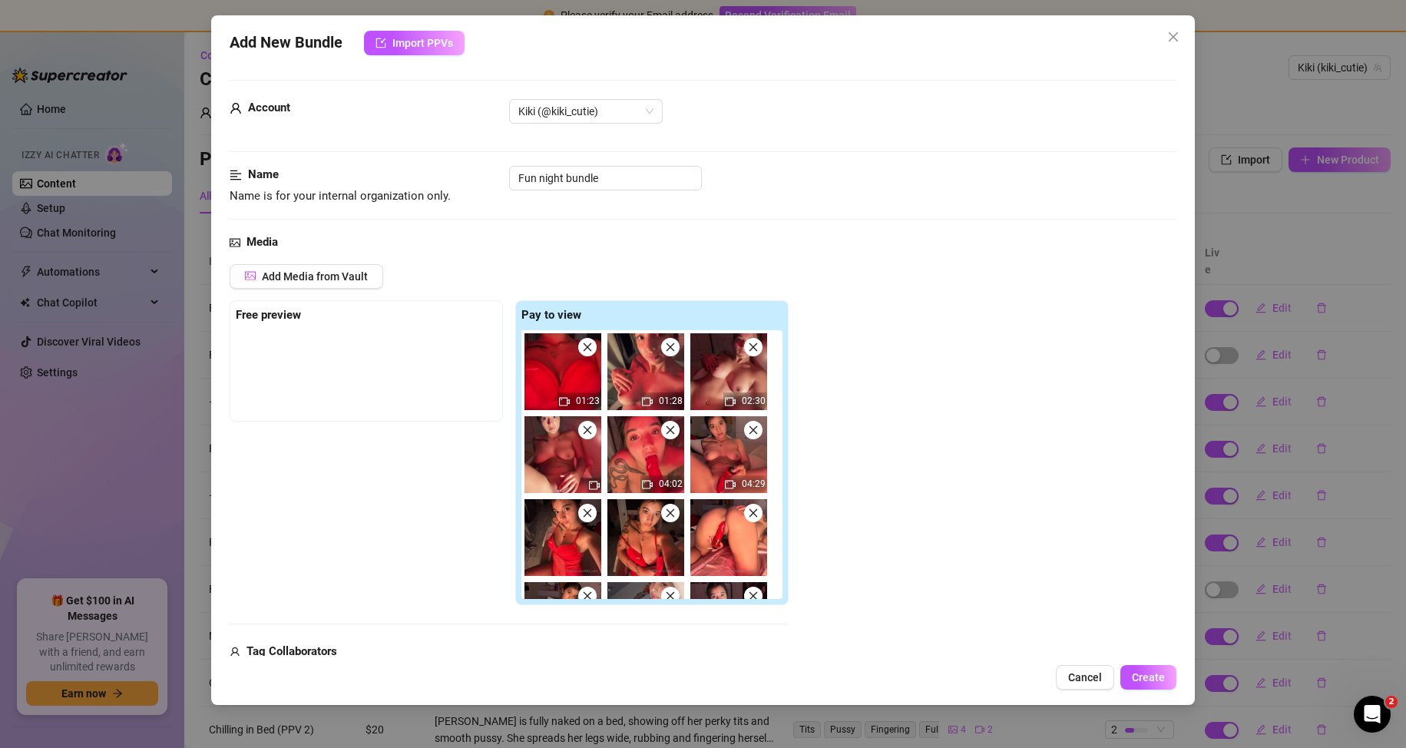
click at [675, 434] on icon "close" at bounding box center [670, 430] width 11 height 11
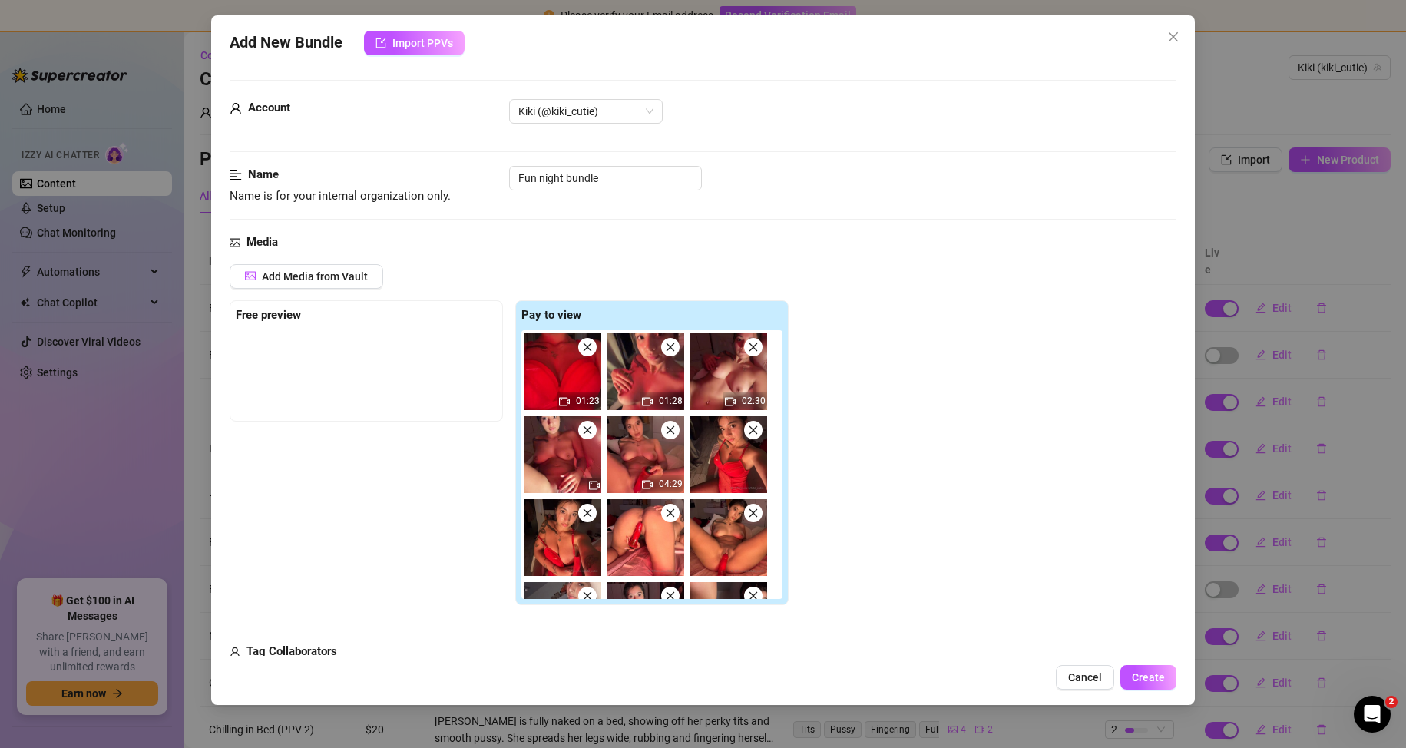
click at [672, 435] on icon "close" at bounding box center [670, 430] width 11 height 11
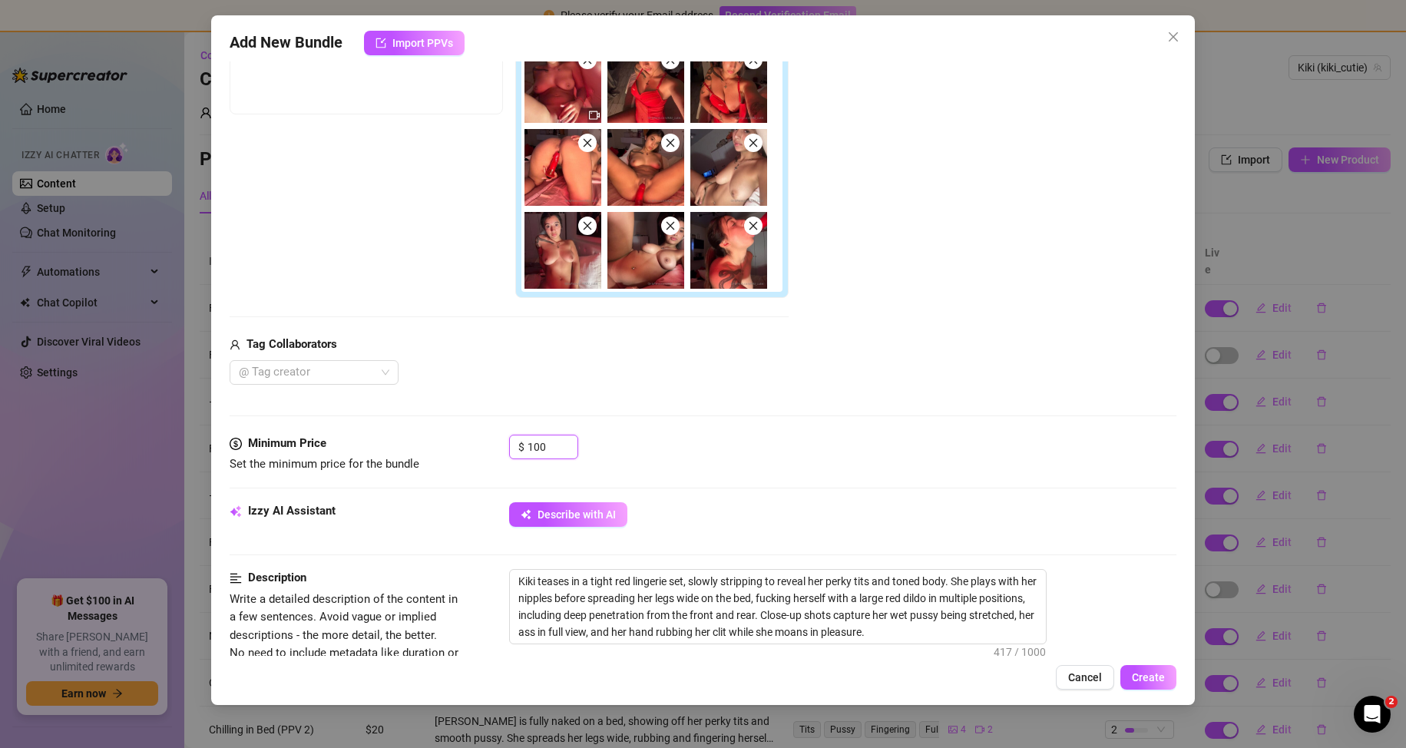
scroll to position [614, 0]
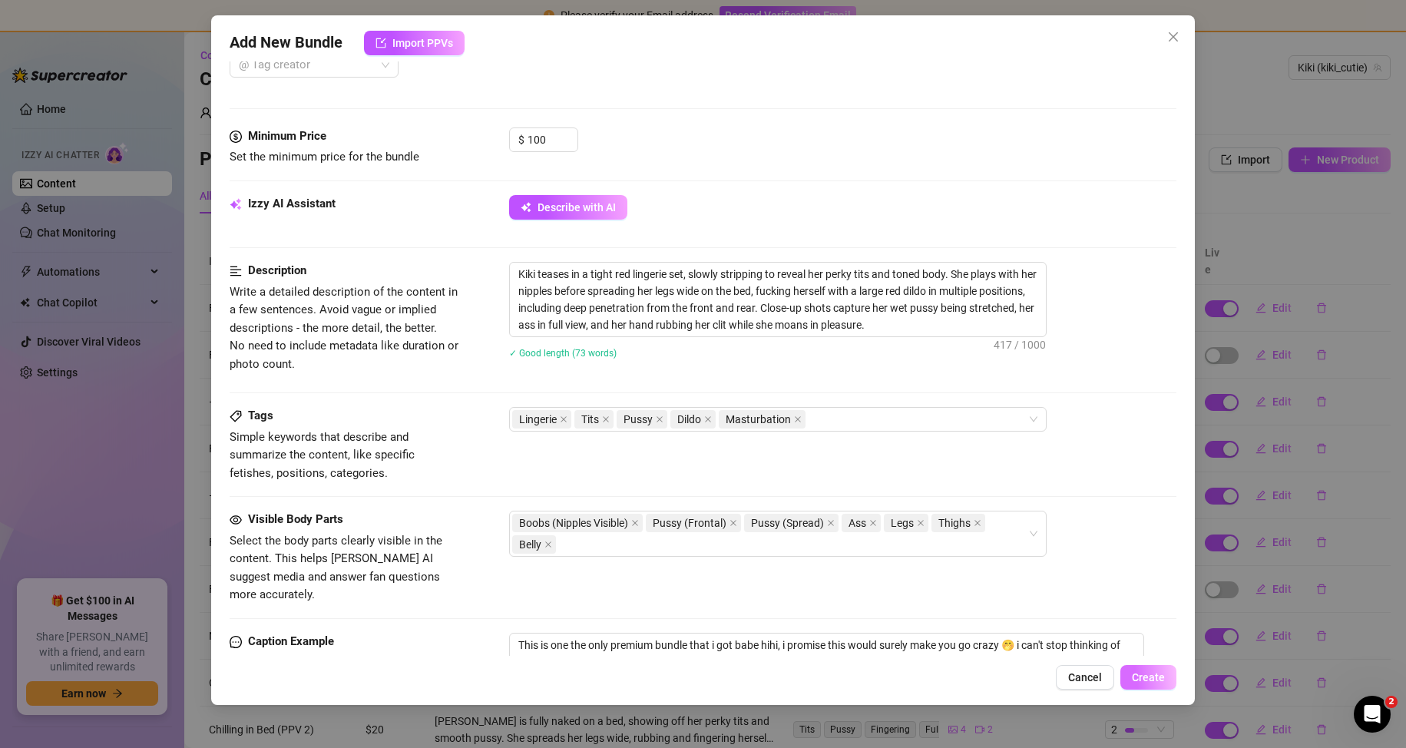
click at [1138, 682] on span "Create" at bounding box center [1148, 677] width 33 height 12
